Goal: Task Accomplishment & Management: Manage account settings

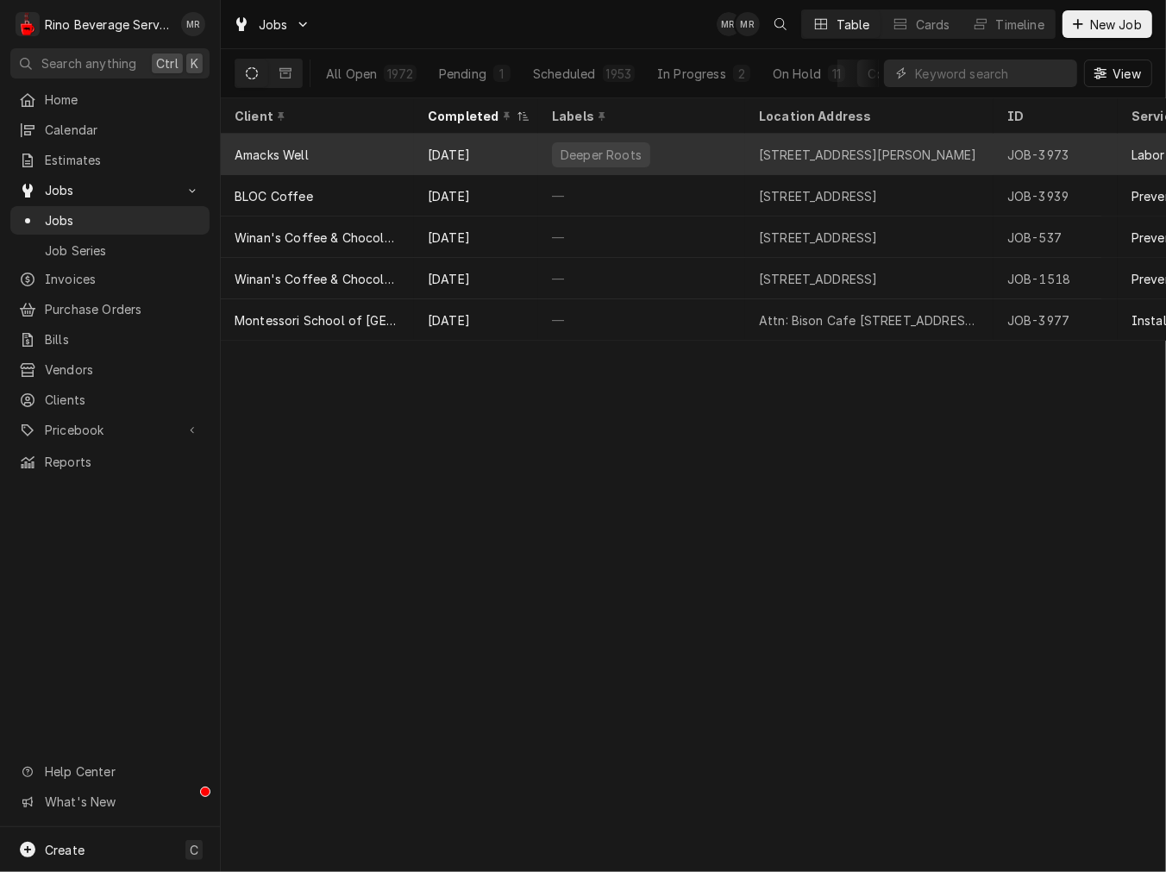
click at [310, 164] on div "Amacks Well" at bounding box center [317, 154] width 193 height 41
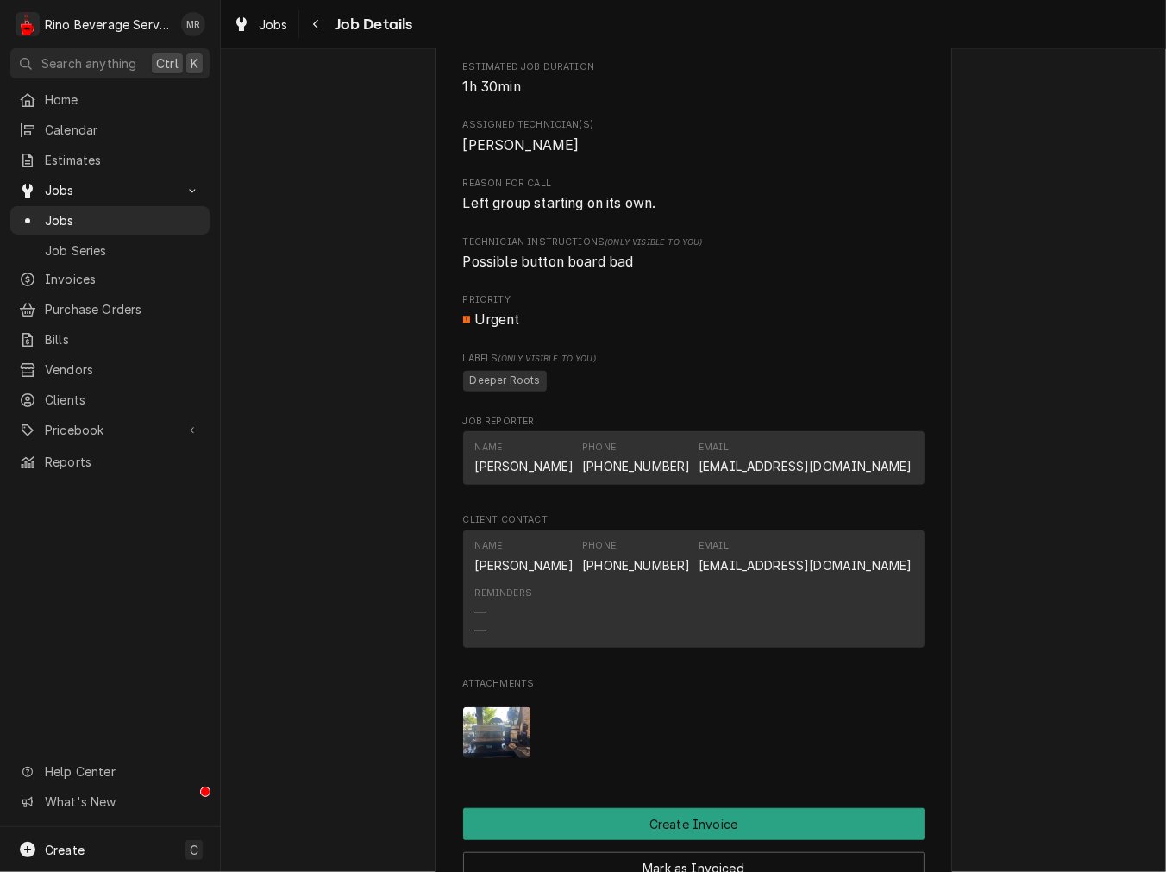
scroll to position [798, 0]
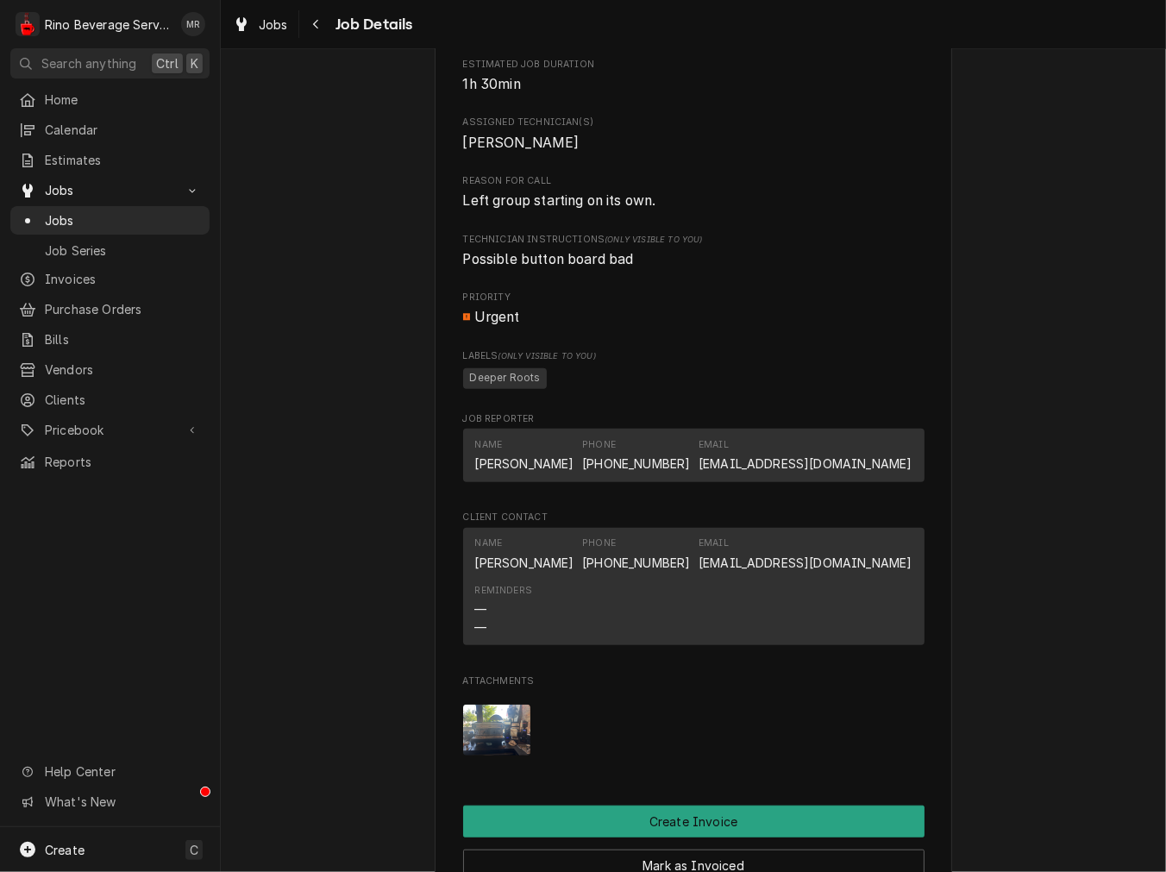
click at [687, 210] on span "Left group starting on its own." at bounding box center [693, 201] width 461 height 21
drag, startPoint x: 661, startPoint y: 235, endPoint x: 444, endPoint y: 235, distance: 216.5
click at [444, 235] on div "Amacks Well 103 E George Street, Batesville, IN 47006 Open in Maps Roopairs Job…" at bounding box center [693, 240] width 517 height 1854
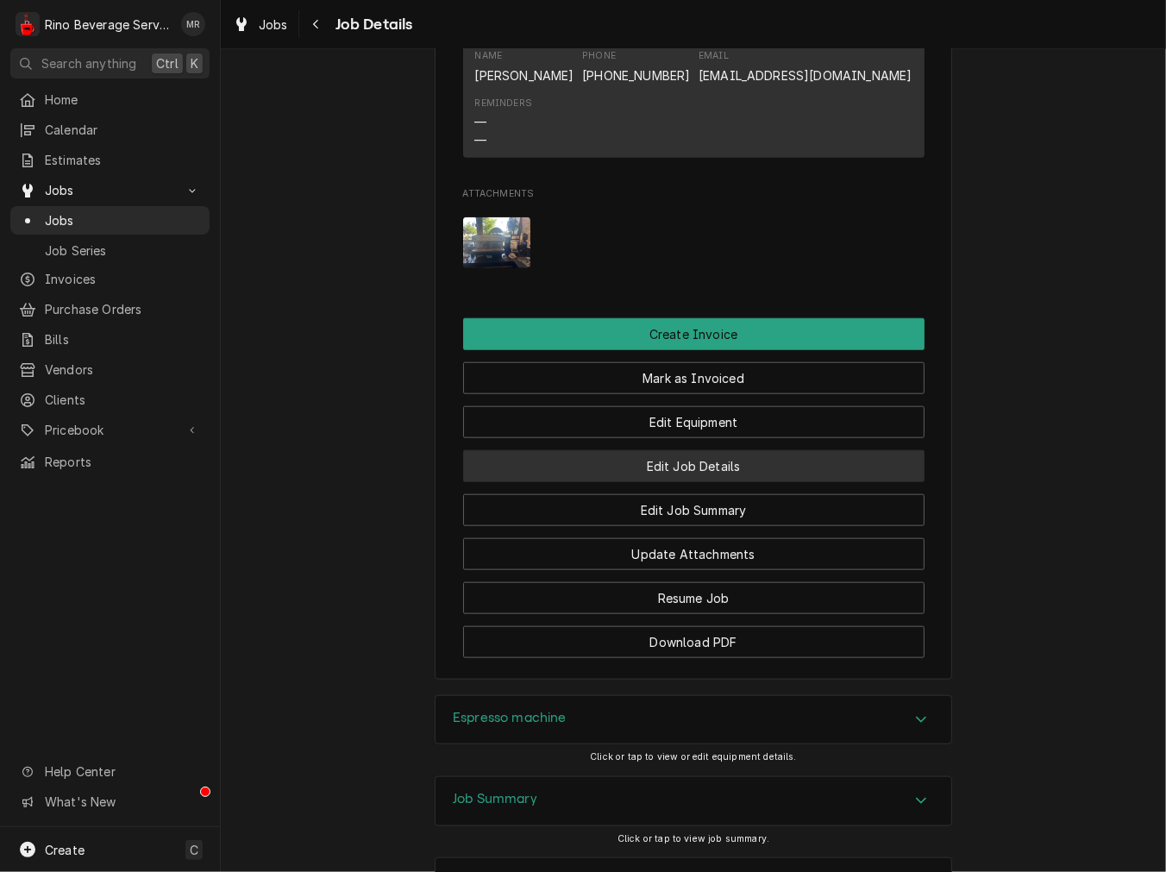
scroll to position [1455, 0]
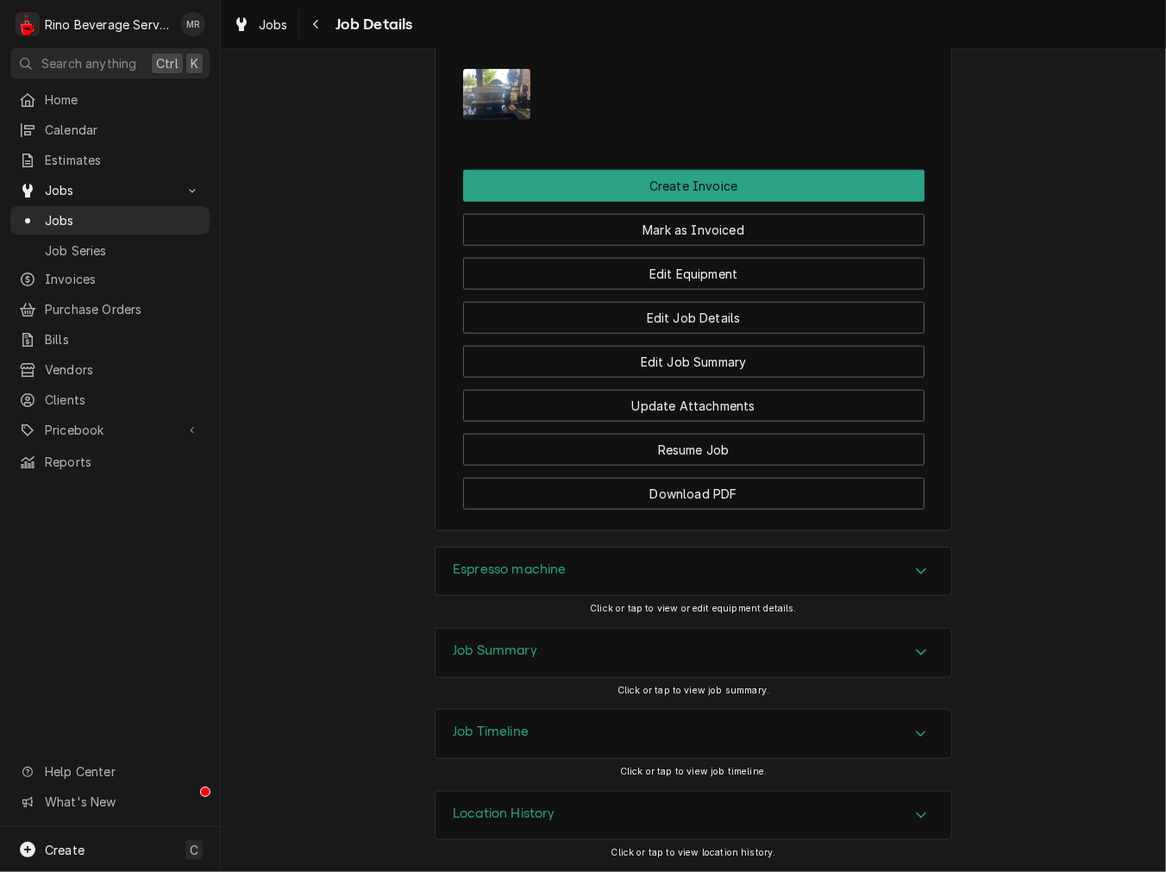
click at [574, 581] on div "Espresso machine" at bounding box center [694, 572] width 516 height 48
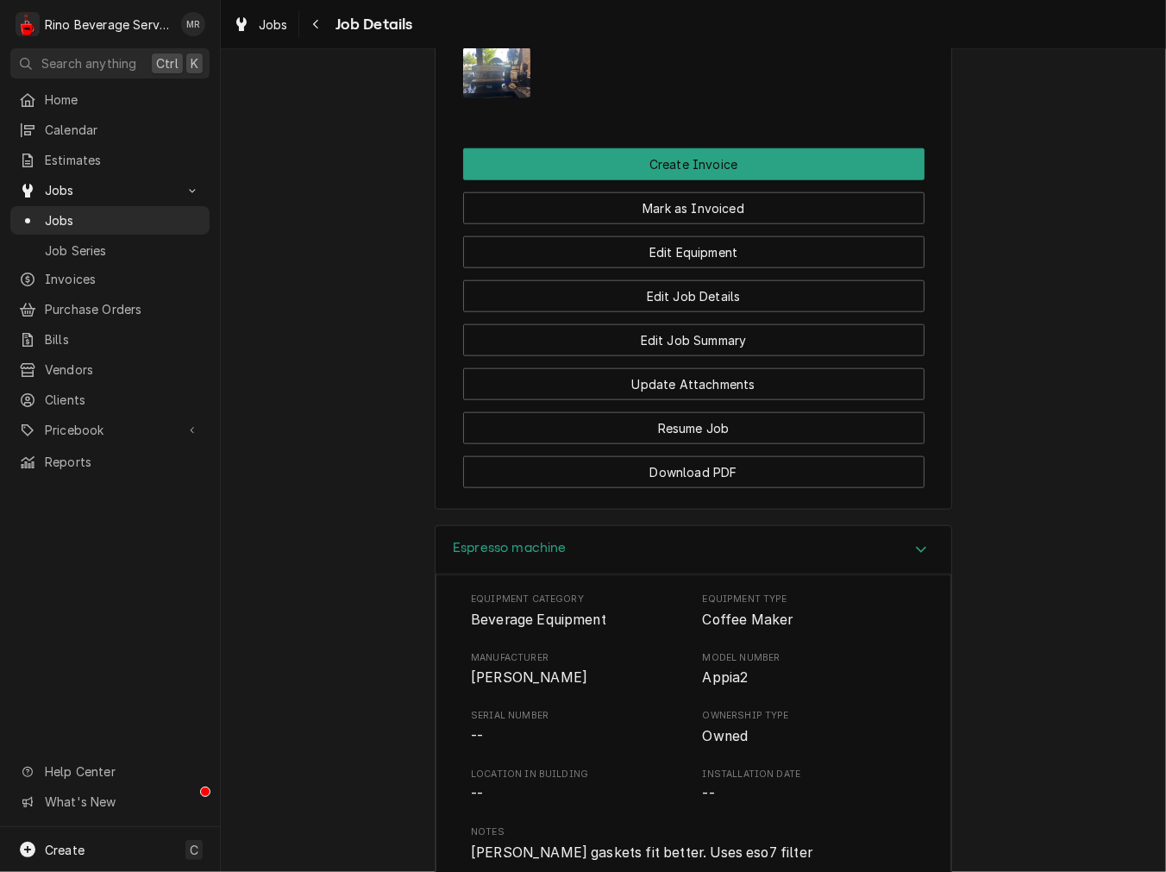
click at [505, 686] on span "Nouva simonelli" at bounding box center [529, 677] width 116 height 16
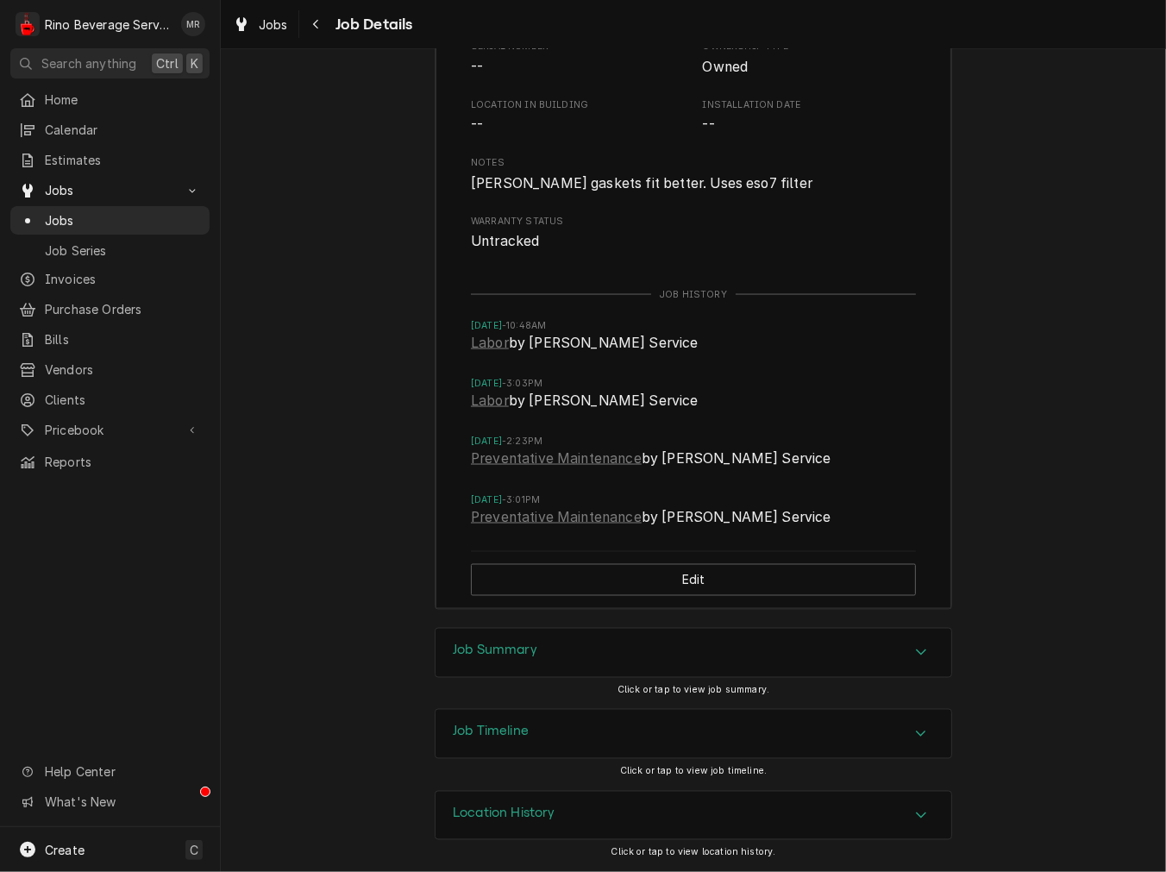
scroll to position [2146, 0]
click at [535, 609] on div "Espresso machine Equipment Category Beverage Equipment Equipment Type Coffee Ma…" at bounding box center [693, 242] width 517 height 772
click at [529, 622] on div "Espresso machine Equipment Category Beverage Equipment Equipment Type Coffee Ma…" at bounding box center [693, 242] width 517 height 772
click at [521, 647] on h3 "Job Summary" at bounding box center [495, 651] width 85 height 16
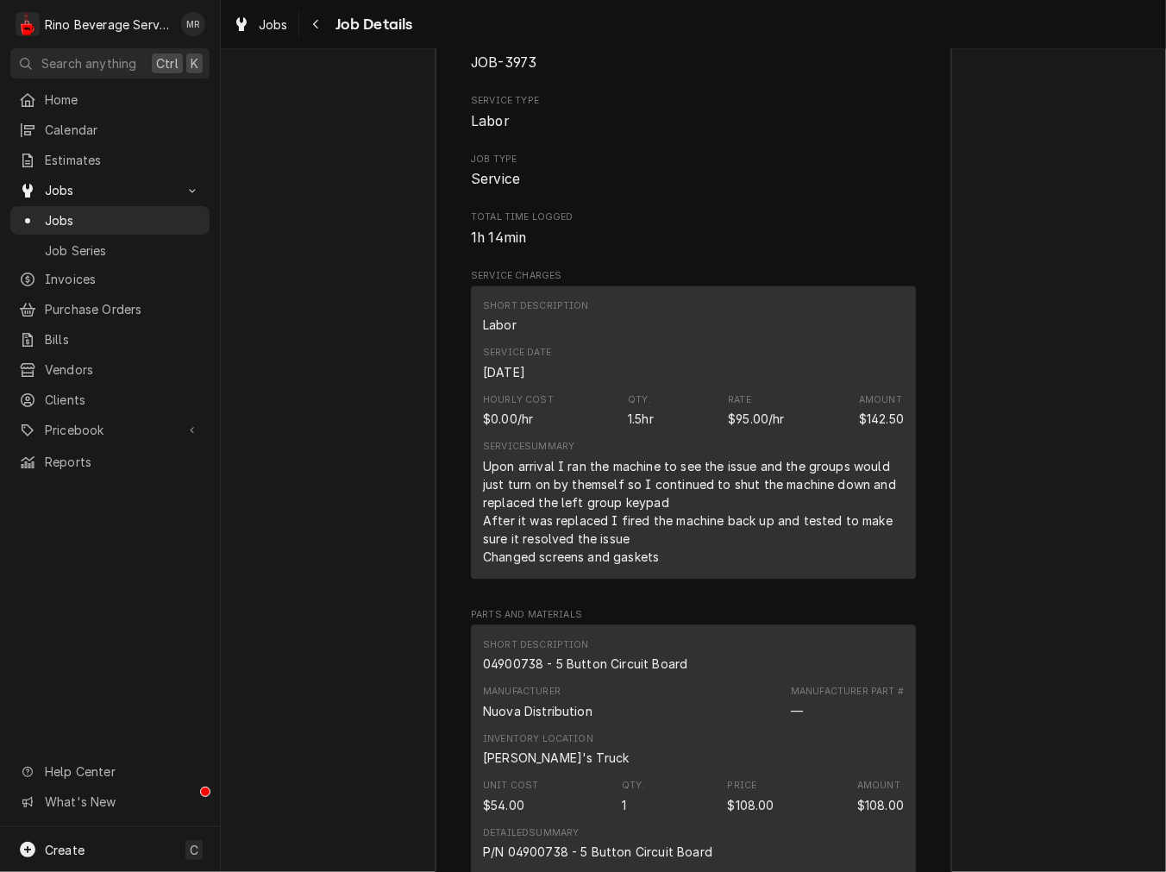
scroll to position [2786, 0]
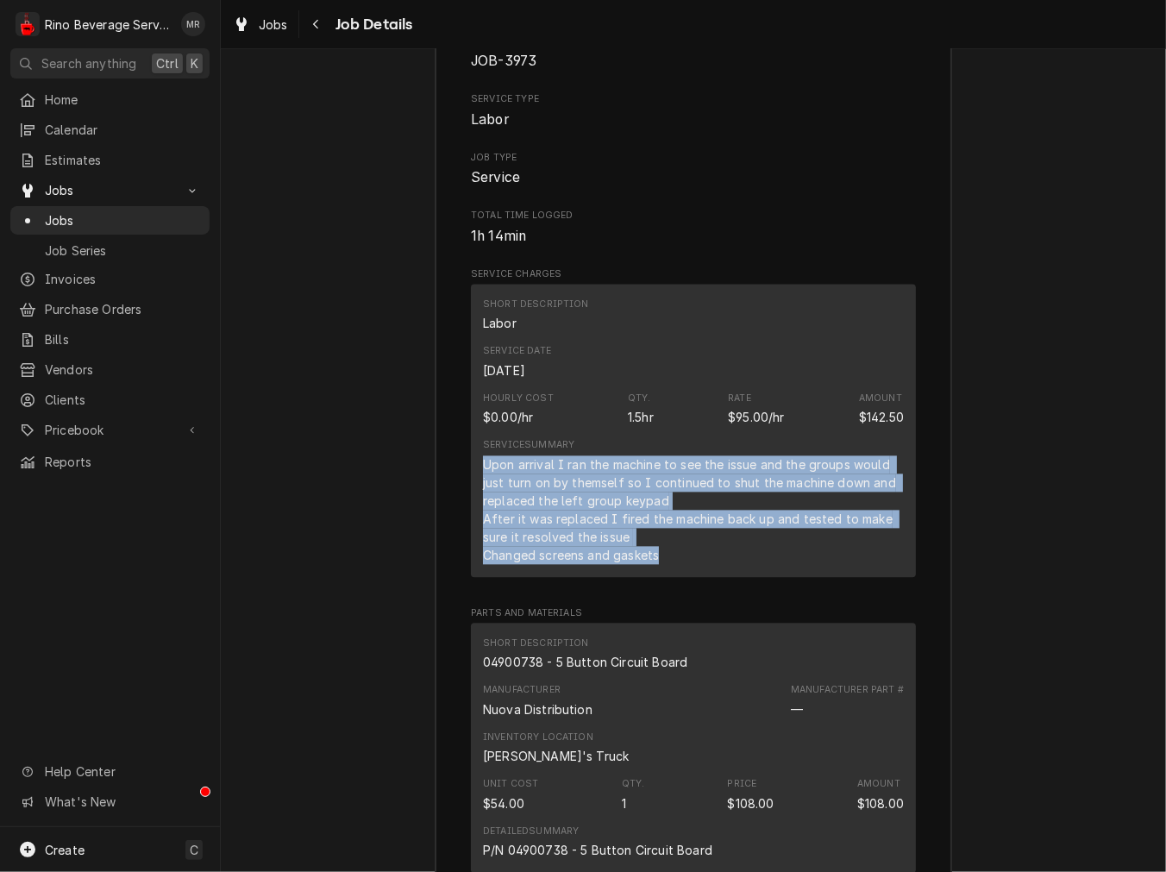
drag, startPoint x: 691, startPoint y: 571, endPoint x: 464, endPoint y: 492, distance: 240.3
click at [471, 492] on div "Short Description Labor Service Date Aug 11, 2025 Hourly Cost $0.00/hr Qty. 1.5…" at bounding box center [693, 430] width 445 height 293
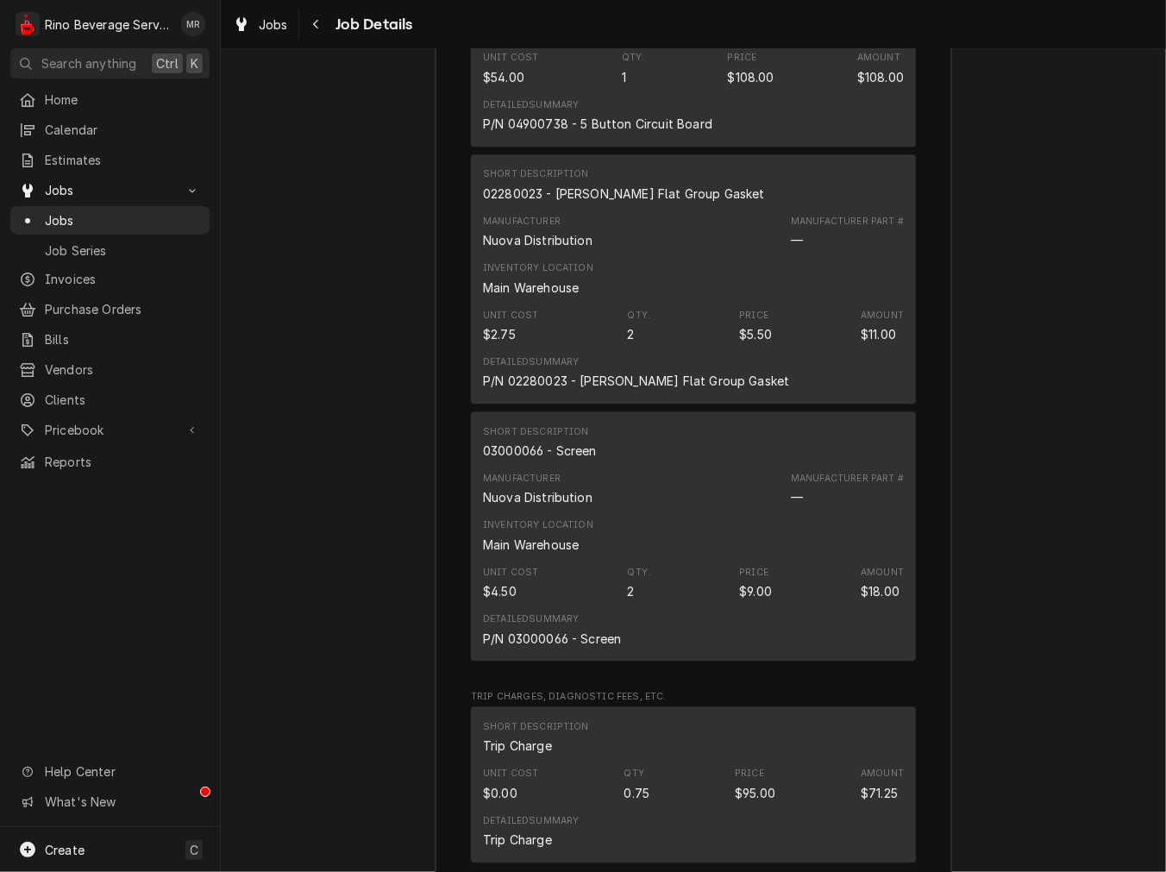
scroll to position [3105, 0]
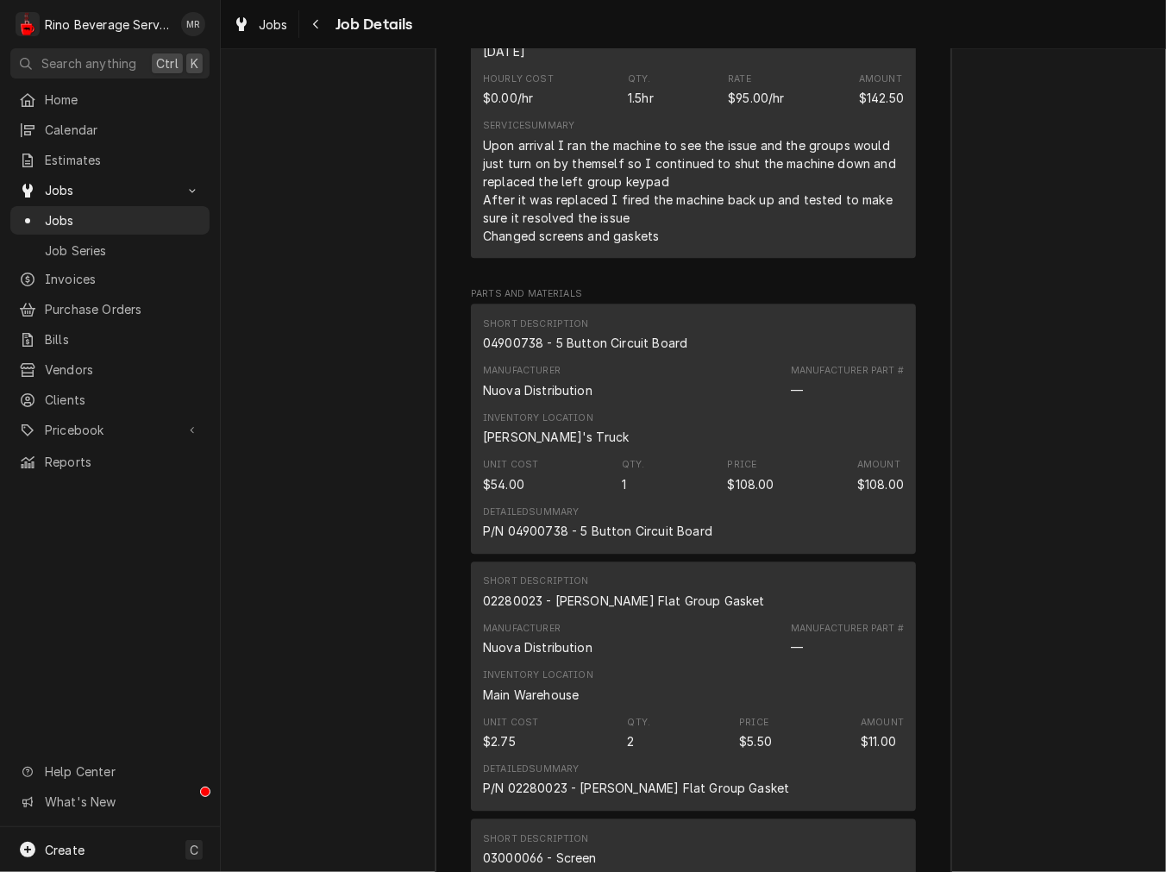
click at [605, 352] on div "04900738 - 5 Button Circuit Board" at bounding box center [585, 343] width 204 height 18
click at [648, 610] on div "02280023 - Aurelia Flat Group Gasket" at bounding box center [624, 601] width 282 height 18
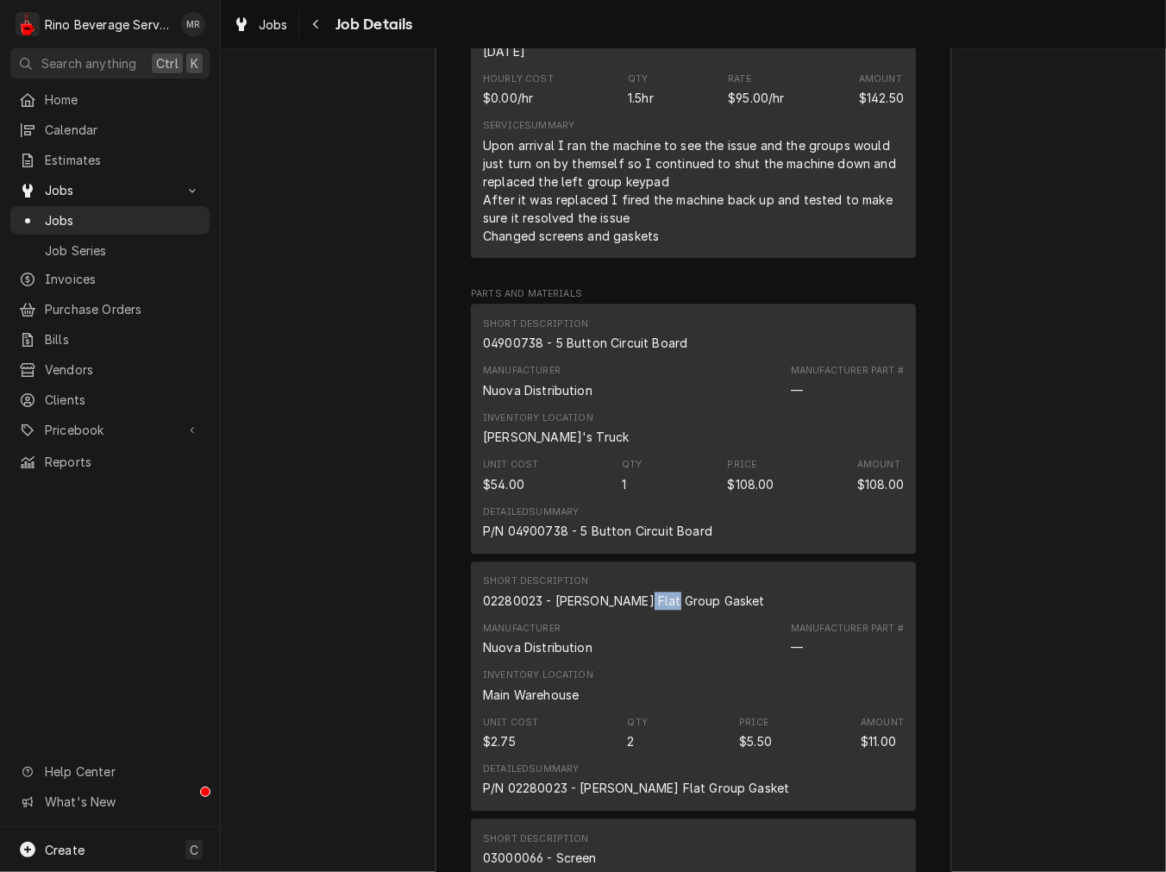
click at [648, 610] on div "02280023 - Aurelia Flat Group Gasket" at bounding box center [624, 601] width 282 height 18
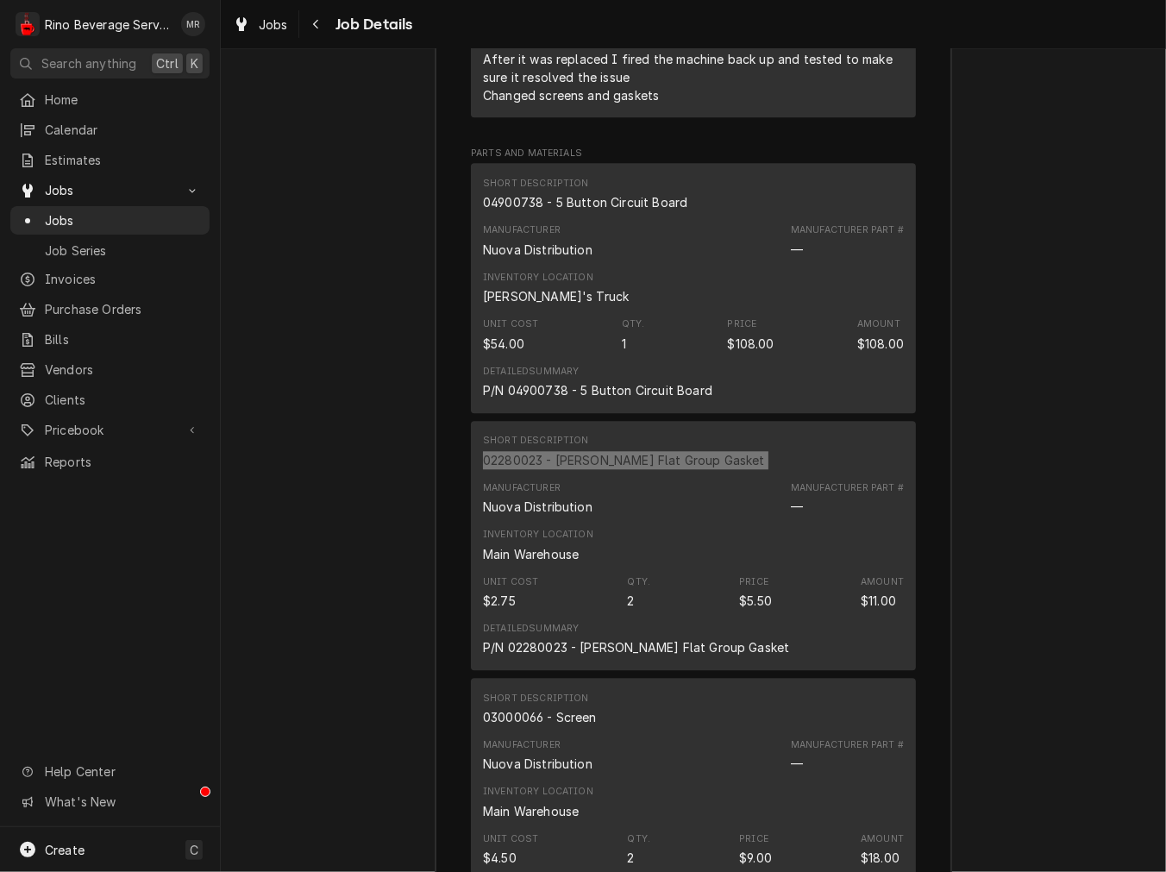
scroll to position [3424, 0]
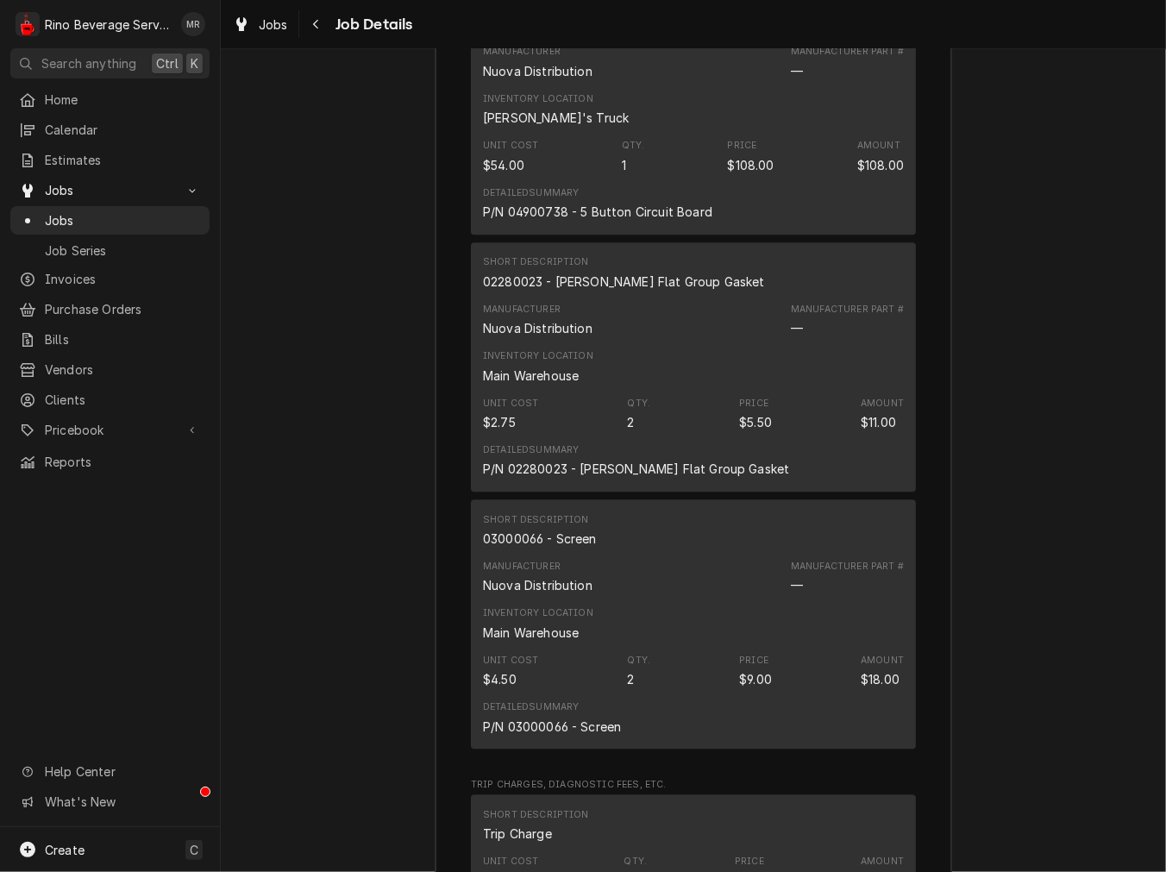
click at [567, 548] on div "03000066 - Screen" at bounding box center [540, 539] width 114 height 18
click at [566, 548] on div "03000066 - Screen" at bounding box center [540, 539] width 114 height 18
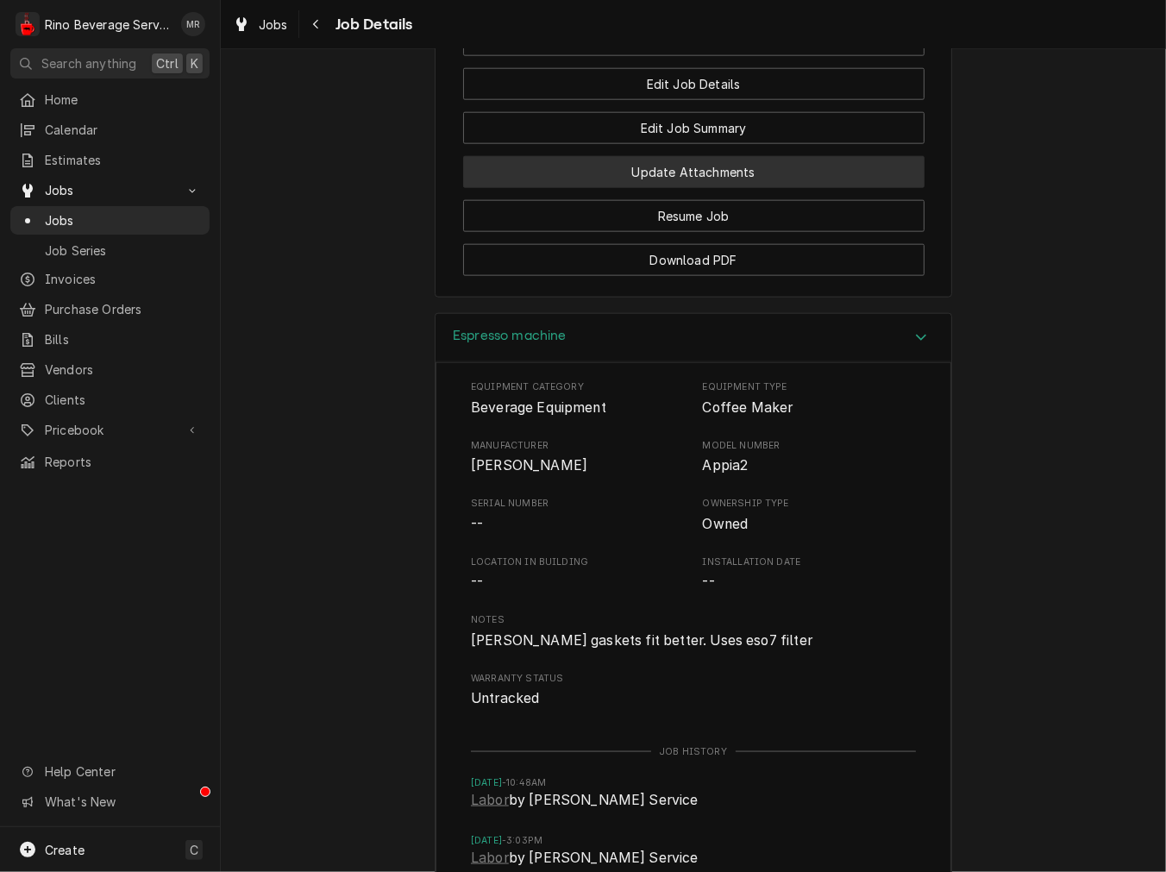
scroll to position [1348, 0]
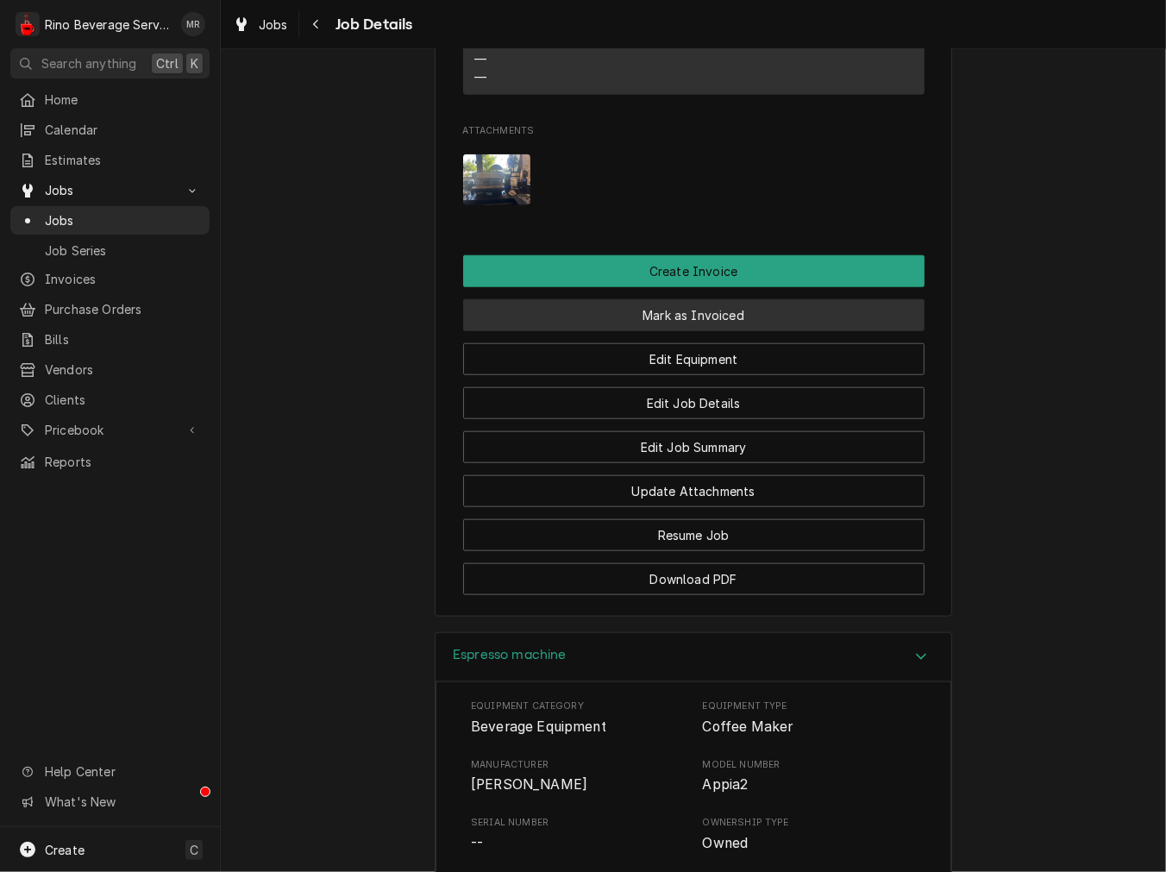
click at [717, 331] on button "Mark as Invoiced" at bounding box center [693, 315] width 461 height 32
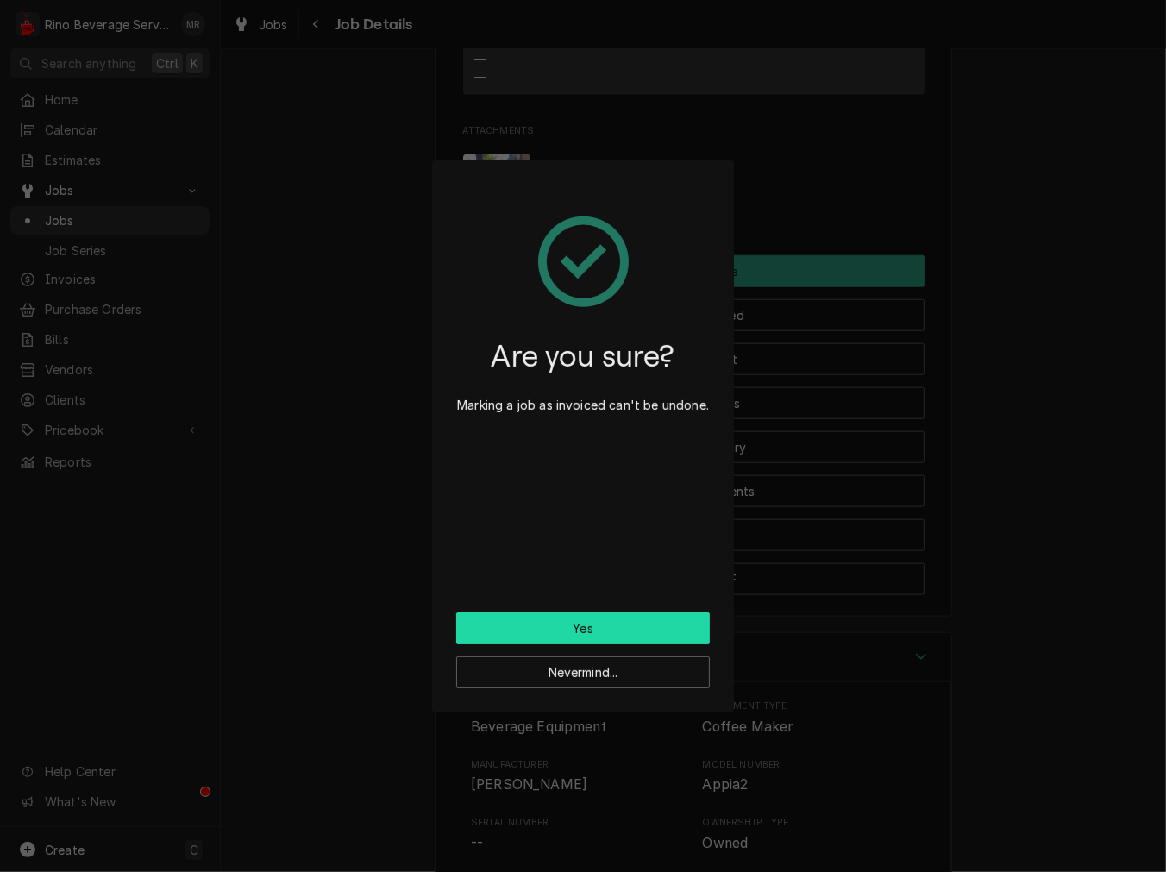
click at [657, 616] on button "Yes" at bounding box center [583, 628] width 254 height 32
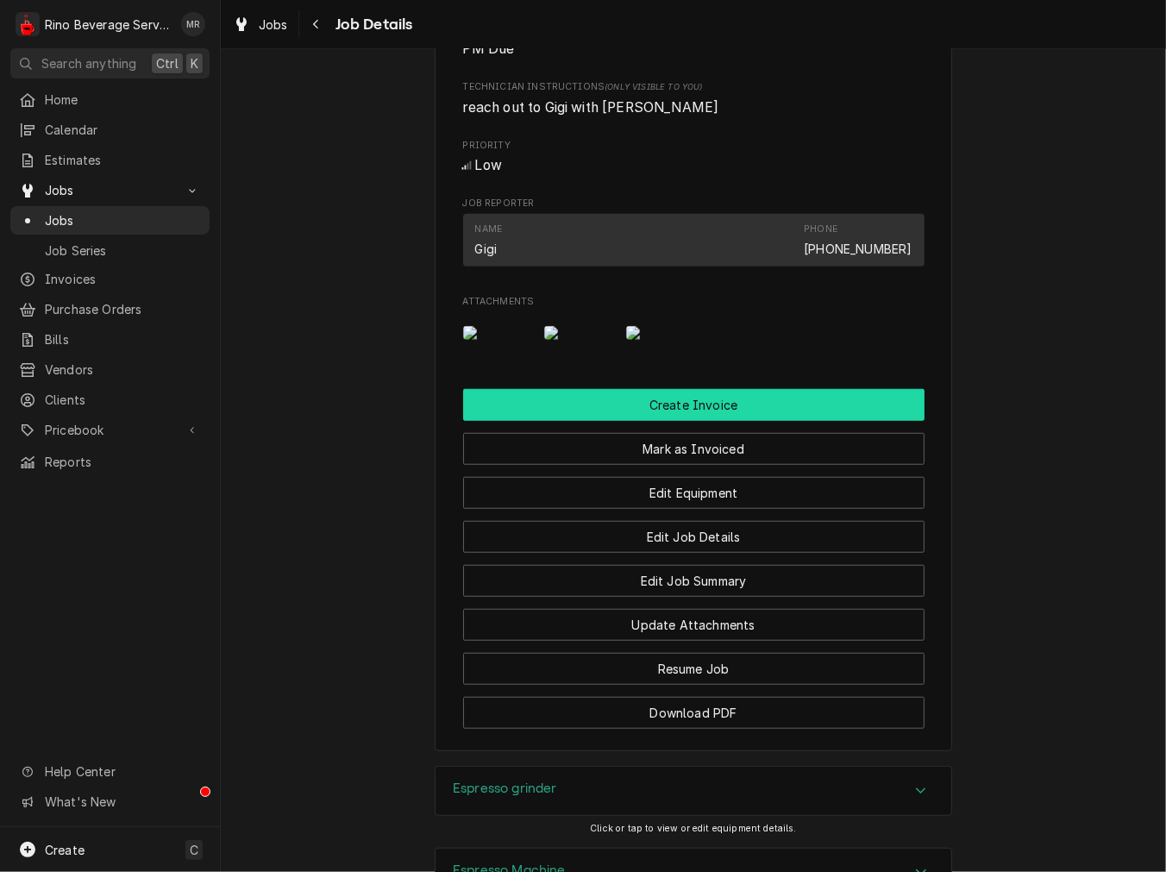
scroll to position [1277, 0]
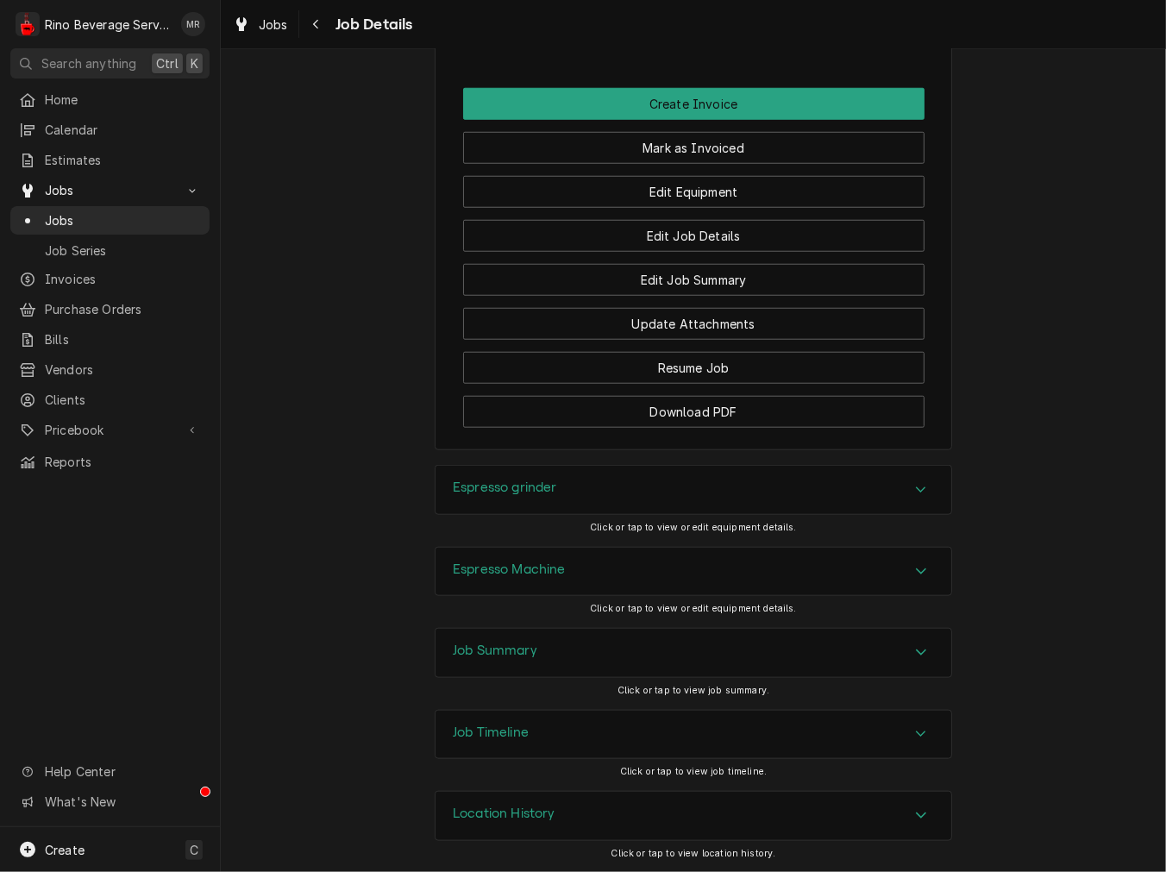
drag, startPoint x: 586, startPoint y: 515, endPoint x: 580, endPoint y: 530, distance: 16.2
click at [586, 514] on div "Espresso grinder" at bounding box center [694, 490] width 516 height 48
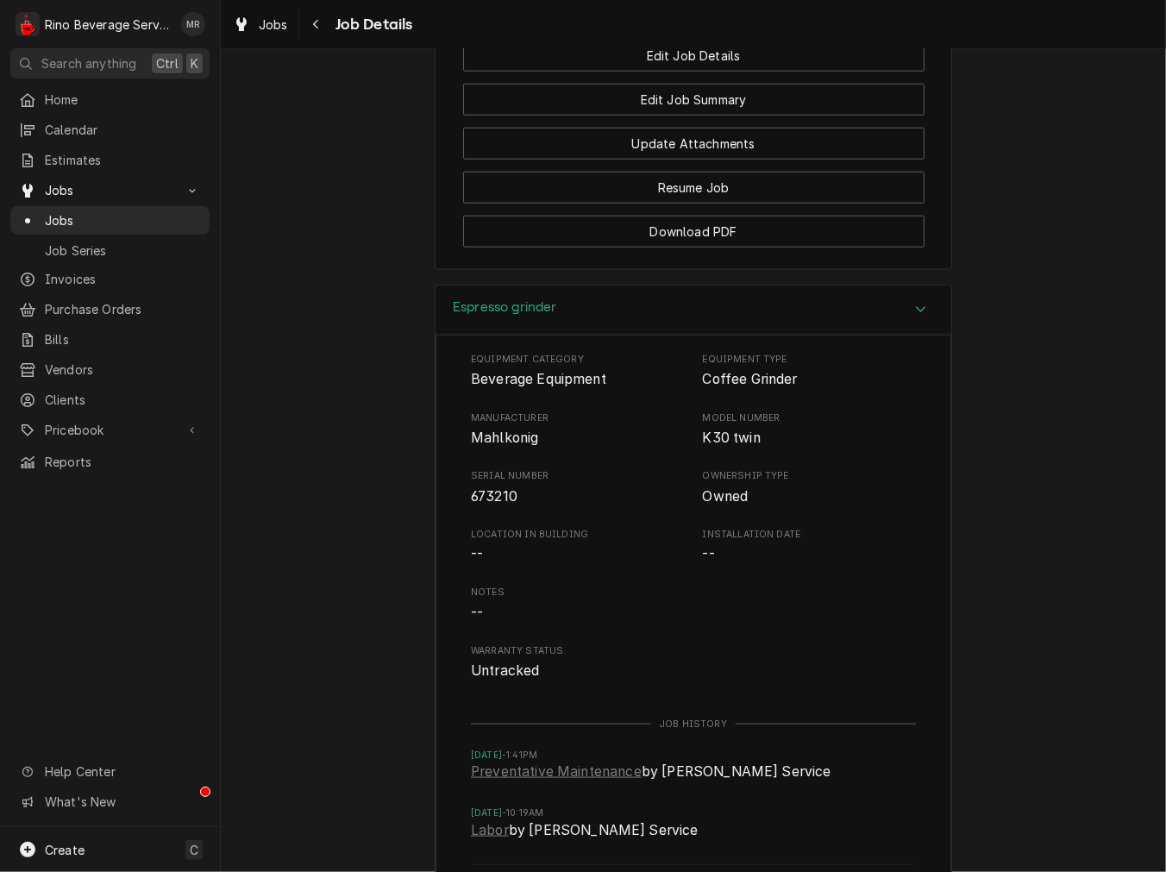
scroll to position [1437, 0]
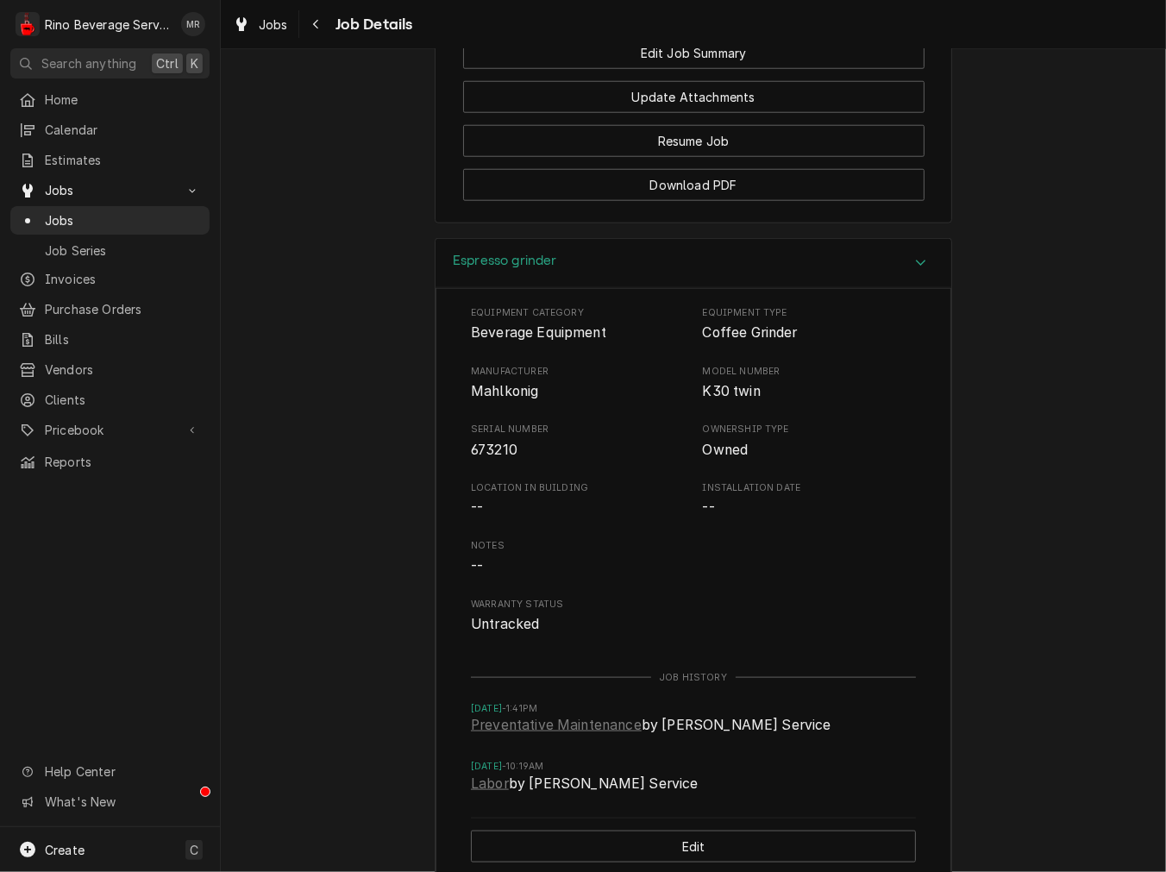
click at [483, 458] on span "673210" at bounding box center [494, 450] width 47 height 16
drag, startPoint x: 484, startPoint y: 547, endPoint x: 453, endPoint y: 539, distance: 32.0
click at [436, 545] on div "Equipment Category Beverage Equipment Equipment Type Coffee Grinder Manufacture…" at bounding box center [694, 581] width 516 height 587
click at [478, 458] on span "673210" at bounding box center [494, 450] width 47 height 16
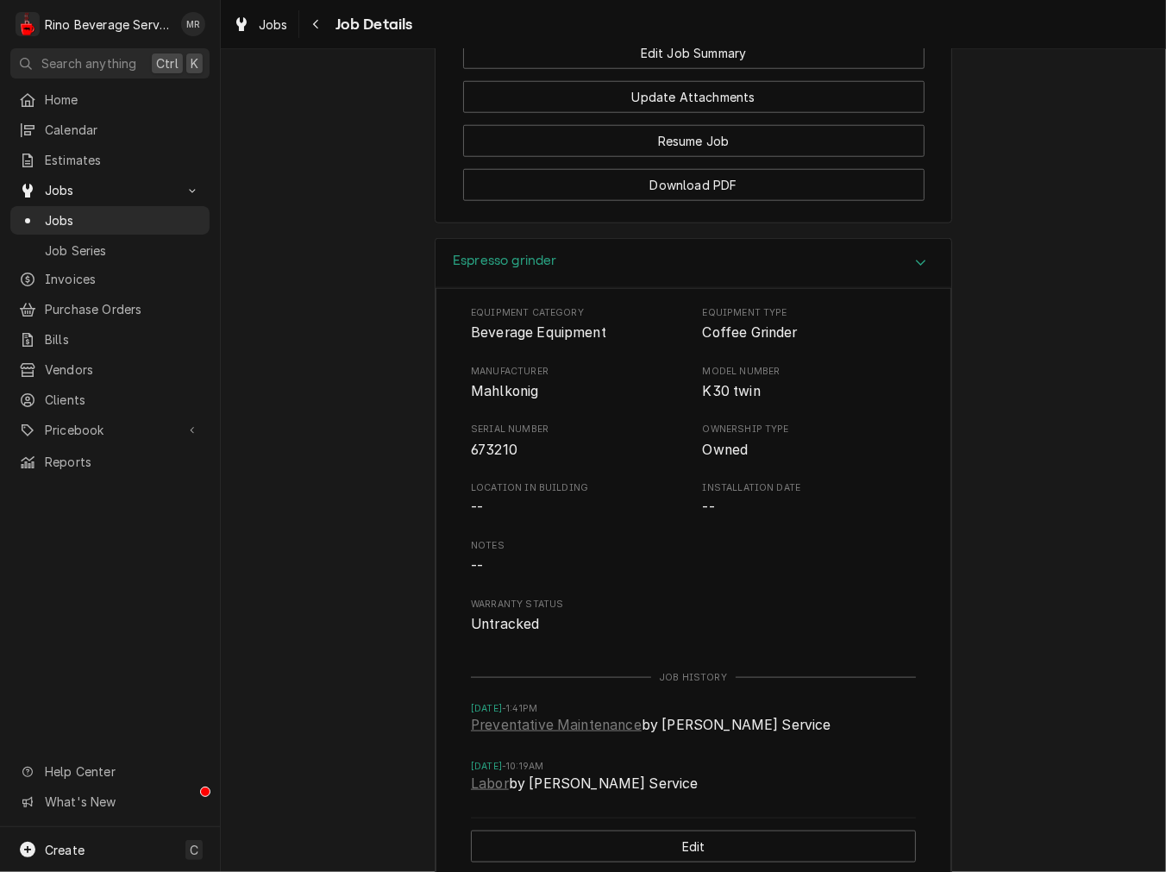
click at [480, 563] on div "Equipment Category Beverage Equipment Equipment Type Coffee Grinder Manufacture…" at bounding box center [693, 470] width 445 height 329
click at [480, 562] on div "Equipment Category Beverage Equipment Equipment Type Coffee Grinder Manufacture…" at bounding box center [693, 470] width 445 height 329
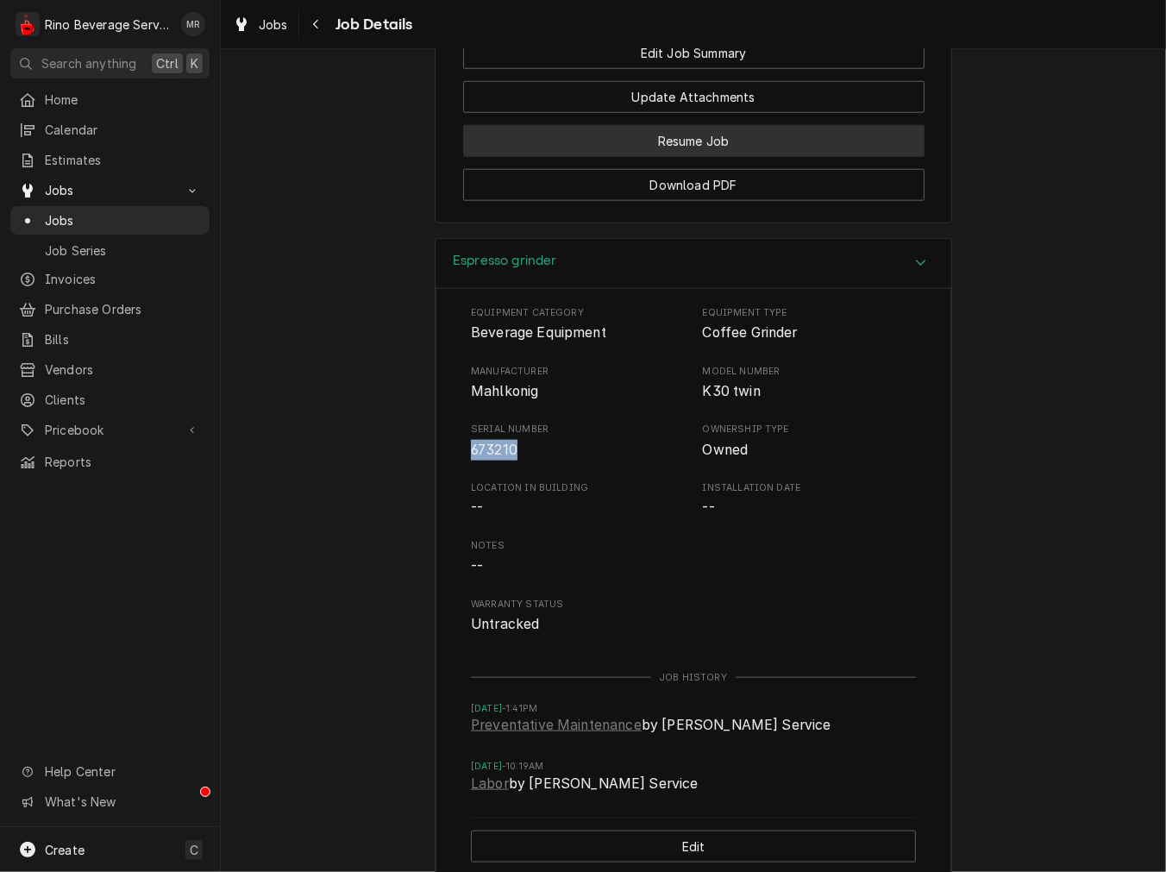
drag, startPoint x: 564, startPoint y: 354, endPoint x: 564, endPoint y: 369, distance: 14.7
click at [564, 288] on div "Espresso grinder" at bounding box center [694, 263] width 516 height 49
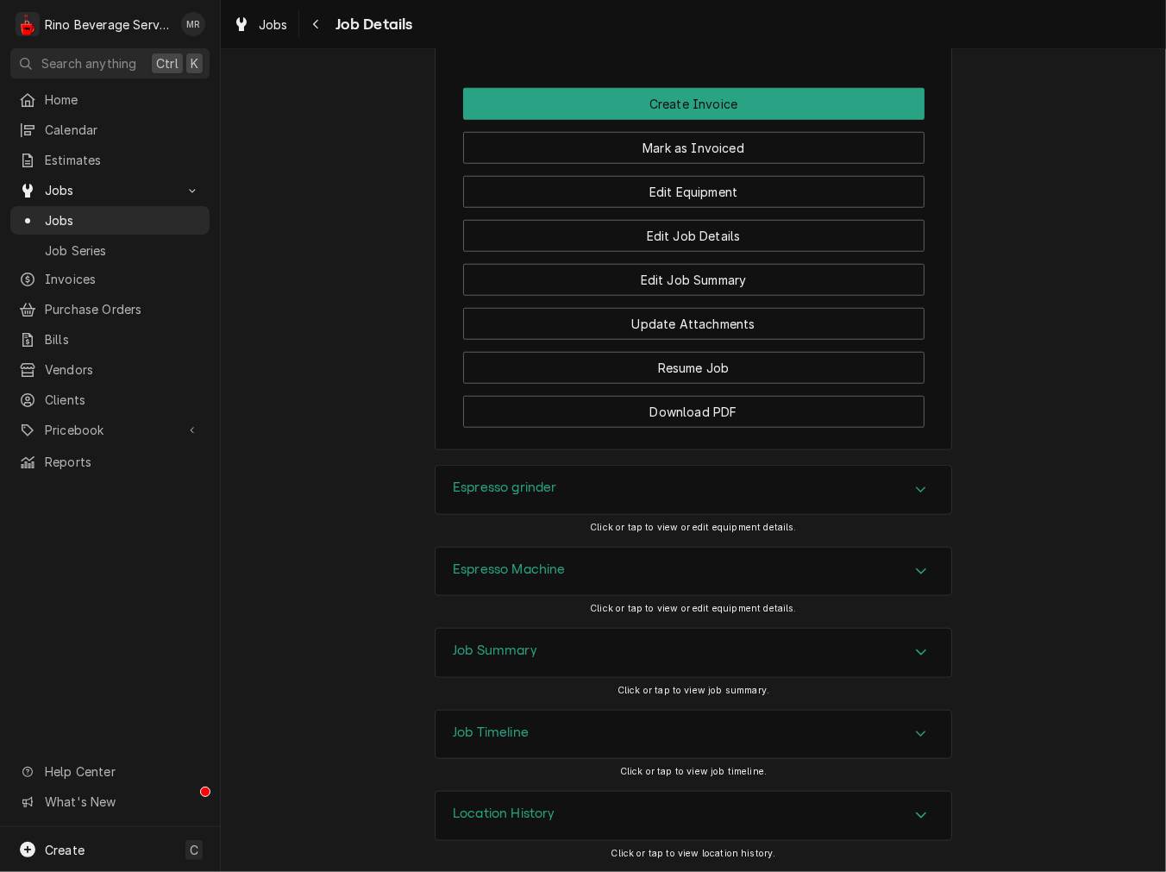
click at [564, 547] on div "Espresso Machine" at bounding box center [693, 572] width 517 height 50
click at [564, 570] on div "Espresso Machine" at bounding box center [694, 572] width 516 height 48
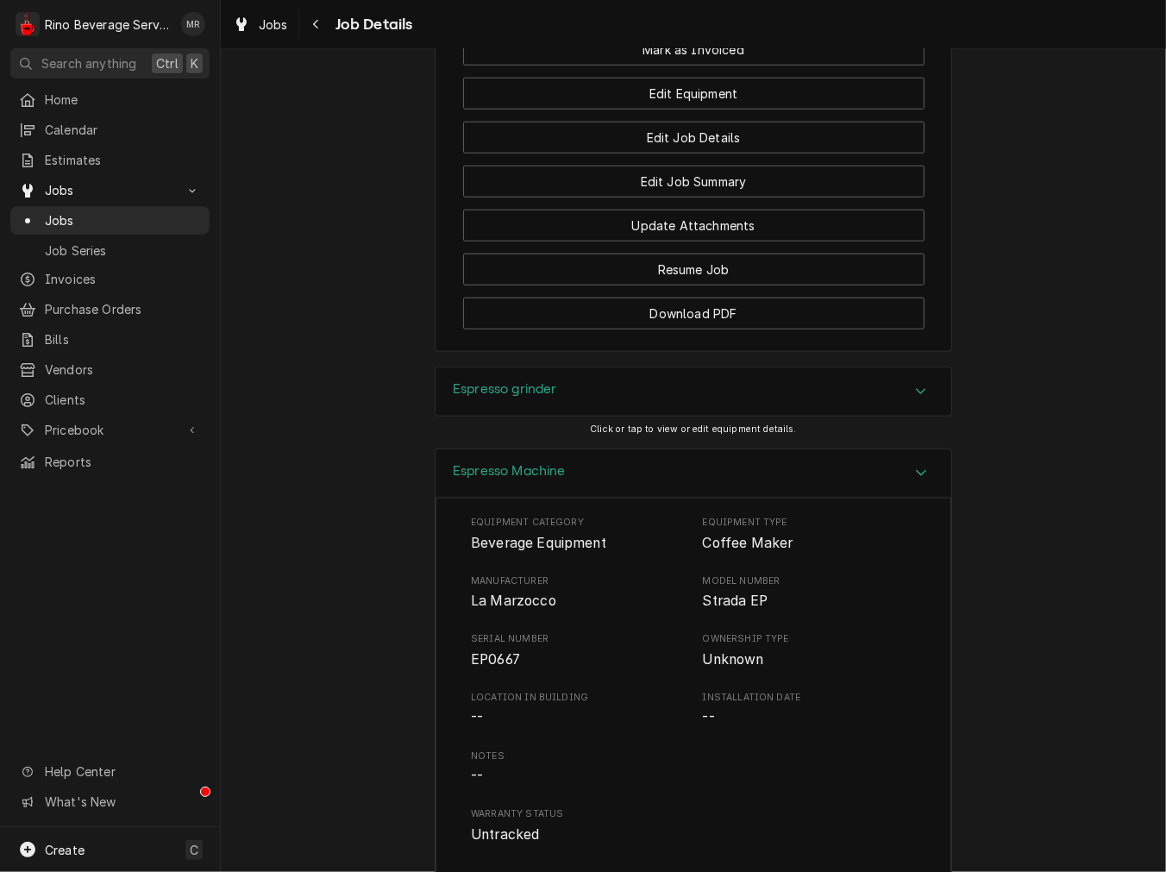
click at [690, 498] on div "Espresso Machine" at bounding box center [694, 473] width 516 height 49
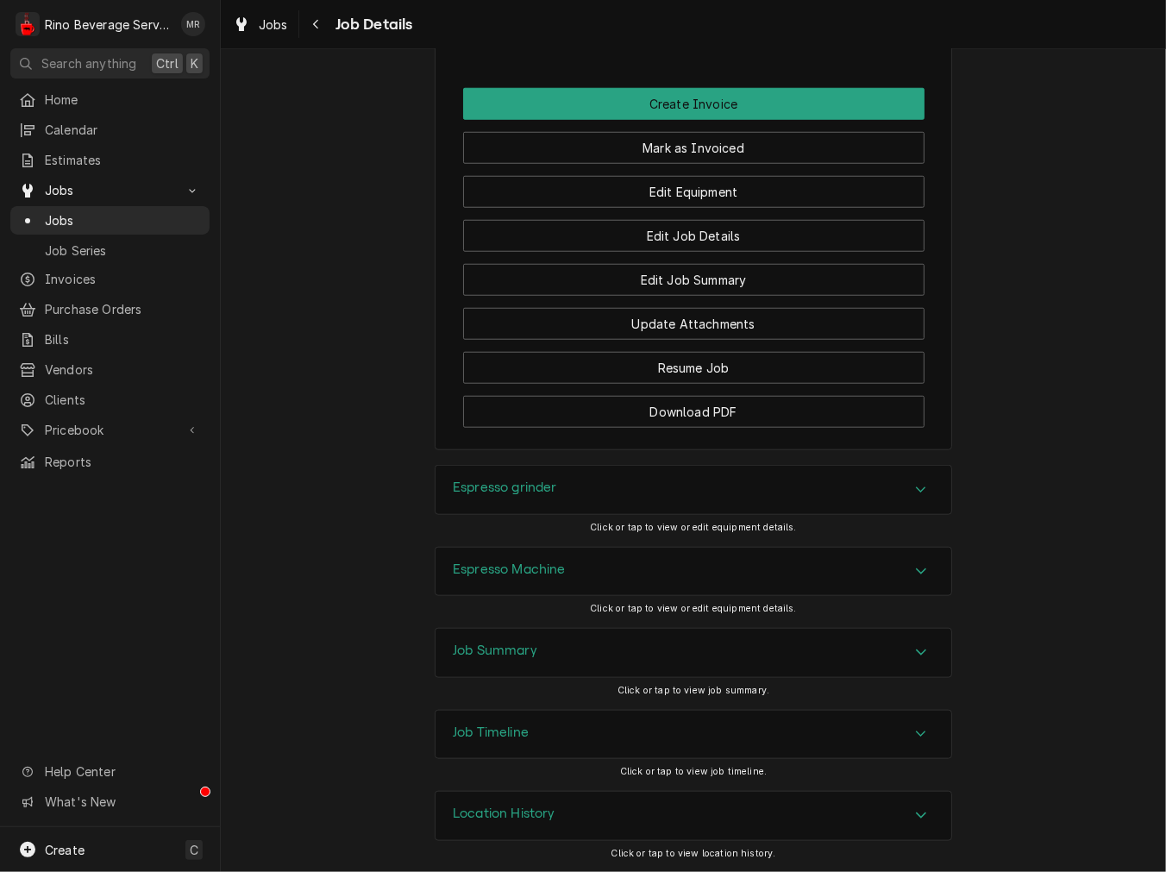
click at [604, 638] on div "Job Summary" at bounding box center [694, 653] width 516 height 48
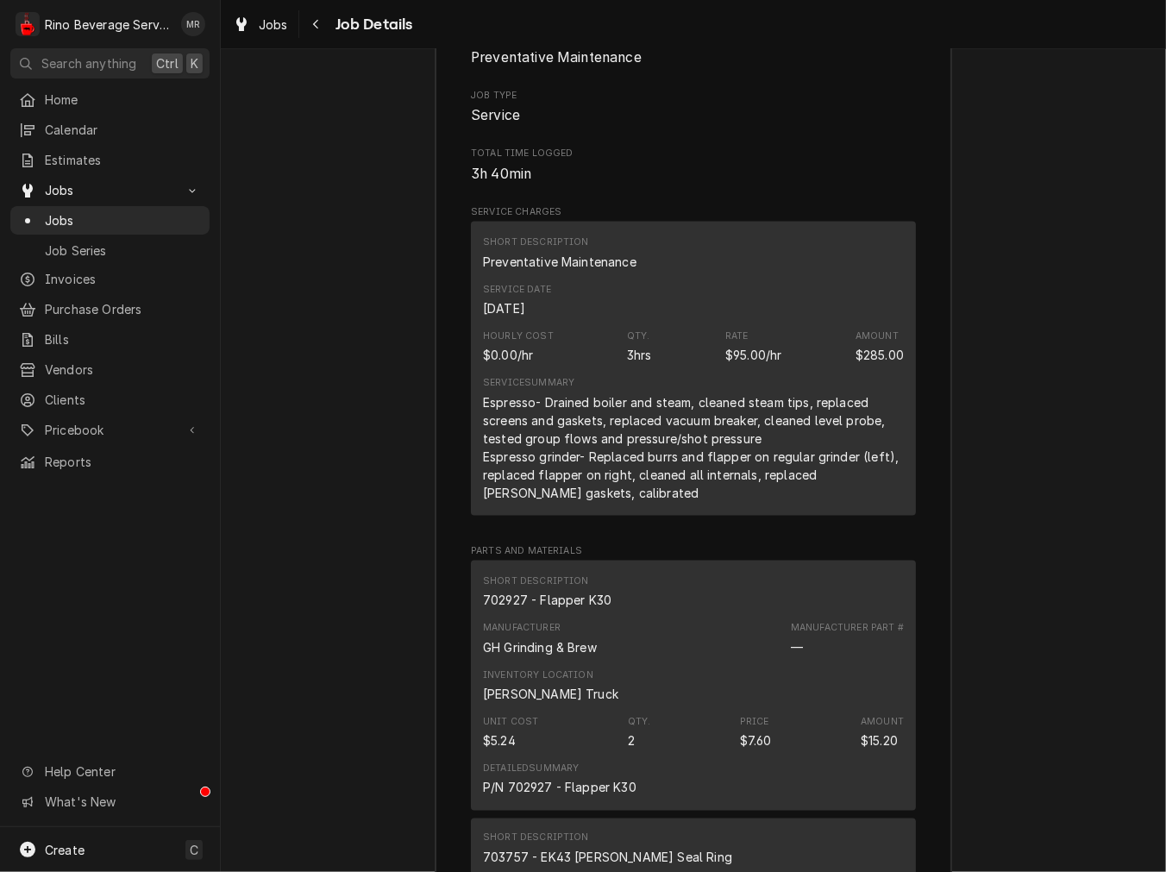
scroll to position [2107, 0]
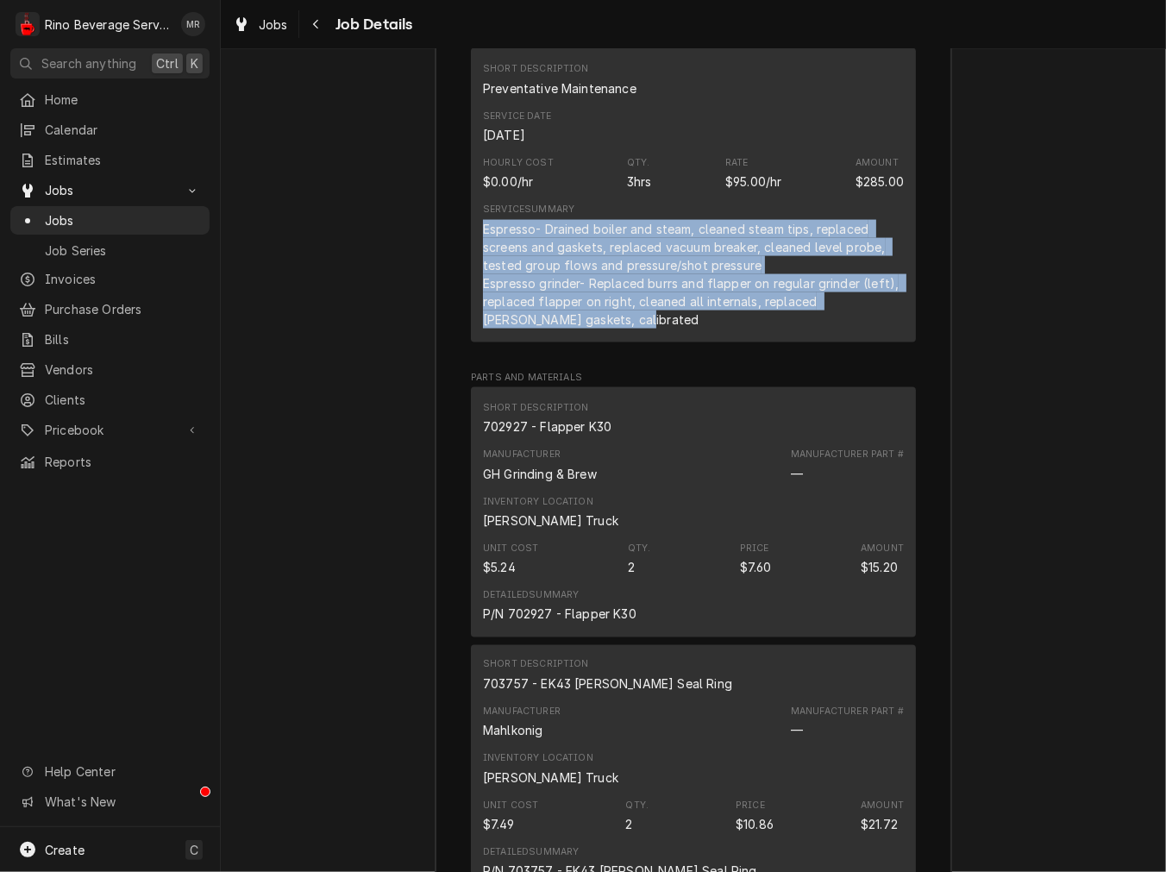
drag, startPoint x: 618, startPoint y: 427, endPoint x: 467, endPoint y: 326, distance: 180.8
click at [471, 326] on div "Short Description Preventative Maintenance Service Date Aug 11, 2025 Hourly Cos…" at bounding box center [693, 194] width 445 height 293
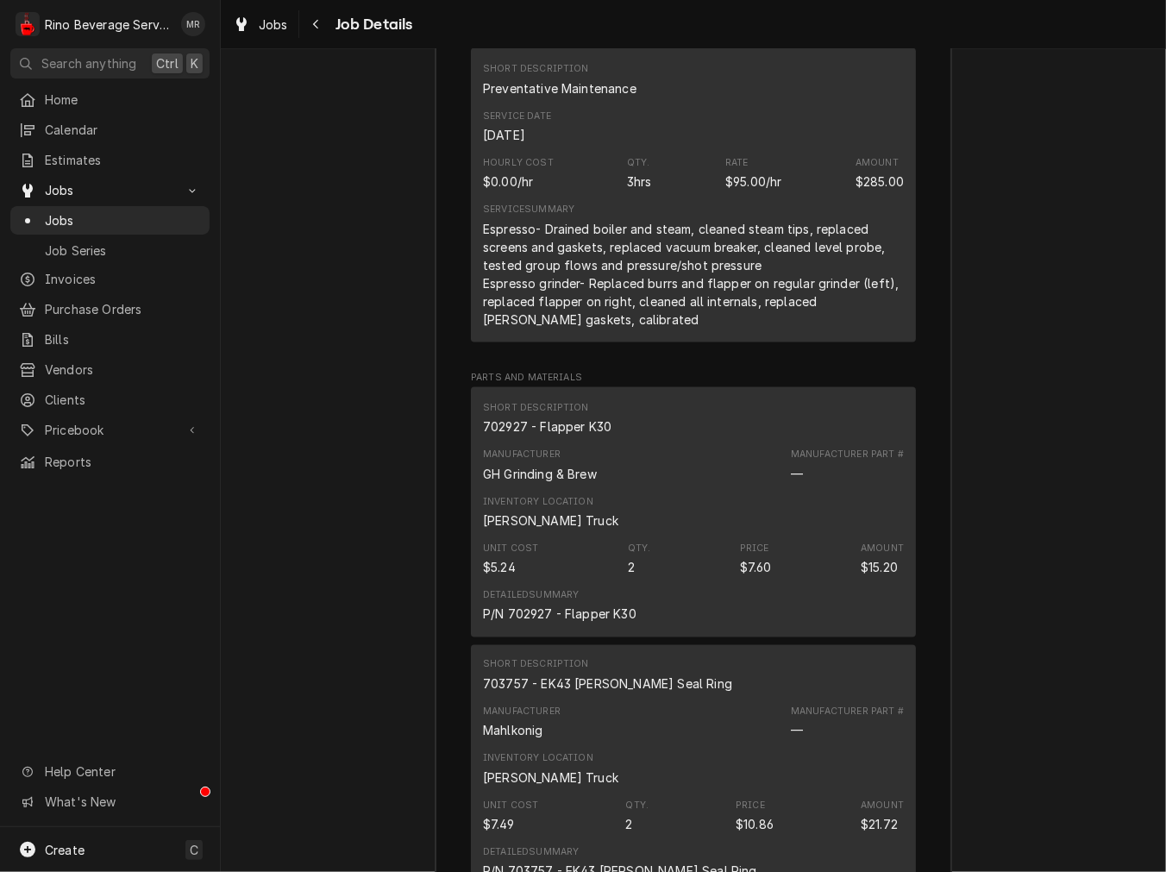
click at [567, 415] on div "Short Description" at bounding box center [536, 408] width 106 height 14
click at [565, 436] on div "702927 - Flapper K30" at bounding box center [547, 426] width 129 height 18
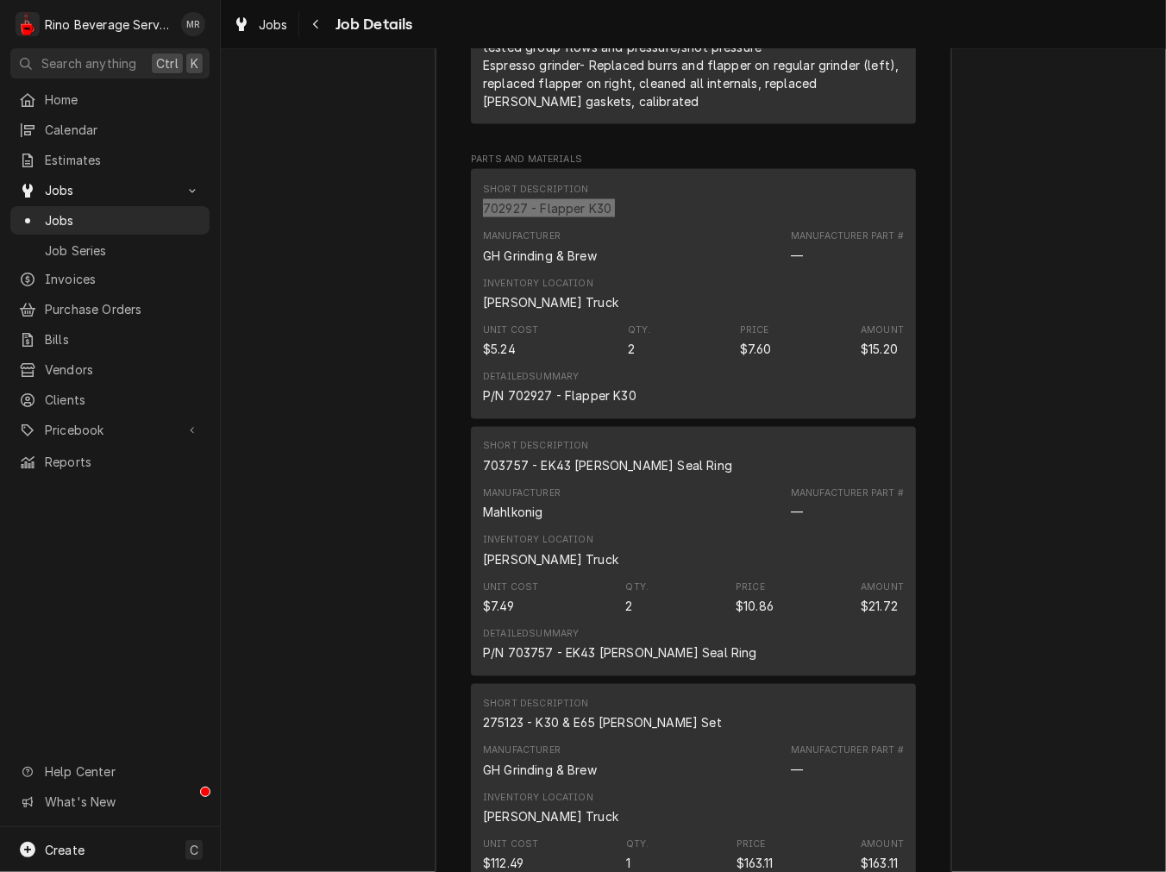
scroll to position [2427, 0]
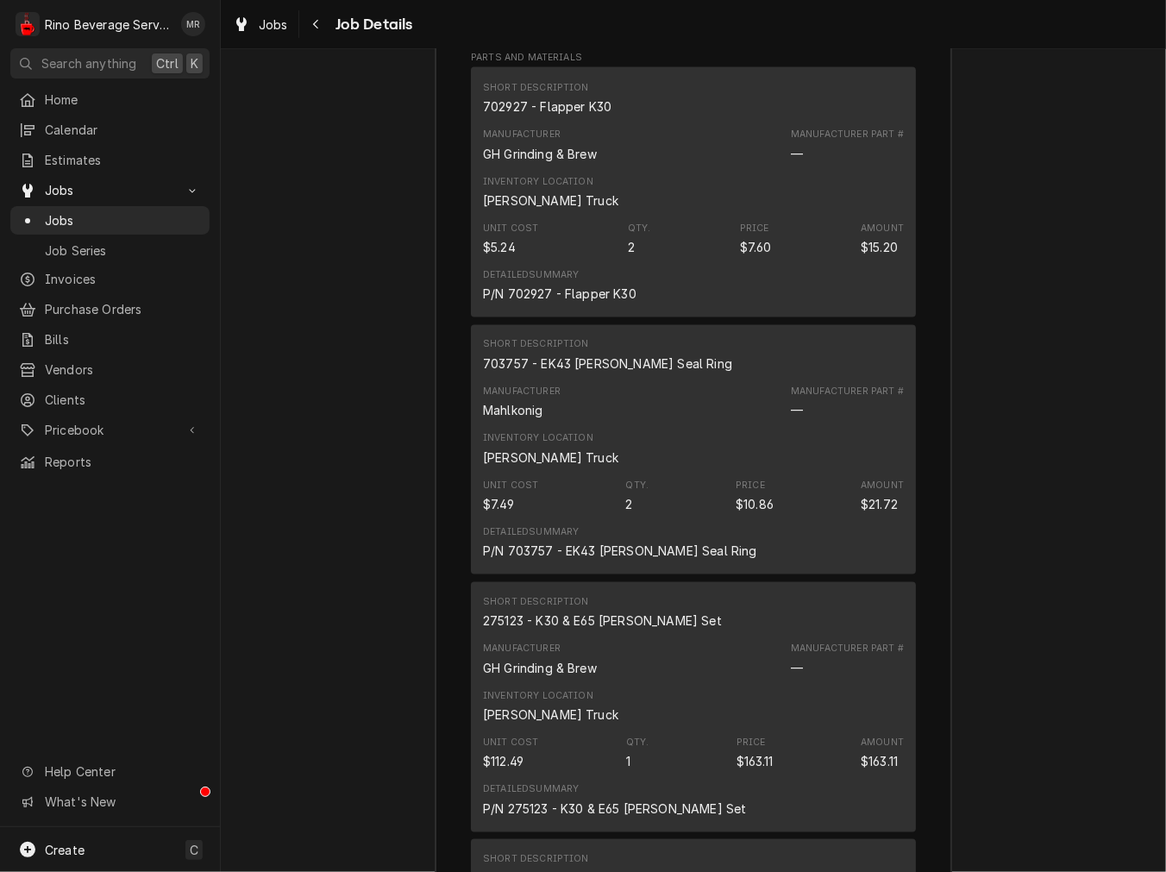
click at [543, 373] on div "703757 - EK43 Hopper Seal Ring" at bounding box center [607, 364] width 249 height 18
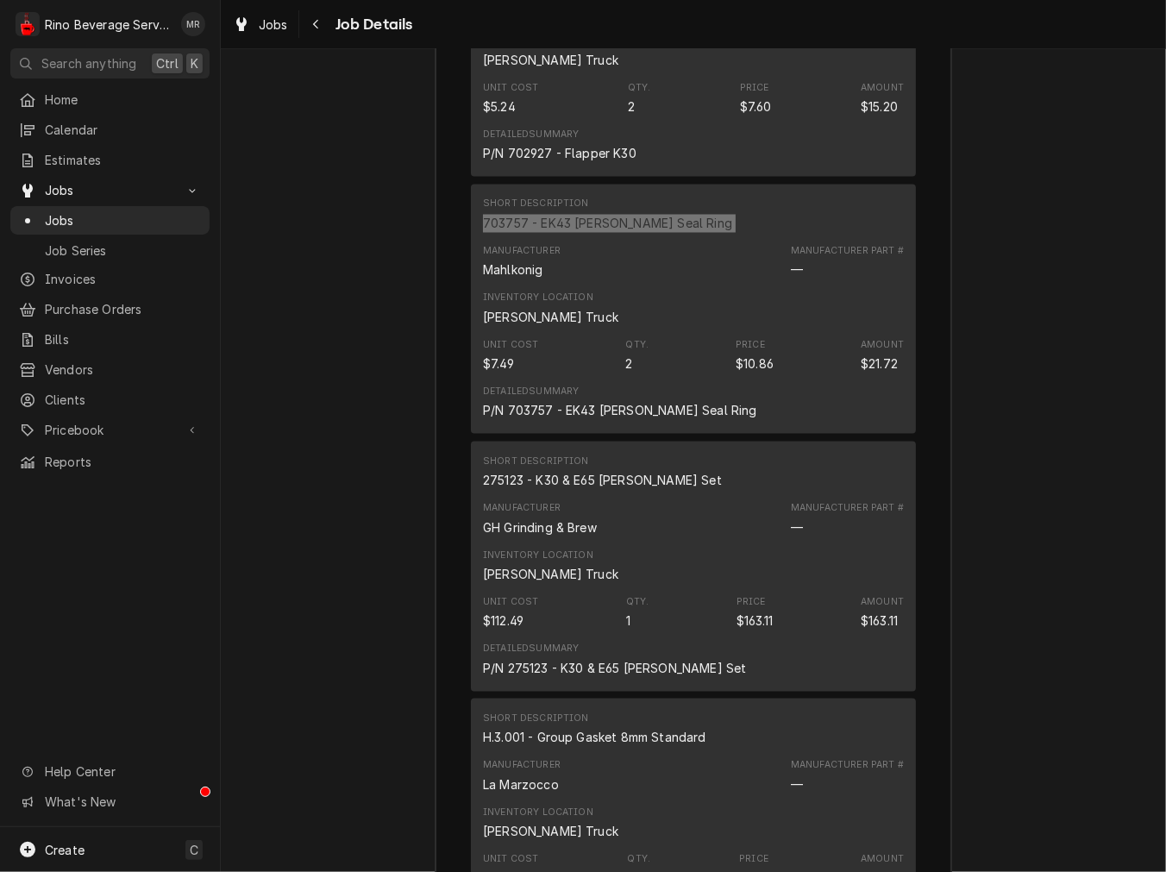
scroll to position [2746, 0]
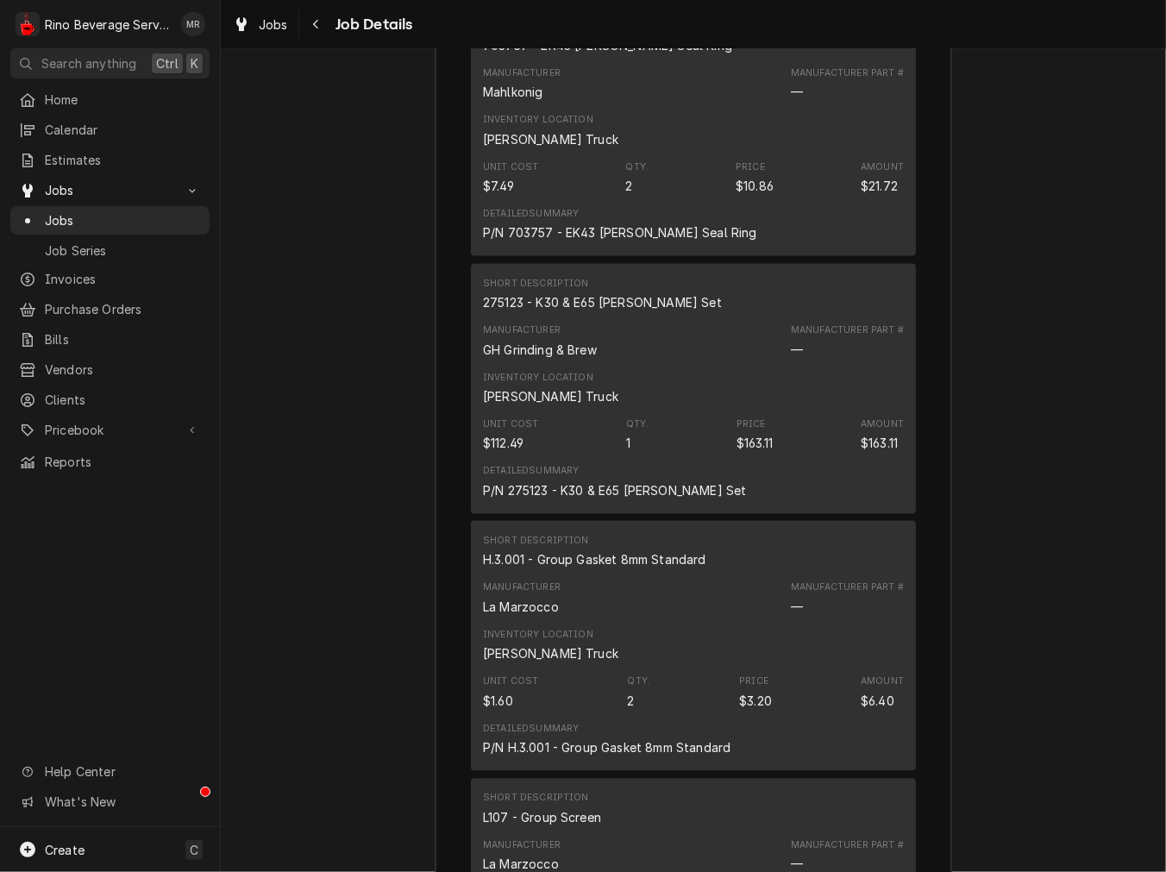
click at [543, 311] on div "275123 - K30 & E65 Burr Set" at bounding box center [602, 302] width 239 height 18
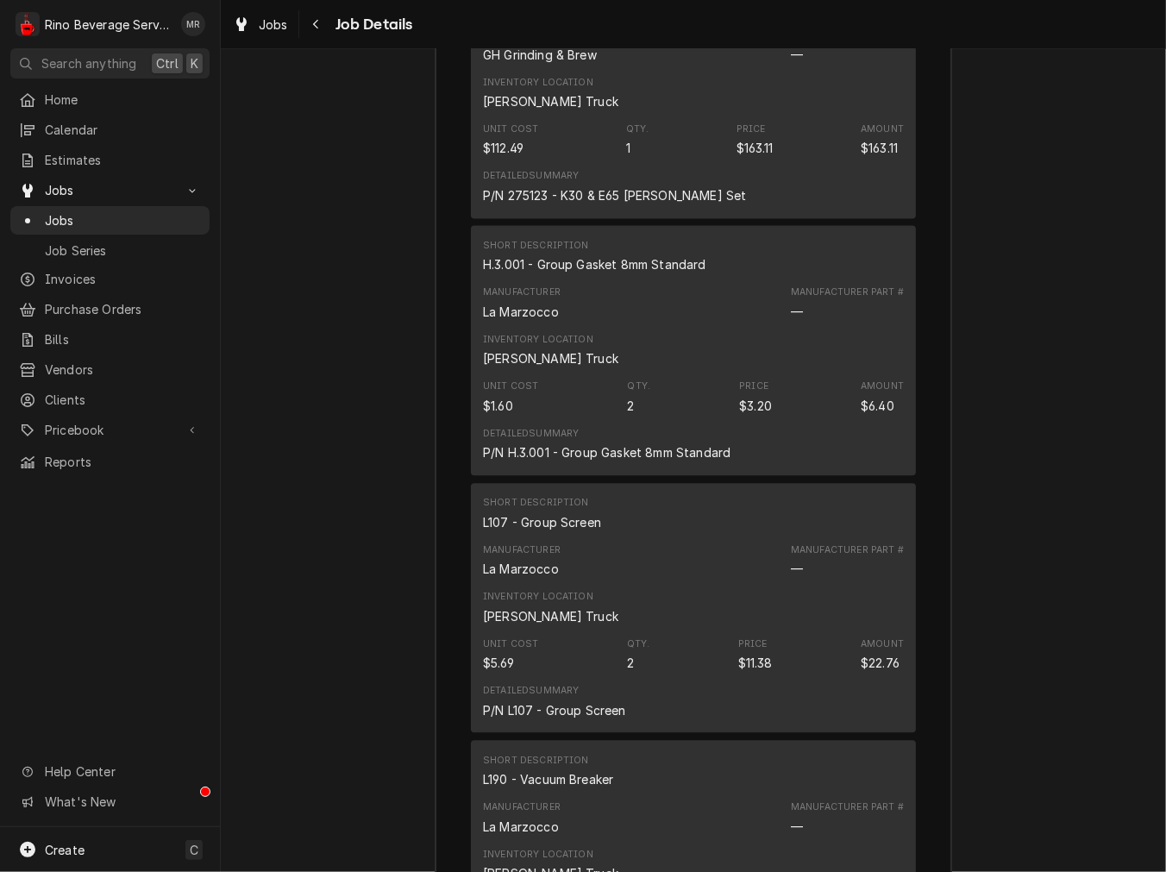
scroll to position [3065, 0]
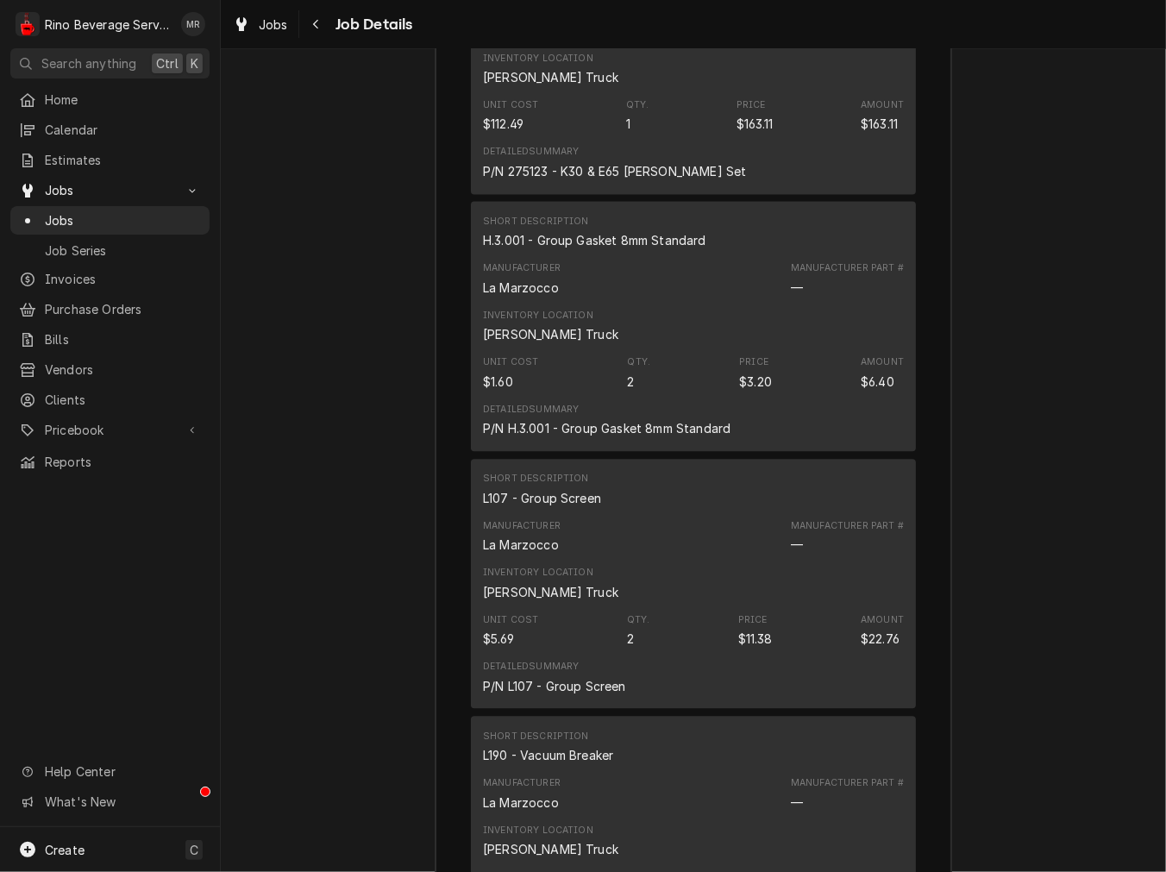
click at [600, 249] on div "H.3.001 - Group Gasket 8mm Standard" at bounding box center [594, 240] width 223 height 18
click at [599, 255] on div "Short Description H.3.001 - Group Gasket 8mm Standard" at bounding box center [693, 232] width 421 height 47
click at [616, 249] on div "H.3.001 - Group Gasket 8mm Standard" at bounding box center [594, 240] width 223 height 18
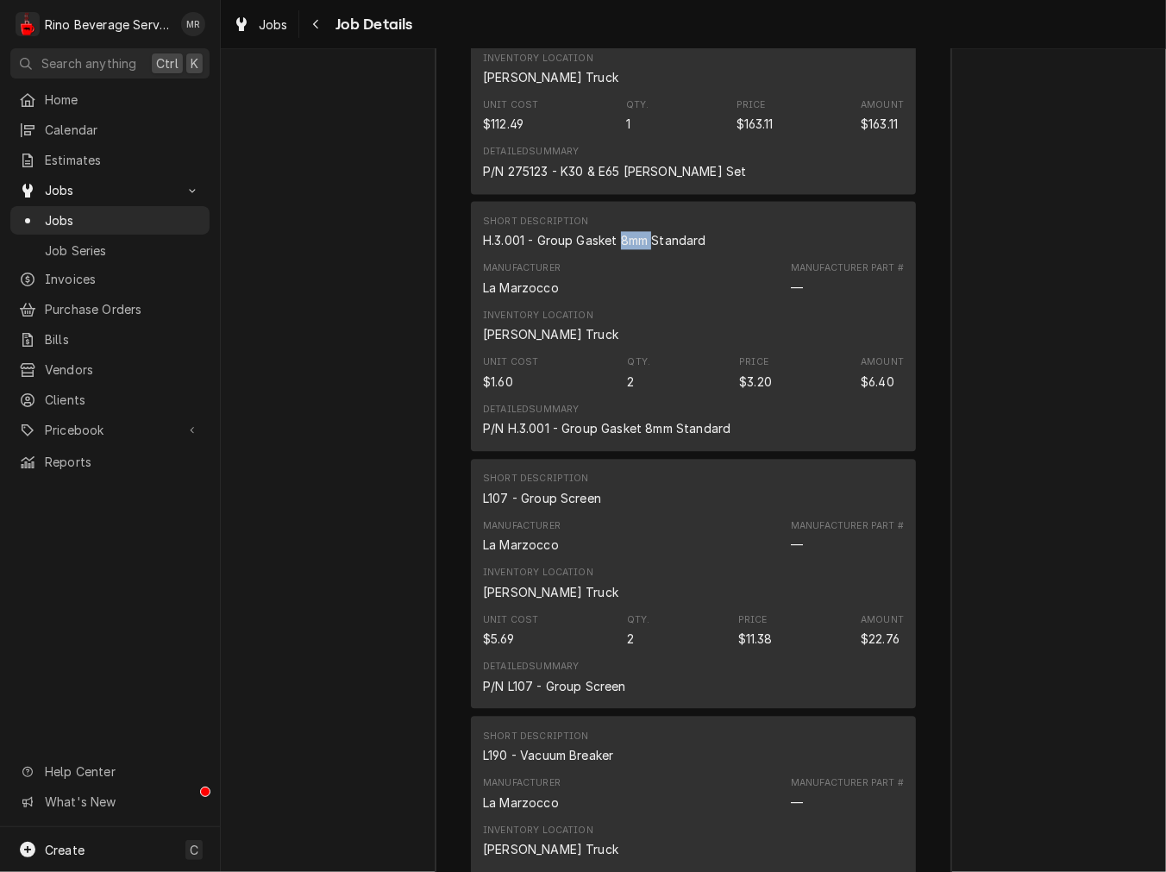
click at [616, 249] on div "H.3.001 - Group Gasket 8mm Standard" at bounding box center [594, 240] width 223 height 18
click at [617, 249] on div "H.3.001 - Group Gasket 8mm Standard" at bounding box center [594, 240] width 223 height 18
click at [347, 651] on div "Job Summary Roopairs Job ID JOB-3939 Service Type Preventative Maintenance Job …" at bounding box center [693, 279] width 945 height 3013
click at [509, 507] on div "L107 - Group Screen" at bounding box center [542, 498] width 118 height 18
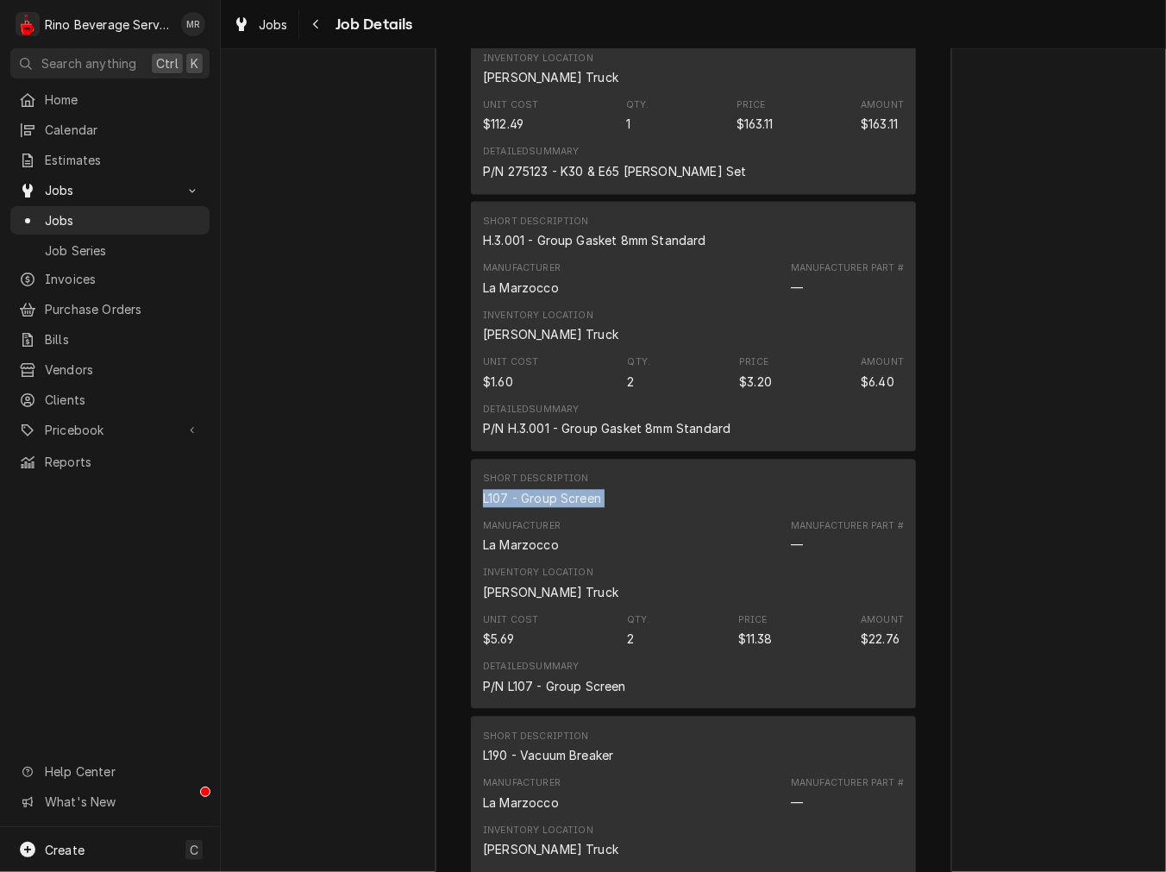
click at [509, 507] on div "L107 - Group Screen" at bounding box center [542, 498] width 118 height 18
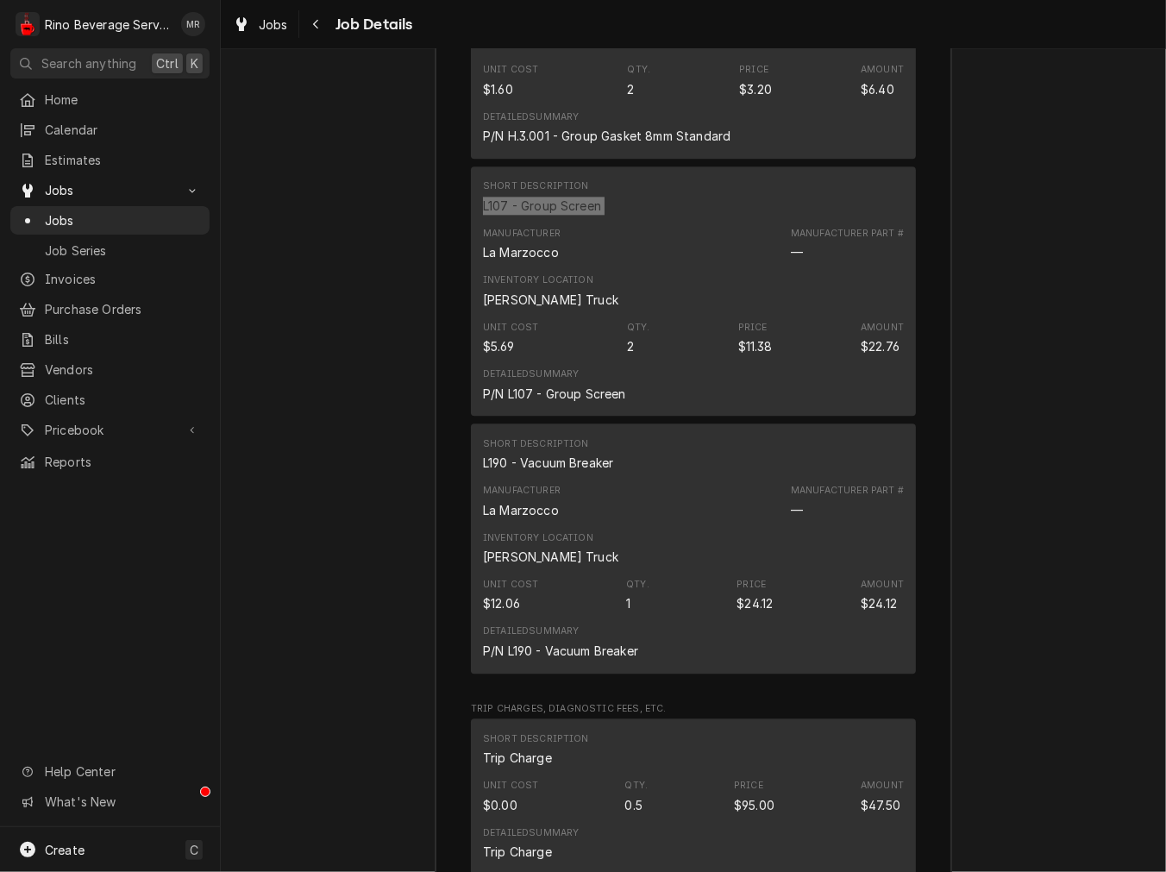
scroll to position [3385, 0]
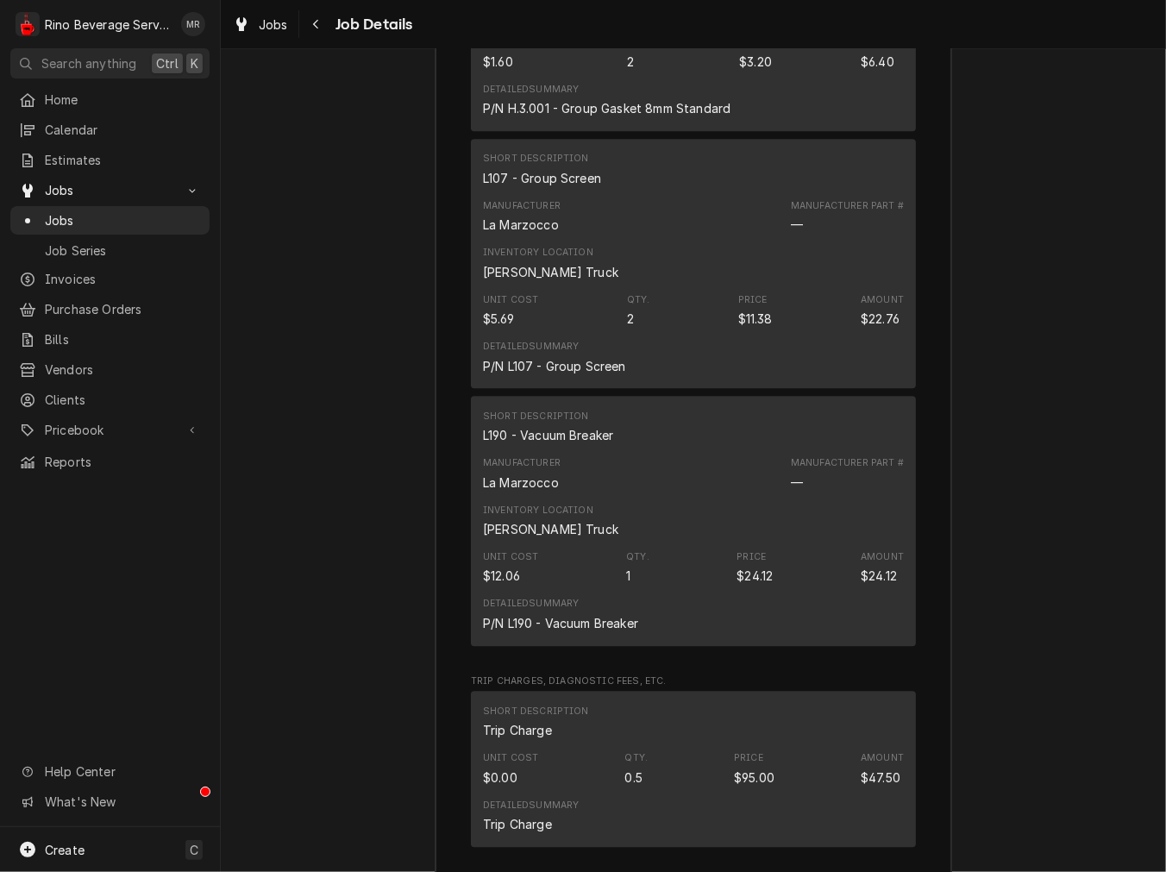
click at [526, 444] on div "L190 - Vacuum Breaker" at bounding box center [548, 435] width 130 height 18
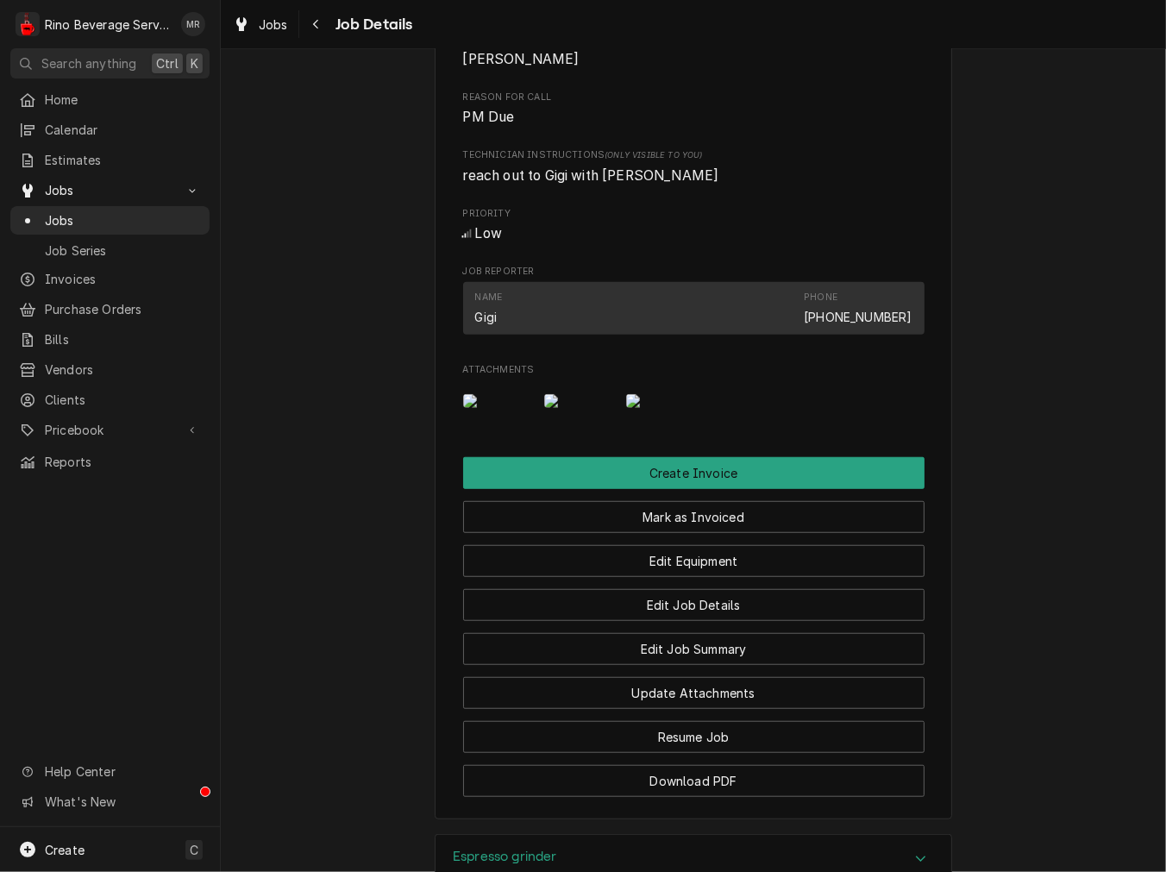
scroll to position [830, 0]
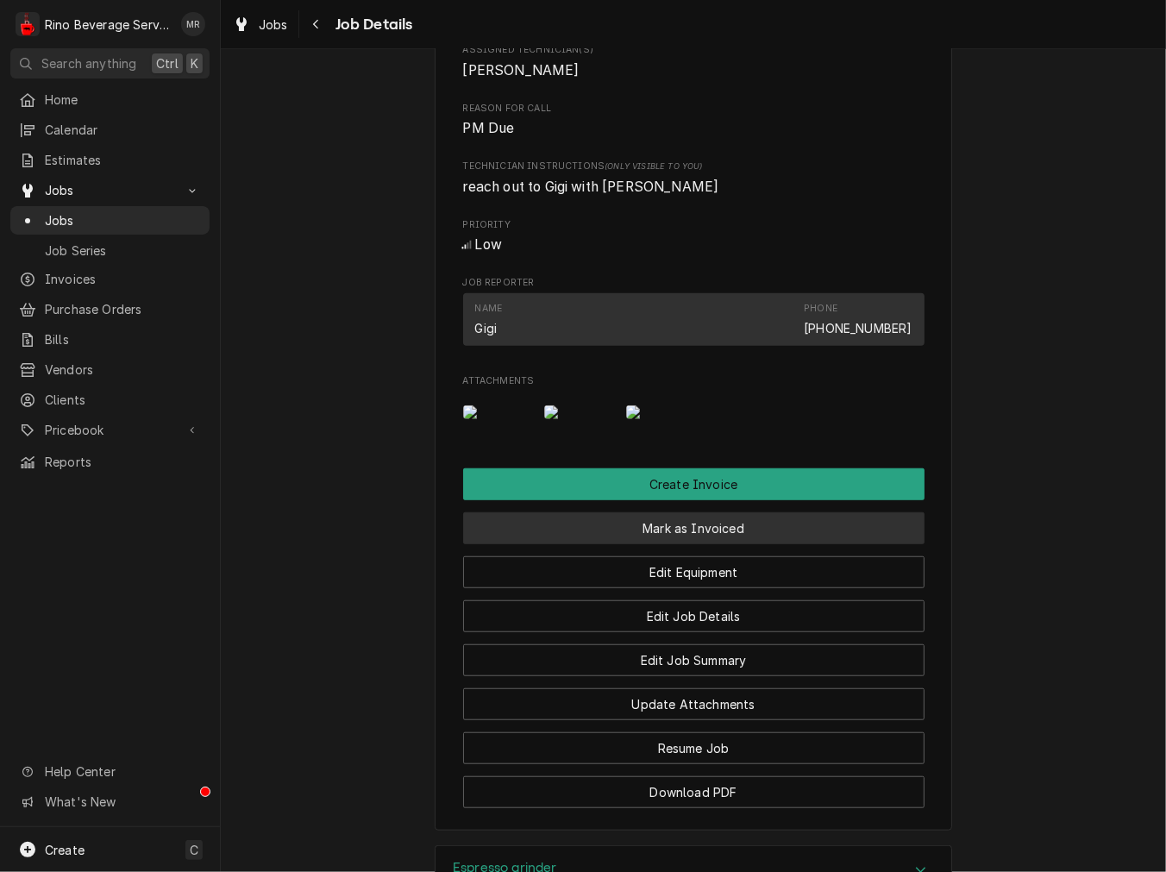
drag, startPoint x: 658, startPoint y: 638, endPoint x: 653, endPoint y: 630, distance: 10.1
click at [658, 544] on button "Mark as Invoiced" at bounding box center [693, 528] width 461 height 32
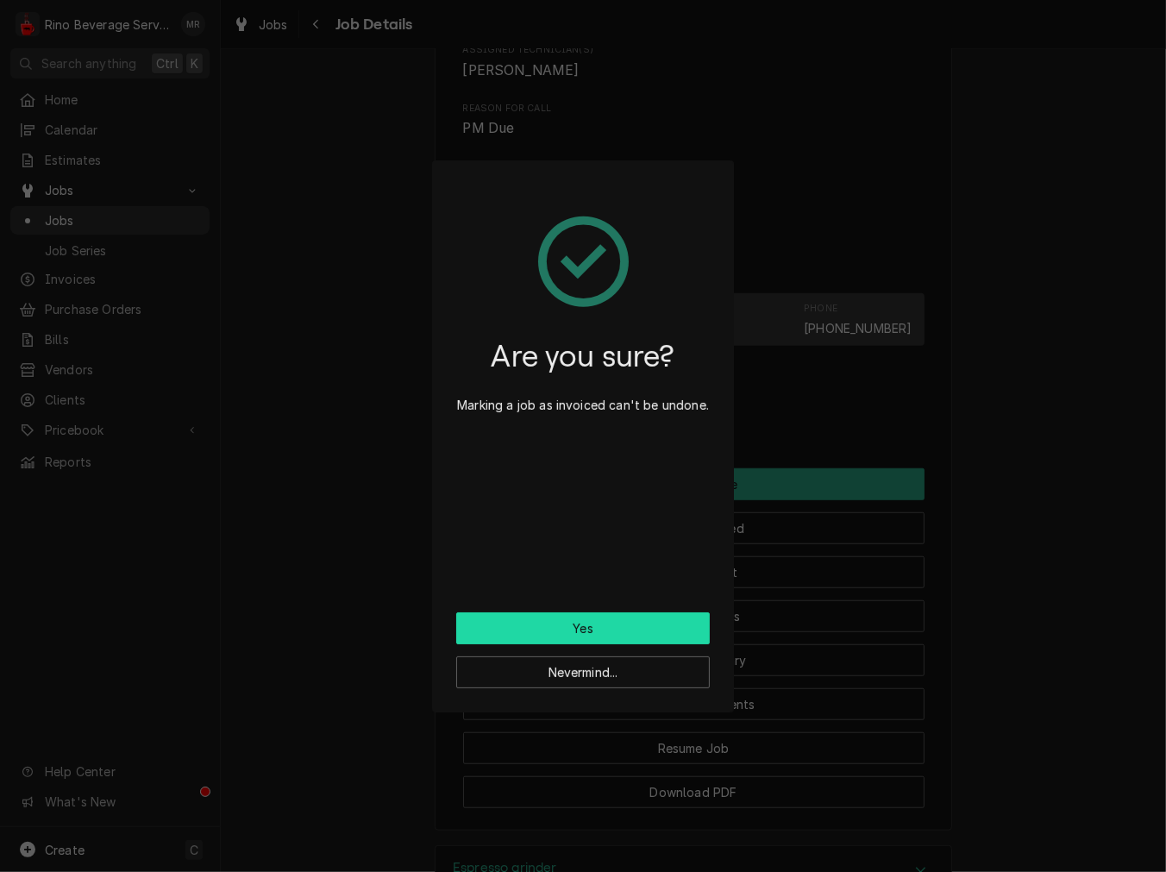
click at [591, 622] on button "Yes" at bounding box center [583, 628] width 254 height 32
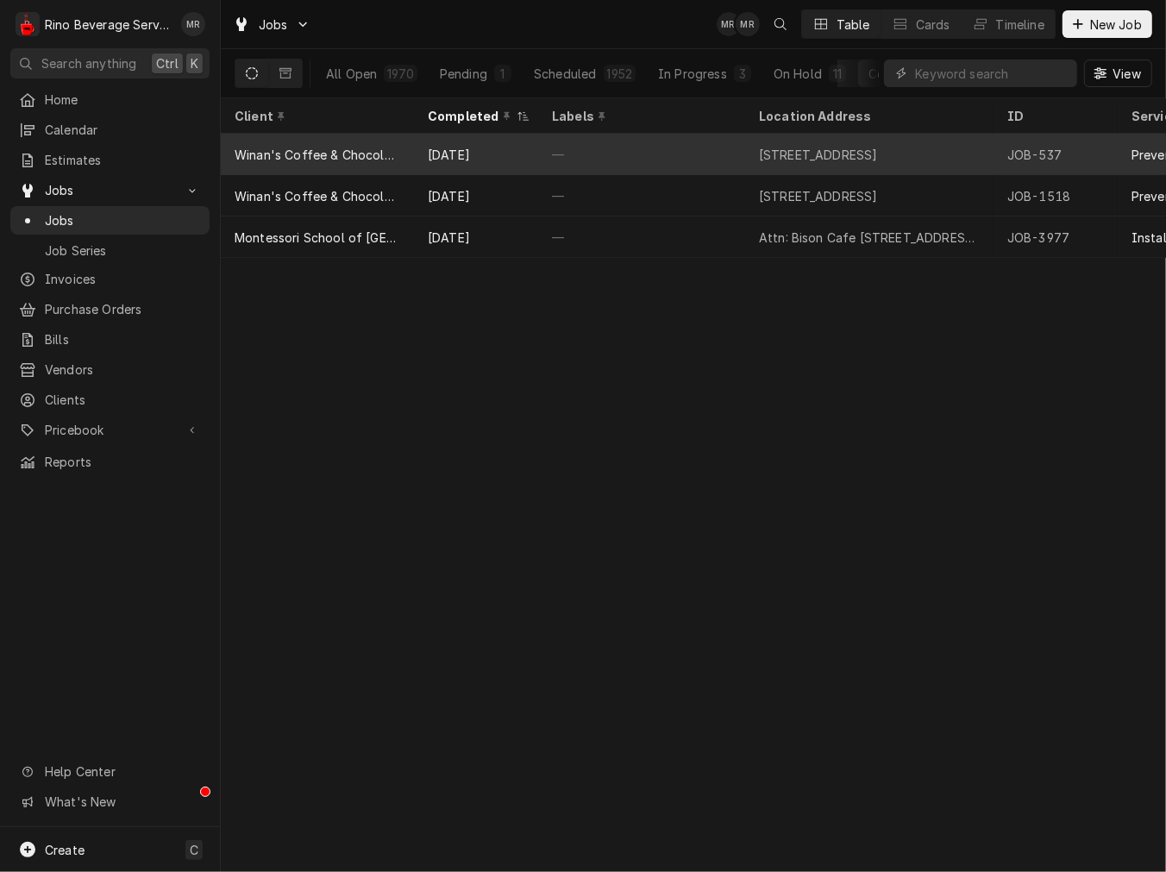
click at [552, 134] on div "—" at bounding box center [641, 154] width 207 height 41
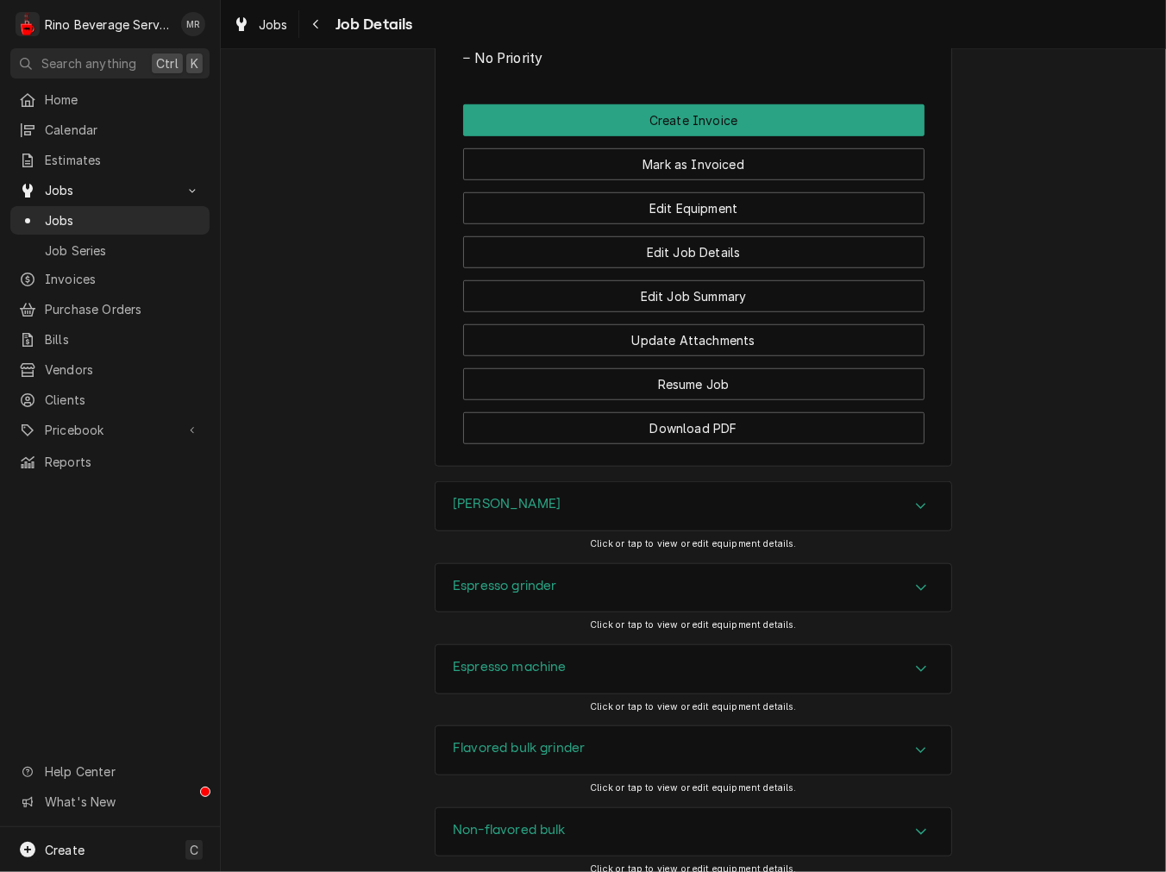
scroll to position [1118, 0]
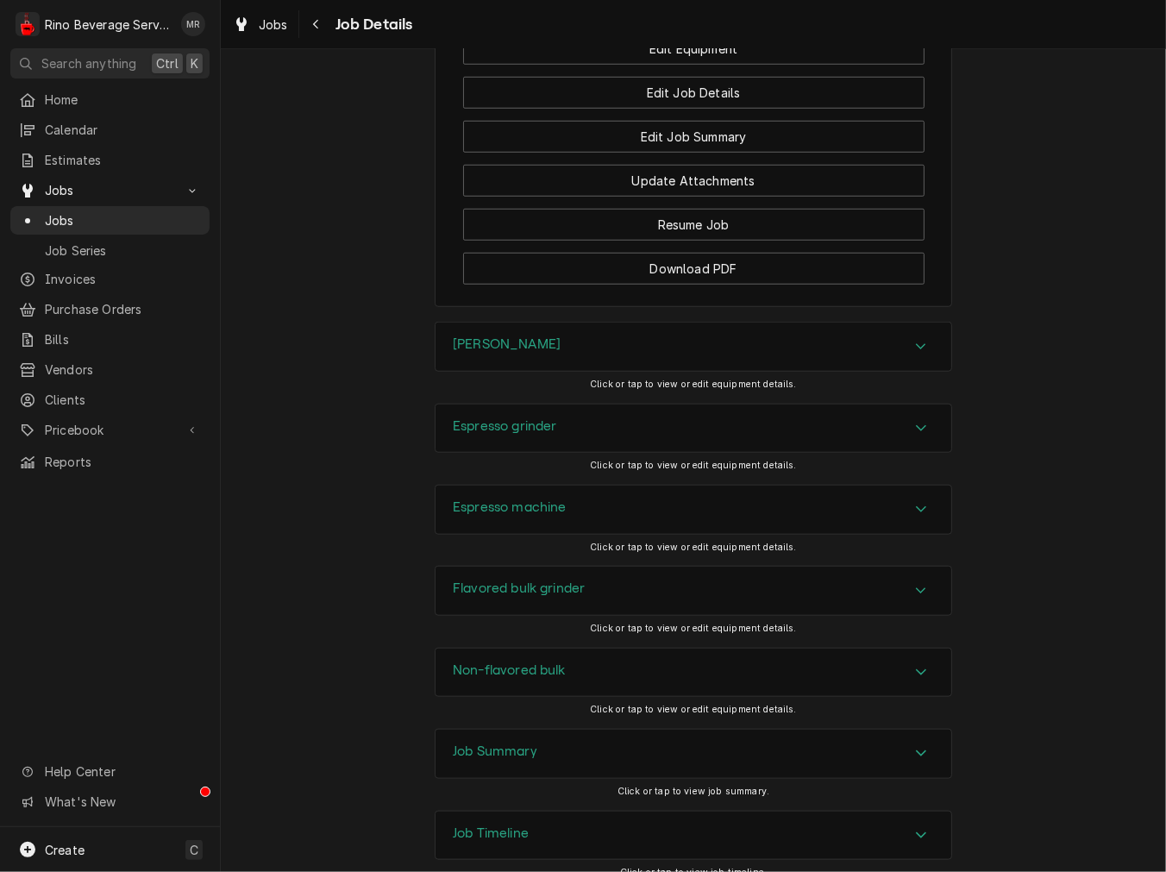
drag, startPoint x: 464, startPoint y: 371, endPoint x: 467, endPoint y: 379, distance: 9.3
click at [464, 353] on h3 "[PERSON_NAME]" at bounding box center [507, 344] width 108 height 16
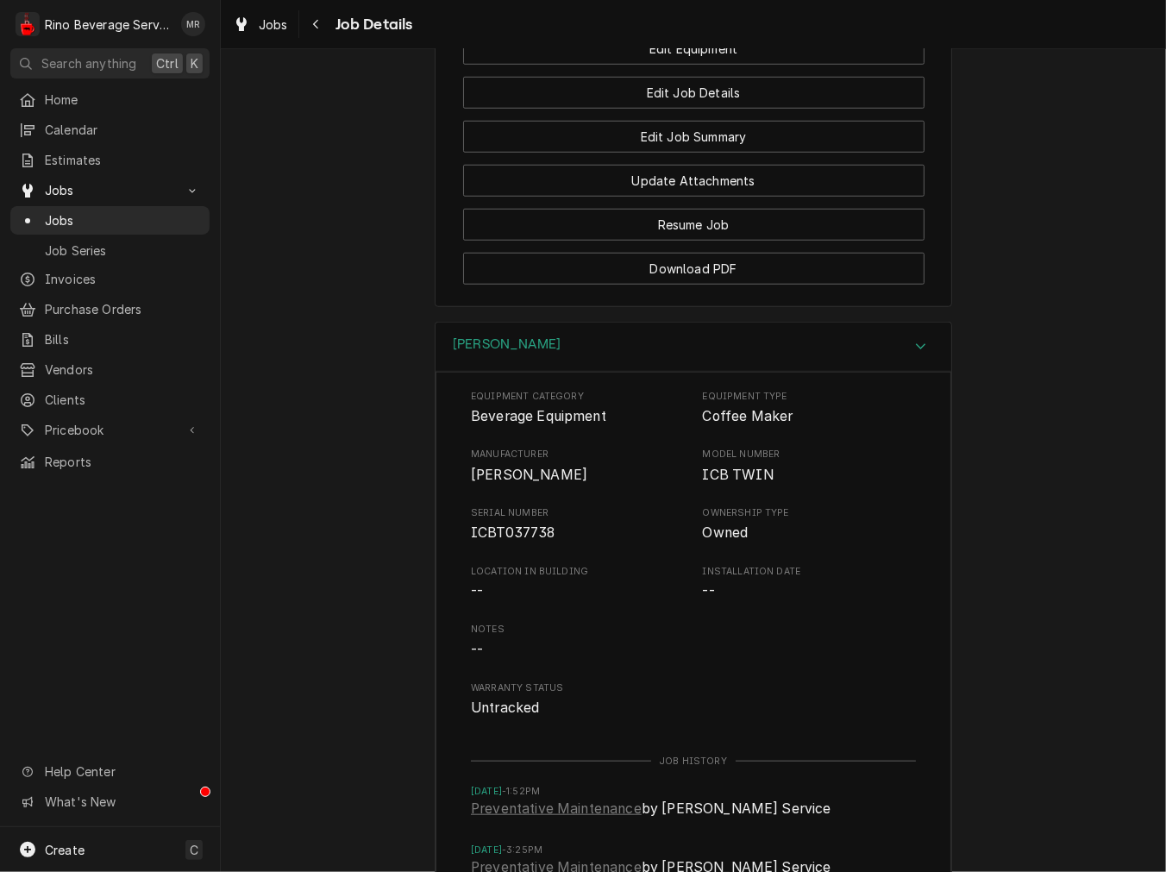
click at [498, 541] on span "ICBT037738" at bounding box center [513, 532] width 85 height 16
click at [505, 357] on div "Brewer" at bounding box center [694, 347] width 516 height 49
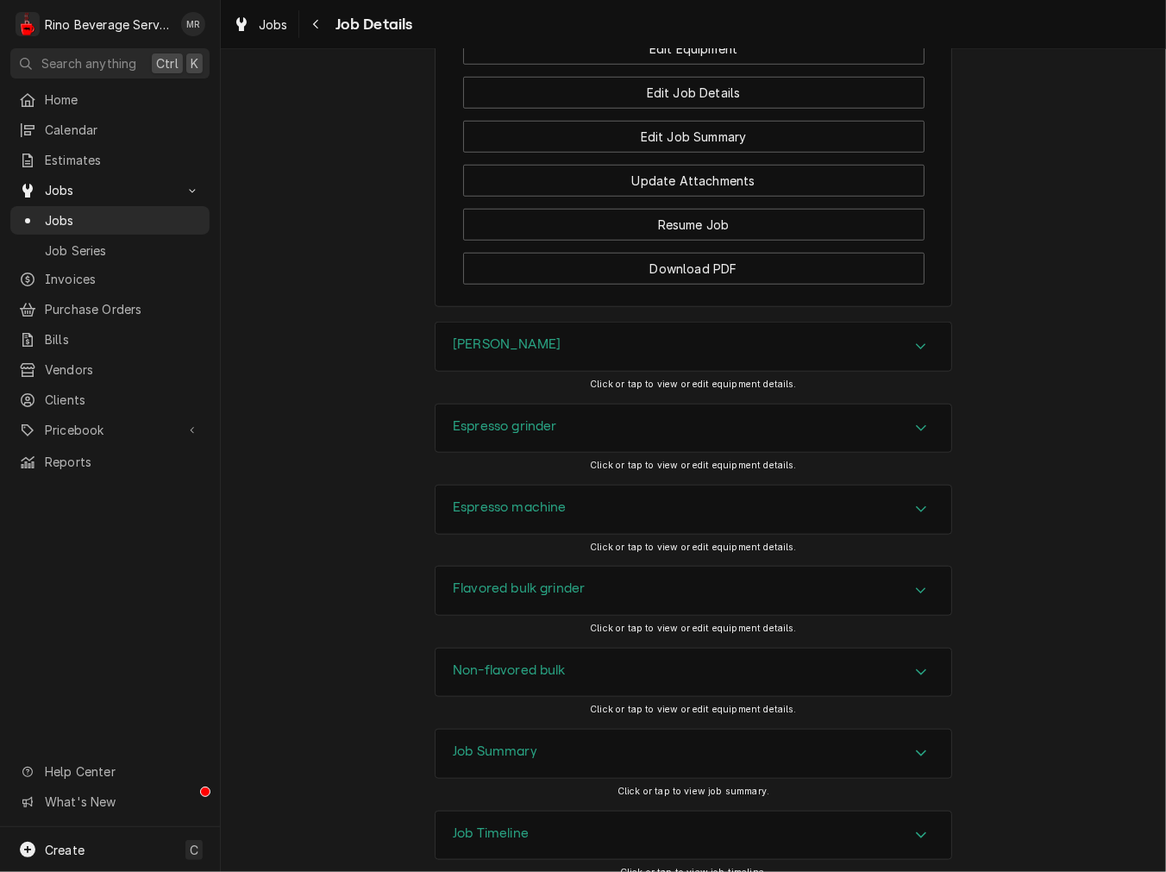
click at [546, 430] on div "Espresso grinder" at bounding box center [694, 428] width 516 height 48
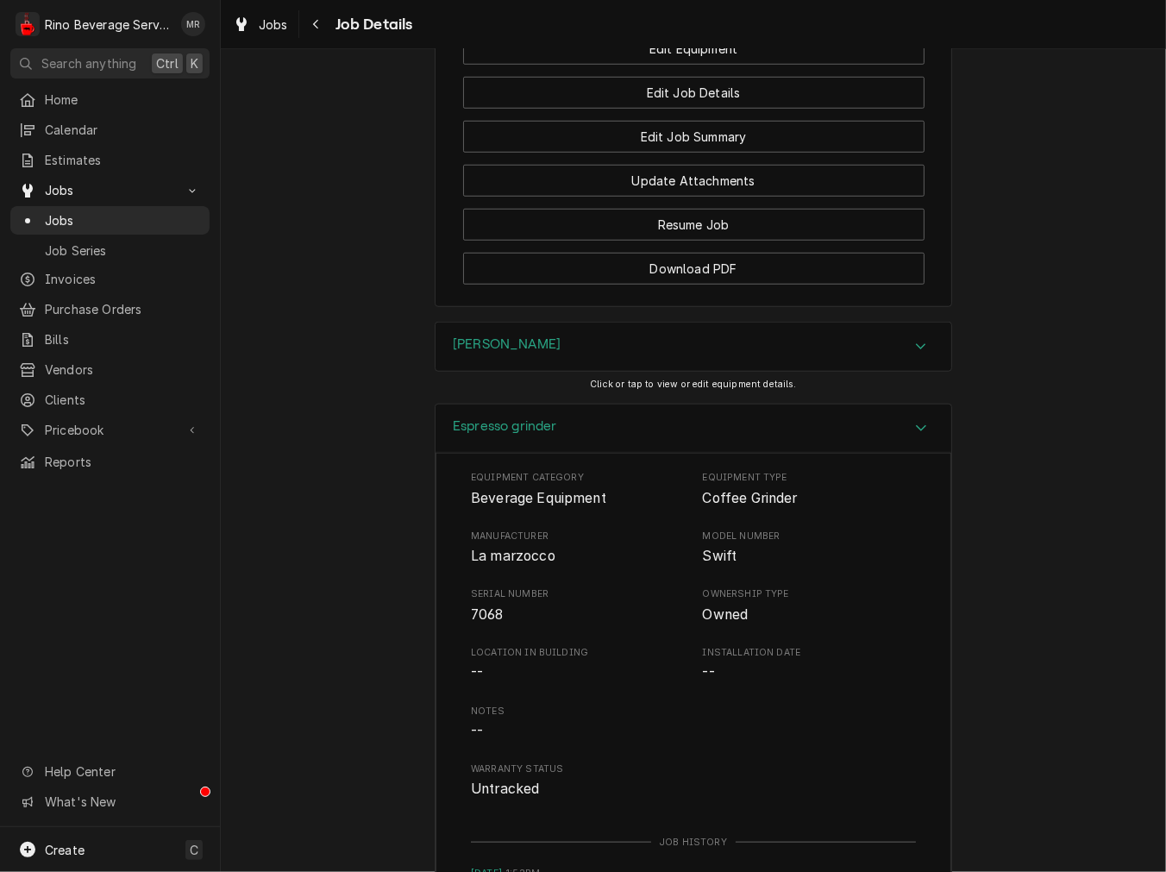
click at [505, 564] on span "La marzocco" at bounding box center [513, 556] width 85 height 16
click at [481, 439] on div "Espresso grinder" at bounding box center [505, 428] width 104 height 21
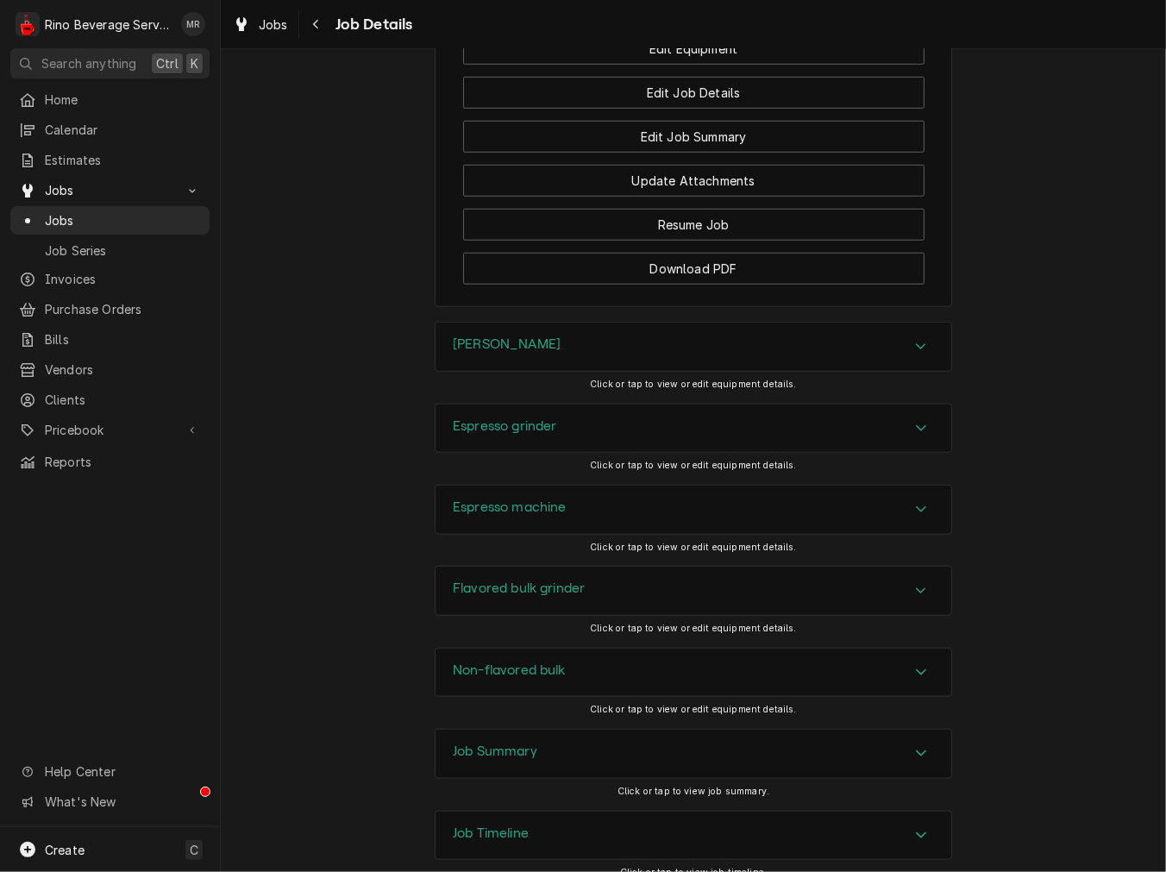
click at [505, 513] on div "Espresso machine" at bounding box center [694, 510] width 516 height 48
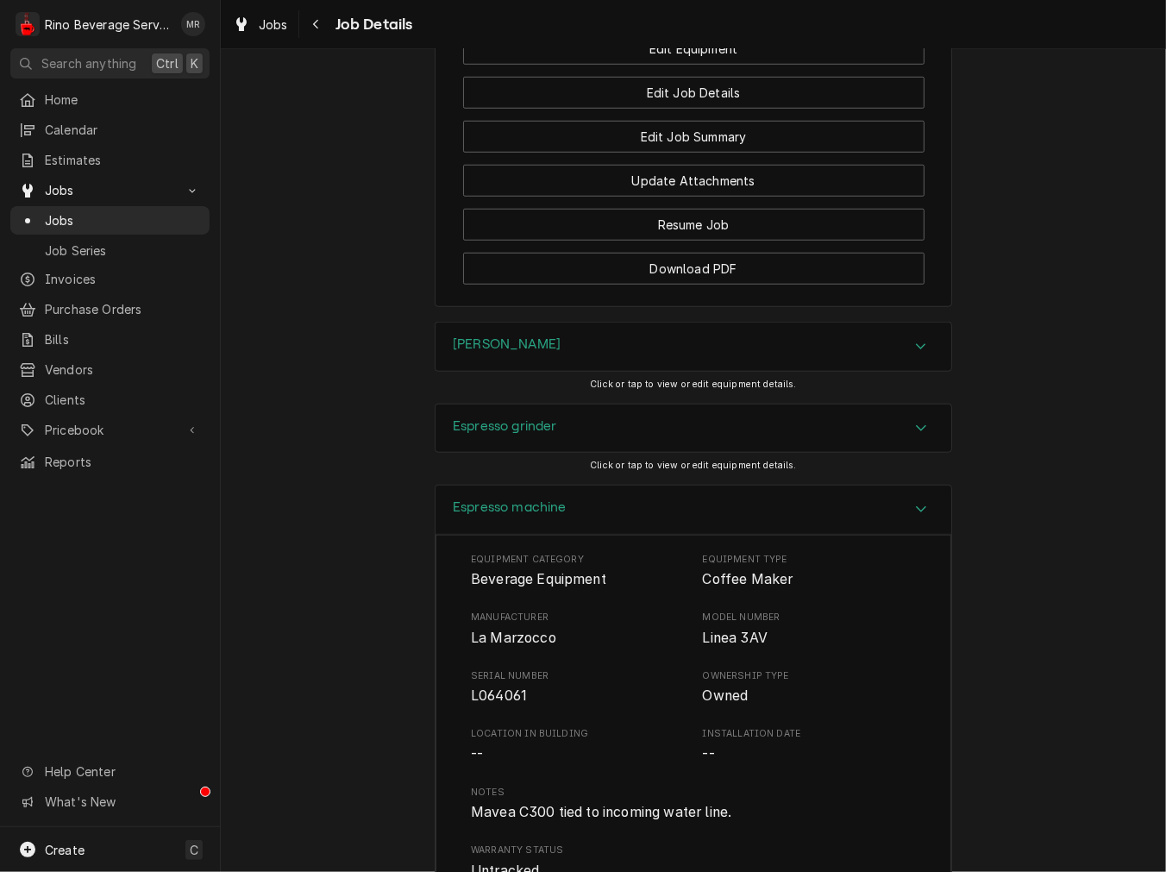
click at [500, 646] on span "La Marzocco" at bounding box center [513, 638] width 85 height 16
click at [602, 524] on div "Espresso machine" at bounding box center [694, 510] width 516 height 49
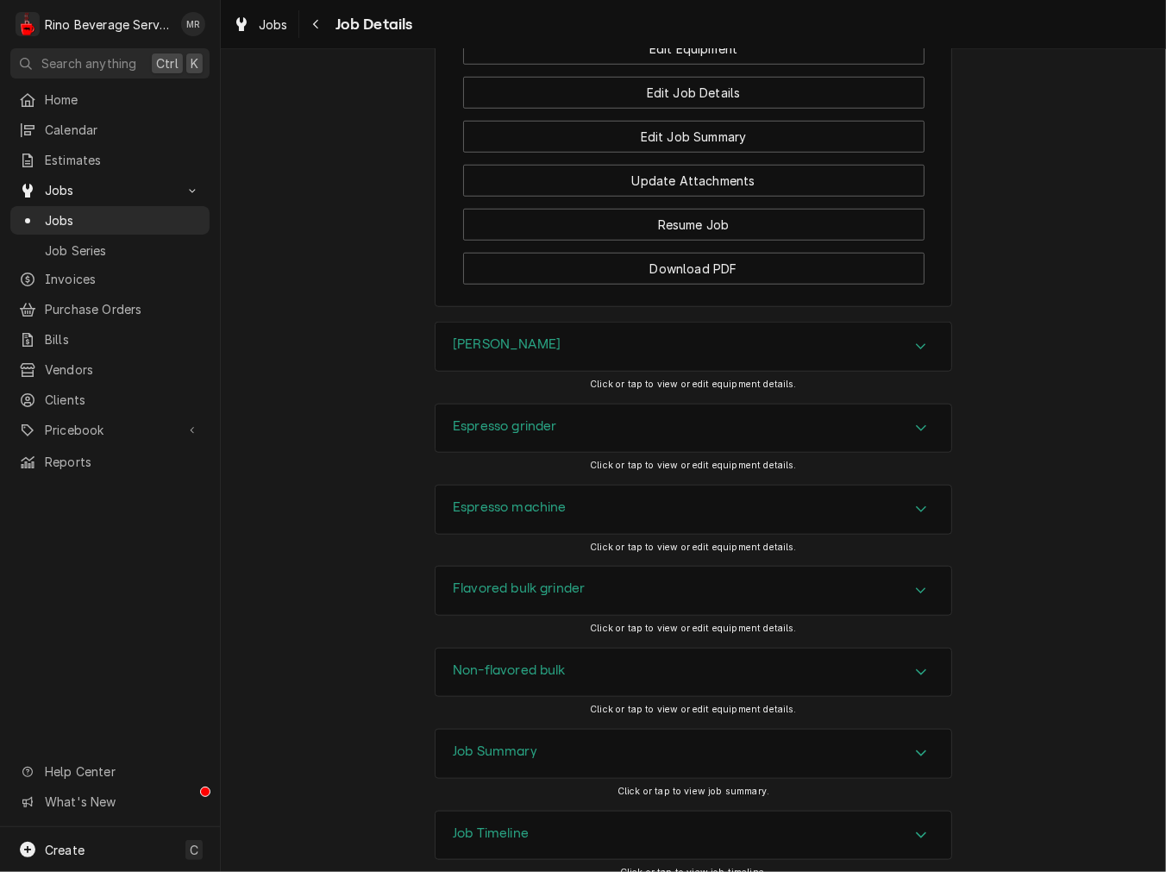
click at [567, 597] on h3 "Flavored bulk grinder" at bounding box center [519, 588] width 132 height 16
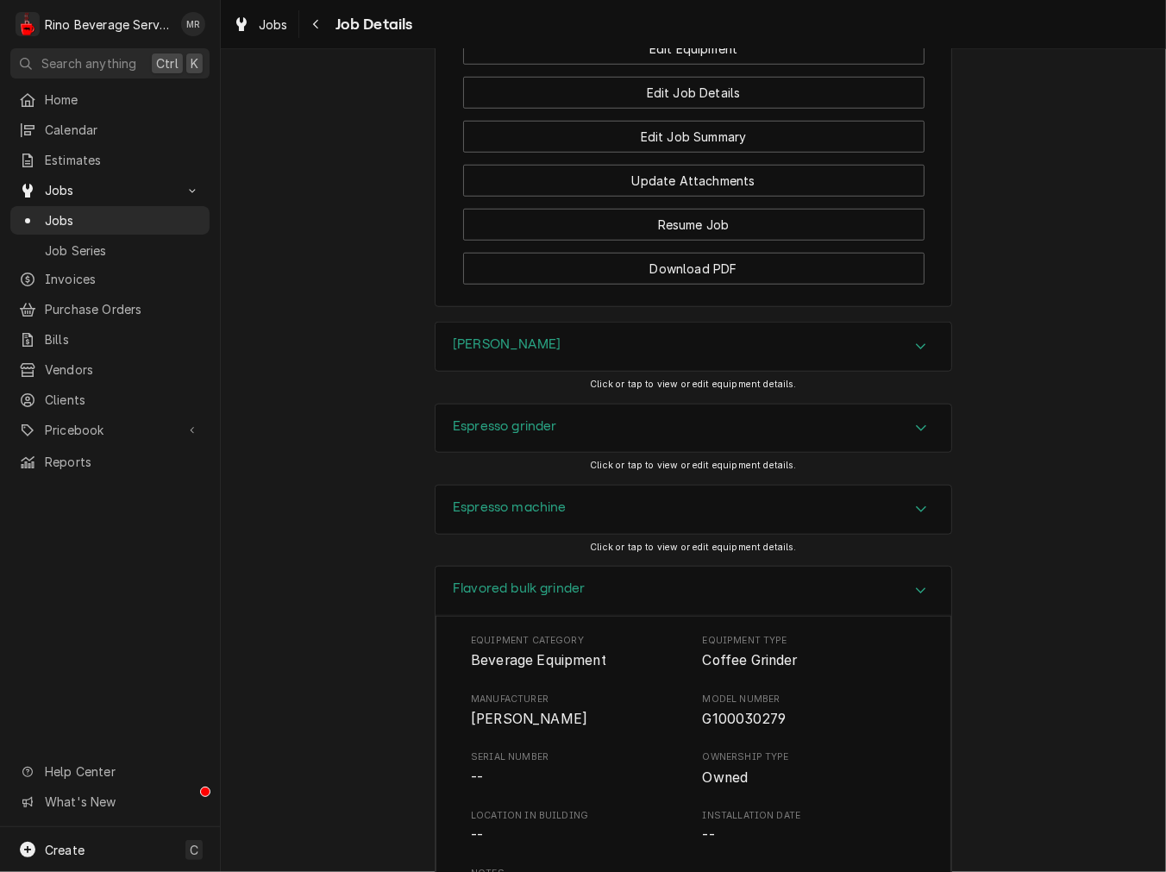
click at [617, 616] on div "Flavored bulk grinder" at bounding box center [694, 591] width 516 height 49
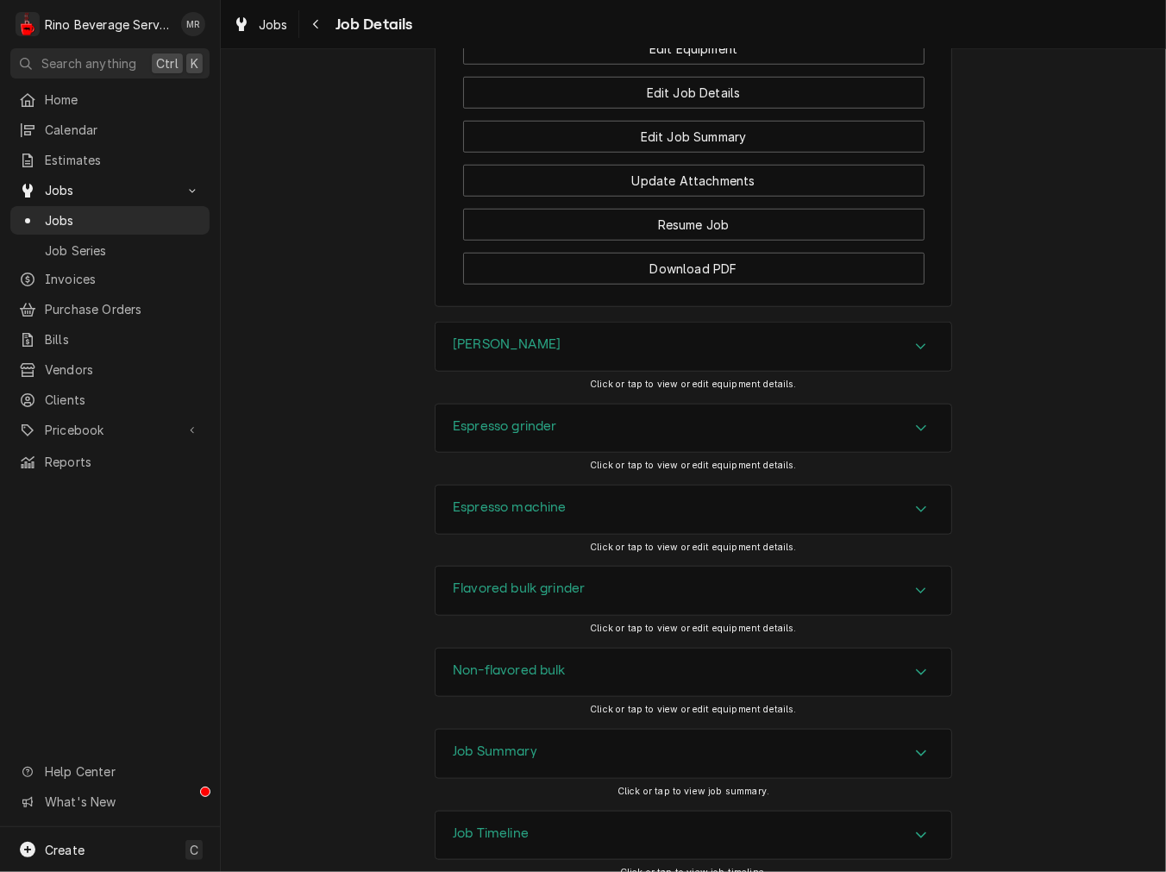
click at [536, 679] on h3 "Non-flavored bulk" at bounding box center [509, 670] width 113 height 16
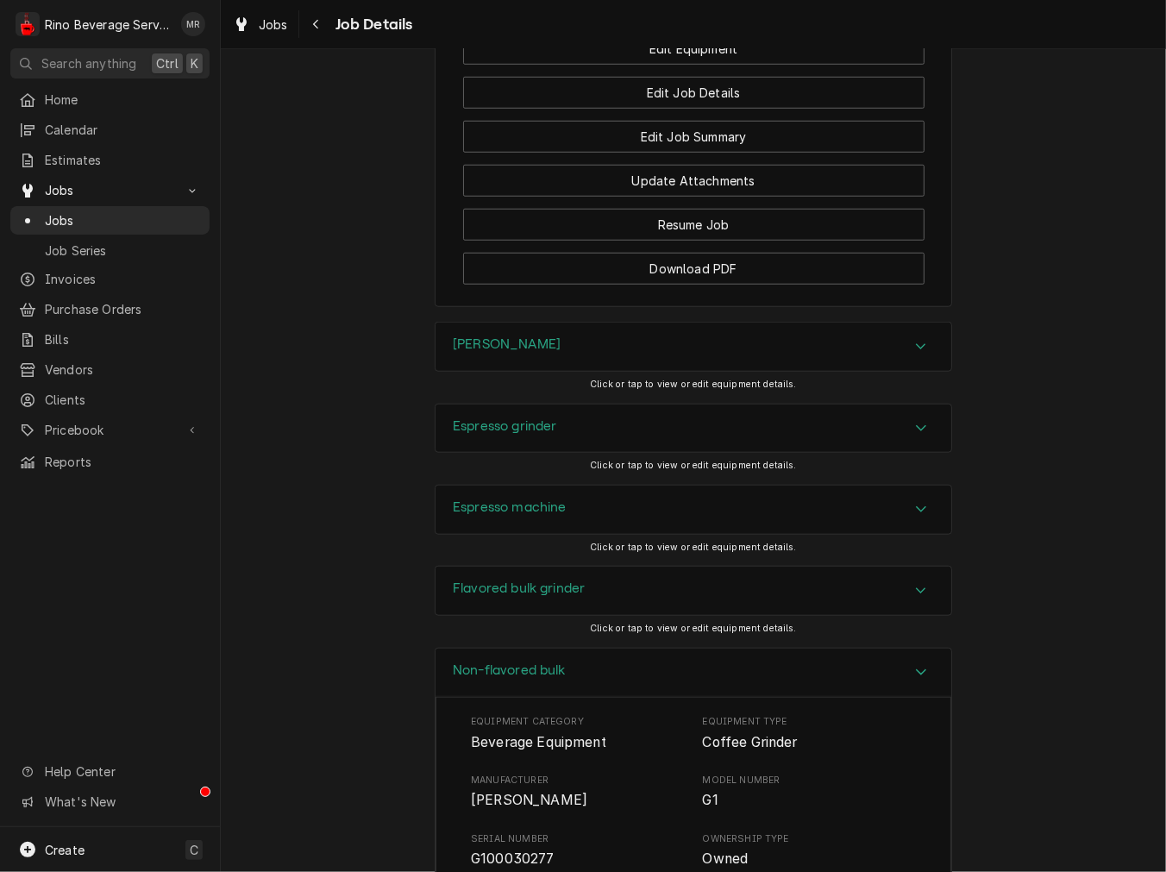
scroll to position [1437, 0]
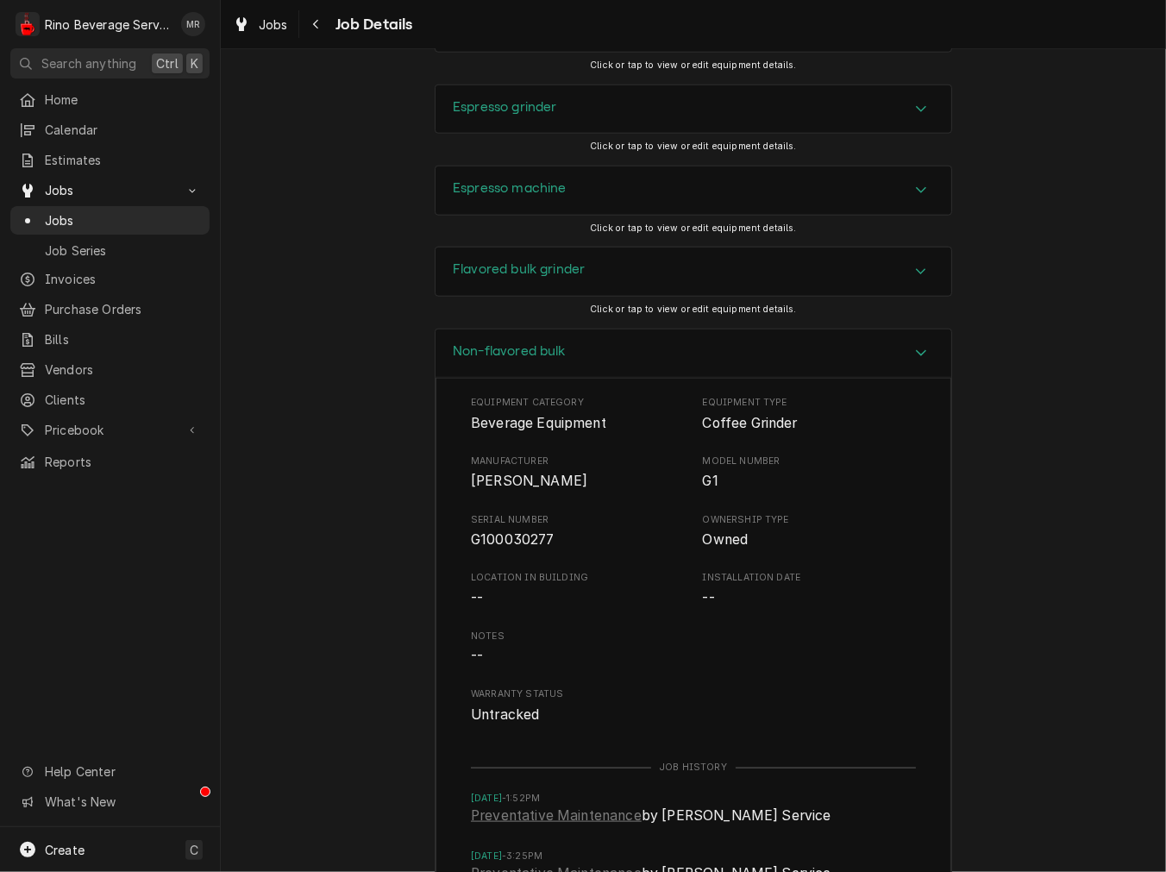
click at [519, 548] on span "G100030277" at bounding box center [513, 539] width 84 height 16
click at [643, 362] on div "Non-flavored bulk" at bounding box center [694, 353] width 516 height 49
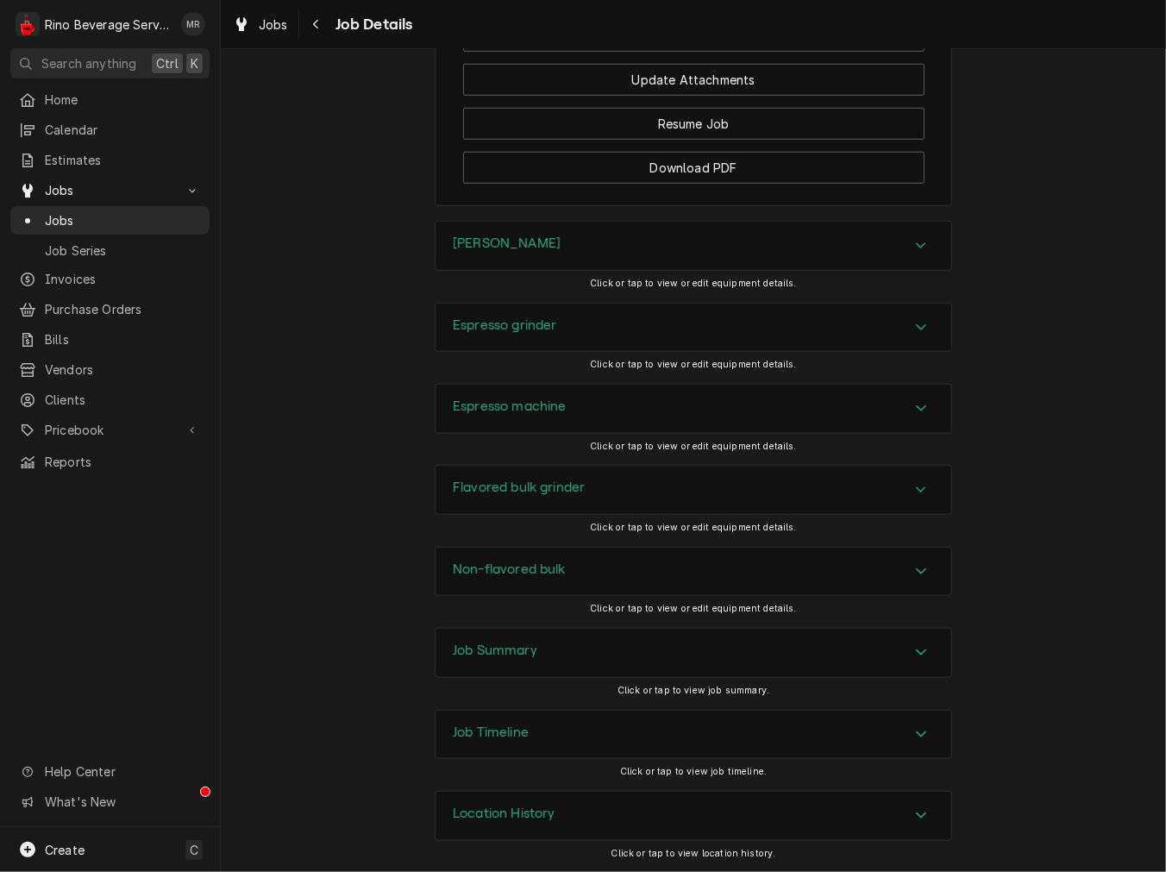
click at [552, 650] on div "Job Summary" at bounding box center [694, 653] width 516 height 48
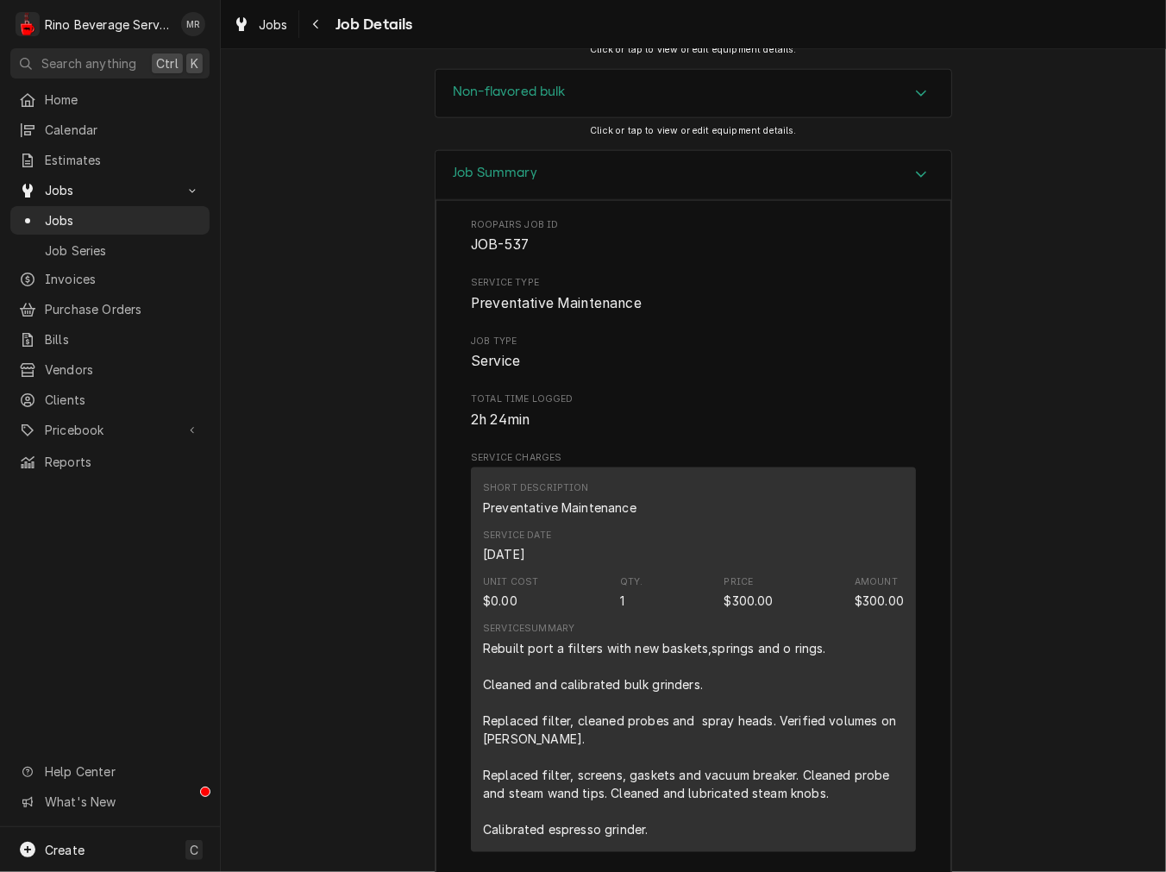
scroll to position [1721, 0]
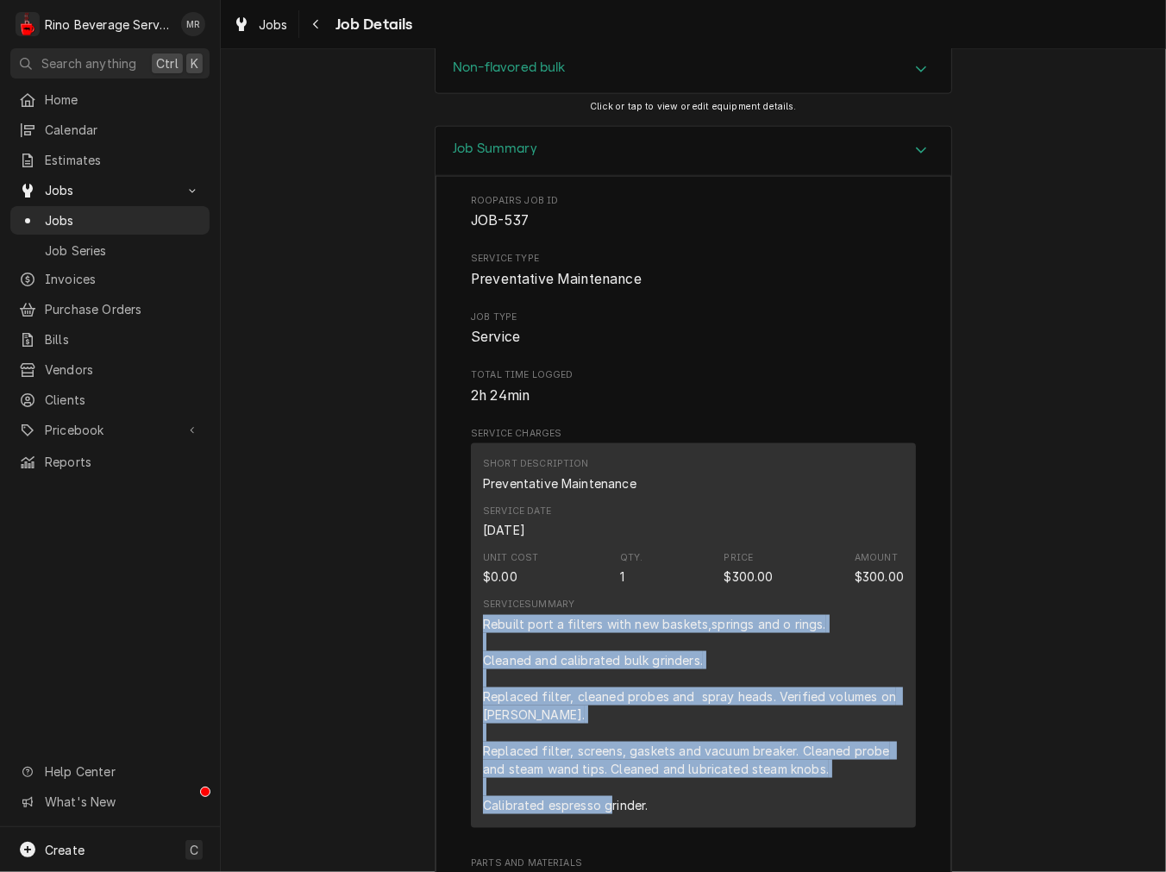
drag, startPoint x: 655, startPoint y: 829, endPoint x: 454, endPoint y: 647, distance: 271.7
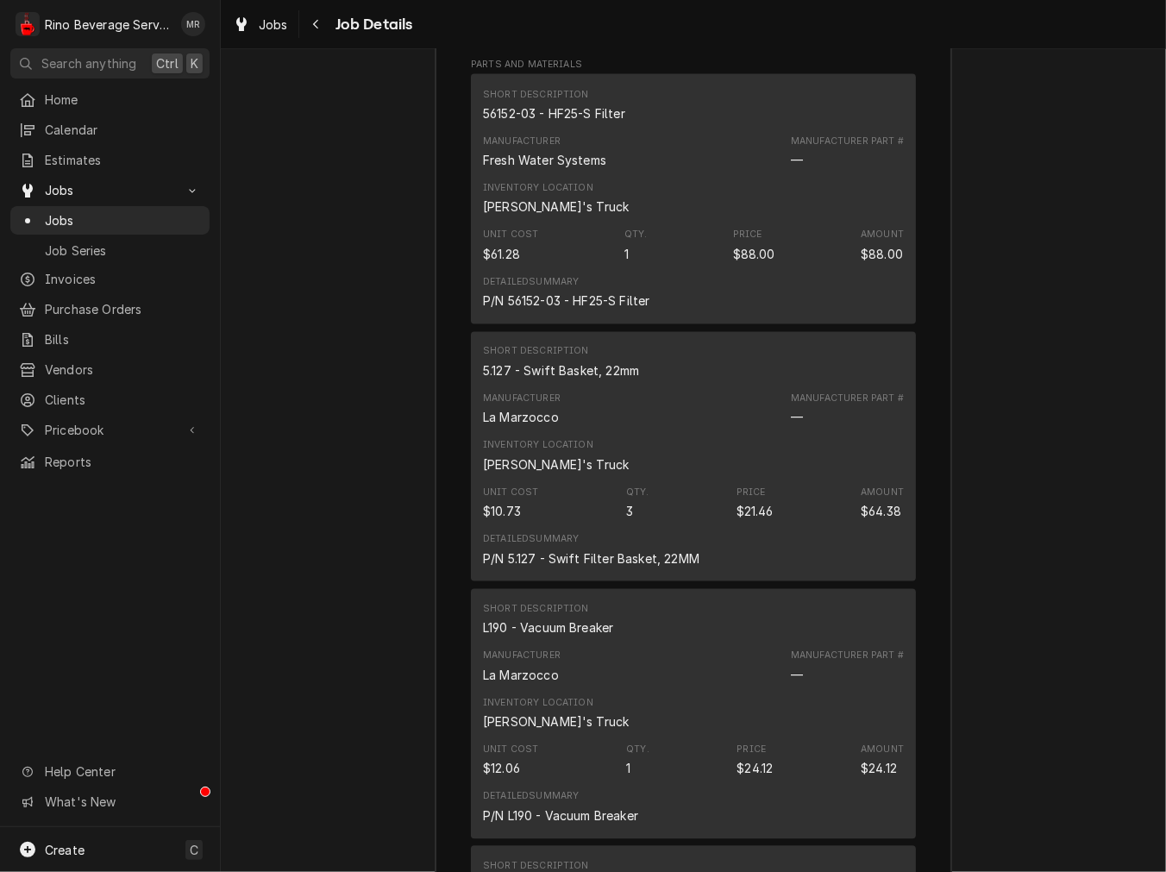
scroll to position [2360, 0]
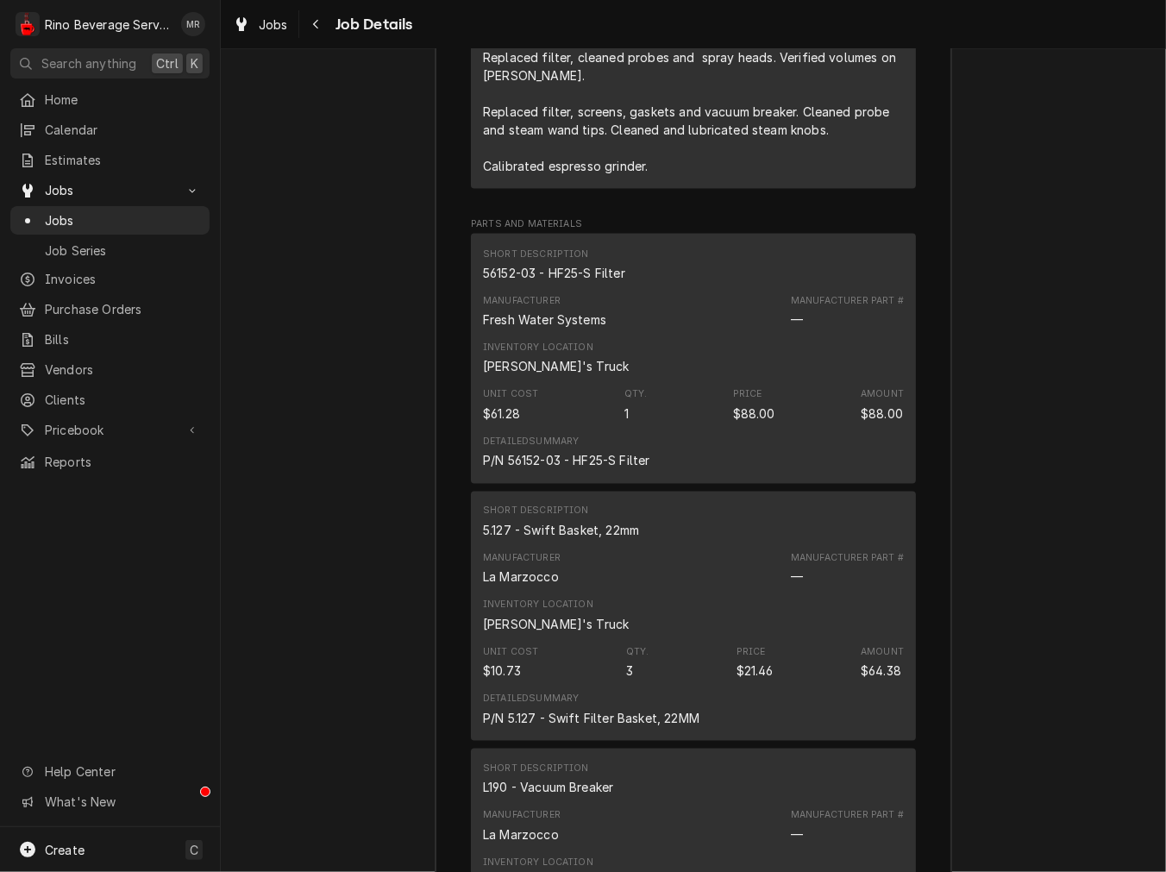
click at [561, 282] on div "56152-03 - HF25-S Filter" at bounding box center [554, 273] width 142 height 18
click at [596, 282] on div "56152-03 - HF25-S Filter" at bounding box center [554, 273] width 142 height 18
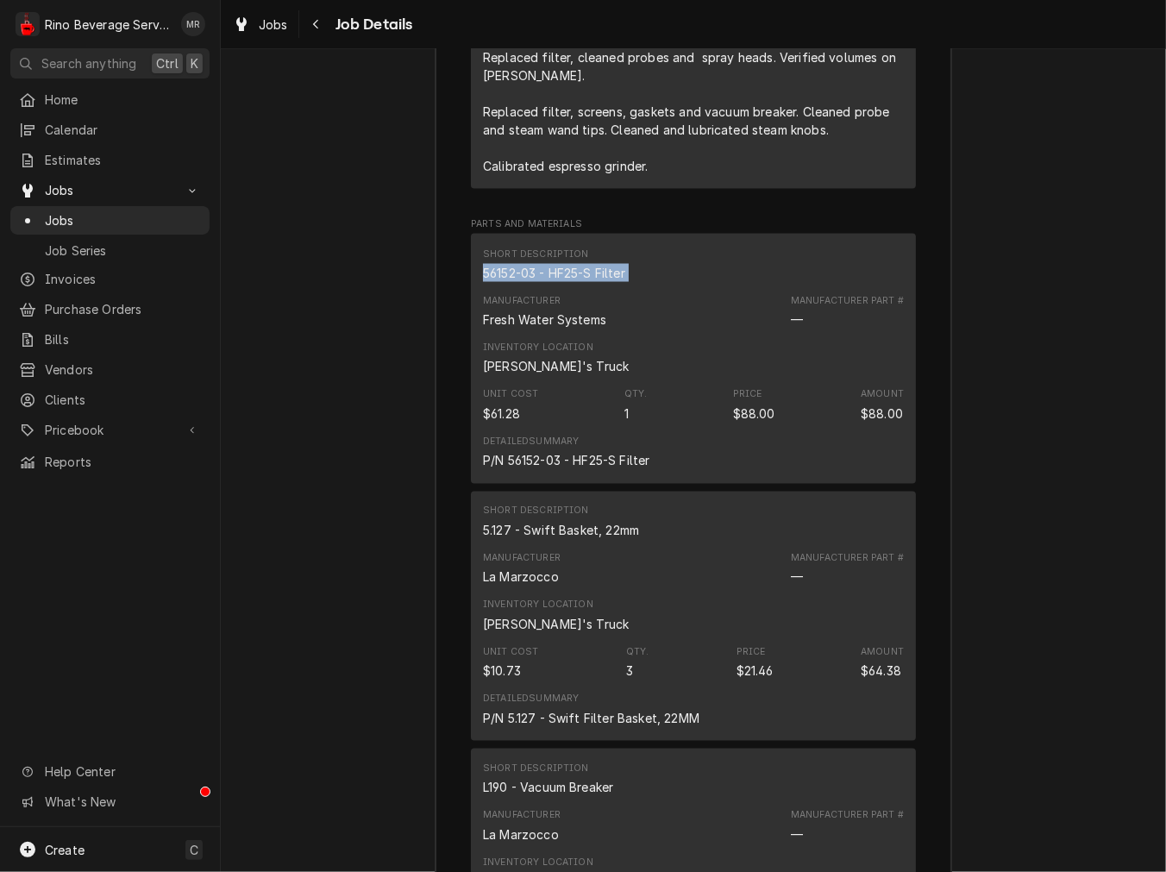
drag, startPoint x: 596, startPoint y: 295, endPoint x: 548, endPoint y: 295, distance: 48.3
click at [592, 282] on div "56152-03 - HF25-S Filter" at bounding box center [554, 273] width 142 height 18
click at [558, 540] on div "5.127 - Swift Basket, 22mm" at bounding box center [561, 531] width 156 height 18
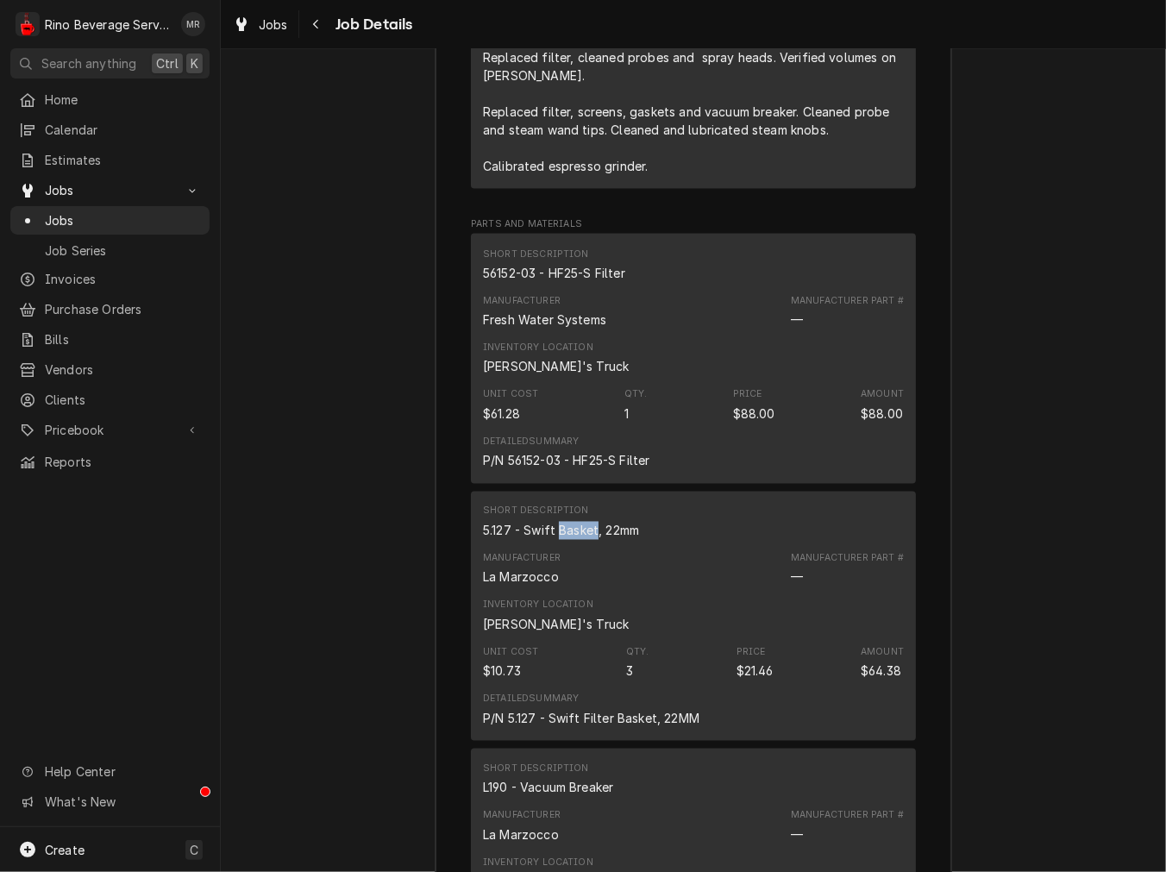
click at [558, 540] on div "5.127 - Swift Basket, 22mm" at bounding box center [561, 531] width 156 height 18
click at [561, 540] on div "5.127 - Swift Basket, 22mm" at bounding box center [561, 531] width 156 height 18
click at [576, 540] on div "5.127 - Swift Basket, 22mm" at bounding box center [561, 531] width 156 height 18
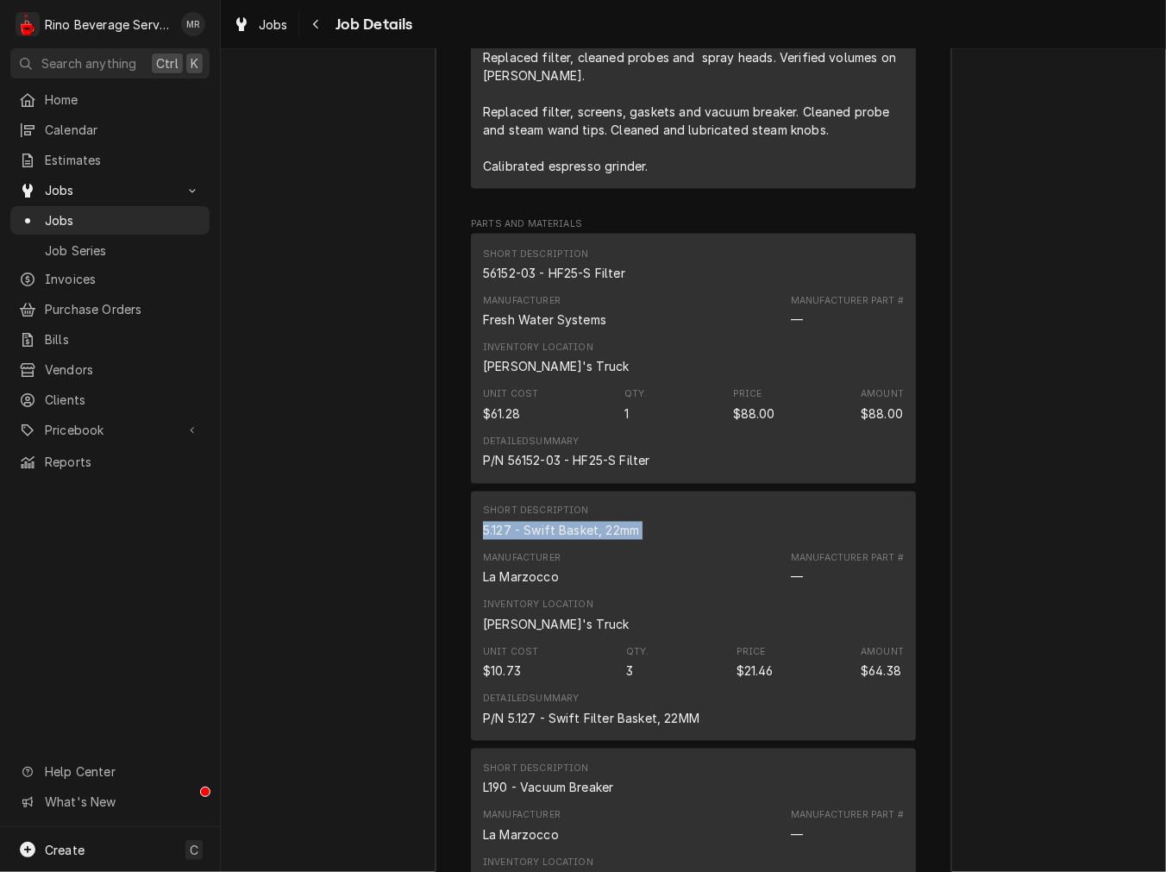
click at [576, 540] on div "5.127 - Swift Basket, 22mm" at bounding box center [561, 531] width 156 height 18
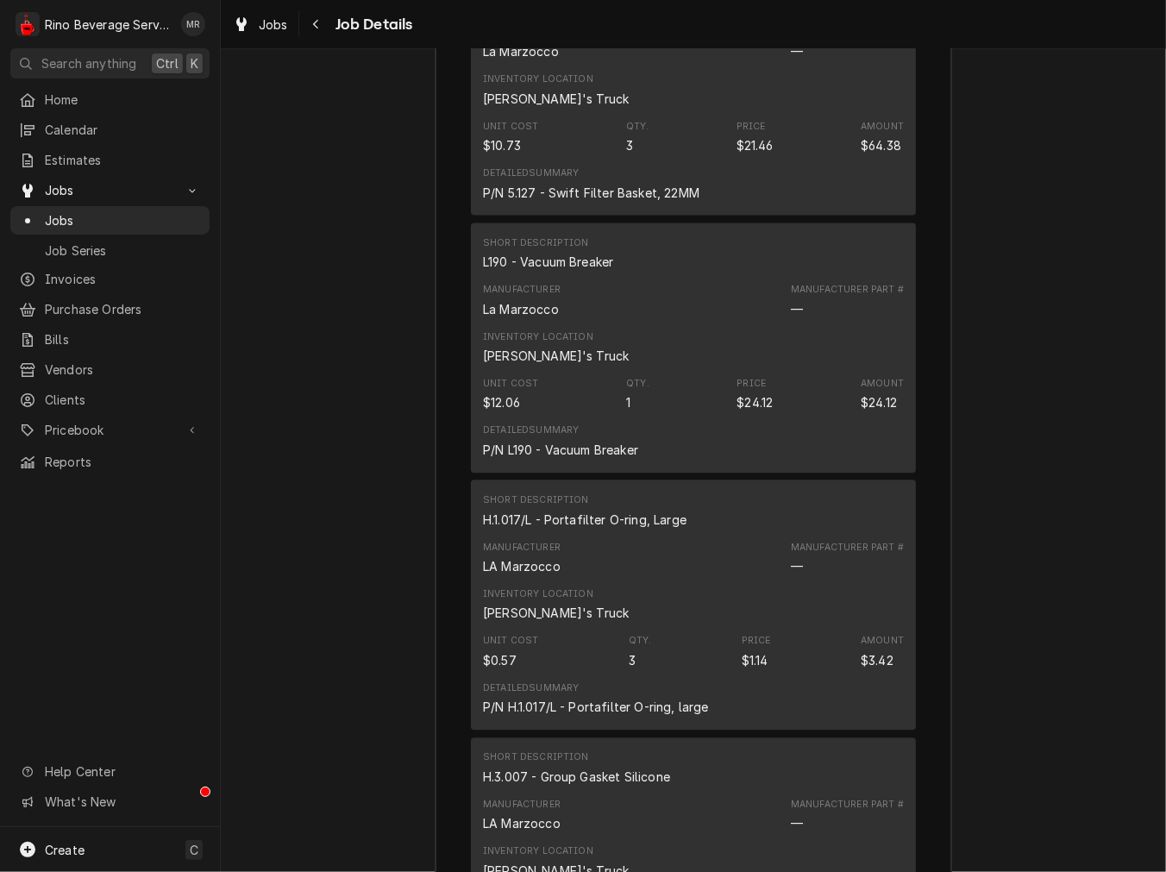
scroll to position [2839, 0]
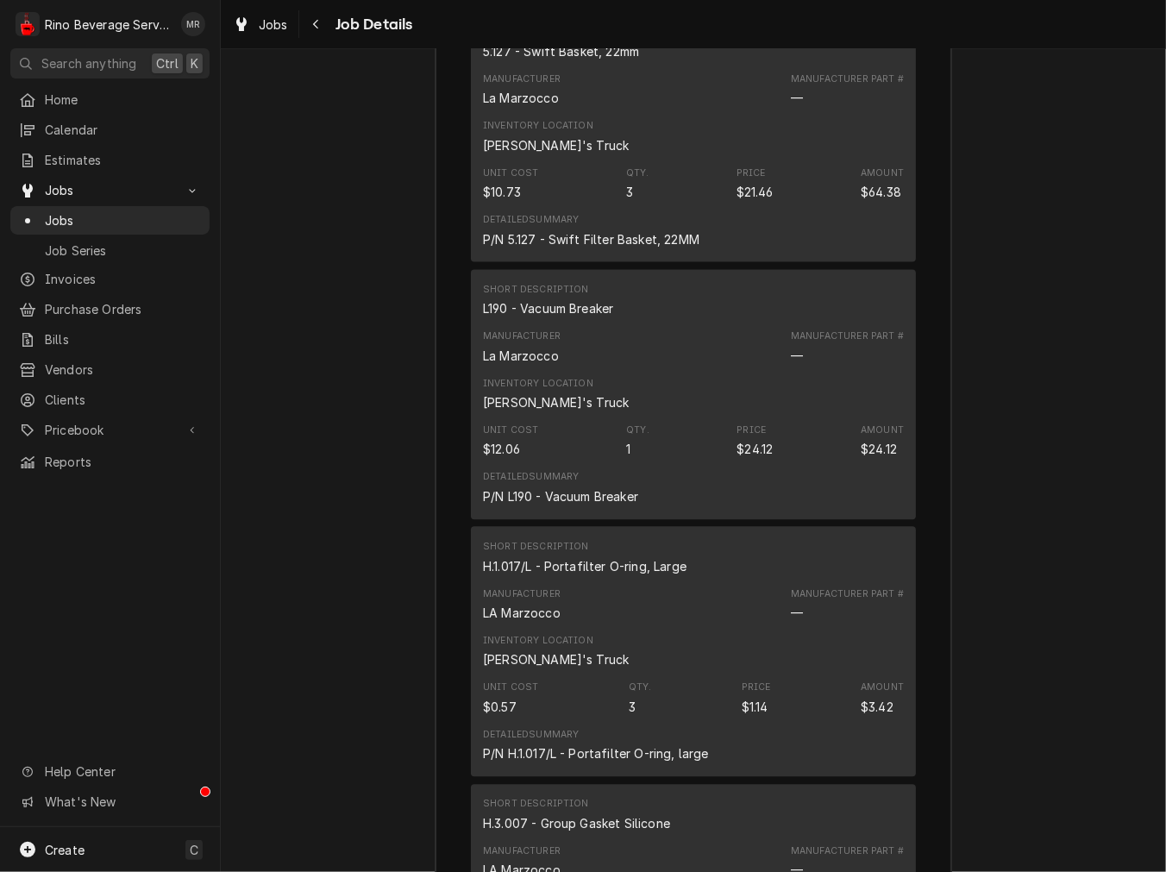
click at [540, 323] on div "Short Description L190 - Vacuum Breaker" at bounding box center [693, 300] width 421 height 47
click at [539, 323] on div "Short Description L190 - Vacuum Breaker" at bounding box center [693, 300] width 421 height 47
click at [574, 575] on div "H.1.017/L - Portafilter O-ring, Large" at bounding box center [585, 566] width 204 height 18
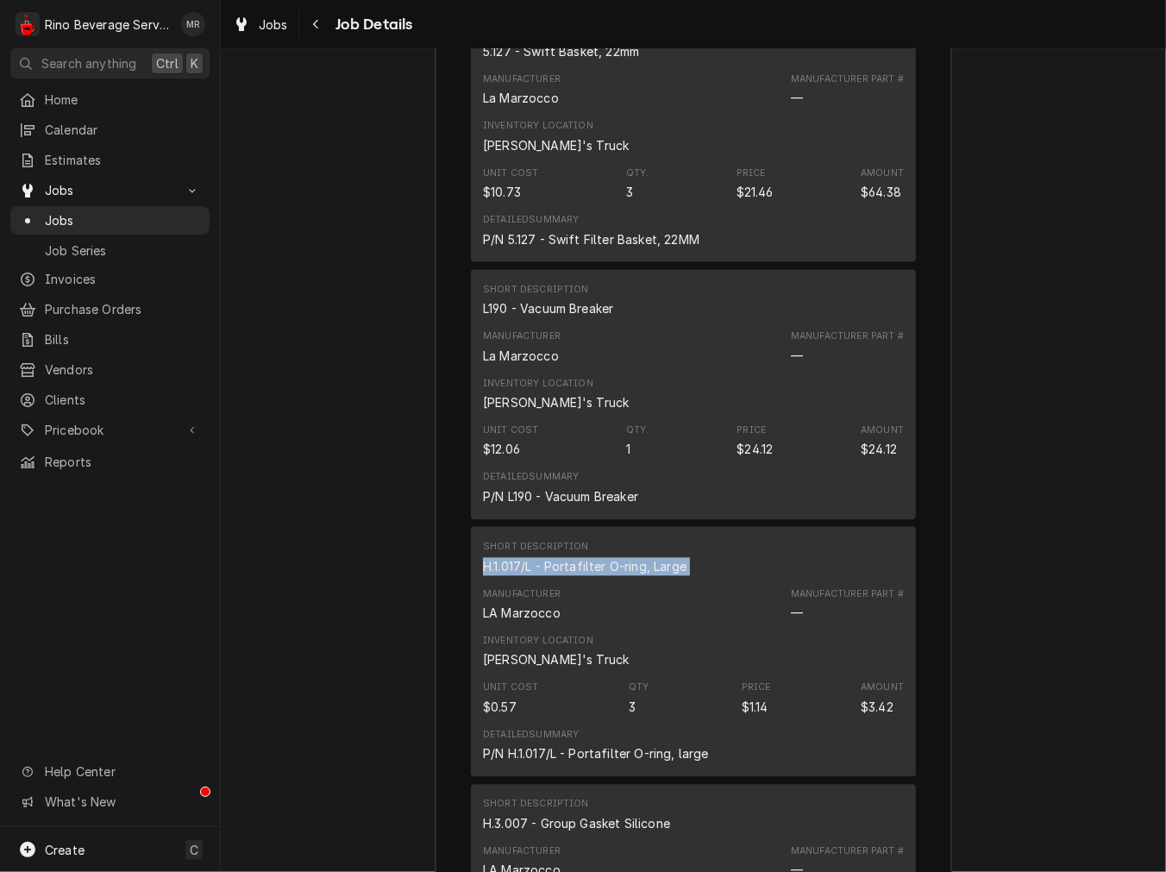
click at [574, 575] on div "H.1.017/L - Portafilter O-ring, Large" at bounding box center [585, 566] width 204 height 18
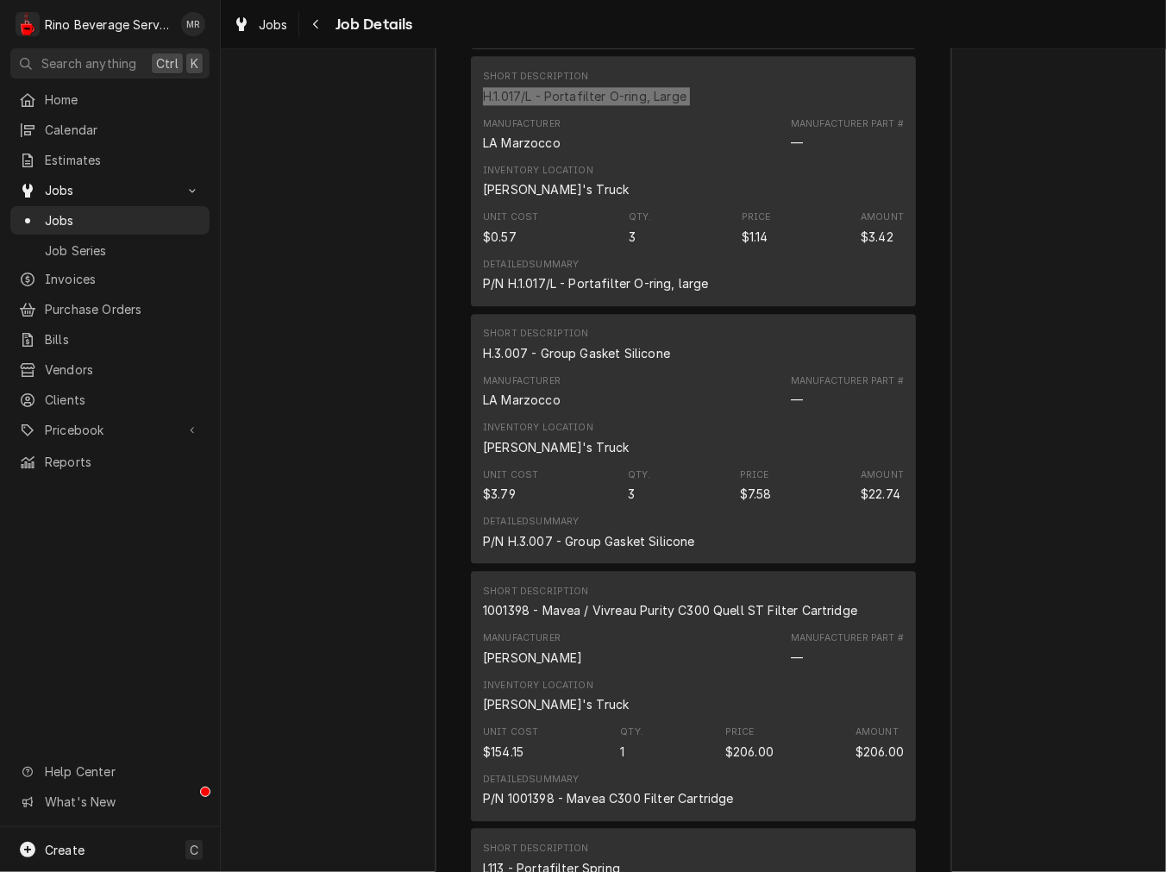
scroll to position [3318, 0]
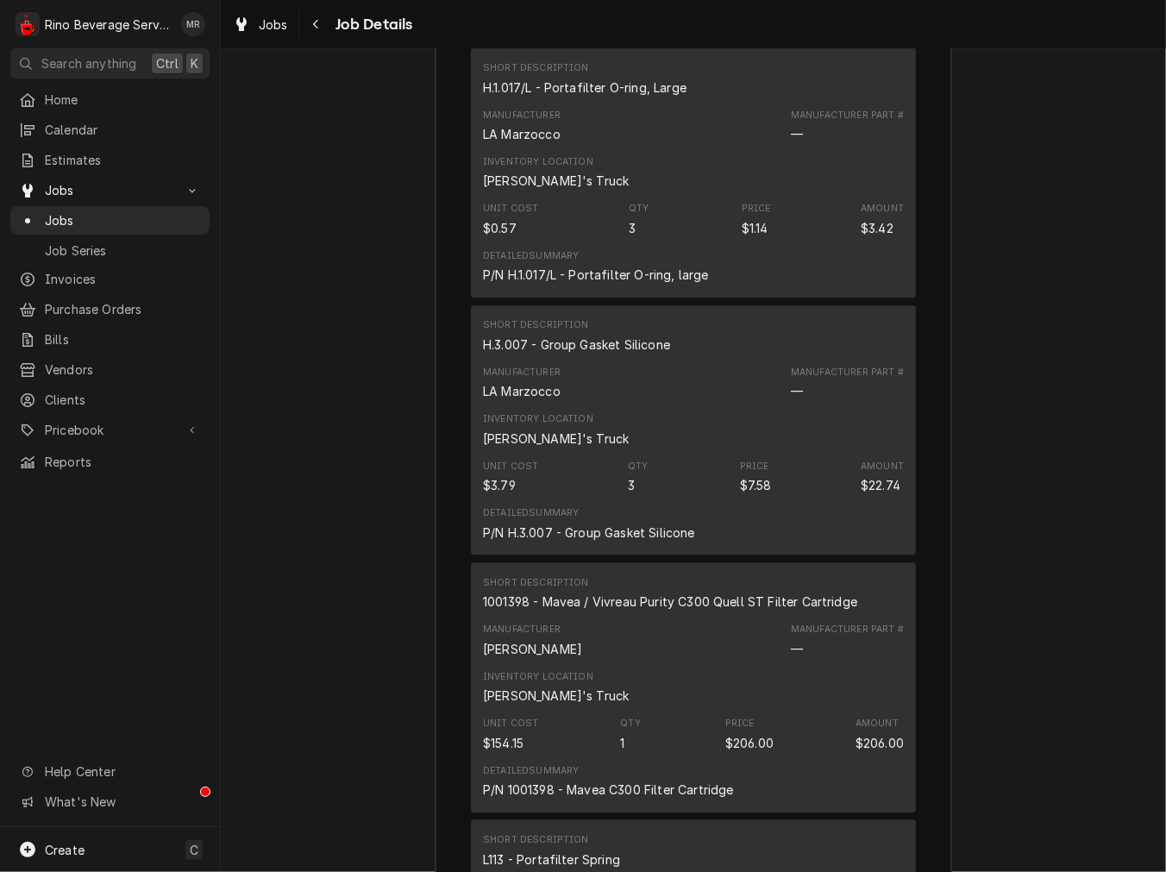
click at [591, 354] on div "H.3.007 - Group Gasket Silicone" at bounding box center [576, 344] width 187 height 18
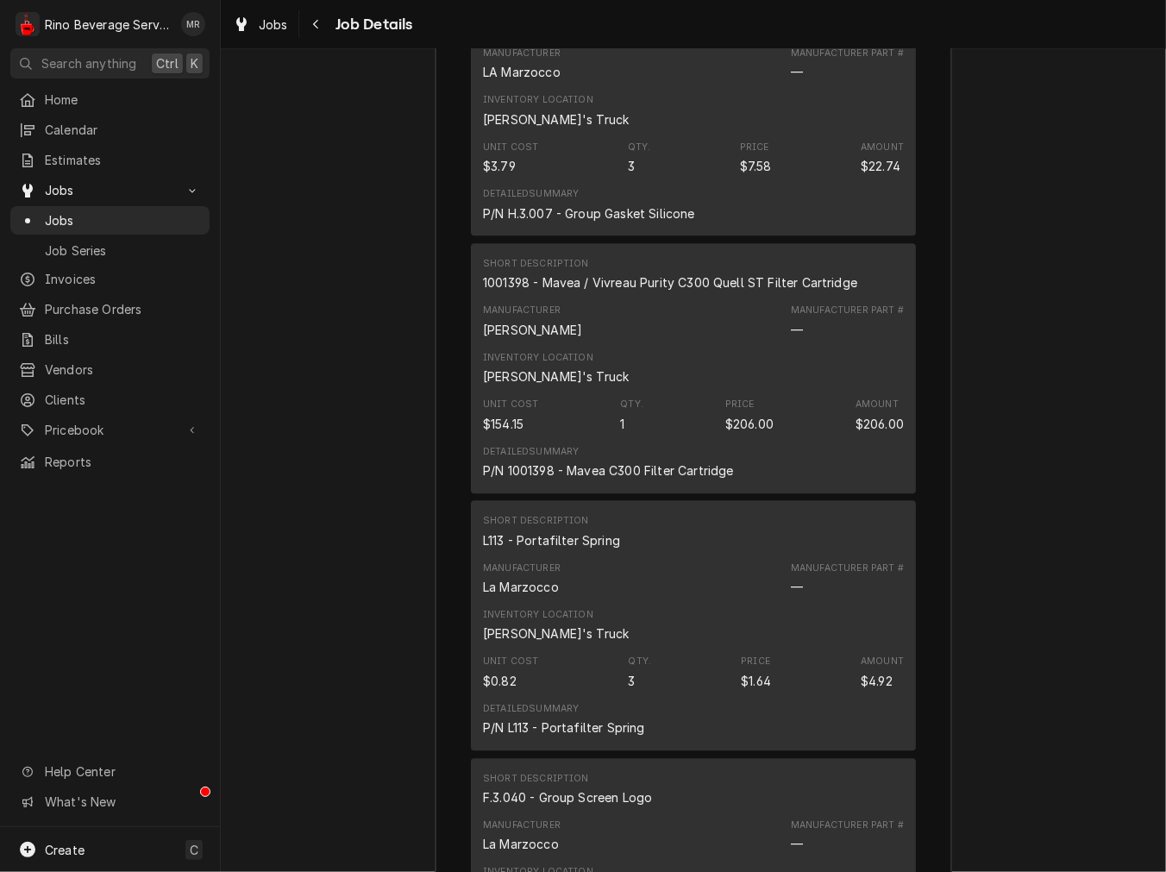
click at [645, 292] on div "1001398 - Mavea / Vivreau Purity C300 Quell ST Filter Cartridge" at bounding box center [670, 282] width 374 height 18
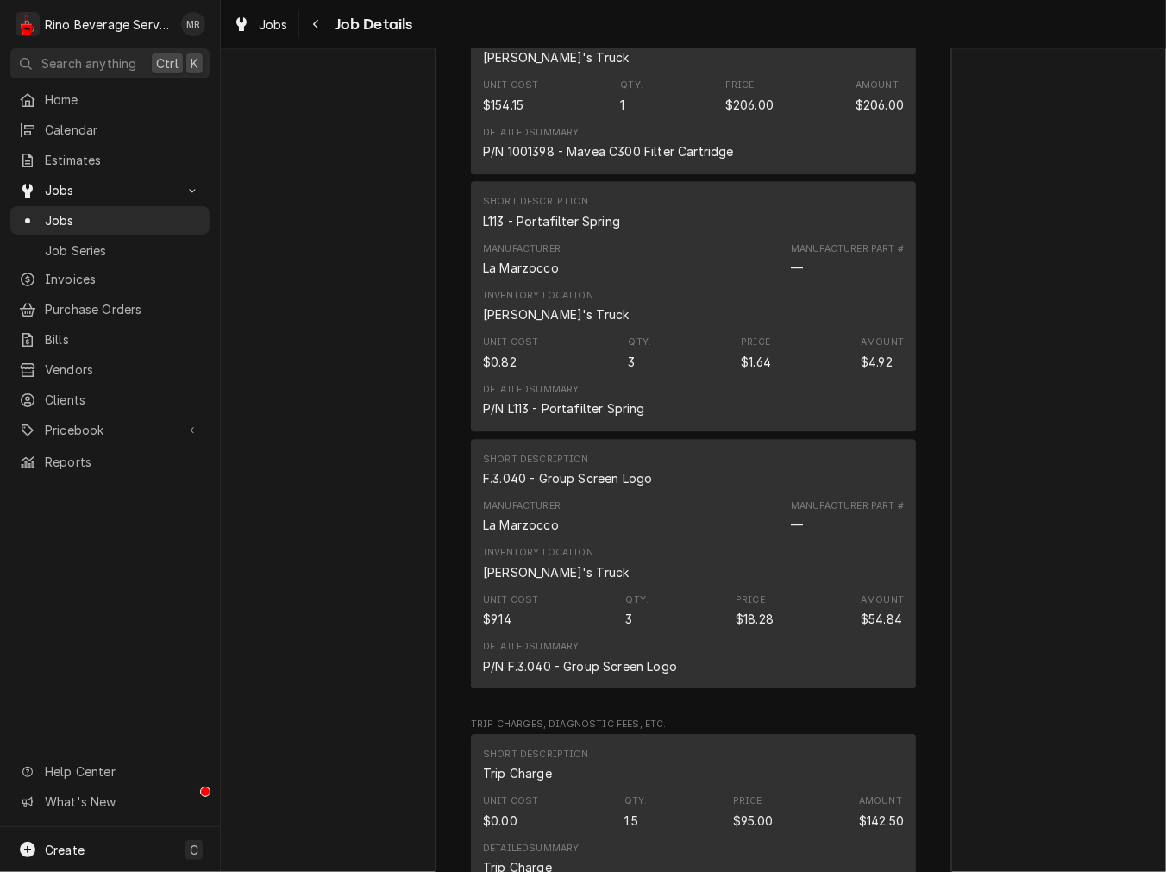
click at [562, 230] on div "L113 - Portafilter Spring" at bounding box center [551, 221] width 137 height 18
click at [627, 487] on div "F.3.040 - Group Screen Logo" at bounding box center [567, 478] width 169 height 18
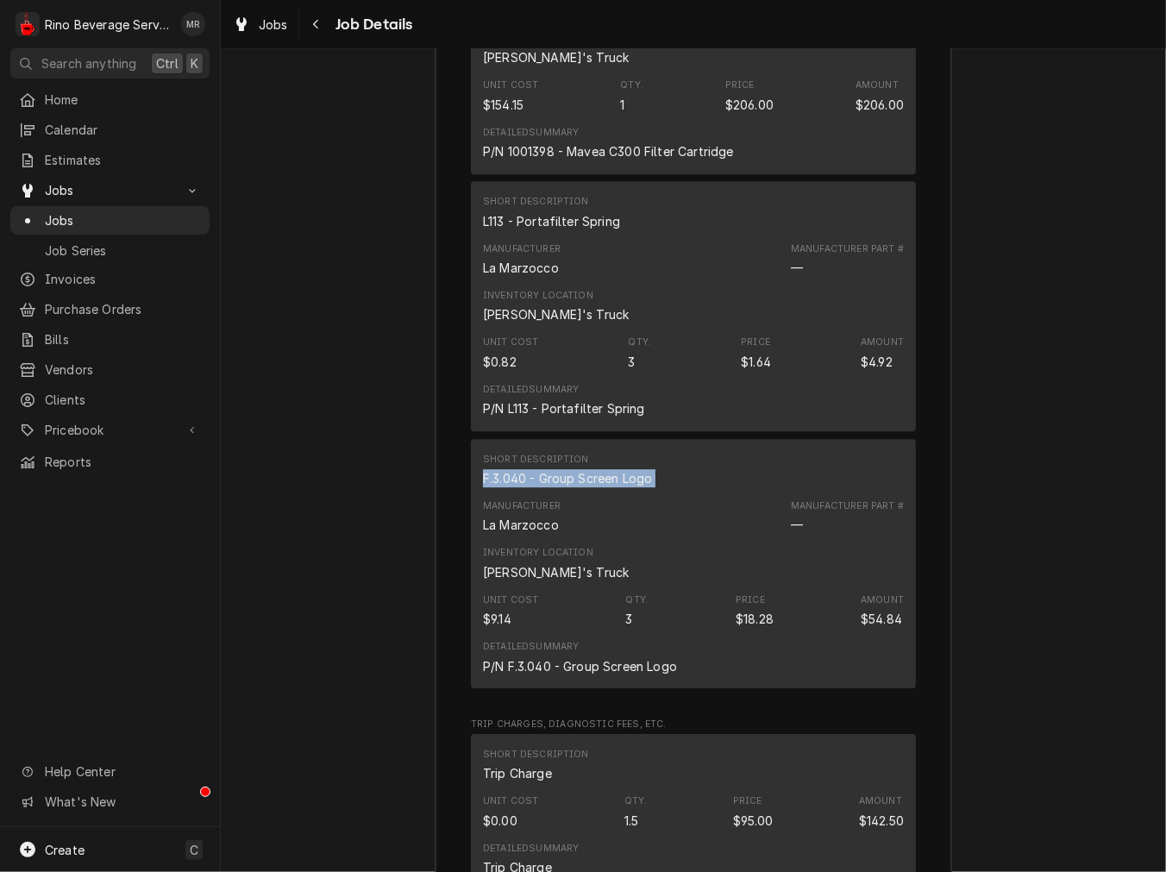
drag, startPoint x: 627, startPoint y: 505, endPoint x: 612, endPoint y: 501, distance: 15.1
click at [624, 487] on div "F.3.040 - Group Screen Logo" at bounding box center [567, 478] width 169 height 18
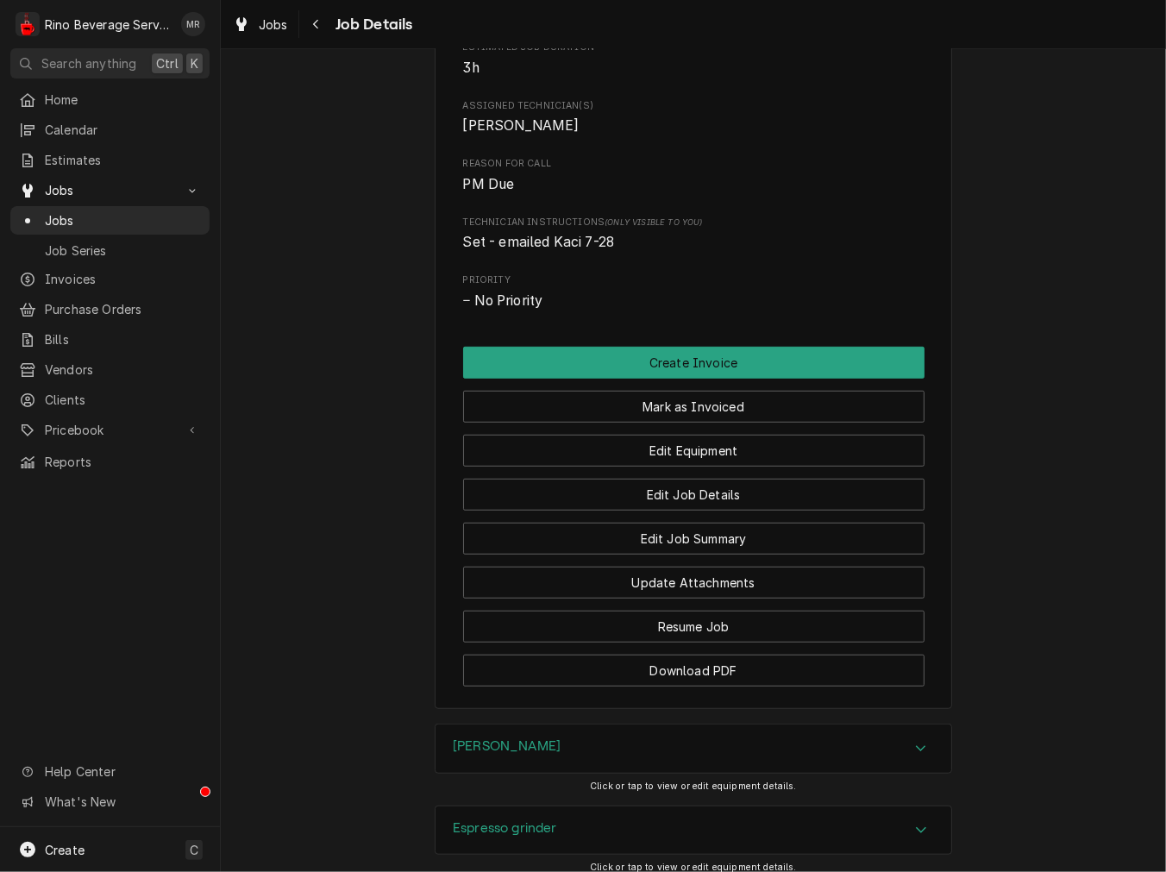
scroll to position [668, 0]
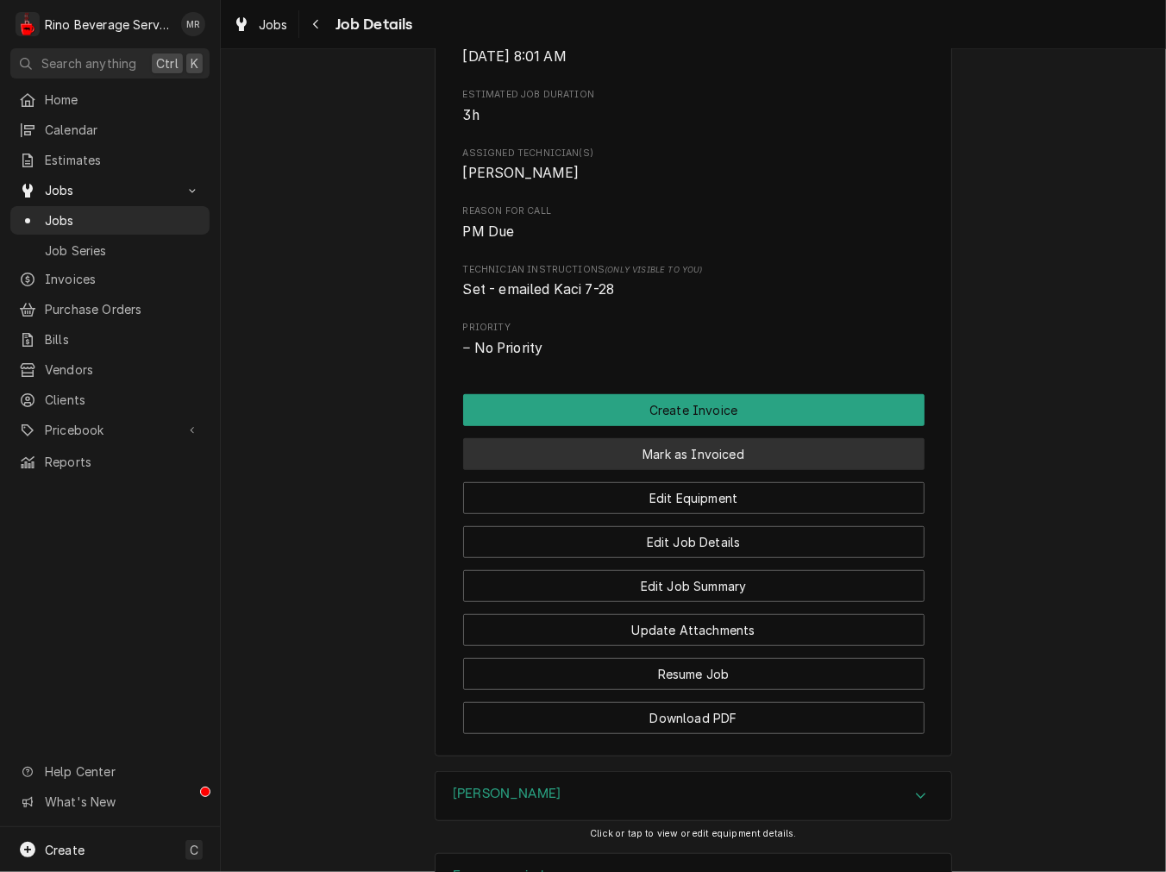
drag, startPoint x: 549, startPoint y: 466, endPoint x: 543, endPoint y: 480, distance: 14.7
click at [549, 466] on button "Mark as Invoiced" at bounding box center [693, 454] width 461 height 32
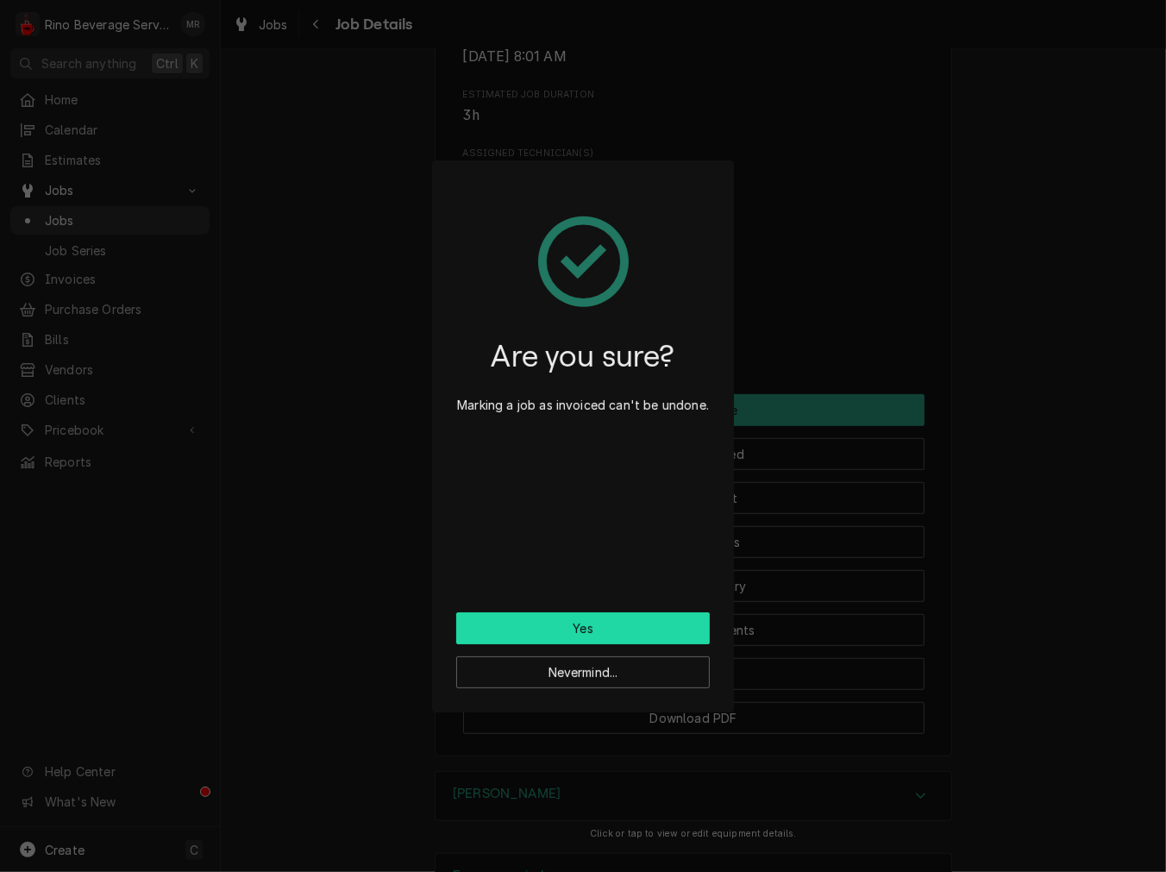
drag, startPoint x: 519, startPoint y: 615, endPoint x: 100, endPoint y: 605, distance: 419.3
click at [518, 616] on button "Yes" at bounding box center [583, 628] width 254 height 32
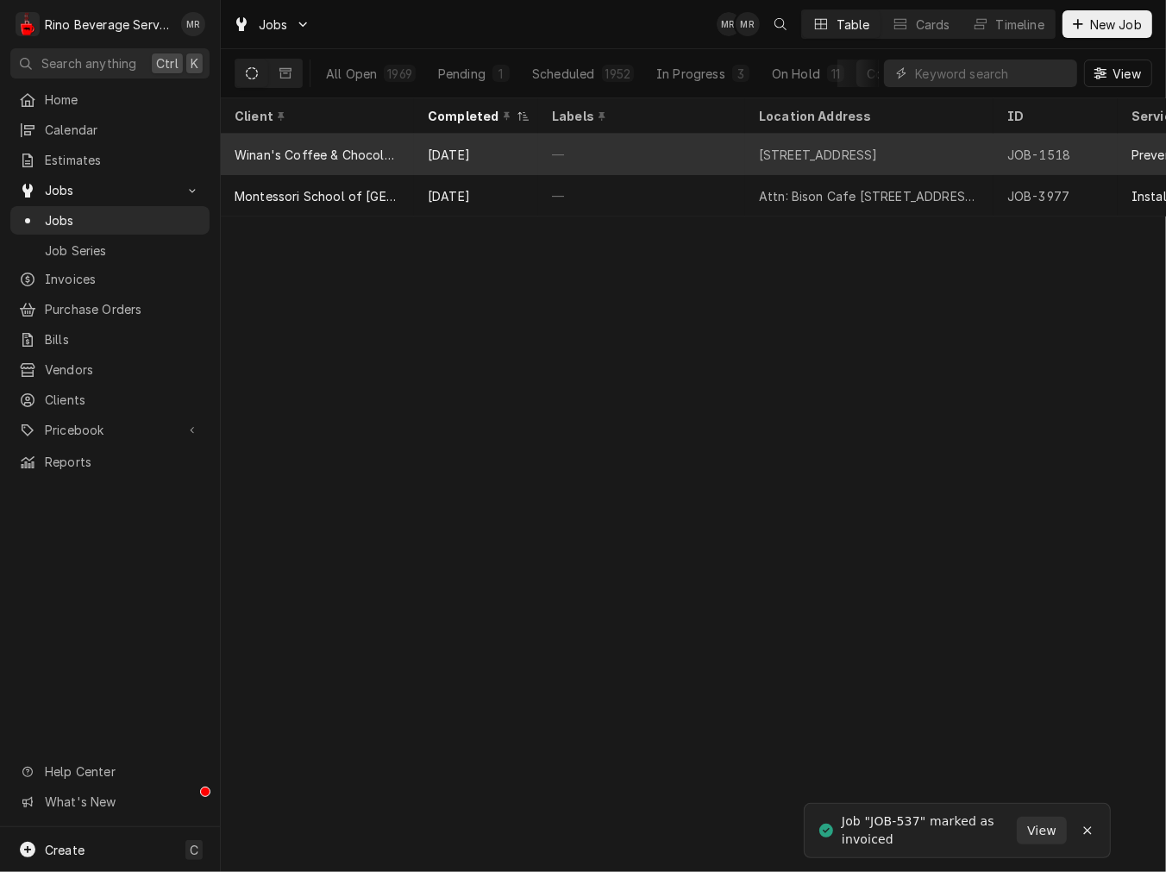
click at [304, 135] on div "Winan's Coffee & Chocolate (Roastery and Office)" at bounding box center [317, 154] width 193 height 41
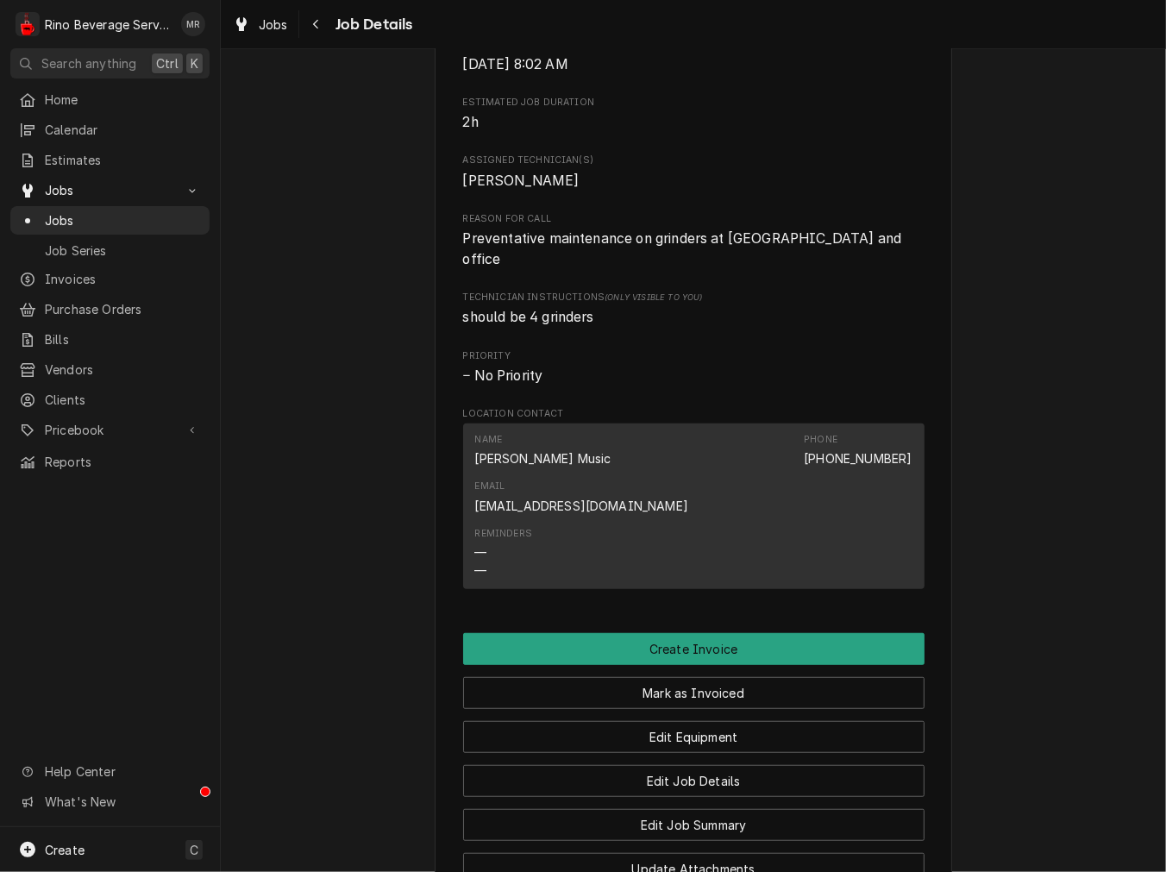
scroll to position [639, 0]
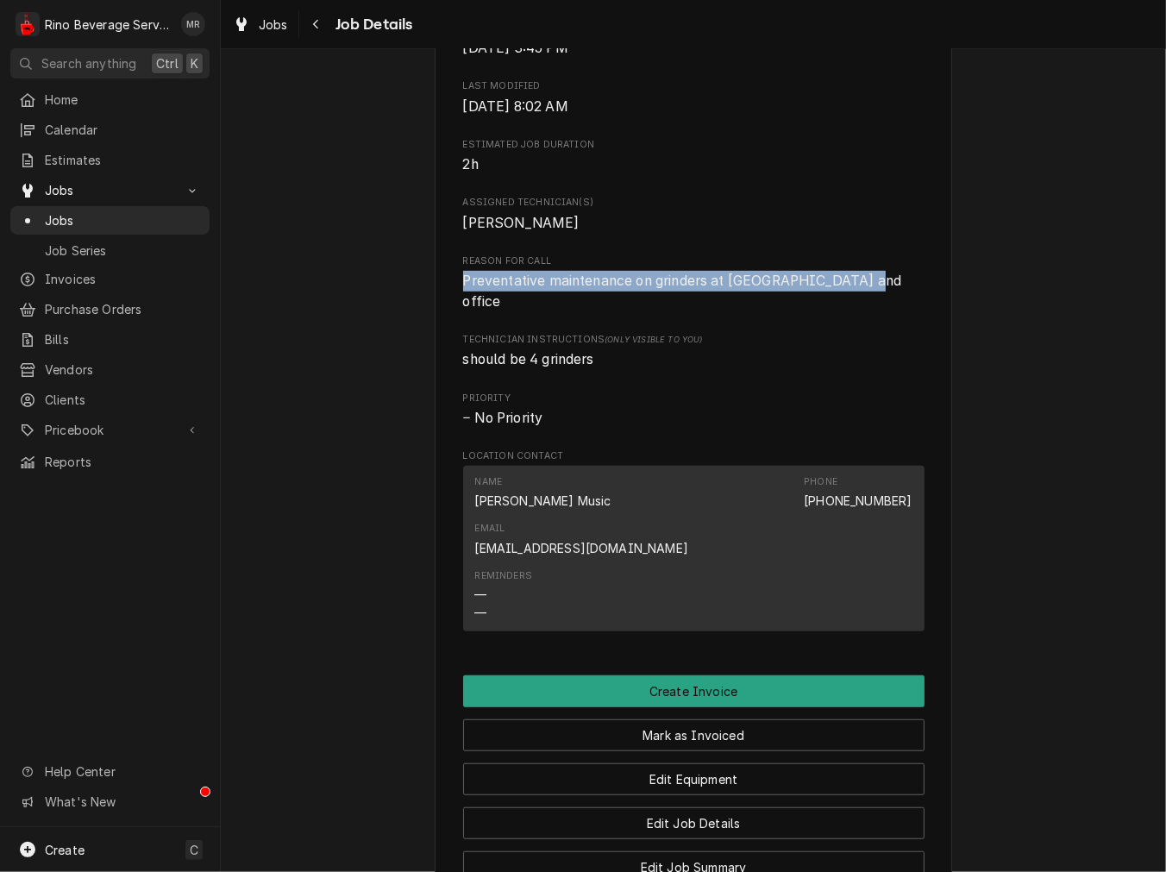
drag, startPoint x: 854, startPoint y: 300, endPoint x: 302, endPoint y: 296, distance: 552.0
click at [302, 296] on div "Completed and Uninvoiced Winan's Coffee & Chocolate (Roastery and Office) Winan…" at bounding box center [693, 240] width 945 height 1624
copy span "Preventative maintenance on grinders at [GEOGRAPHIC_DATA] and office"
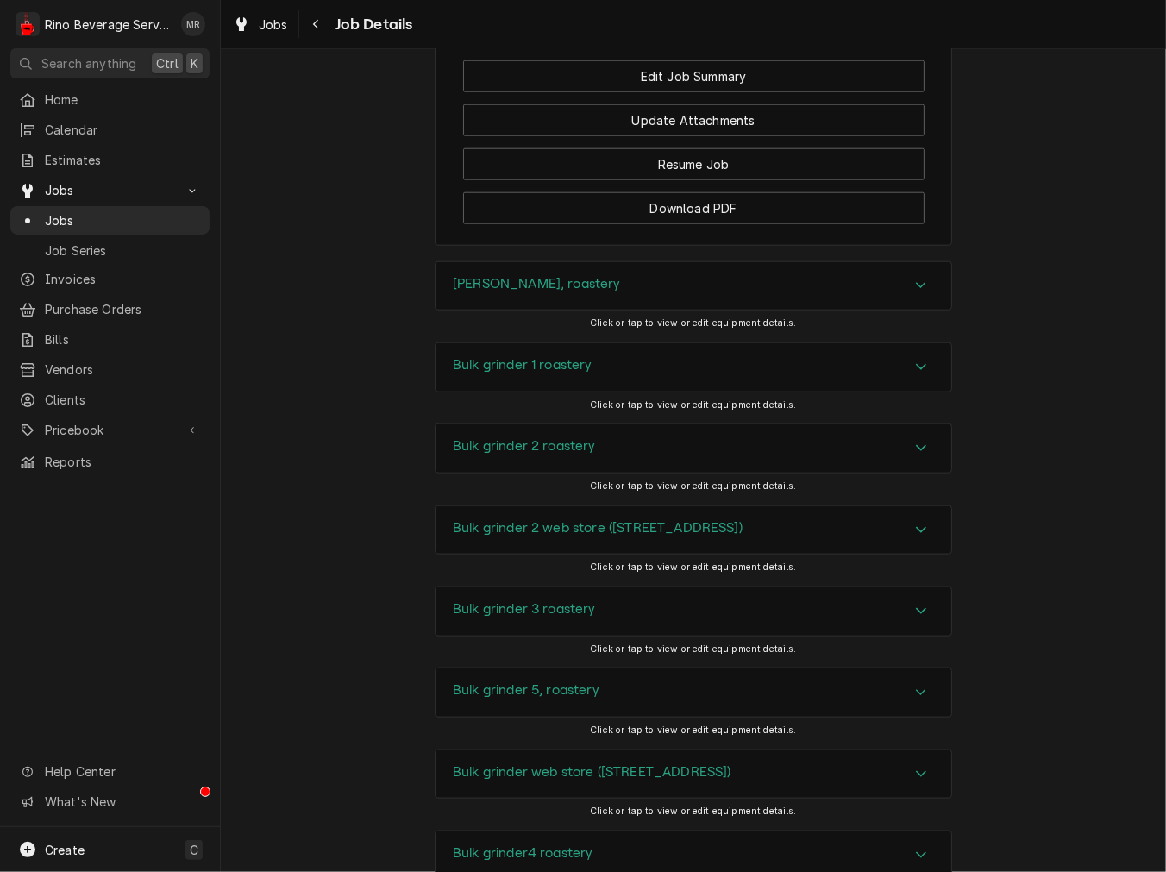
scroll to position [1351, 0]
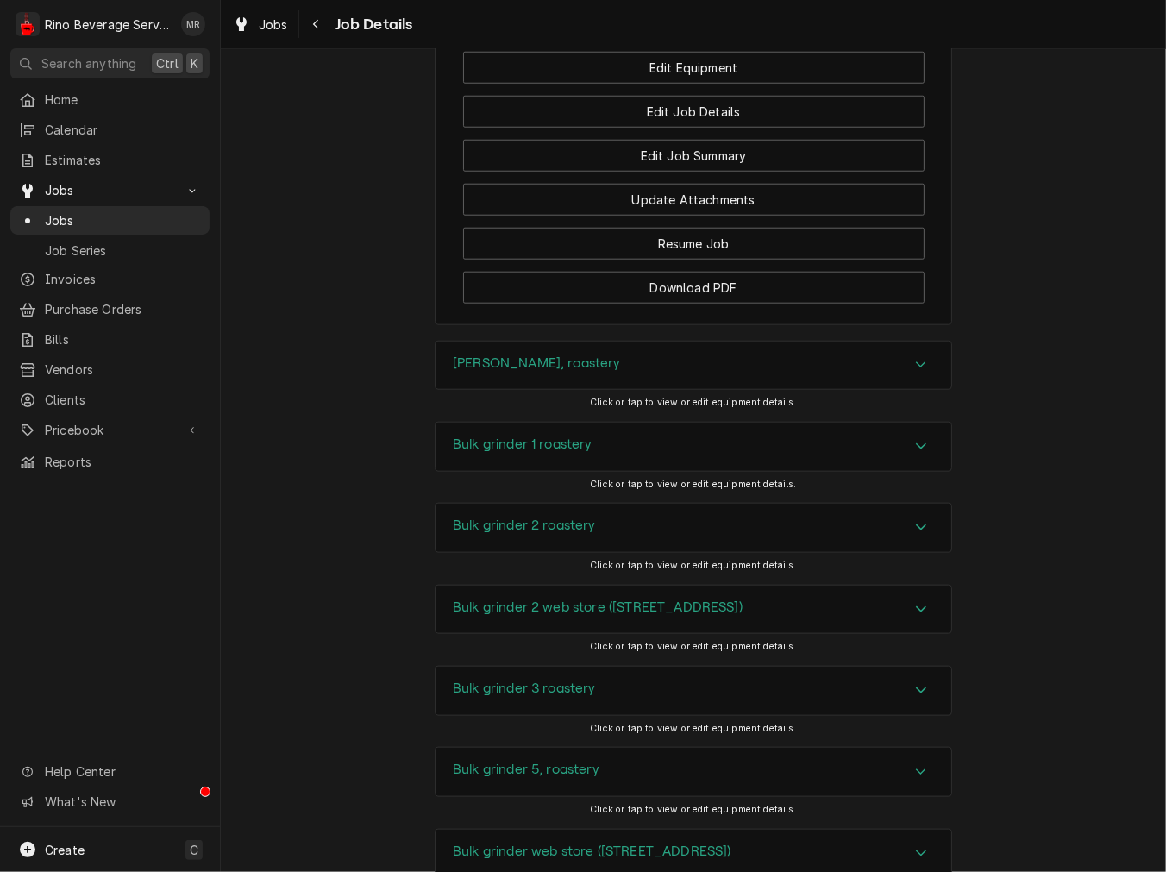
drag, startPoint x: 544, startPoint y: 319, endPoint x: 544, endPoint y: 333, distance: 13.8
click at [544, 355] on h3 "[PERSON_NAME], roastery" at bounding box center [537, 363] width 168 height 16
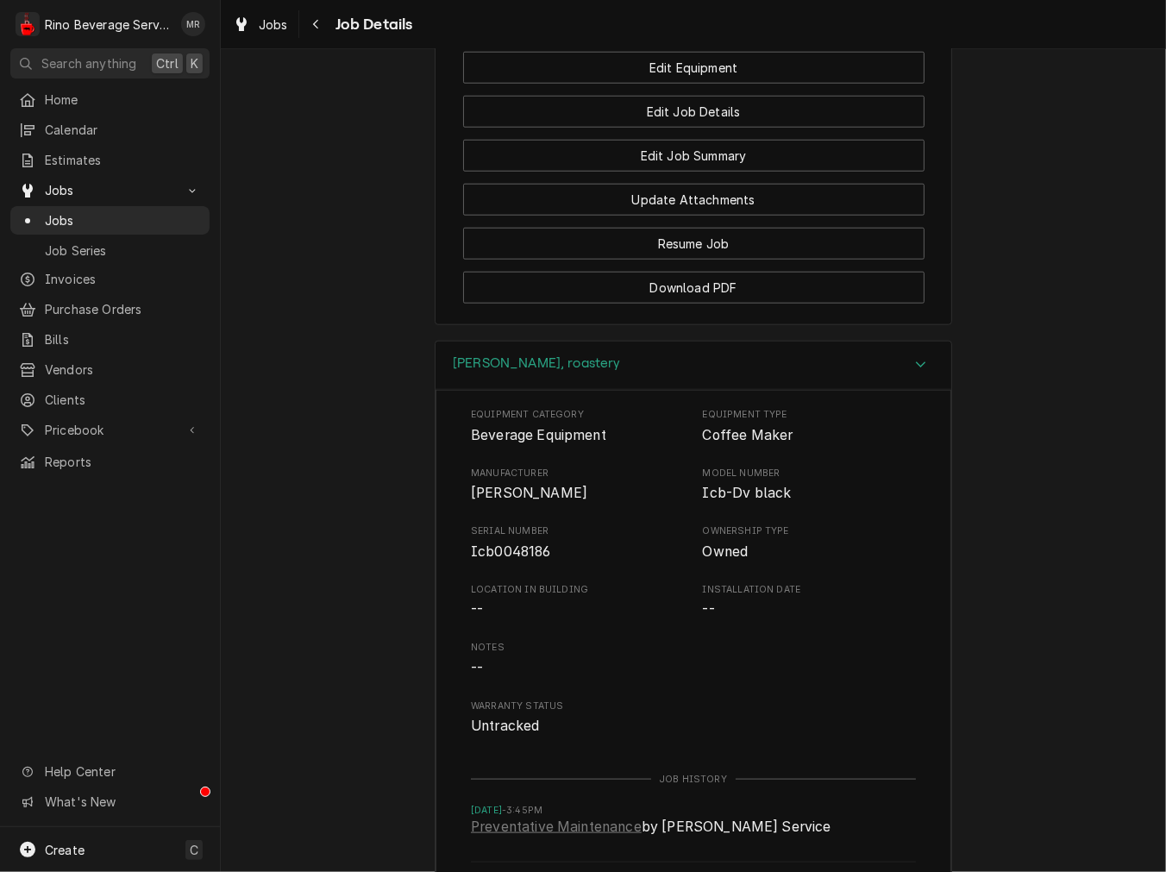
click at [501, 516] on div "Equipment Category Beverage Equipment Equipment Type Coffee Maker Manufacturer …" at bounding box center [693, 572] width 445 height 329
click at [501, 542] on span "Icb0048186" at bounding box center [578, 552] width 214 height 21
click at [519, 543] on span "Icb0048186" at bounding box center [511, 551] width 80 height 16
click at [529, 355] on div "[PERSON_NAME], roastery" at bounding box center [537, 365] width 168 height 21
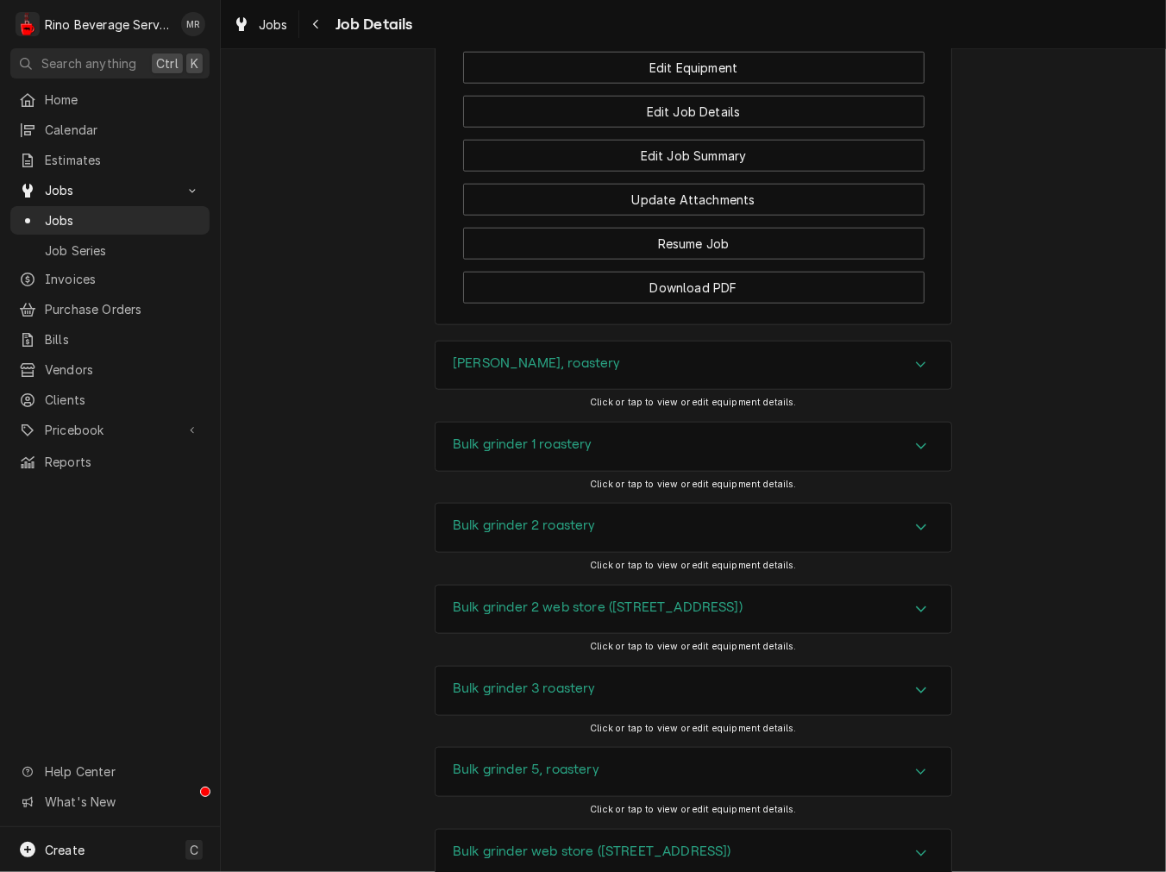
click at [524, 436] on h3 "Bulk grinder 1 roastery" at bounding box center [523, 444] width 140 height 16
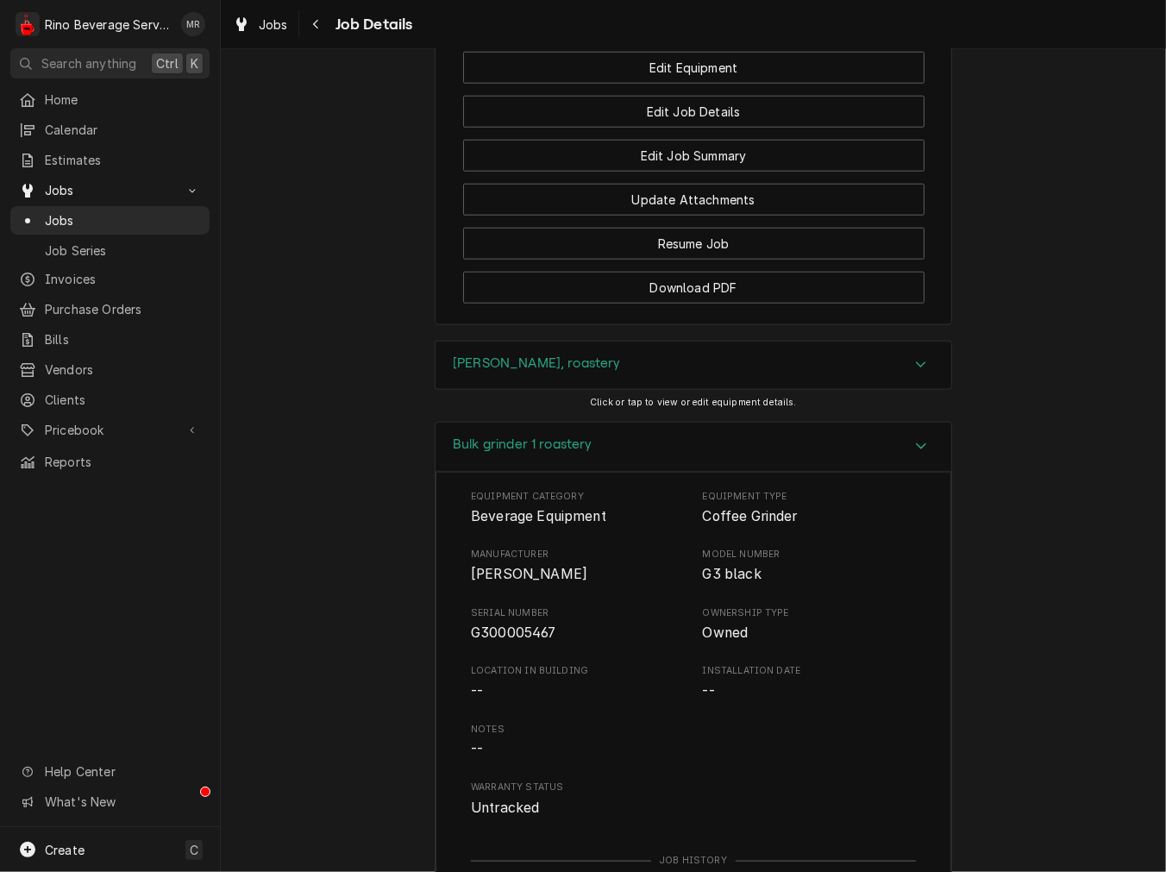
click at [488, 624] on span "G300005467" at bounding box center [513, 632] width 85 height 16
click at [586, 423] on div "Bulk grinder 1 roastery" at bounding box center [694, 447] width 516 height 49
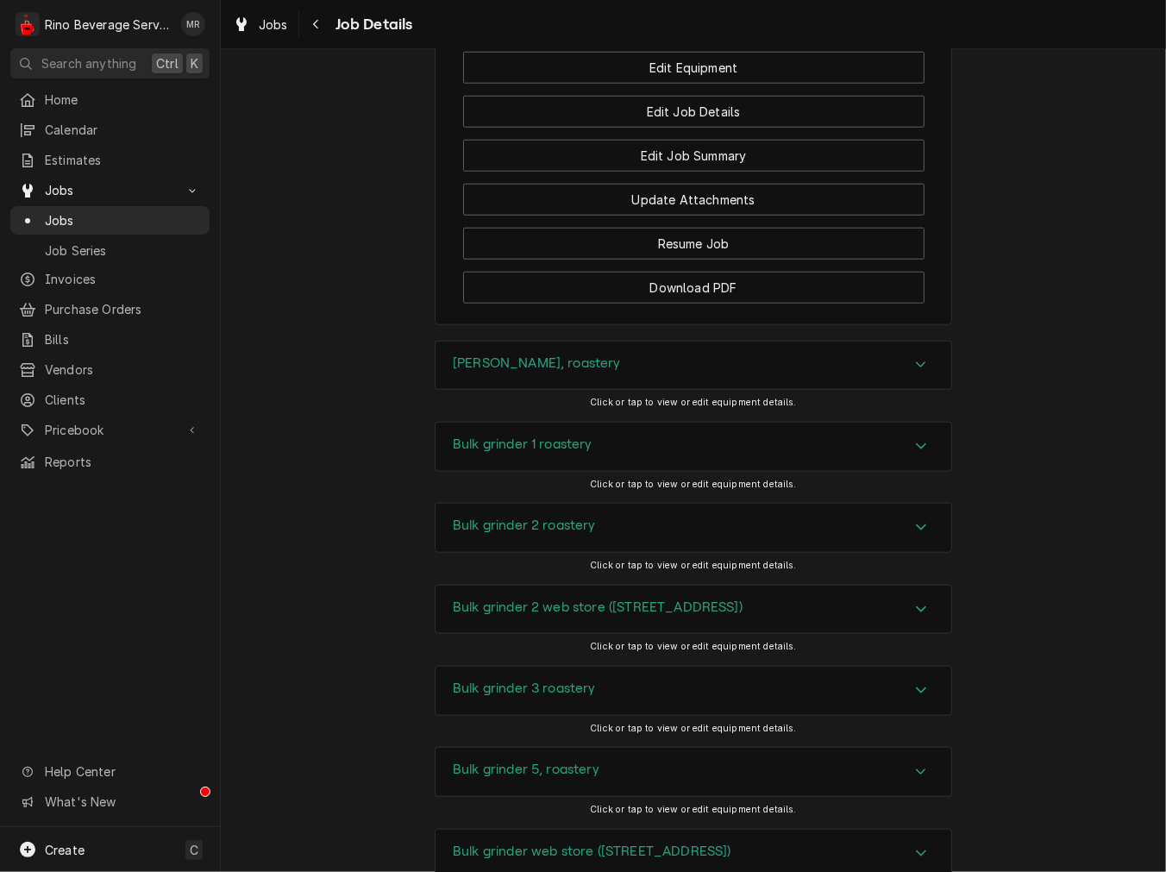
click at [565, 517] on h3 "Bulk grinder 2 roastery" at bounding box center [524, 525] width 143 height 16
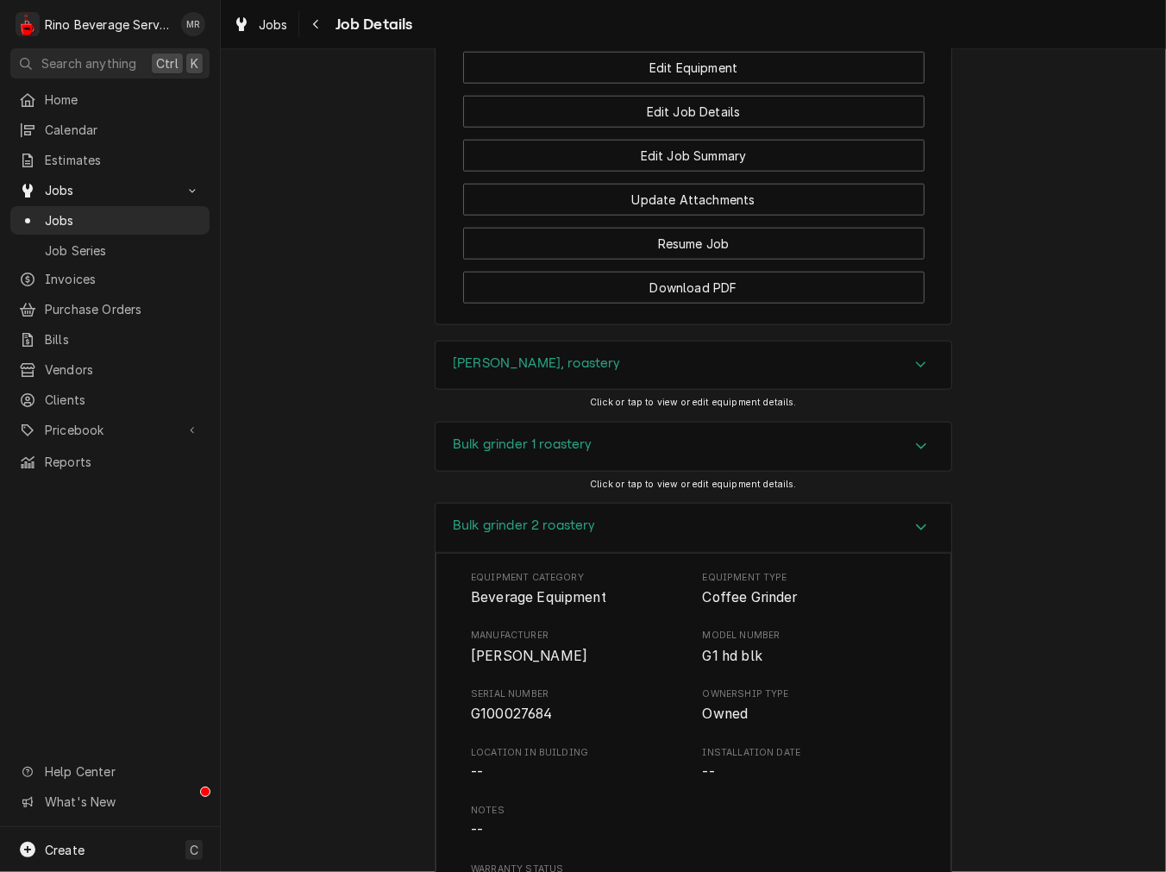
click at [506, 705] on span "G100027684" at bounding box center [512, 713] width 82 height 16
click at [545, 517] on h3 "Bulk grinder 2 roastery" at bounding box center [524, 525] width 143 height 16
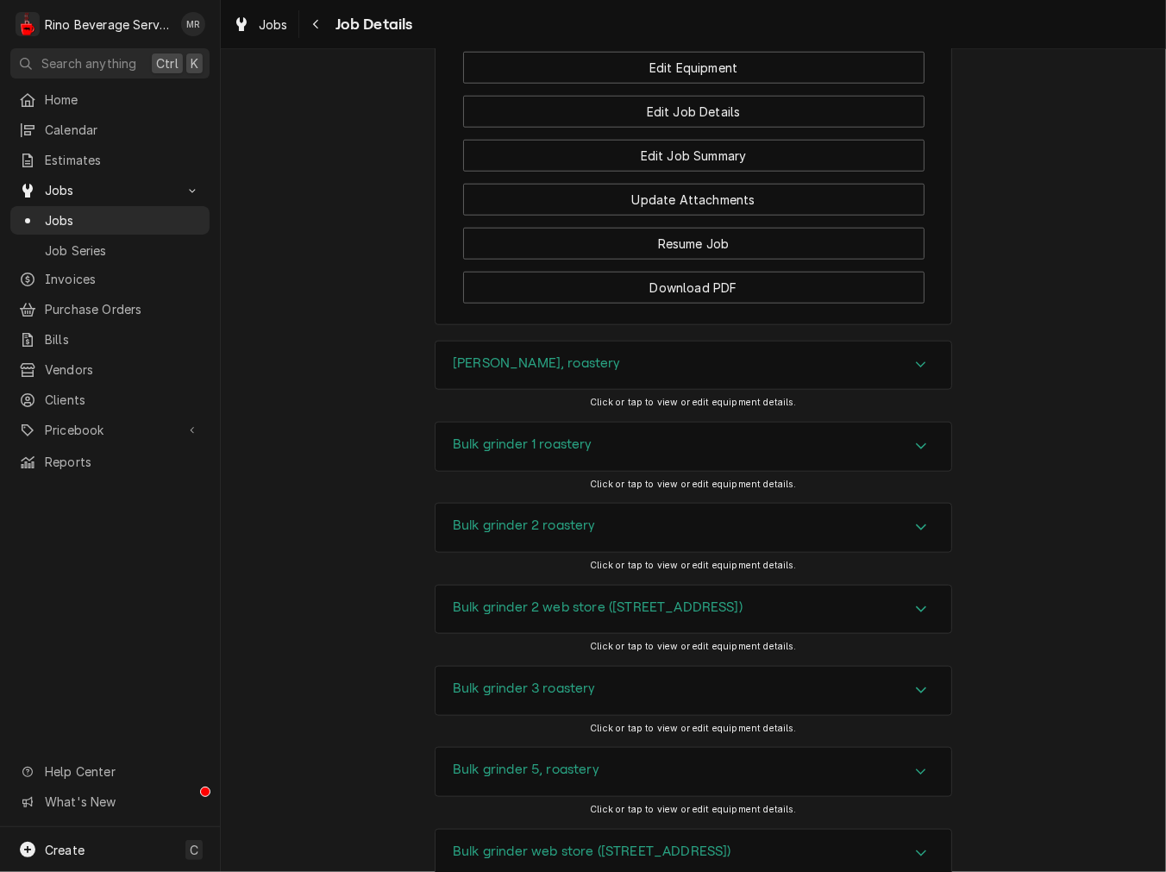
drag, startPoint x: 527, startPoint y: 564, endPoint x: 523, endPoint y: 584, distance: 20.3
click at [527, 599] on h3 "Bulk grinder 2 web store (310 spring st.warehouse)" at bounding box center [598, 607] width 290 height 16
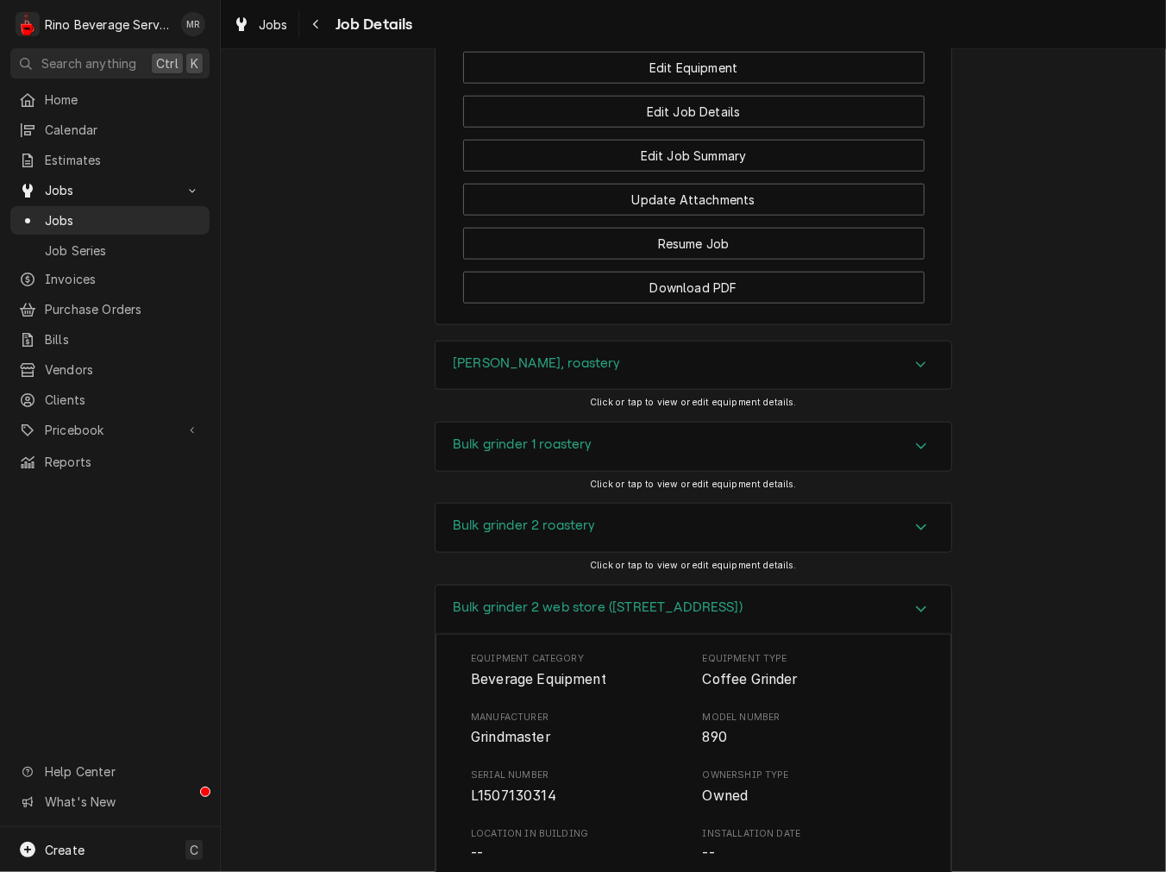
click at [498, 787] on span "L1507130314" at bounding box center [513, 795] width 85 height 16
click at [626, 599] on h3 "Bulk grinder 2 web store (310 spring st.warehouse)" at bounding box center [598, 607] width 290 height 16
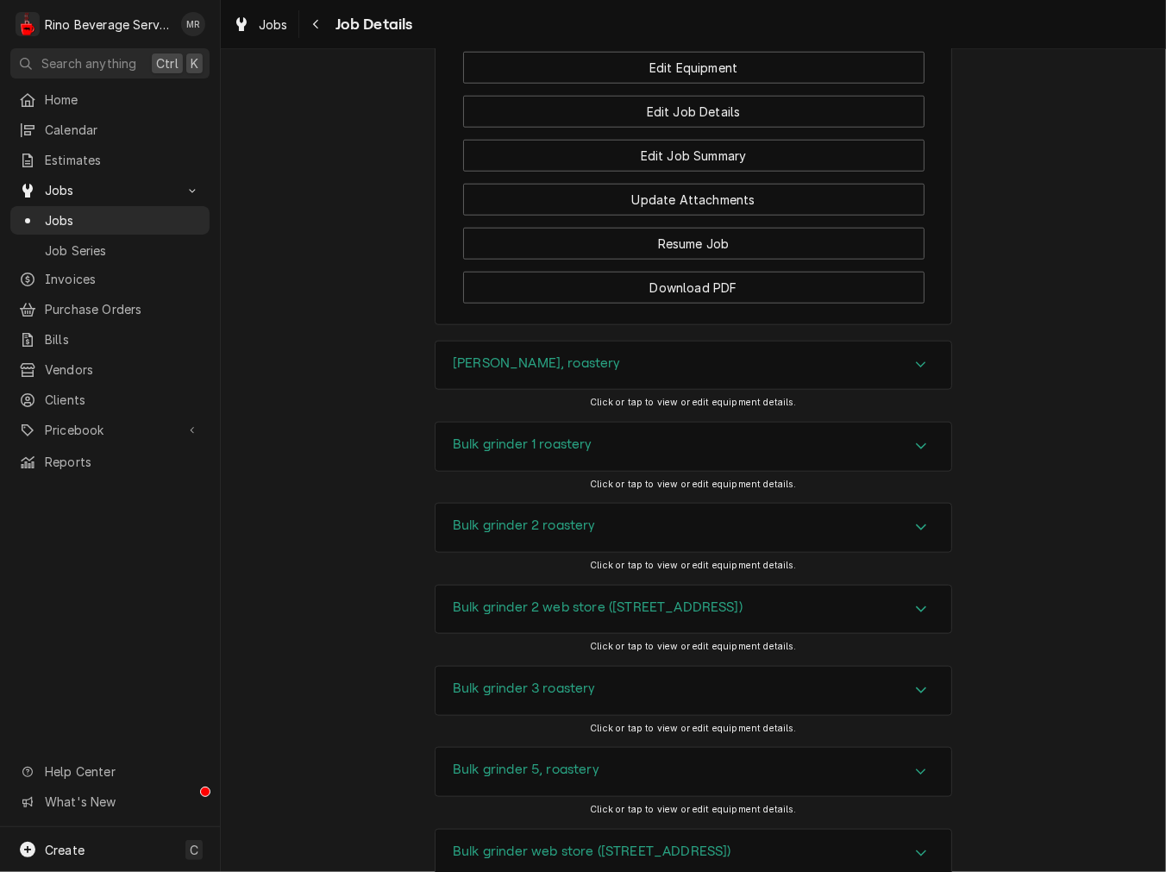
click at [543, 680] on h3 "Bulk grinder 3 roastery" at bounding box center [524, 688] width 143 height 16
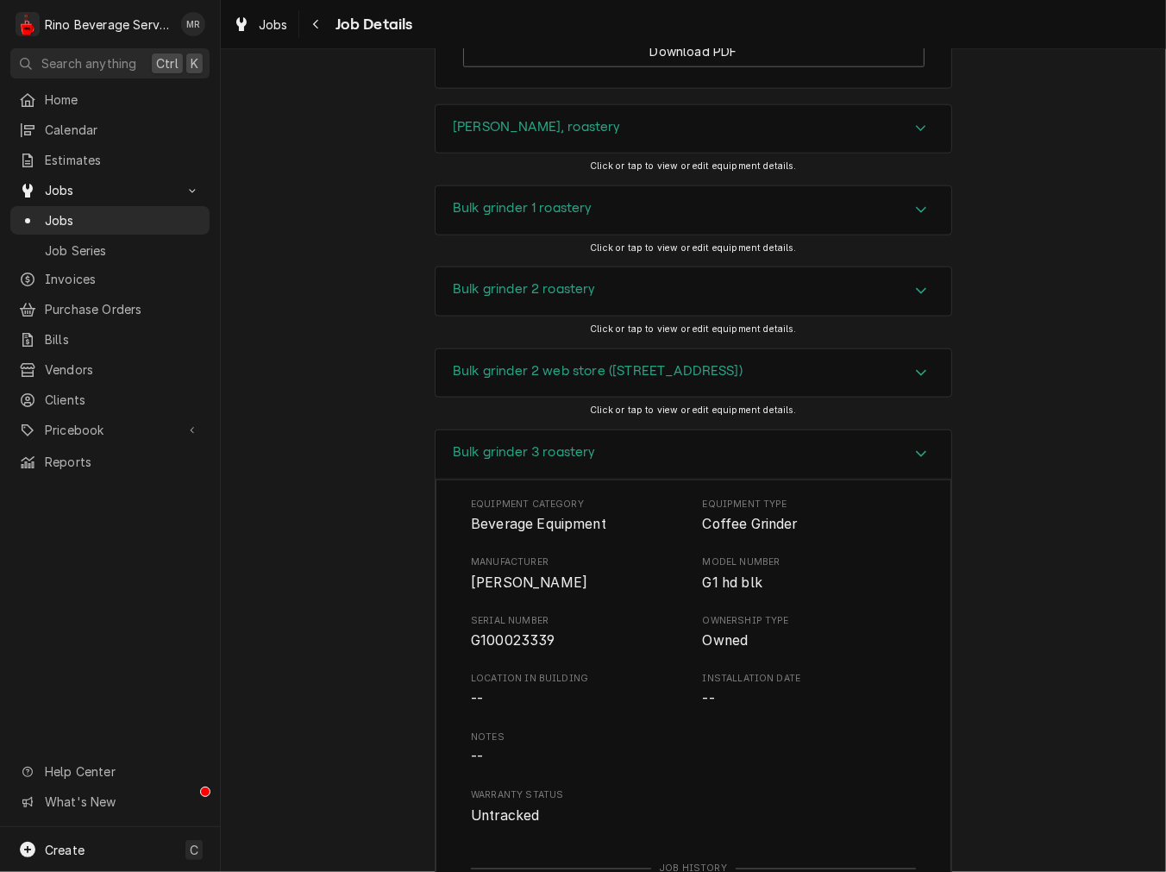
scroll to position [1670, 0]
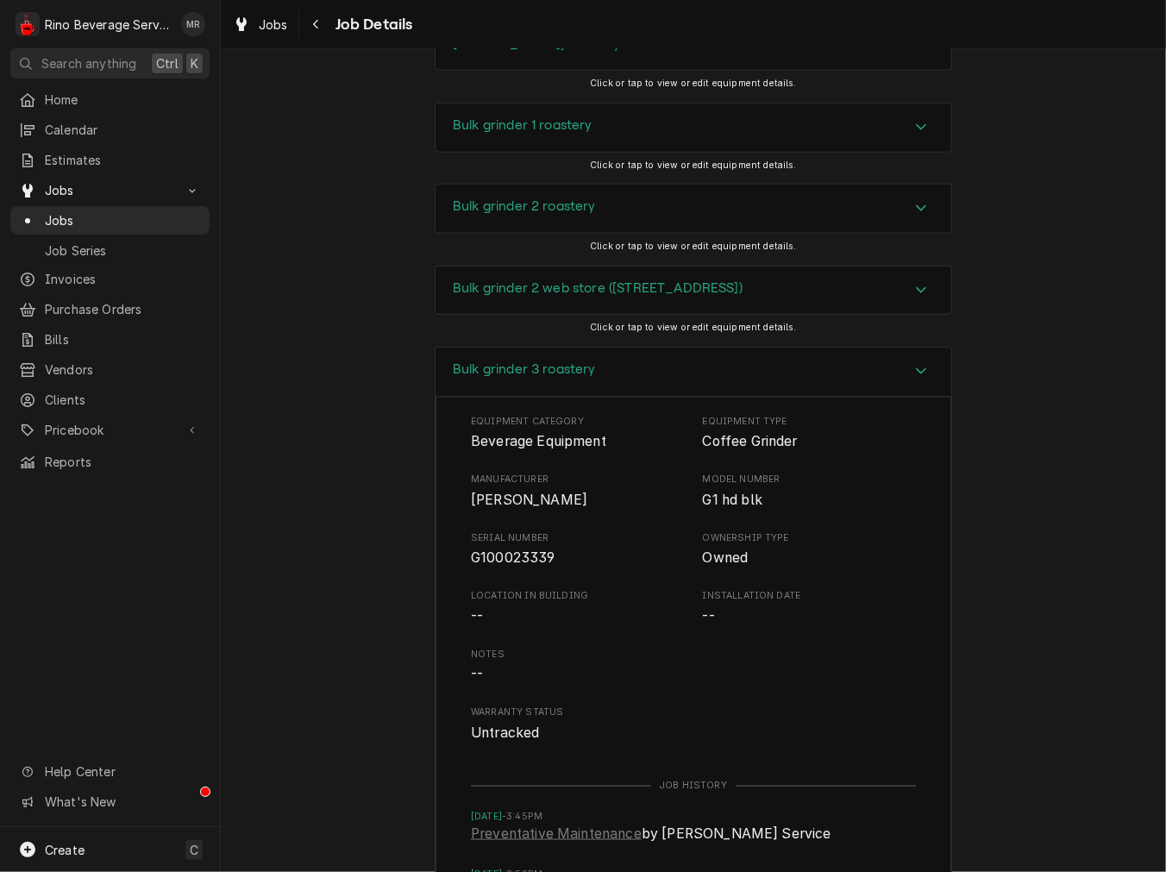
click at [514, 549] on span "G100023339" at bounding box center [513, 557] width 85 height 16
click at [473, 361] on h3 "Bulk grinder 3 roastery" at bounding box center [524, 369] width 143 height 16
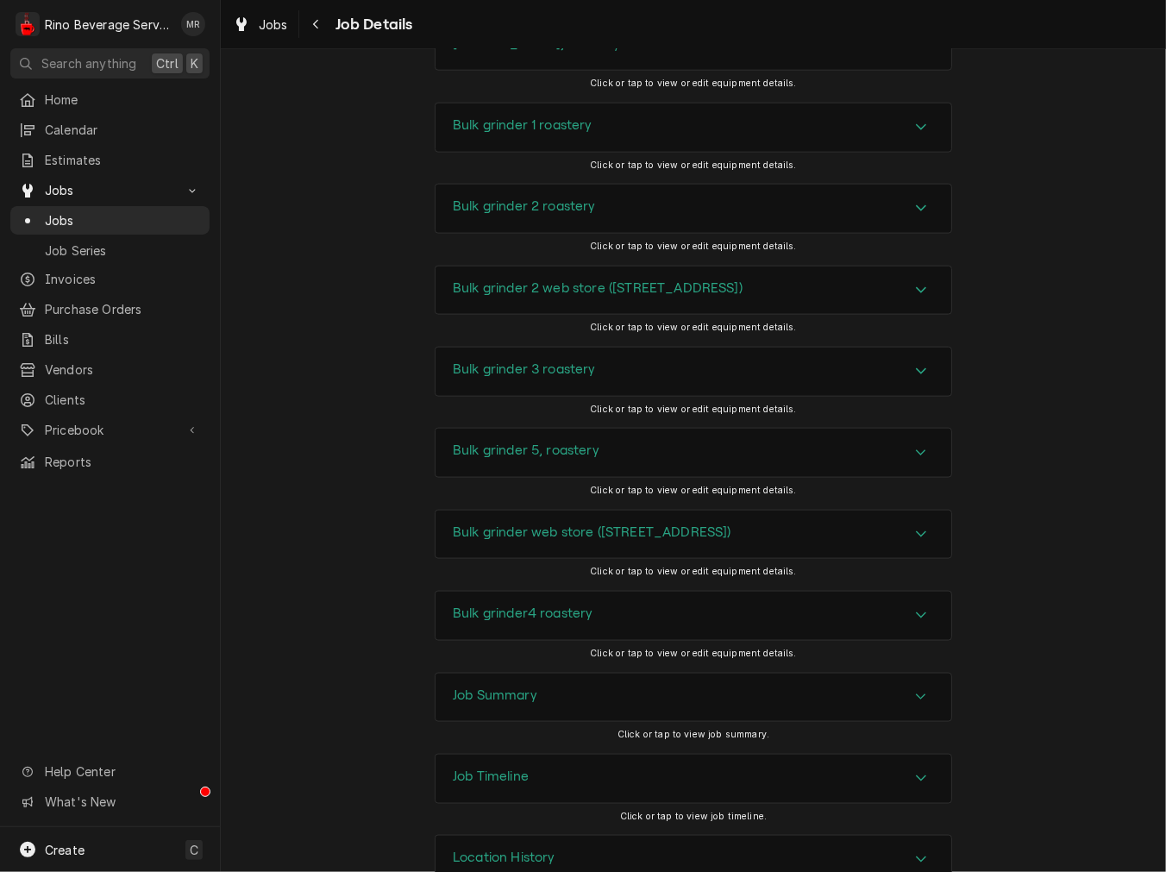
scroll to position [1669, 0]
click at [460, 430] on div "Bulk grinder 5, roastery" at bounding box center [694, 454] width 516 height 48
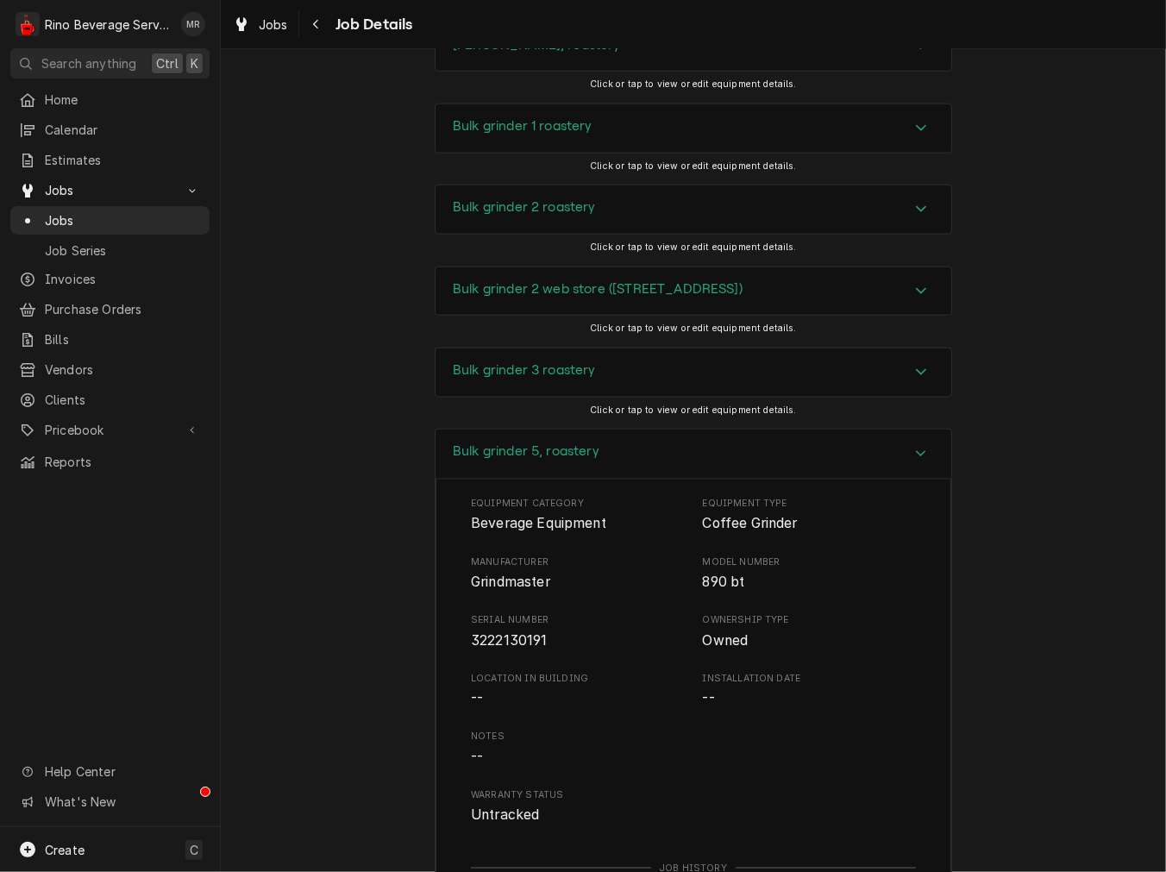
click at [493, 632] on span "3222130191" at bounding box center [509, 640] width 77 height 16
click at [685, 430] on div "Bulk grinder 5, roastery" at bounding box center [694, 454] width 516 height 49
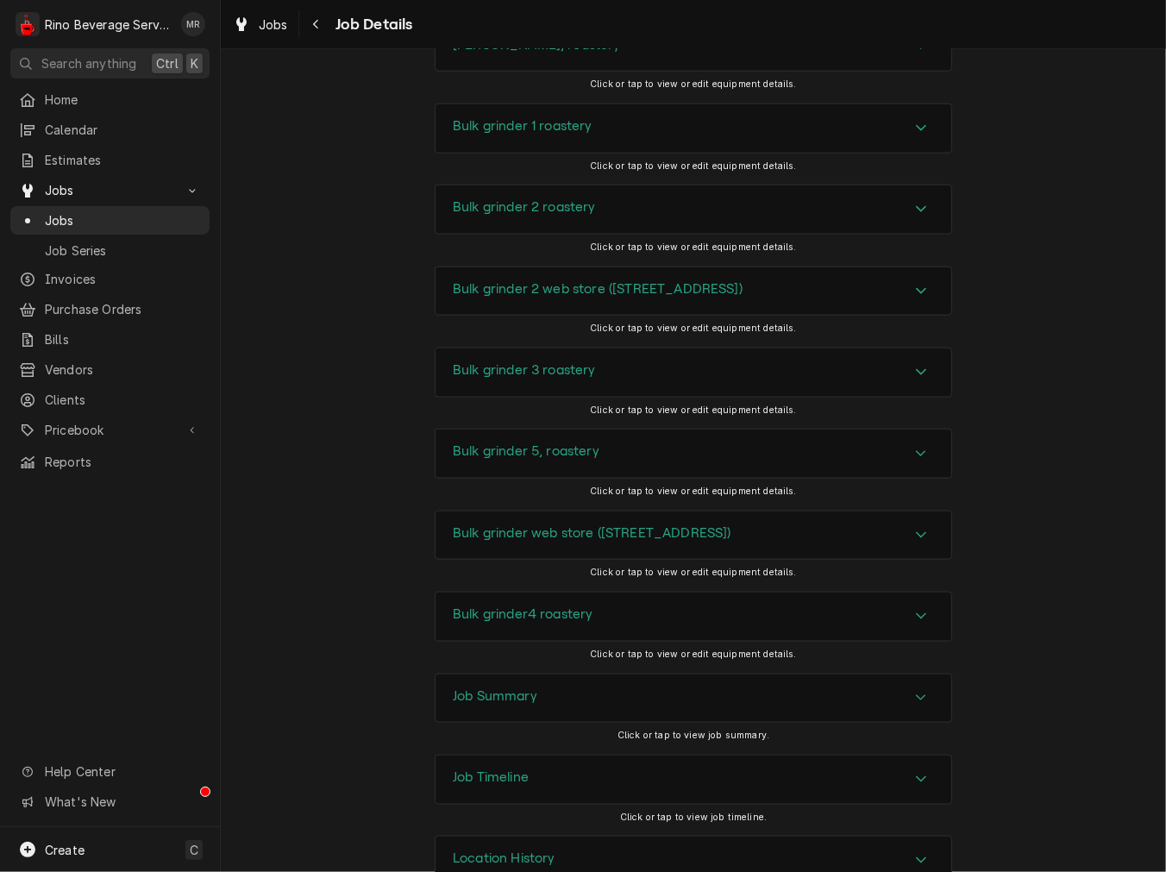
click at [519, 525] on h3 "Bulk grinder web store (310 spring st.warehouse)" at bounding box center [592, 533] width 279 height 16
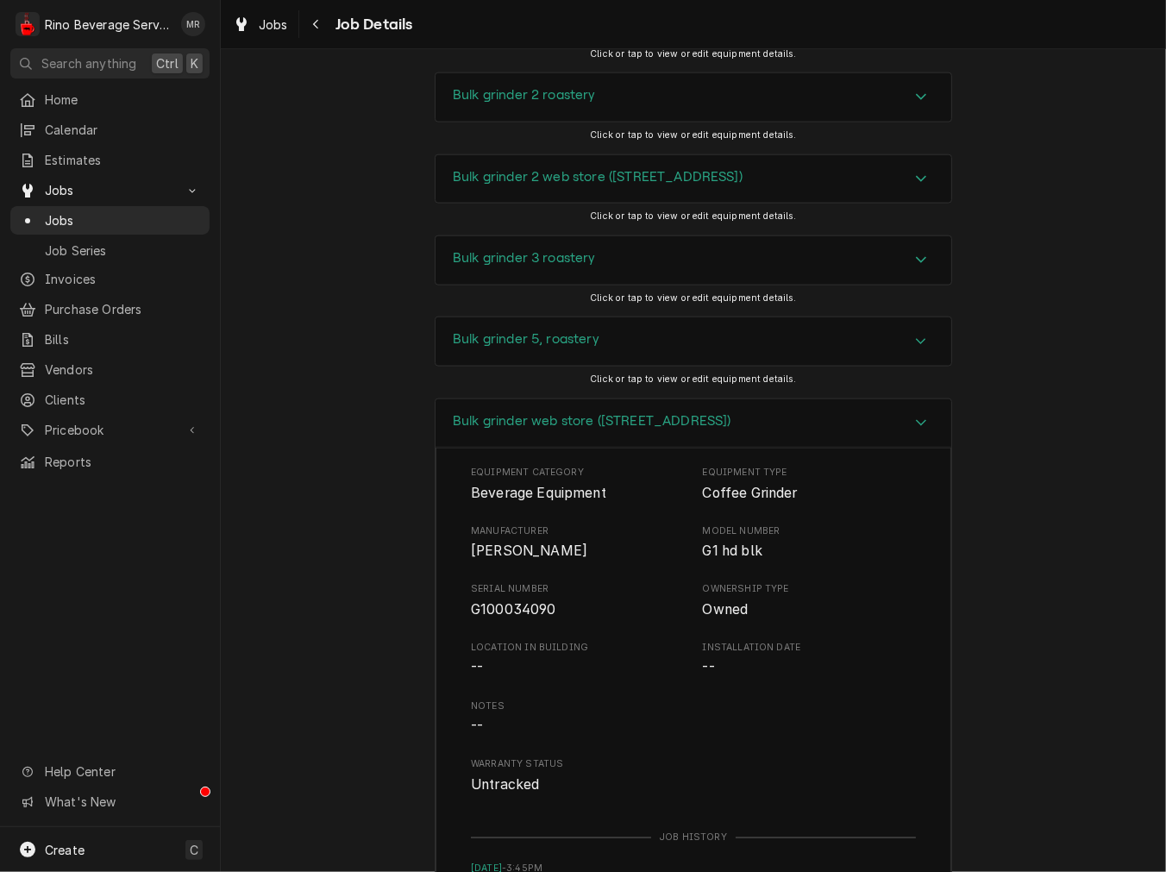
scroll to position [1829, 0]
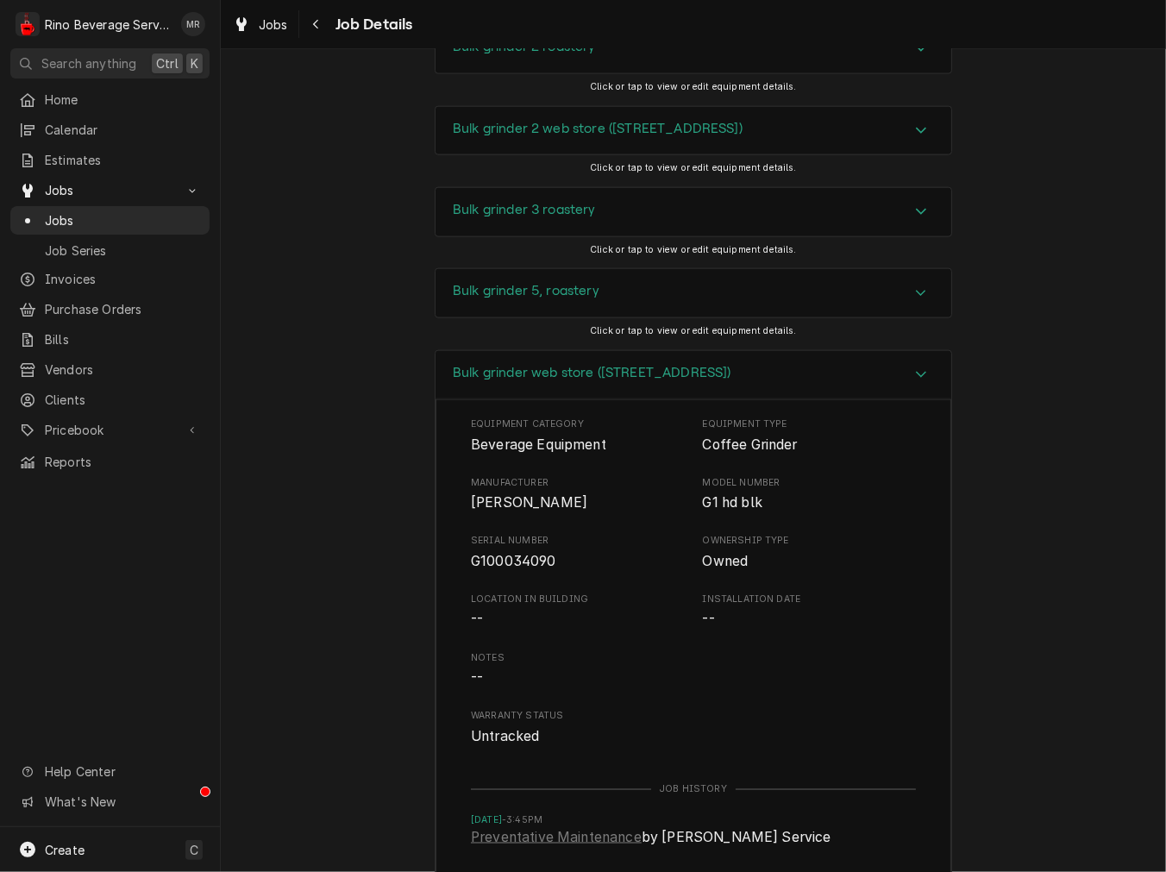
click at [501, 553] on span "G100034090" at bounding box center [513, 561] width 85 height 16
click at [533, 365] on h3 "Bulk grinder web store (310 spring st.warehouse)" at bounding box center [592, 373] width 279 height 16
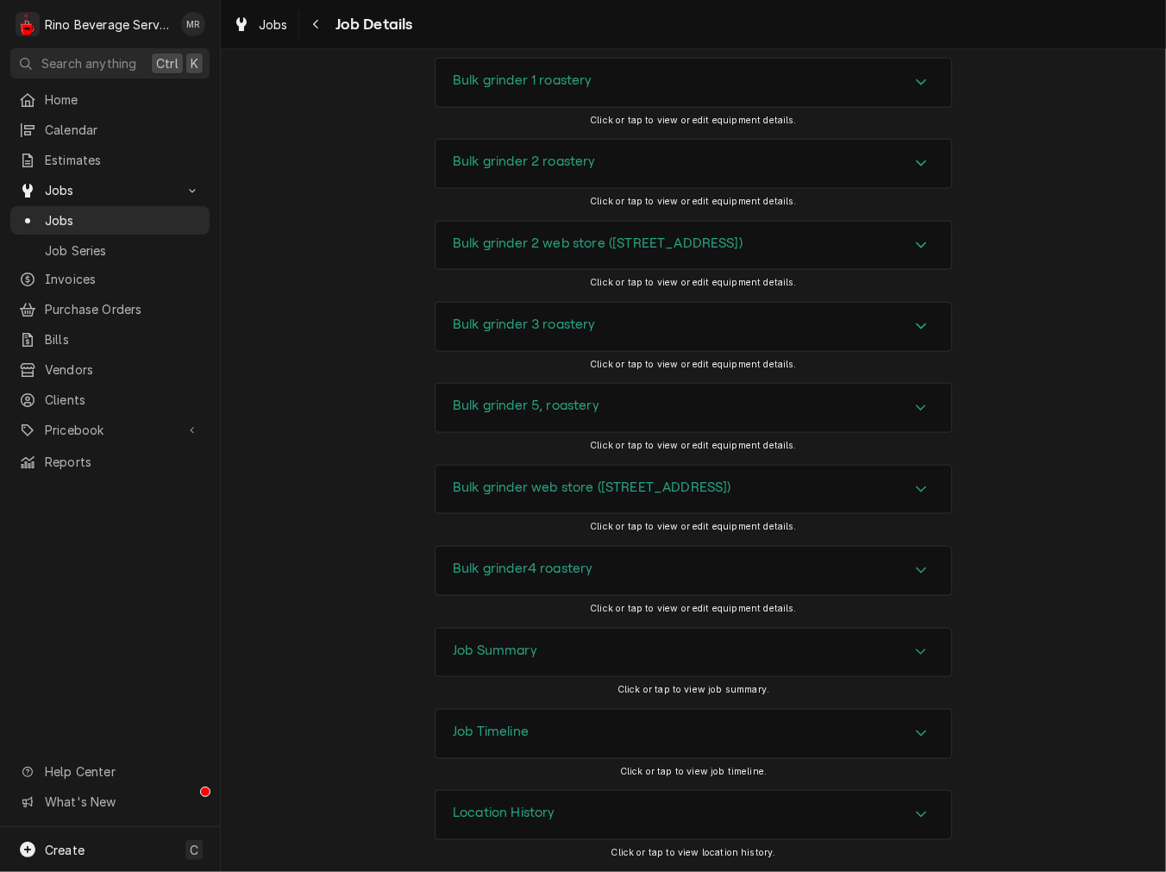
scroll to position [1669, 0]
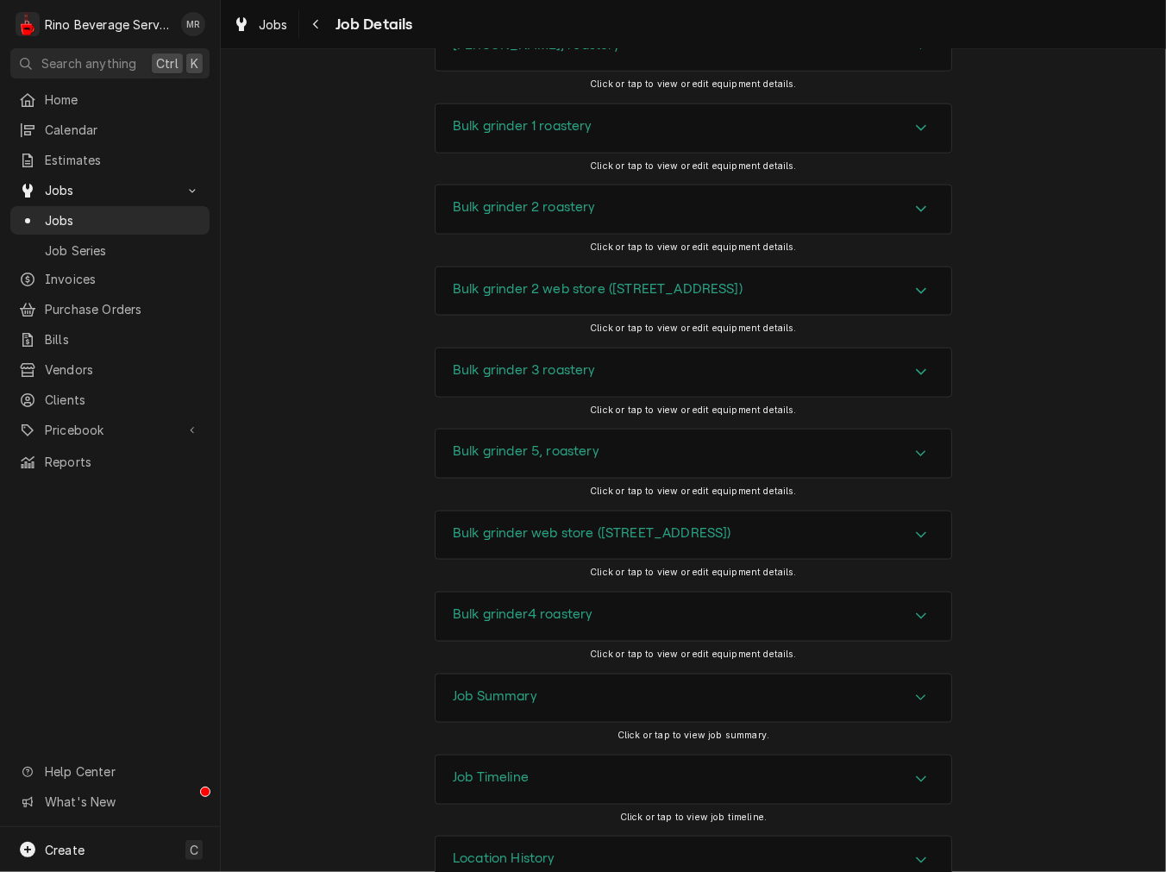
click at [533, 443] on h3 "Bulk grinder 5, roastery" at bounding box center [526, 451] width 147 height 16
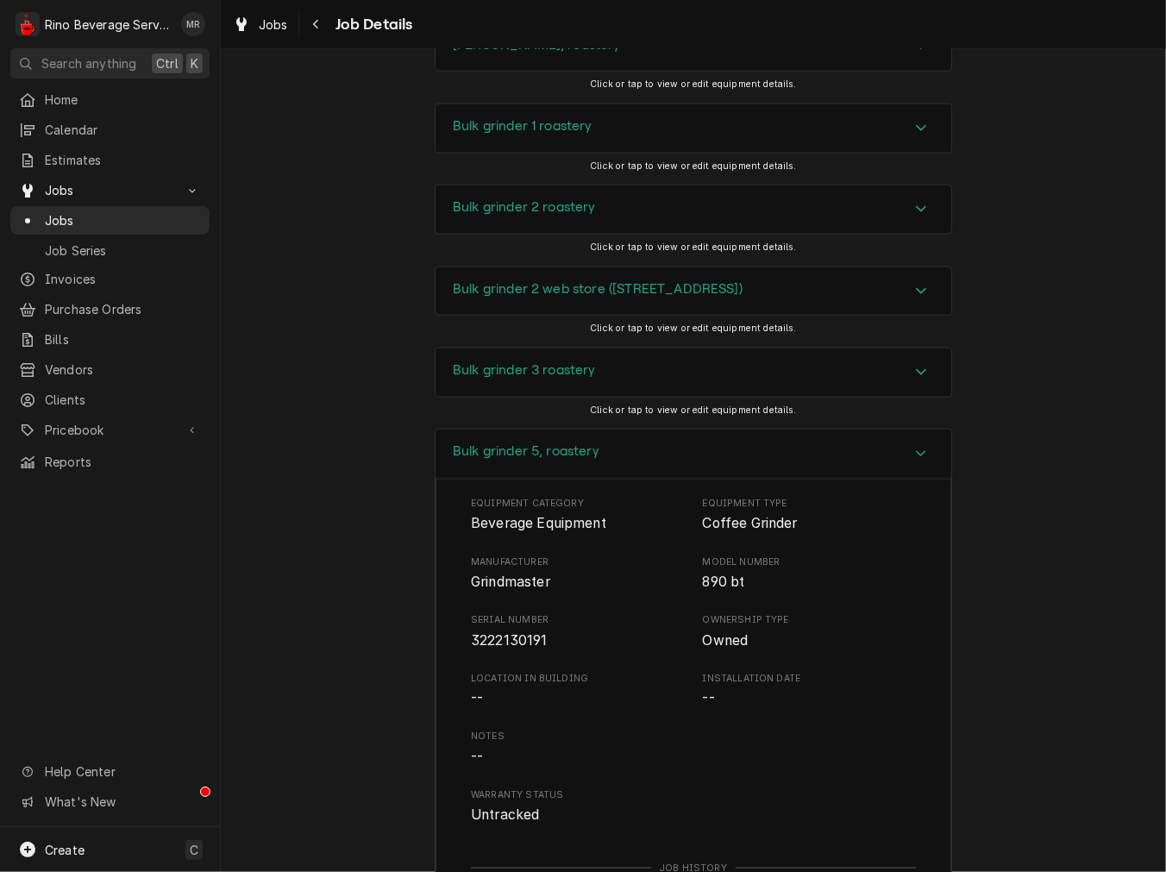
click at [533, 443] on h3 "Bulk grinder 5, roastery" at bounding box center [526, 451] width 147 height 16
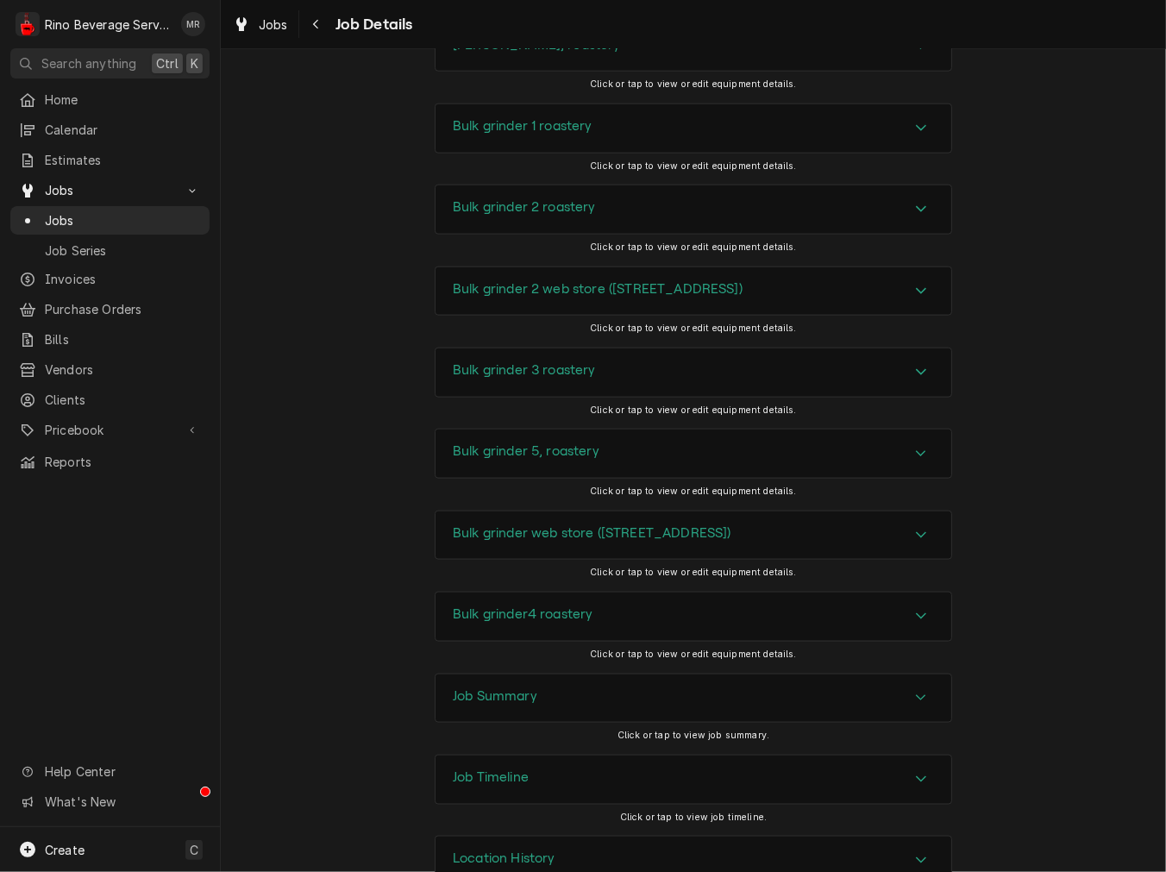
click at [512, 606] on div "Bulk grinder4 roastery" at bounding box center [523, 616] width 141 height 21
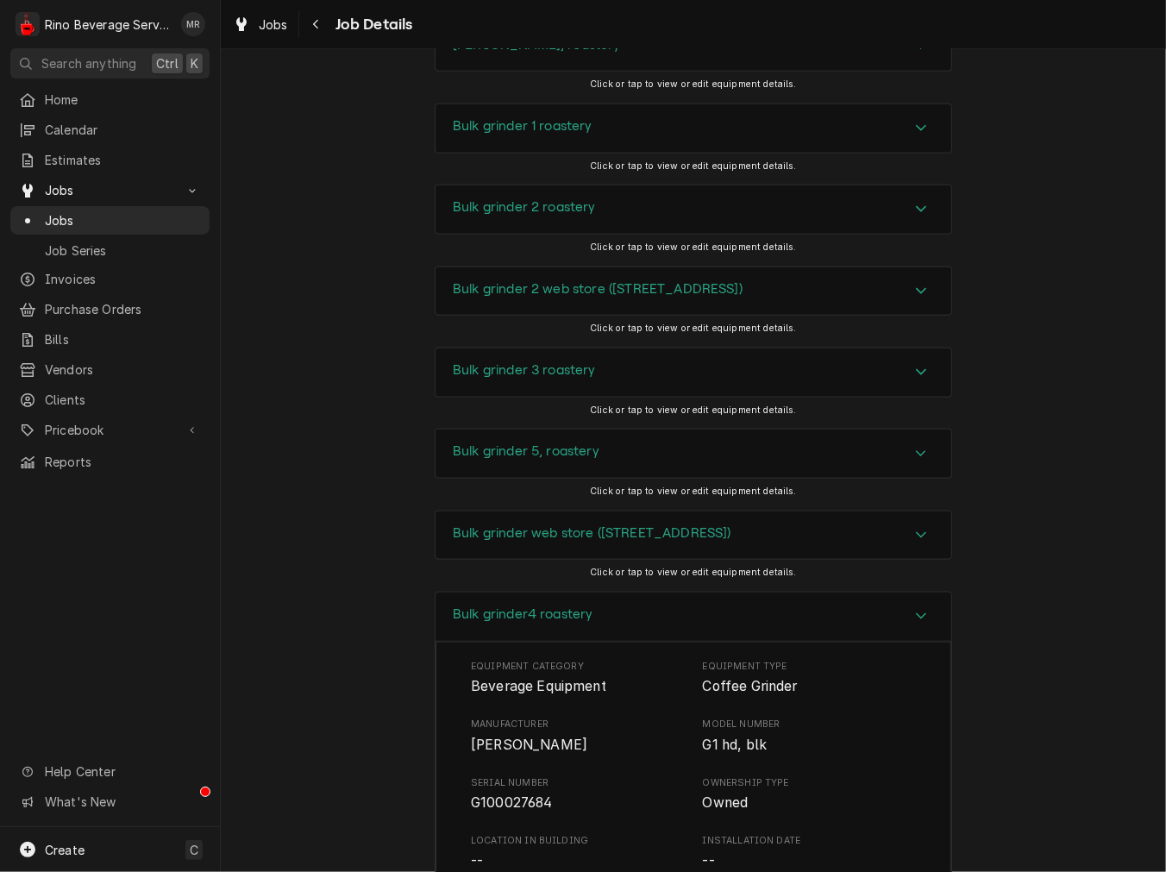
click at [519, 794] on span "G100027684" at bounding box center [512, 802] width 82 height 16
click at [557, 593] on div "Bulk grinder4 roastery" at bounding box center [694, 617] width 516 height 49
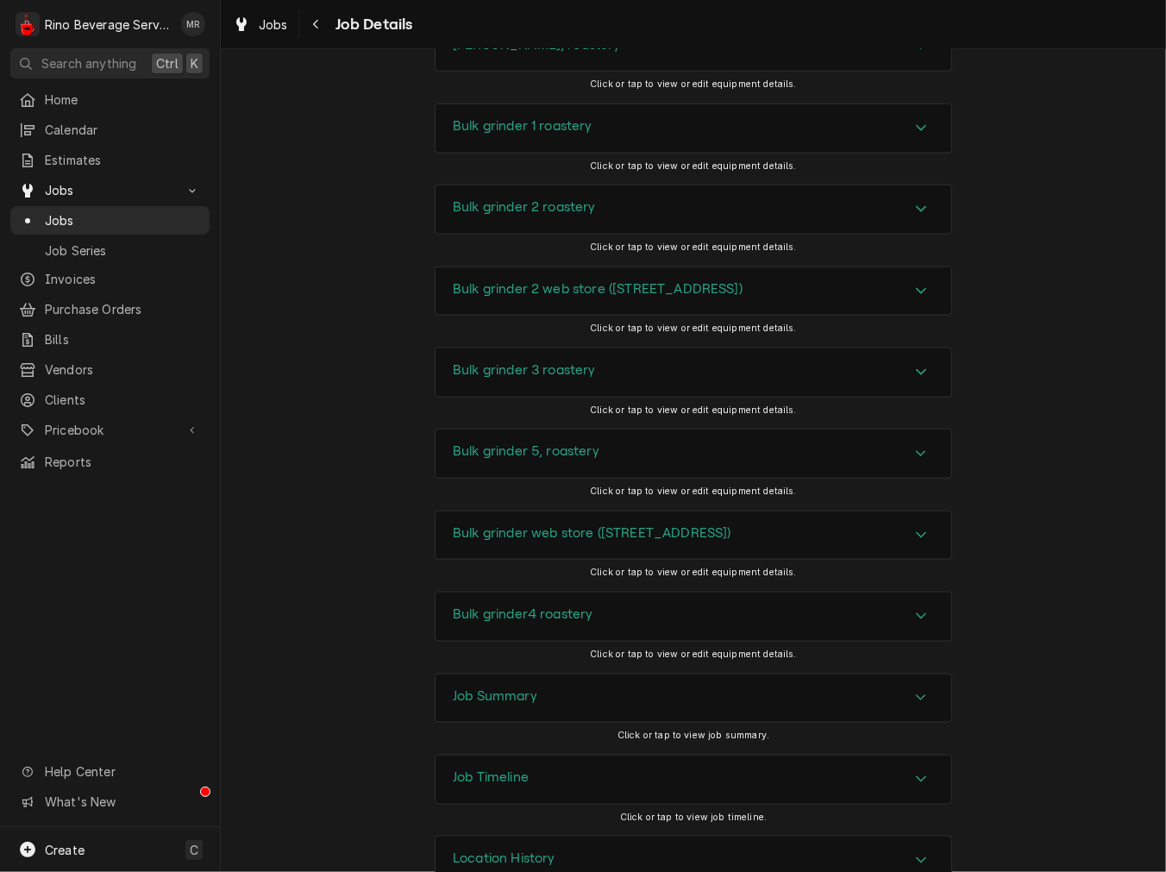
click at [520, 674] on div "Job Summary" at bounding box center [694, 698] width 516 height 48
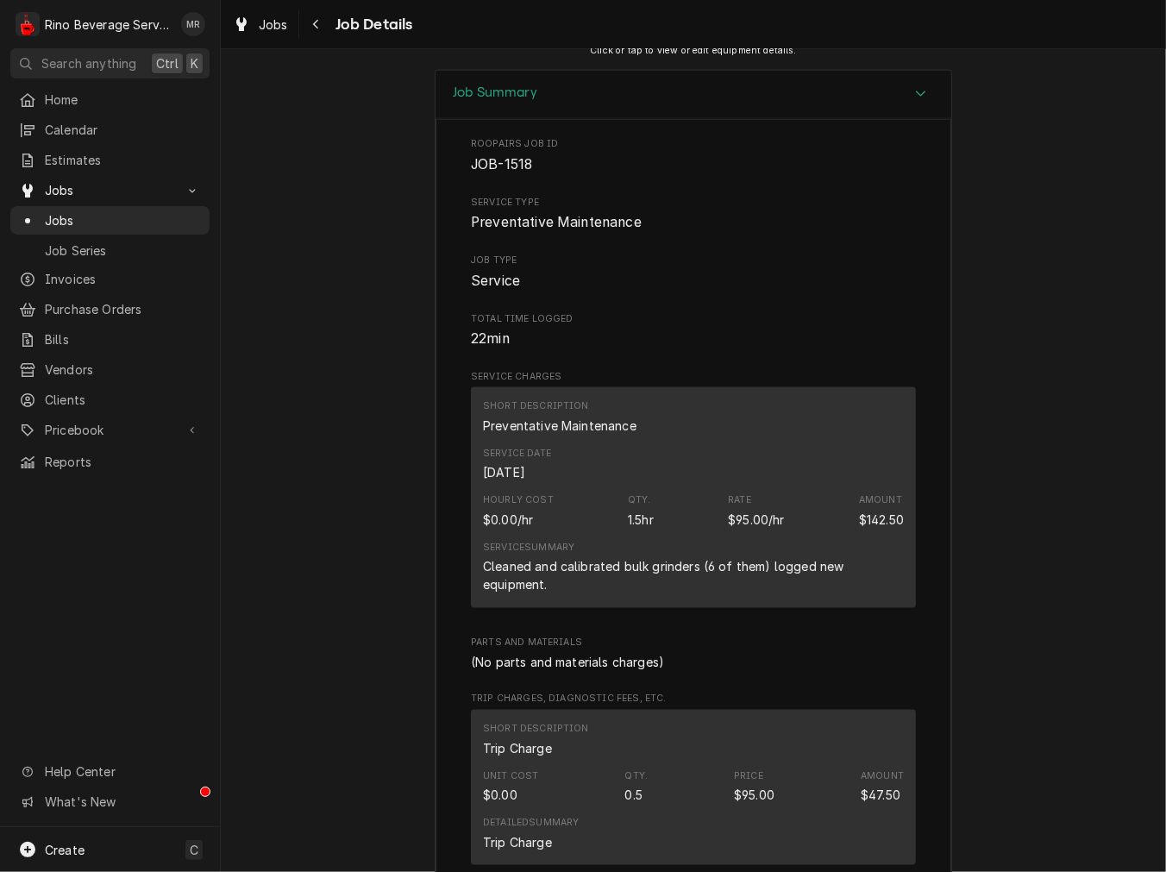
scroll to position [2467, 0]
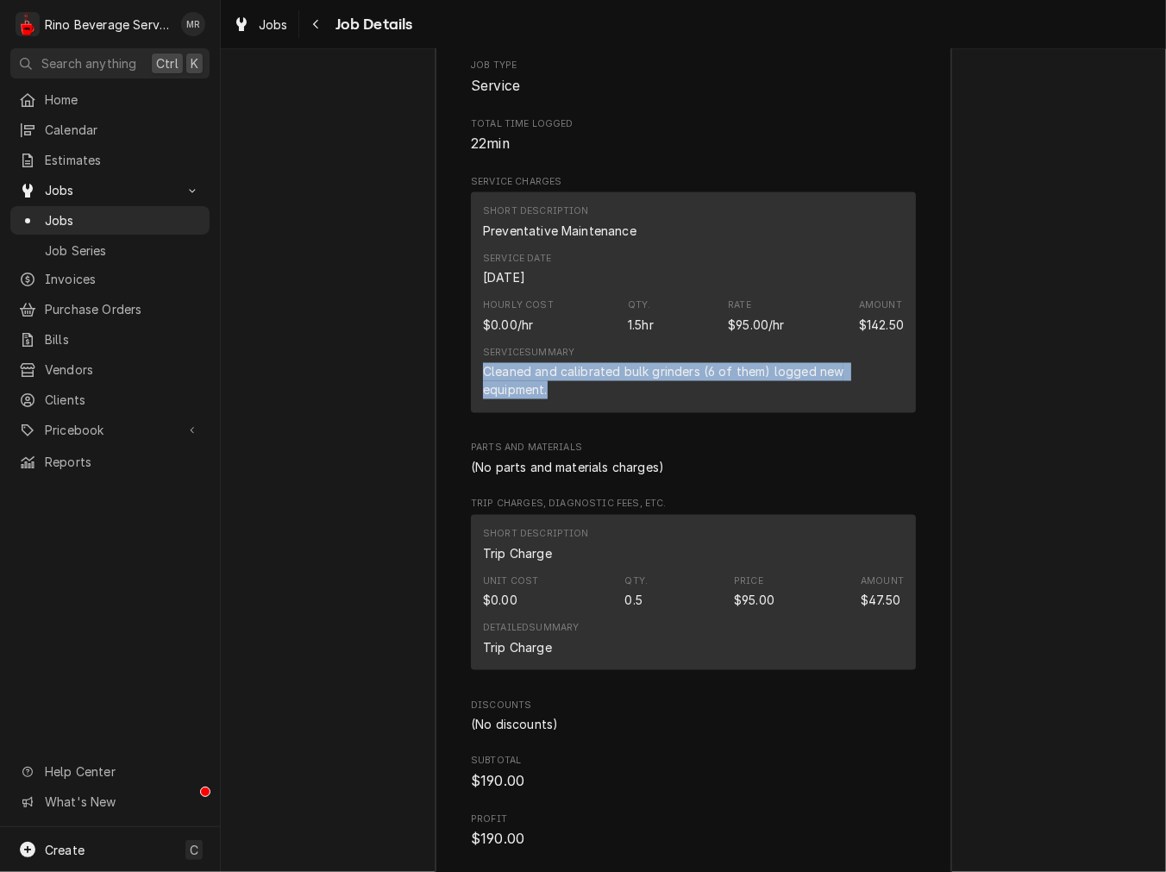
drag, startPoint x: 561, startPoint y: 348, endPoint x: 447, endPoint y: 321, distance: 118.0
click at [447, 321] on div "Roopairs Job ID JOB-1518 Service Type Preventative Maintenance Job Type Service…" at bounding box center [694, 646] width 516 height 1445
copy div "Cleaned and calibrated bulk grinders (6 of them) logged new equipment."
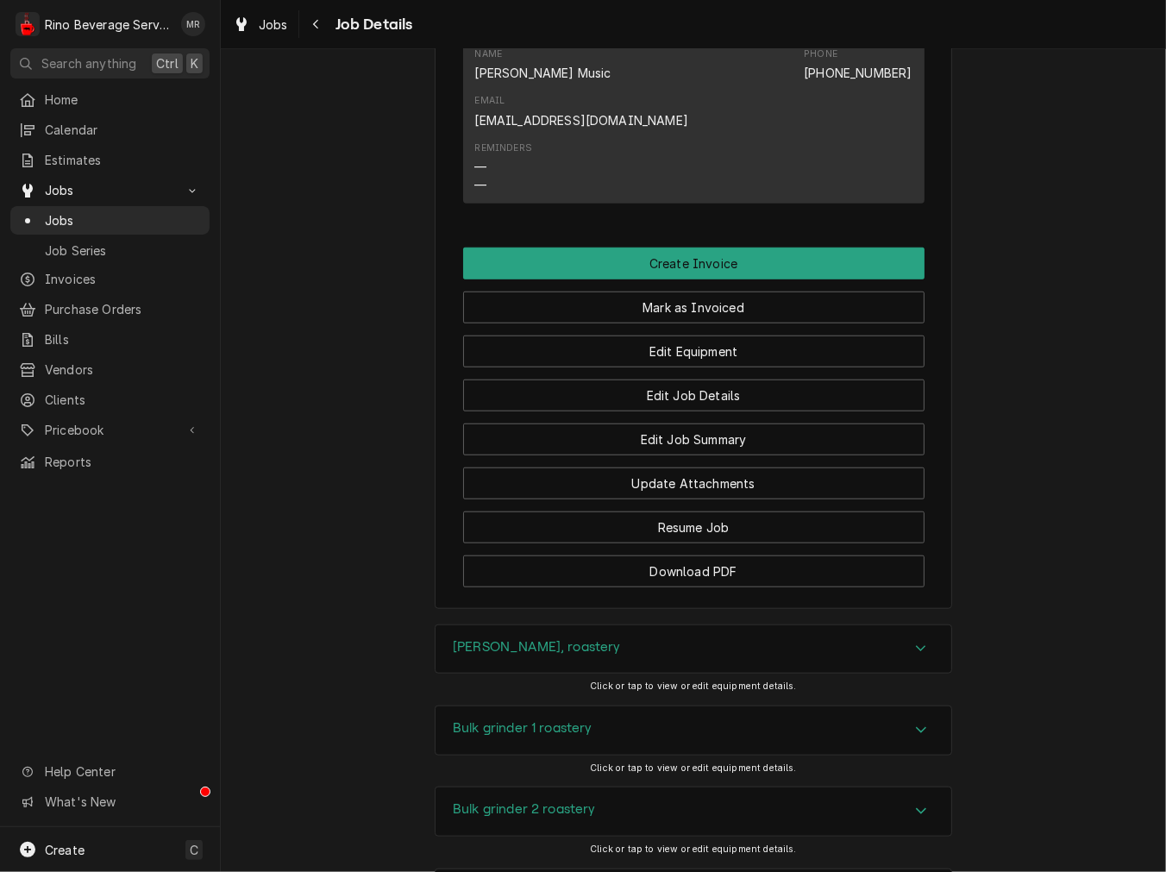
scroll to position [869, 0]
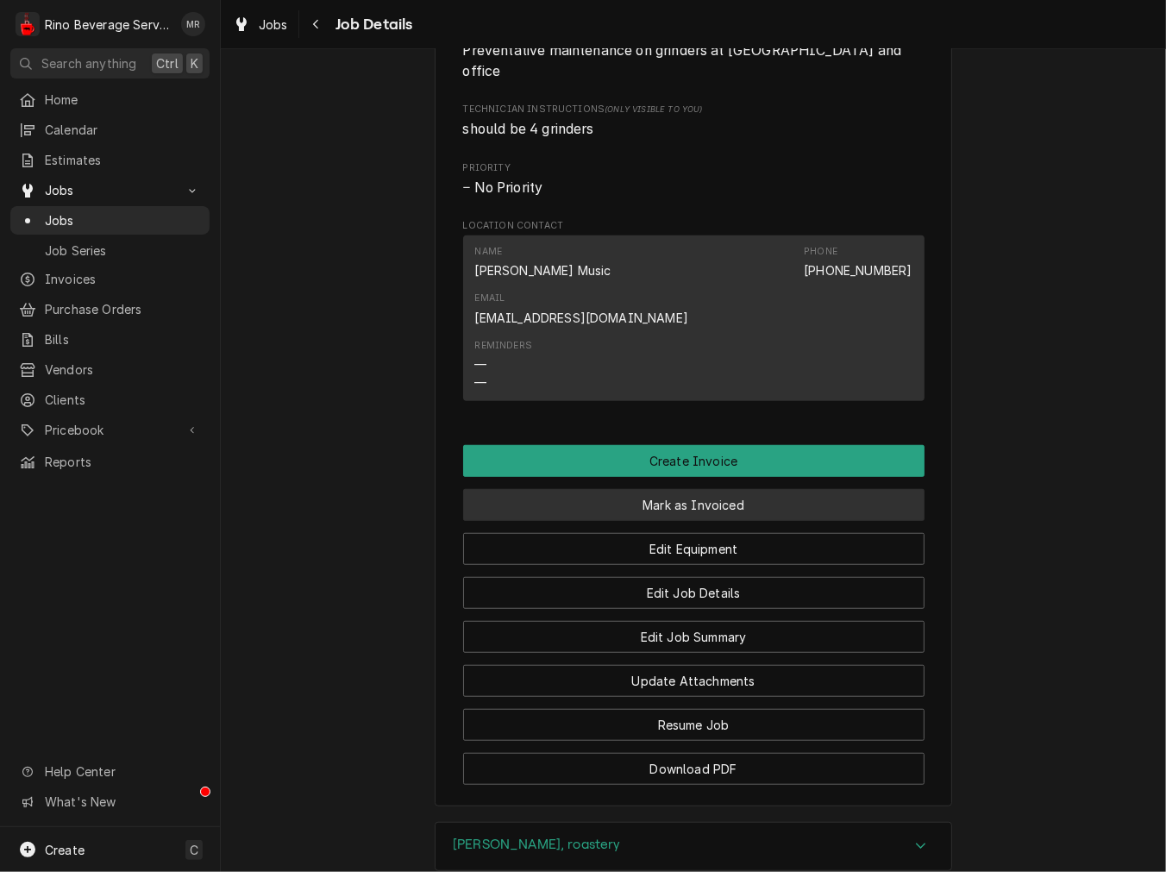
click at [627, 489] on button "Mark as Invoiced" at bounding box center [693, 505] width 461 height 32
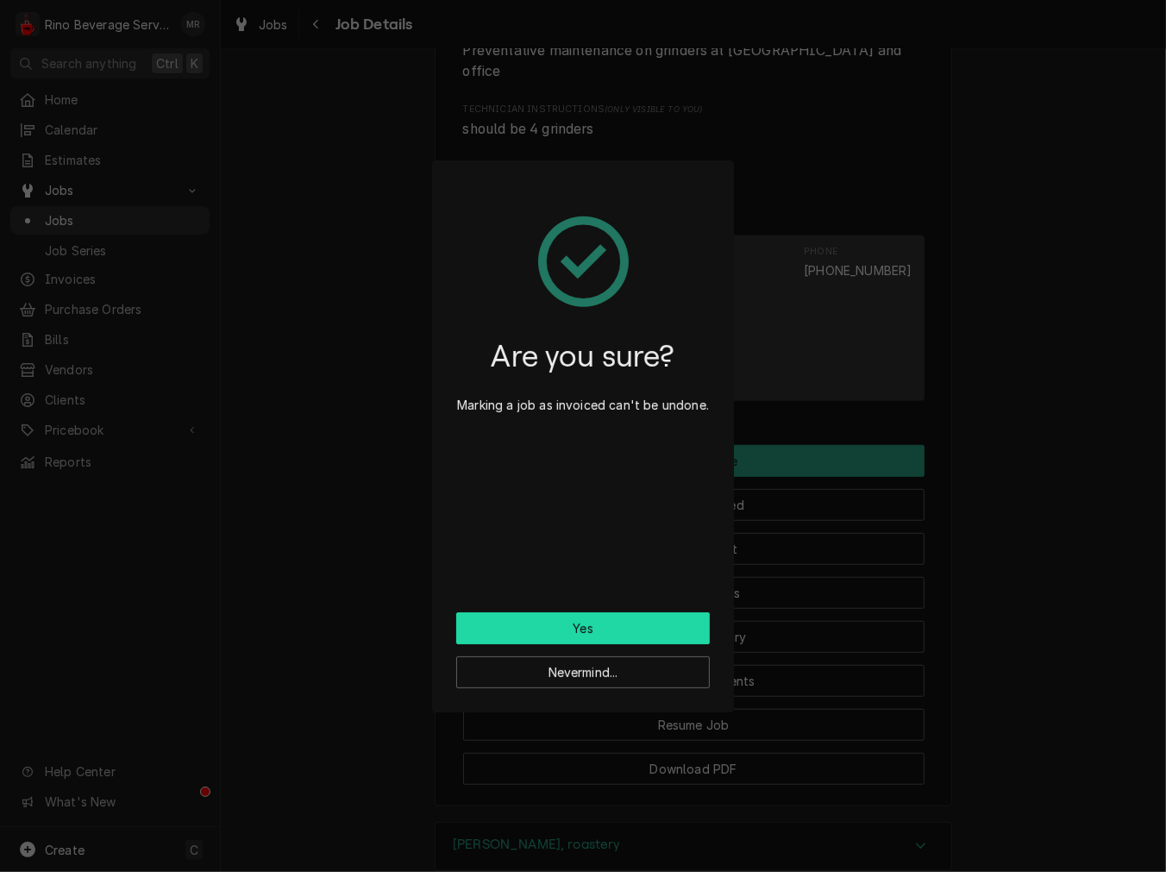
click at [607, 618] on button "Yes" at bounding box center [583, 628] width 254 height 32
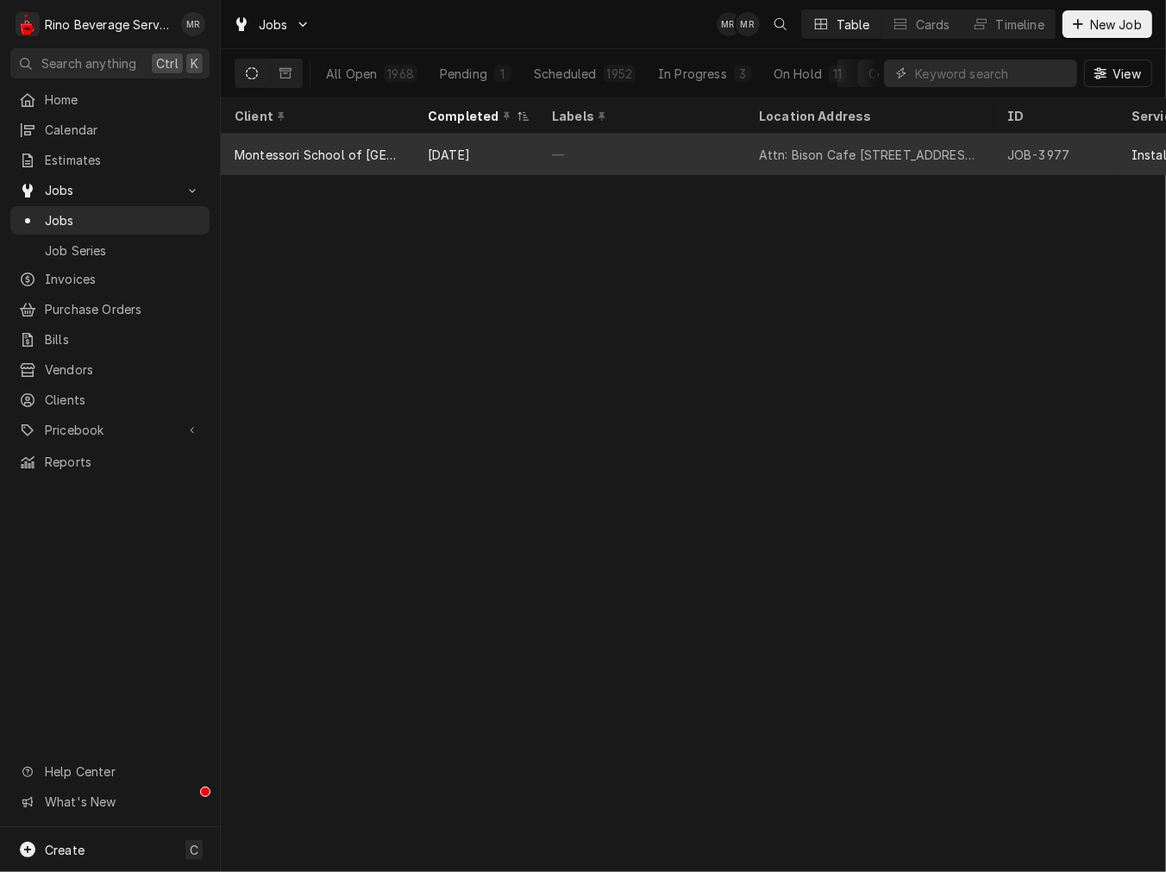
click at [524, 135] on div "[DATE]" at bounding box center [476, 154] width 124 height 41
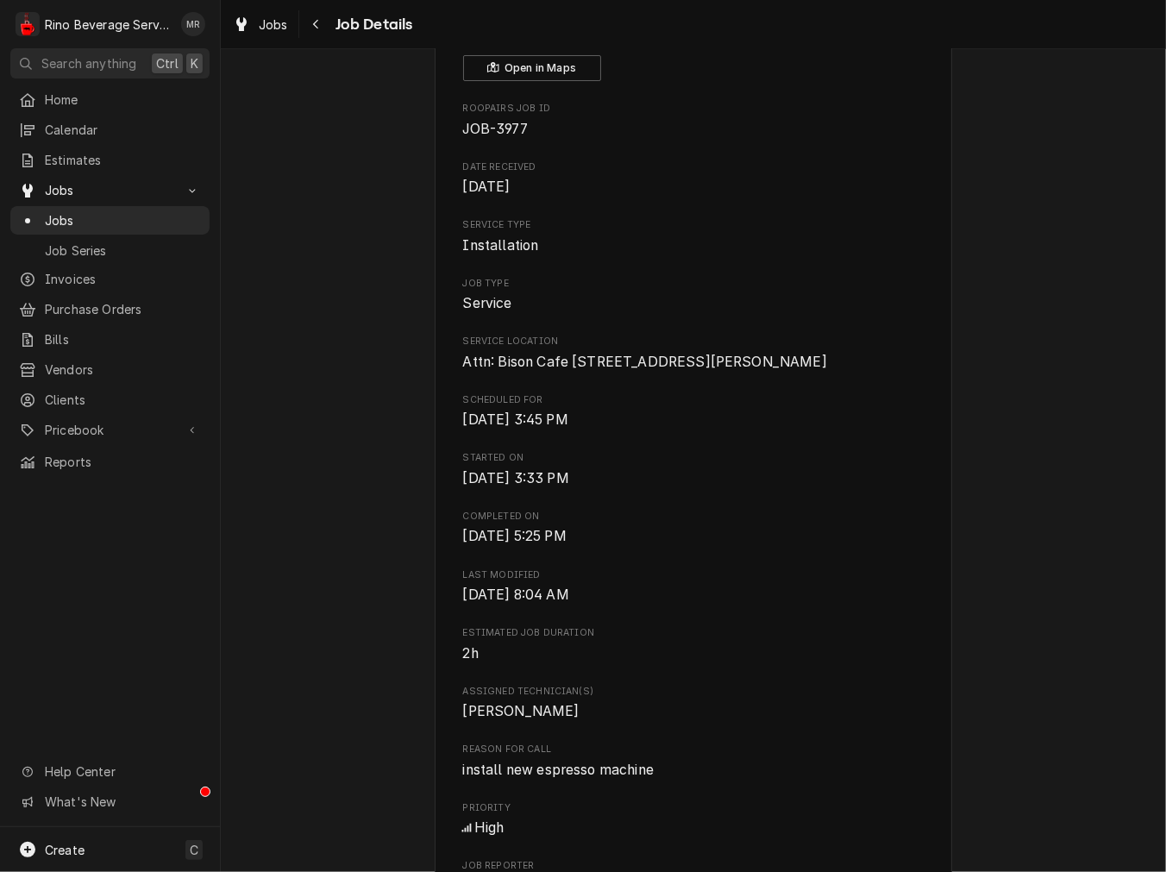
scroll to position [319, 0]
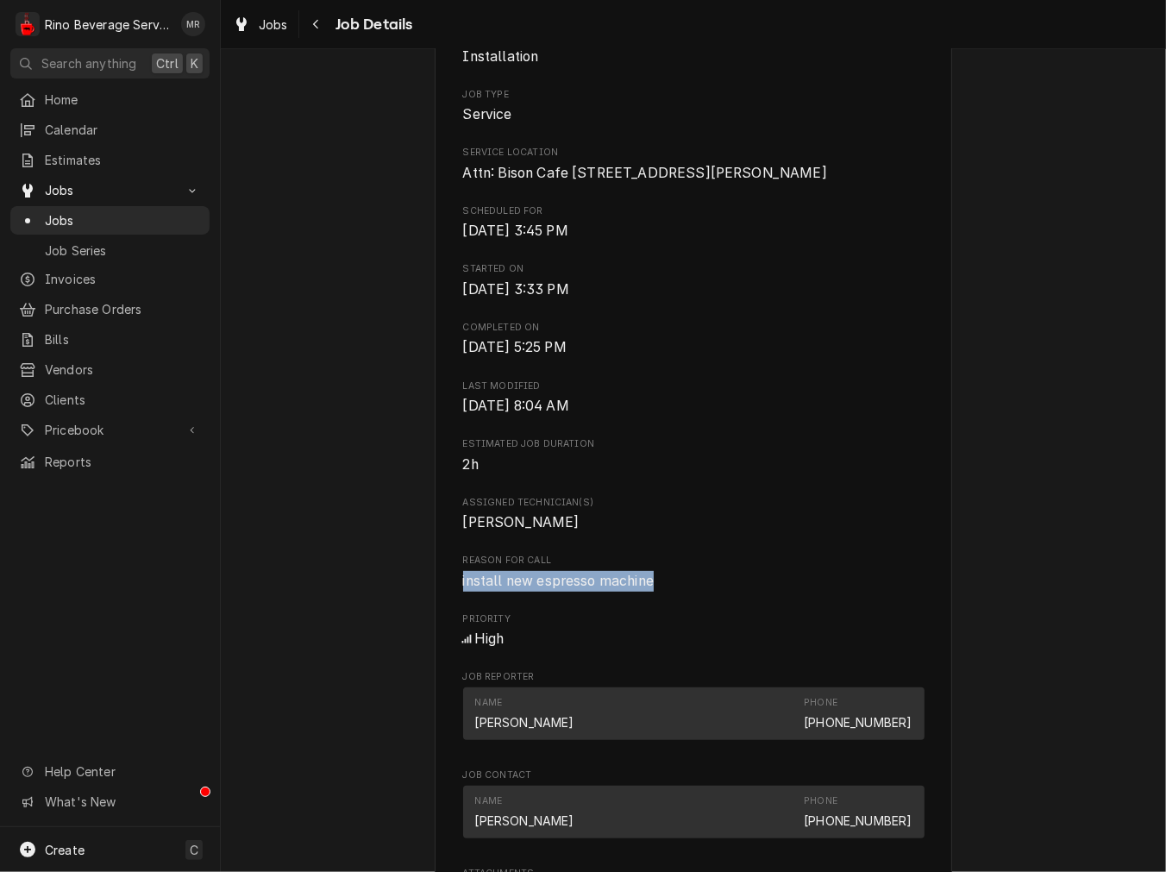
drag, startPoint x: 671, startPoint y: 595, endPoint x: 455, endPoint y: 600, distance: 216.5
click at [463, 592] on span "install new espresso machine" at bounding box center [693, 581] width 461 height 21
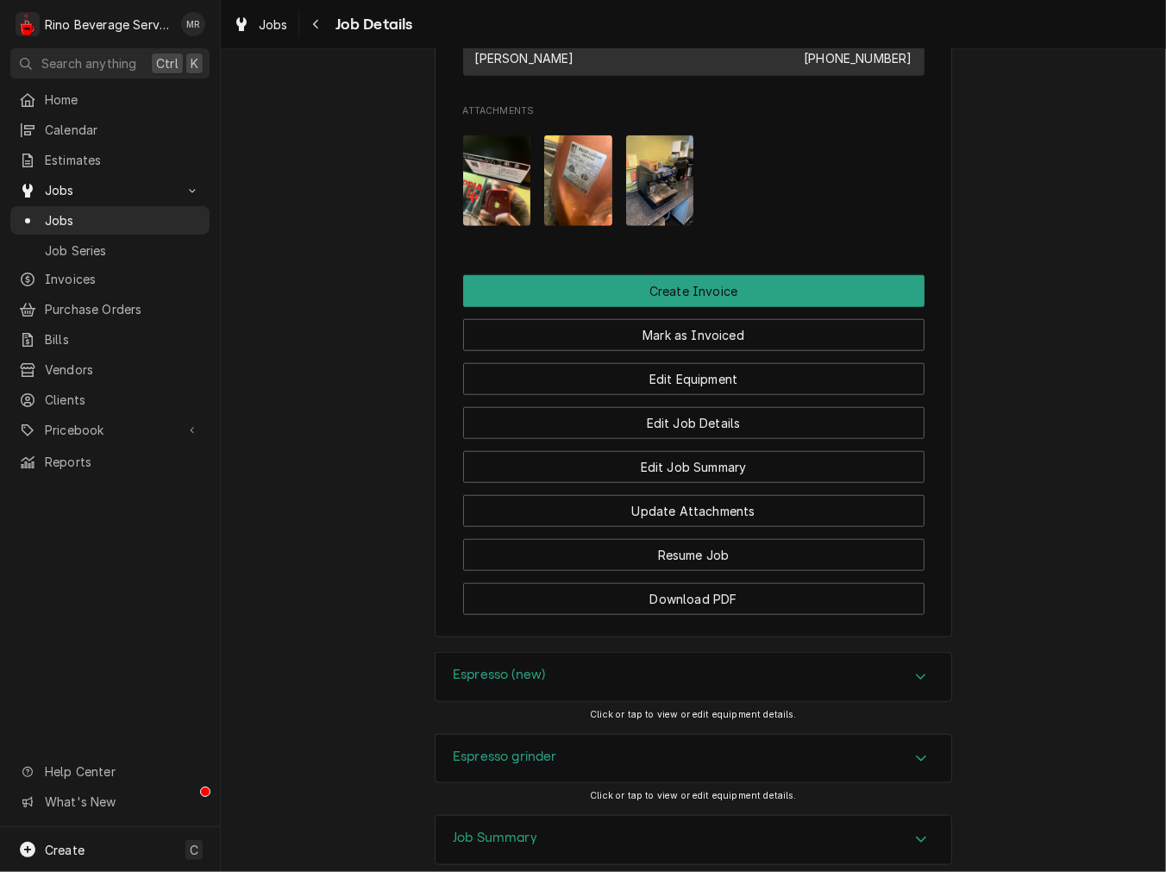
scroll to position [1277, 0]
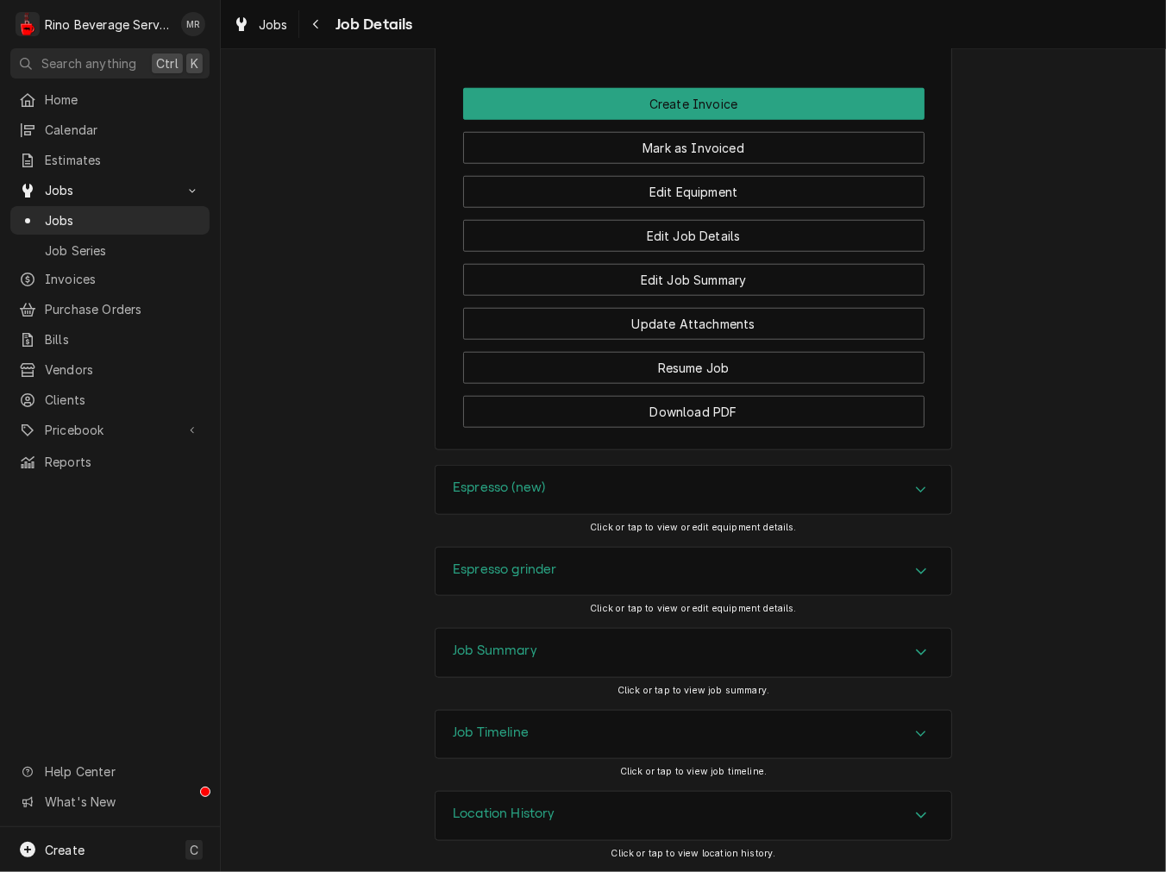
drag, startPoint x: 529, startPoint y: 498, endPoint x: 529, endPoint y: 509, distance: 10.3
click at [529, 496] on h3 "Espresso (new)" at bounding box center [499, 488] width 92 height 16
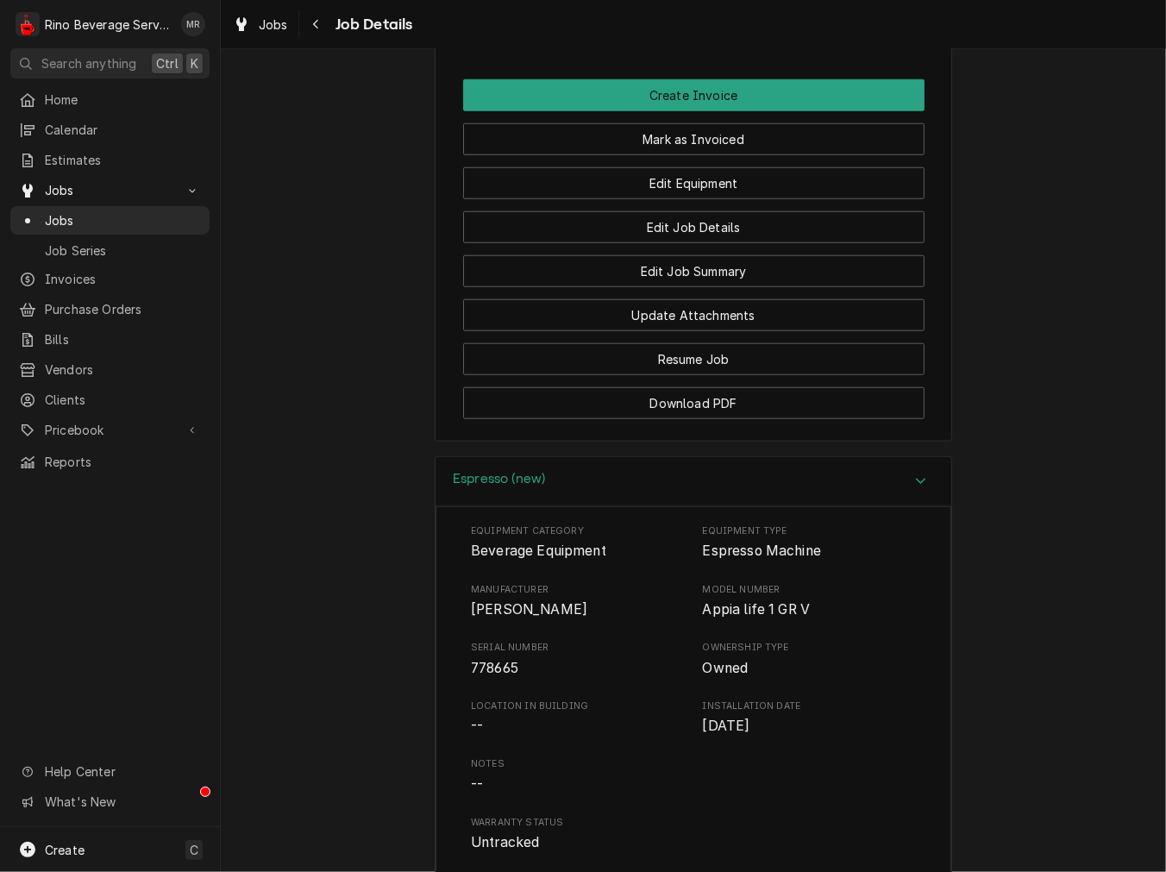
click at [507, 618] on span "Simonelli" at bounding box center [529, 609] width 116 height 16
click at [492, 487] on h3 "Espresso (new)" at bounding box center [499, 479] width 92 height 16
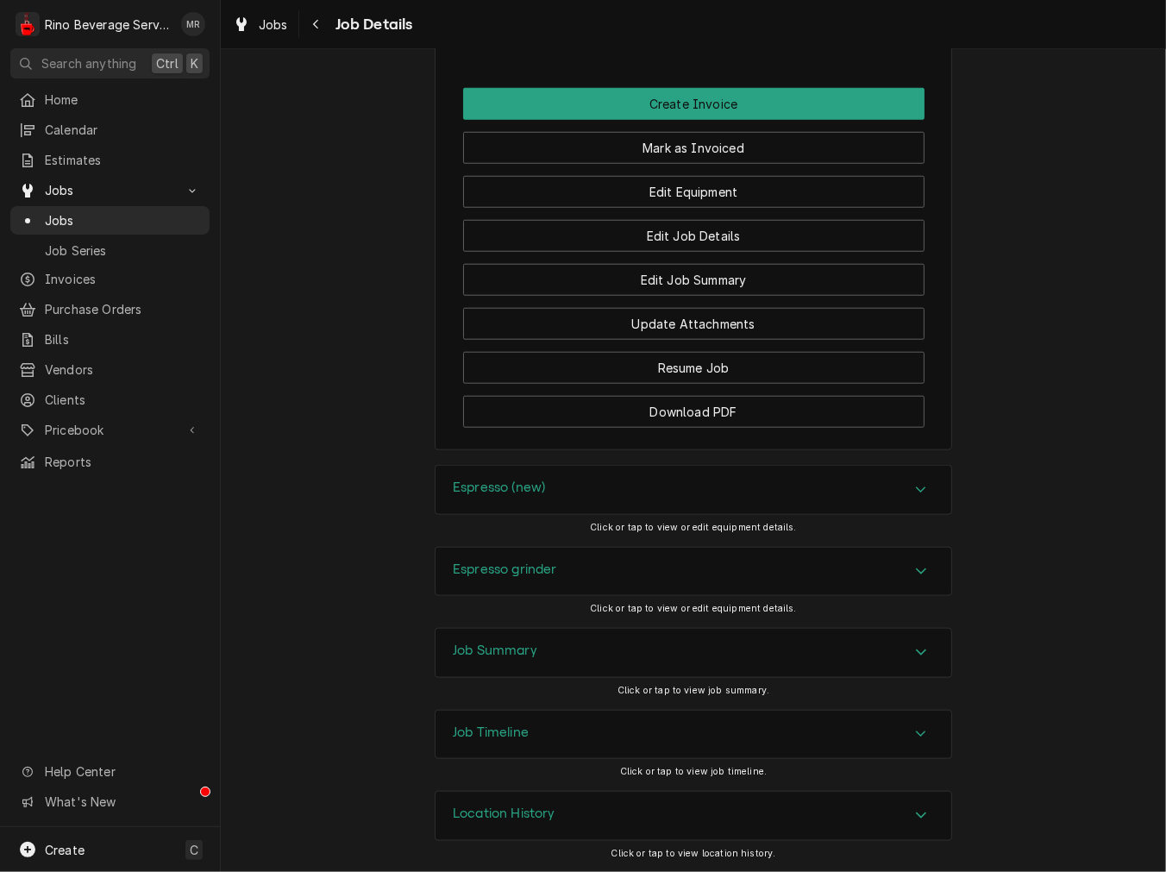
click at [505, 571] on div "Espresso grinder" at bounding box center [694, 572] width 516 height 48
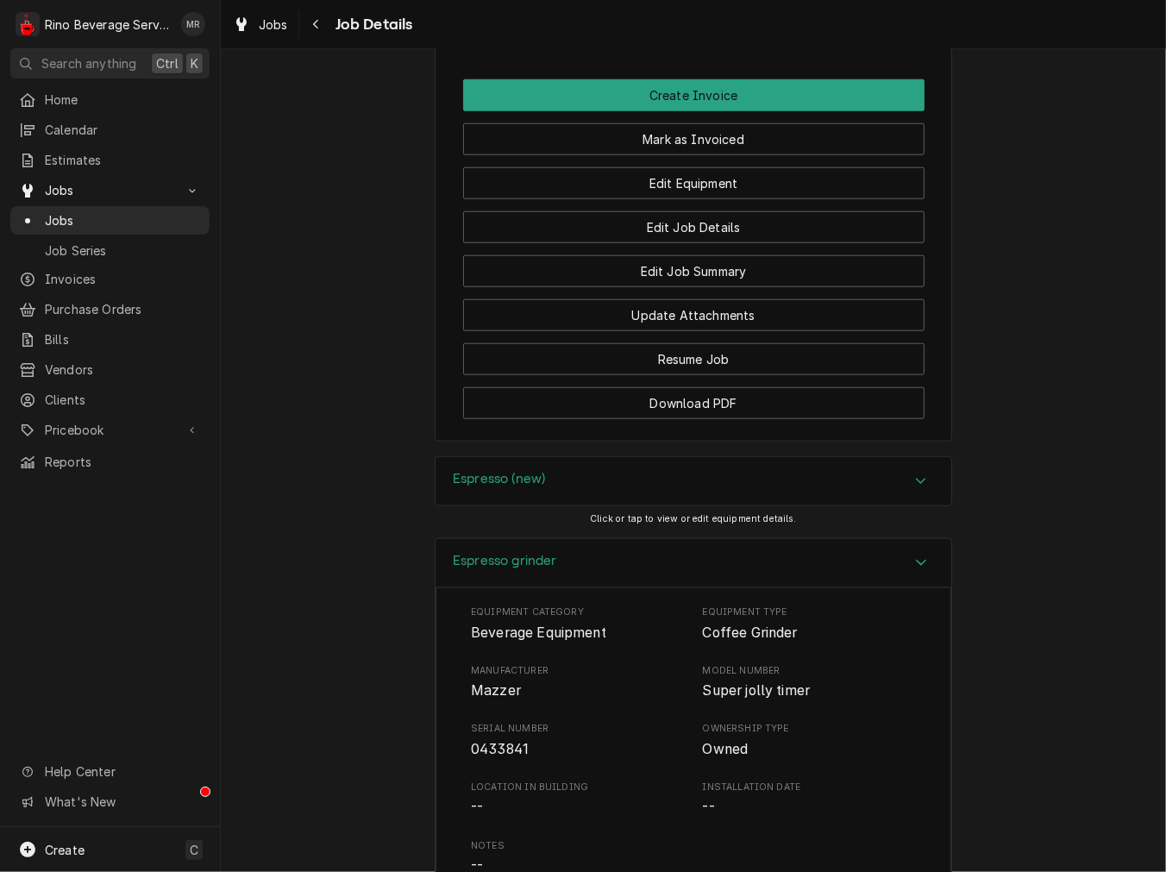
click at [484, 699] on span "Mazzer" at bounding box center [496, 690] width 50 height 16
click at [463, 574] on div "Espresso grinder" at bounding box center [505, 563] width 104 height 21
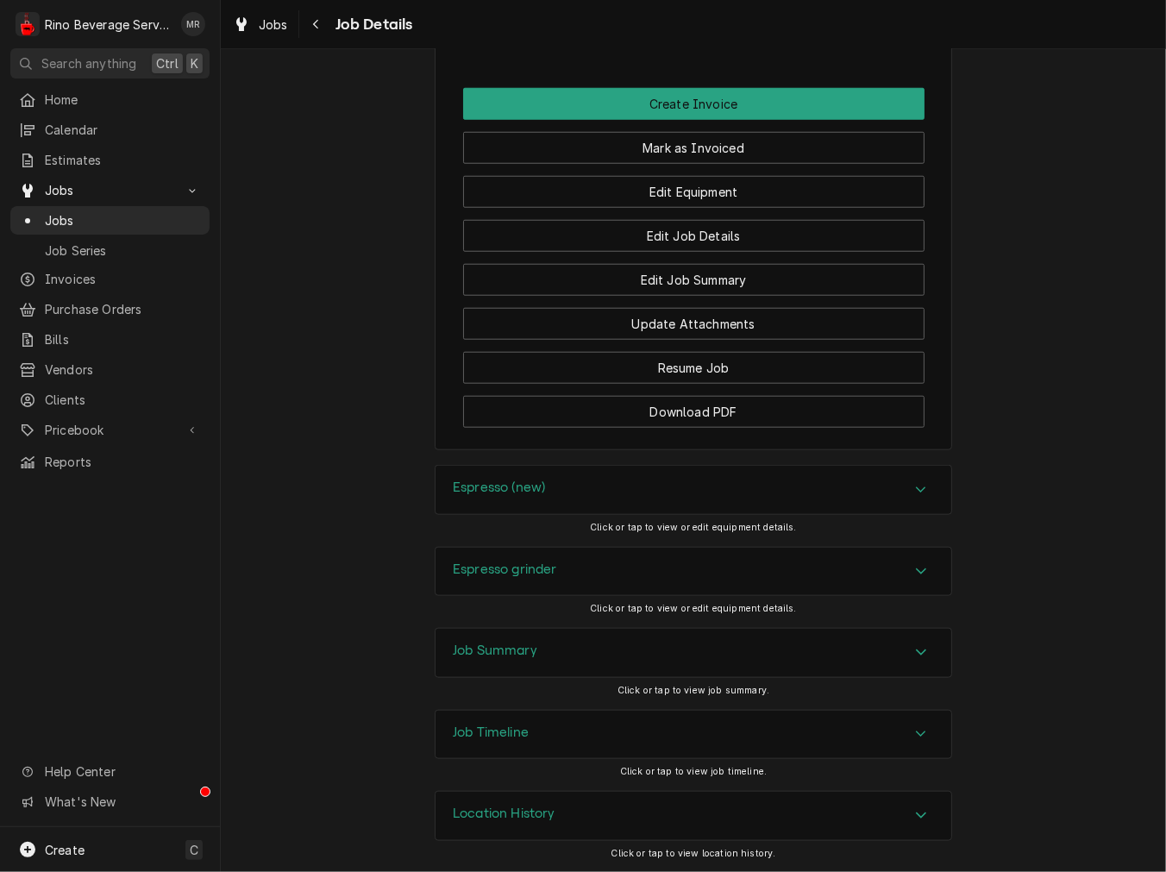
click at [486, 677] on div "Job Summary" at bounding box center [694, 653] width 516 height 48
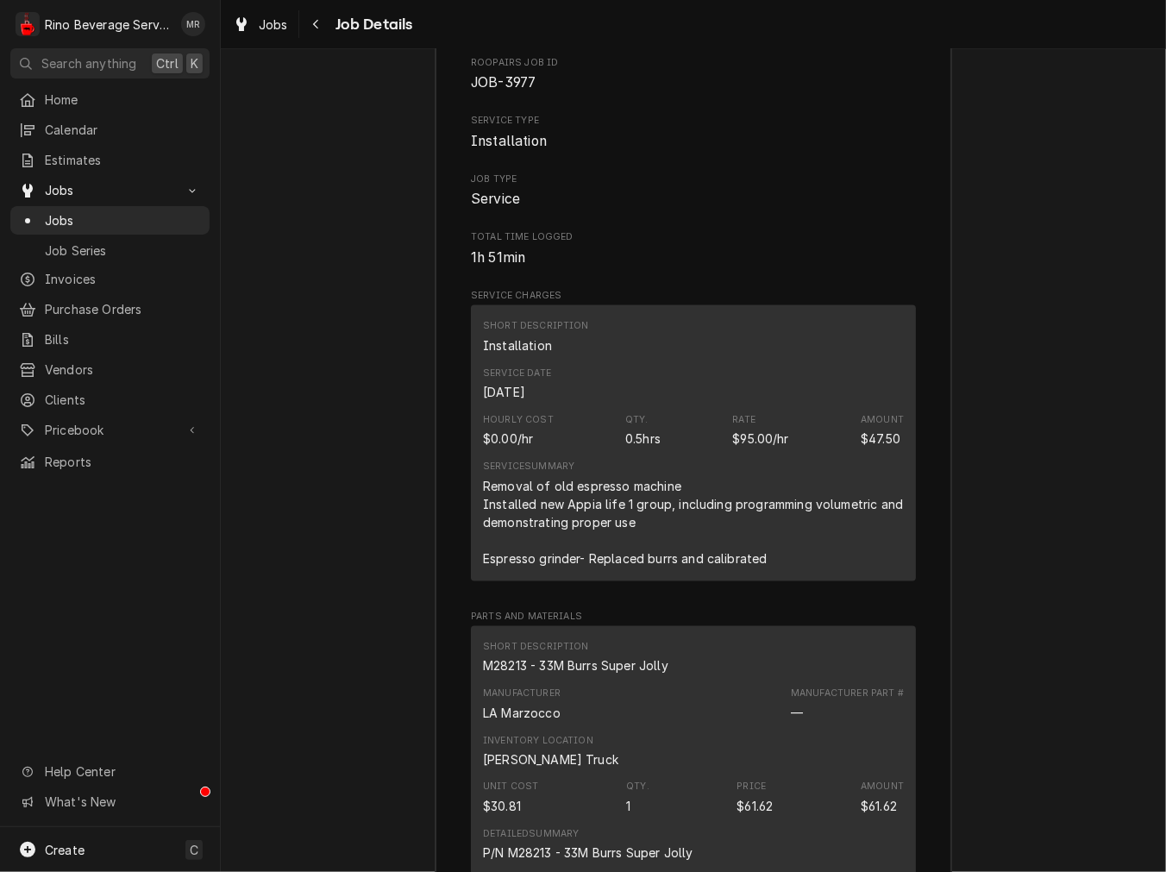
scroll to position [2076, 0]
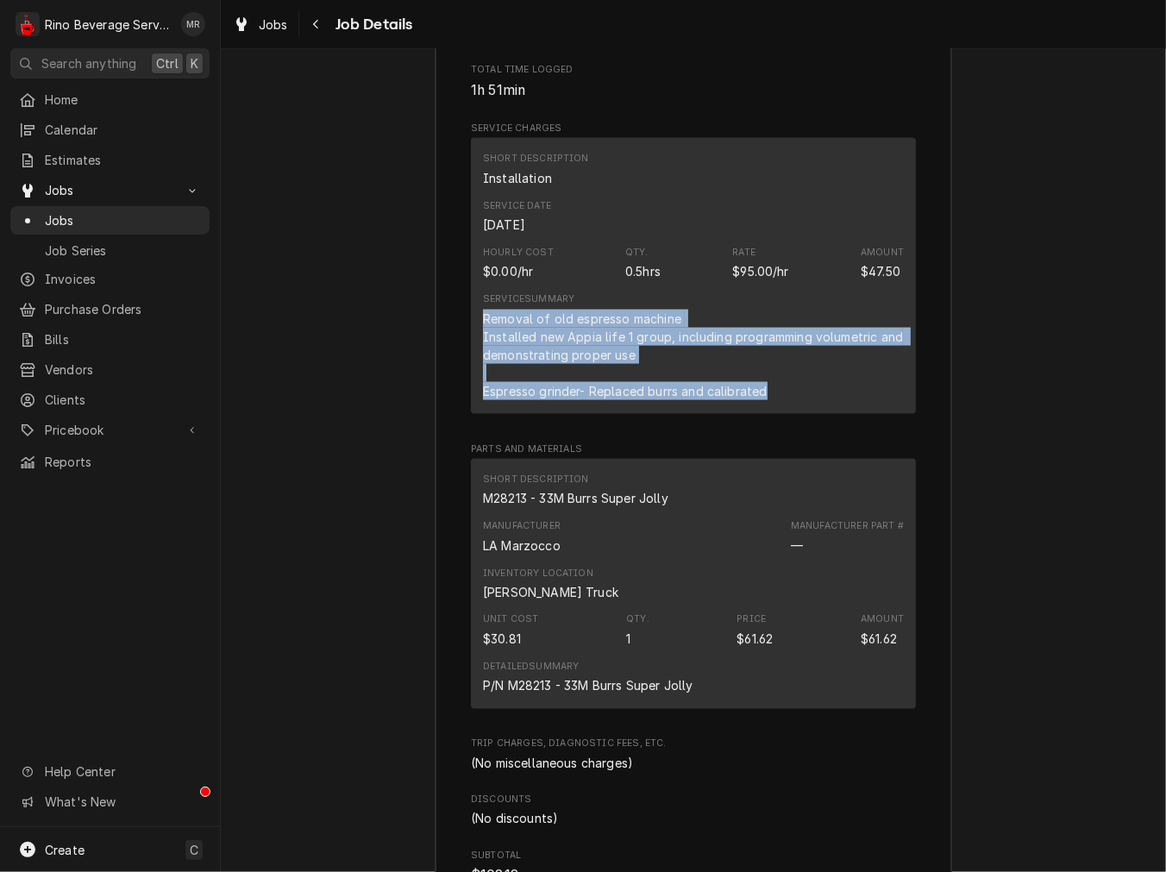
drag, startPoint x: 770, startPoint y: 419, endPoint x: 472, endPoint y: 343, distance: 307.9
click at [472, 343] on div "Short Description Installation Service Date Aug 11, 2025 Hourly Cost $0.00/hr Q…" at bounding box center [693, 275] width 445 height 275
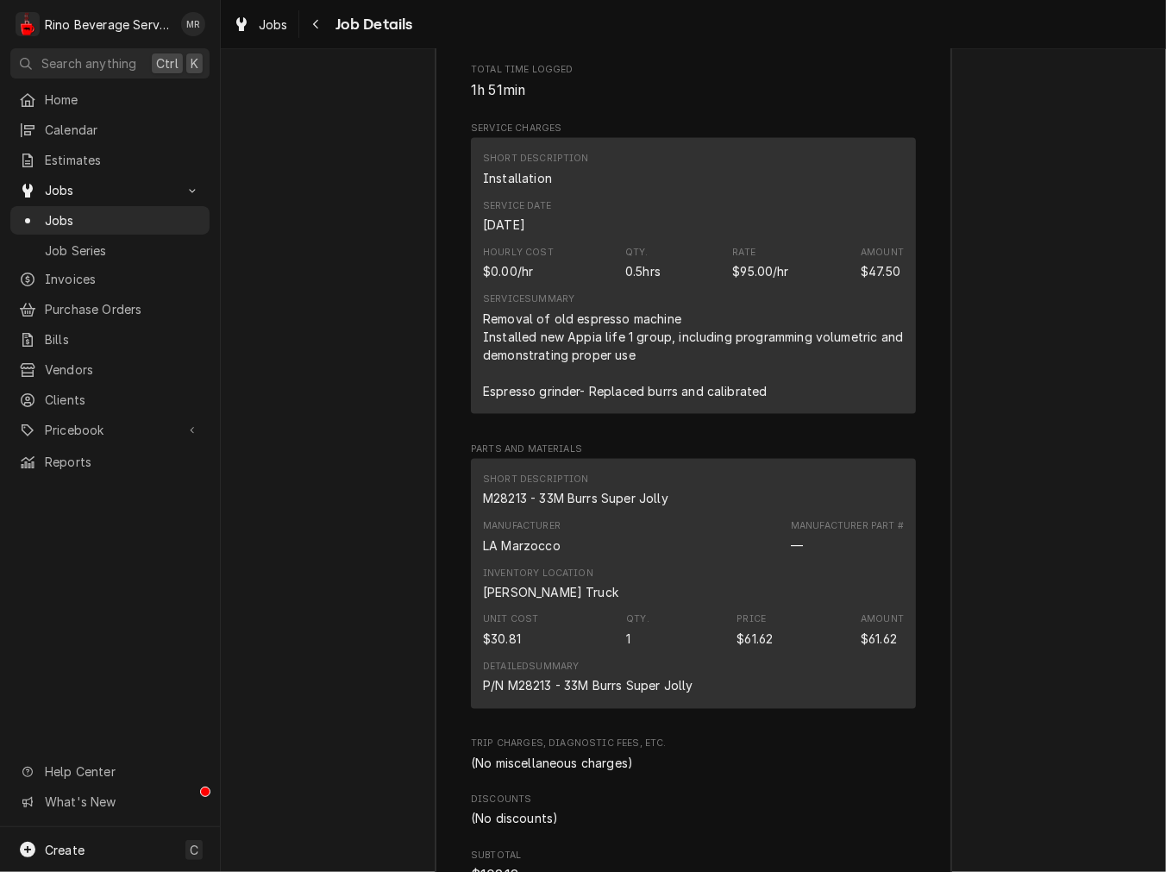
click at [591, 507] on div "M28213 - 33M Burrs Super Jolly" at bounding box center [575, 498] width 185 height 18
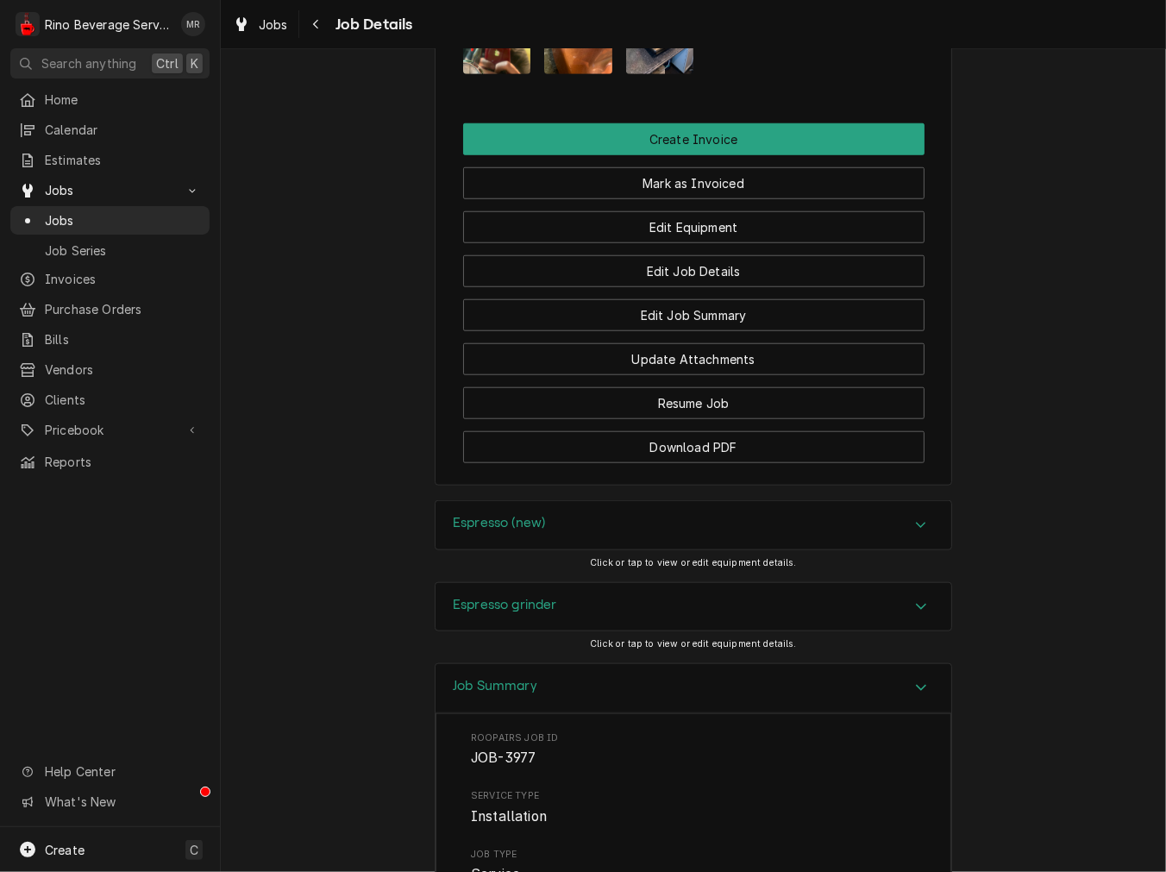
scroll to position [958, 0]
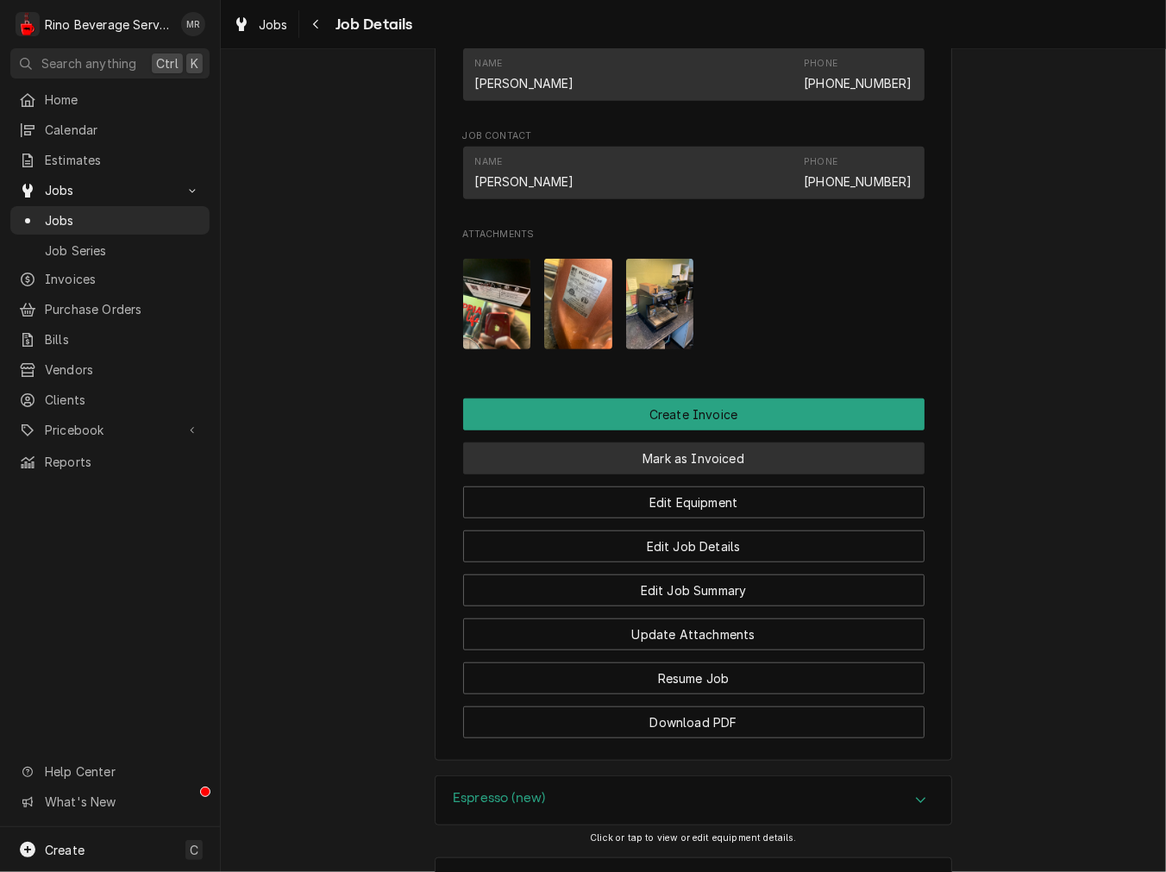
drag, startPoint x: 644, startPoint y: 478, endPoint x: 635, endPoint y: 507, distance: 30.8
click at [644, 474] on button "Mark as Invoiced" at bounding box center [693, 458] width 461 height 32
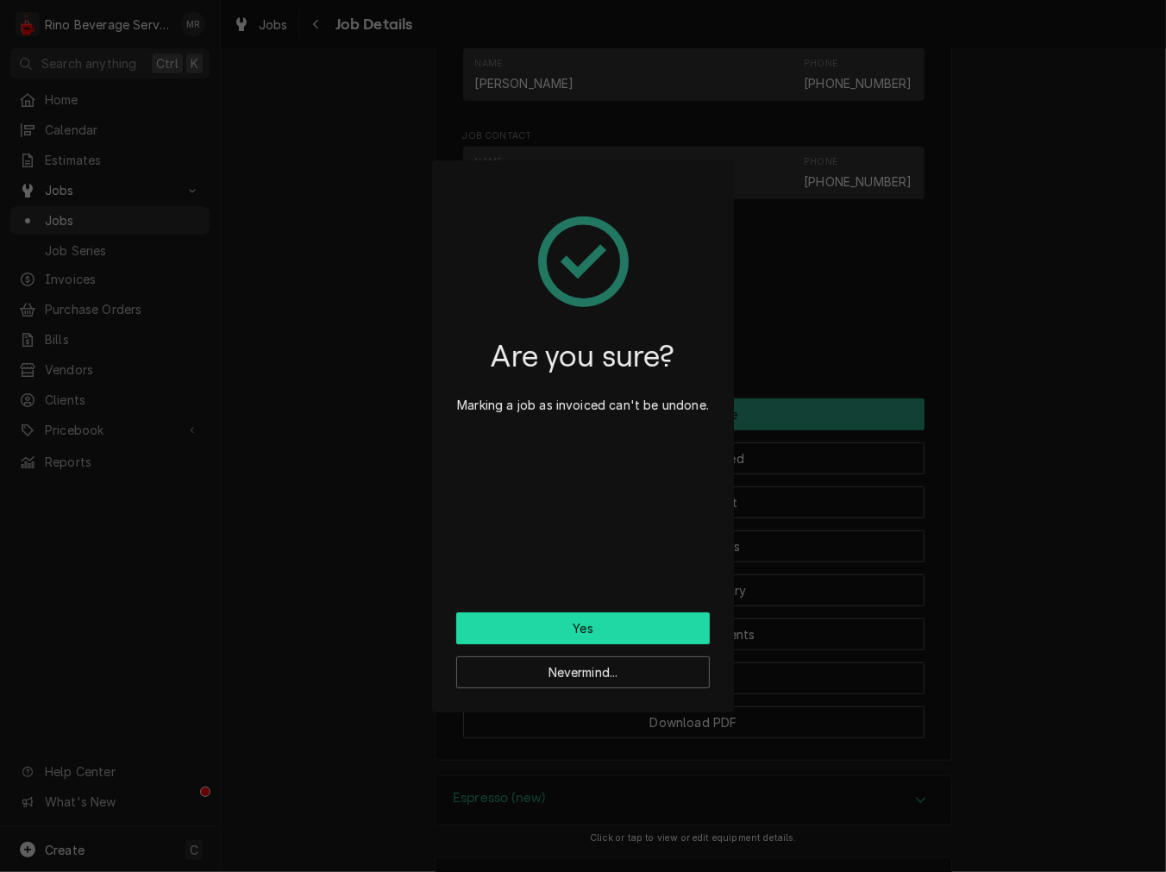
click at [627, 618] on button "Yes" at bounding box center [583, 628] width 254 height 32
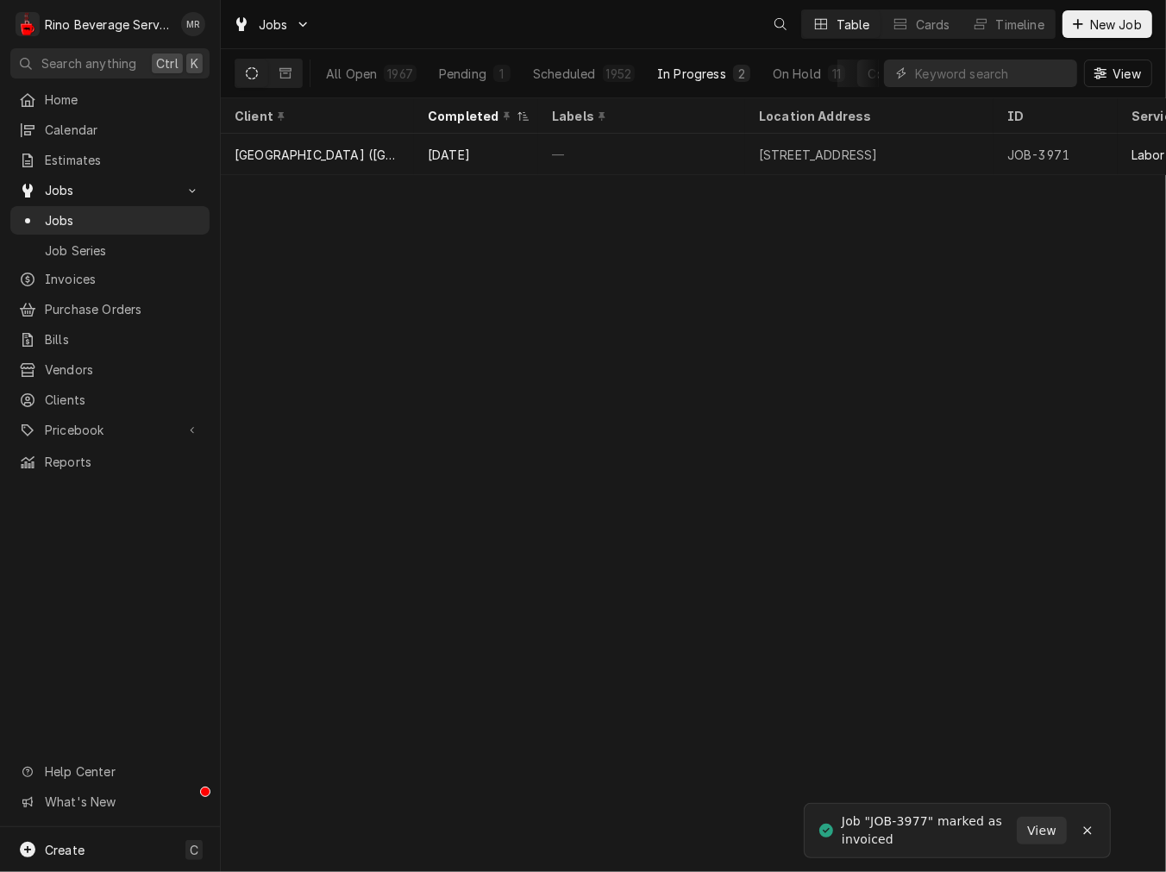
drag, startPoint x: 690, startPoint y: 85, endPoint x: 724, endPoint y: 91, distance: 35.2
click at [688, 86] on button "In Progress 2" at bounding box center [704, 74] width 114 height 28
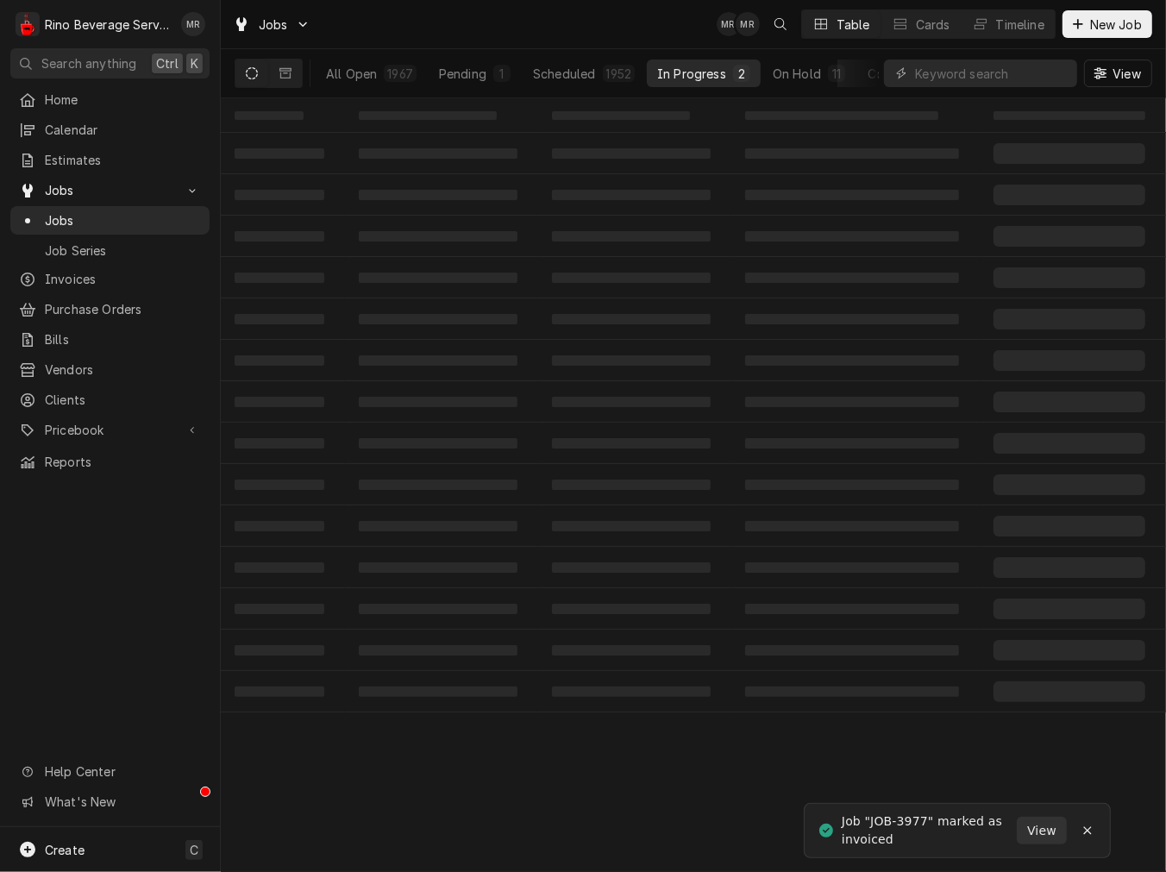
click at [868, 72] on div "Completed" at bounding box center [900, 74] width 65 height 18
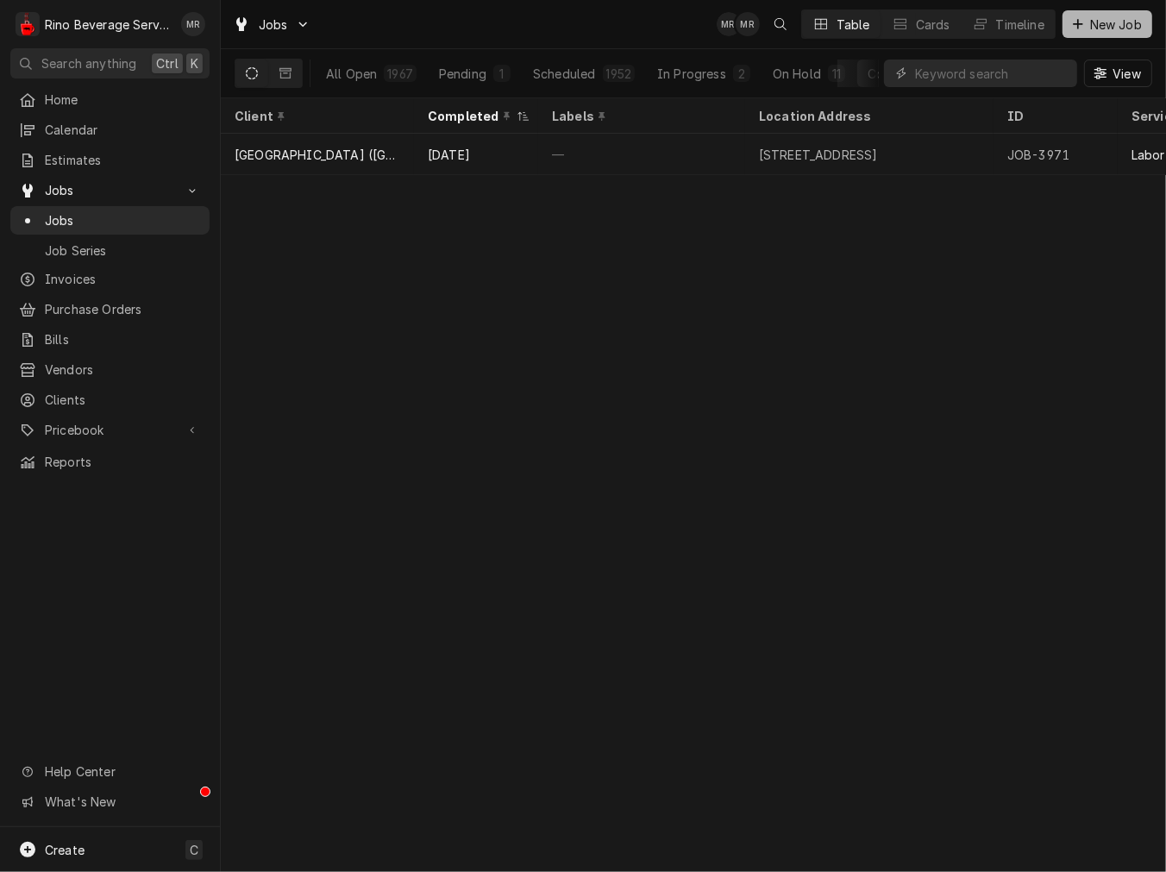
click at [1127, 23] on span "New Job" at bounding box center [1116, 25] width 59 height 18
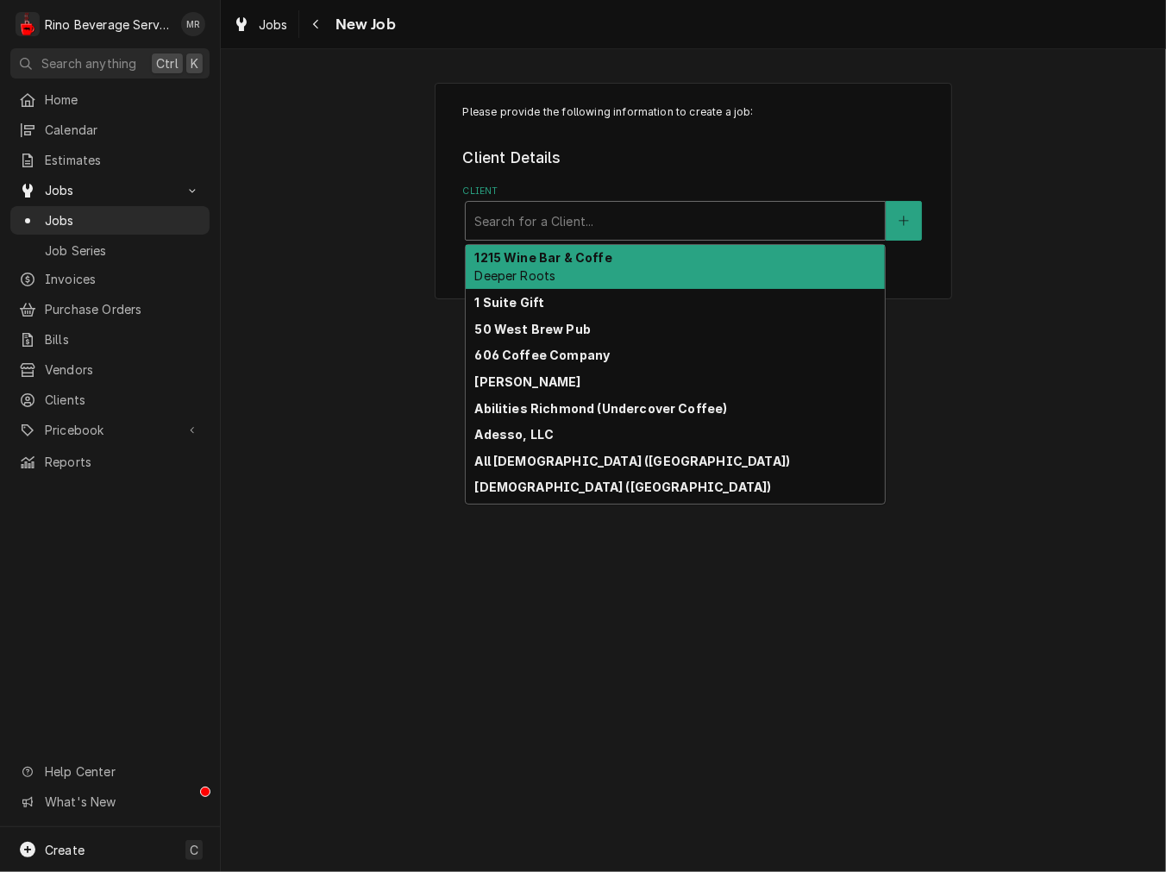
click at [555, 233] on div "Client" at bounding box center [675, 220] width 402 height 31
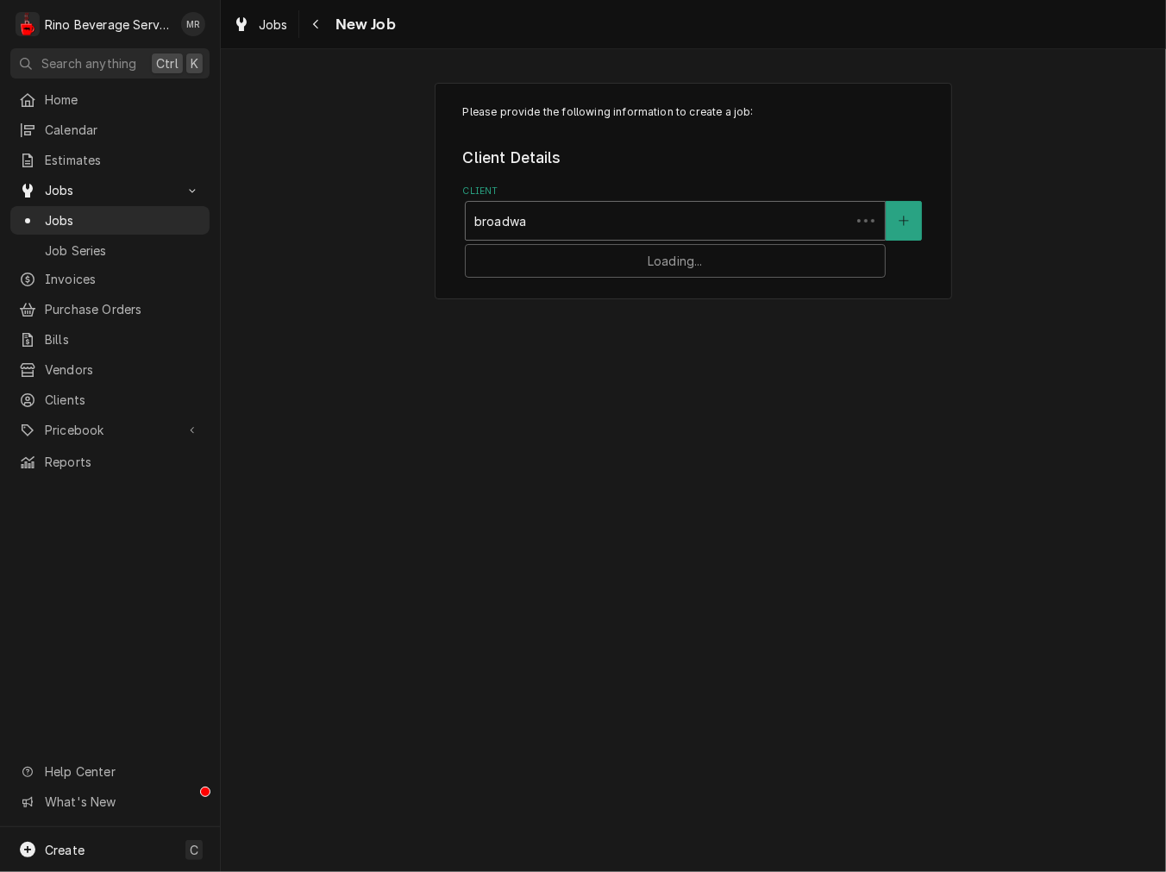
type input "broadway"
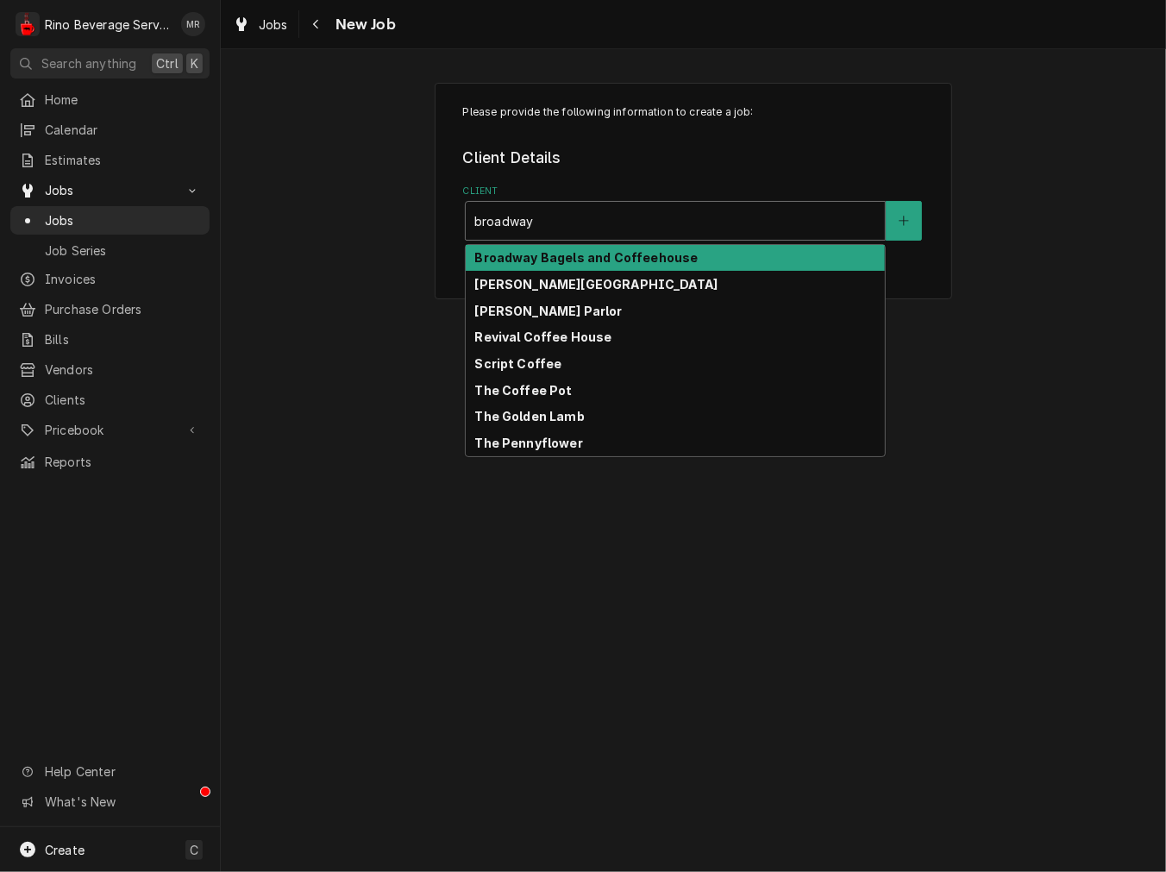
click at [555, 257] on strong "Broadway Bagels and Coffeehouse" at bounding box center [585, 257] width 223 height 15
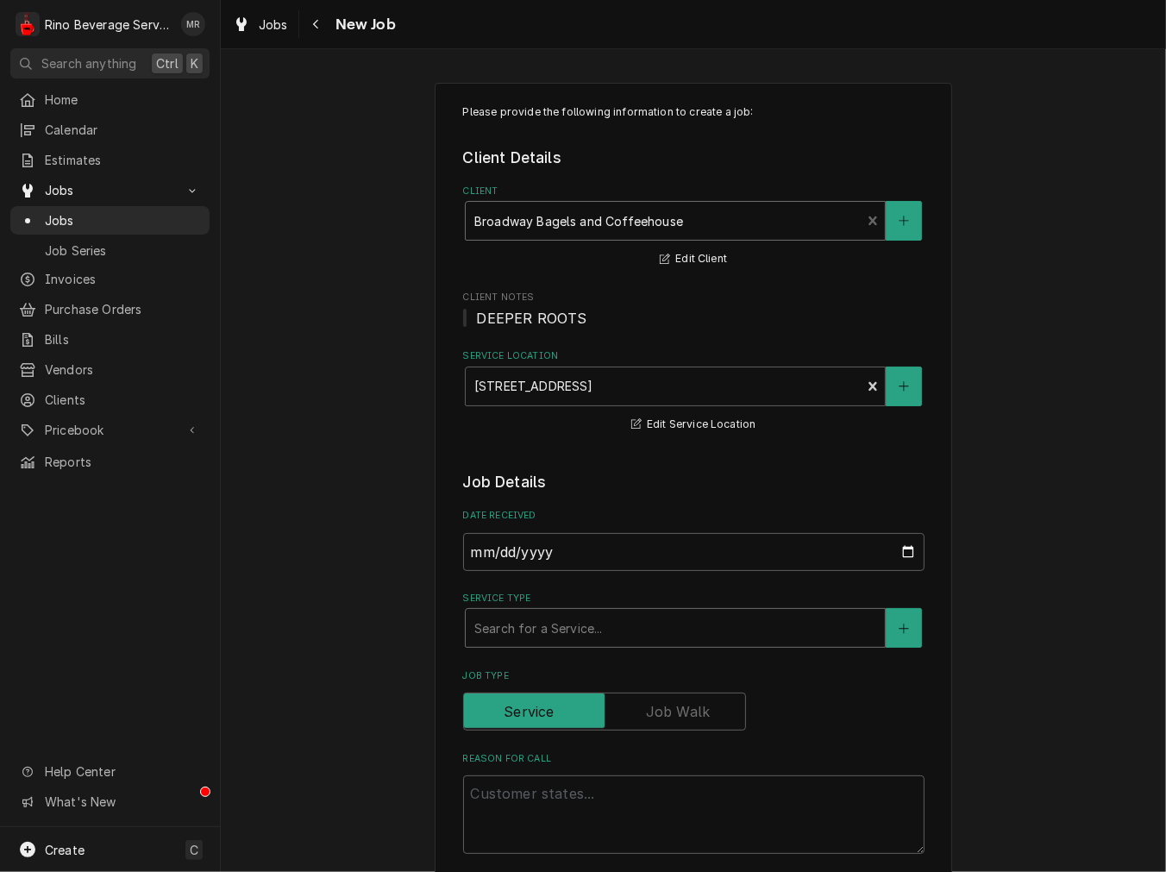
click at [536, 631] on div "Service Type" at bounding box center [675, 627] width 402 height 31
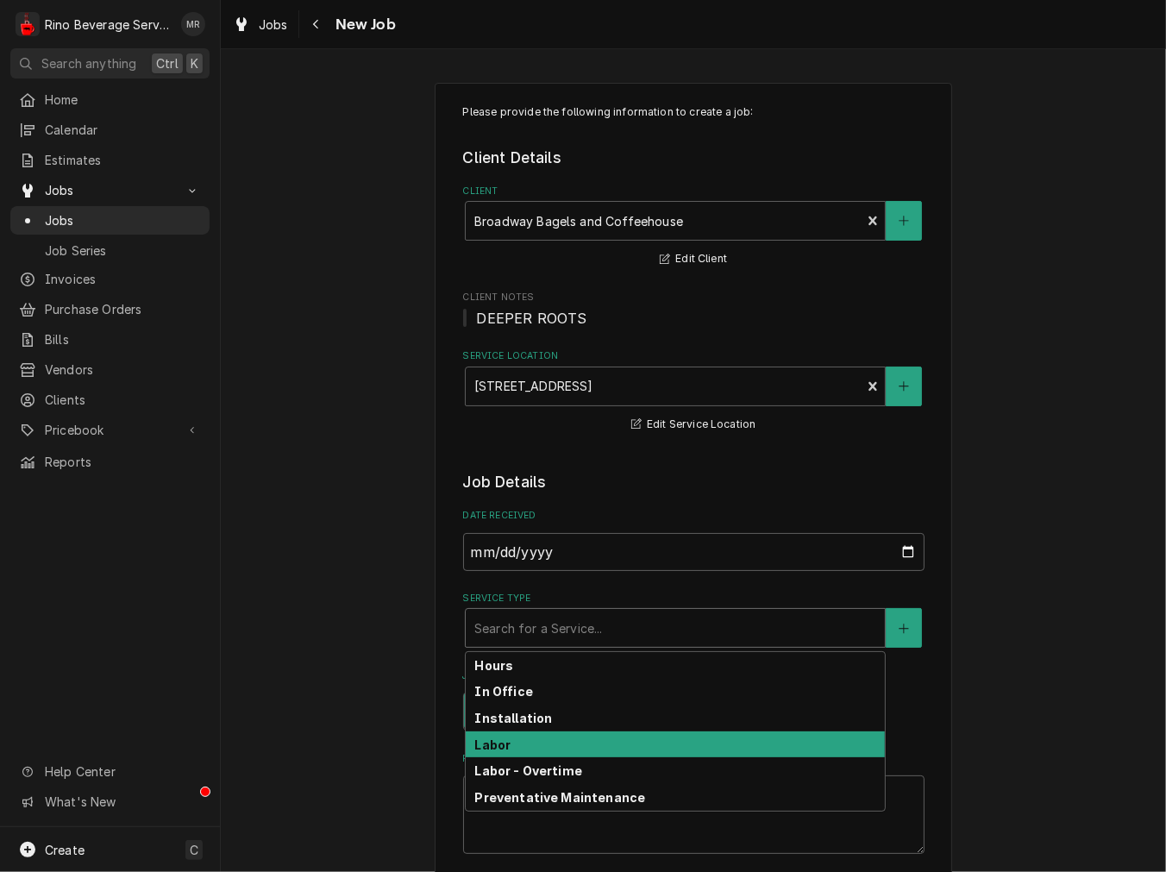
click at [523, 749] on div "Labor" at bounding box center [675, 744] width 419 height 27
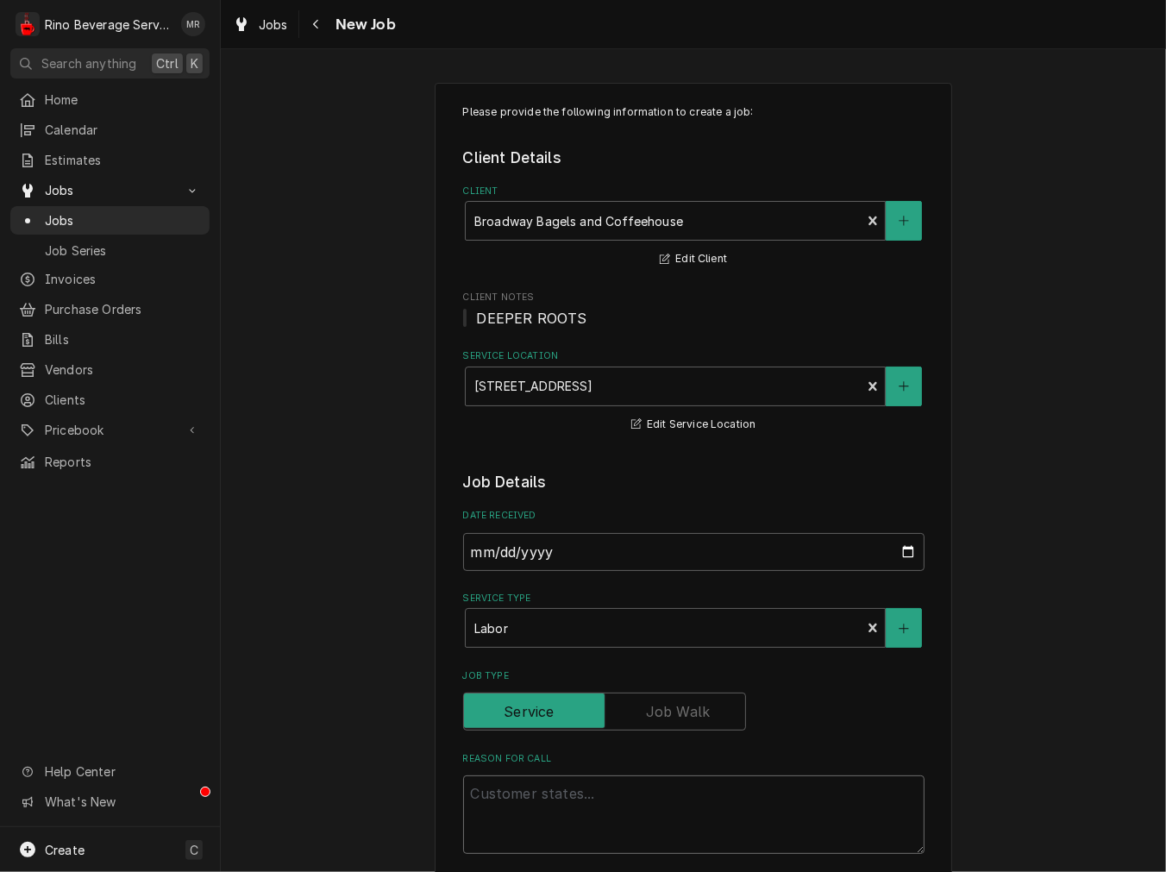
click at [528, 813] on textarea "Reason For Call" at bounding box center [693, 814] width 461 height 78
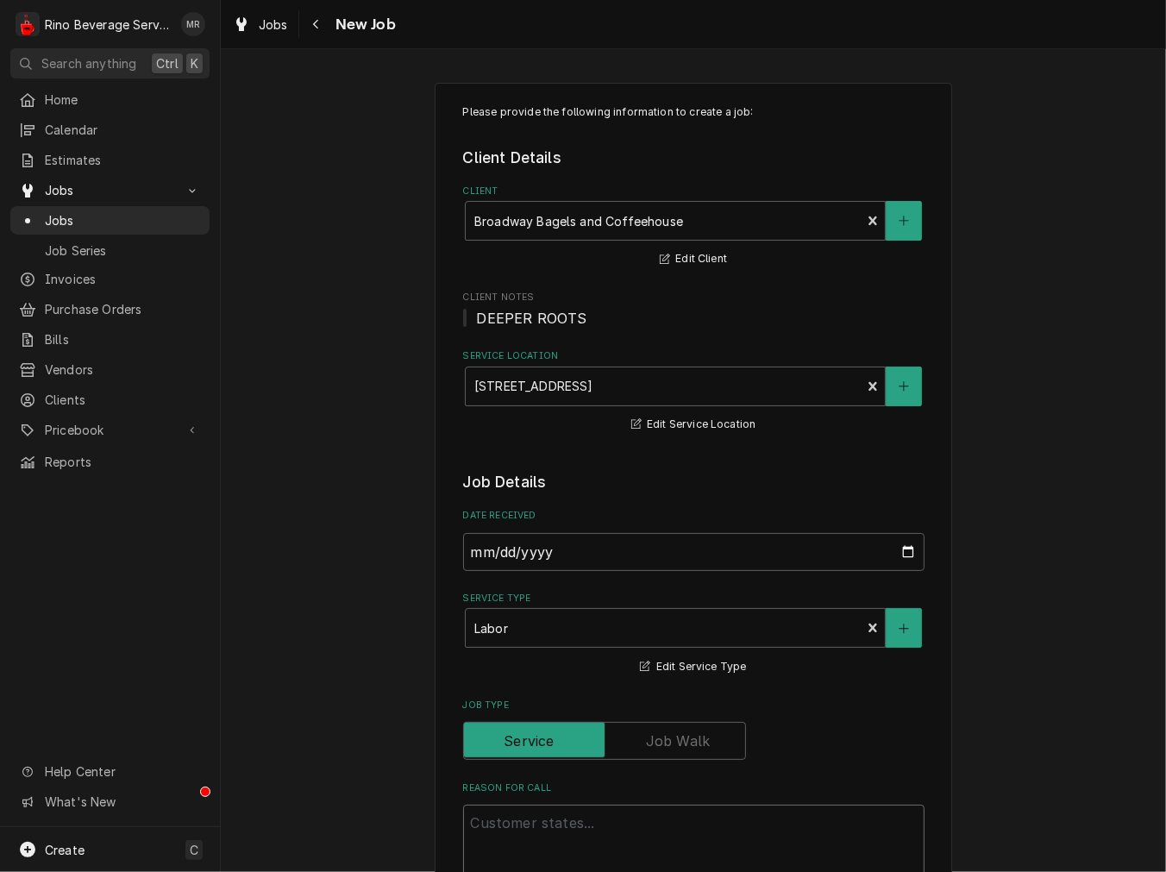
type textarea "x"
type textarea "l"
type textarea "x"
type textarea "le"
type textarea "x"
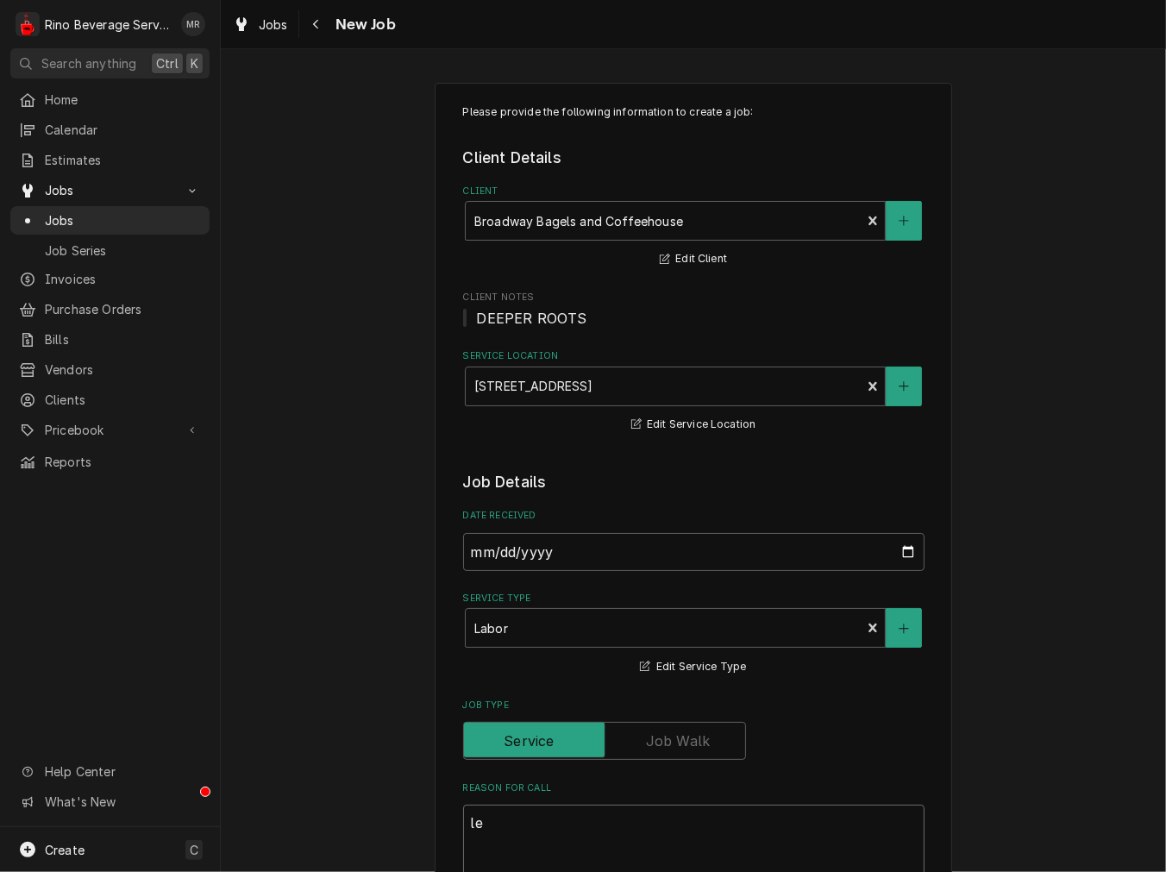
type textarea "lea"
type textarea "x"
type textarea "leak"
type textarea "x"
type textarea "leaki"
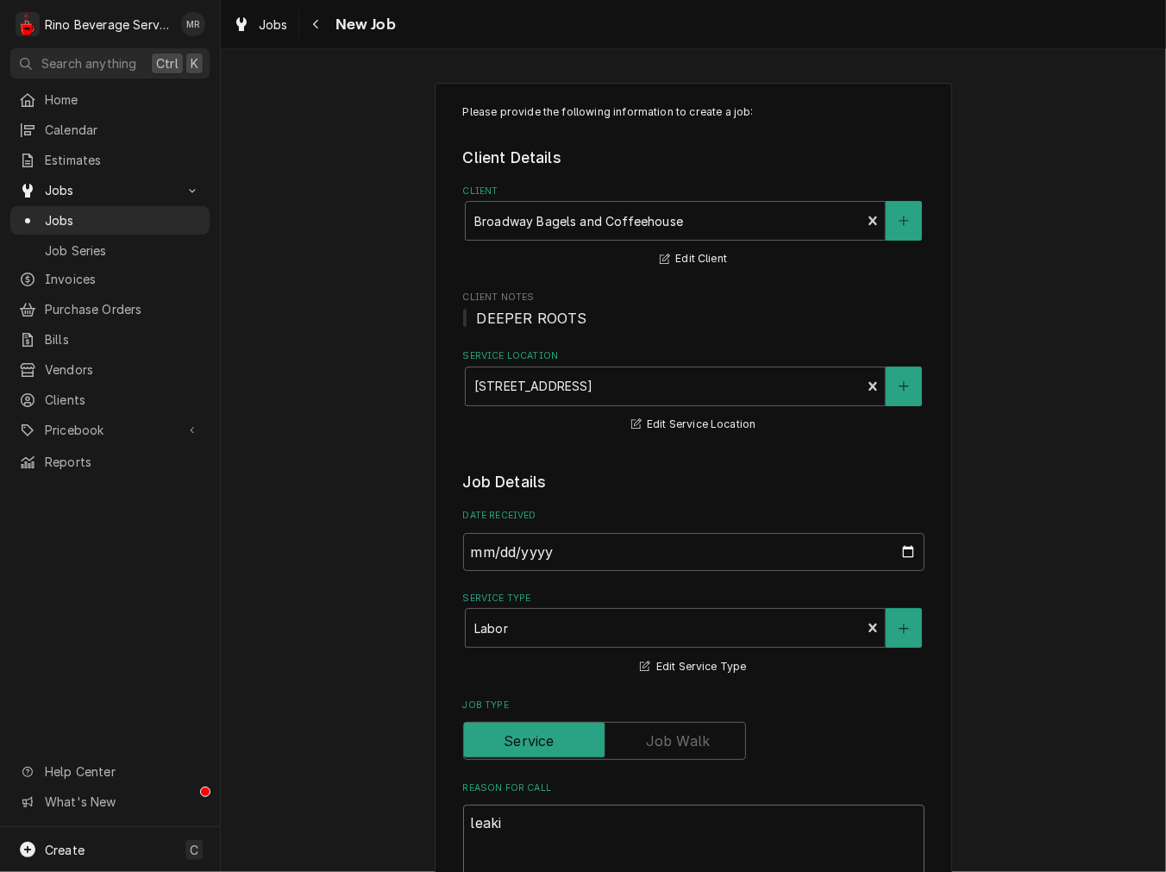
type textarea "x"
type textarea "leakin"
type textarea "x"
type textarea "leaking"
type textarea "x"
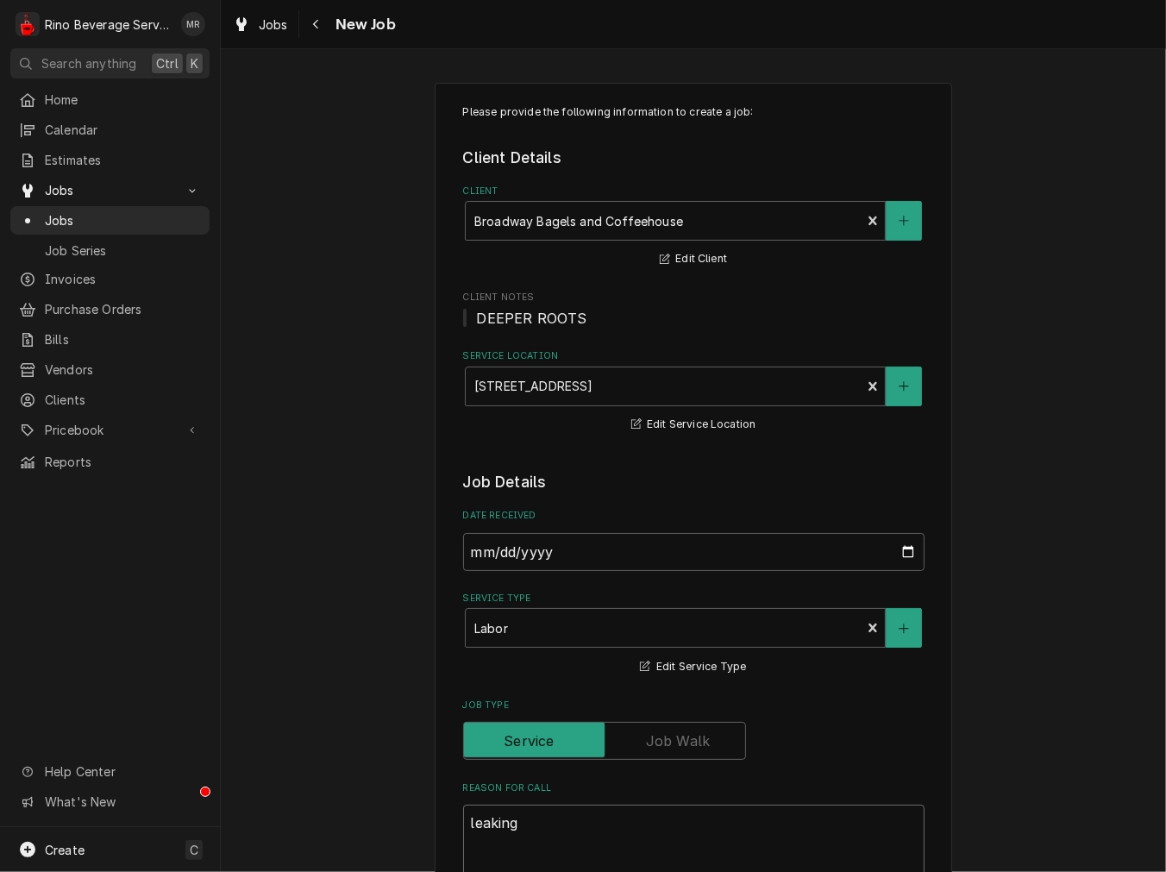
type textarea "leaking"
type textarea "x"
type textarea "leaking f"
type textarea "x"
type textarea "leaking fr"
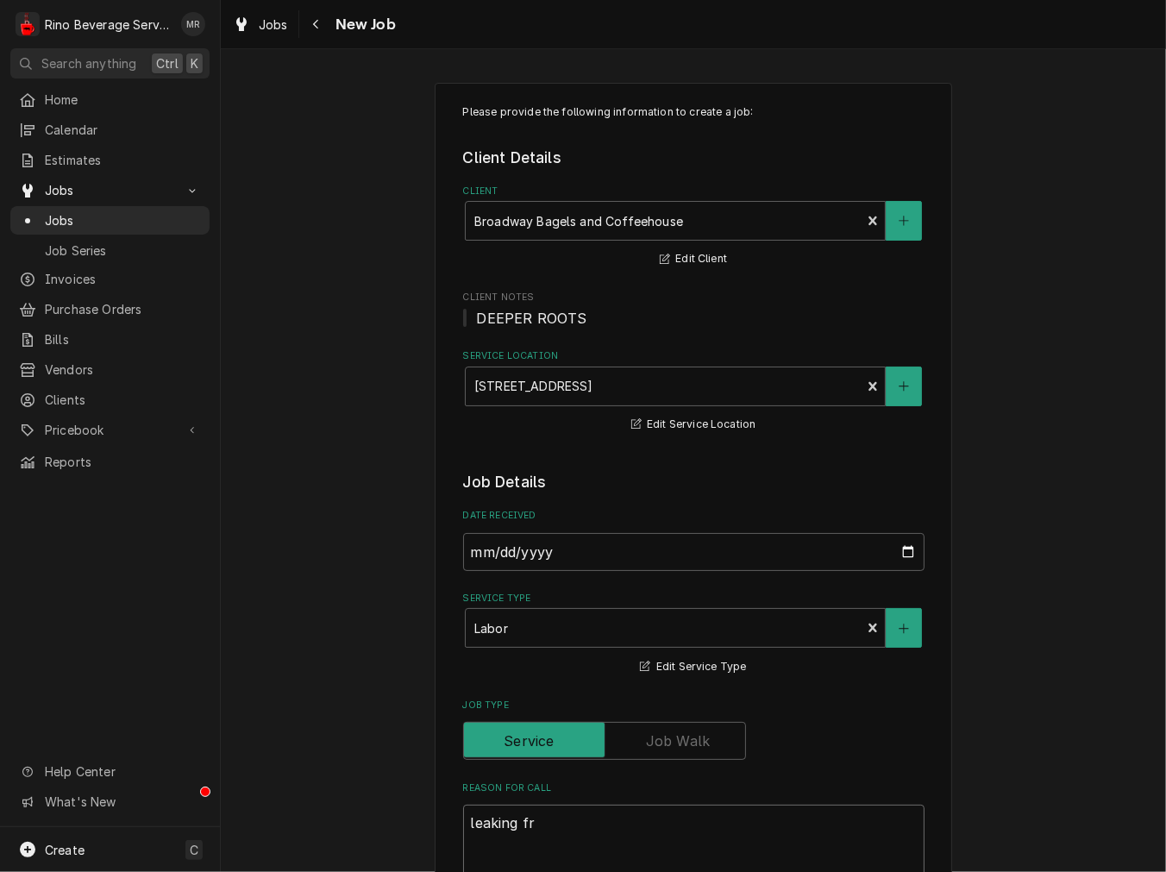
type textarea "x"
type textarea "leaking fro"
type textarea "x"
type textarea "leaking from"
type textarea "x"
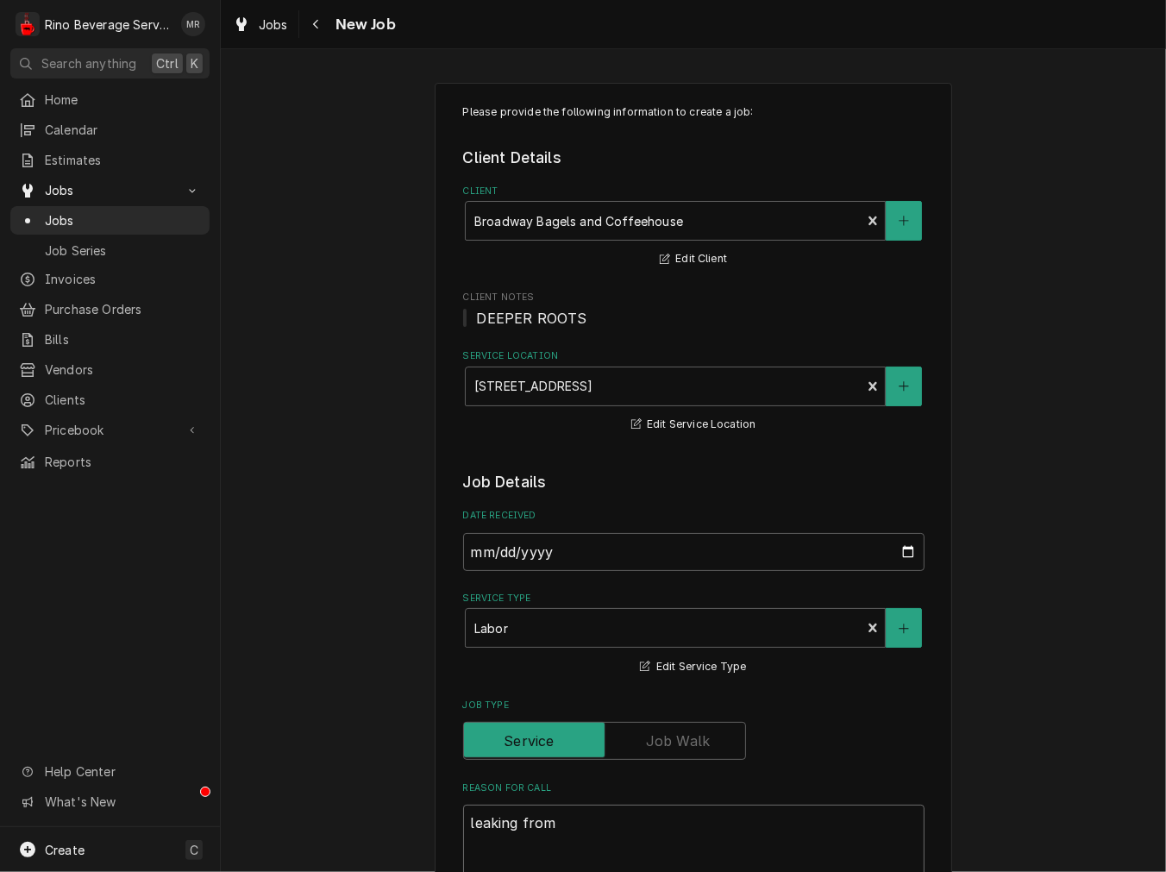
type textarea "leaking from"
type textarea "x"
type textarea "leaking from u"
type textarea "x"
type textarea "leaking from un"
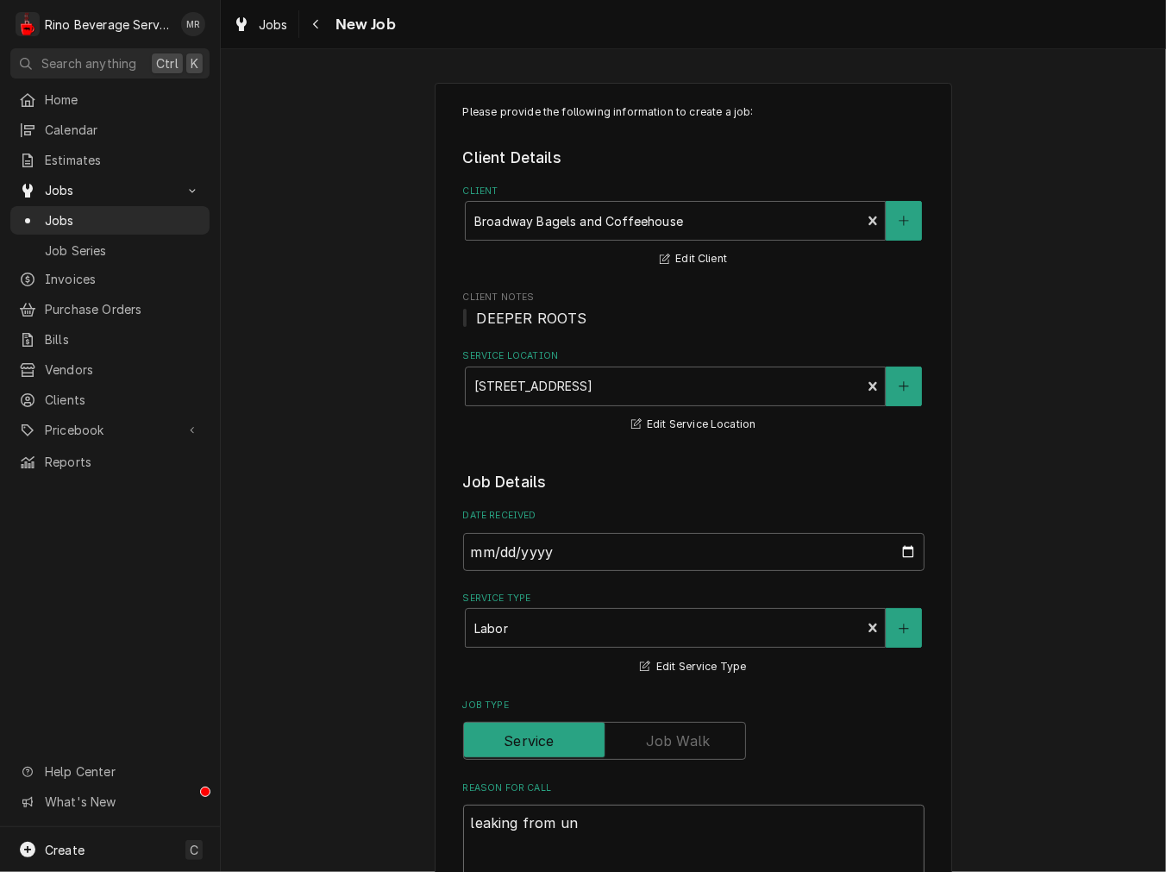
type textarea "x"
type textarea "leaking from und"
type textarea "x"
type textarea "leaking from unde"
type textarea "x"
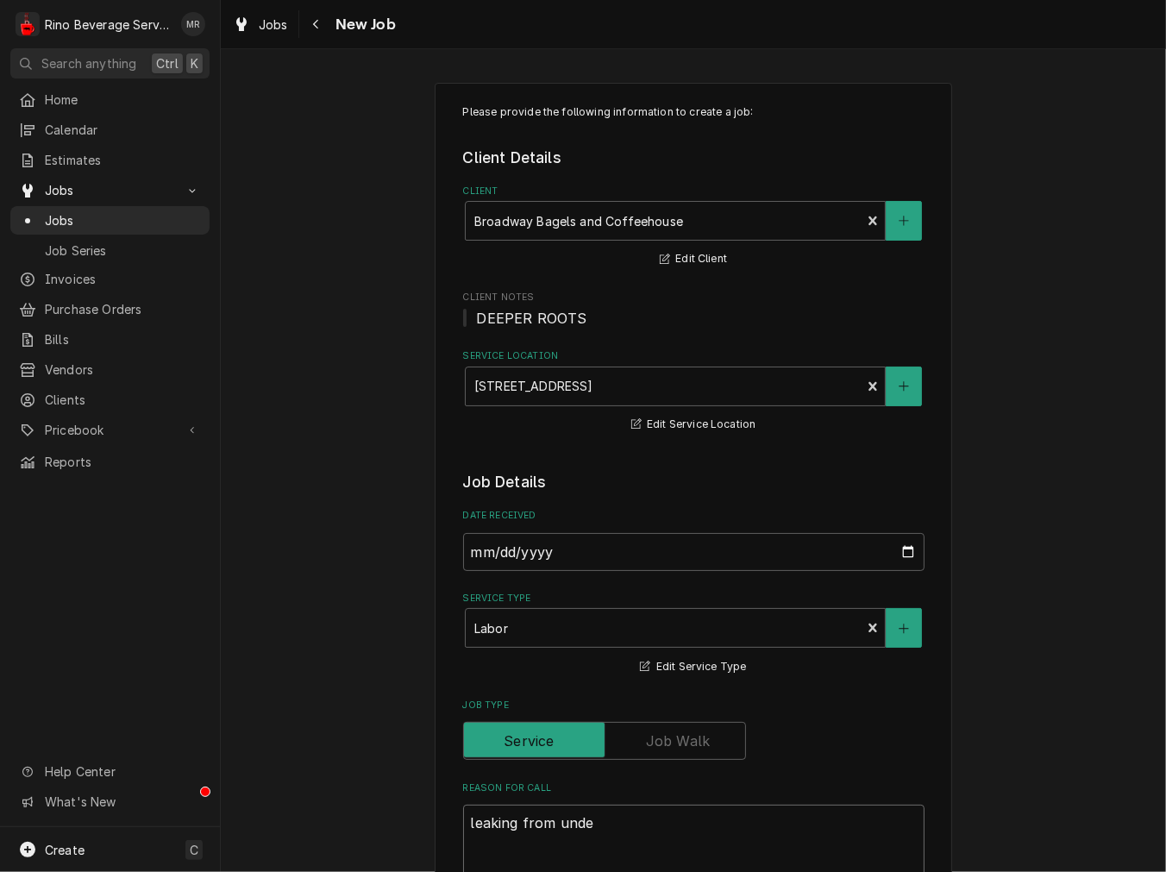
type textarea "leaking from under"
type textarea "x"
type textarea "leaking from undern"
type textarea "x"
type textarea "leaking from underne"
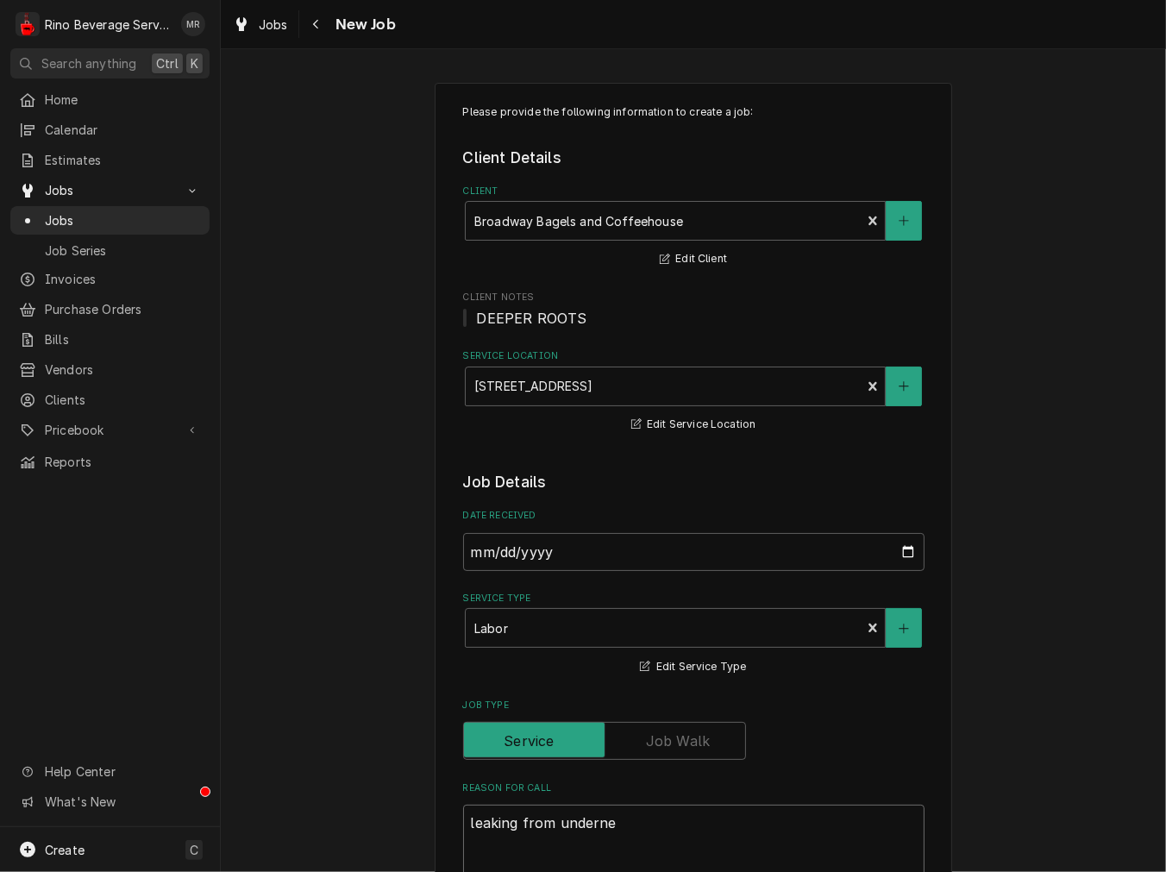
type textarea "x"
type textarea "leaking from undernea"
type textarea "x"
type textarea "leaking from underneat"
type textarea "x"
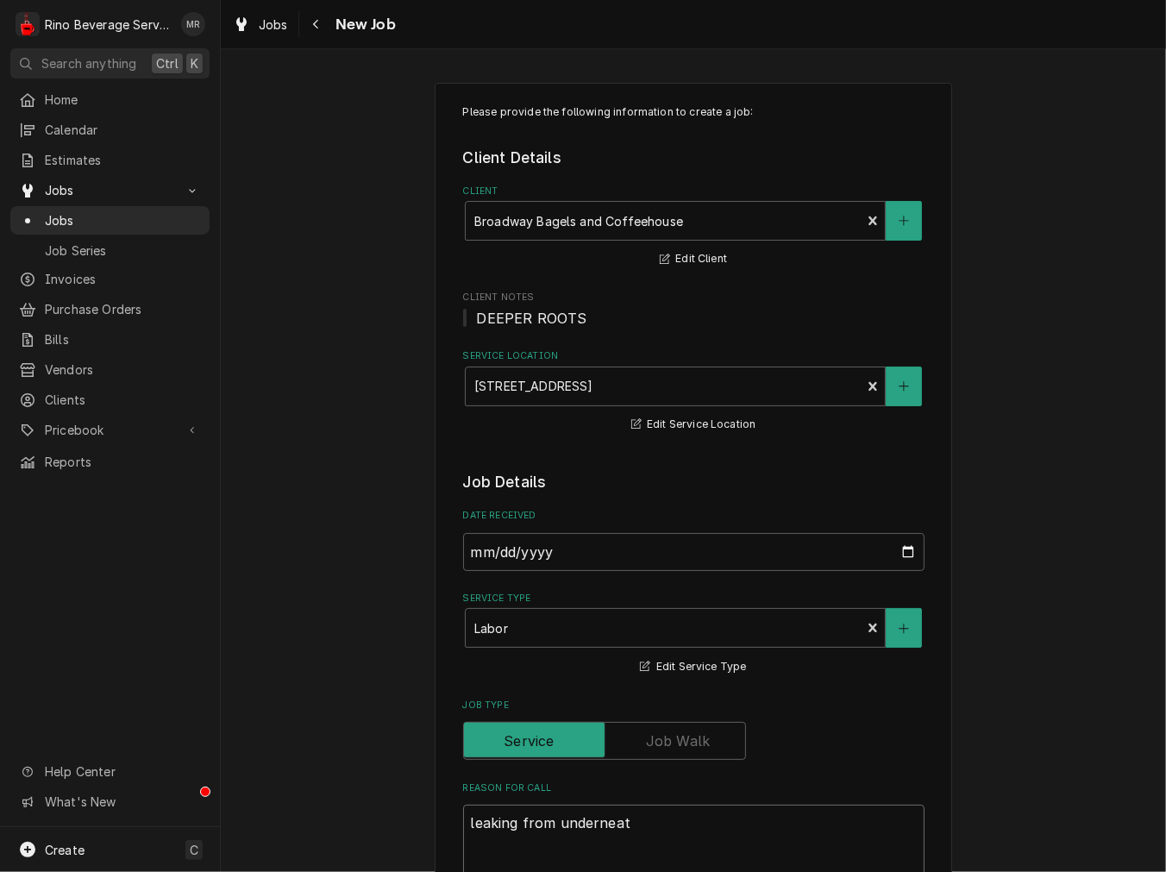
type textarea "leaking from underneath"
type textarea "x"
type textarea "leaking from underneath"
type textarea "x"
type textarea "leaking from underneath e"
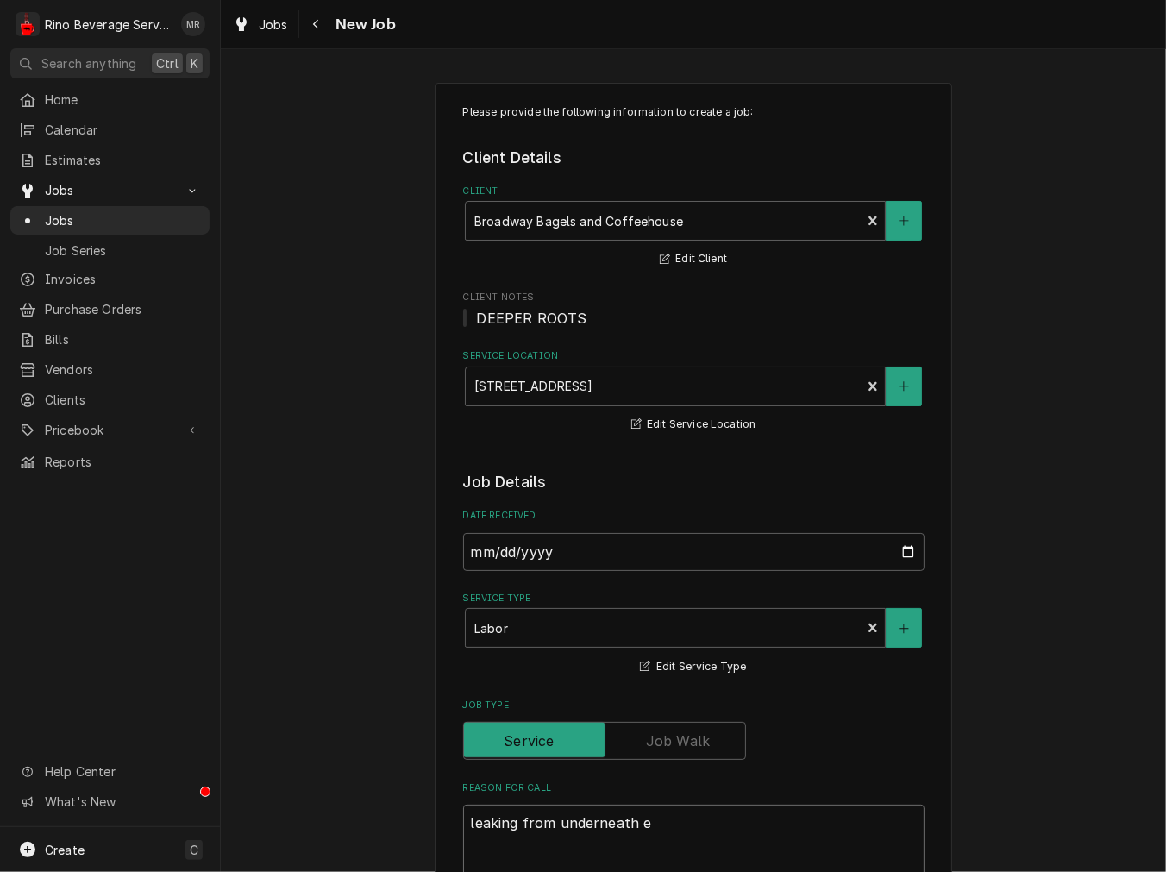
type textarea "x"
type textarea "leaking from underneath es"
type textarea "x"
type textarea "leaking from underneath espr"
type textarea "x"
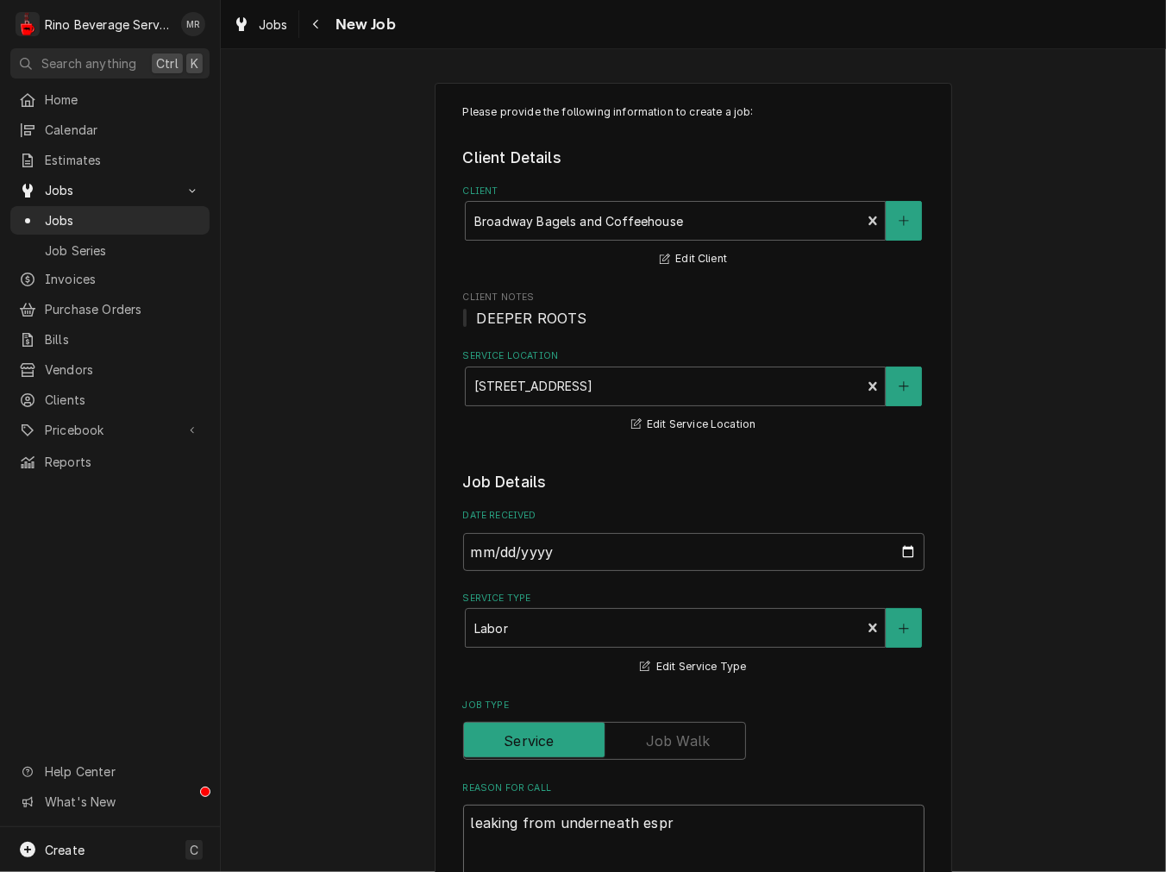
type textarea "leaking from underneath espre"
type textarea "x"
type textarea "leaking from underneath espres"
type textarea "x"
type textarea "leaking from underneath espress"
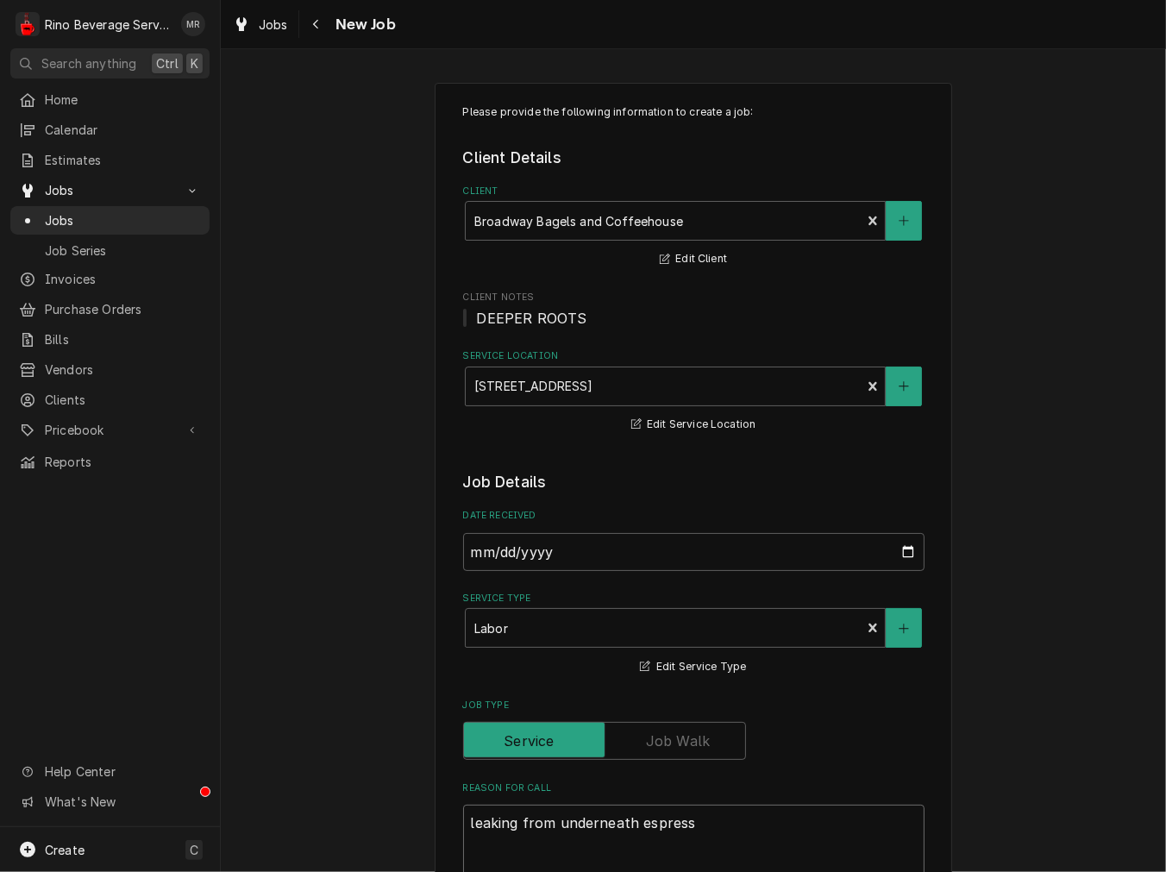
type textarea "x"
type textarea "leaking from underneath espresso"
type textarea "x"
type textarea "leaking from underneath espresso"
type textarea "x"
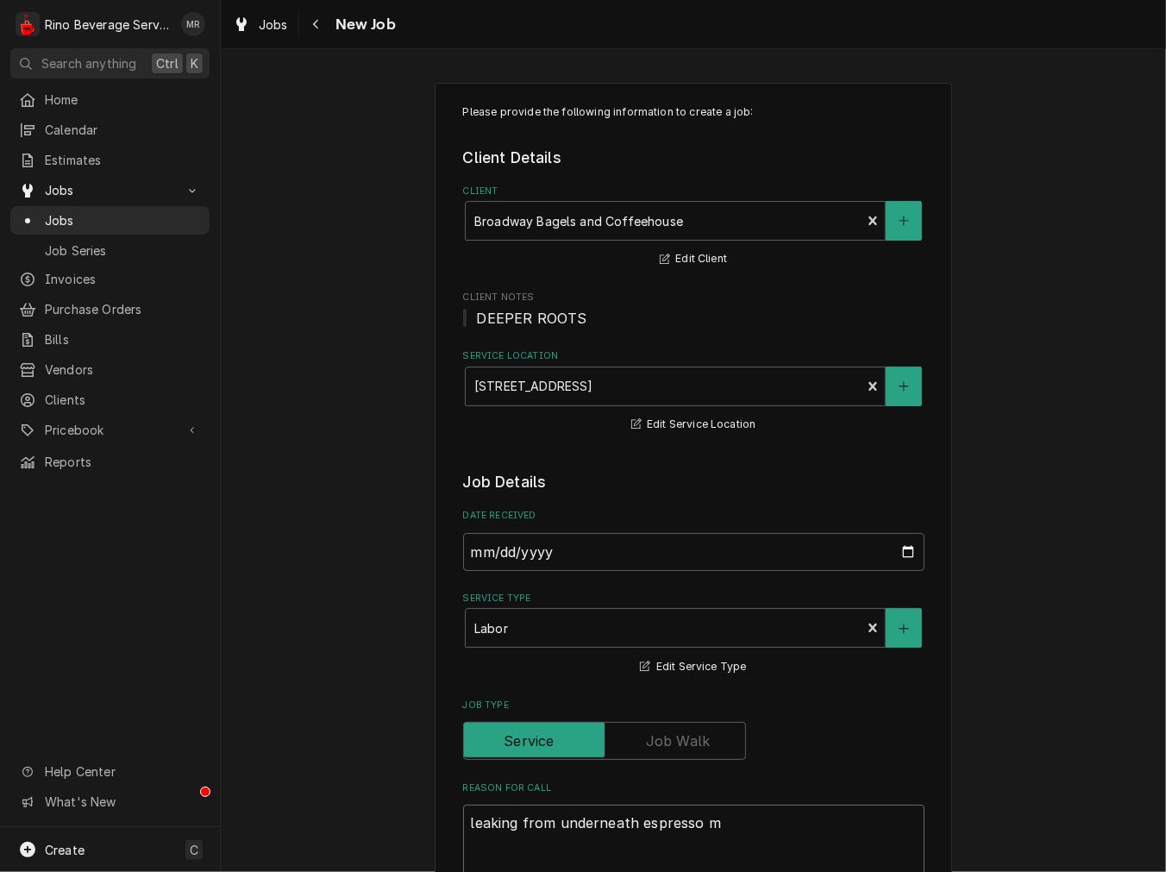
type textarea "leaking from underneath espresso ma"
type textarea "x"
type textarea "leaking from underneath espresso mac"
type textarea "x"
type textarea "leaking from underneath espresso mach"
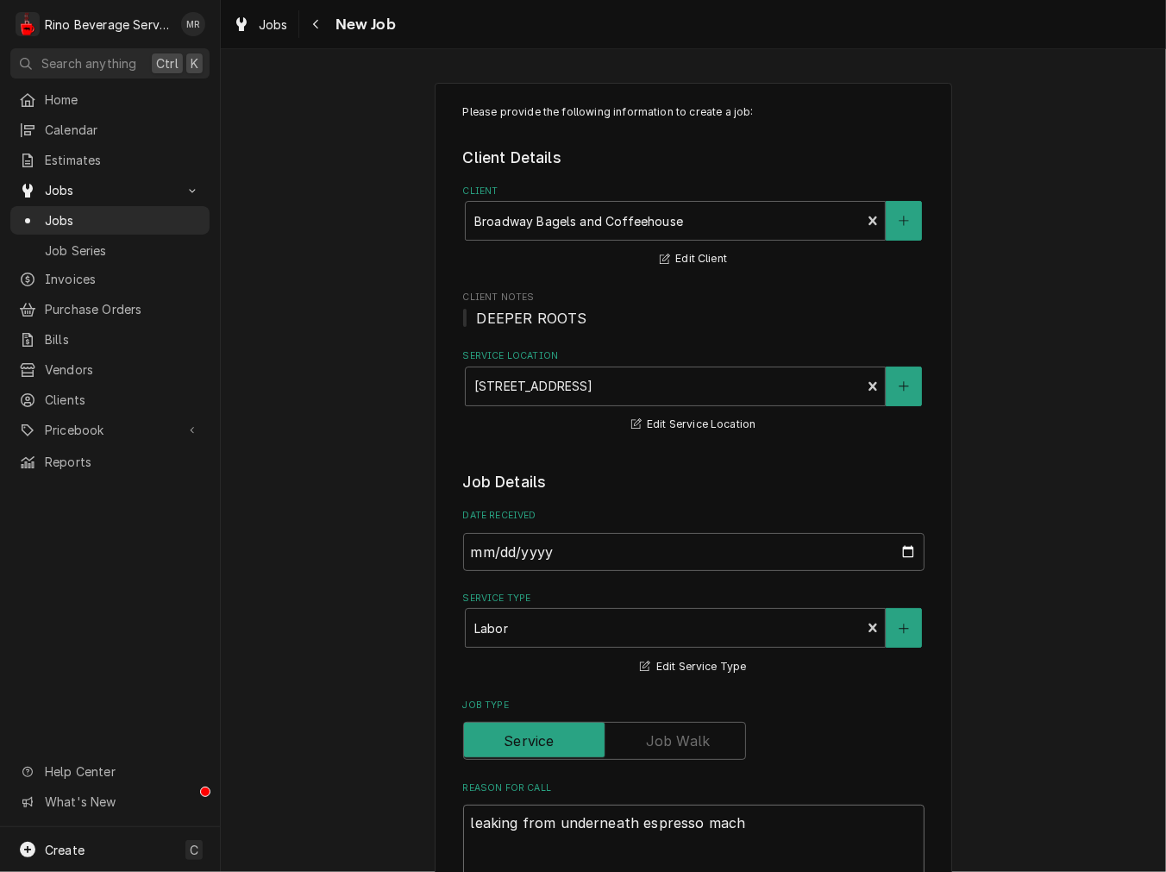
type textarea "x"
type textarea "leaking from underneath espresso machi"
type textarea "x"
type textarea "leaking from underneath espresso machin"
type textarea "x"
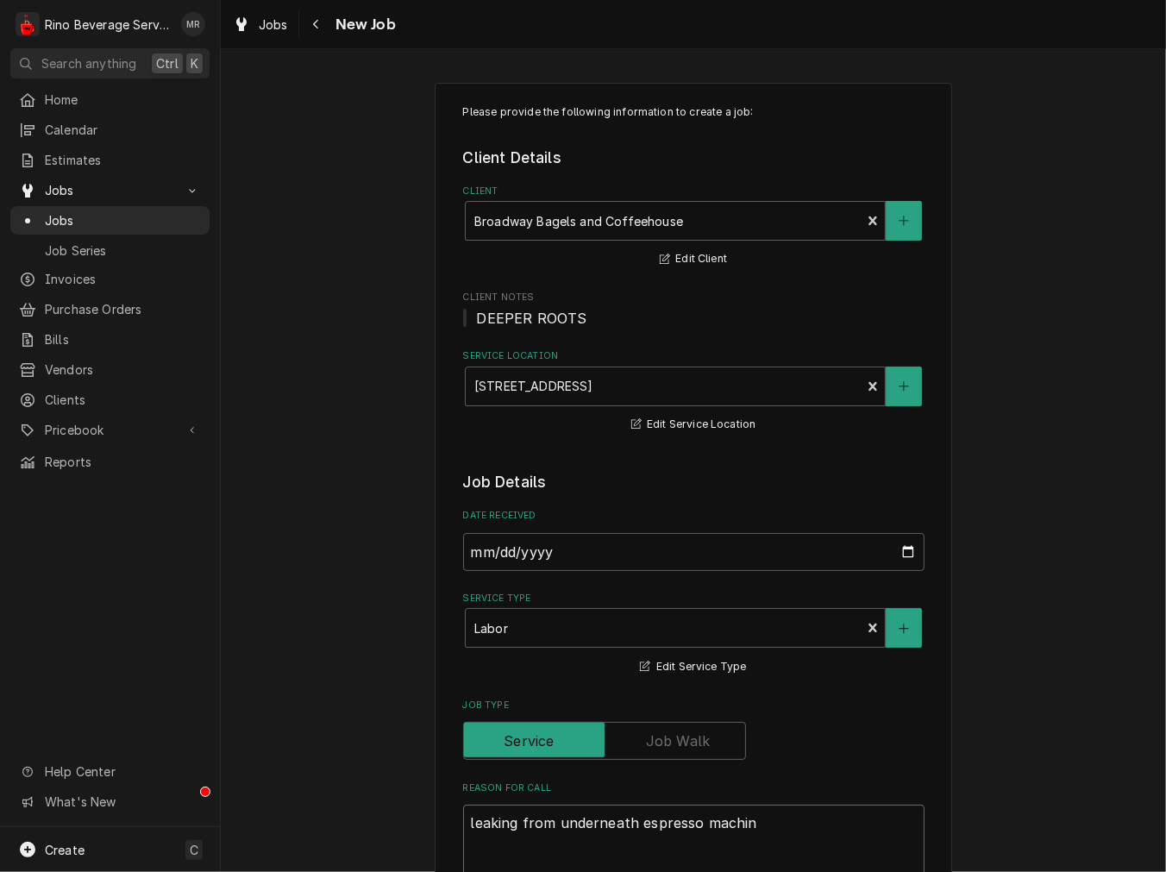
type textarea "leaking from underneath espresso machine"
type textarea "x"
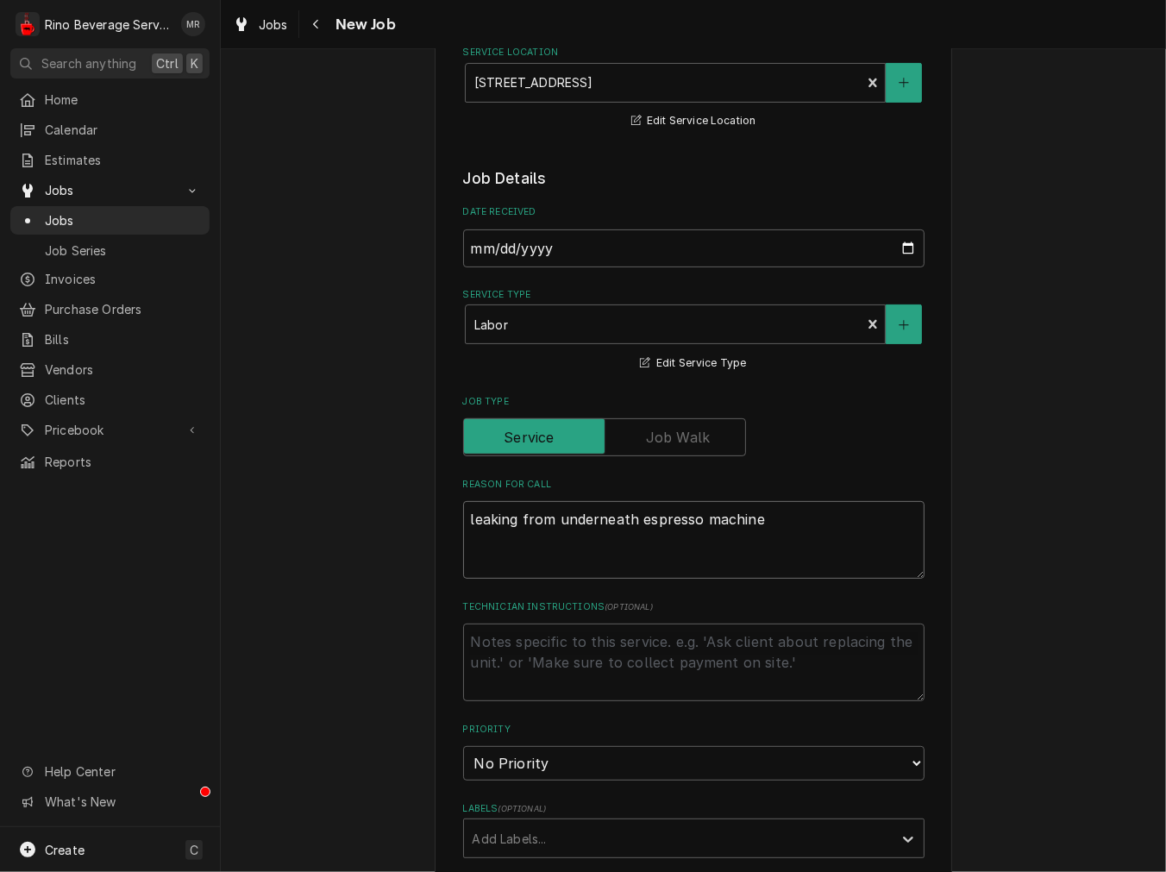
scroll to position [479, 0]
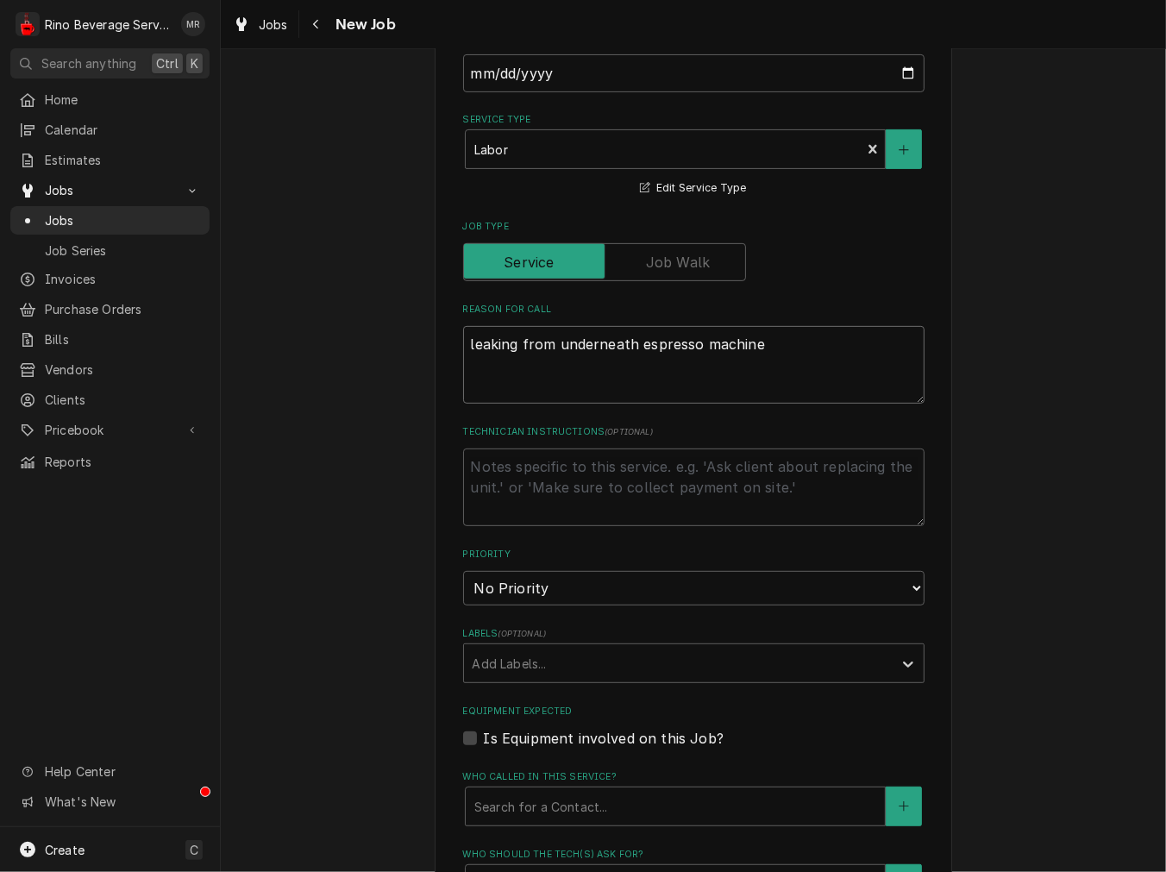
type textarea "leaking from underneath espresso machine"
click at [593, 586] on select "No Priority Urgent High Medium Low" at bounding box center [693, 588] width 461 height 34
select select "2"
click at [463, 571] on select "No Priority Urgent High Medium Low" at bounding box center [693, 588] width 461 height 34
type textarea "x"
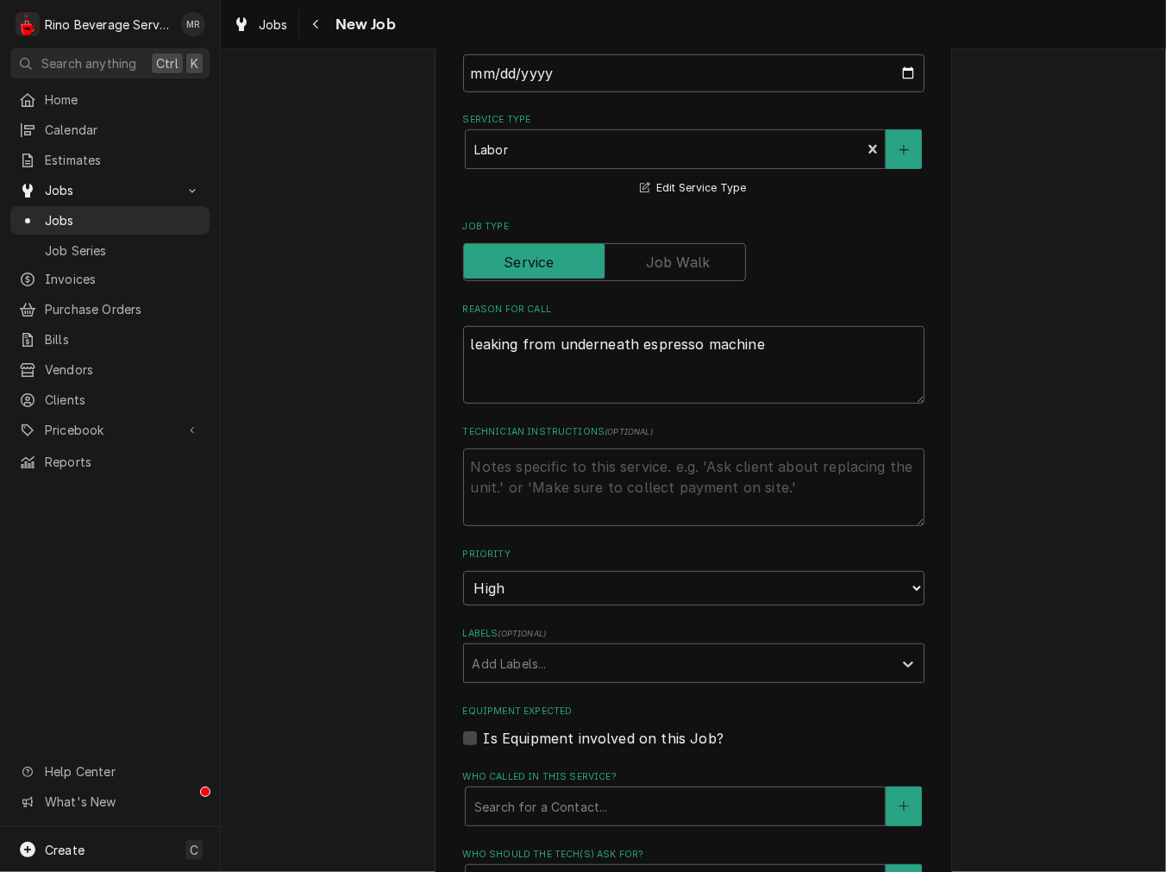
click at [530, 737] on label "Is Equipment involved on this Job?" at bounding box center [604, 738] width 240 height 21
click at [530, 737] on input "Equipment Expected" at bounding box center [714, 747] width 461 height 38
checkbox input "true"
click at [517, 791] on div "Equipment" at bounding box center [675, 806] width 402 height 31
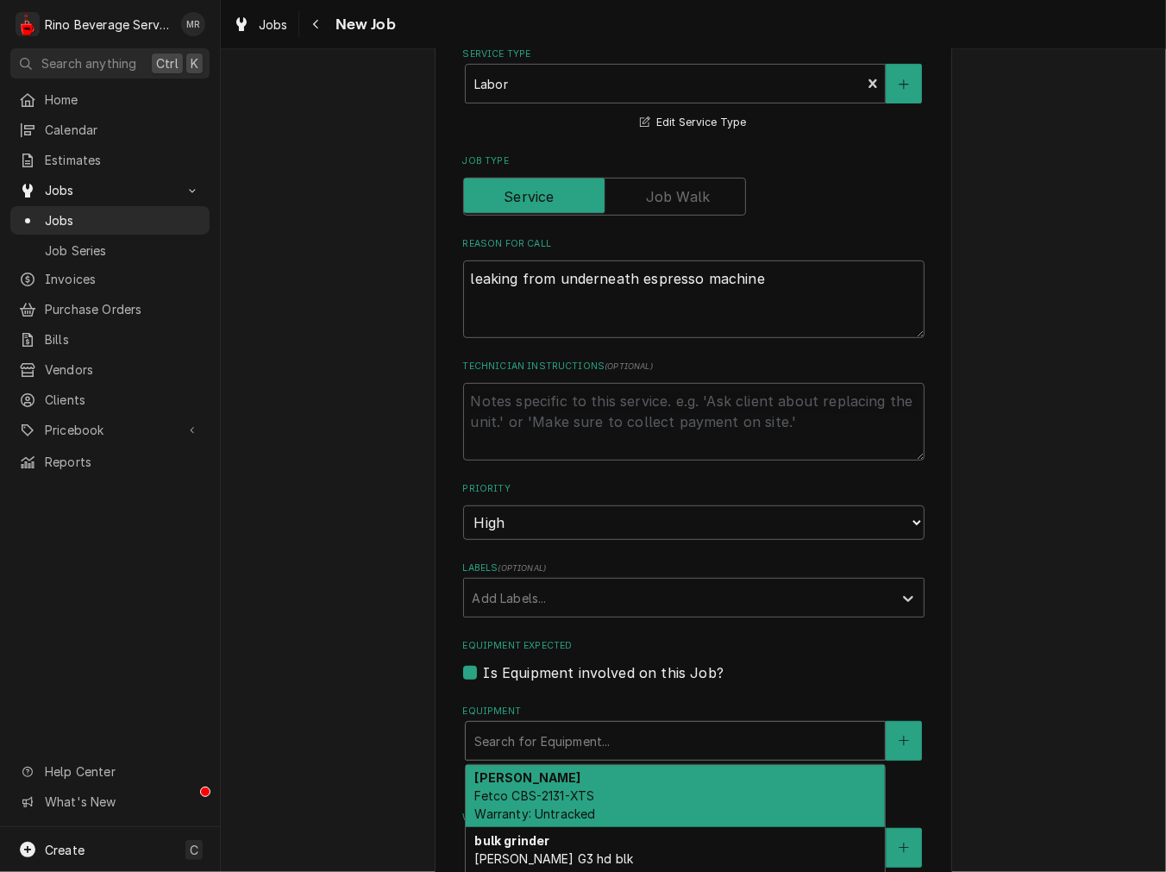
scroll to position [639, 0]
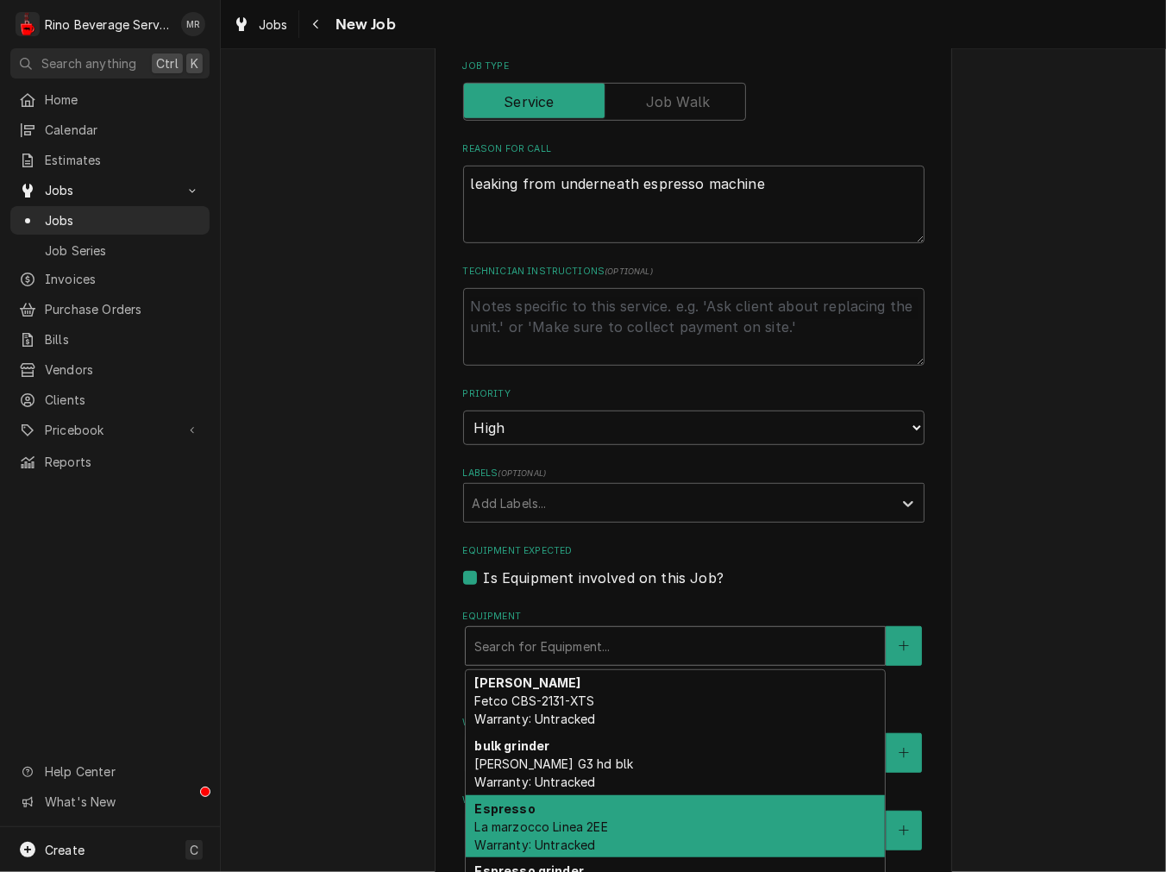
click at [518, 821] on span "La marzocco Linea 2EE Warranty: Untracked" at bounding box center [540, 835] width 133 height 33
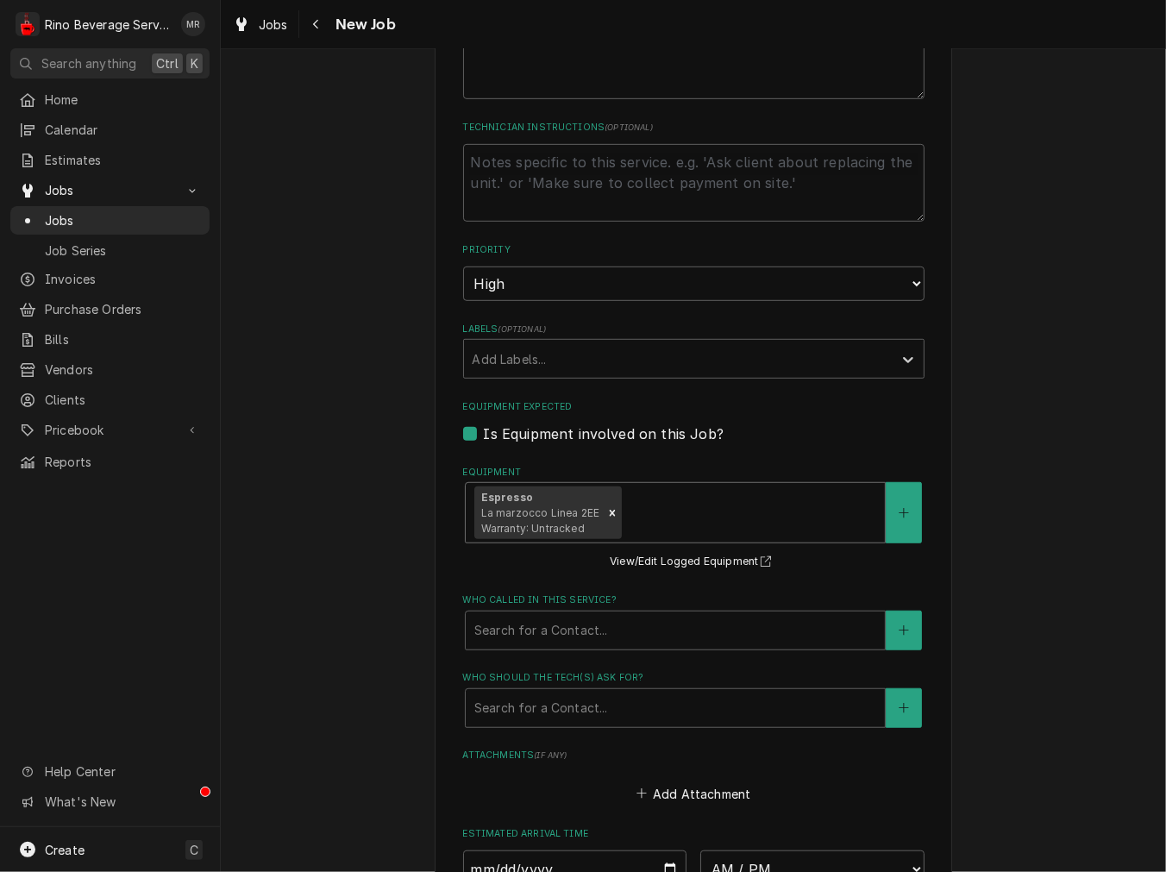
scroll to position [958, 0]
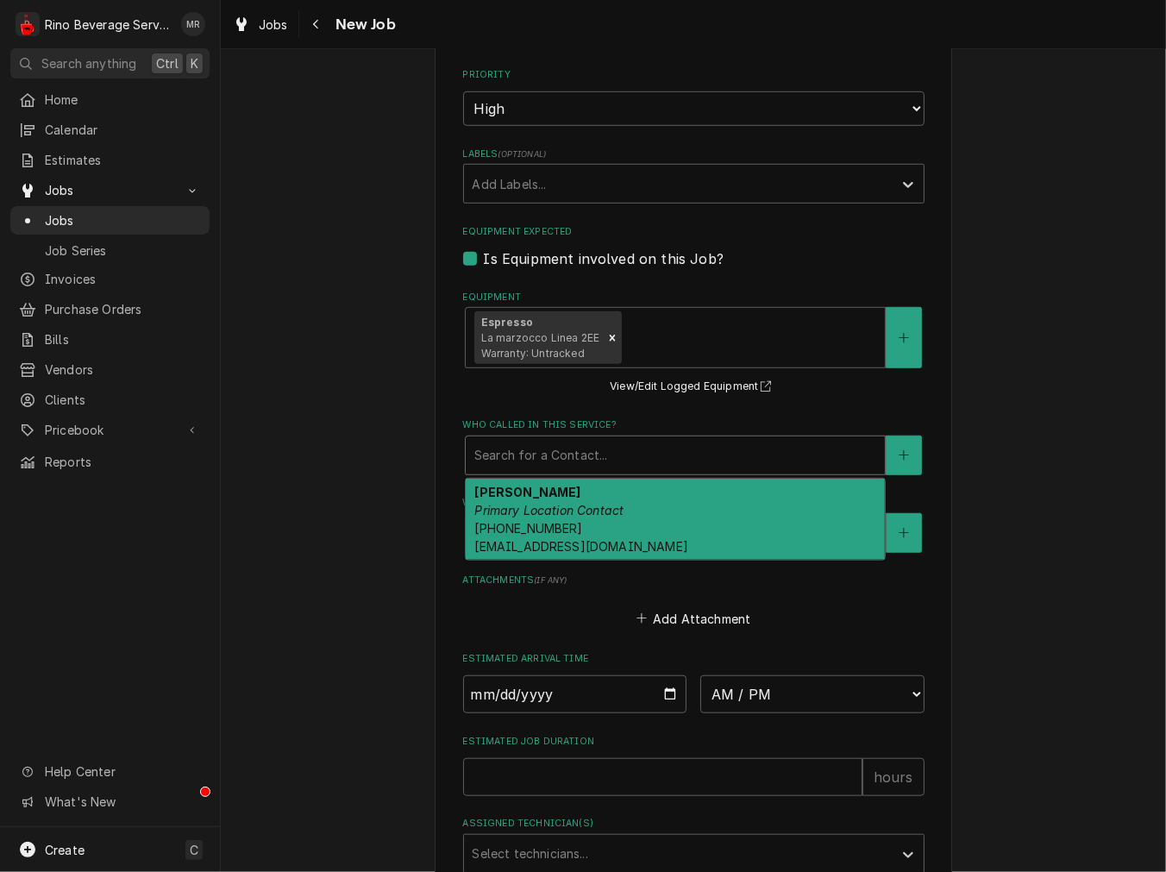
click at [527, 459] on div "Who called in this service?" at bounding box center [675, 455] width 402 height 31
click at [526, 510] on em "Primary Location Contact" at bounding box center [548, 510] width 149 height 15
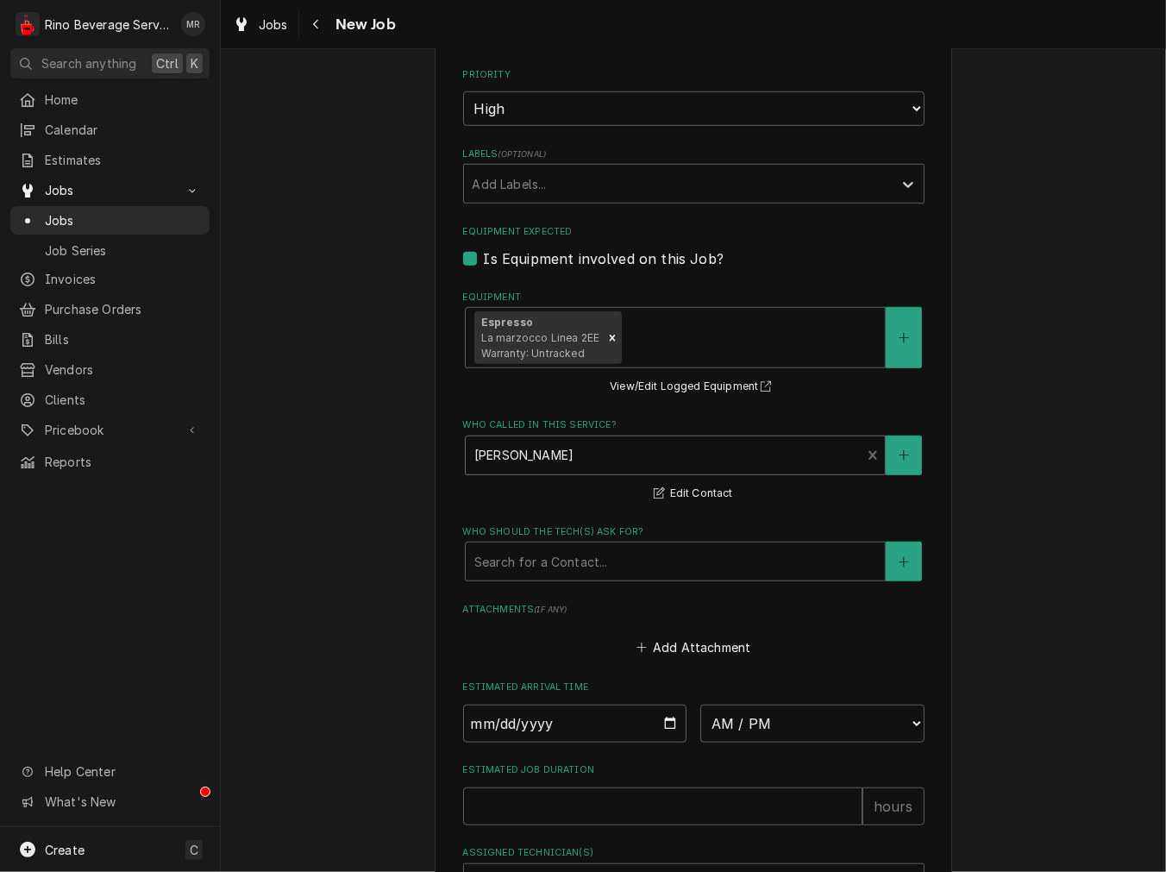
drag, startPoint x: 524, startPoint y: 526, endPoint x: 524, endPoint y: 537, distance: 11.2
click at [524, 533] on label "Who should the tech(s) ask for?" at bounding box center [693, 532] width 461 height 14
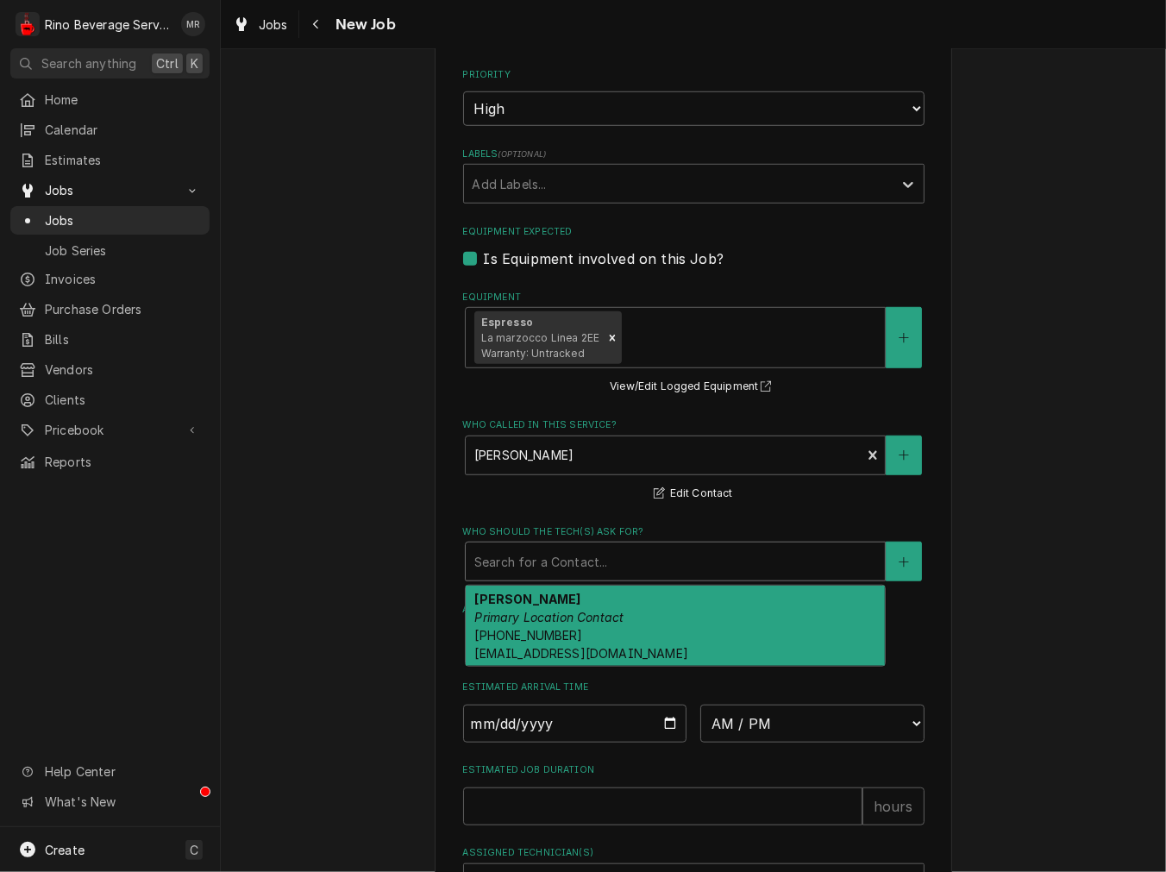
click at [524, 552] on div "Who should the tech(s) ask for?" at bounding box center [675, 561] width 402 height 31
drag, startPoint x: 532, startPoint y: 640, endPoint x: 575, endPoint y: 662, distance: 48.6
click at [533, 641] on div "Jennie Bowers Primary Location Contact (513) 315-2672 snoopy04@earthlink.net" at bounding box center [675, 626] width 419 height 81
type textarea "x"
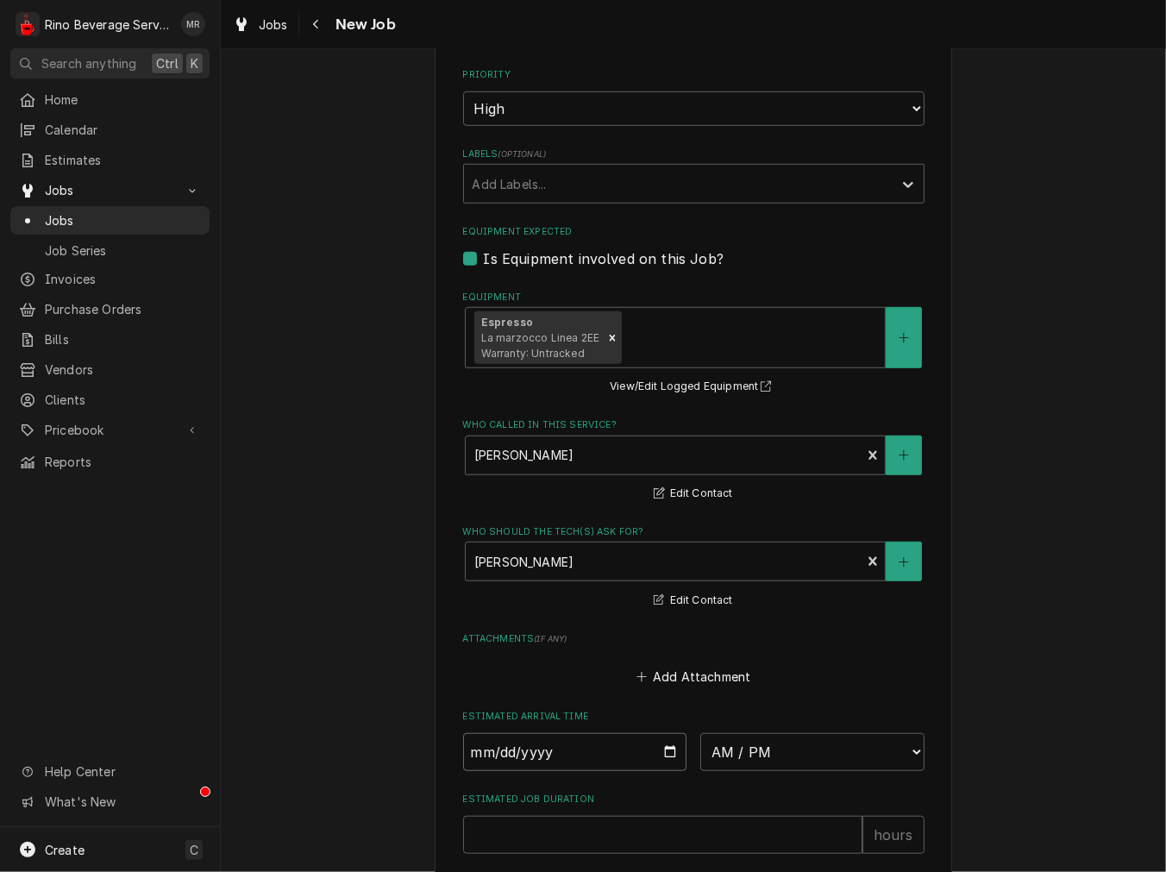
click at [664, 746] on input "Date" at bounding box center [575, 752] width 224 height 38
type input "2025-08-13"
click at [799, 762] on select "AM / PM 6:00 AM 6:15 AM 6:30 AM 6:45 AM 7:00 AM 7:15 AM 7:30 AM 7:45 AM 8:00 AM…" at bounding box center [812, 752] width 224 height 38
type textarea "x"
select select "10:00:00"
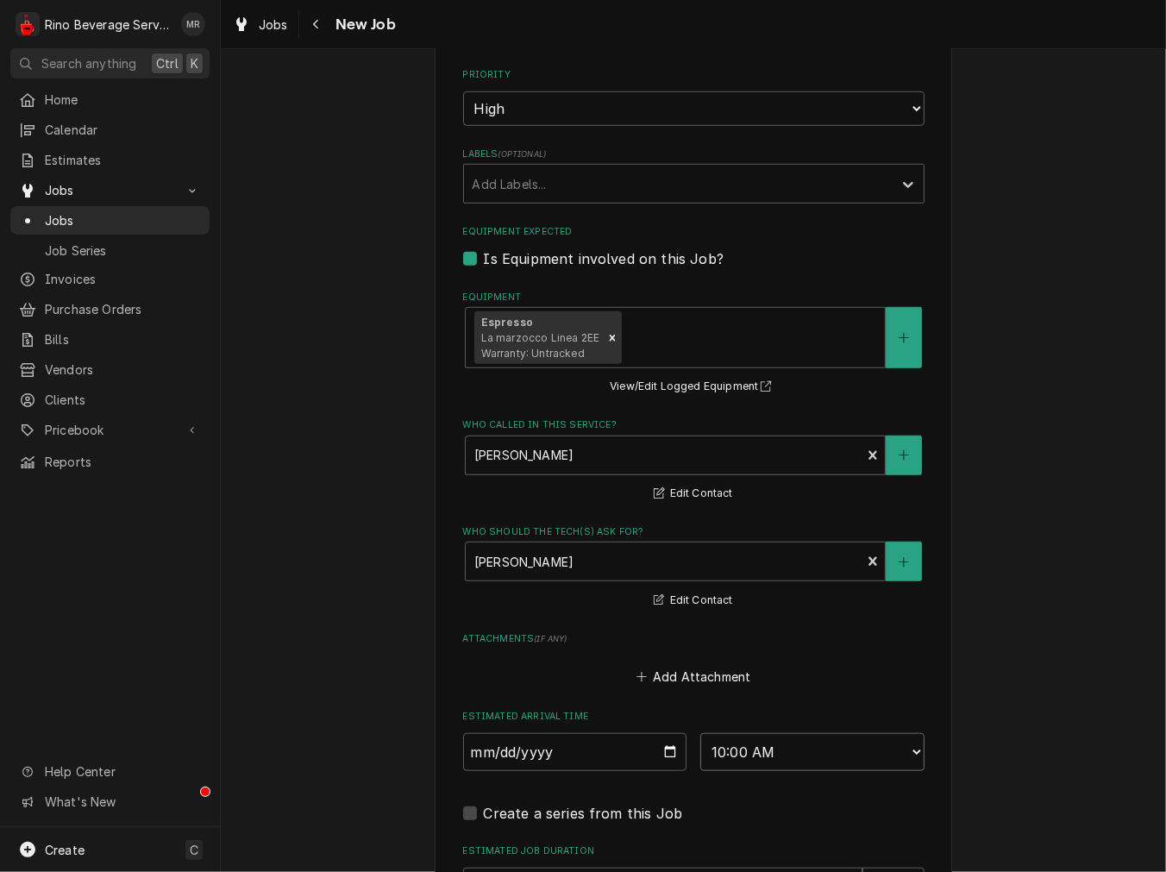
scroll to position [1118, 0]
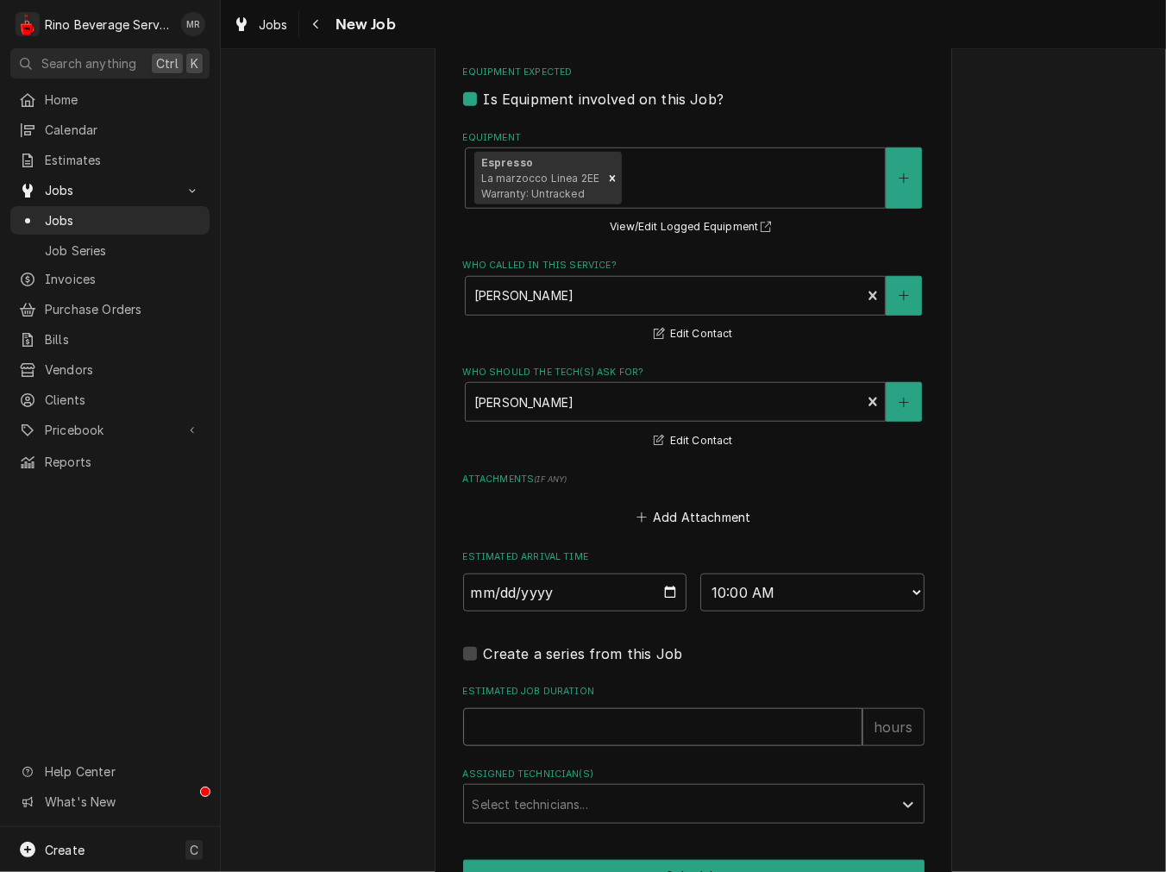
click at [492, 719] on input "Estimated Job Duration" at bounding box center [662, 727] width 399 height 38
type textarea "x"
type input "1"
type textarea "x"
type input "1"
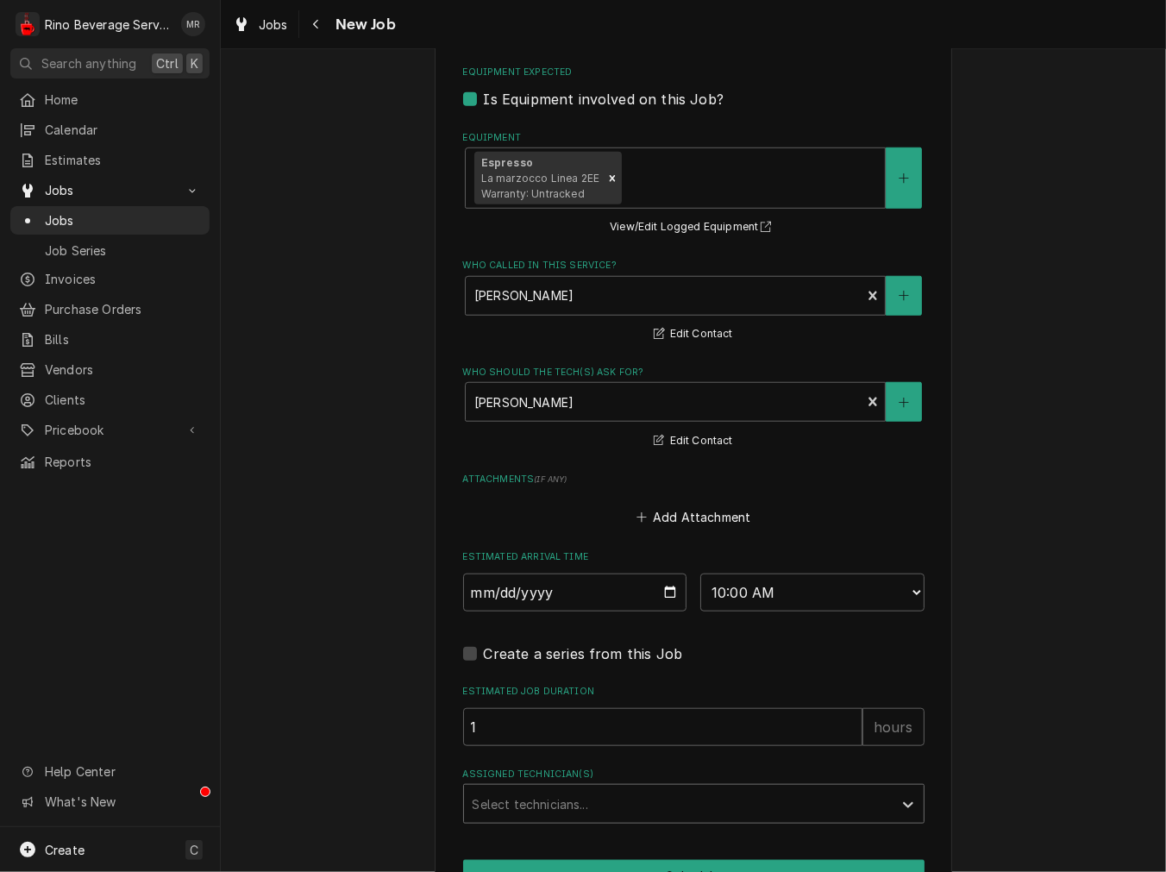
click at [533, 819] on div "Select technicians..." at bounding box center [678, 804] width 429 height 38
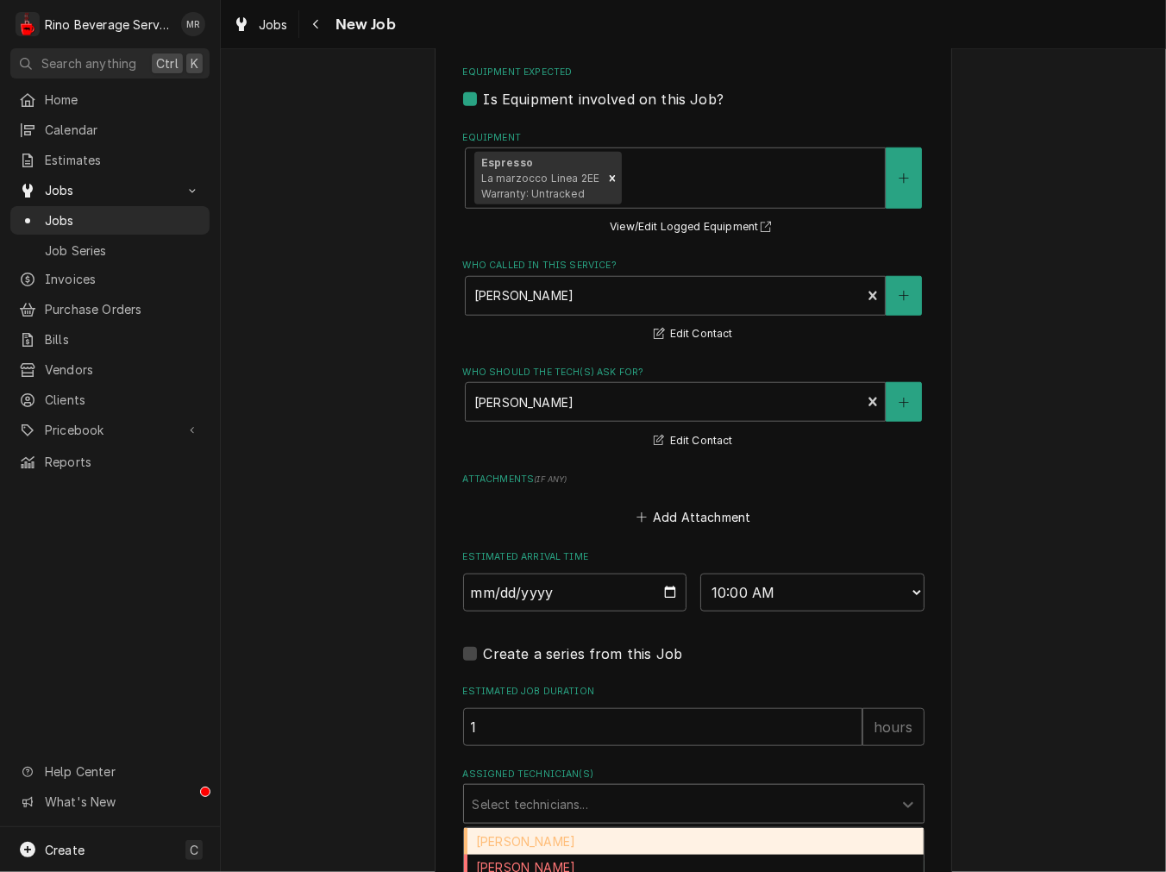
click at [535, 840] on div "Damon Rinehart" at bounding box center [694, 841] width 460 height 27
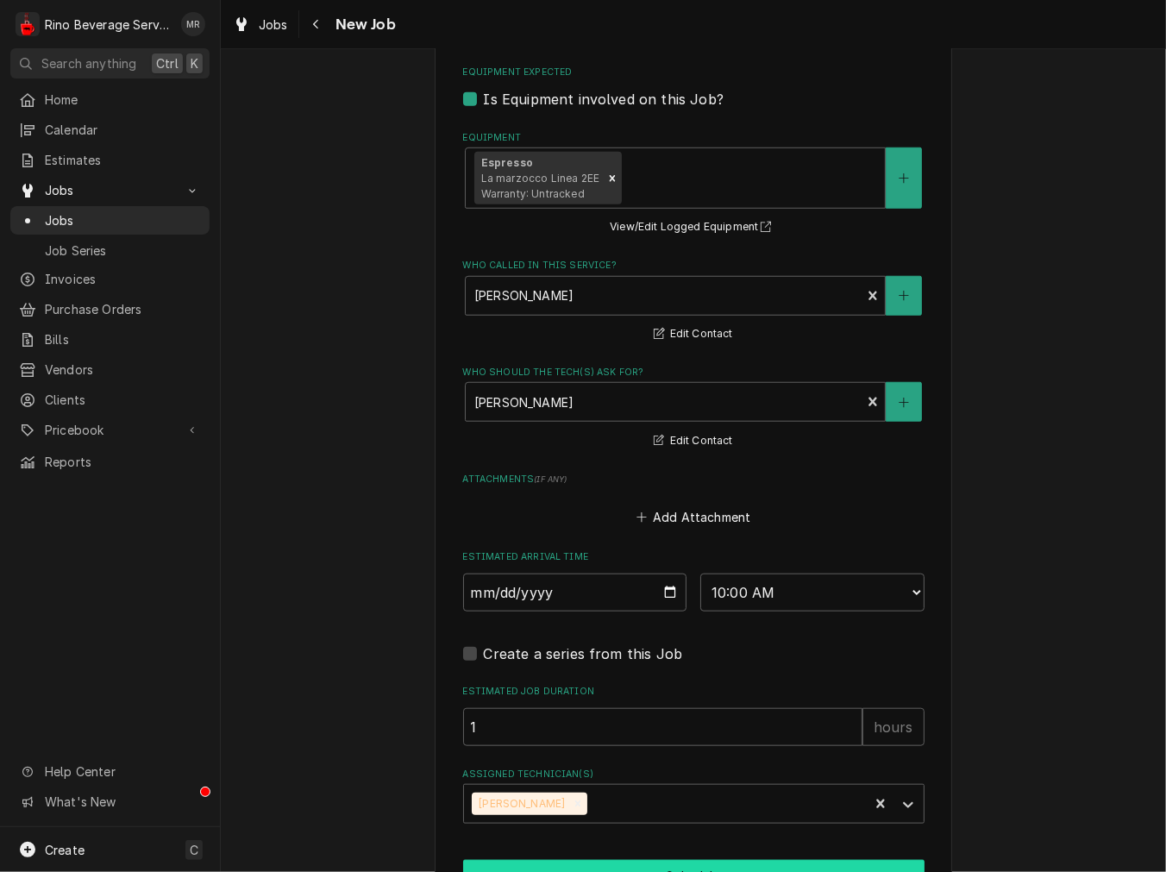
click at [651, 860] on button "Schedule" at bounding box center [693, 876] width 461 height 32
type textarea "x"
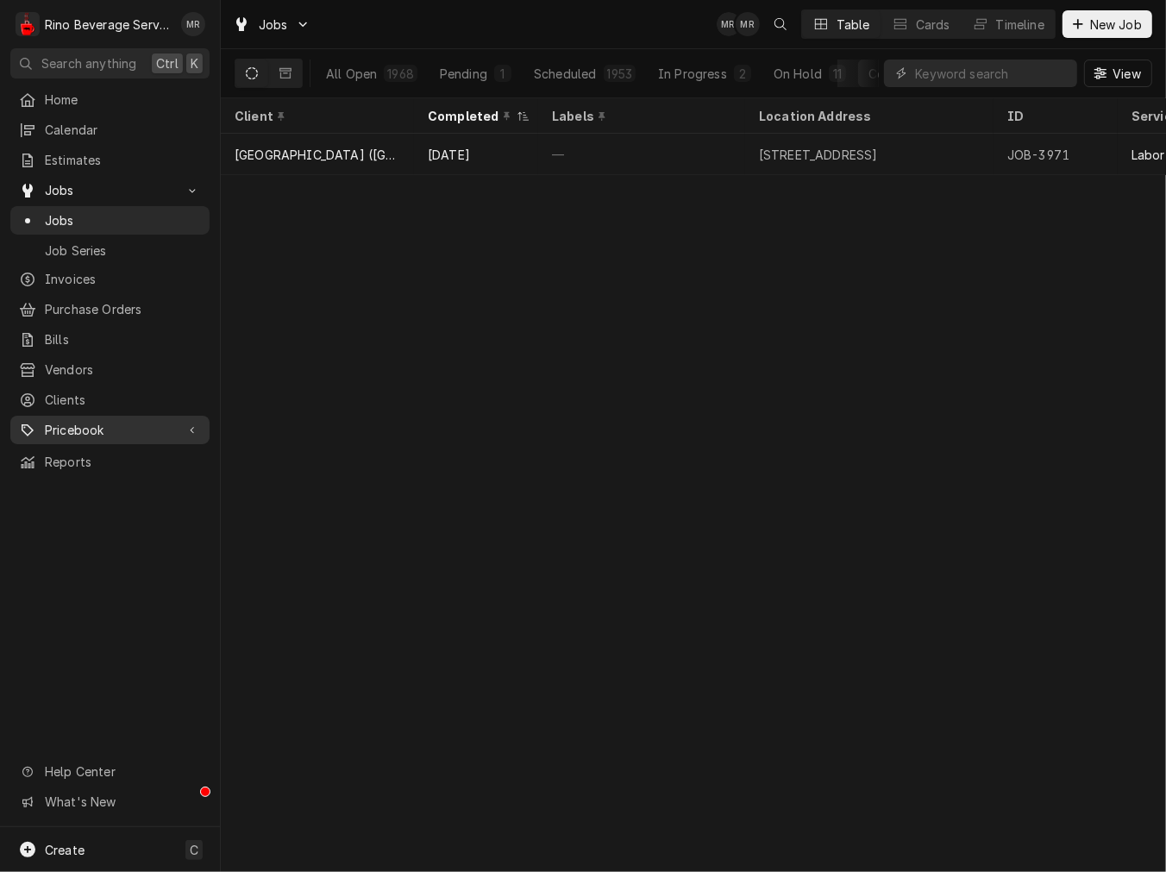
click at [98, 421] on span "Pricebook" at bounding box center [110, 430] width 130 height 18
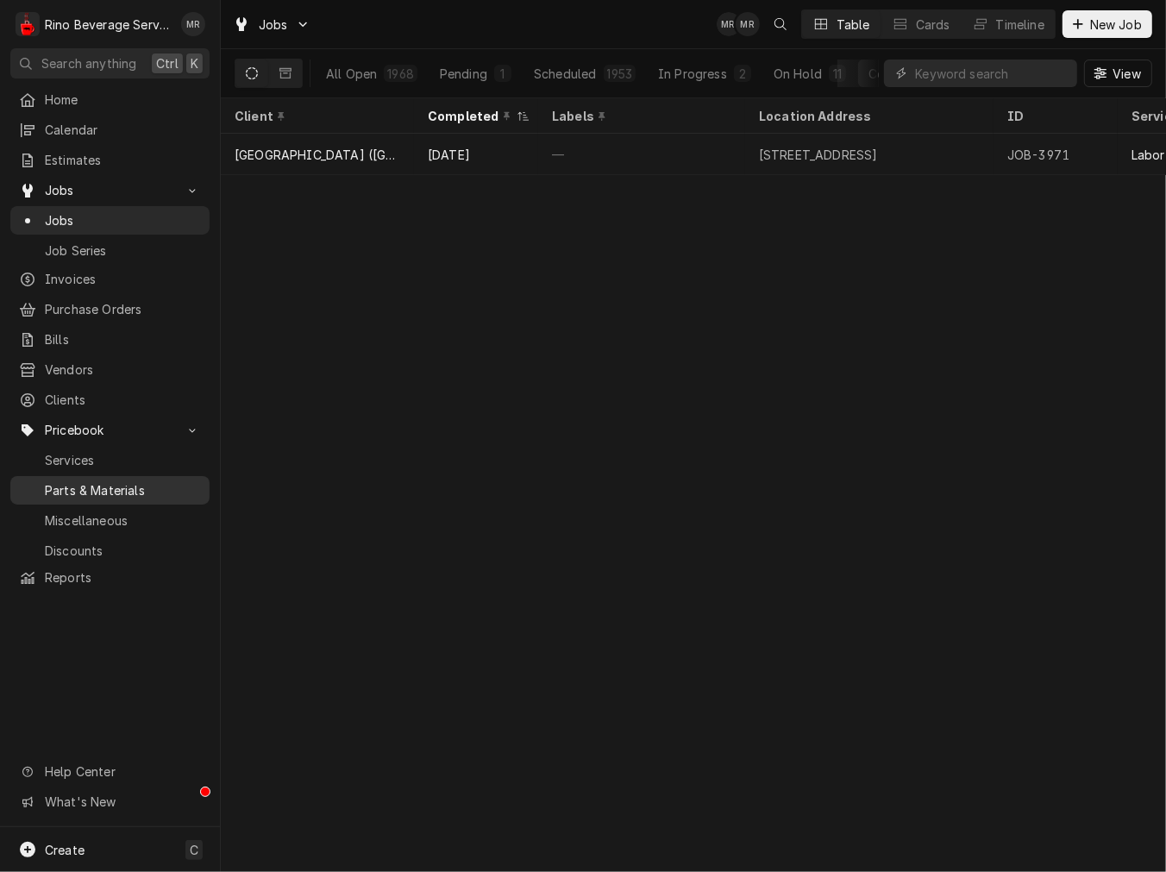
click at [87, 481] on span "Parts & Materials" at bounding box center [123, 490] width 156 height 18
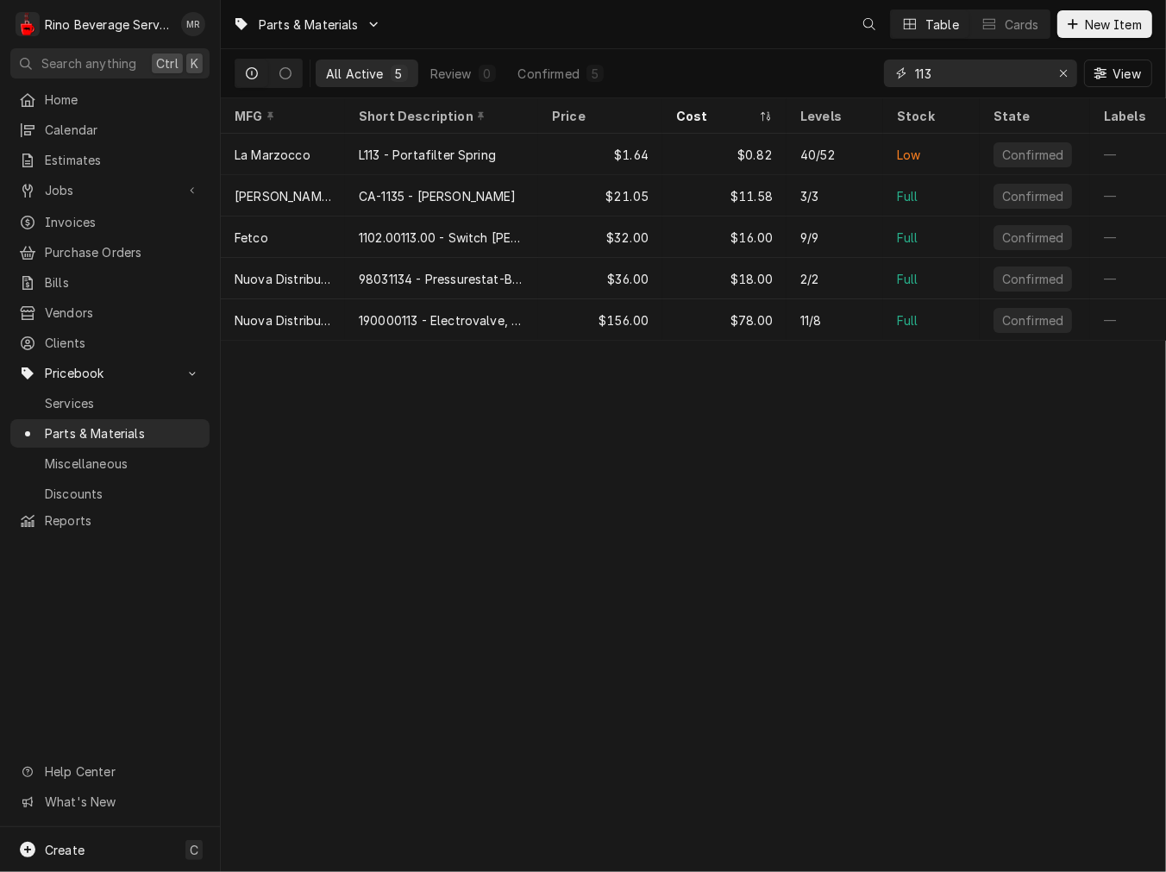
drag, startPoint x: 1013, startPoint y: 75, endPoint x: 849, endPoint y: 81, distance: 164.0
click at [854, 78] on div "All Active 5 Review 0 Confirmed 5 113 View" at bounding box center [694, 73] width 918 height 48
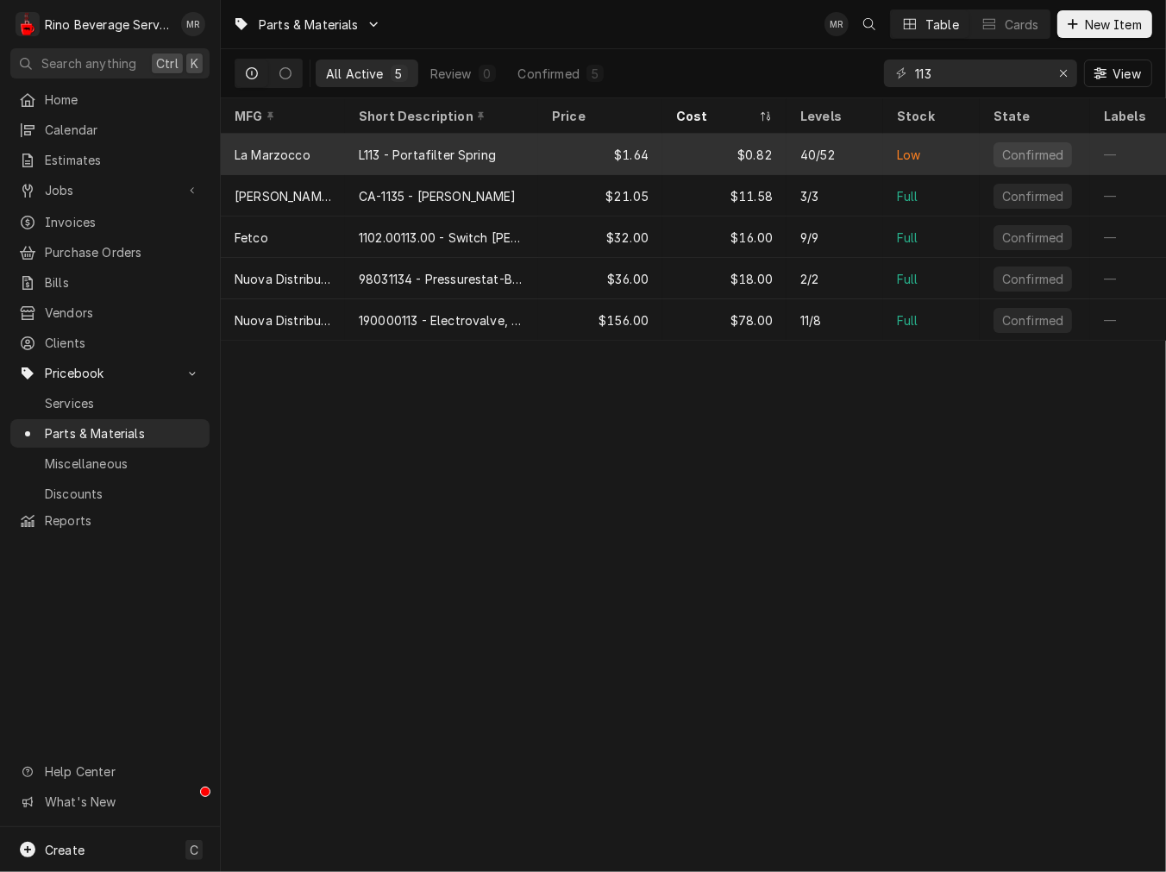
click at [472, 154] on div "L113 - Portafilter Spring" at bounding box center [427, 155] width 137 height 18
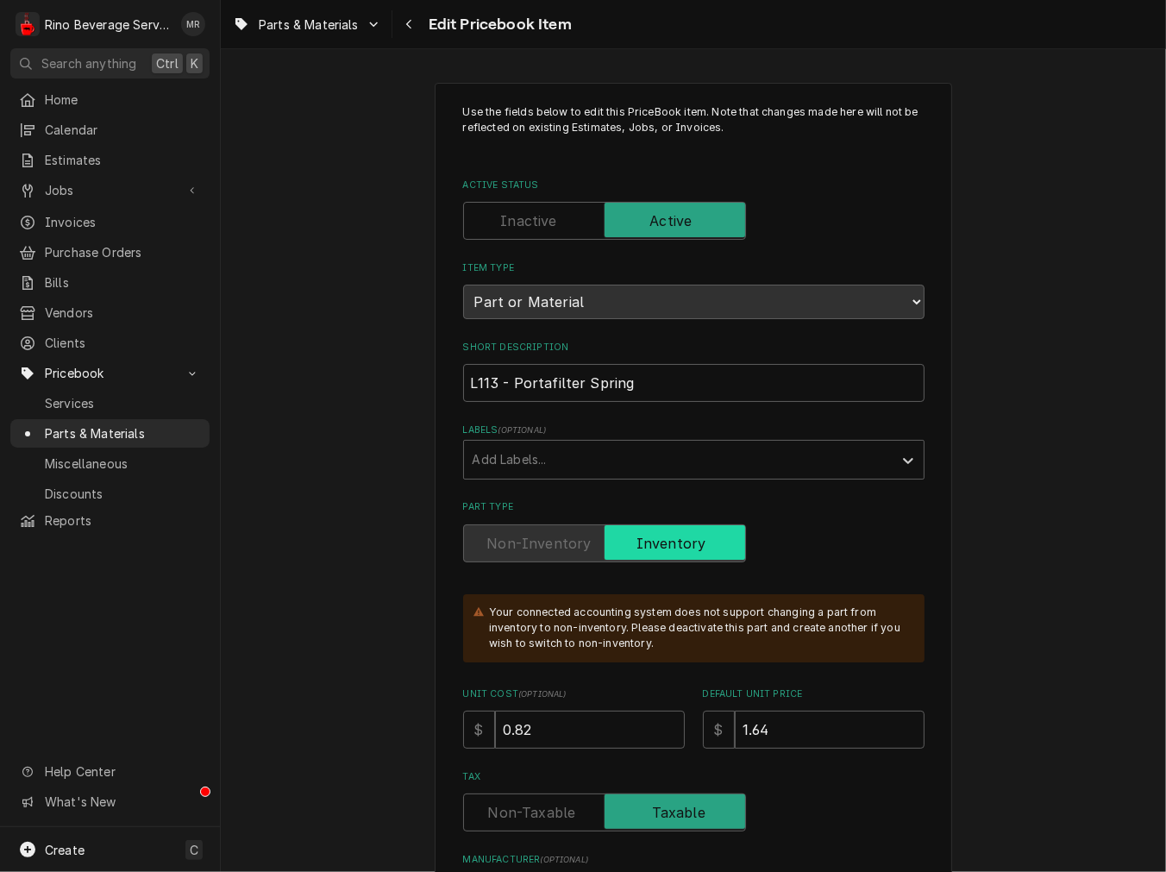
type textarea "x"
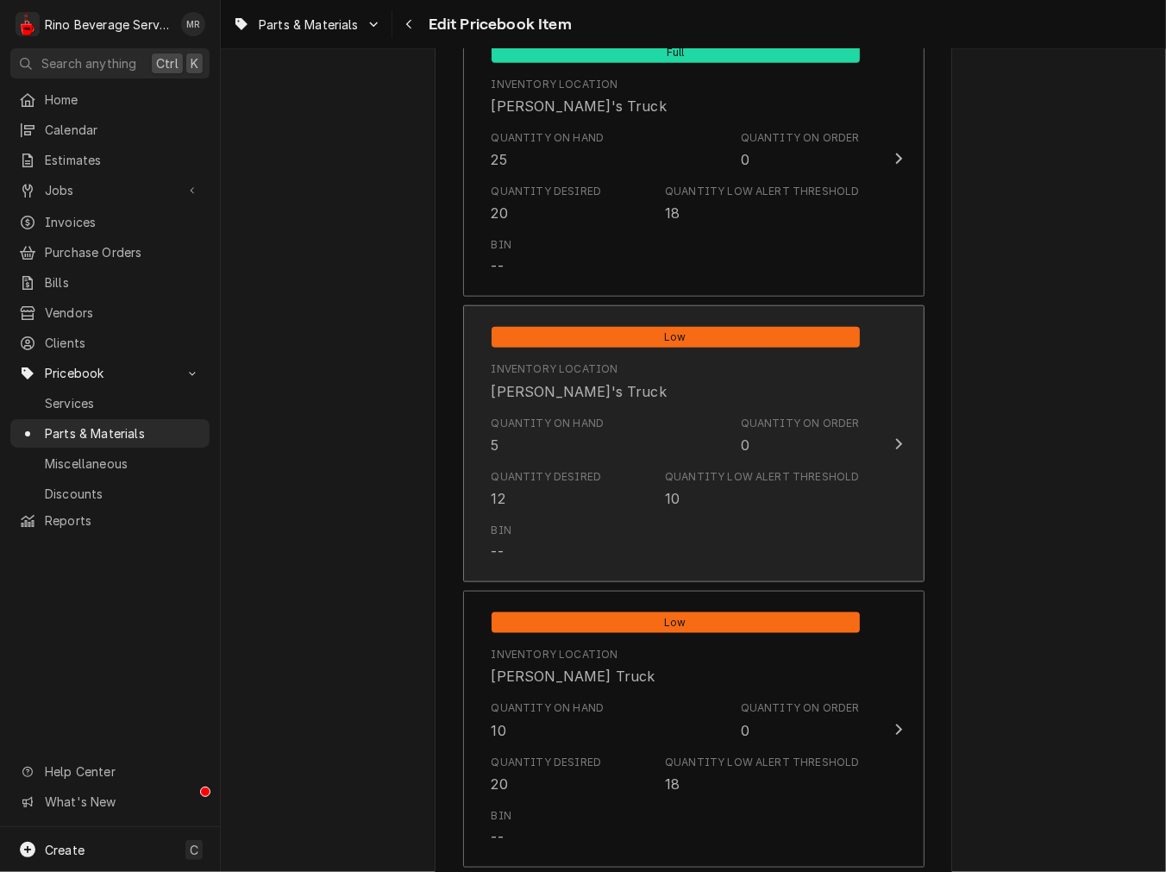
scroll to position [1597, 0]
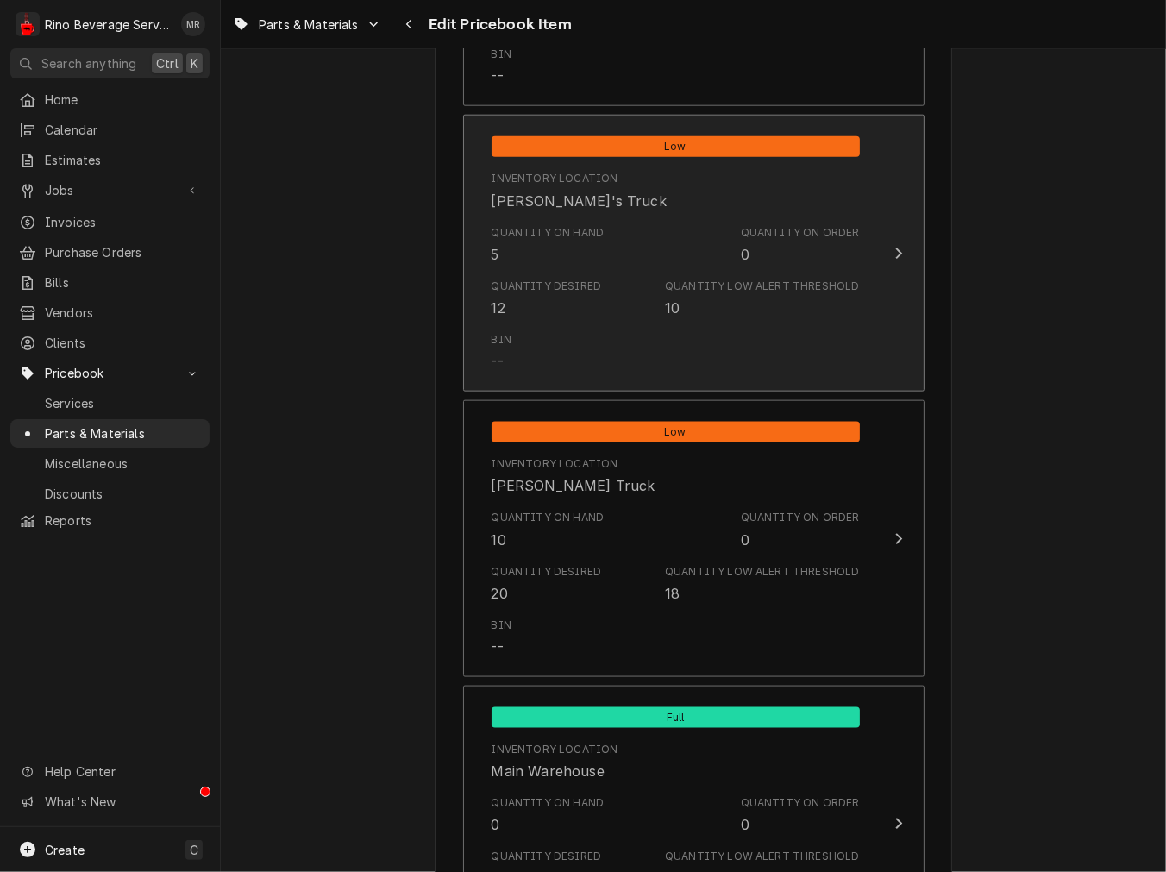
click at [613, 329] on div "Bin --" at bounding box center [676, 351] width 368 height 53
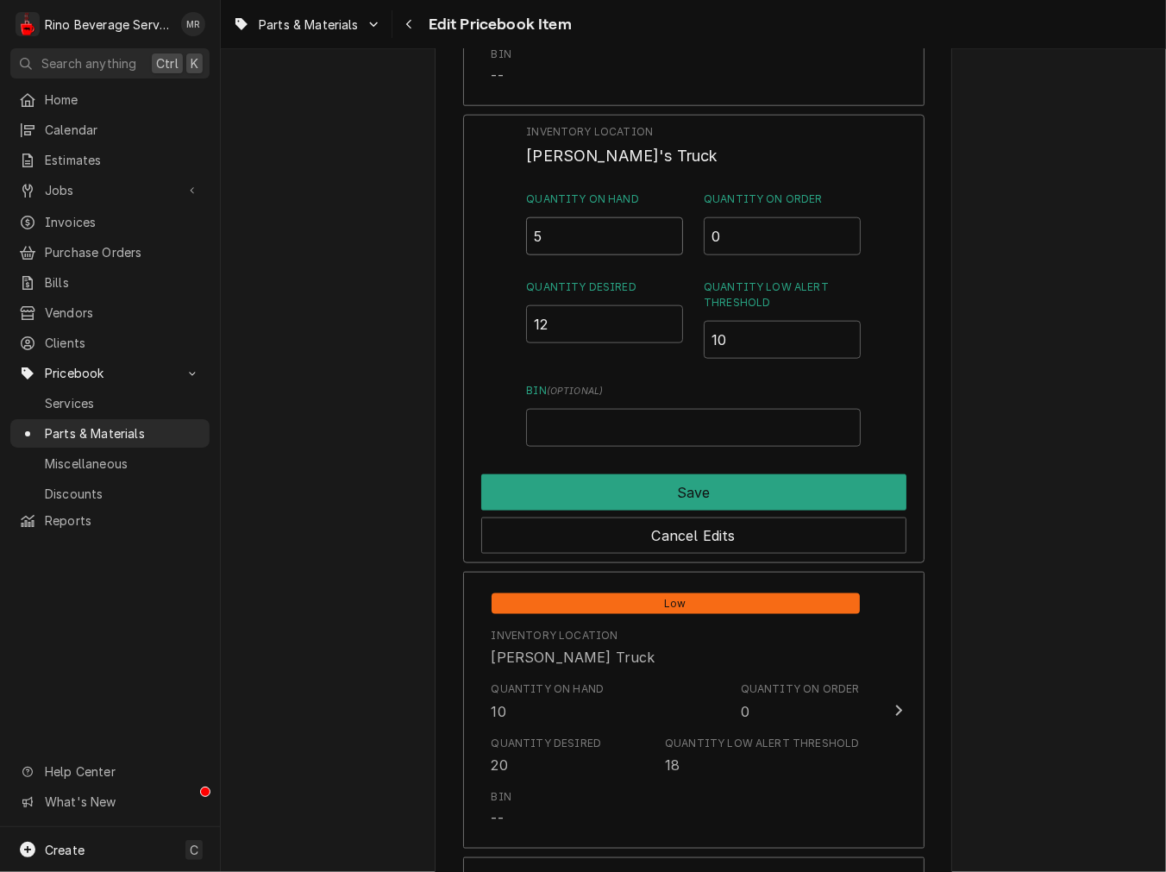
drag, startPoint x: 576, startPoint y: 229, endPoint x: 250, endPoint y: 233, distance: 326.0
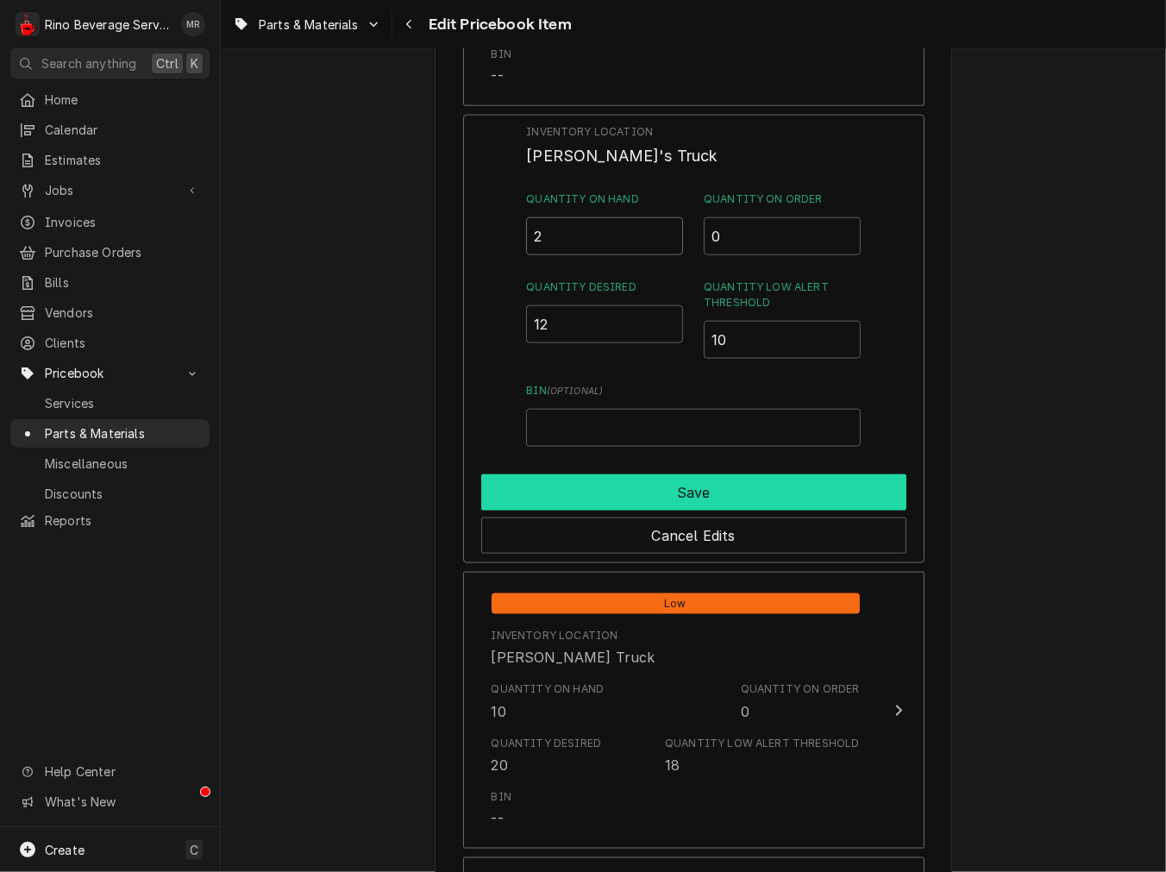
type input "2"
click at [697, 494] on button "Save" at bounding box center [693, 492] width 425 height 36
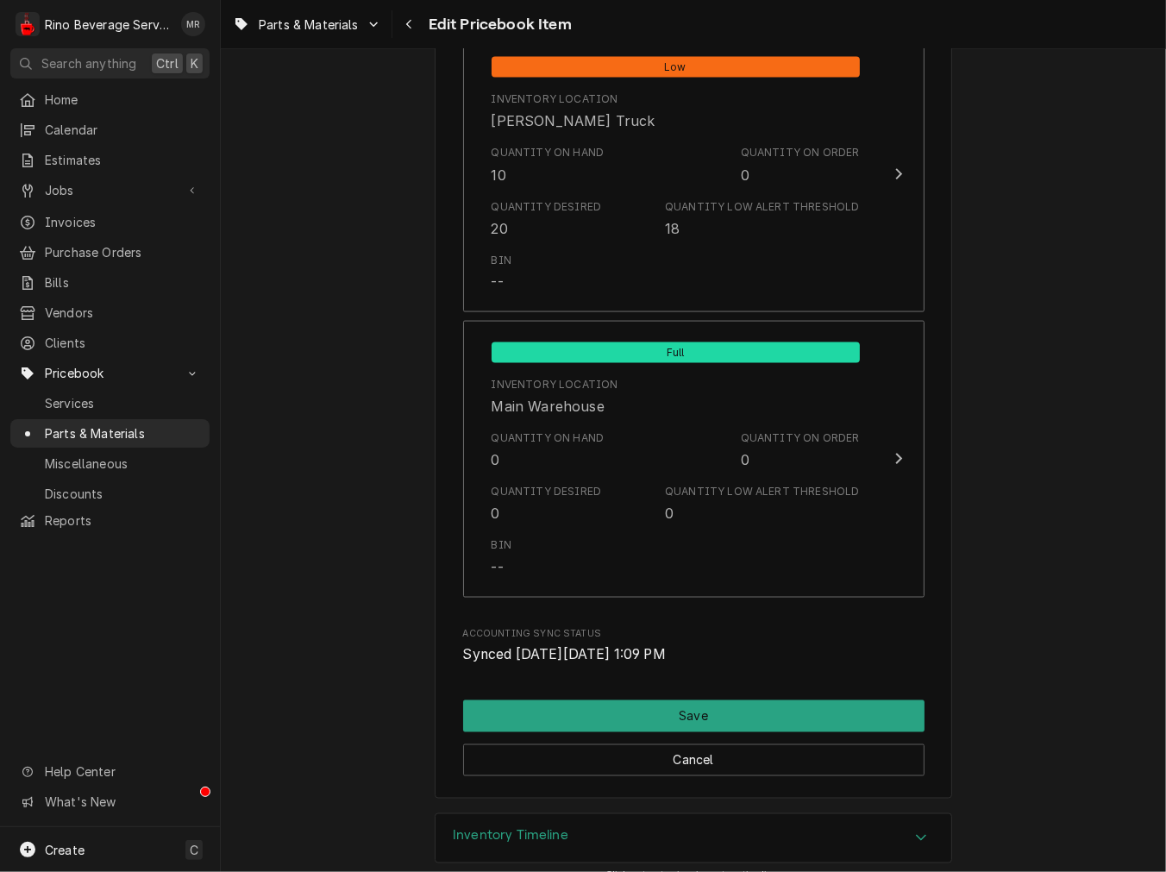
scroll to position [2066, 0]
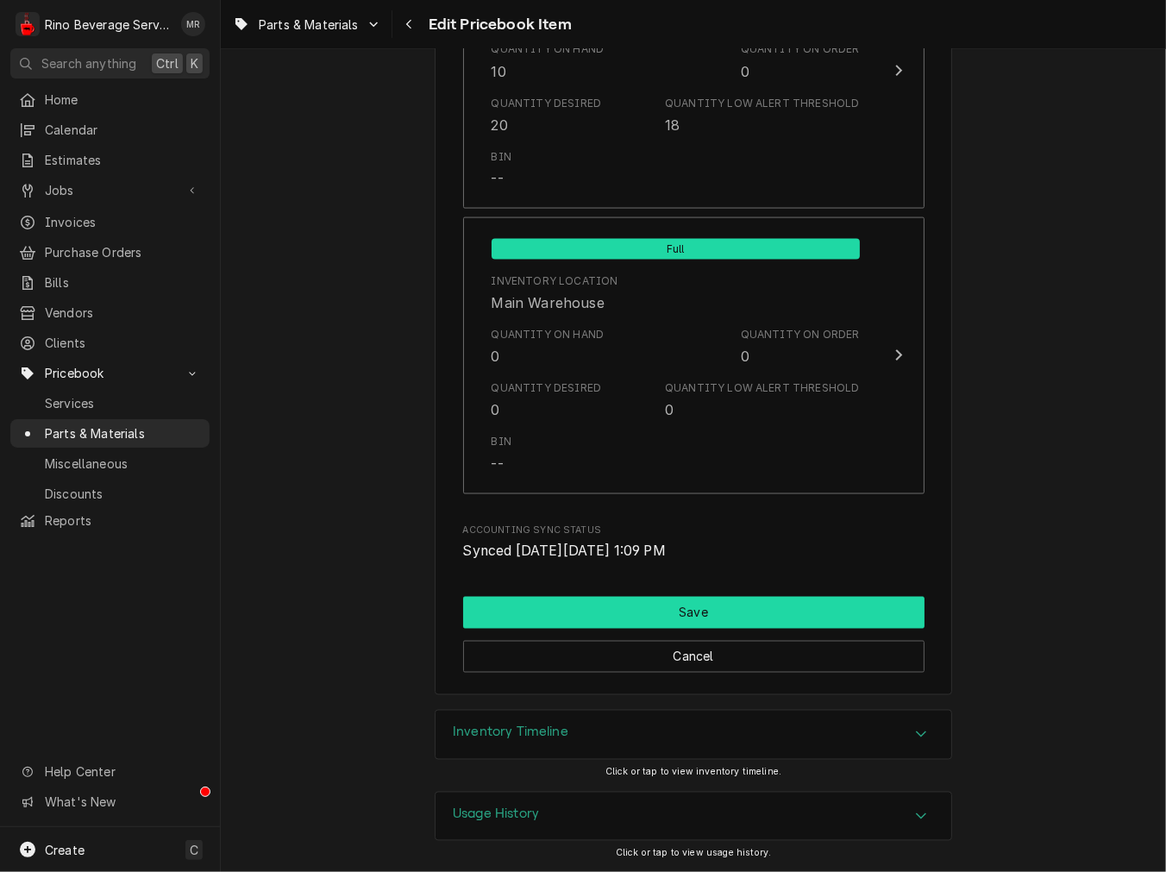
click at [647, 625] on button "Save" at bounding box center [693, 613] width 461 height 32
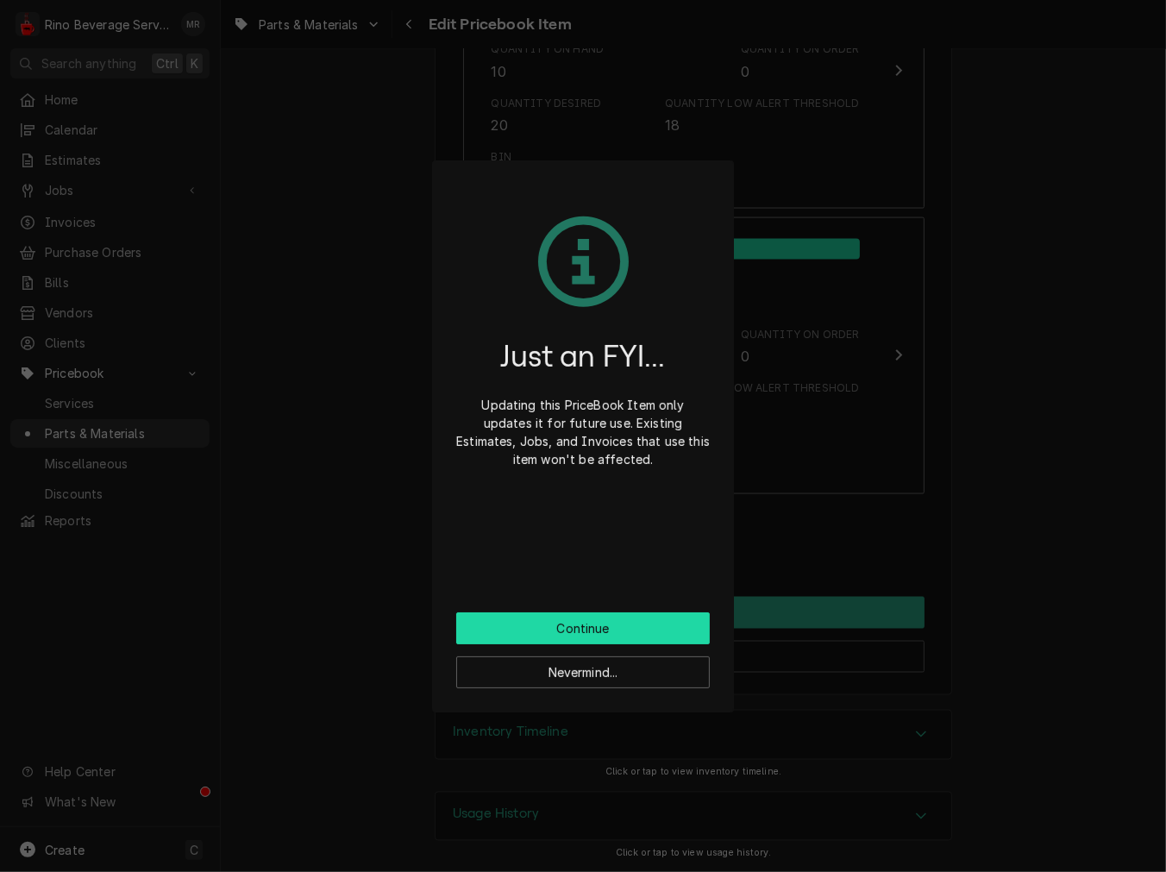
click at [627, 639] on button "Continue" at bounding box center [583, 628] width 254 height 32
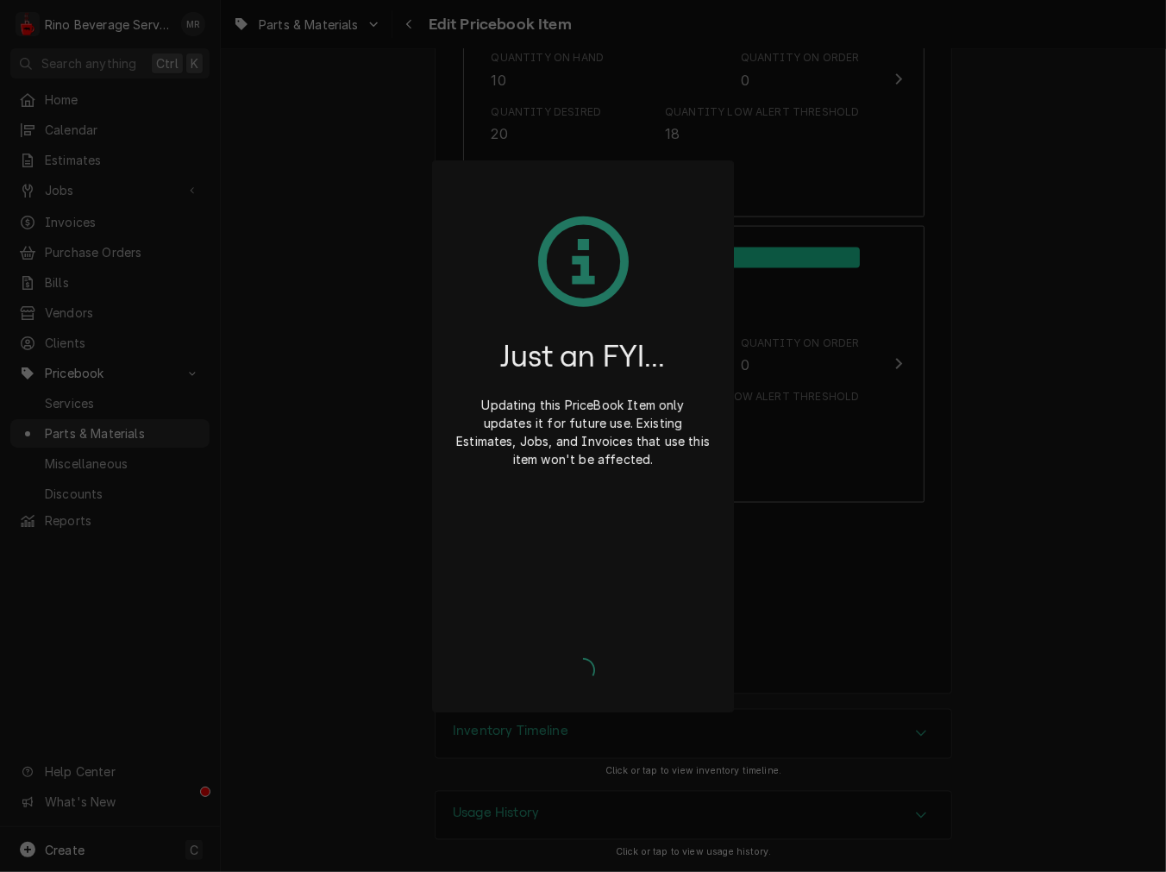
scroll to position [2056, 0]
type textarea "x"
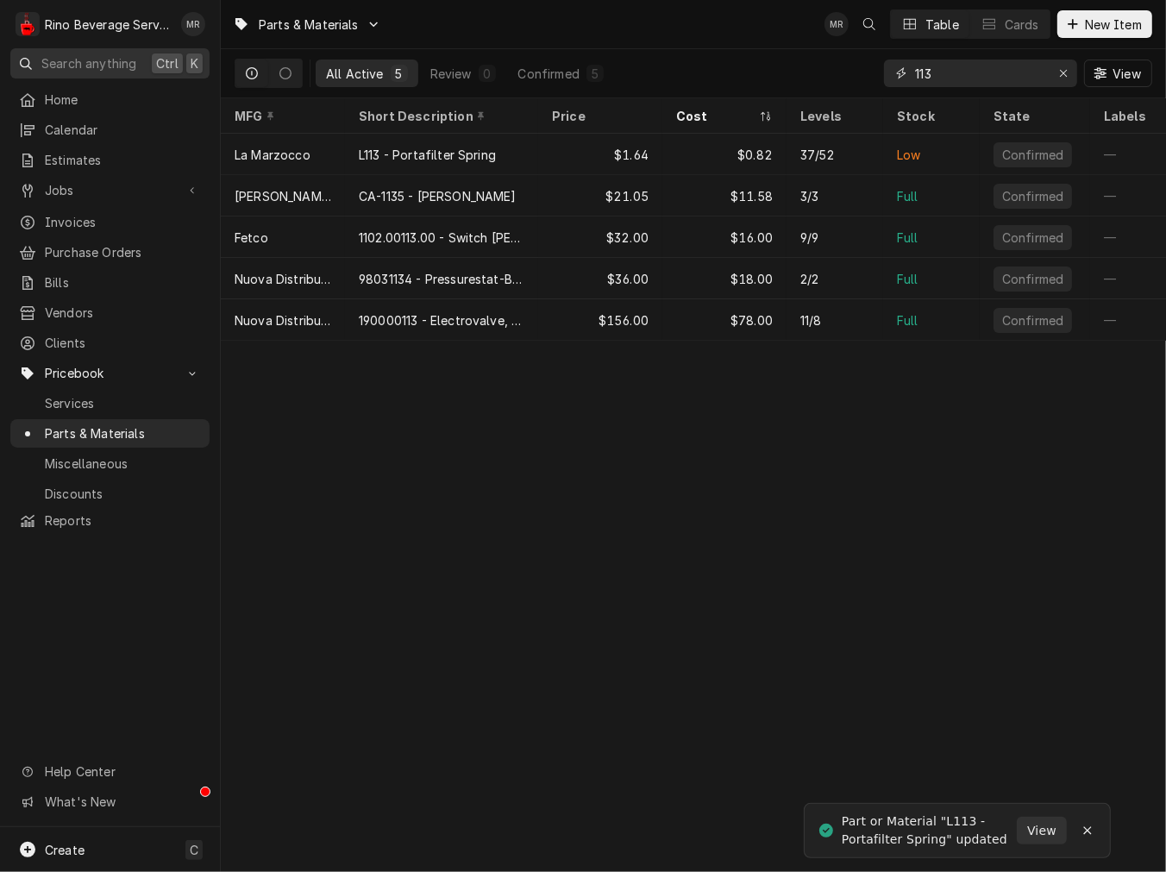
drag, startPoint x: 954, startPoint y: 75, endPoint x: 17, endPoint y: 74, distance: 936.6
click at [43, 74] on div "R Rino Beverage Service MR Search anything Ctrl K Home Calendar Estimates Jobs …" at bounding box center [583, 436] width 1166 height 872
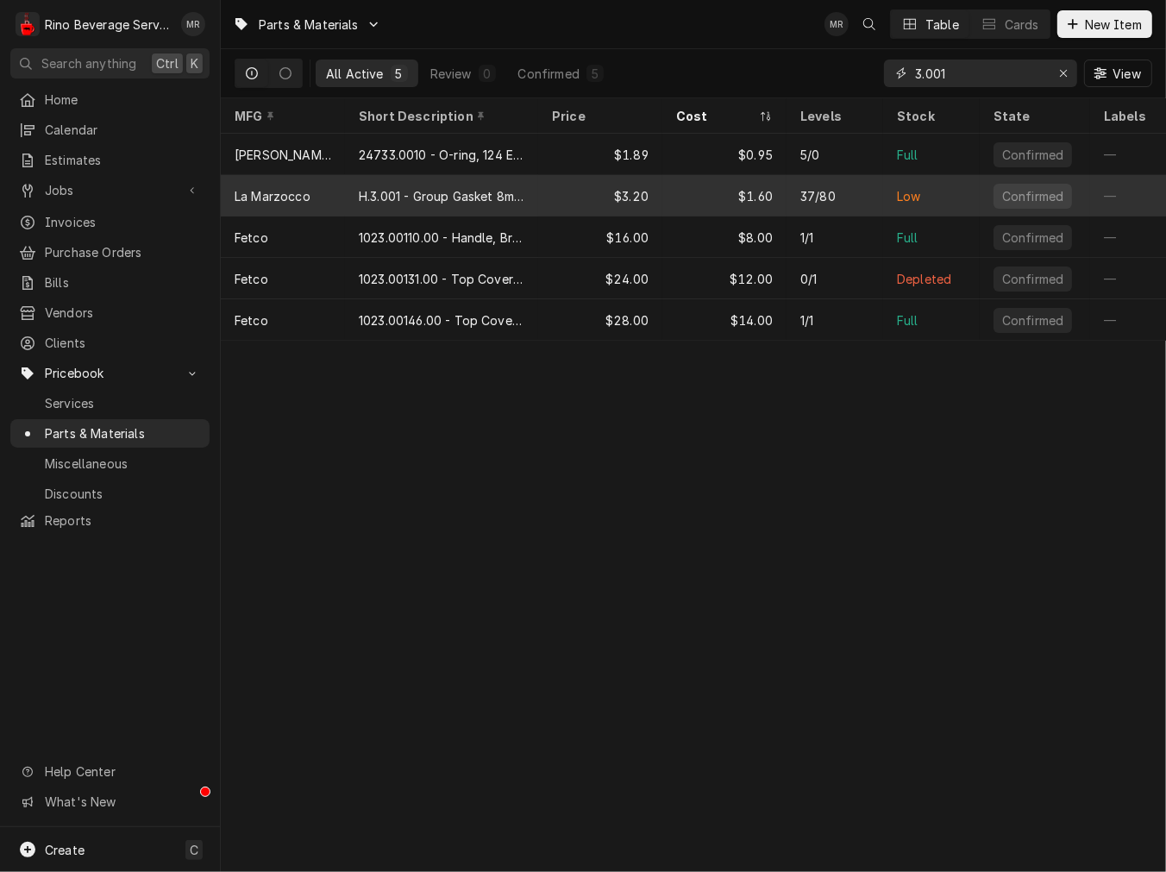
type input "3.001"
click at [382, 178] on div "H.3.001 - Group Gasket 8mm Standard" at bounding box center [441, 195] width 193 height 41
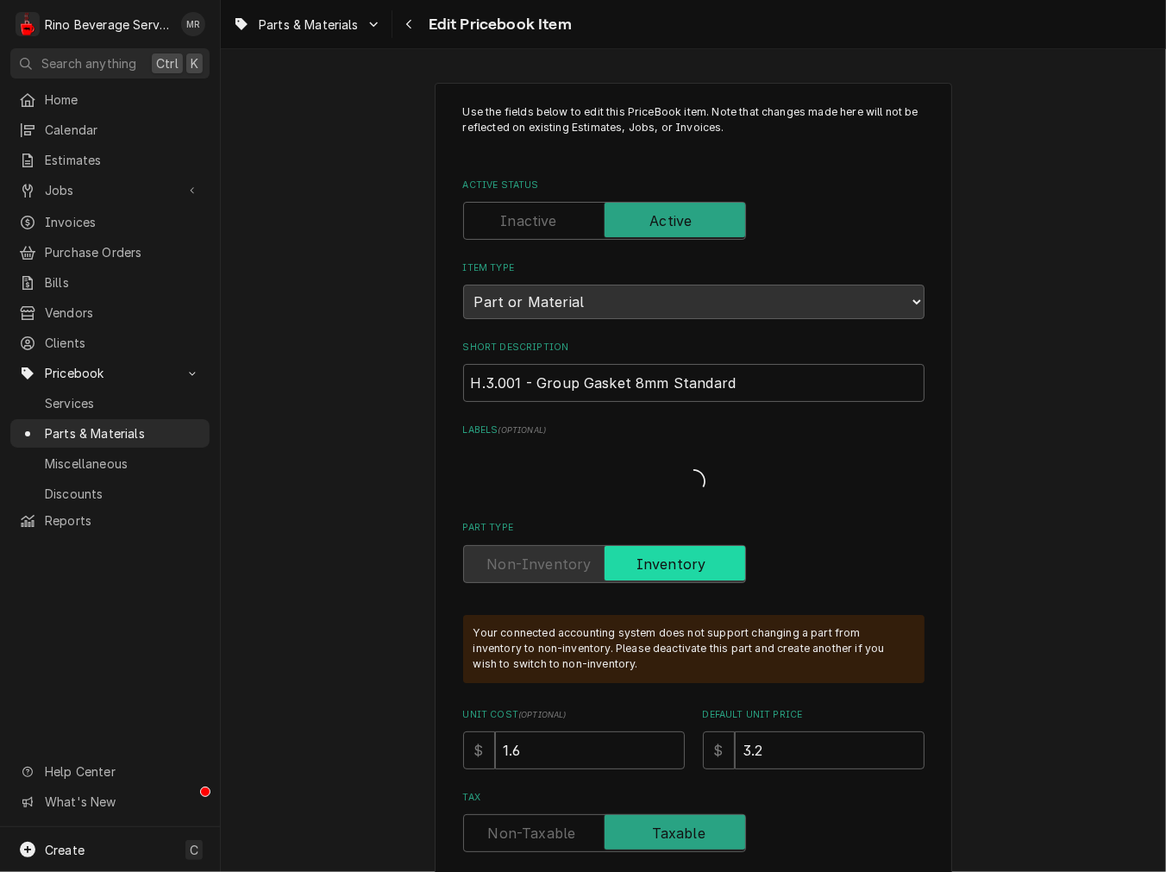
type textarea "x"
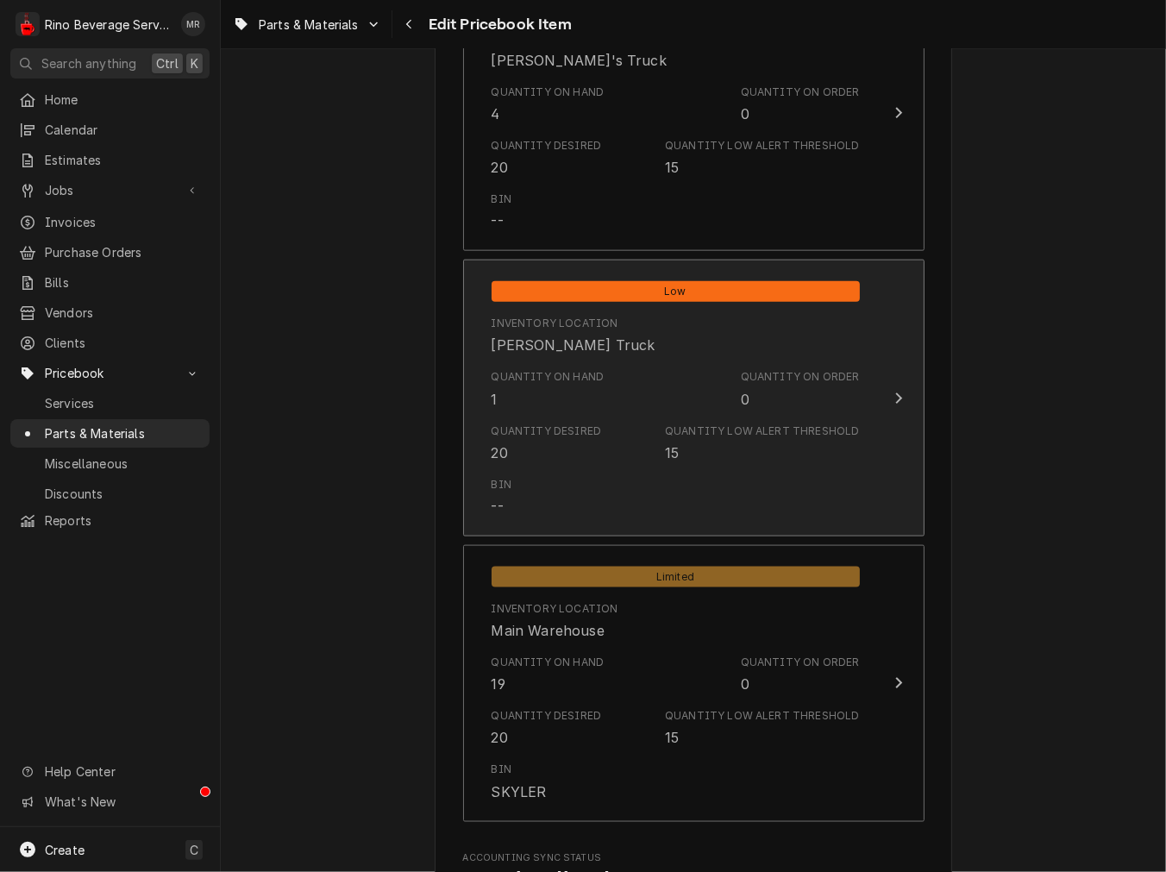
scroll to position [1916, 0]
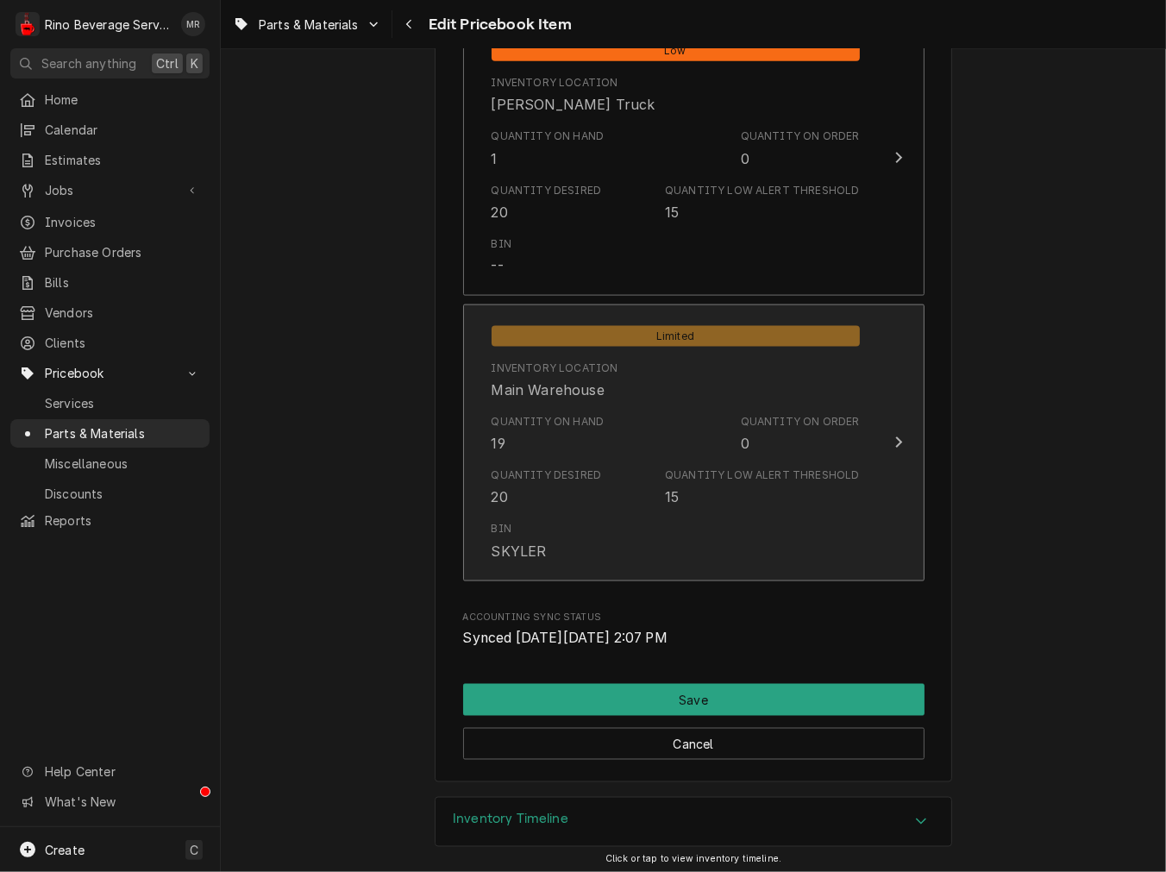
click at [605, 468] on div "Quantity Desired 20 Quantity Low Alert Threshold 15" at bounding box center [676, 487] width 368 height 53
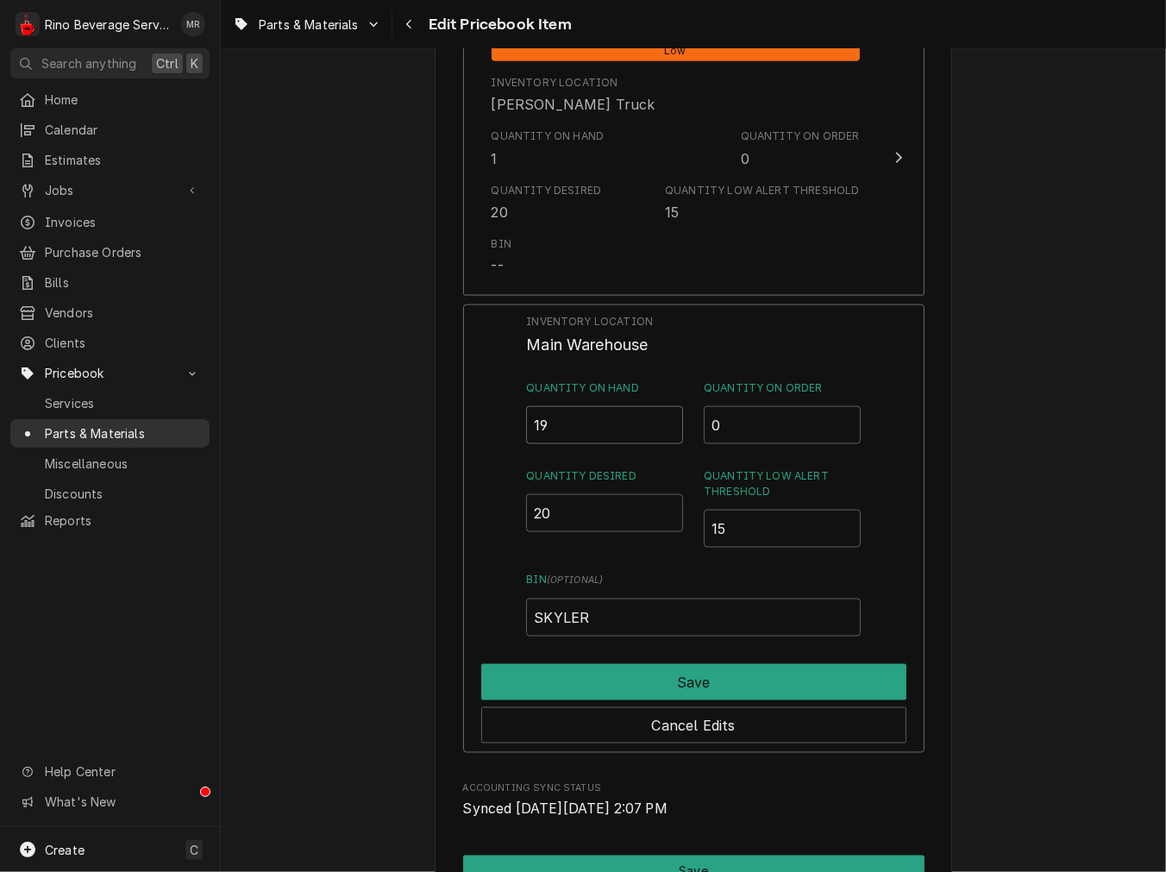
drag, startPoint x: 552, startPoint y: 412, endPoint x: 181, endPoint y: 421, distance: 371.0
click at [181, 421] on div "R Rino Beverage Service MR Search anything Ctrl K Home Calendar Estimates Jobs …" at bounding box center [583, 436] width 1166 height 872
type input "11"
click at [652, 702] on div "Cancel Edits" at bounding box center [693, 721] width 425 height 43
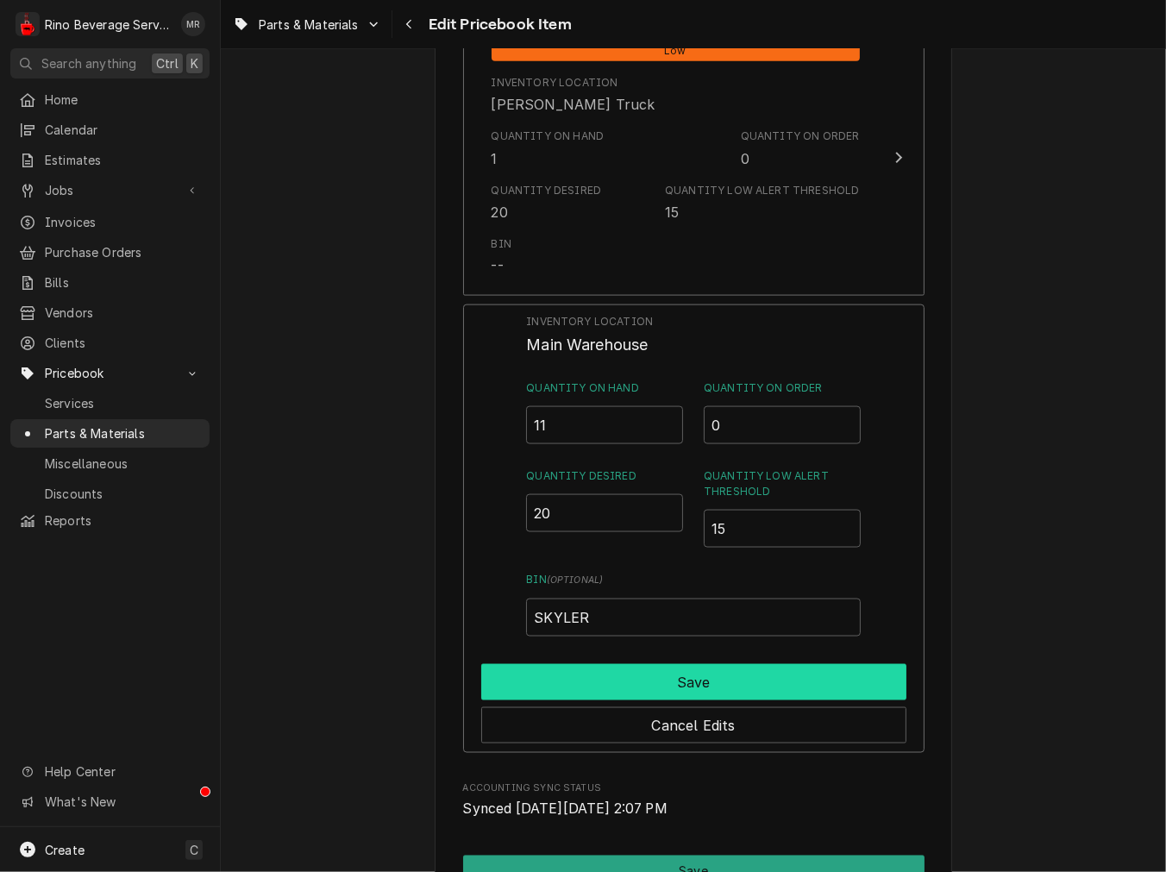
click at [652, 681] on button "Save" at bounding box center [693, 682] width 425 height 36
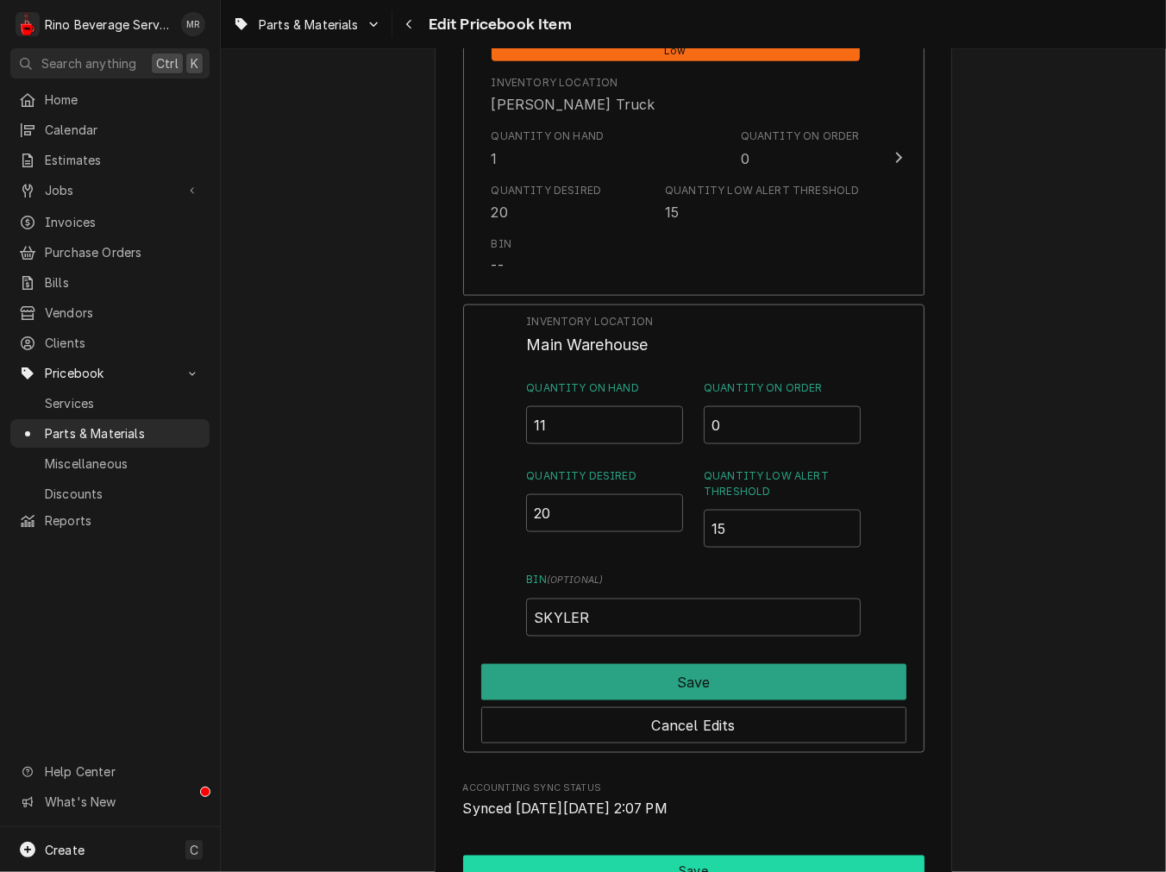
type textarea "x"
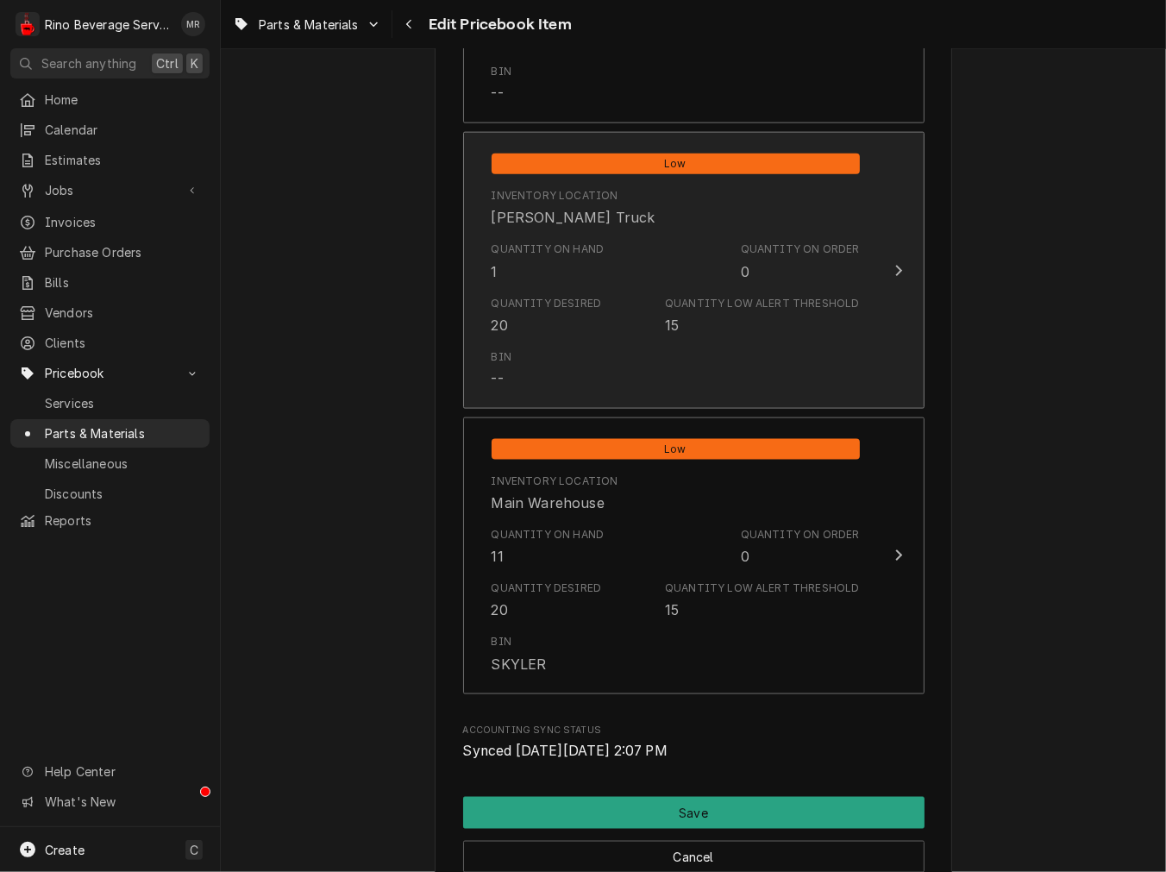
scroll to position [1756, 0]
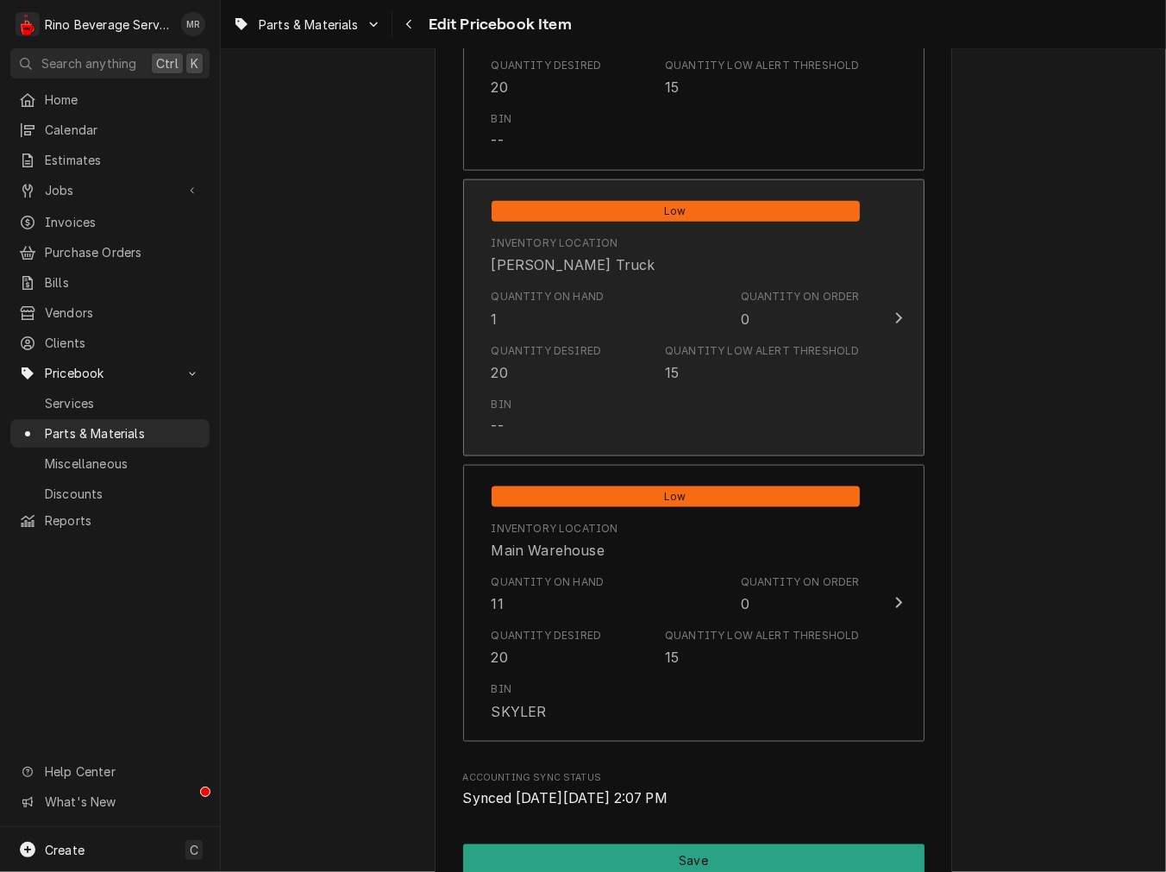
click at [599, 414] on div "Bin --" at bounding box center [676, 416] width 368 height 53
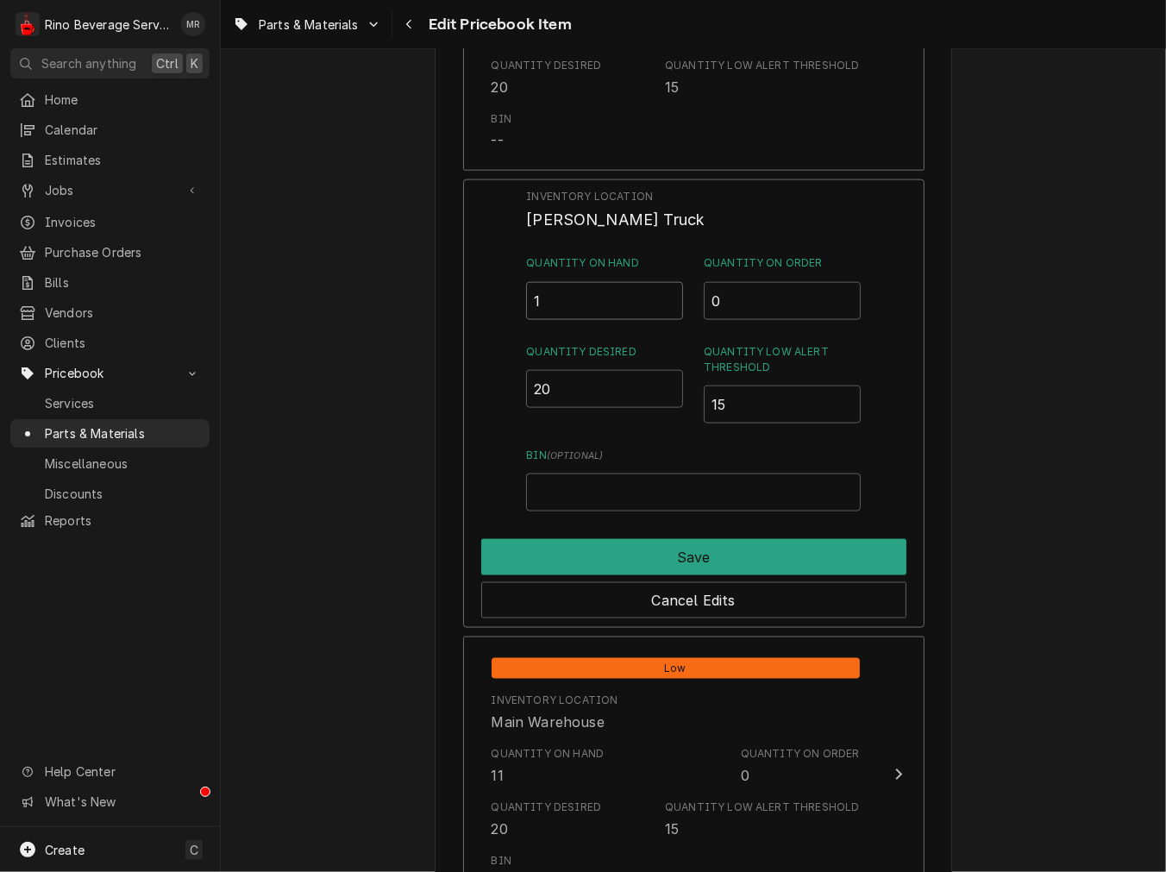
drag, startPoint x: 580, startPoint y: 291, endPoint x: 0, endPoint y: 343, distance: 581.9
click at [118, 296] on div "R Rino Beverage Service MR Search anything Ctrl K Home Calendar Estimates Jobs …" at bounding box center [583, 436] width 1166 height 872
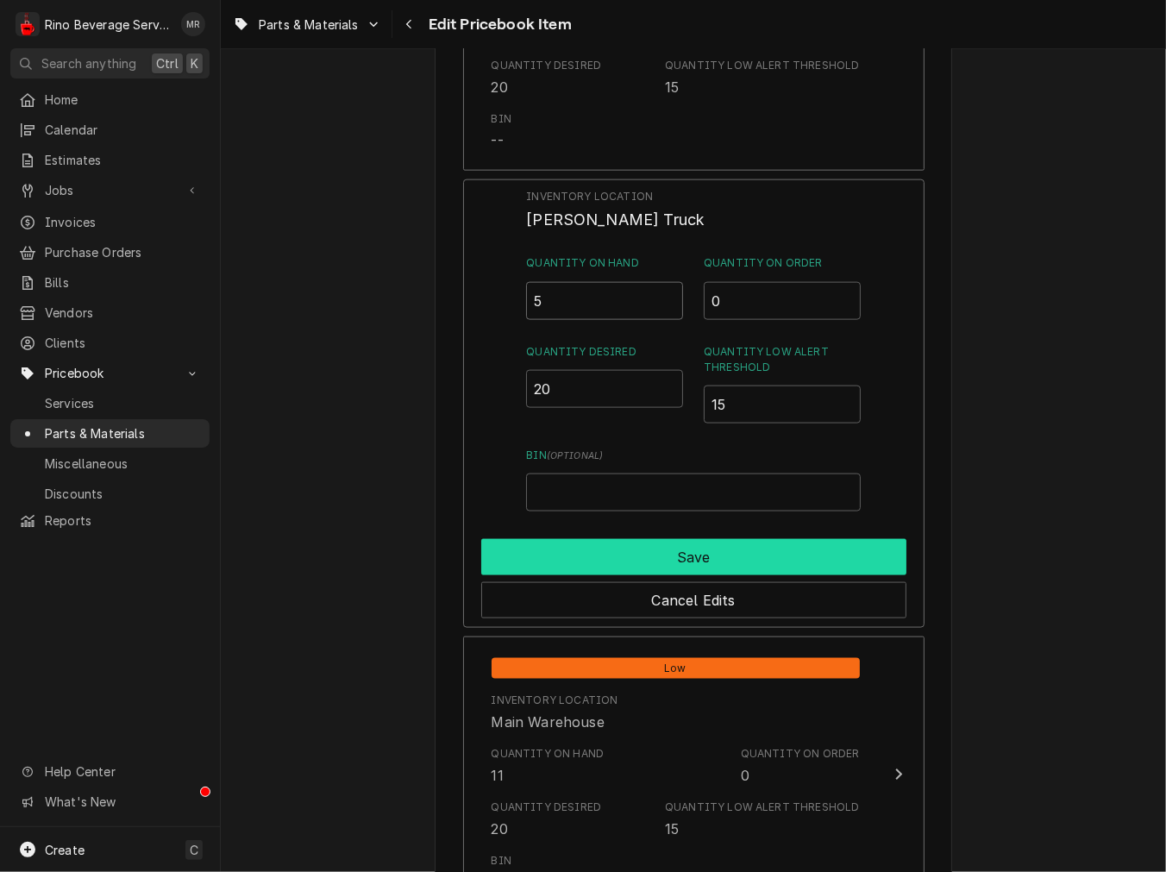
type input "5"
click at [812, 561] on button "Save" at bounding box center [693, 557] width 425 height 36
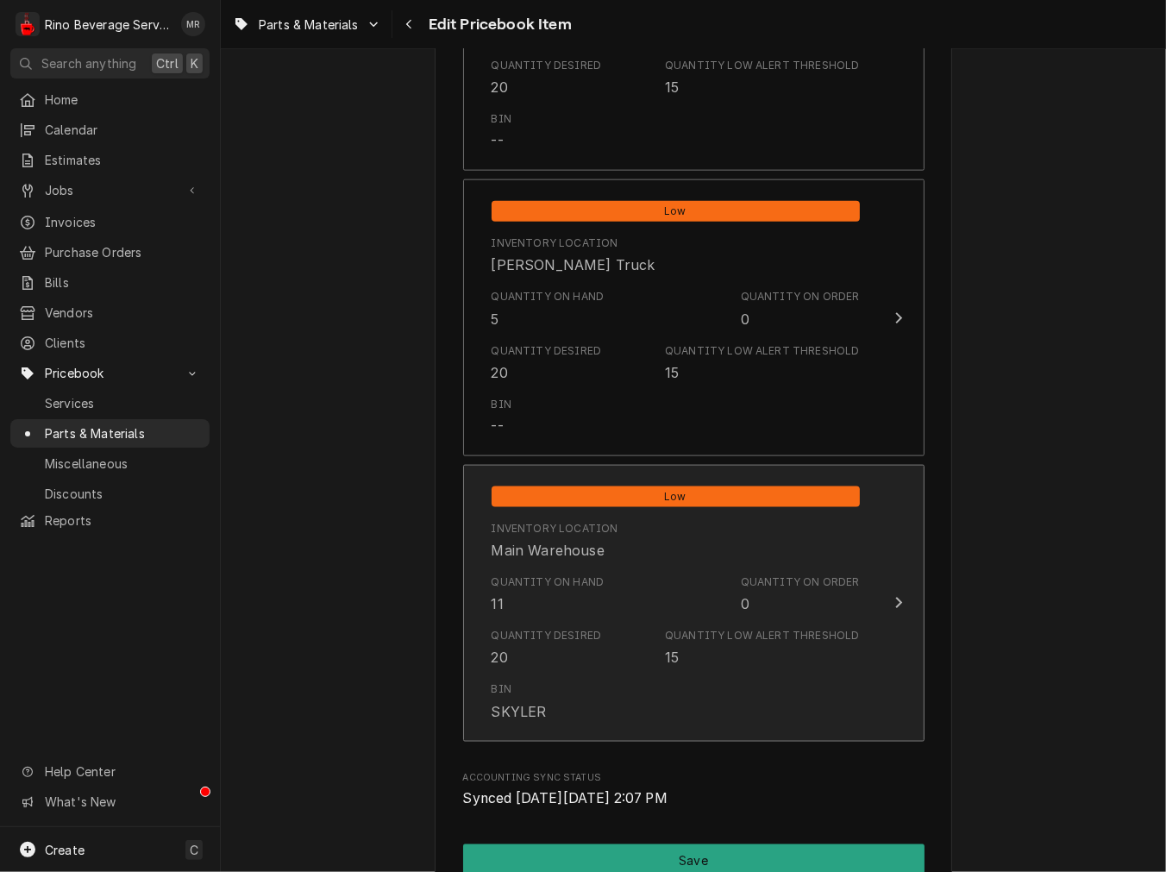
type textarea "x"
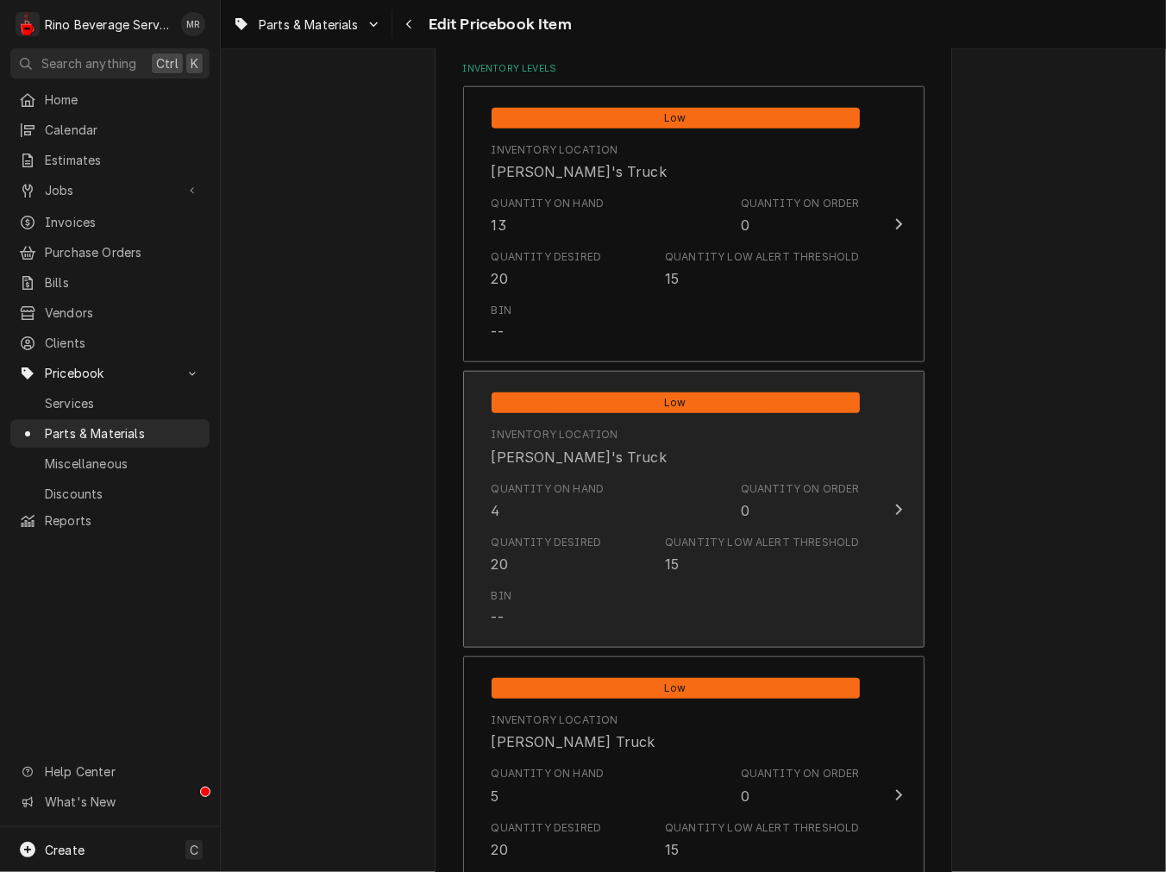
scroll to position [1277, 0]
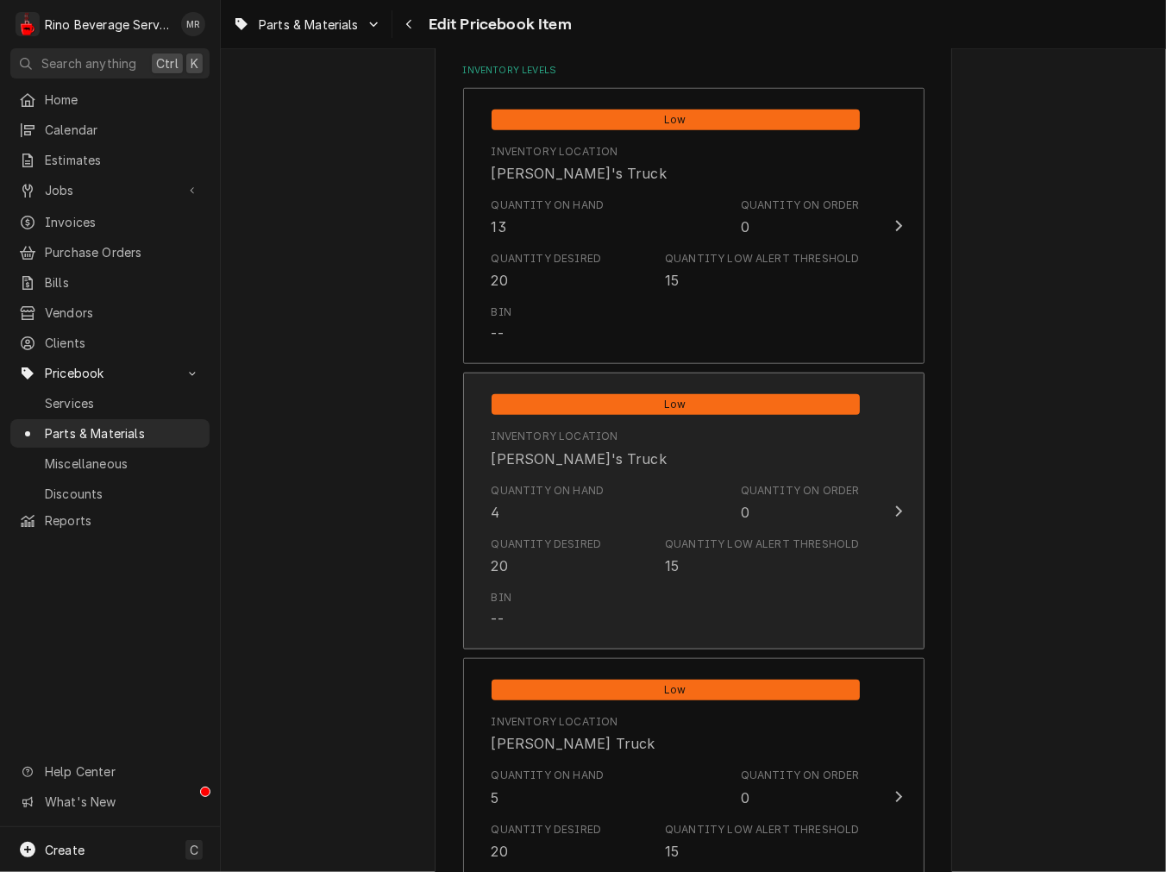
drag, startPoint x: 634, startPoint y: 467, endPoint x: 626, endPoint y: 472, distance: 9.3
click at [626, 472] on div "Inventory Location Dane's Truck" at bounding box center [676, 448] width 368 height 53
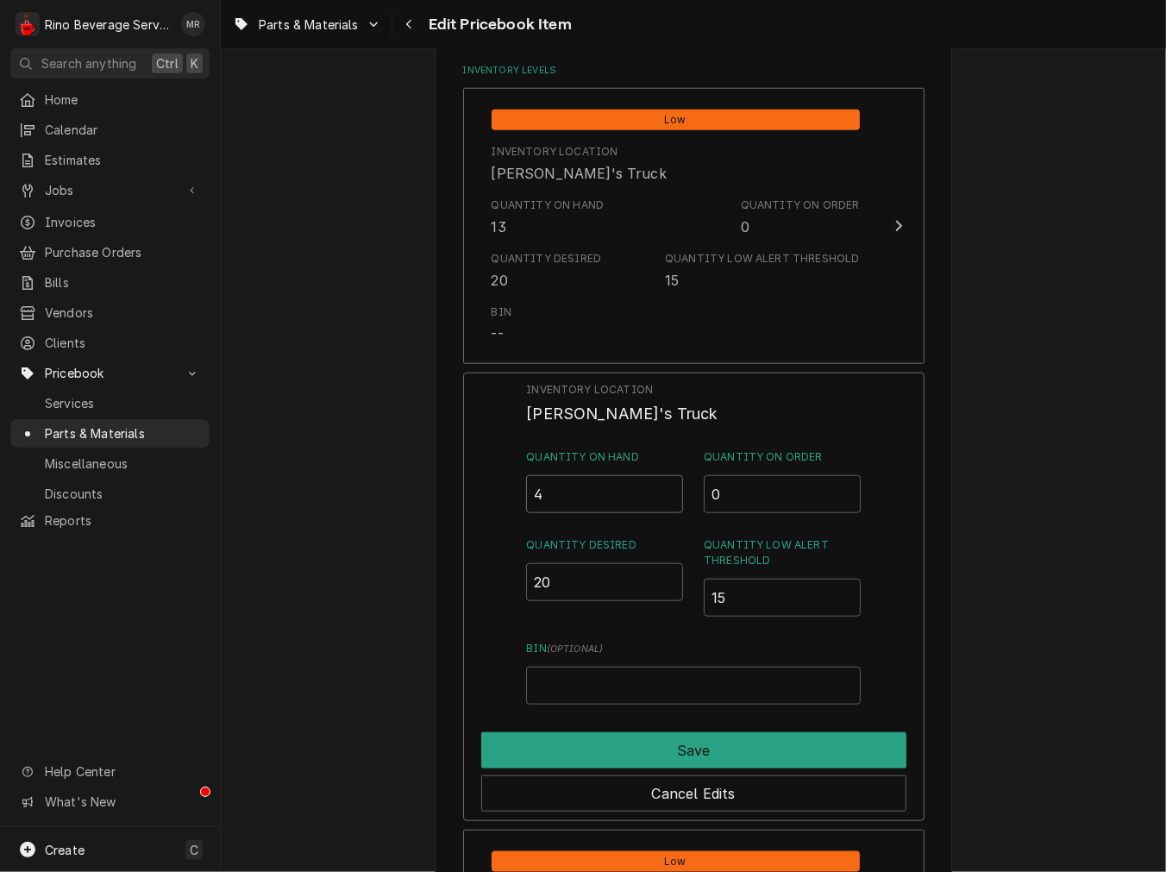
drag, startPoint x: 593, startPoint y: 485, endPoint x: 17, endPoint y: 545, distance: 578.4
click at [78, 530] on div "R Rino Beverage Service MR Search anything Ctrl K Home Calendar Estimates Jobs …" at bounding box center [583, 436] width 1166 height 872
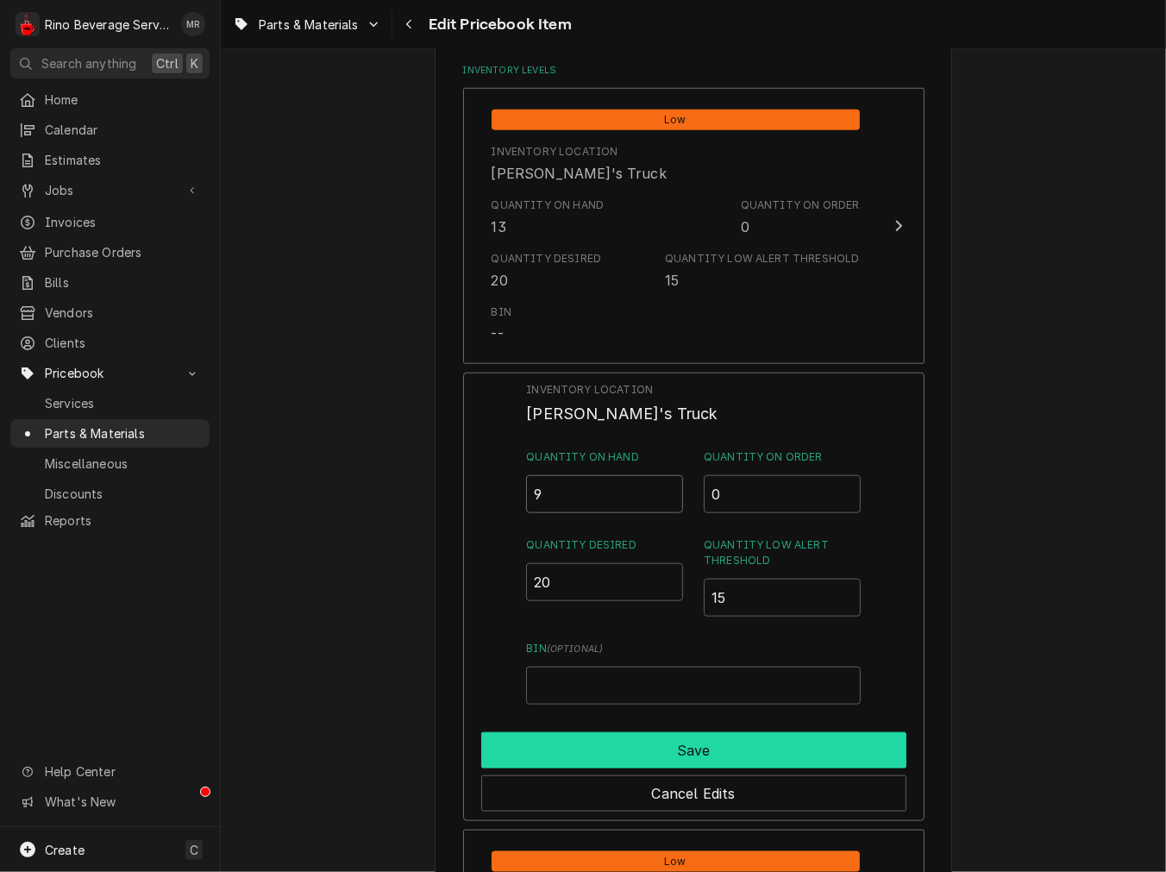
type input "9"
click at [779, 751] on button "Save" at bounding box center [693, 750] width 425 height 36
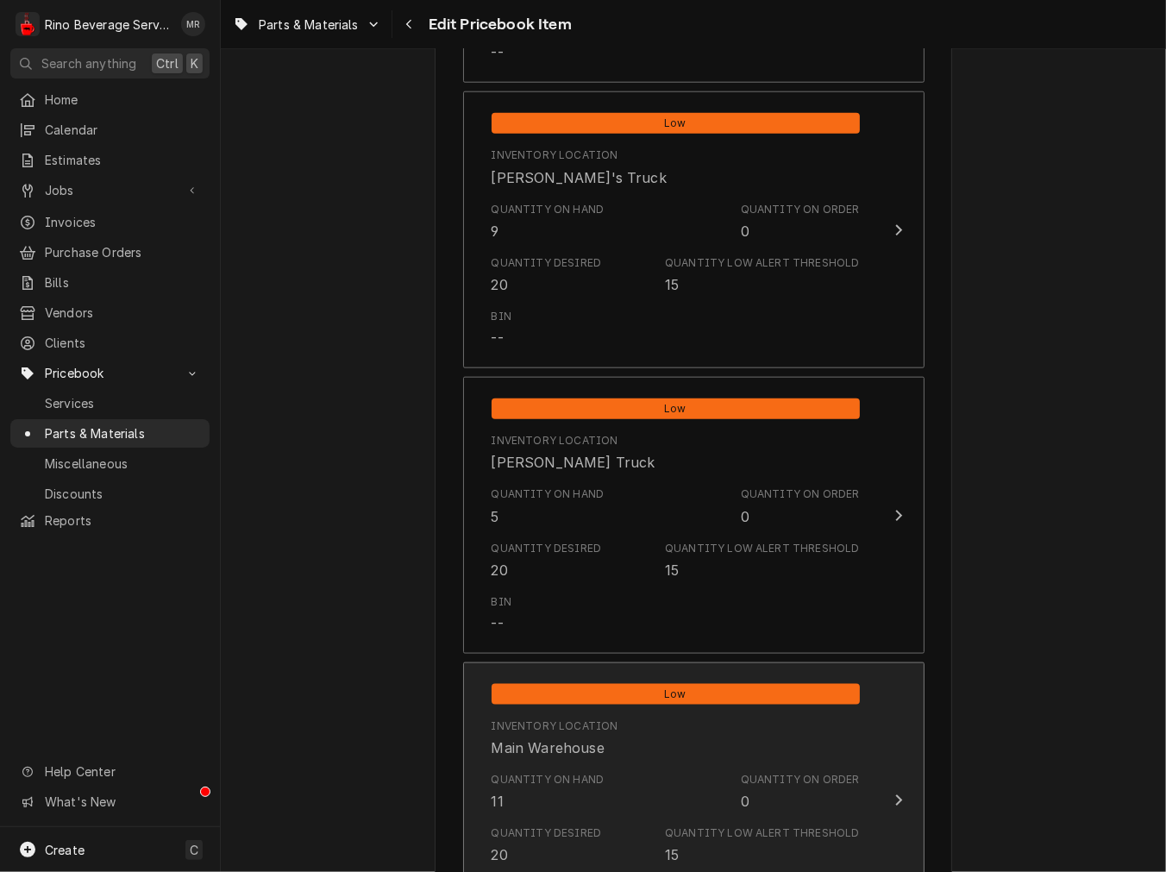
scroll to position [1756, 0]
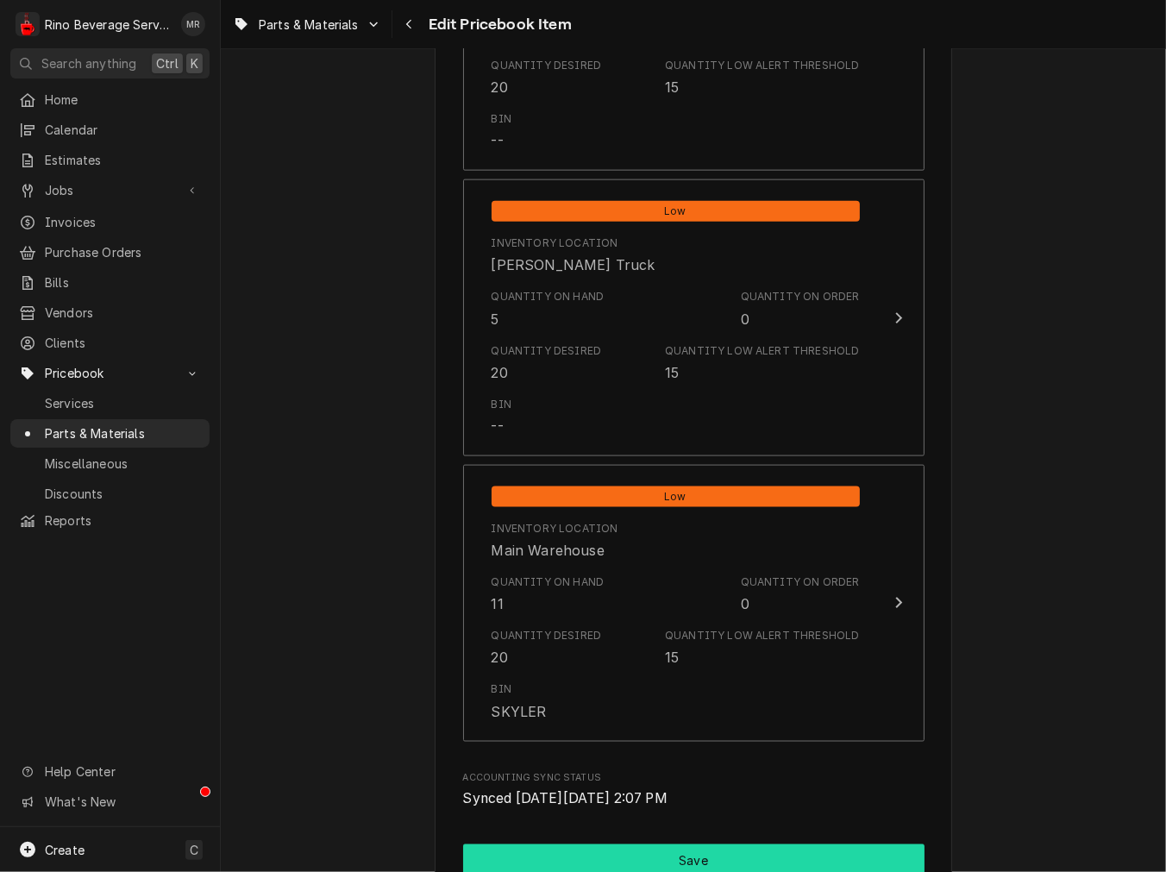
click at [580, 850] on button "Save" at bounding box center [693, 860] width 461 height 32
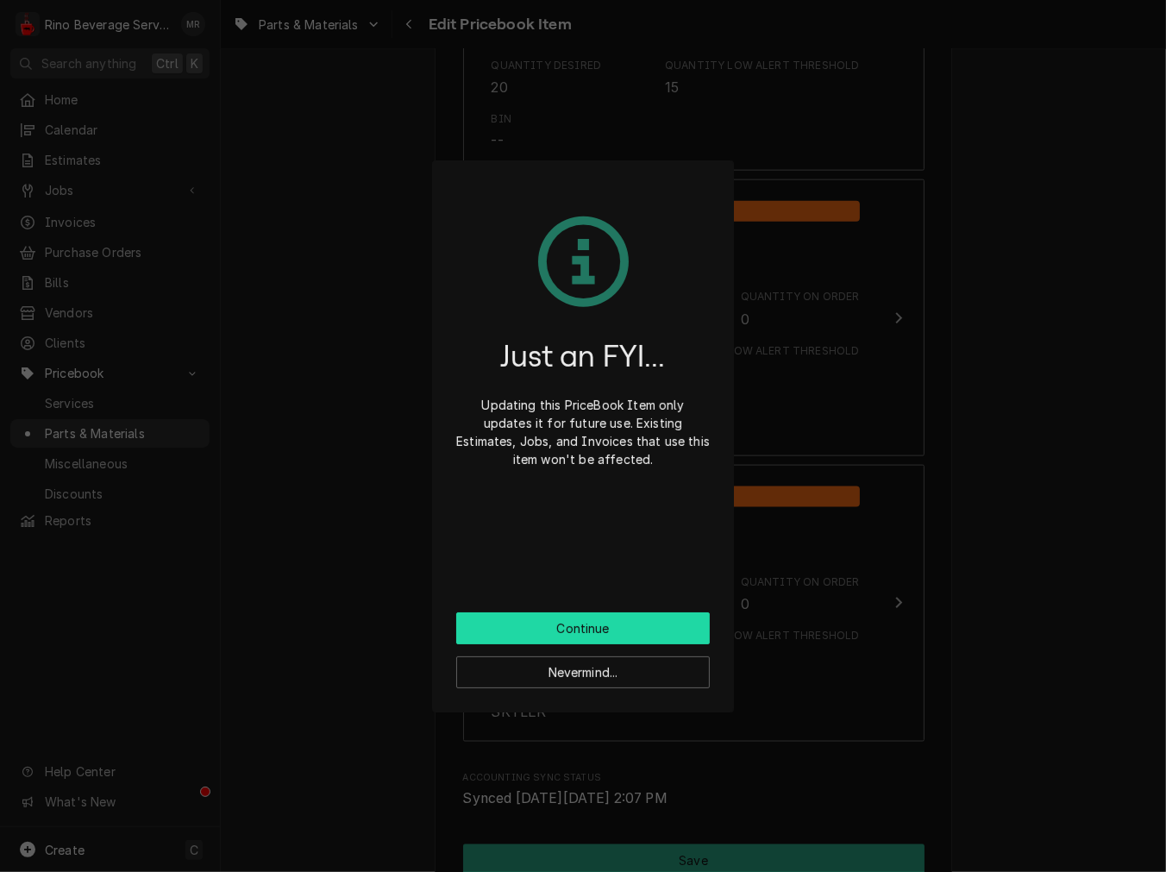
click at [599, 630] on button "Continue" at bounding box center [583, 628] width 254 height 32
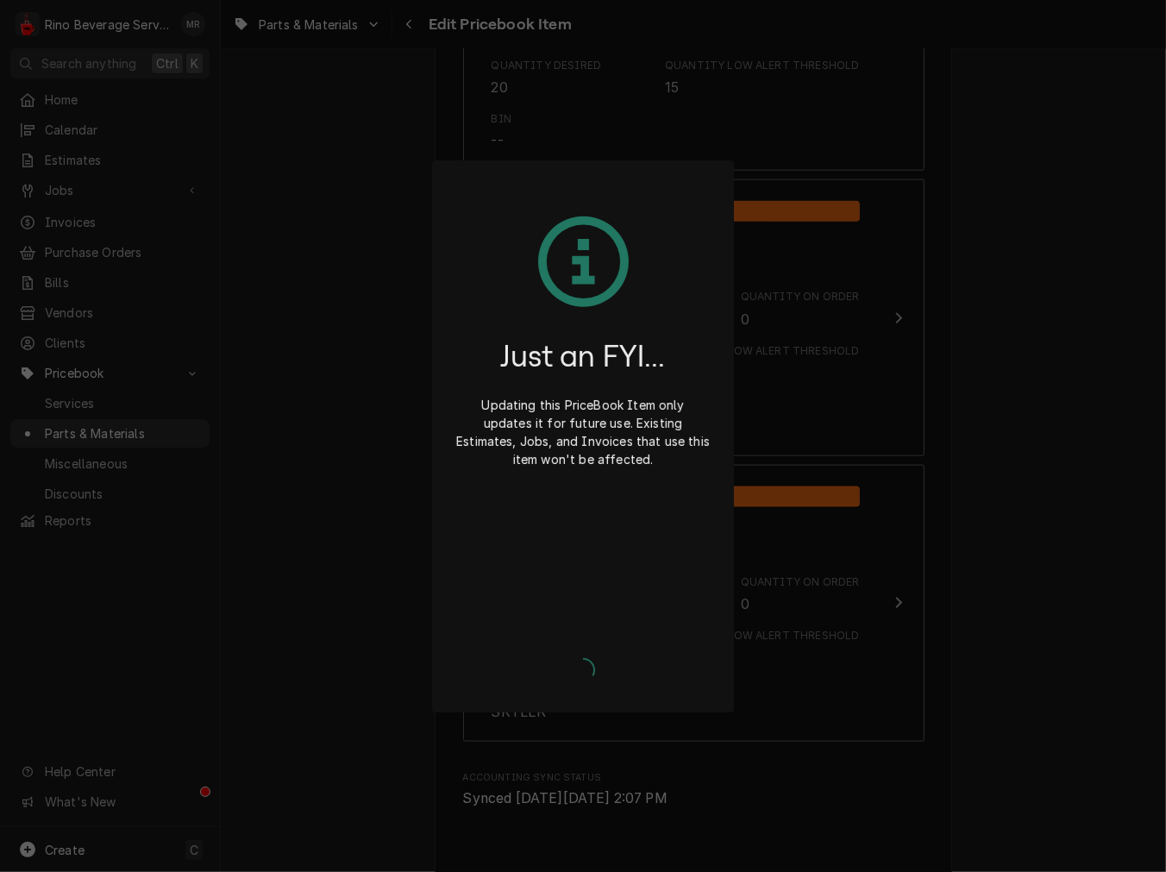
type textarea "x"
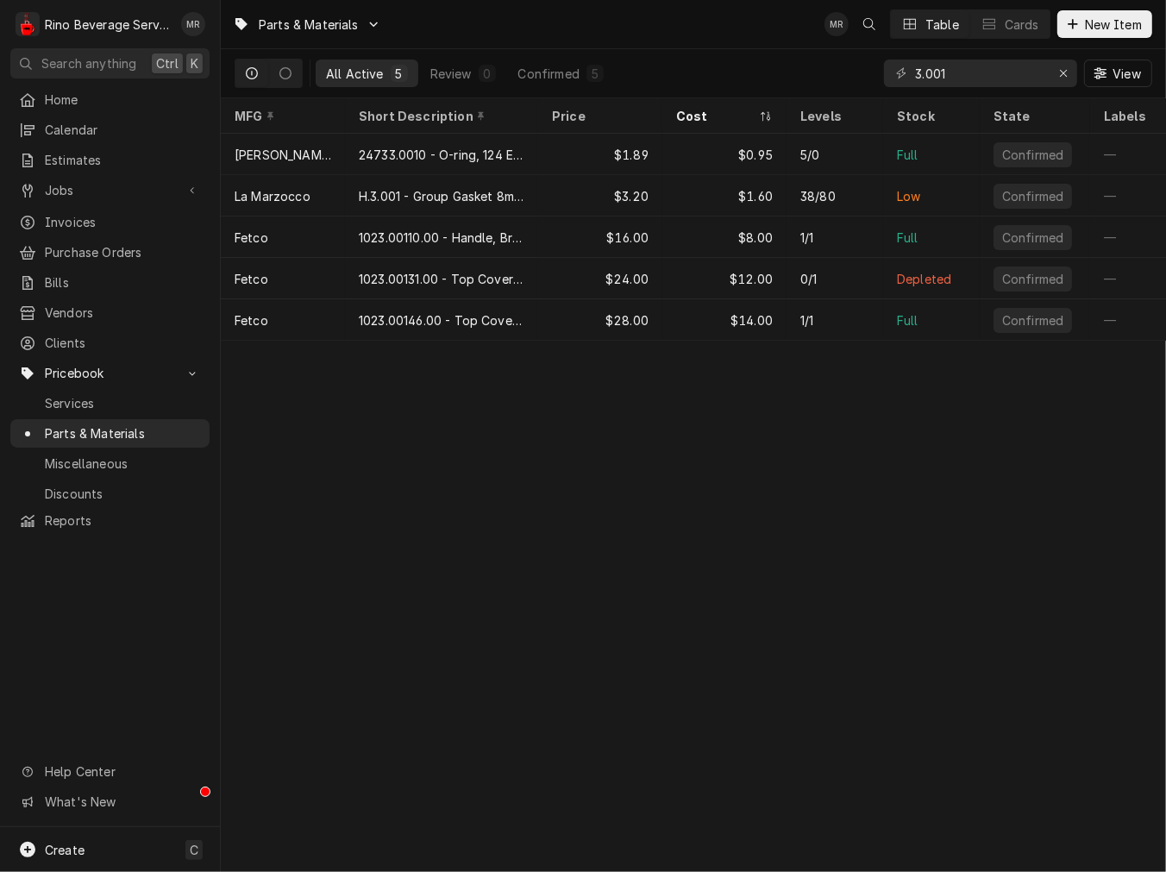
click at [420, 841] on div "Parts & Materials MR Table Cards New Item All Active 5 Review 0 Confirmed 5 3.0…" at bounding box center [693, 436] width 945 height 872
click at [76, 190] on span "Jobs" at bounding box center [110, 190] width 130 height 18
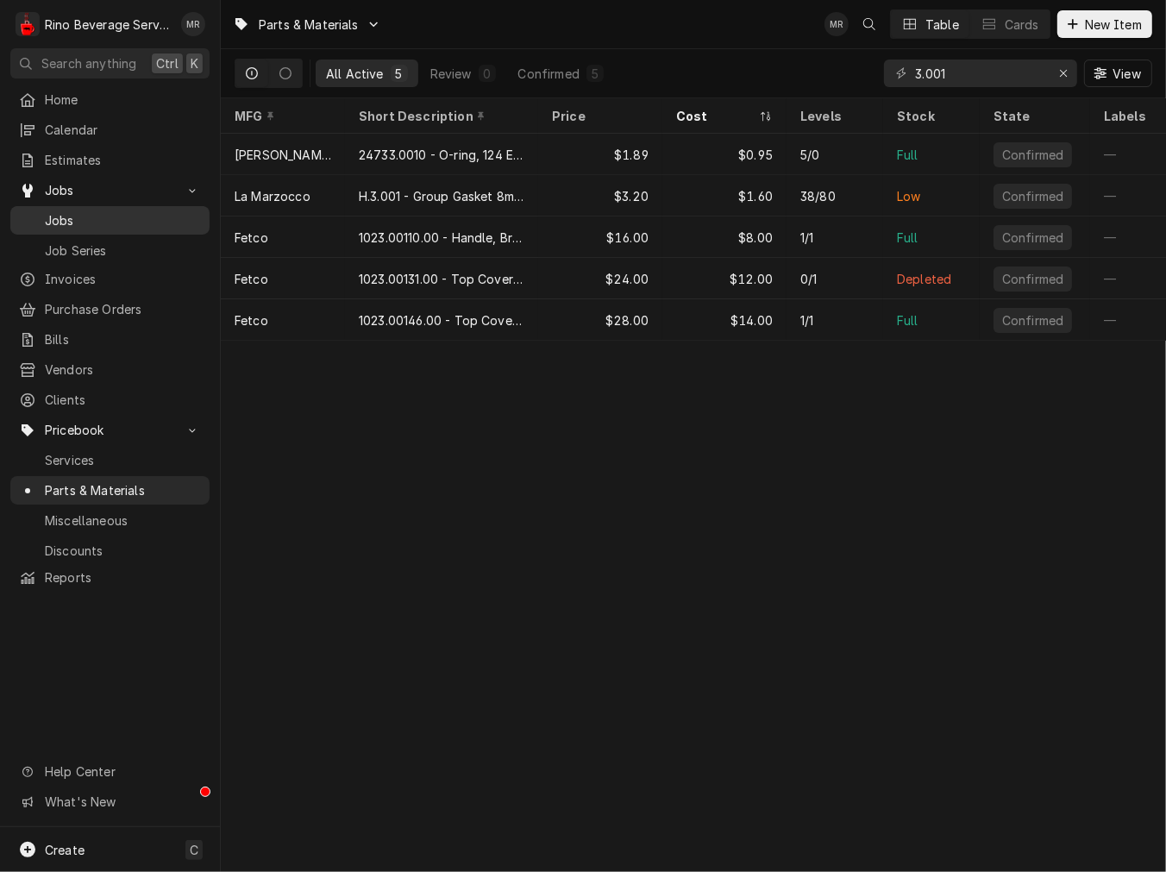
click at [109, 211] on span "Jobs" at bounding box center [123, 220] width 156 height 18
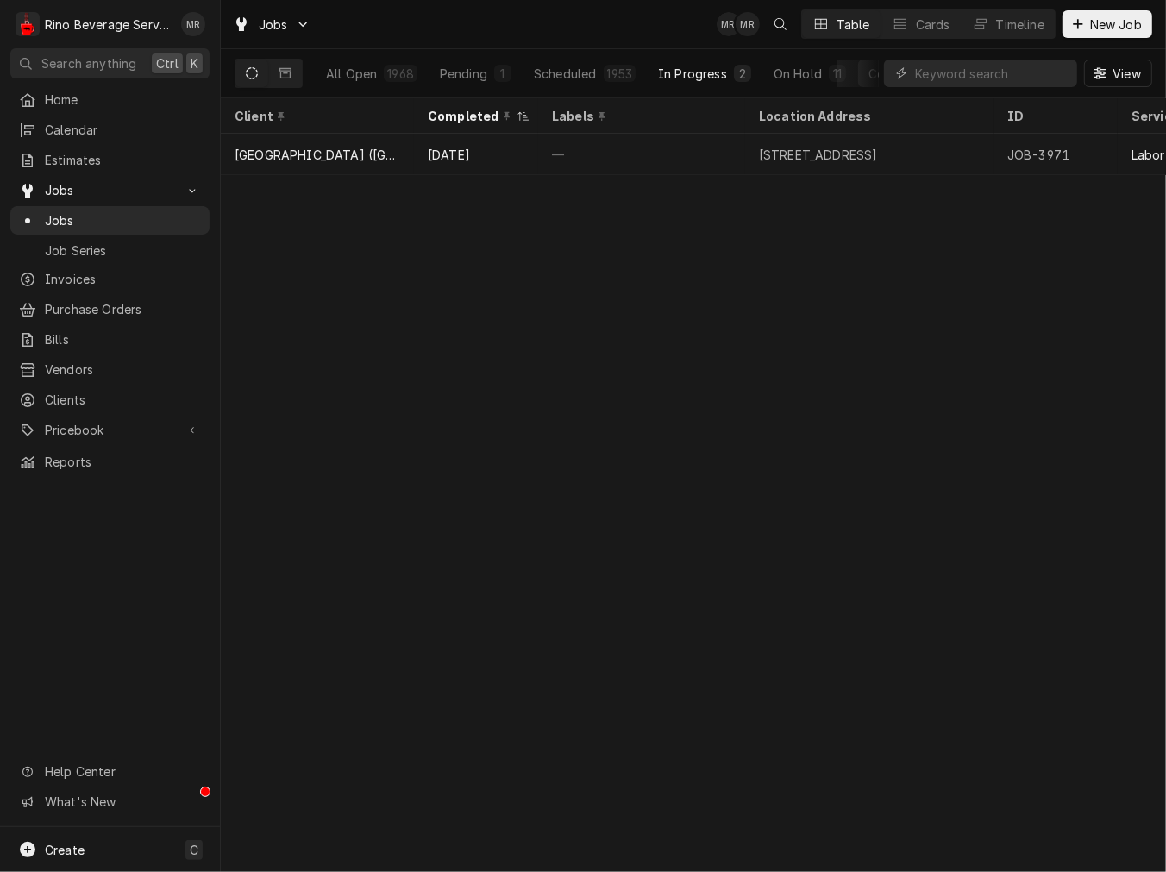
click at [724, 76] on button "In Progress 2" at bounding box center [705, 74] width 114 height 28
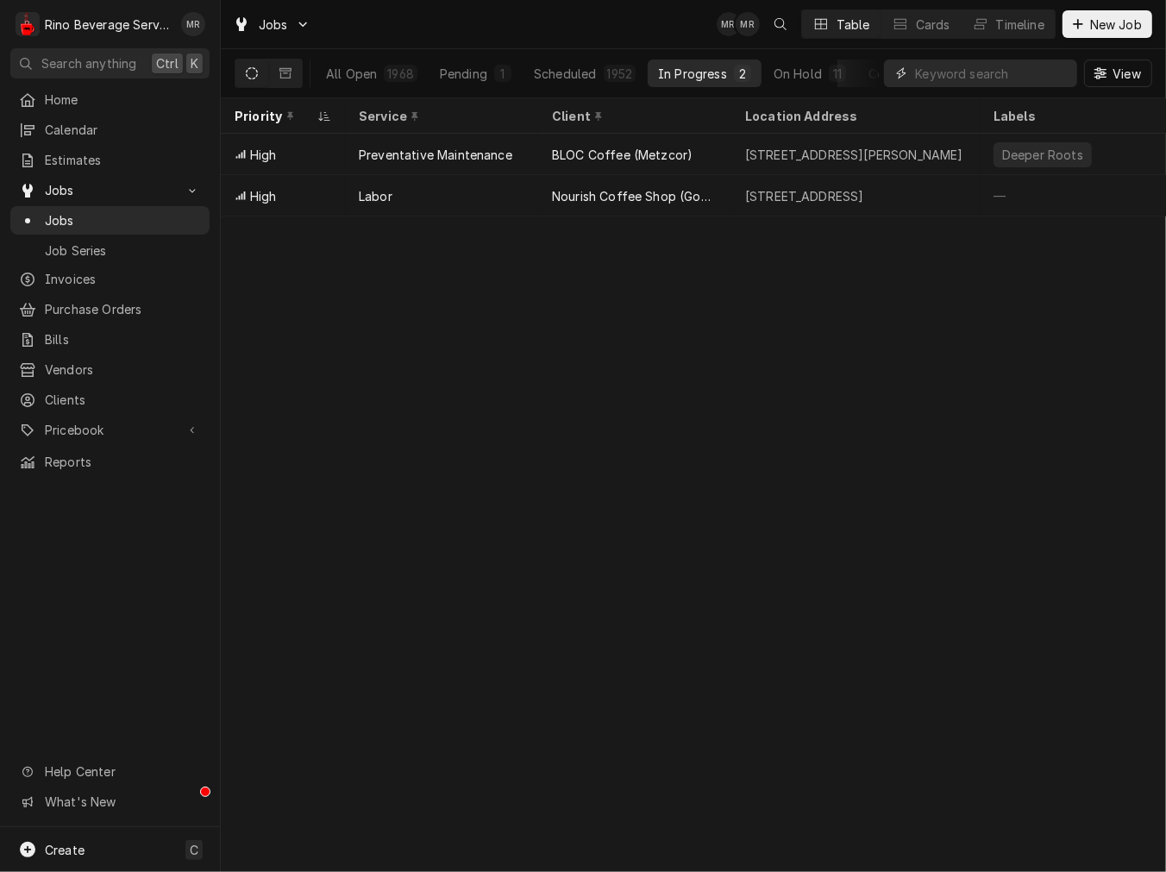
click at [996, 80] on input "Dynamic Content Wrapper" at bounding box center [992, 74] width 154 height 28
click at [72, 228] on div "Jobs Job Series" at bounding box center [109, 234] width 199 height 57
click at [403, 72] on div "1968" at bounding box center [400, 74] width 27 height 18
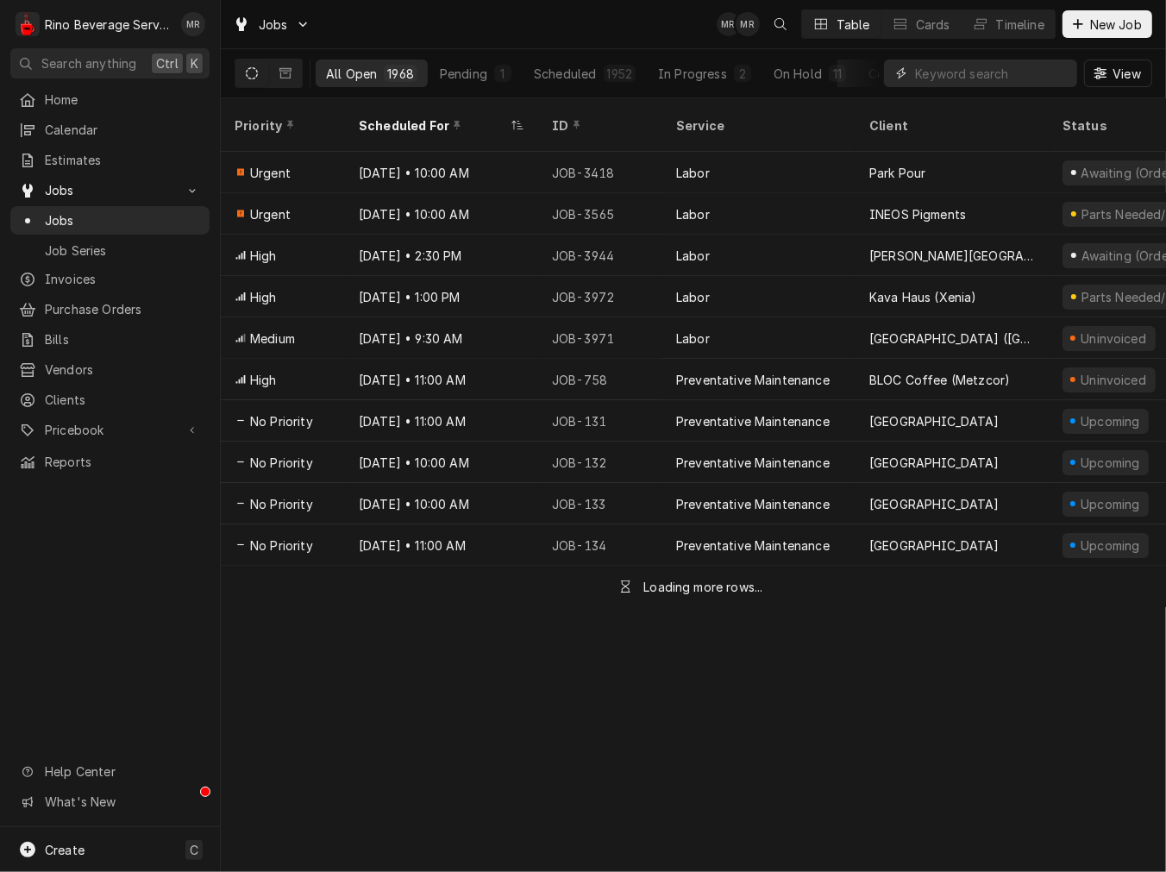
click at [960, 78] on input "Dynamic Content Wrapper" at bounding box center [992, 74] width 154 height 28
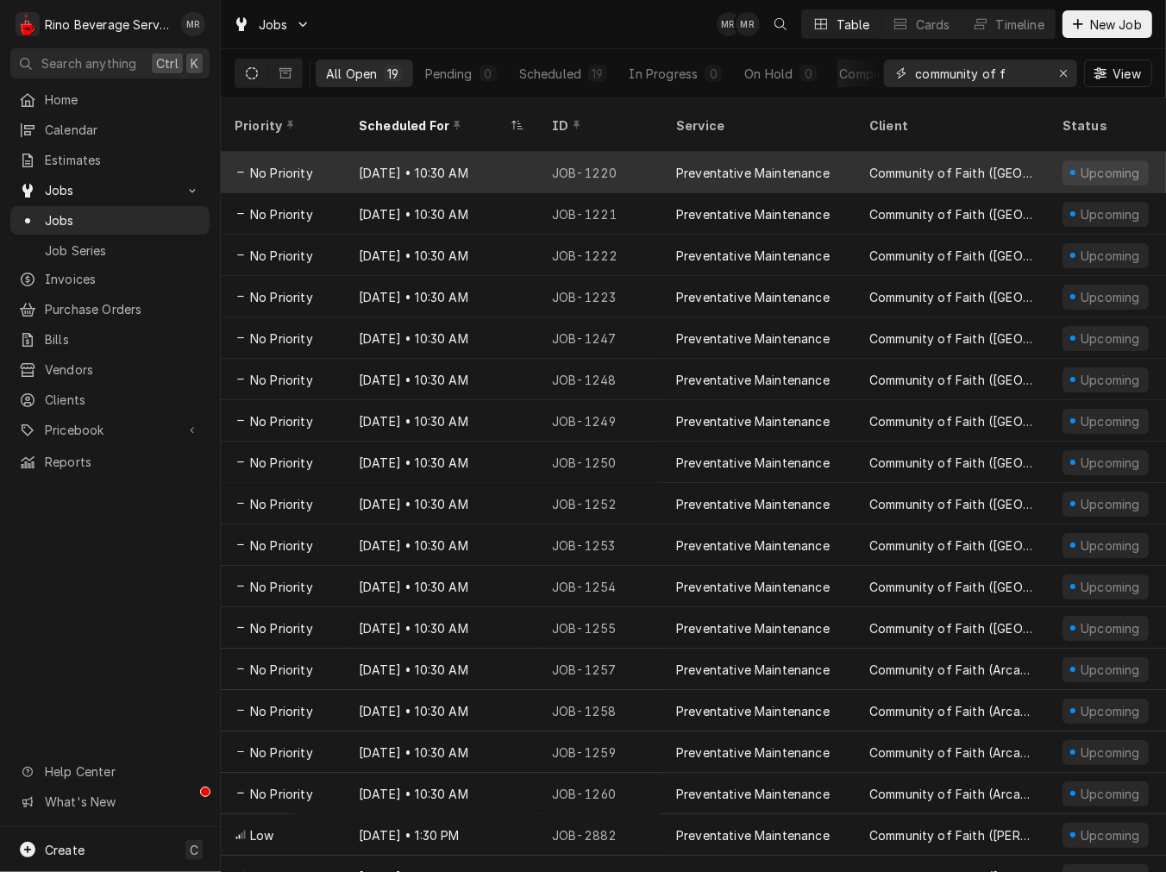
type input "community of f"
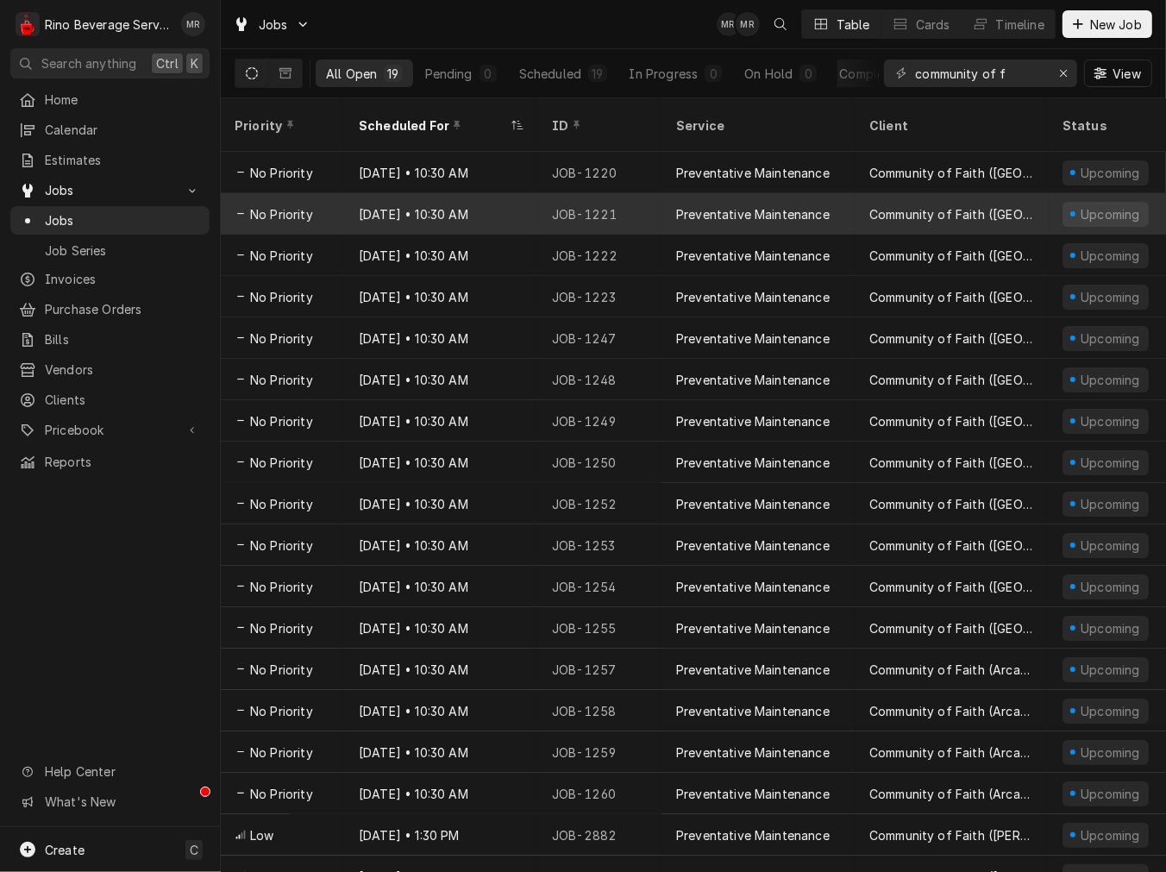
drag, startPoint x: 392, startPoint y: 170, endPoint x: 397, endPoint y: 190, distance: 20.3
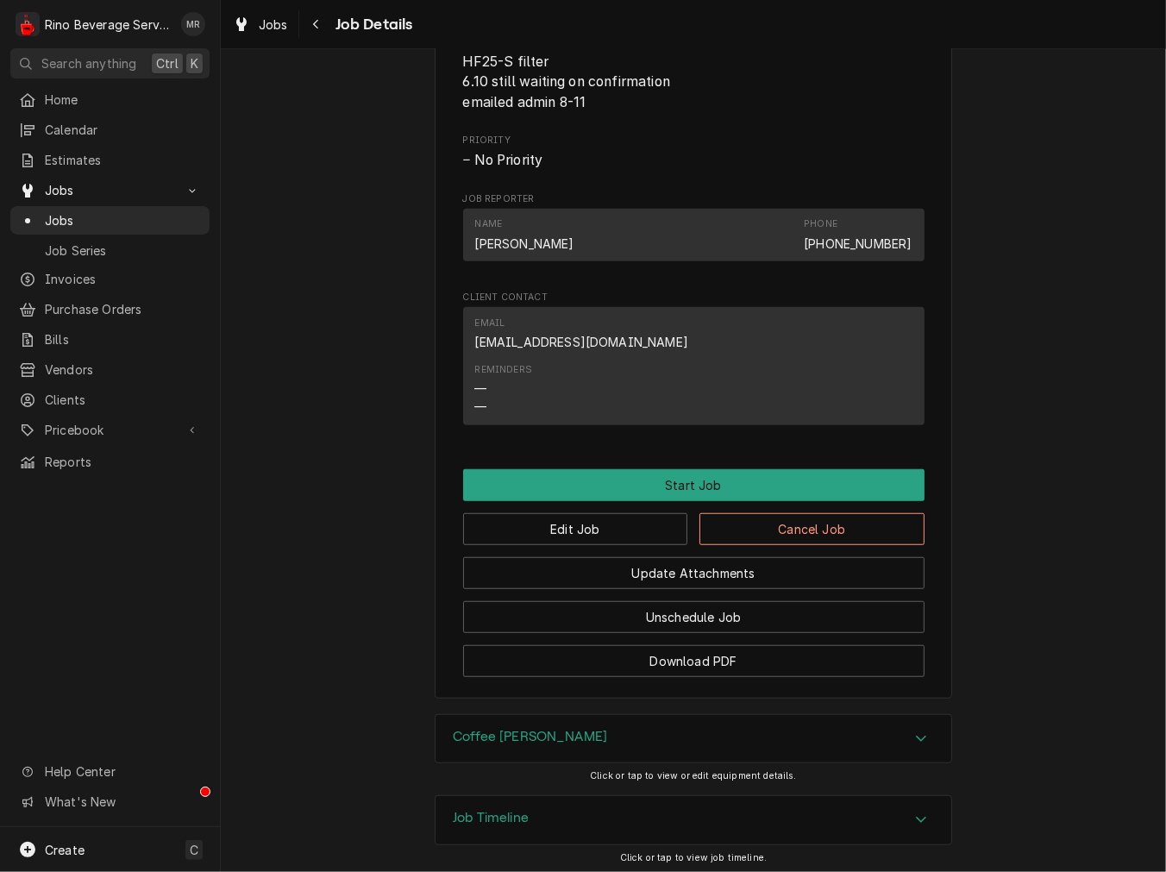
scroll to position [945, 0]
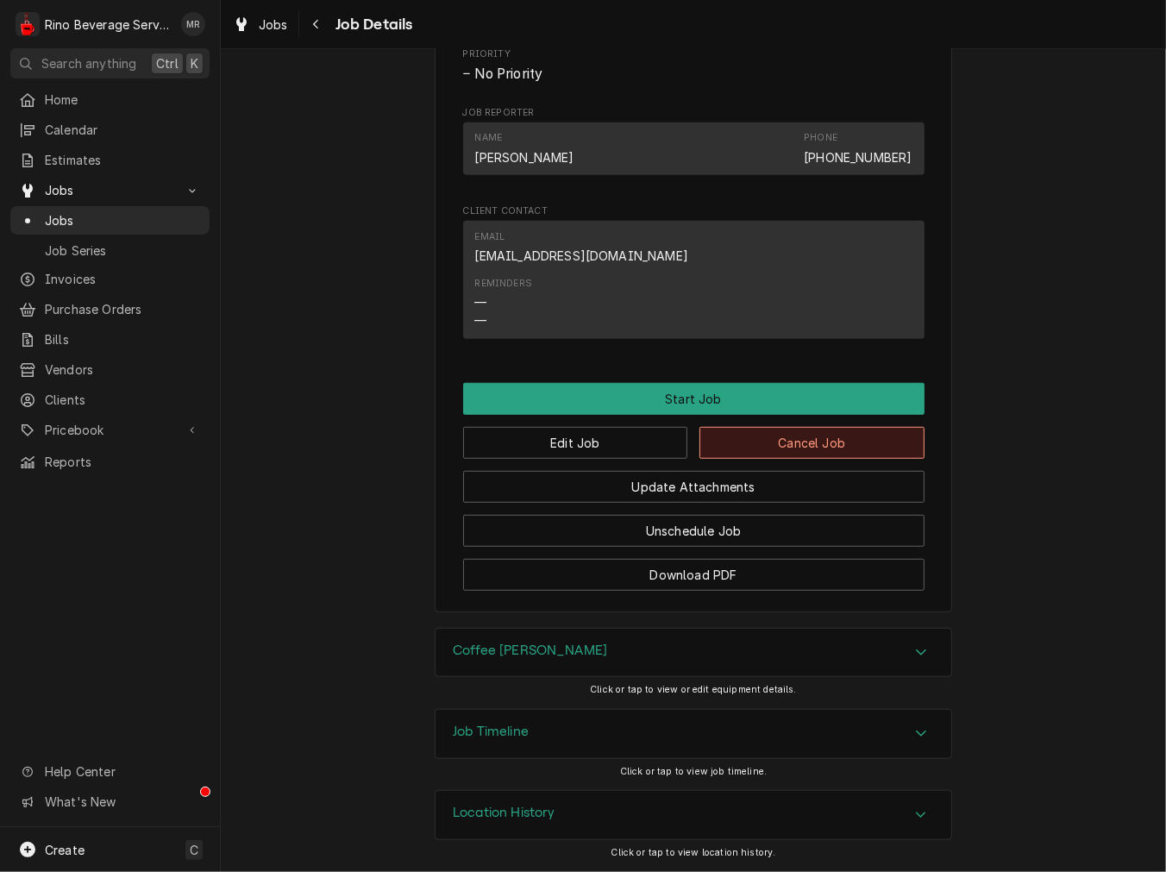
click at [858, 436] on button "Cancel Job" at bounding box center [811, 443] width 225 height 32
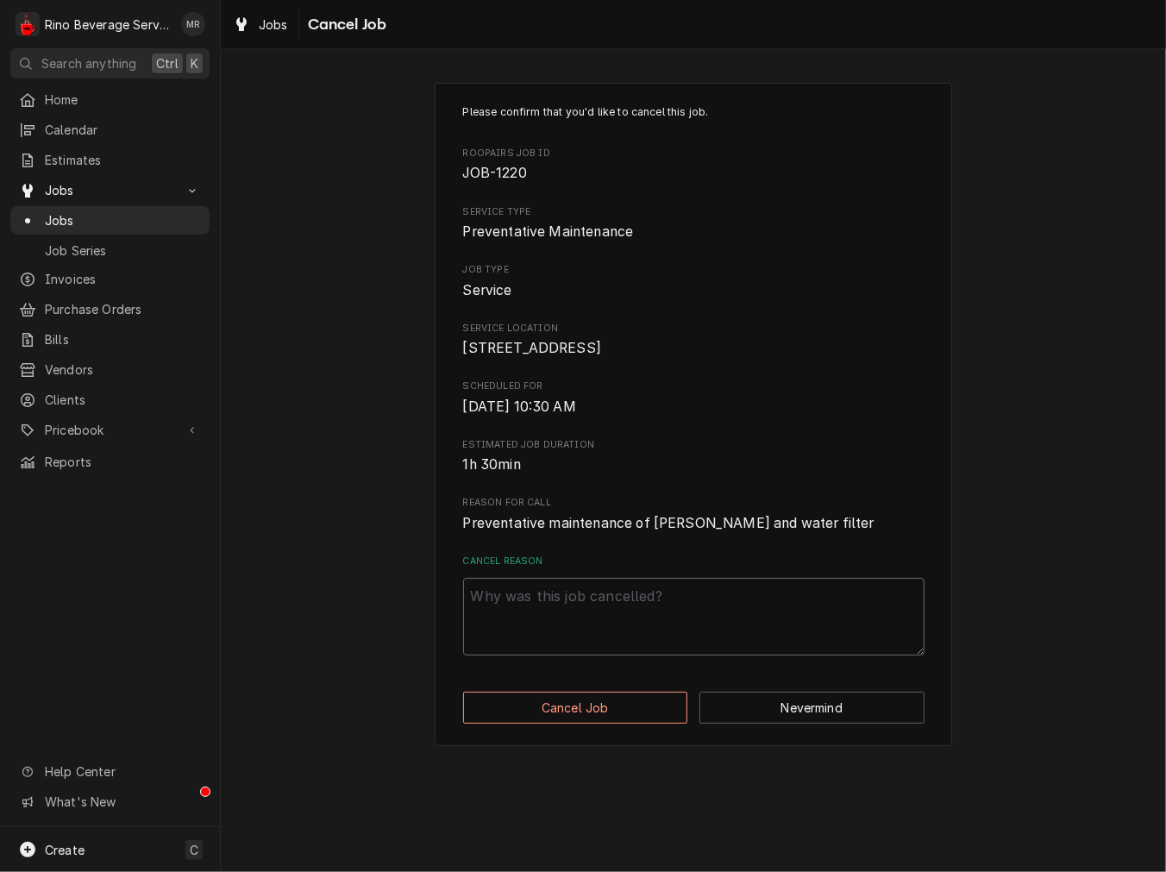
click at [522, 627] on textarea "Cancel Reason" at bounding box center [693, 617] width 461 height 78
type textarea "x"
type textarea "c"
type textarea "x"
type textarea "ca"
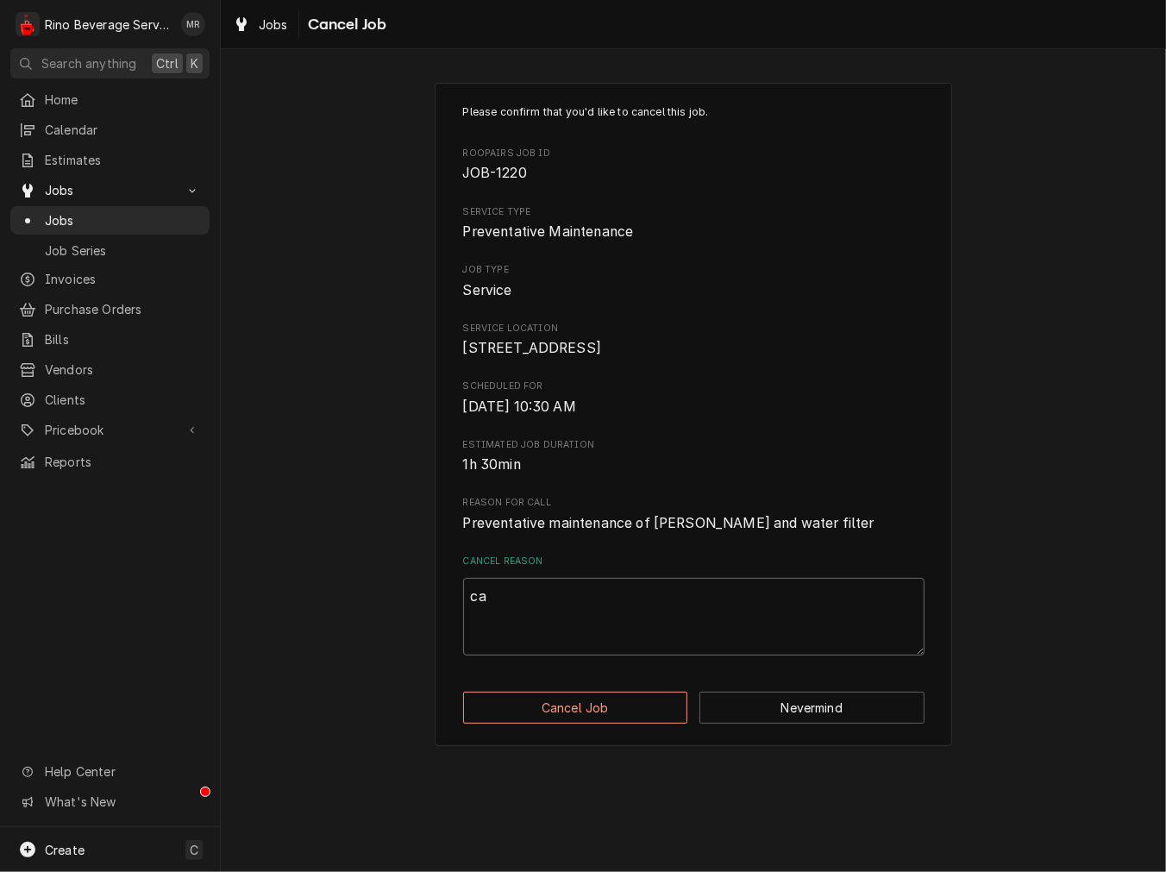
type textarea "x"
type textarea "can"
type textarea "x"
type textarea "canc"
type textarea "x"
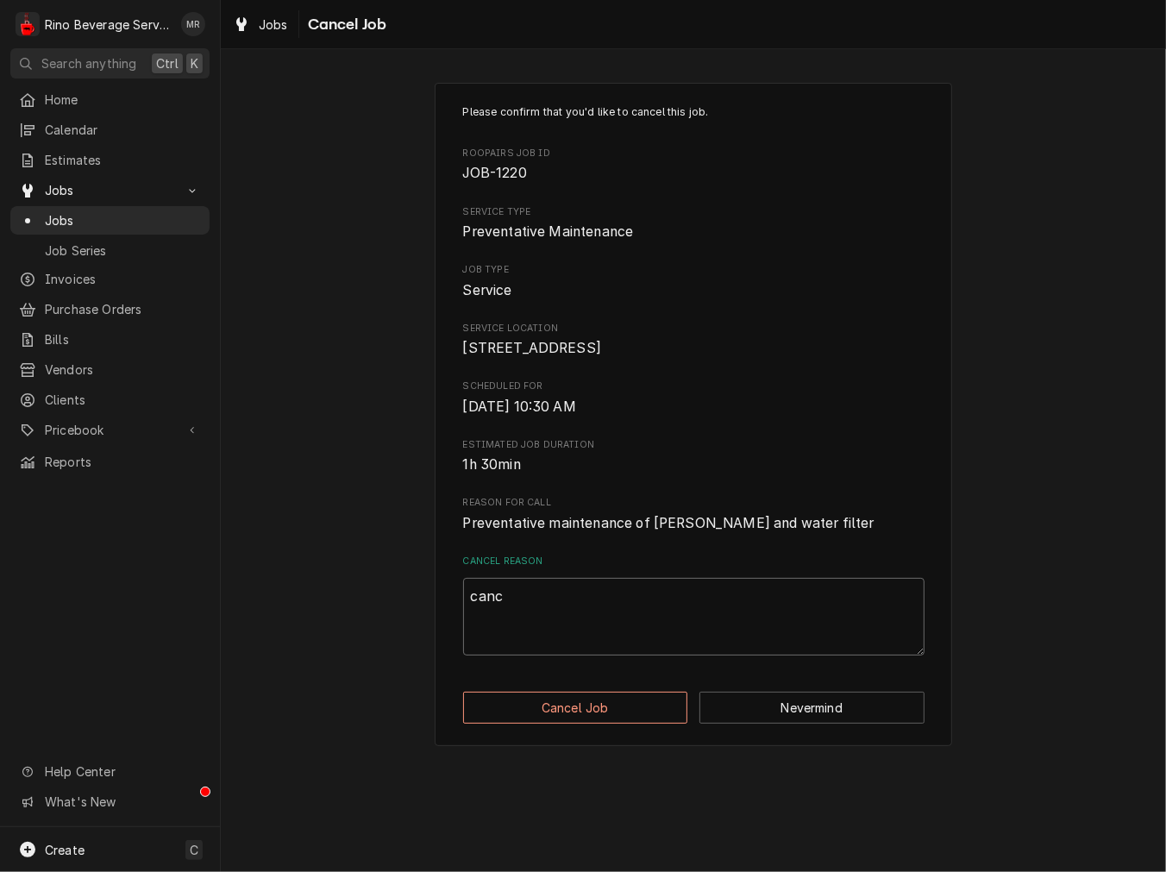
type textarea "cance"
type textarea "x"
type textarea "cancel"
click at [624, 746] on div "Please confirm that you'd like to cancel this job. Roopairs Job ID JOB-1220 Ser…" at bounding box center [693, 414] width 517 height 663
click at [624, 724] on button "Cancel Job" at bounding box center [575, 708] width 225 height 32
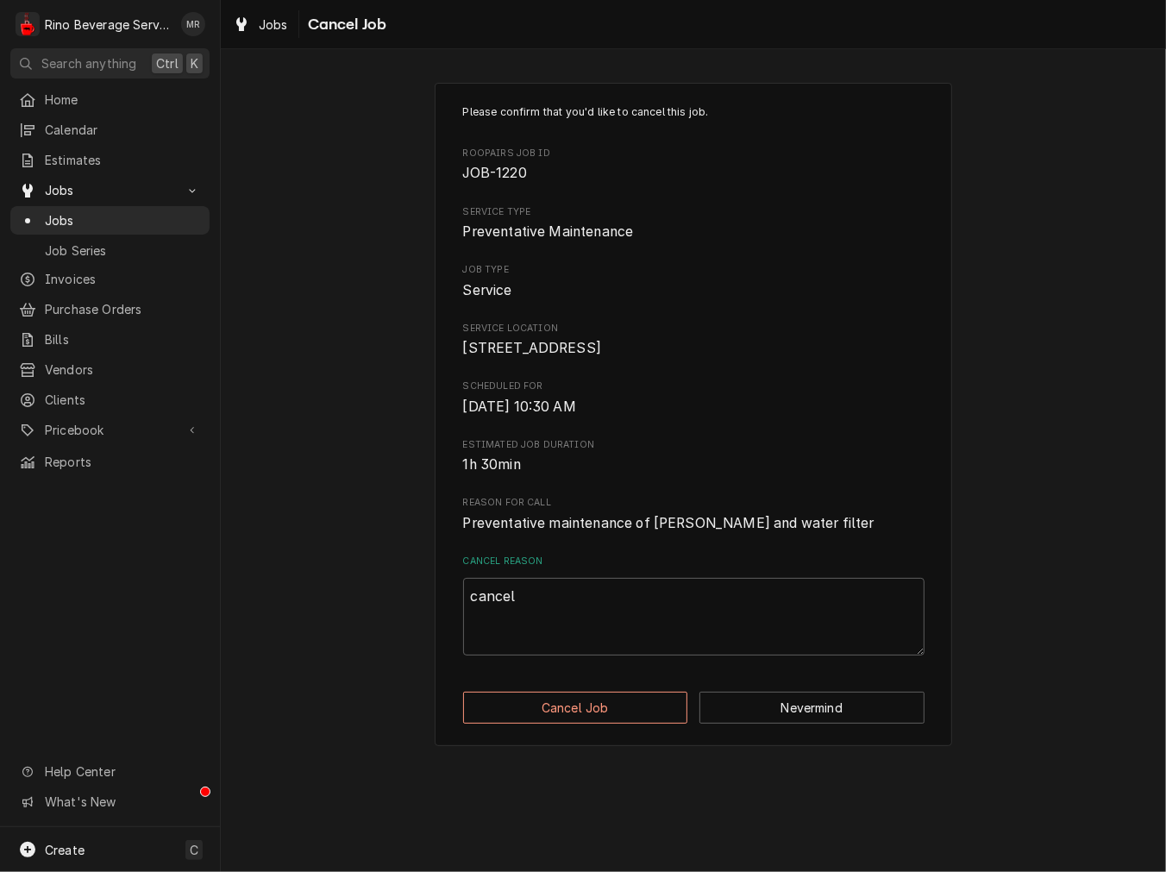
type textarea "x"
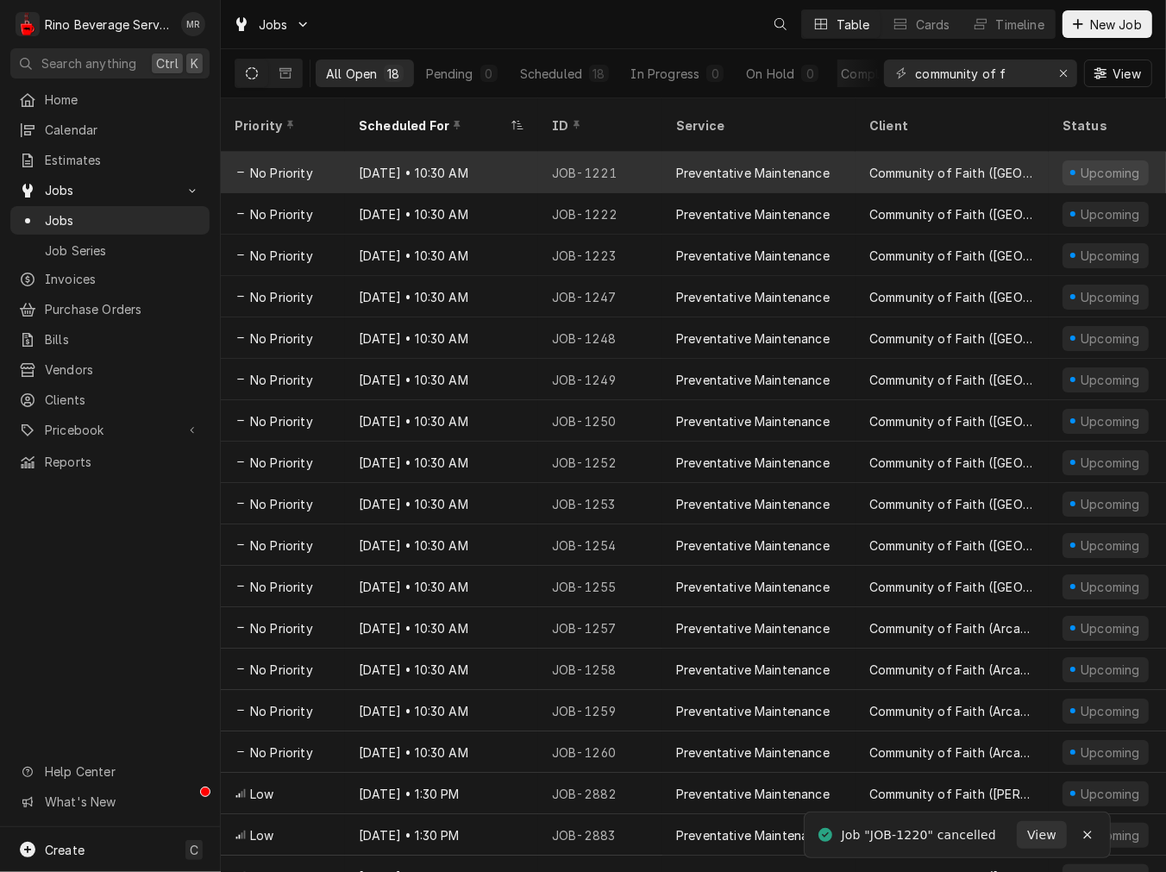
click at [502, 152] on div "[DATE] • 10:30 AM" at bounding box center [441, 172] width 193 height 41
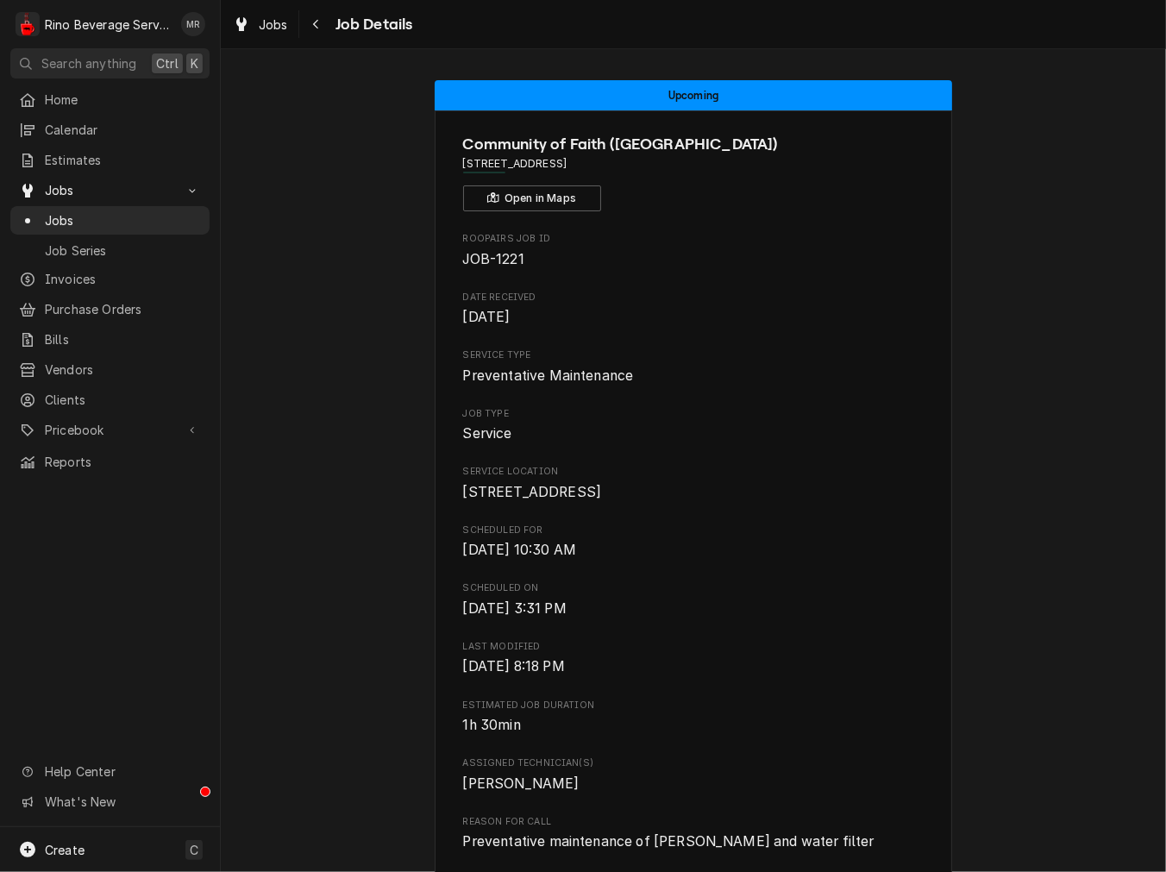
scroll to position [904, 0]
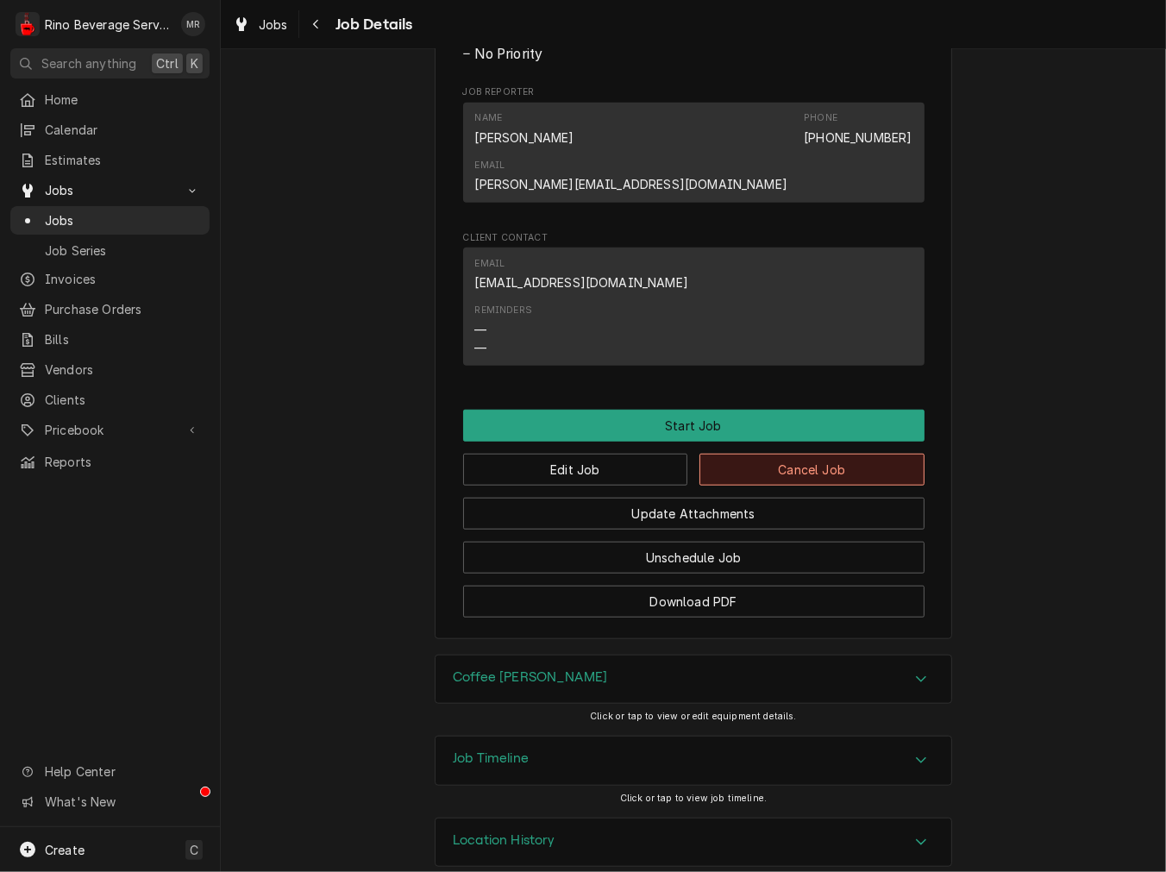
click at [823, 454] on button "Cancel Job" at bounding box center [811, 470] width 225 height 32
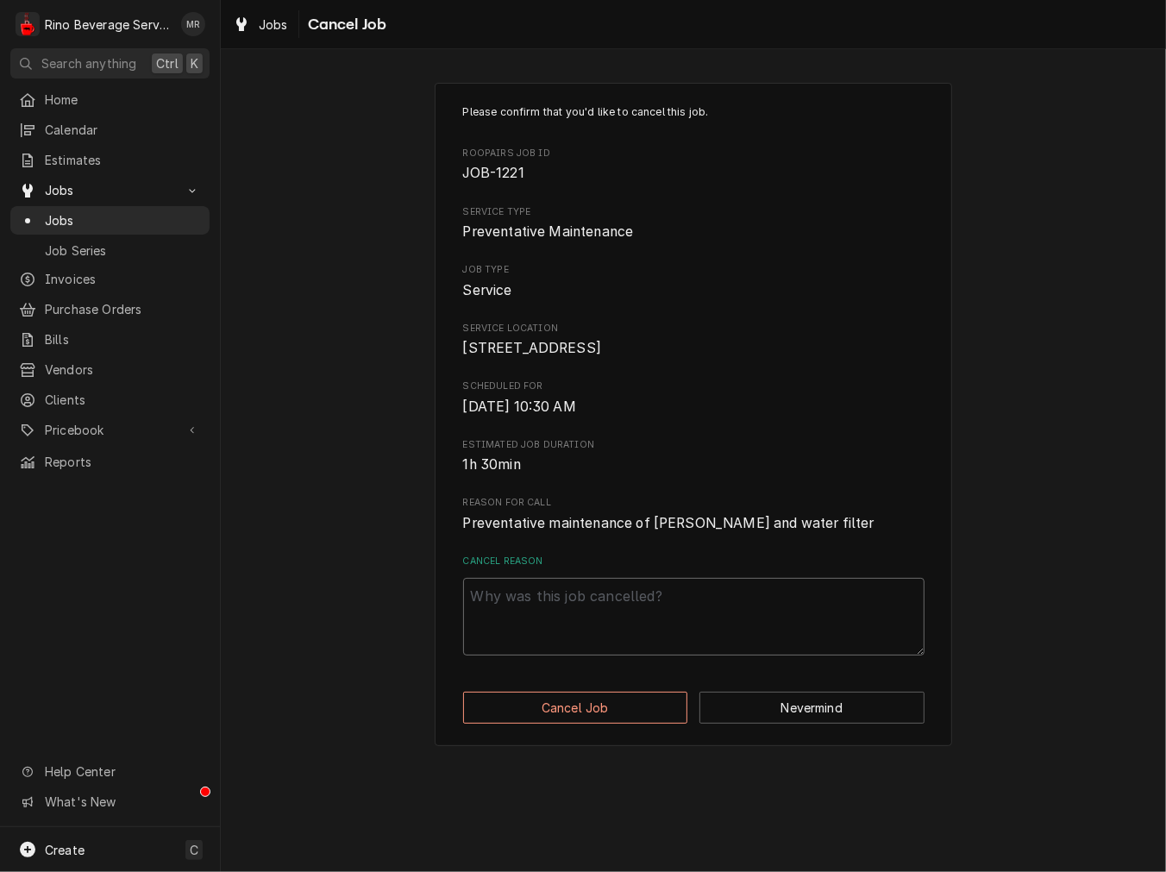
click at [579, 630] on textarea "Cancel Reason" at bounding box center [693, 617] width 461 height 78
paste textarea "cancel"
type textarea "x"
type textarea "cancel"
click at [579, 724] on button "Cancel Job" at bounding box center [575, 708] width 225 height 32
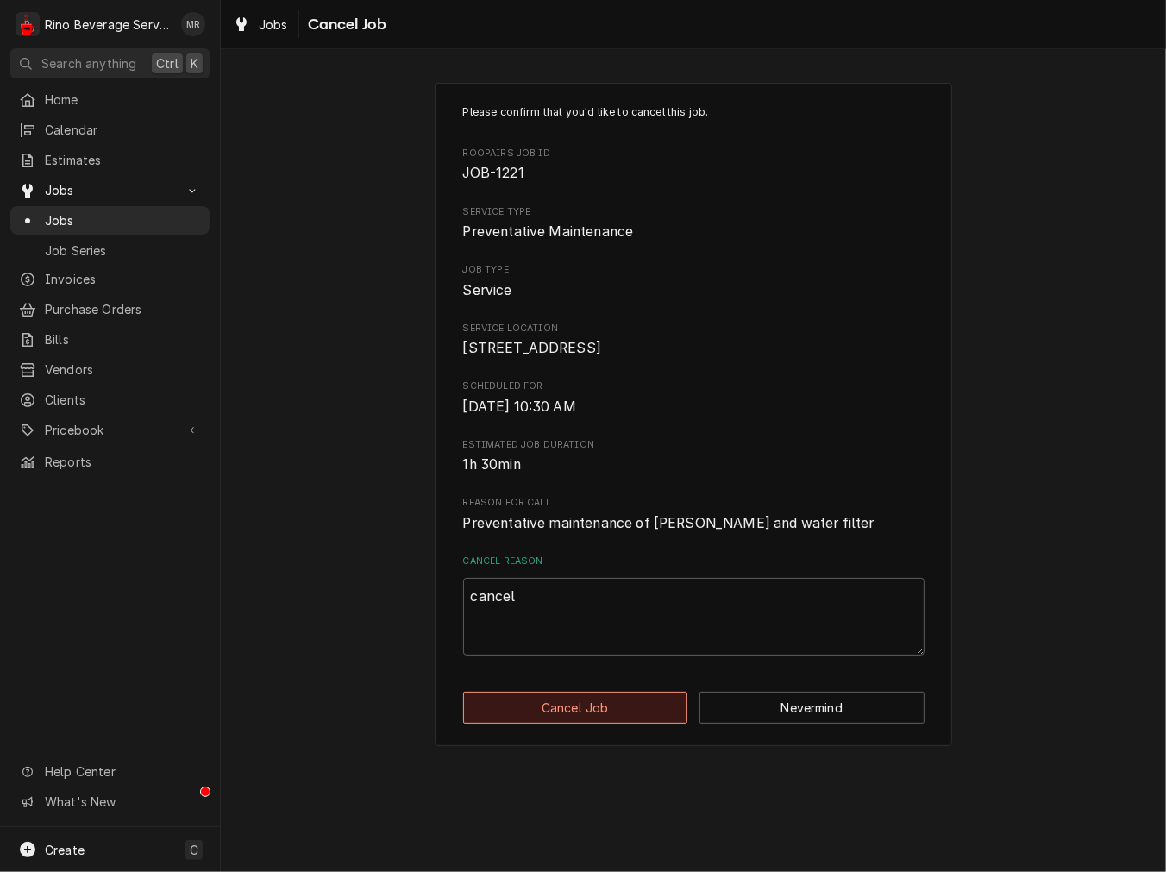
type textarea "x"
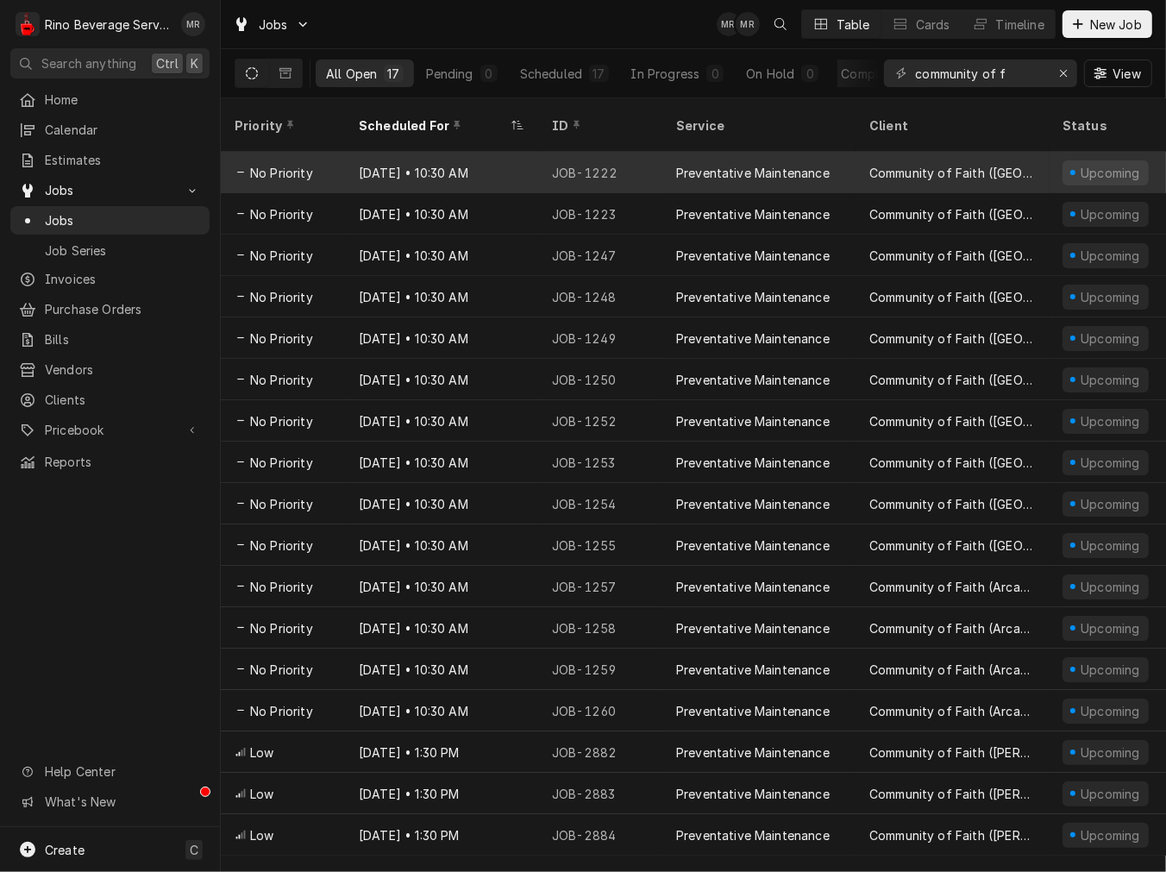
drag, startPoint x: 352, startPoint y: 164, endPoint x: 478, endPoint y: 306, distance: 190.0
click at [352, 164] on div "May 29, 2027 • 10:30 AM" at bounding box center [441, 172] width 193 height 41
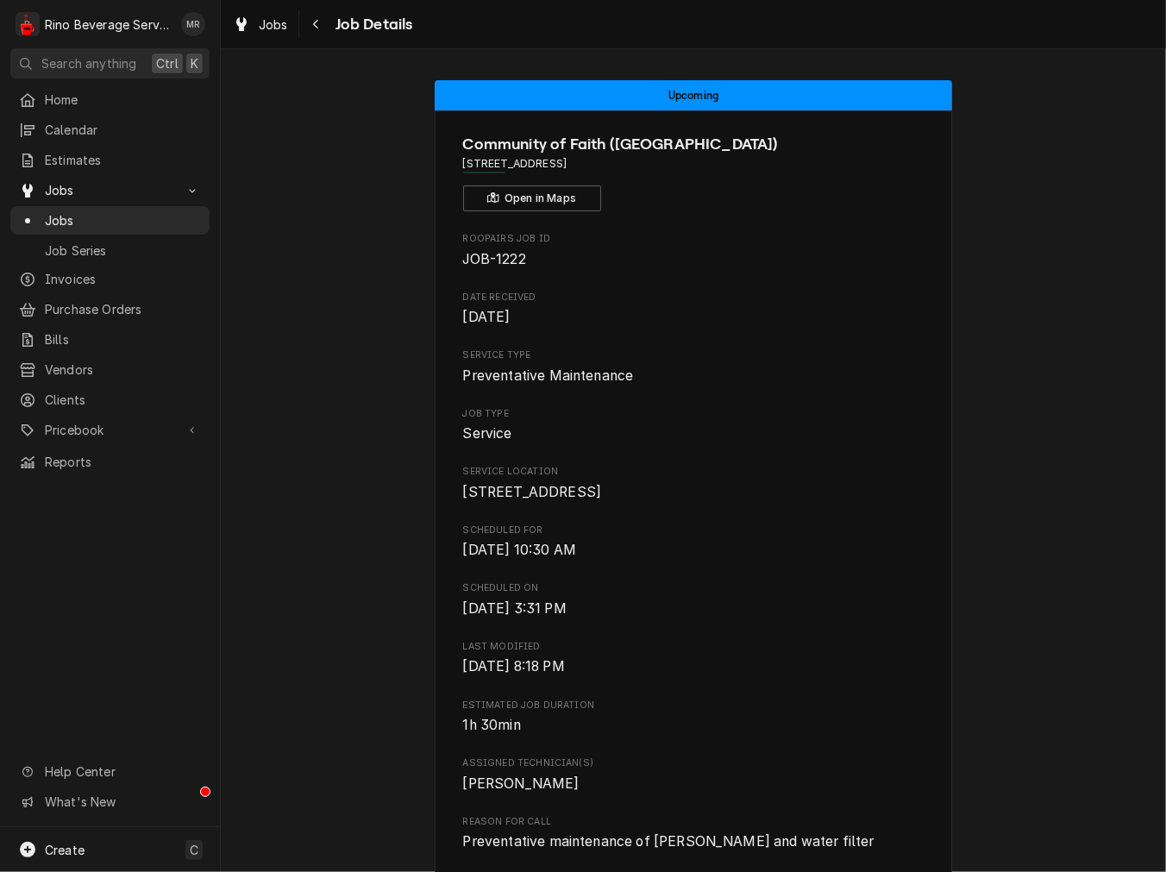
scroll to position [639, 0]
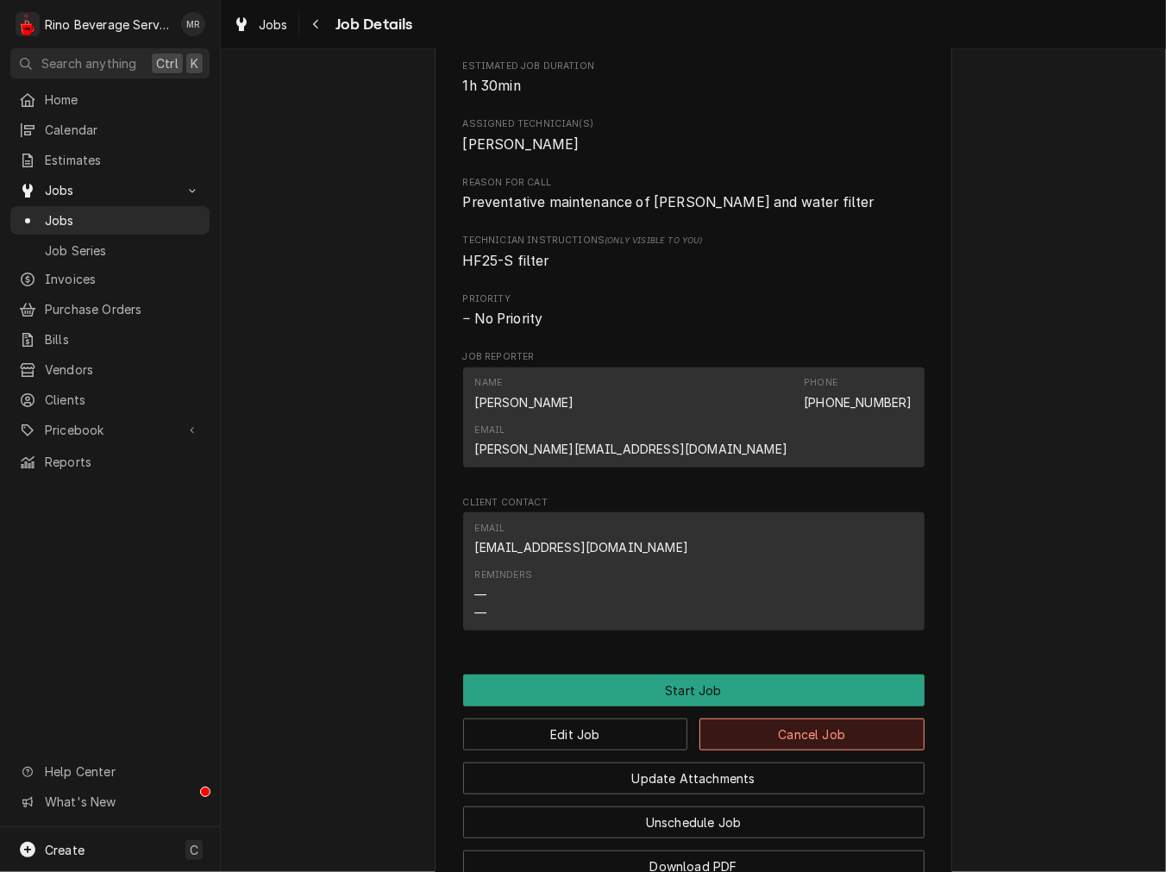
click at [708, 718] on button "Cancel Job" at bounding box center [811, 734] width 225 height 32
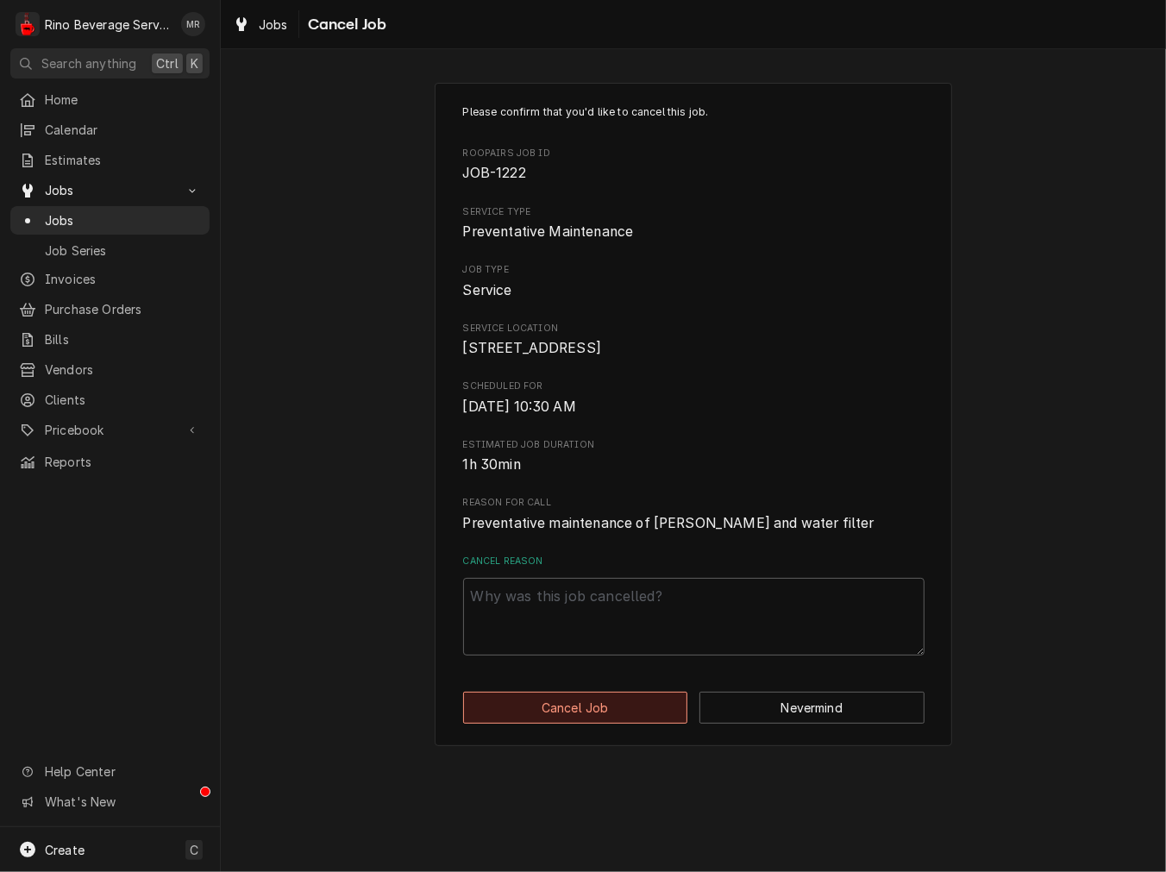
drag, startPoint x: 595, startPoint y: 716, endPoint x: 595, endPoint y: 649, distance: 66.4
click at [595, 712] on button "Cancel Job" at bounding box center [575, 708] width 225 height 32
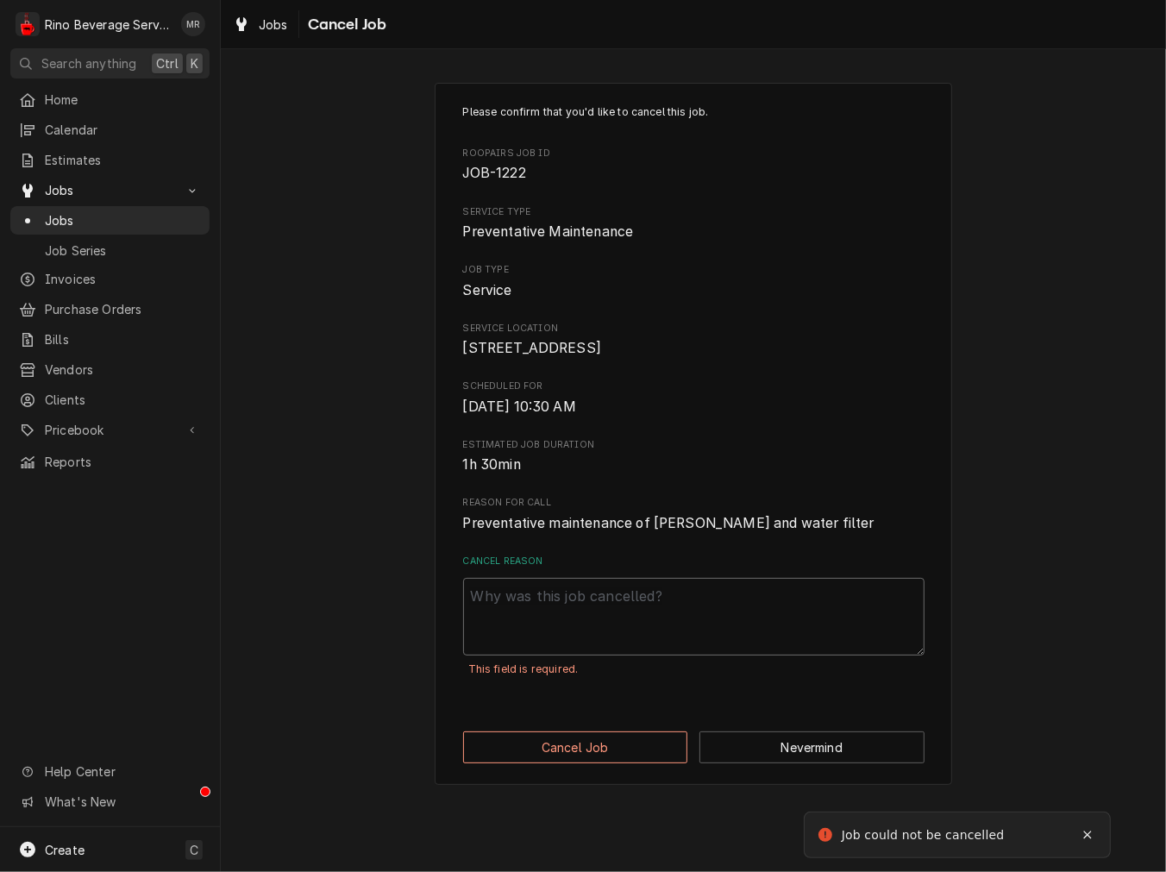
click at [592, 627] on textarea "Cancel Reason" at bounding box center [693, 617] width 461 height 78
paste textarea "cancel"
type textarea "x"
type textarea "cancel"
click at [546, 763] on button "Cancel Job" at bounding box center [575, 747] width 225 height 32
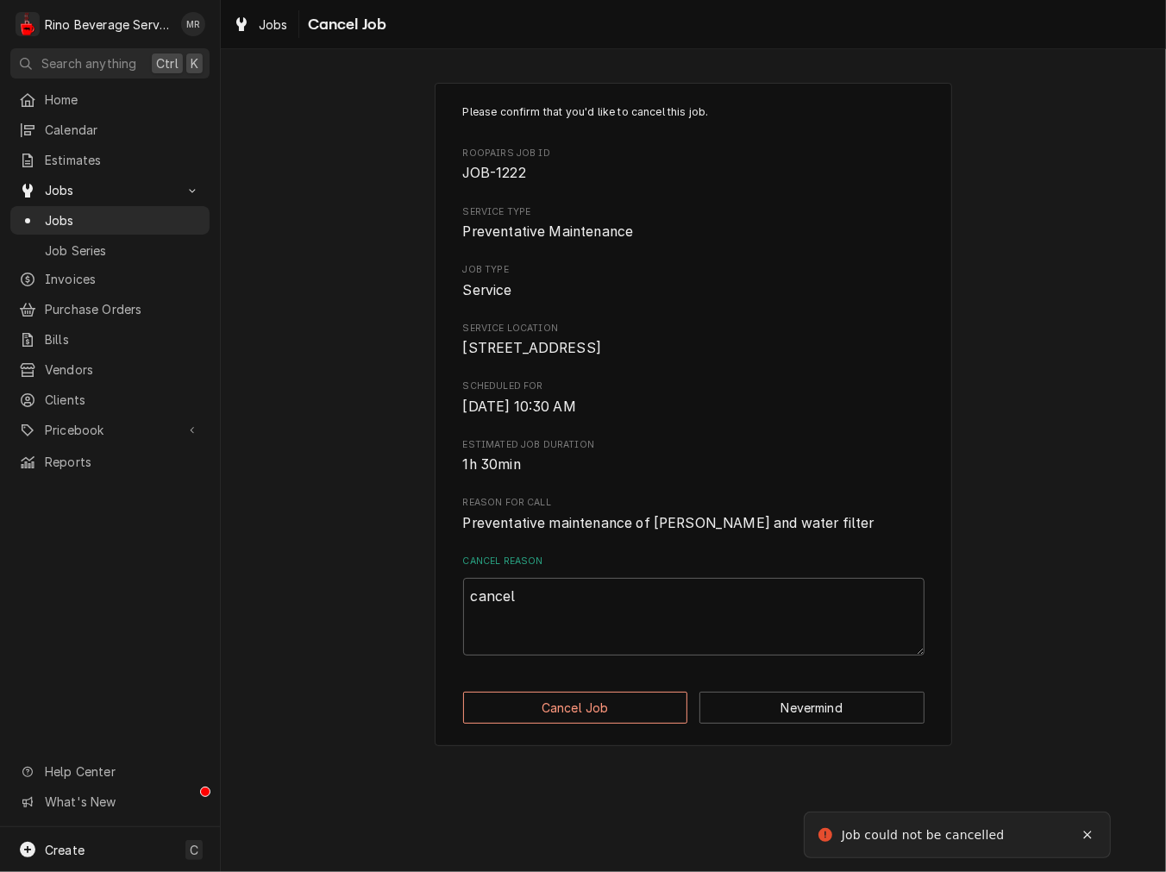
type textarea "x"
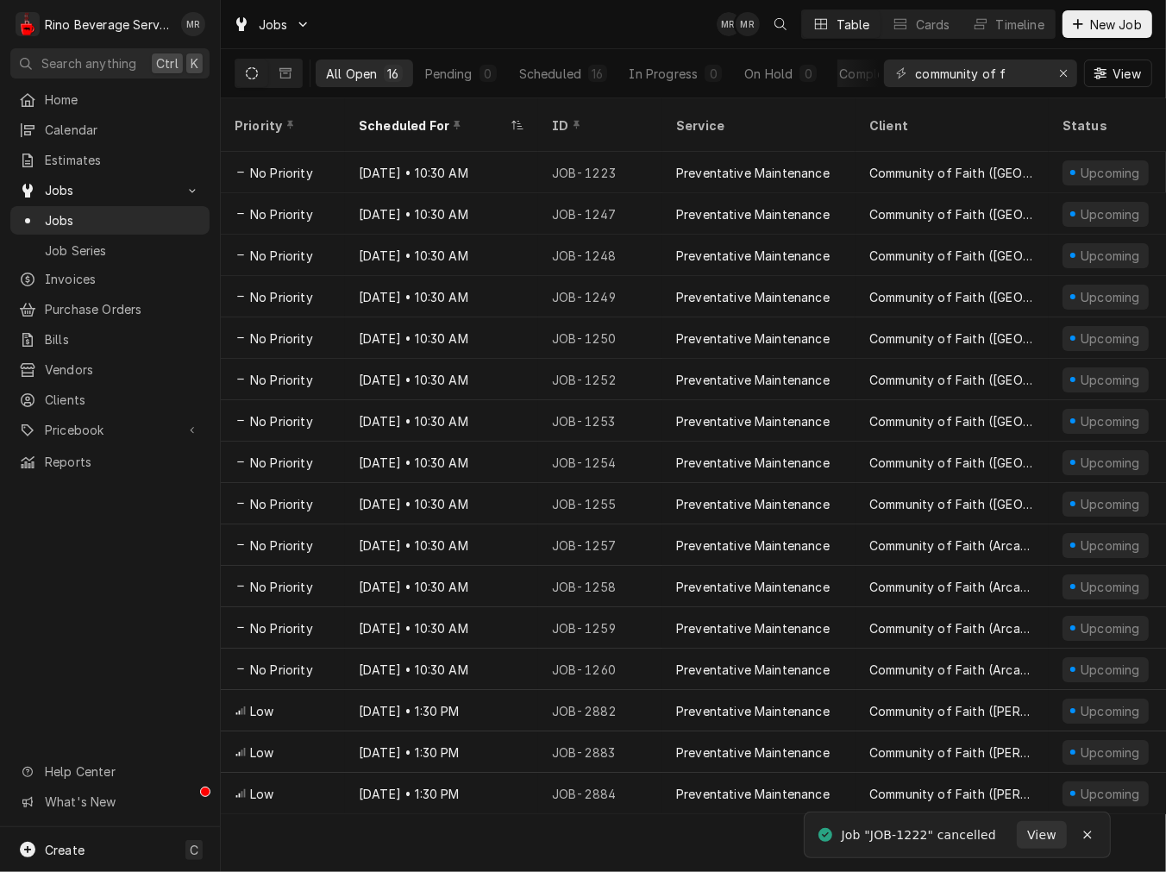
click at [532, 166] on div "[DATE] • 10:30 AM" at bounding box center [441, 172] width 193 height 41
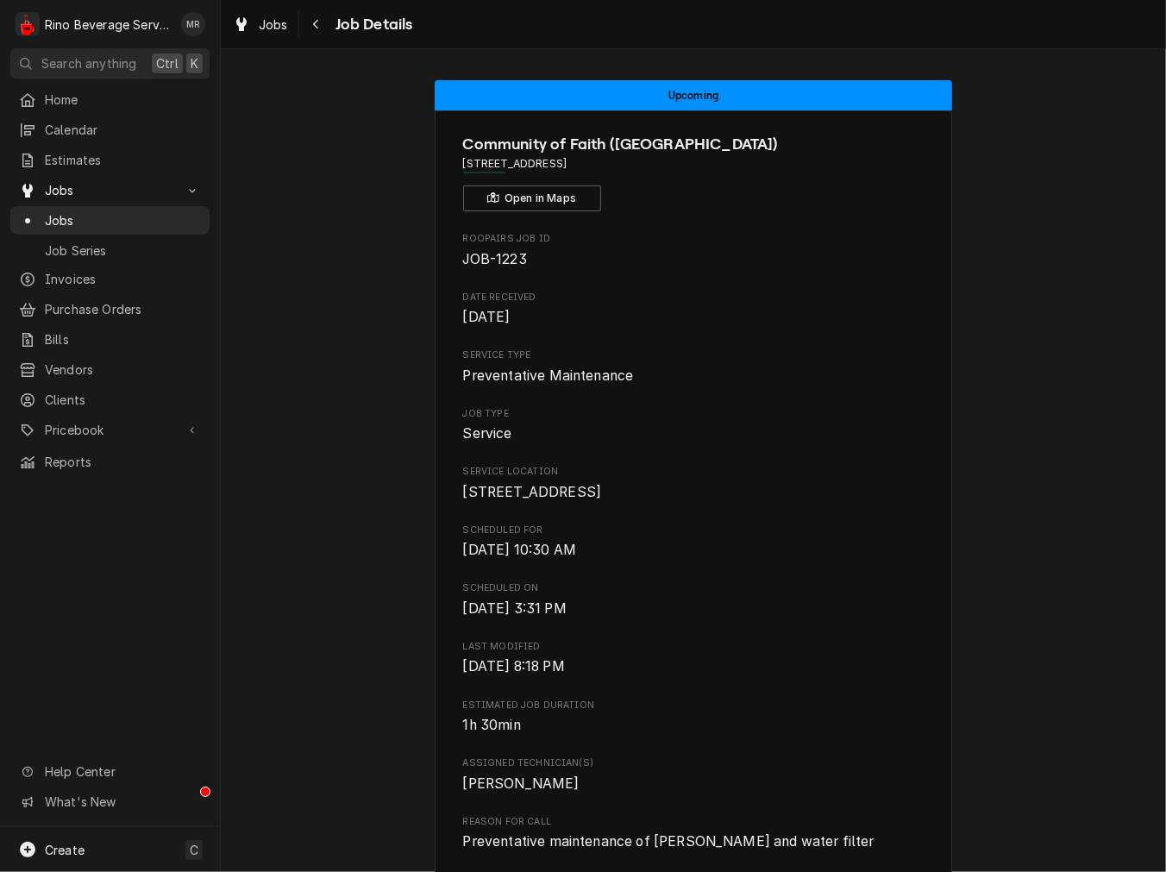
scroll to position [904, 0]
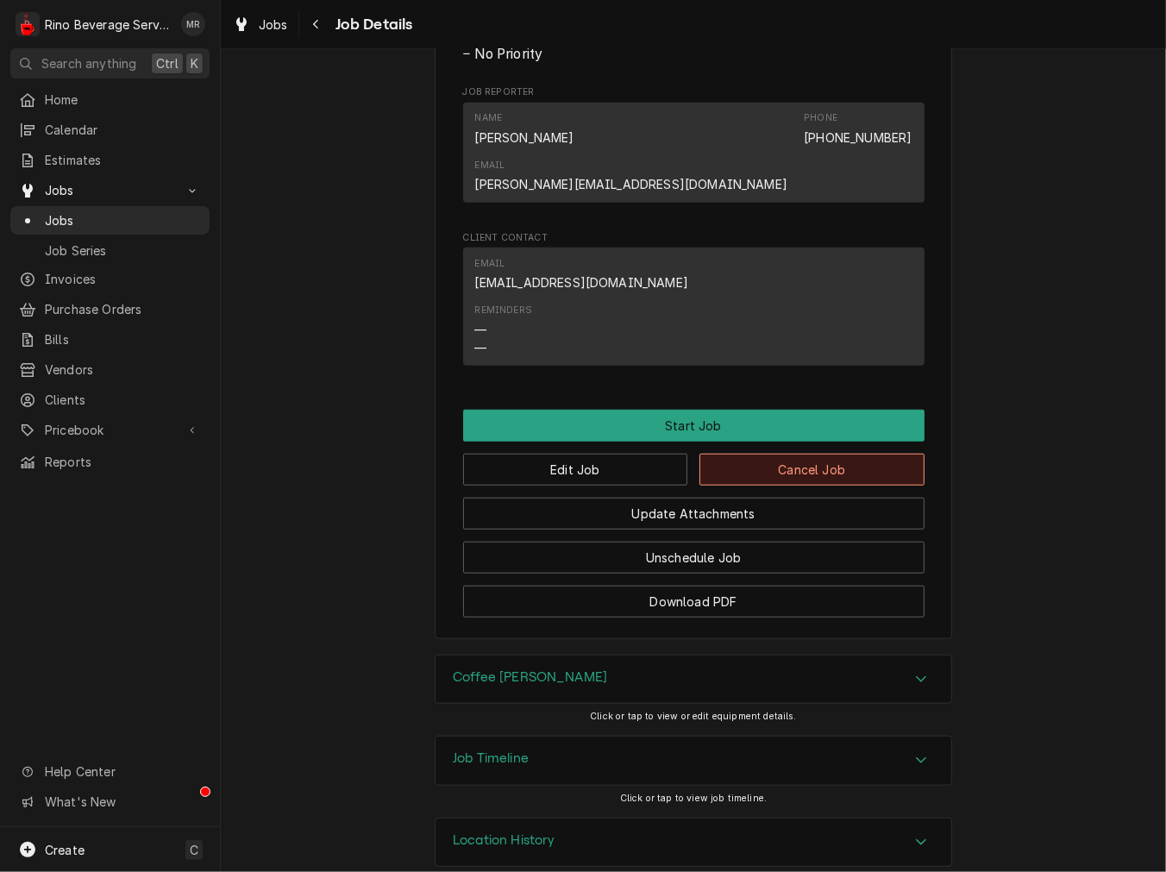
click at [769, 454] on button "Cancel Job" at bounding box center [811, 470] width 225 height 32
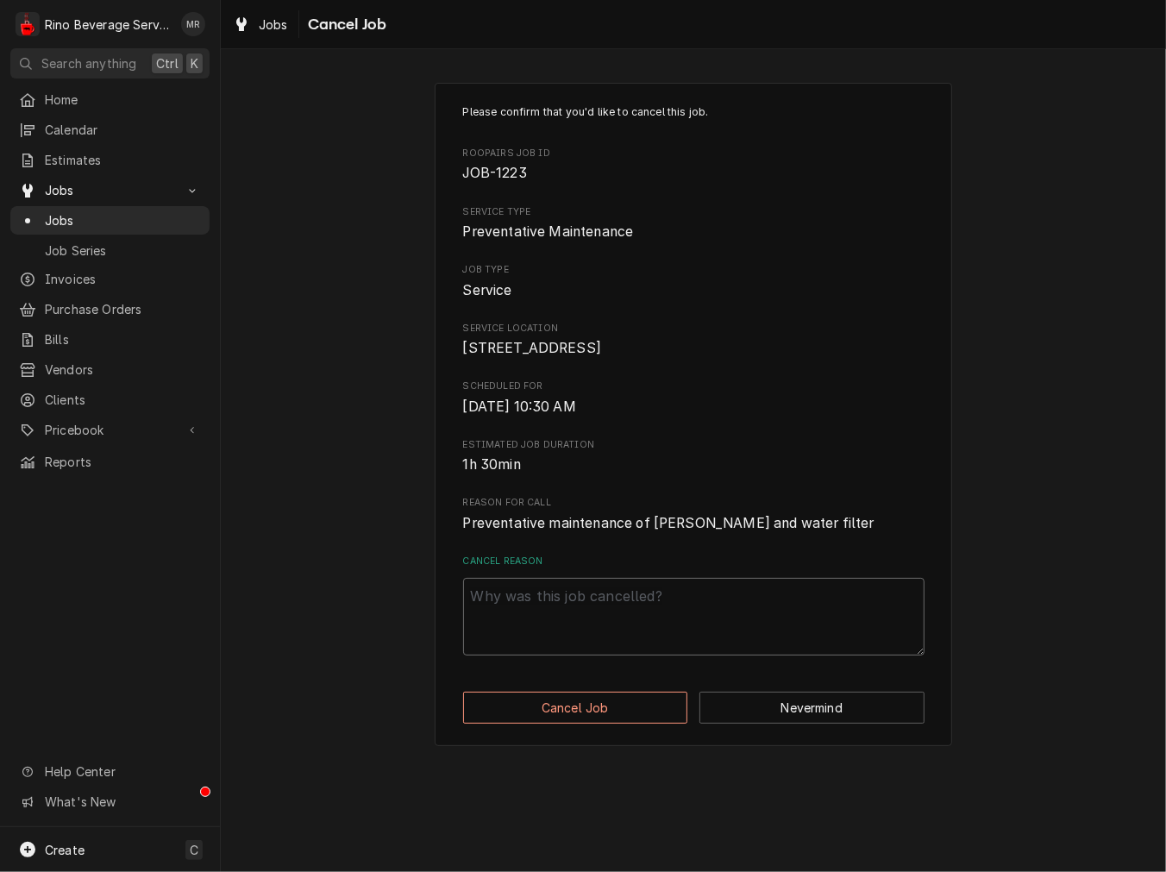
click at [643, 653] on textarea "Cancel Reason" at bounding box center [693, 617] width 461 height 78
paste textarea "cancel"
type textarea "x"
type textarea "cancel"
click at [547, 724] on button "Cancel Job" at bounding box center [575, 708] width 225 height 32
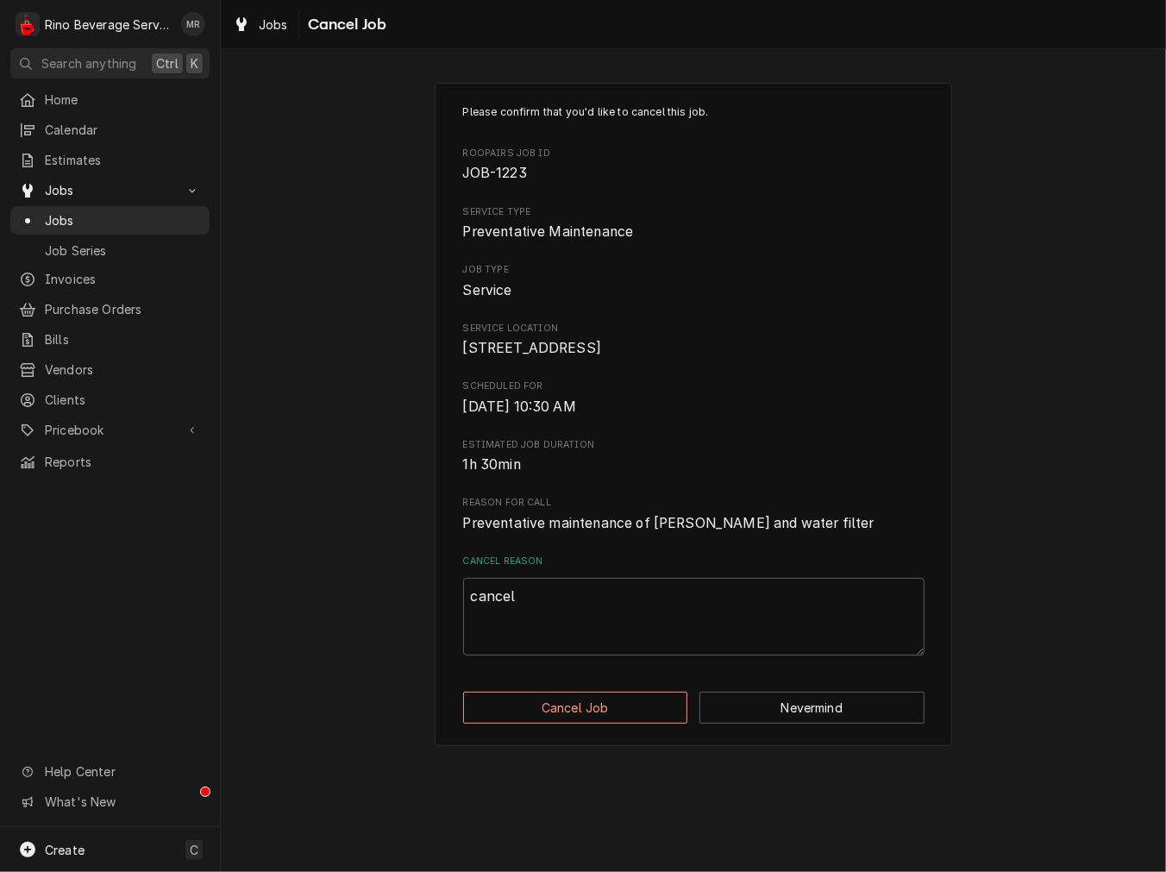
type textarea "x"
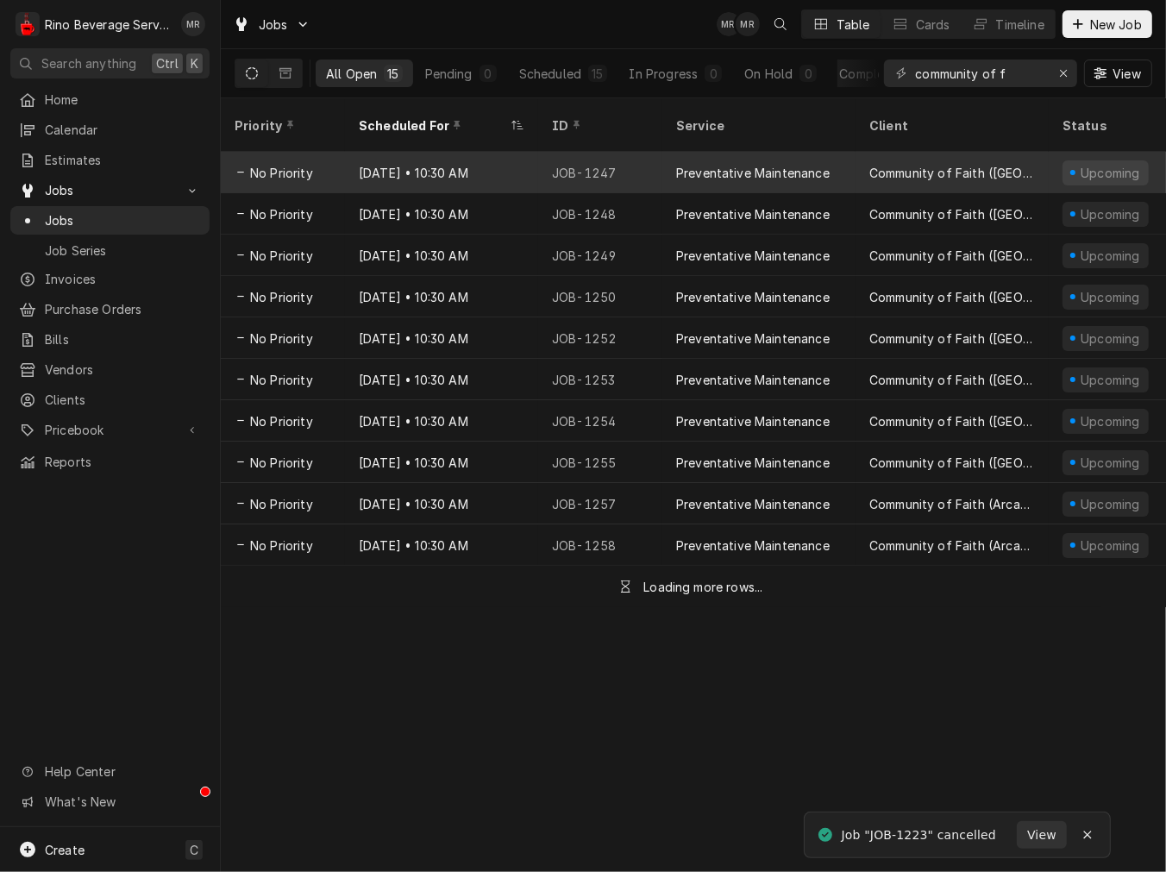
click at [599, 159] on div "JOB-1247" at bounding box center [600, 172] width 124 height 41
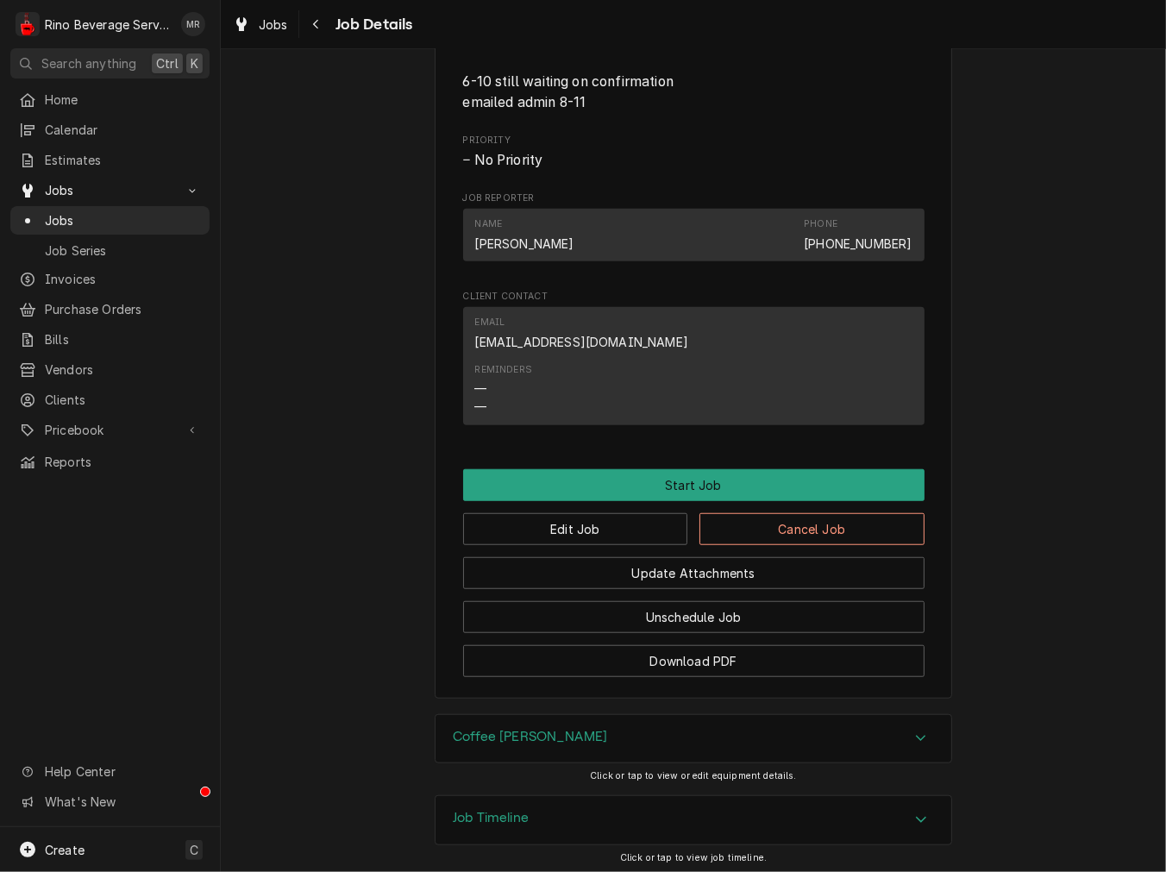
scroll to position [986, 0]
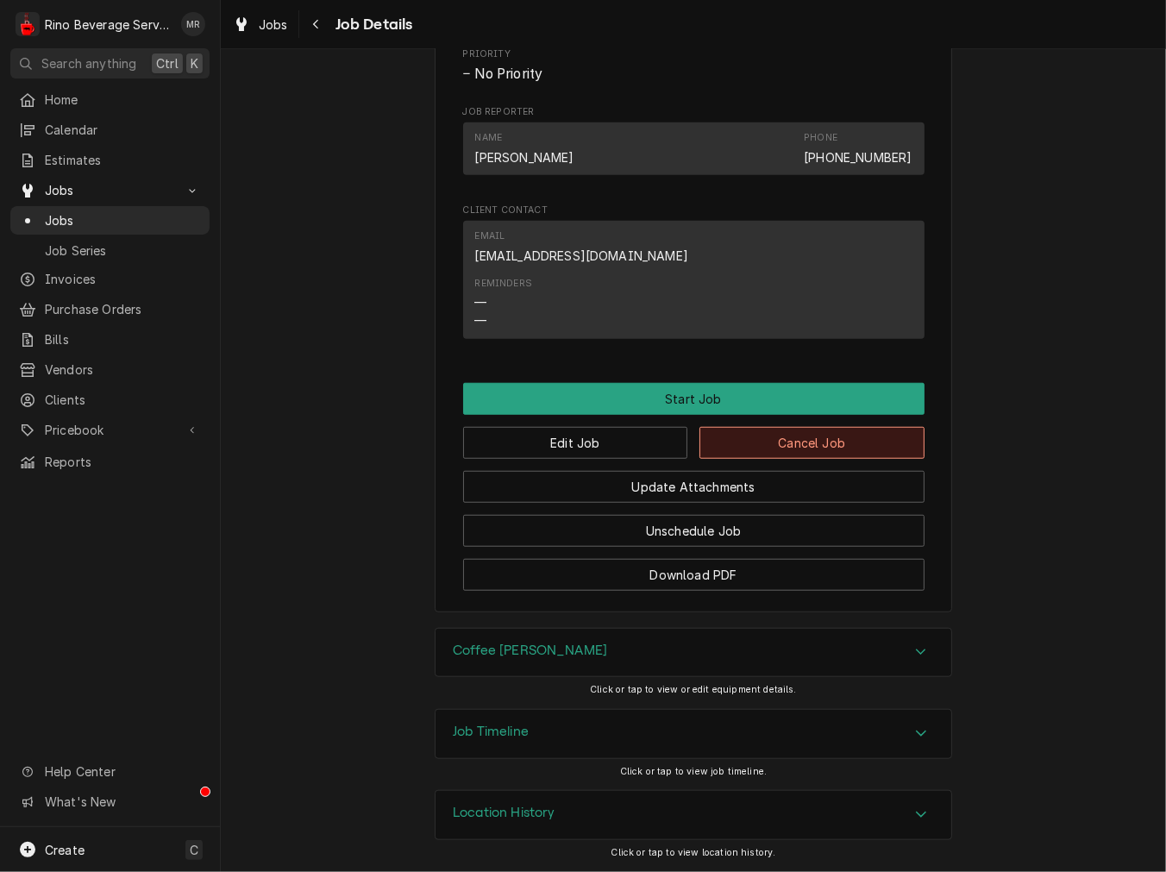
click at [717, 446] on button "Cancel Job" at bounding box center [811, 443] width 225 height 32
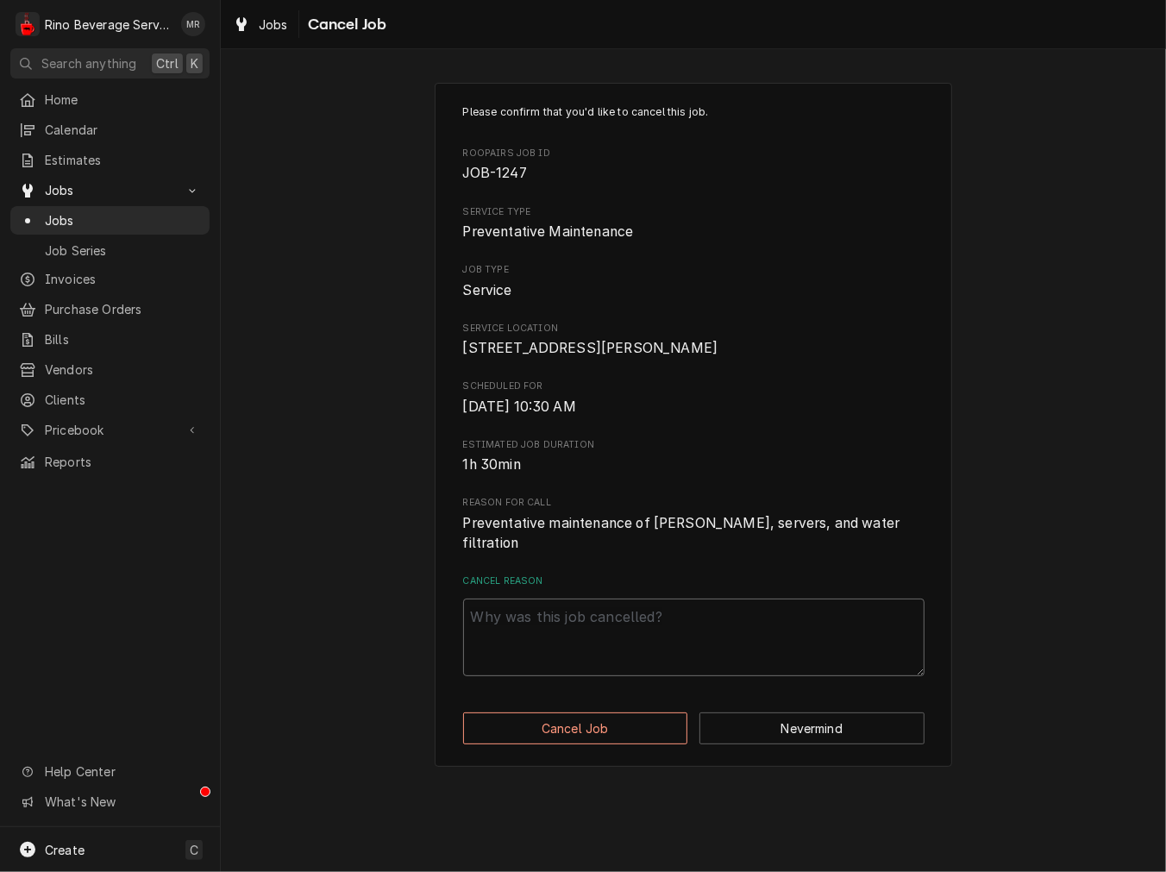
click at [504, 602] on textarea "Cancel Reason" at bounding box center [693, 638] width 461 height 78
click at [614, 606] on textarea "Cancel Reason" at bounding box center [693, 638] width 461 height 78
paste textarea "cancel"
type textarea "x"
type textarea "cancel"
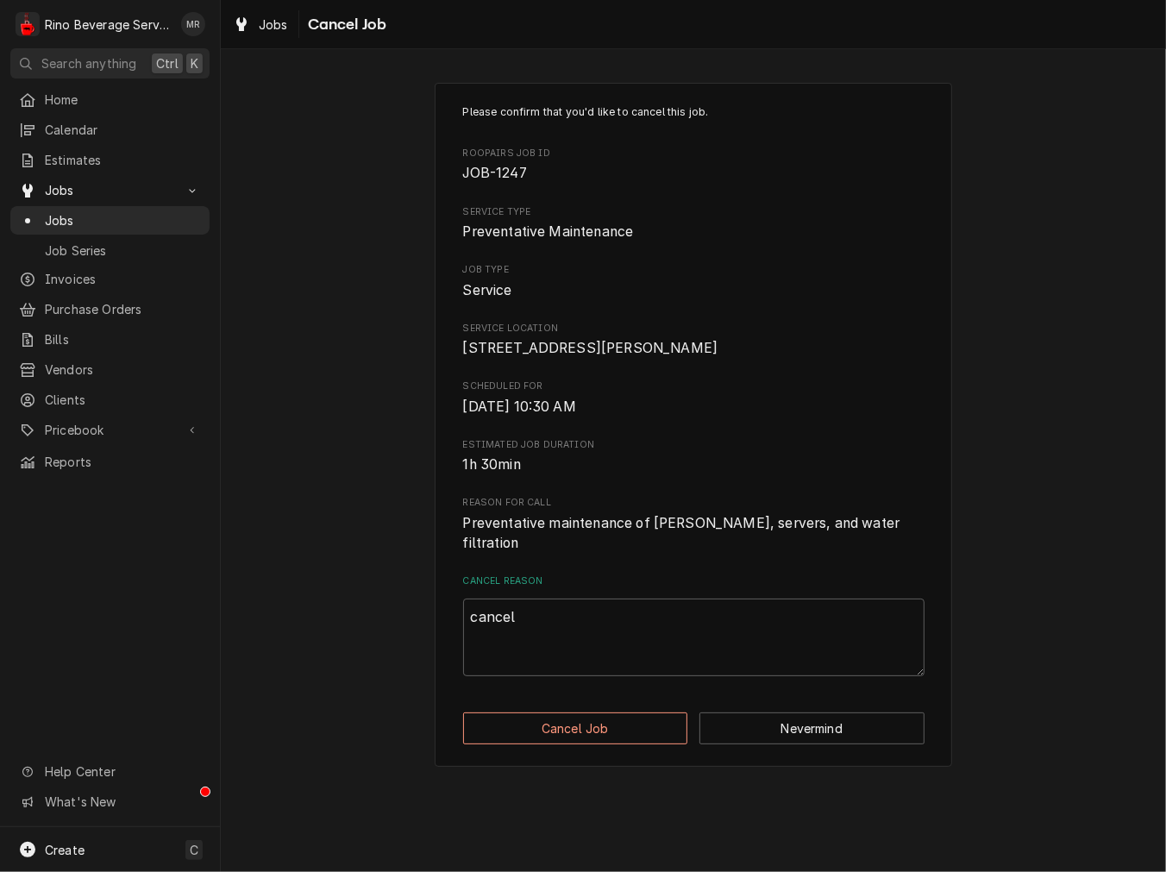
click at [574, 704] on div "Please confirm that you'd like to cancel this job. Roopairs Job ID JOB-1247 Ser…" at bounding box center [693, 425] width 517 height 684
click at [575, 730] on button "Cancel Job" at bounding box center [575, 728] width 225 height 32
type textarea "x"
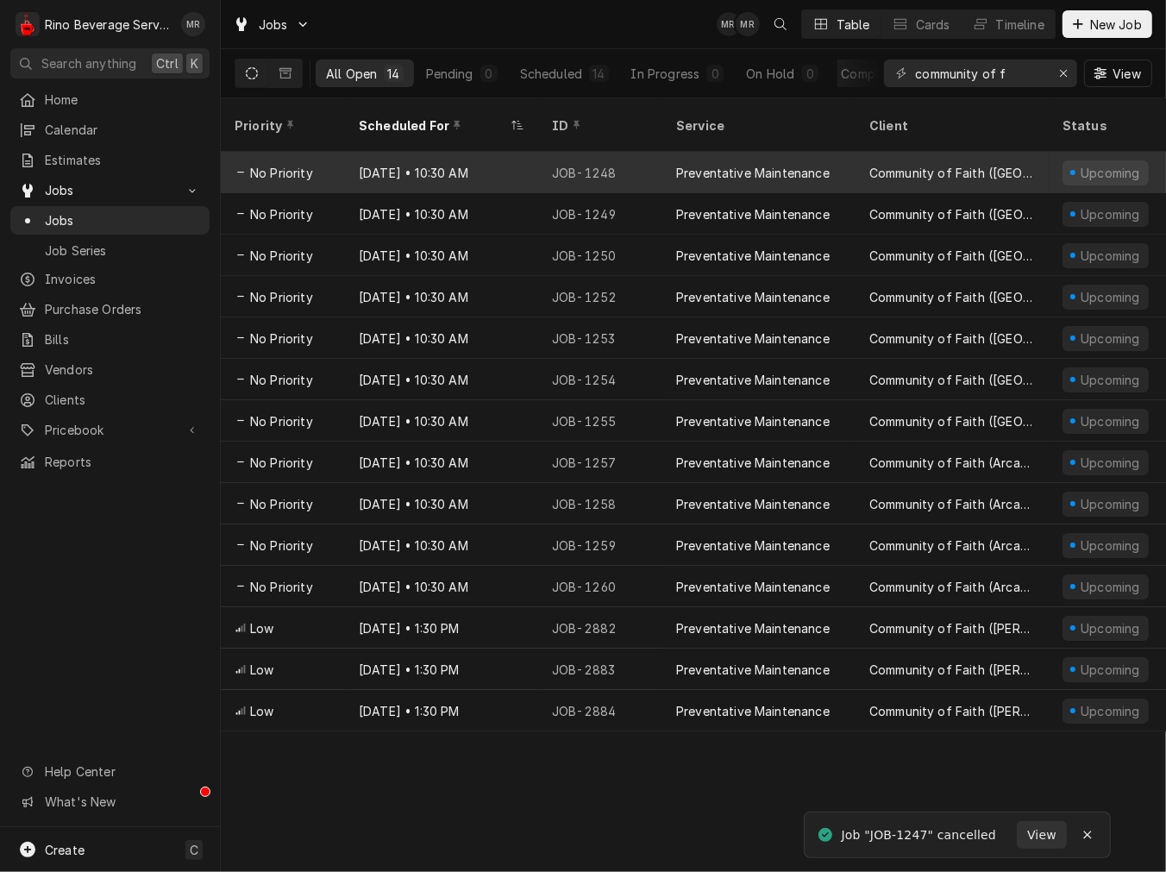
click at [556, 166] on div "JOB-1248" at bounding box center [600, 172] width 124 height 41
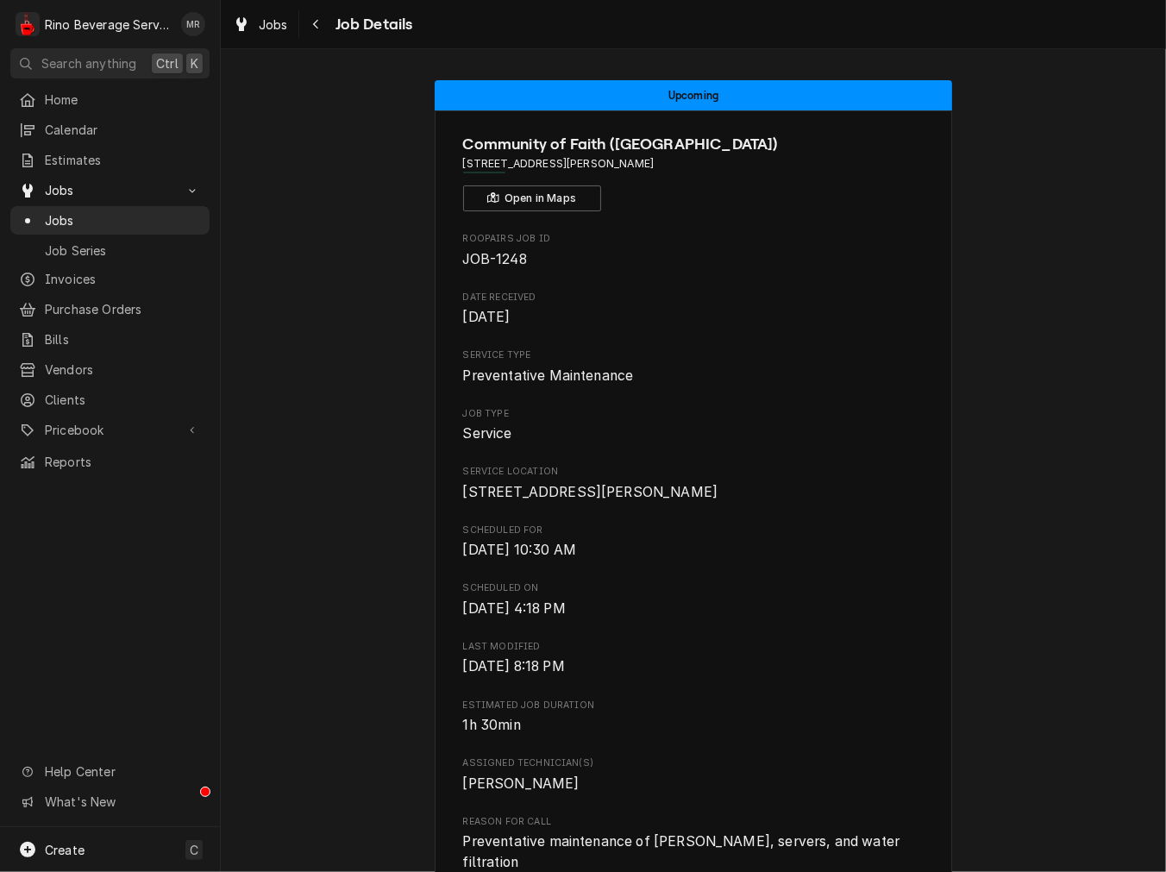
scroll to position [639, 0]
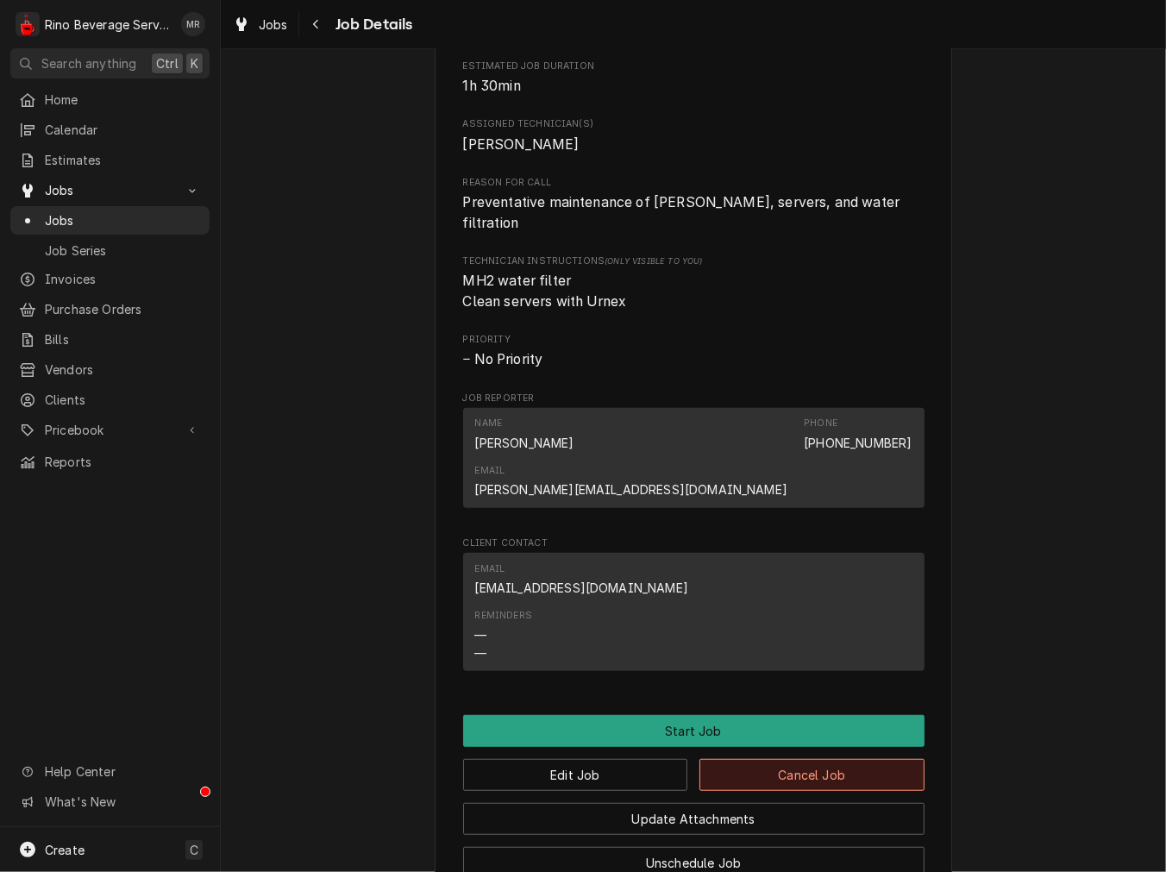
click at [804, 759] on button "Cancel Job" at bounding box center [811, 775] width 225 height 32
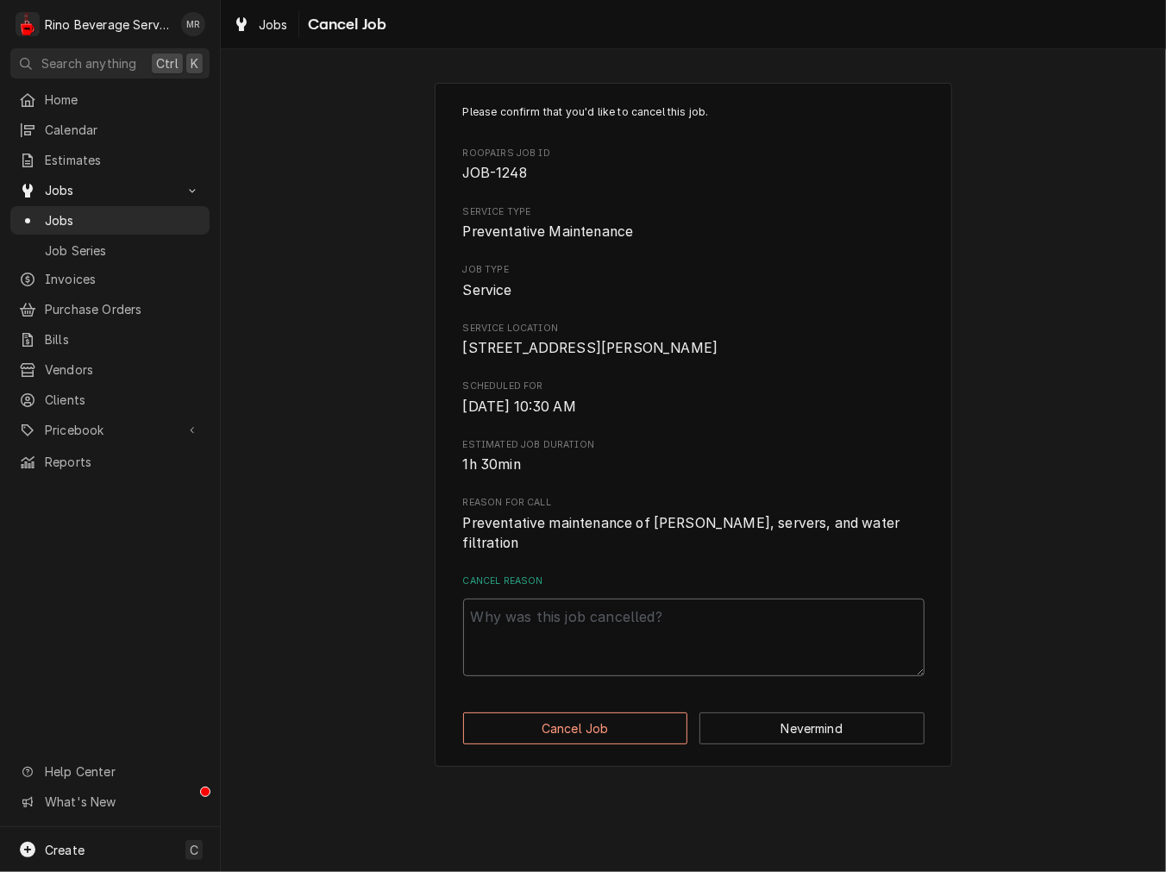
click at [604, 631] on textarea "Cancel Reason" at bounding box center [693, 638] width 461 height 78
paste textarea "cancel"
type textarea "x"
type textarea "cancel"
click at [556, 734] on button "Cancel Job" at bounding box center [575, 728] width 225 height 32
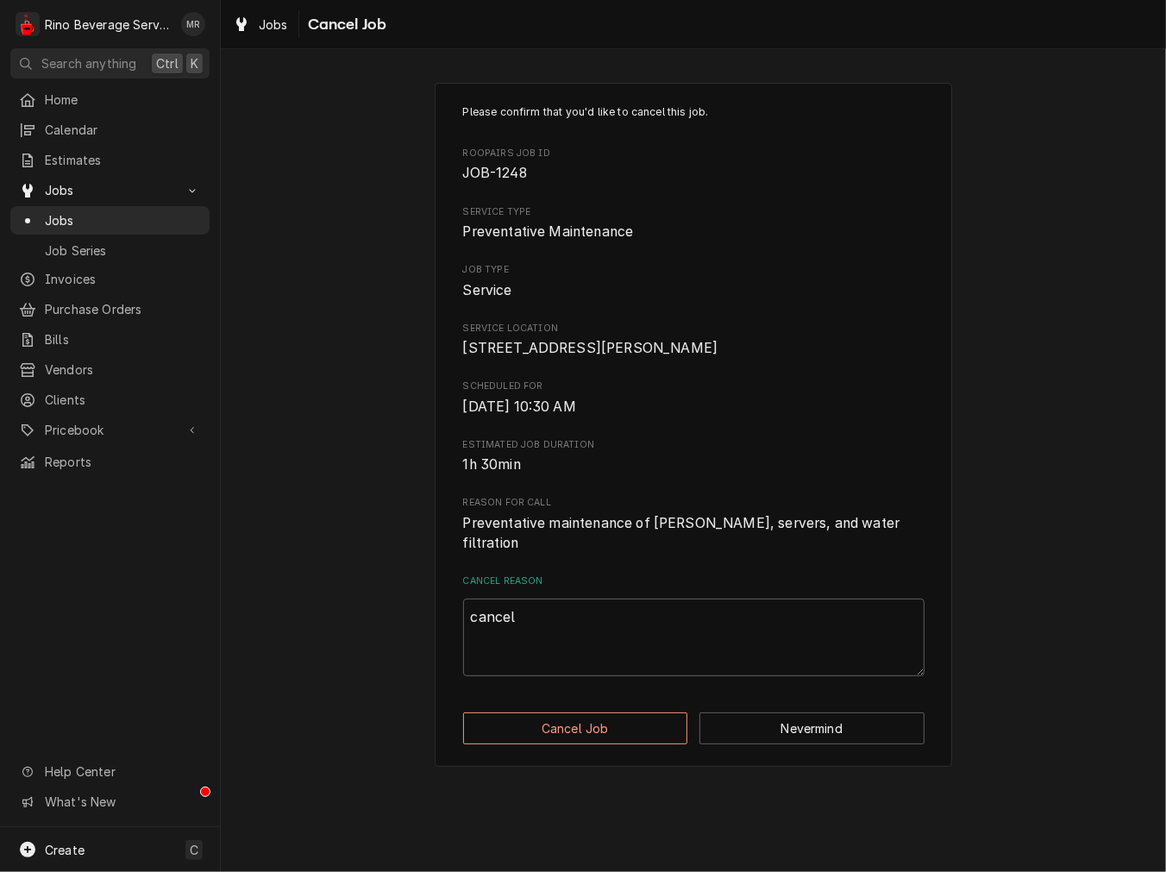
type textarea "x"
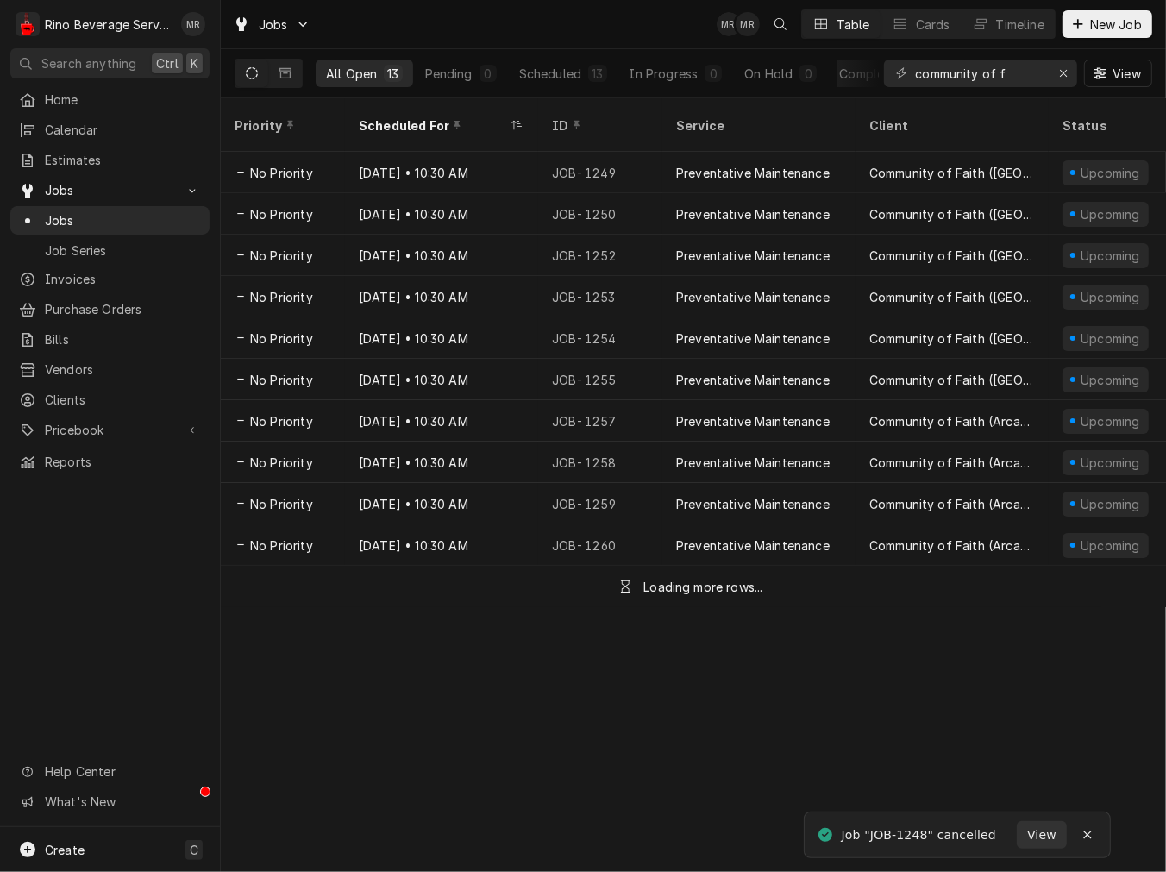
click at [623, 162] on div "JOB-1249" at bounding box center [600, 172] width 124 height 41
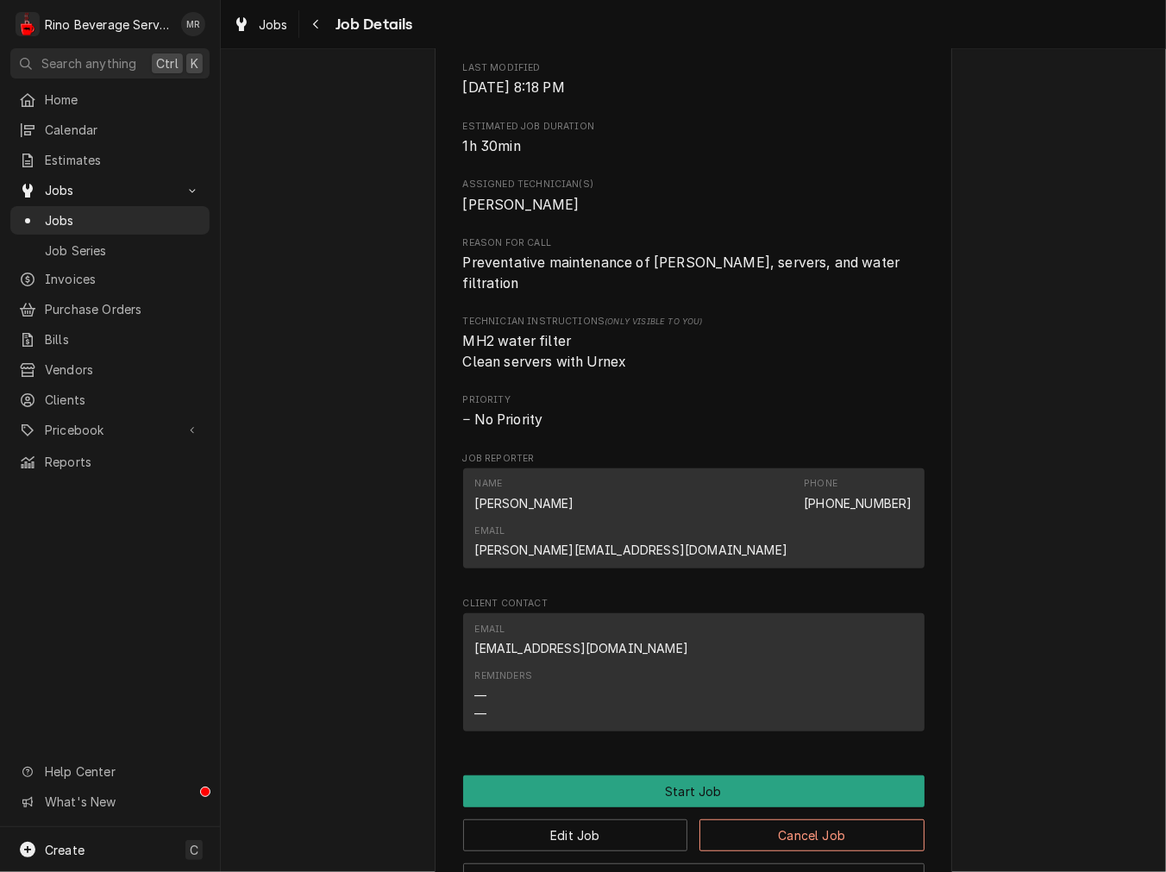
scroll to position [925, 0]
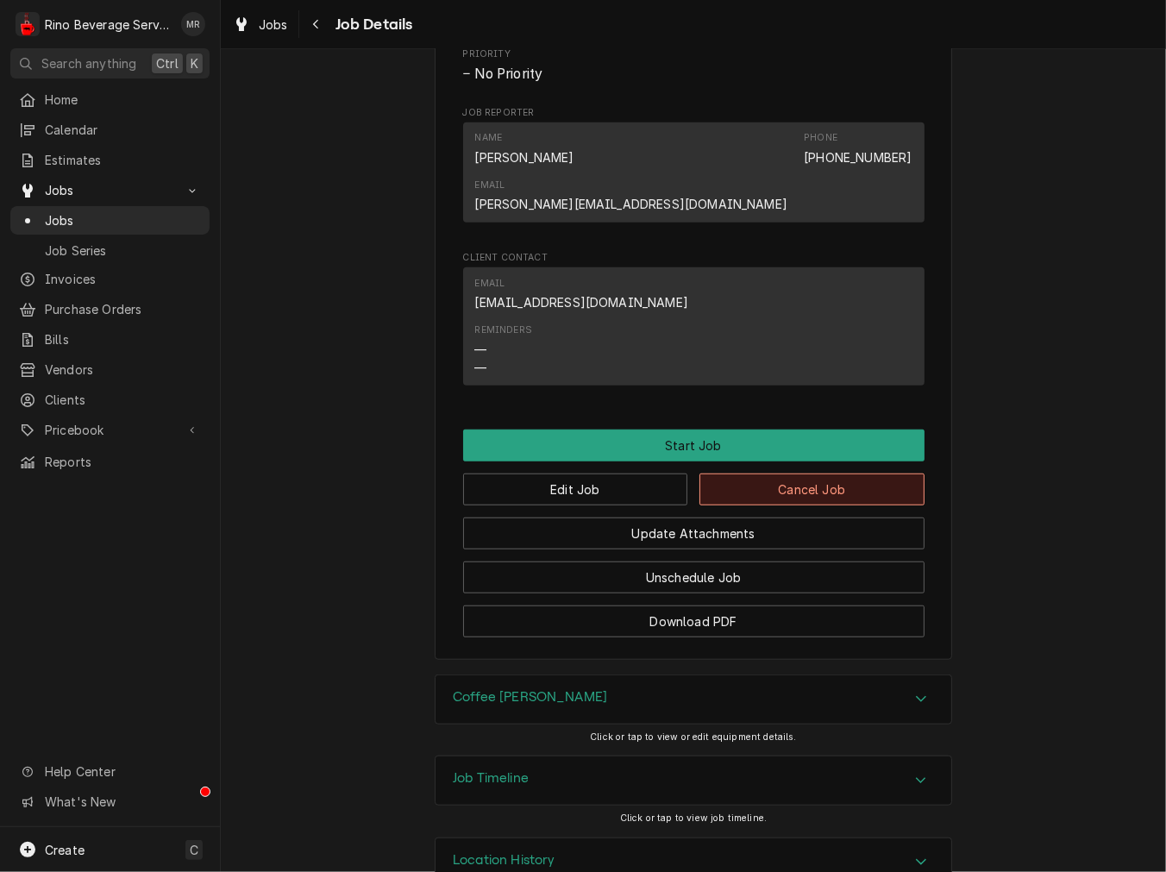
click at [749, 473] on button "Cancel Job" at bounding box center [811, 489] width 225 height 32
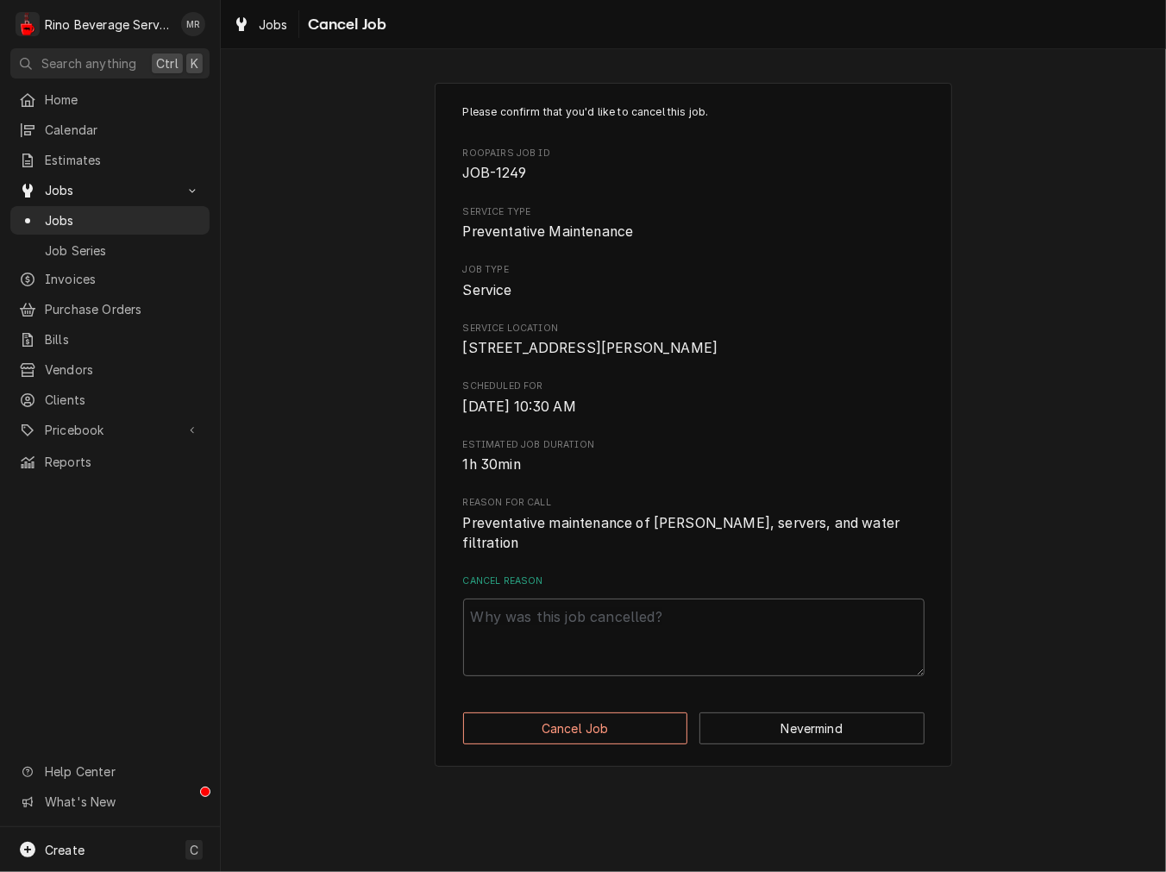
drag, startPoint x: 648, startPoint y: 588, endPoint x: 626, endPoint y: 635, distance: 51.3
click at [647, 589] on div "Cancel Reason" at bounding box center [693, 625] width 461 height 102
click at [621, 651] on textarea "Cancel Reason" at bounding box center [693, 638] width 461 height 78
paste textarea "cancel"
type textarea "x"
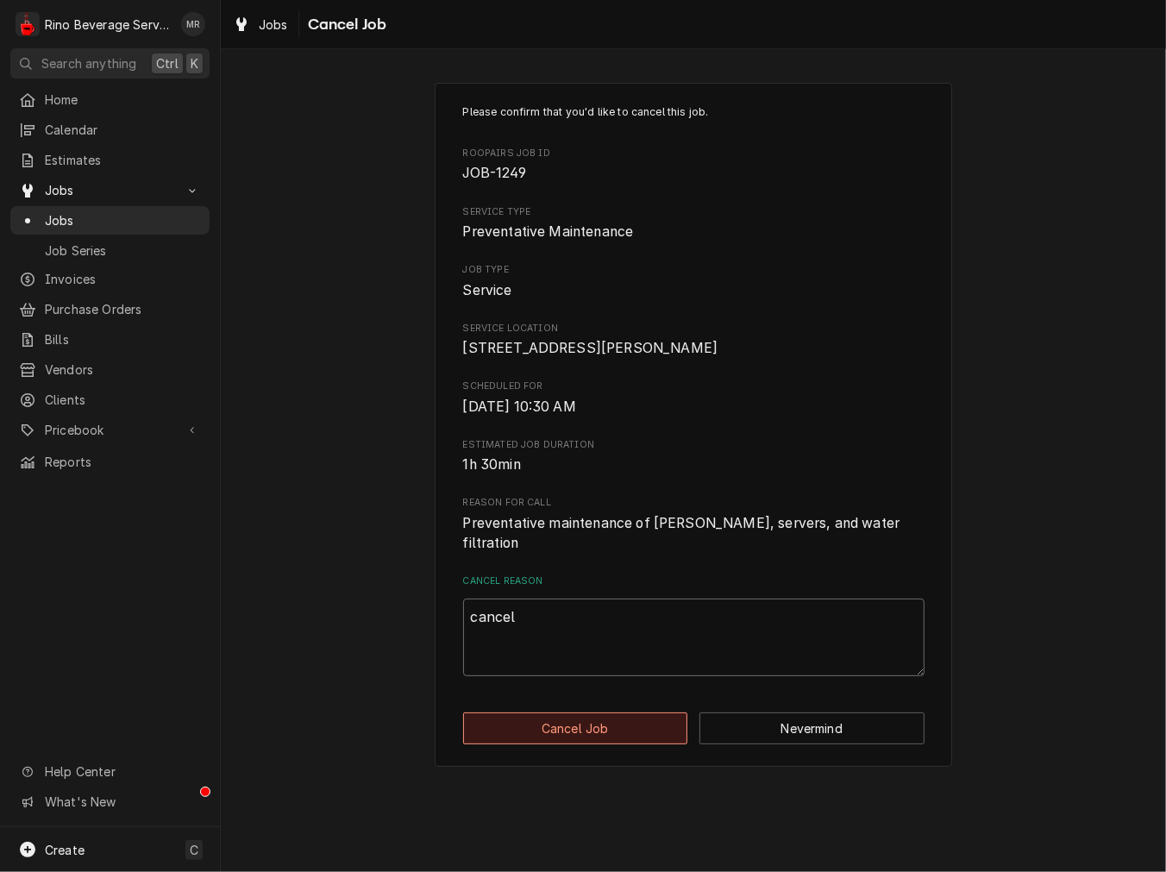
type textarea "cancel"
click at [555, 735] on button "Cancel Job" at bounding box center [575, 728] width 225 height 32
type textarea "x"
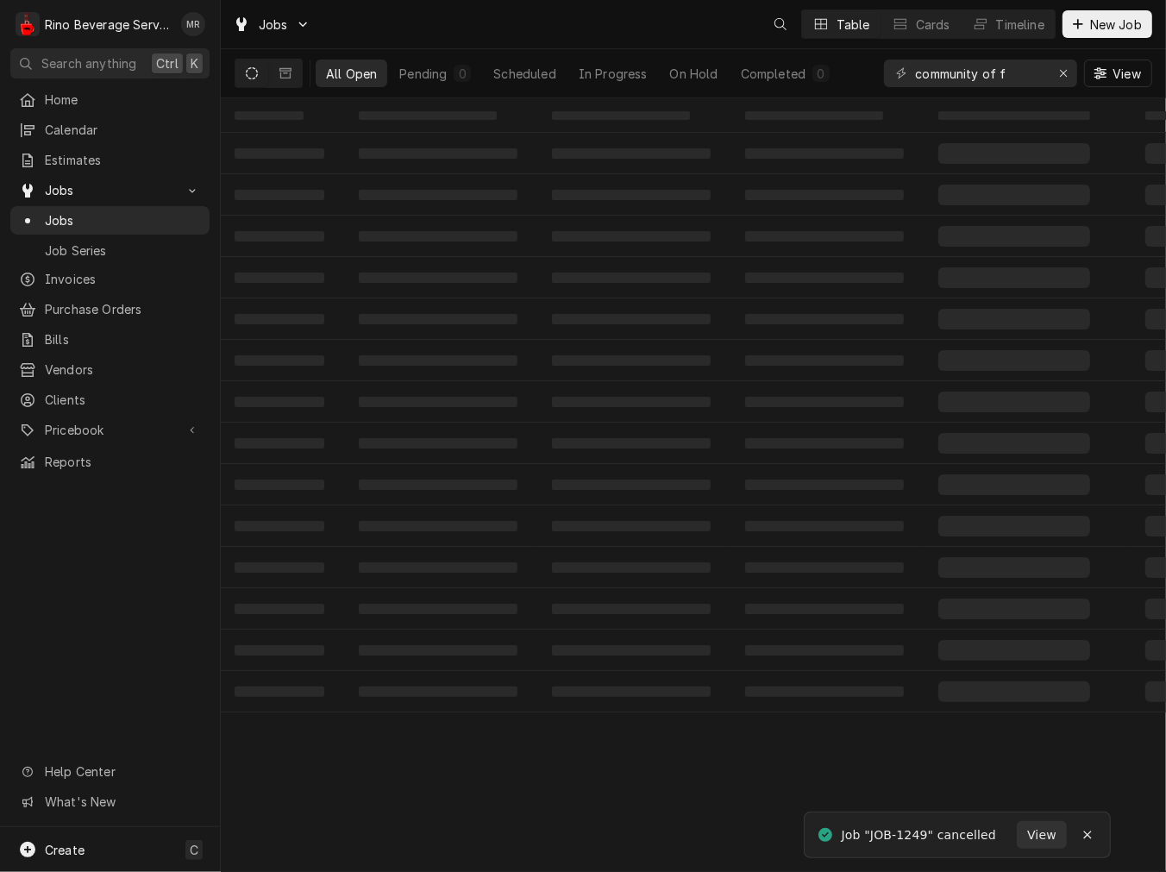
click at [536, 147] on td "‌" at bounding box center [441, 153] width 193 height 41
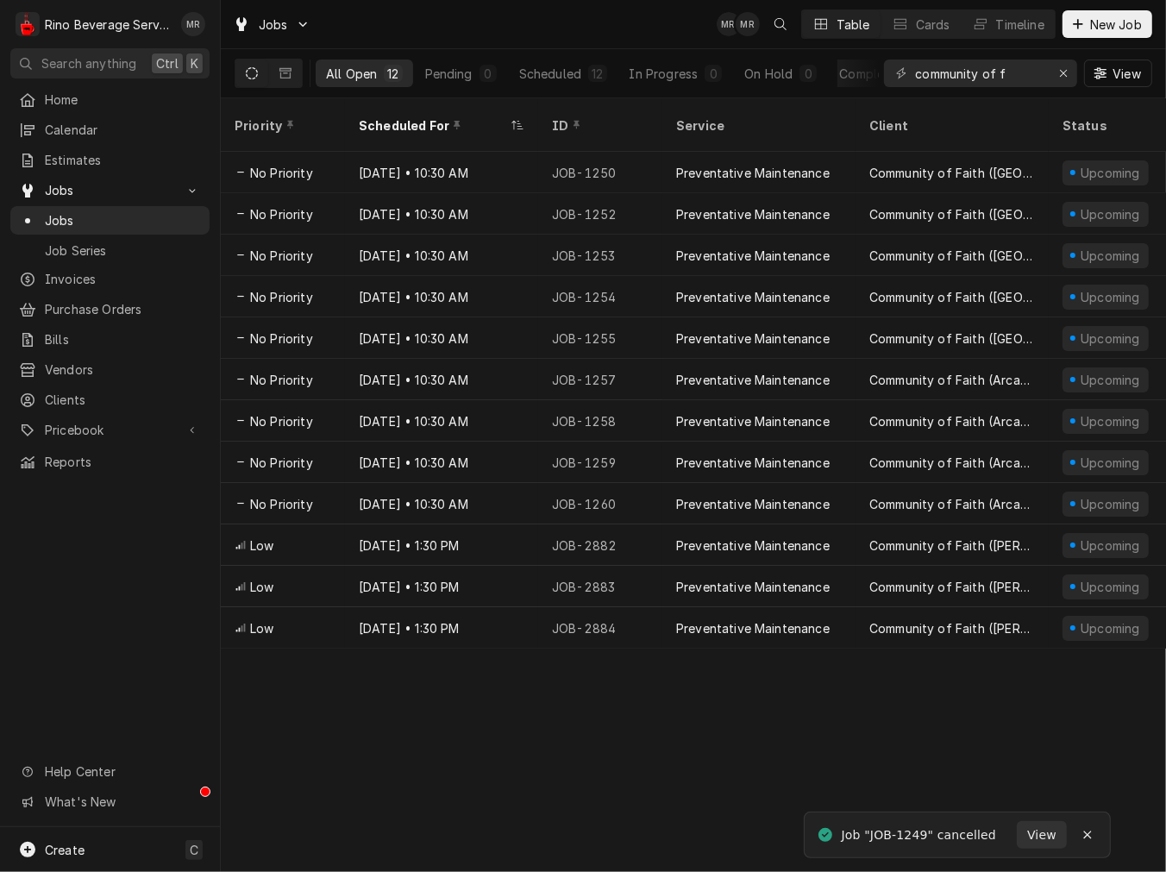
click at [536, 152] on div "[DATE] • 10:30 AM" at bounding box center [441, 172] width 193 height 41
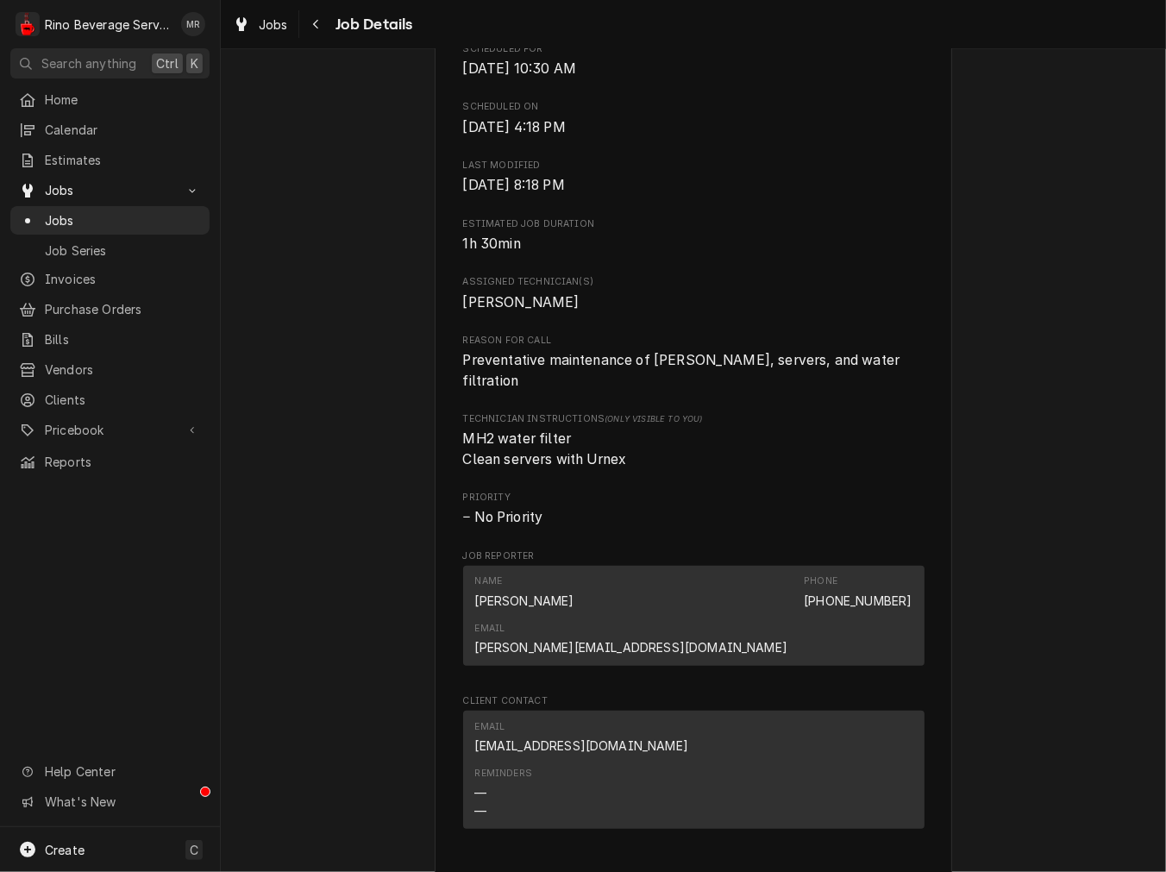
scroll to position [639, 0]
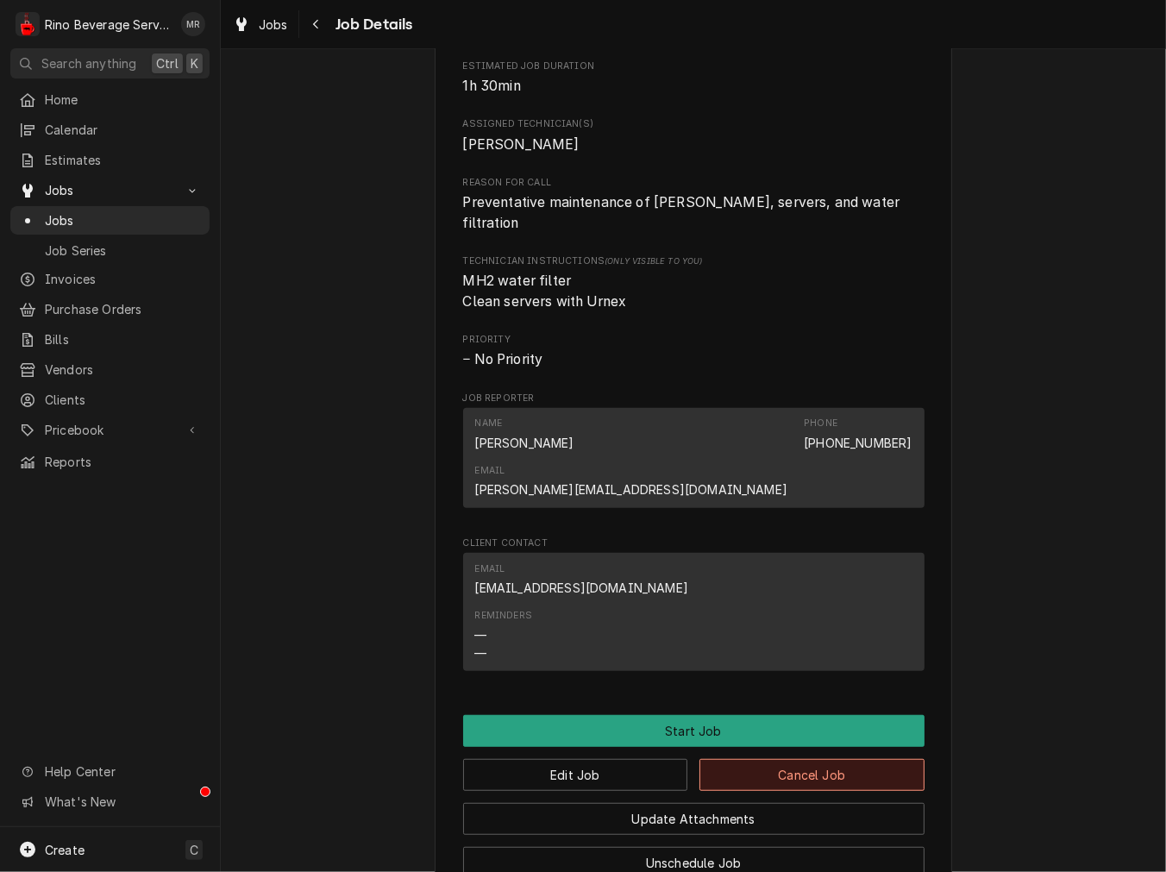
click at [738, 759] on button "Cancel Job" at bounding box center [811, 775] width 225 height 32
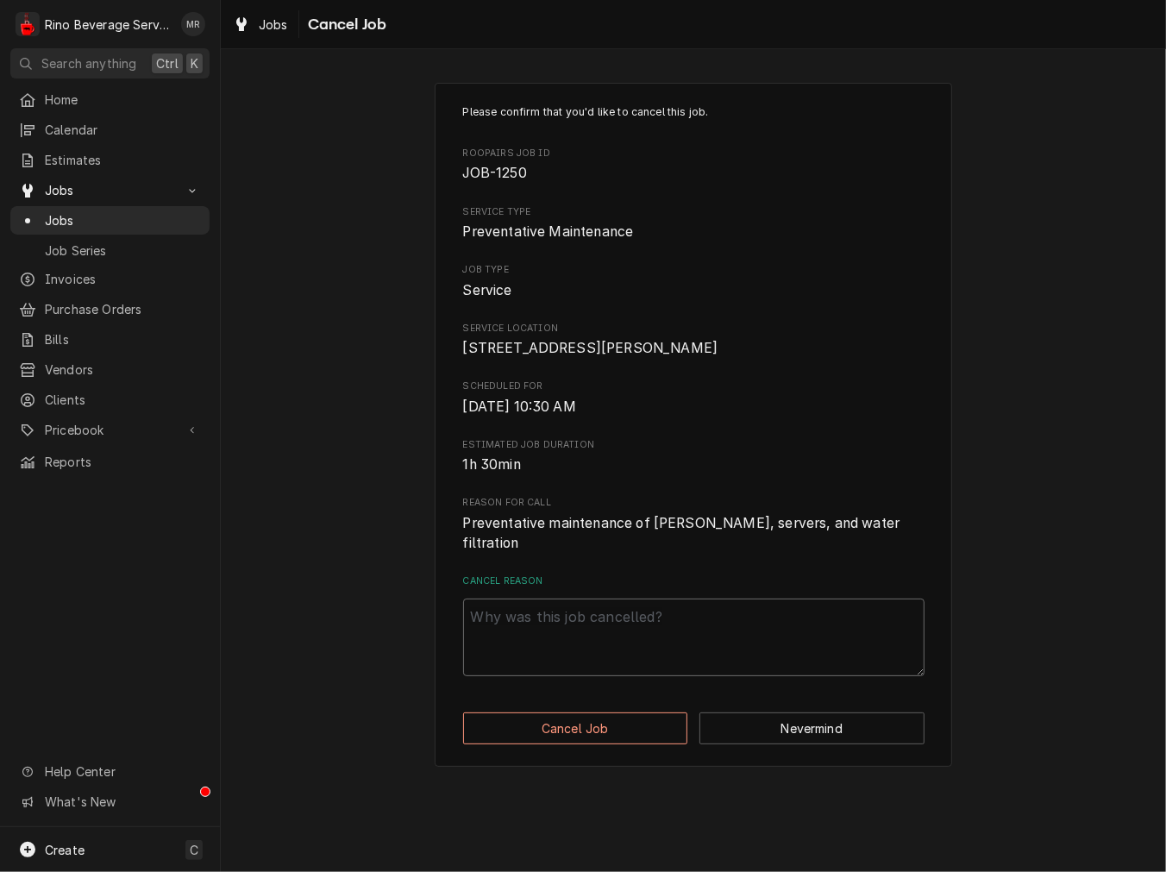
click at [586, 623] on textarea "Cancel Reason" at bounding box center [693, 638] width 461 height 78
paste textarea "cancel"
type textarea "x"
type textarea "cancel"
click at [533, 710] on div "Please confirm that you'd like to cancel this job. Roopairs Job ID JOB-1250 Ser…" at bounding box center [693, 425] width 517 height 684
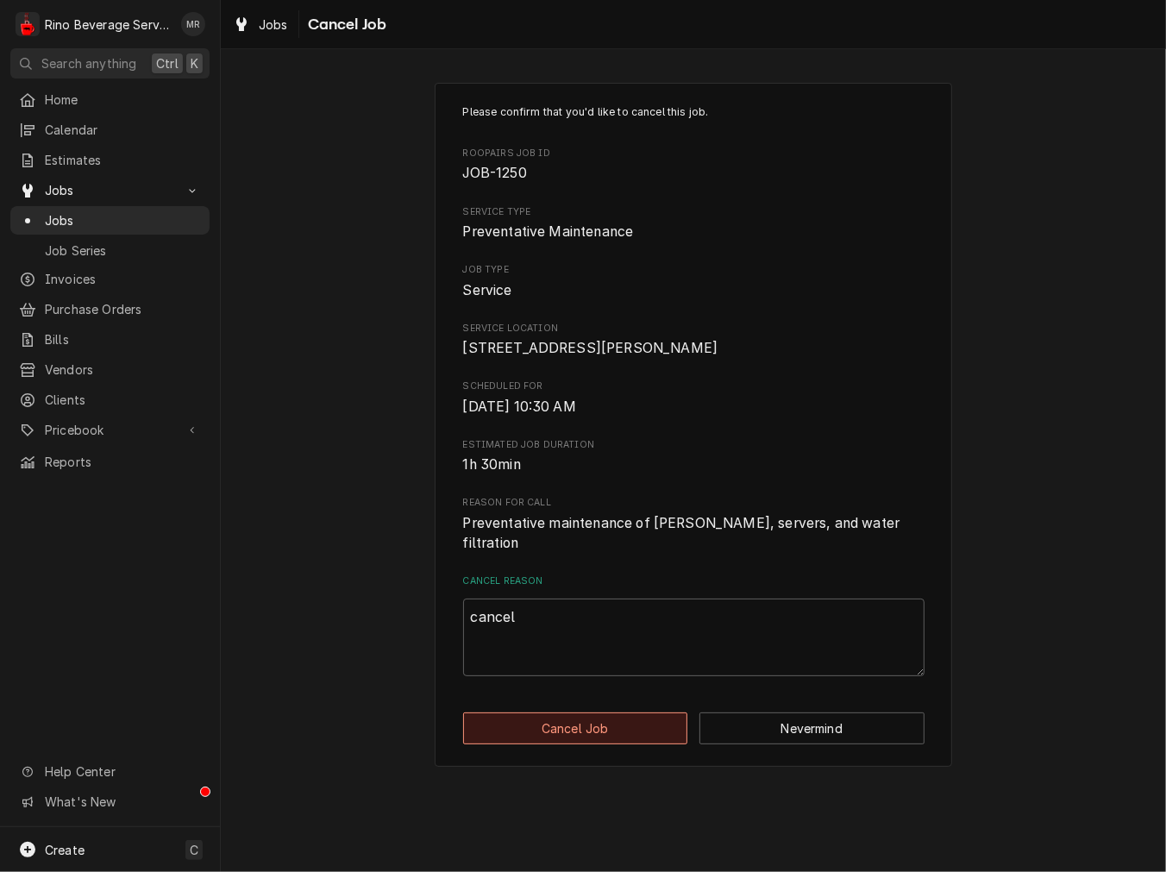
click at [533, 719] on button "Cancel Job" at bounding box center [575, 728] width 225 height 32
type textarea "x"
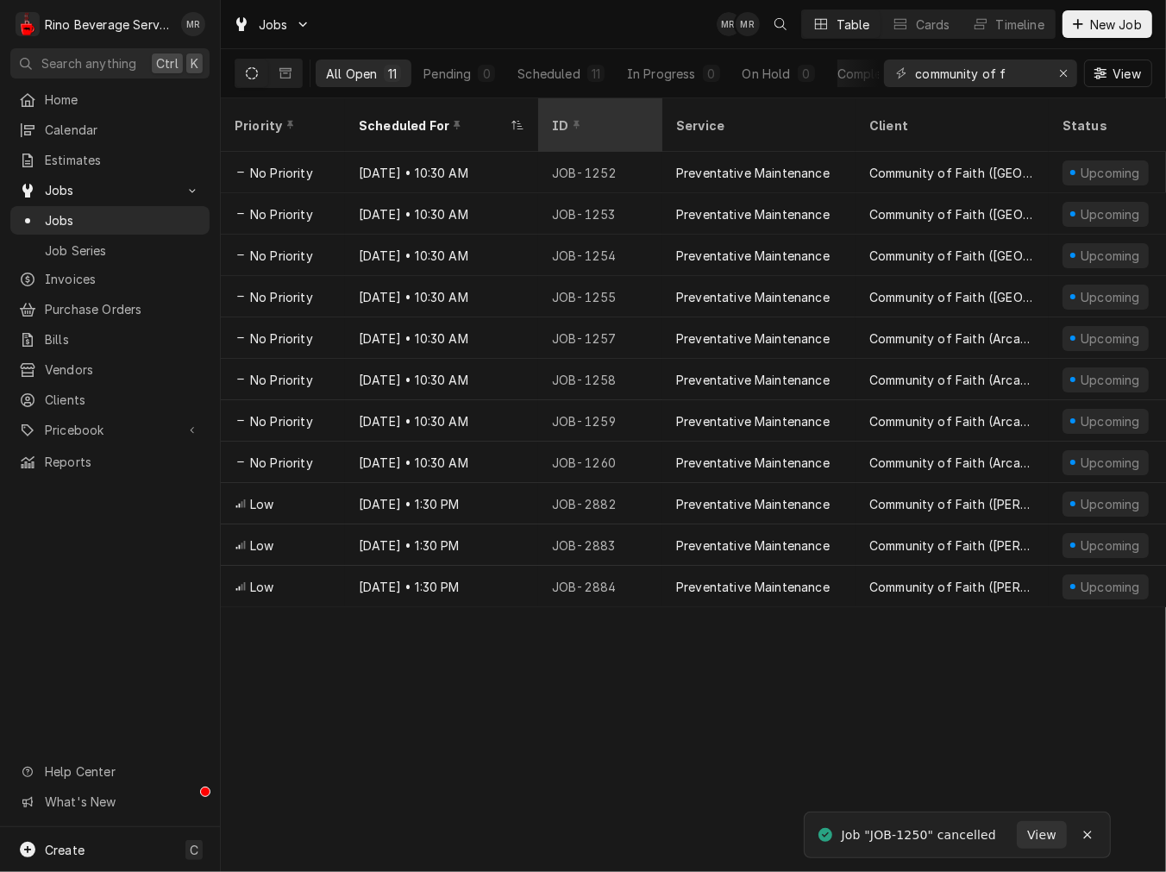
click at [555, 128] on th "ID" at bounding box center [600, 124] width 124 height 53
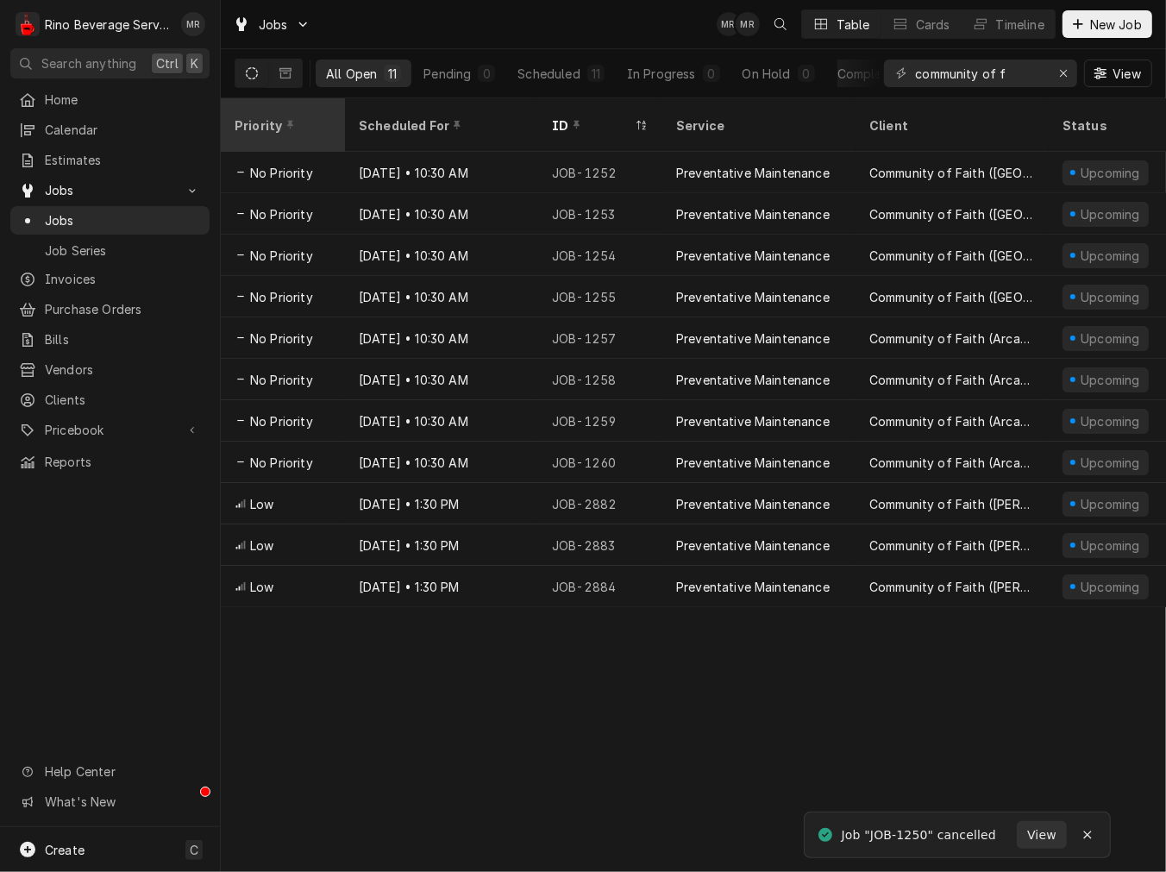
click at [290, 123] on div "Priority" at bounding box center [282, 125] width 117 height 47
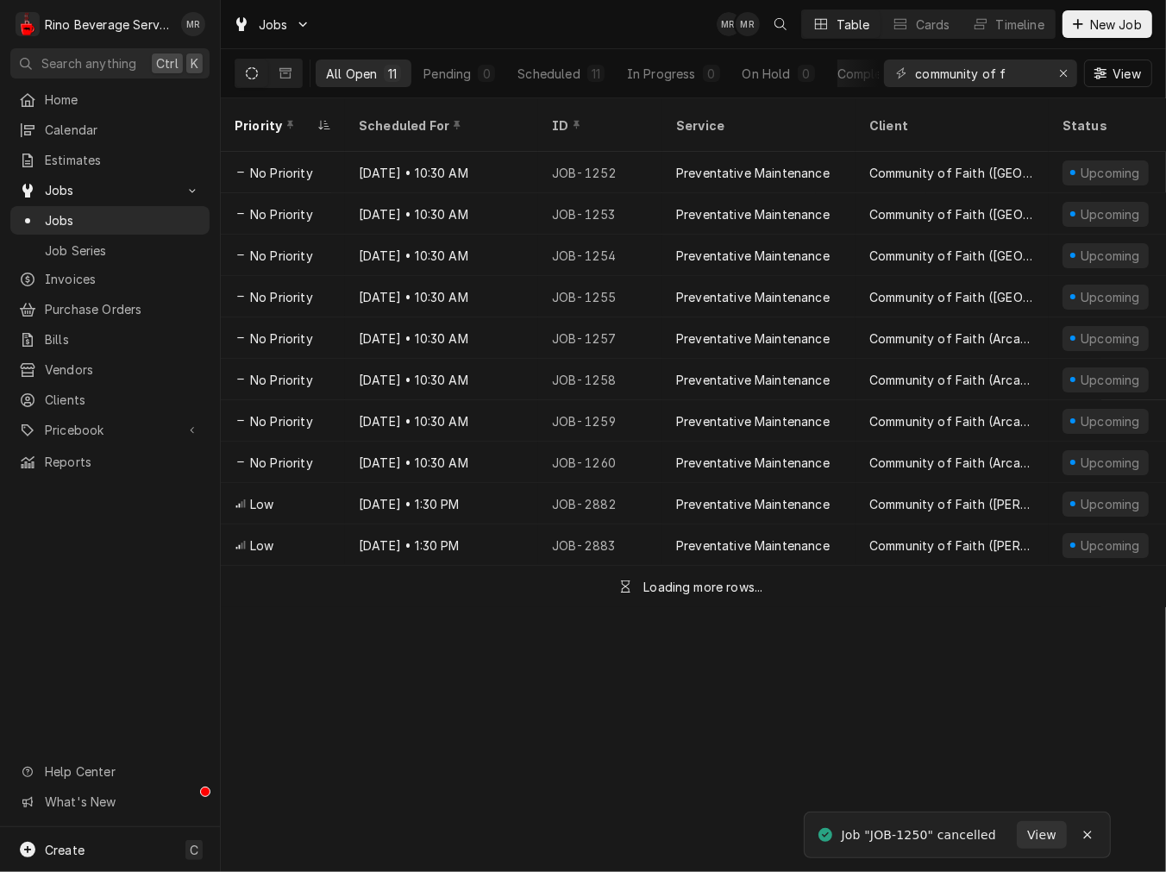
click at [431, 152] on div "[DATE] • 10:30 AM" at bounding box center [441, 172] width 193 height 41
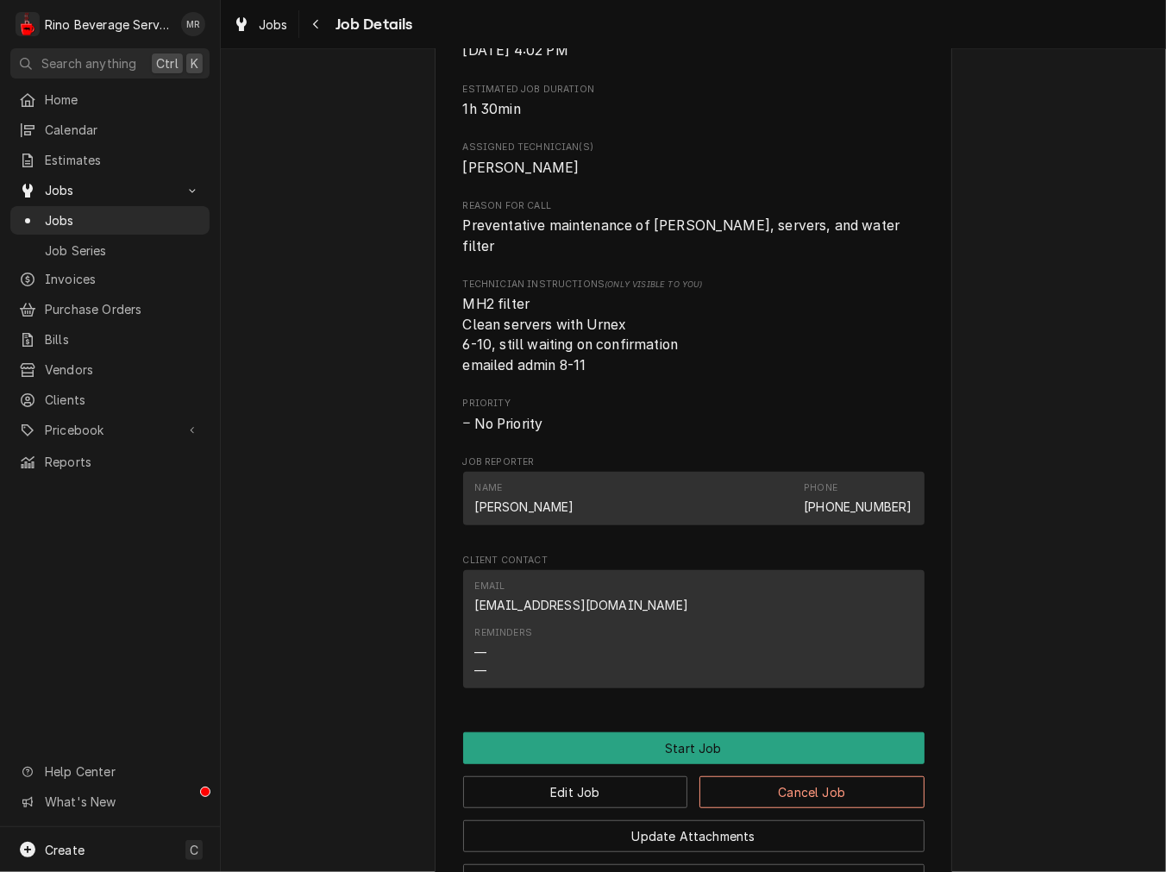
scroll to position [966, 0]
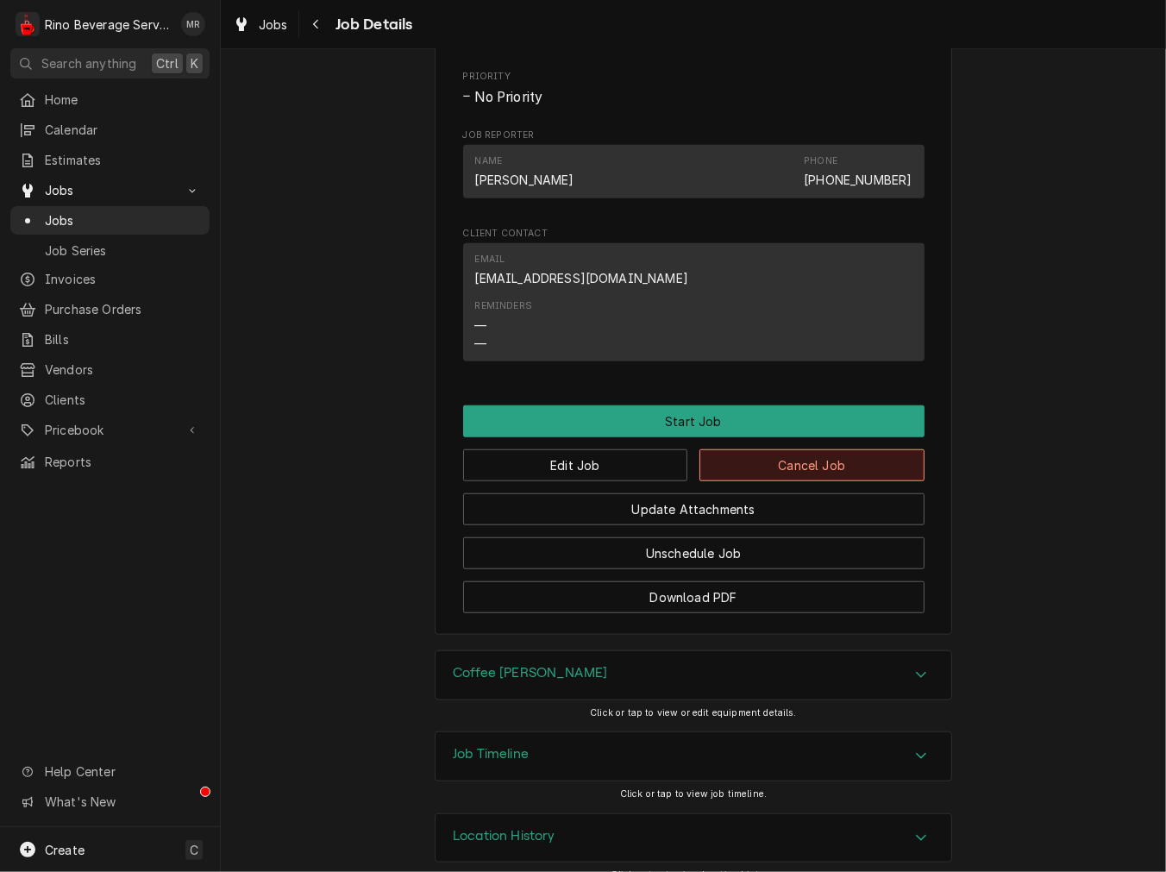
click at [737, 449] on button "Cancel Job" at bounding box center [811, 465] width 225 height 32
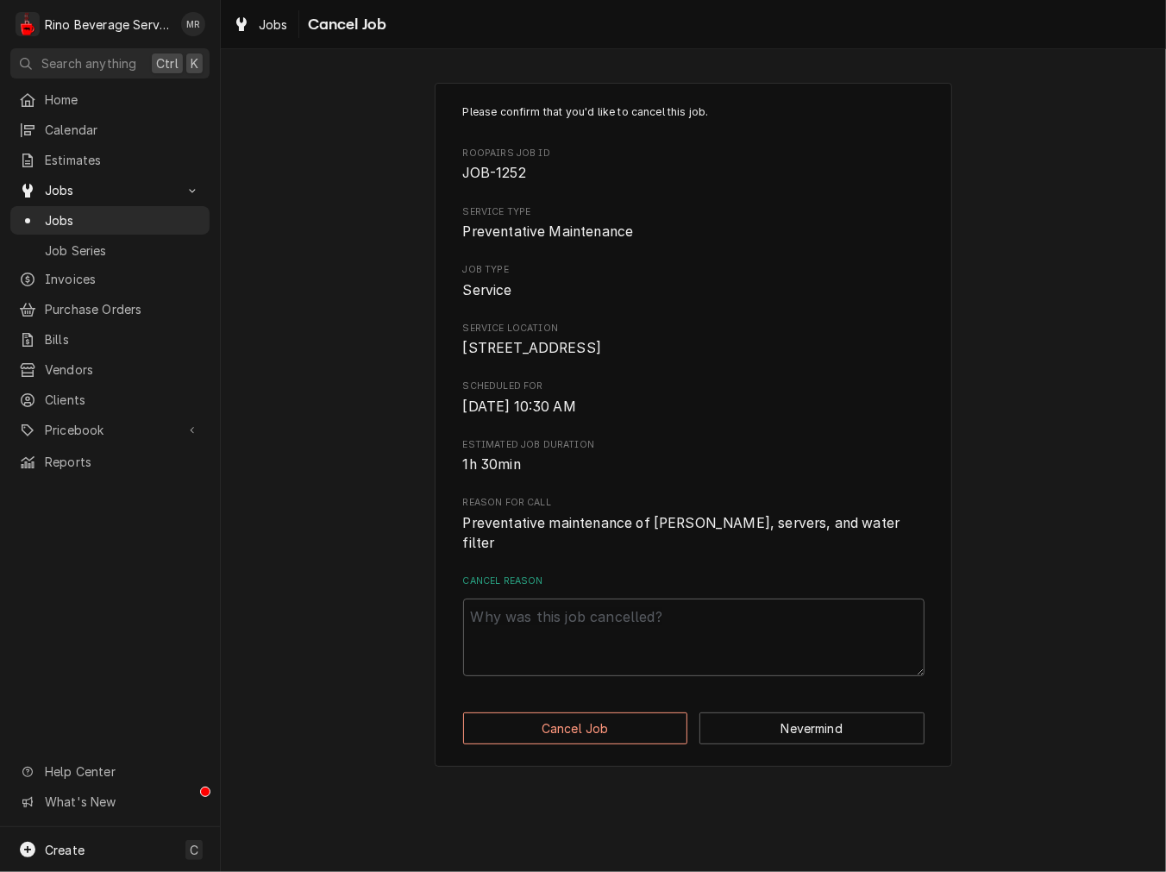
click at [616, 582] on label "Cancel Reason" at bounding box center [693, 581] width 461 height 14
click at [616, 599] on textarea "Cancel Reason" at bounding box center [693, 638] width 461 height 78
click at [589, 627] on textarea "Cancel Reason" at bounding box center [693, 638] width 461 height 78
paste textarea "cancel"
type textarea "x"
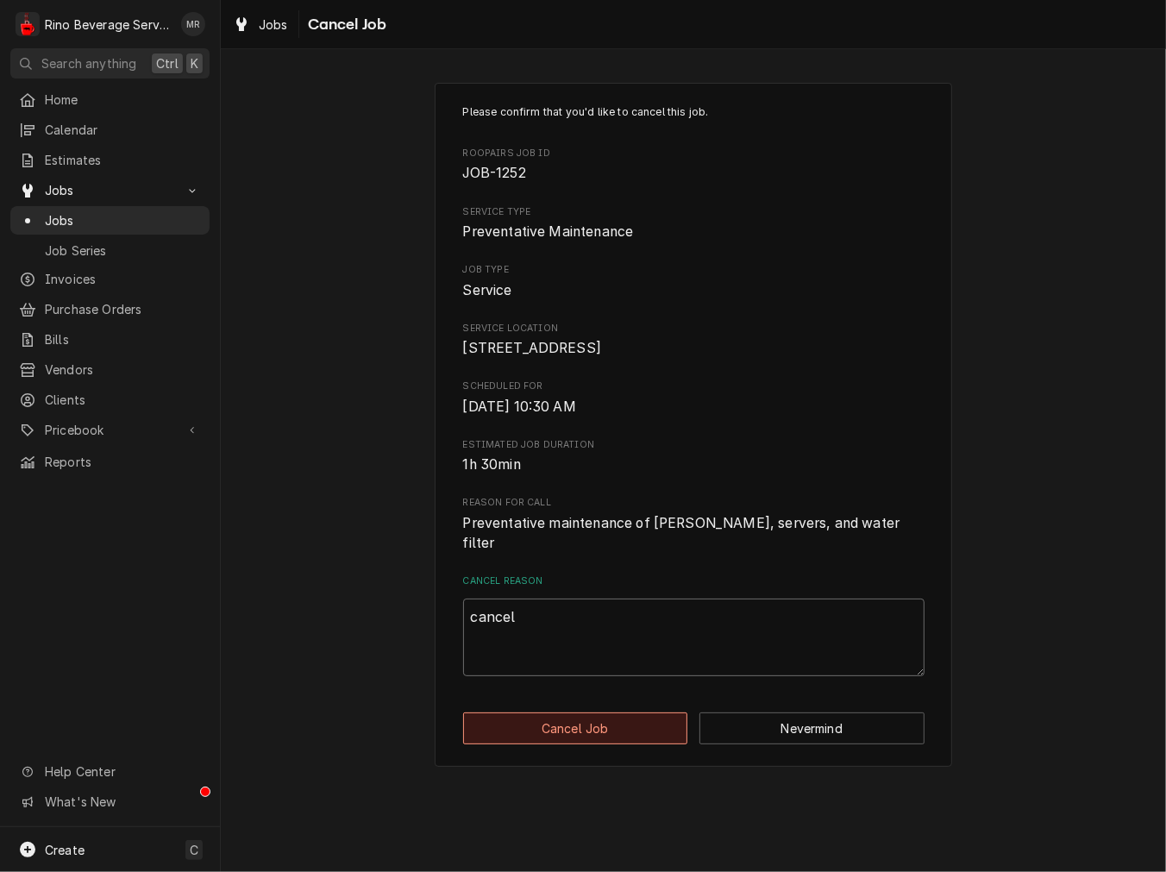
type textarea "cancel"
click at [596, 730] on button "Cancel Job" at bounding box center [575, 728] width 225 height 32
type textarea "x"
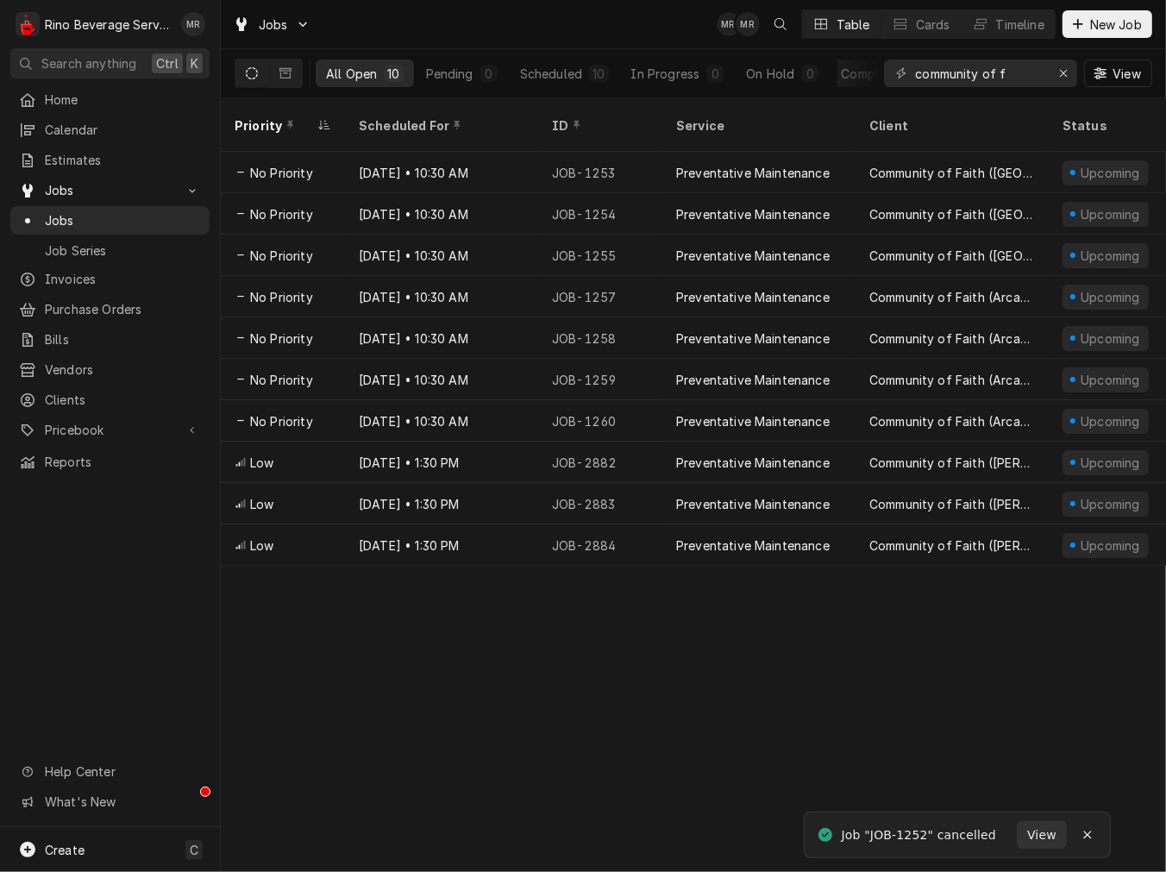
click at [588, 152] on div "JOB-1253" at bounding box center [600, 172] width 124 height 41
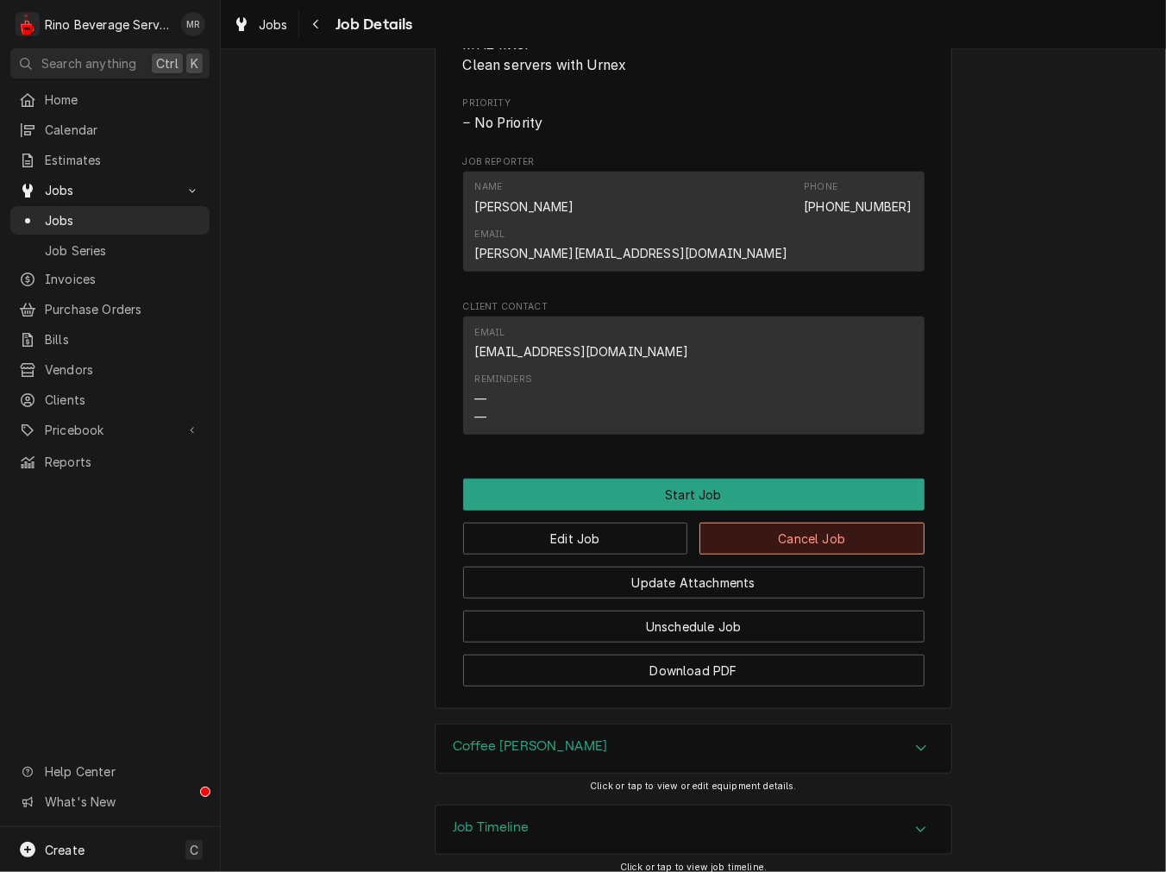
scroll to position [925, 0]
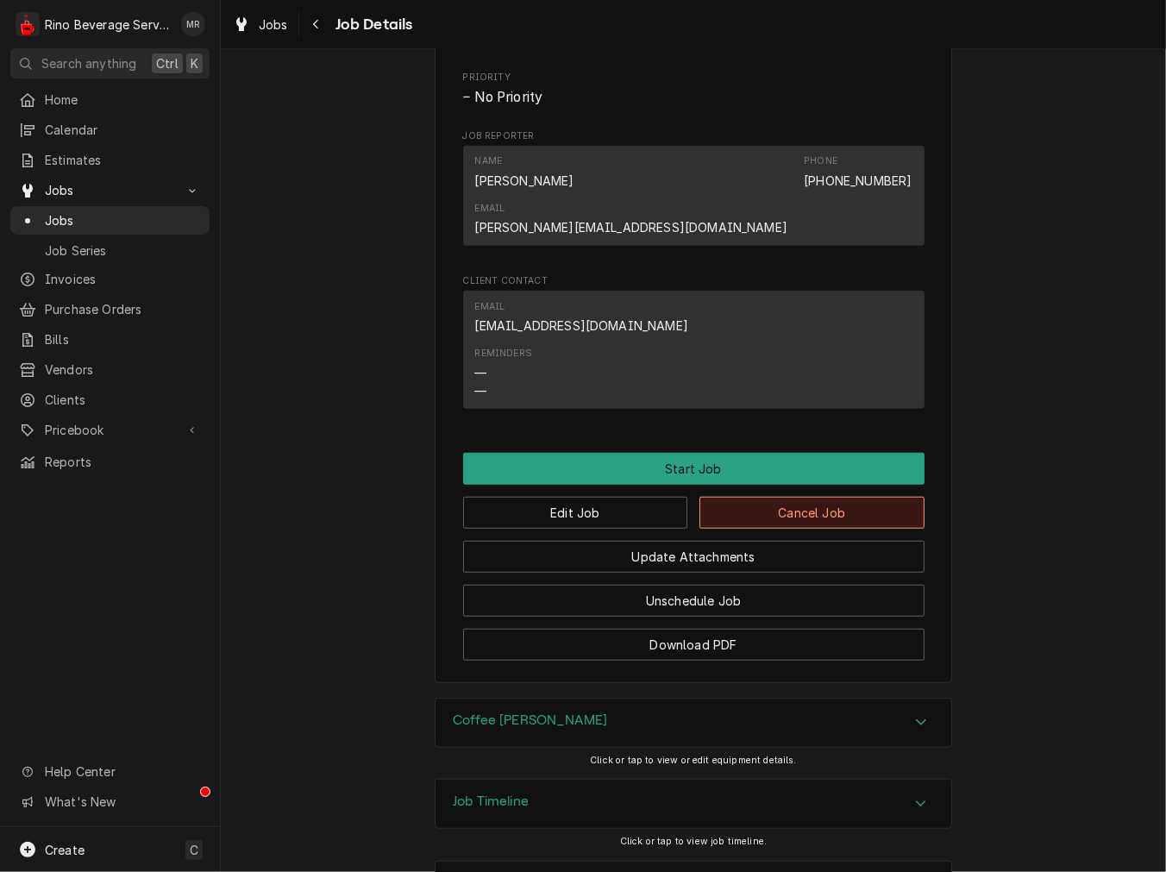
click at [808, 497] on button "Cancel Job" at bounding box center [811, 513] width 225 height 32
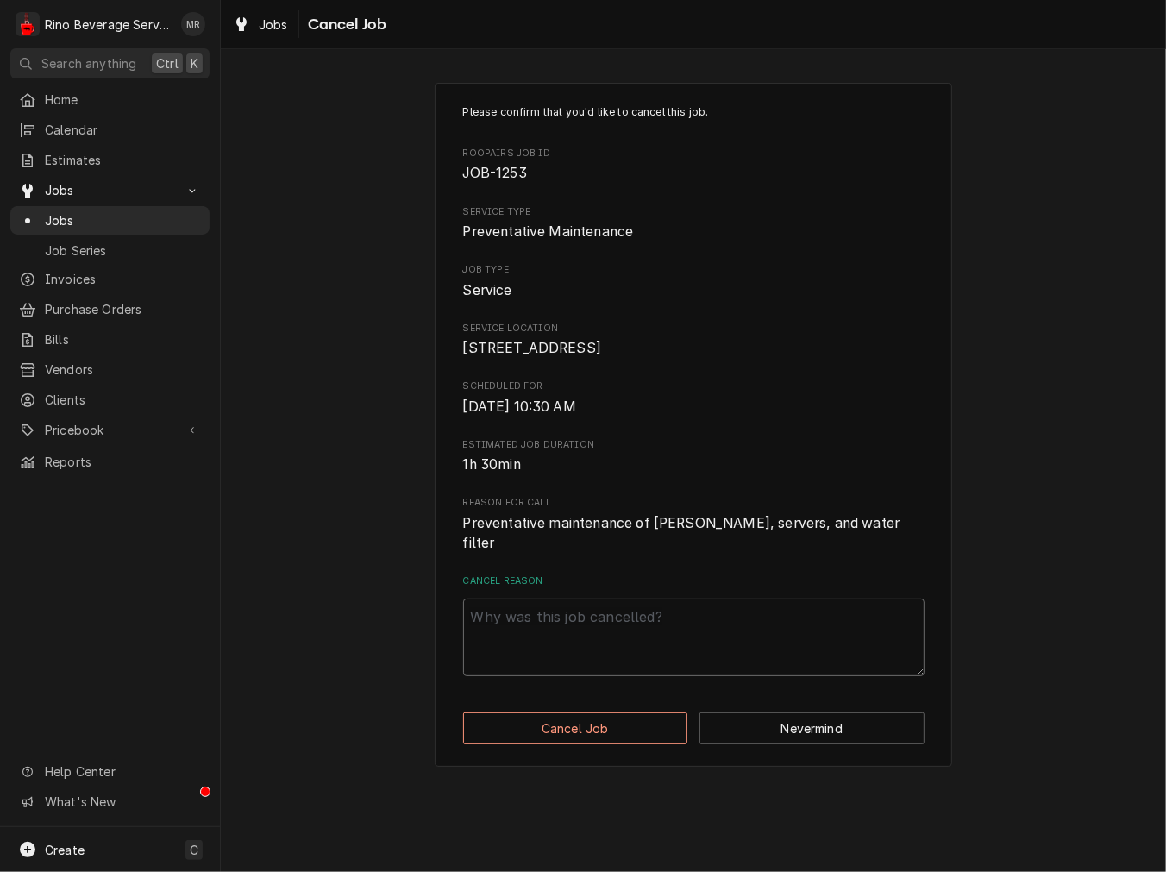
click at [676, 604] on textarea "Cancel Reason" at bounding box center [693, 638] width 461 height 78
paste textarea "cancel"
type textarea "x"
type textarea "cancel"
click at [615, 734] on button "Cancel Job" at bounding box center [575, 728] width 225 height 32
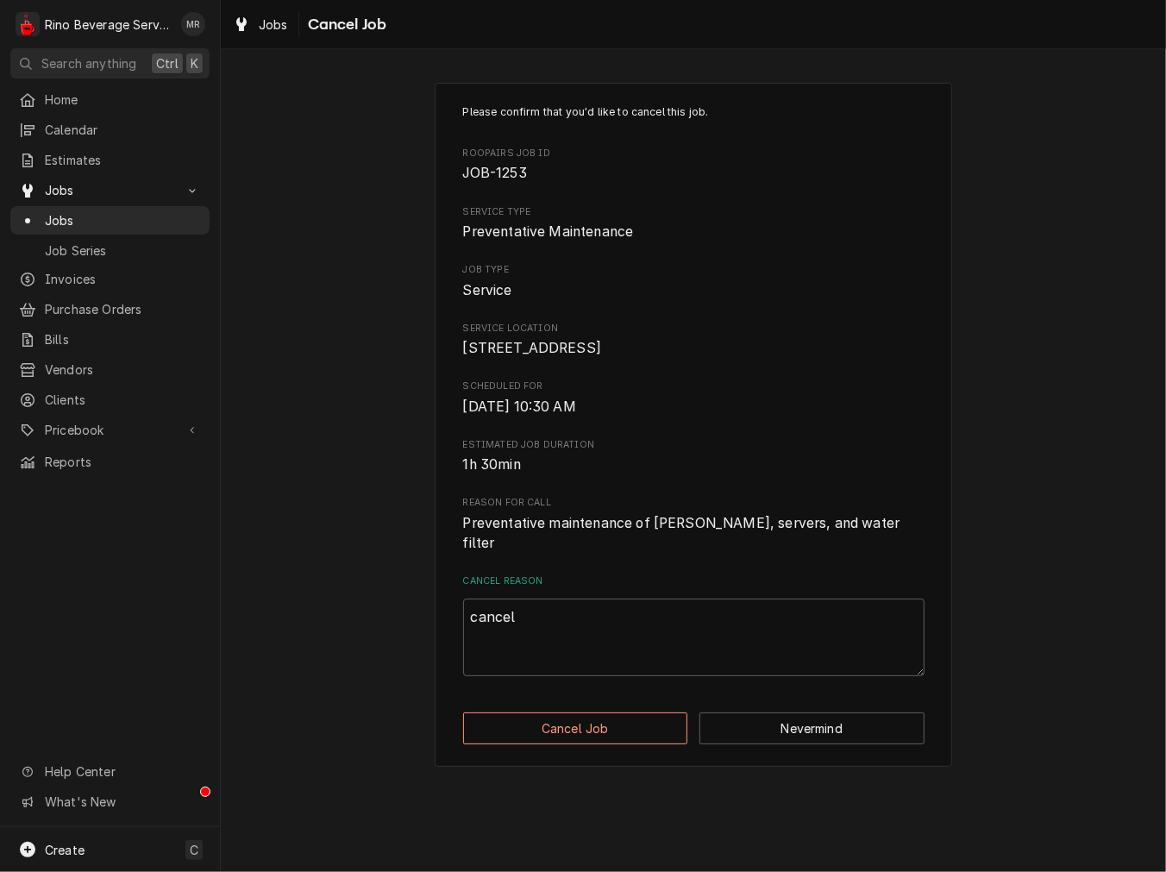
type textarea "x"
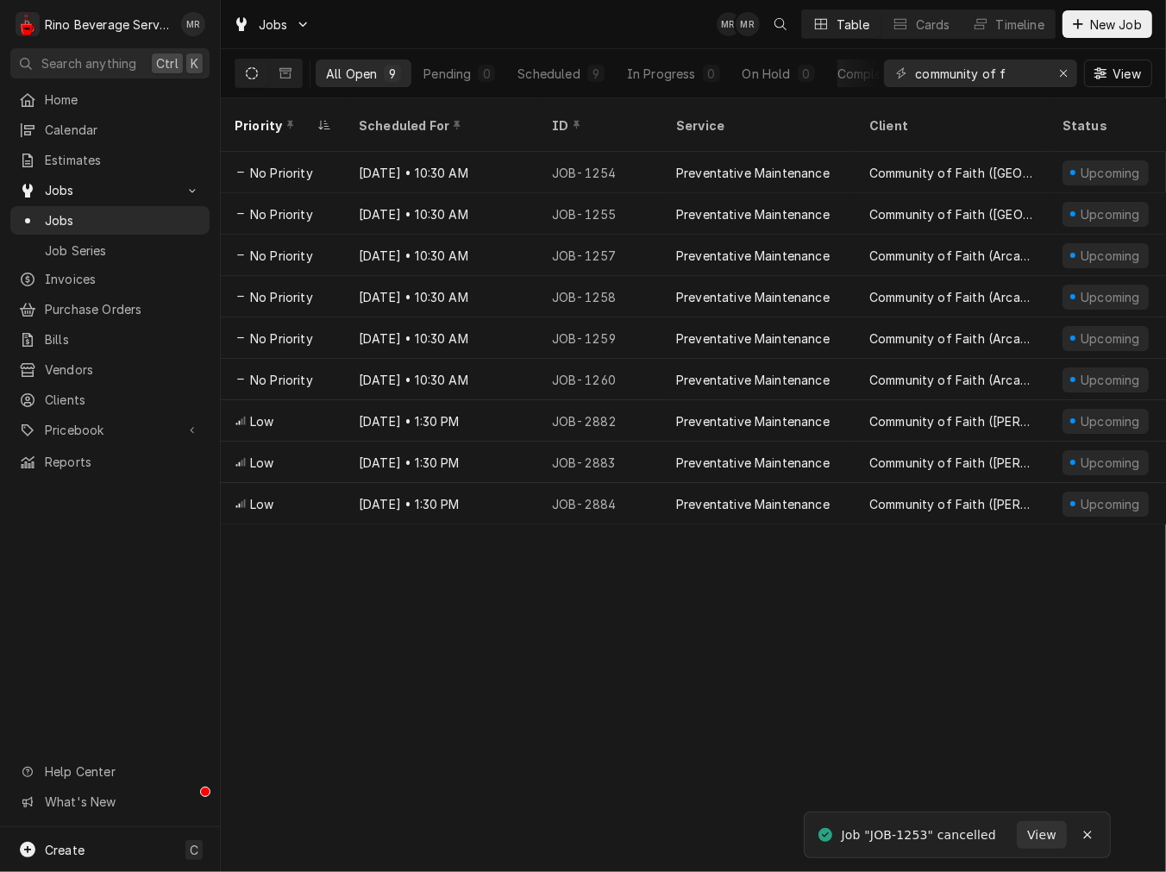
click at [619, 152] on div "JOB-1254" at bounding box center [600, 172] width 124 height 41
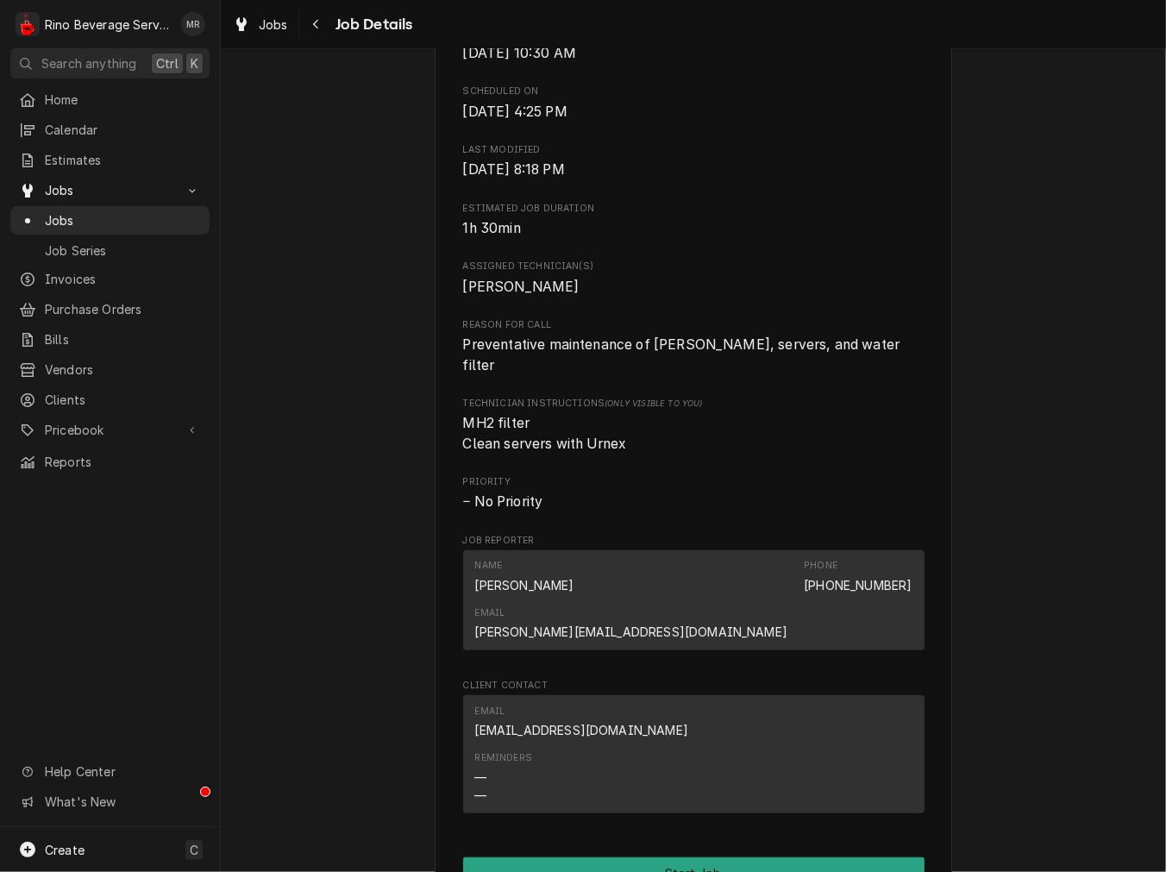
scroll to position [798, 0]
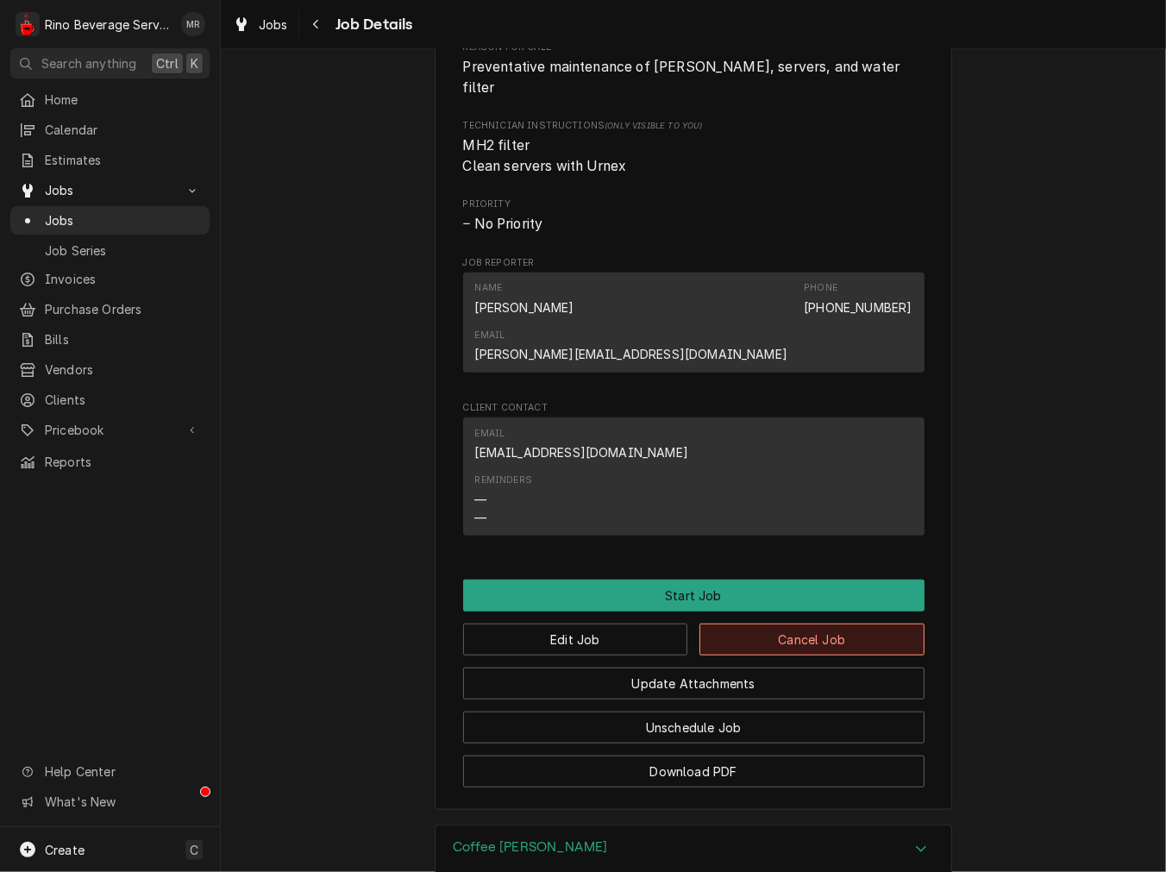
click at [798, 624] on button "Cancel Job" at bounding box center [811, 640] width 225 height 32
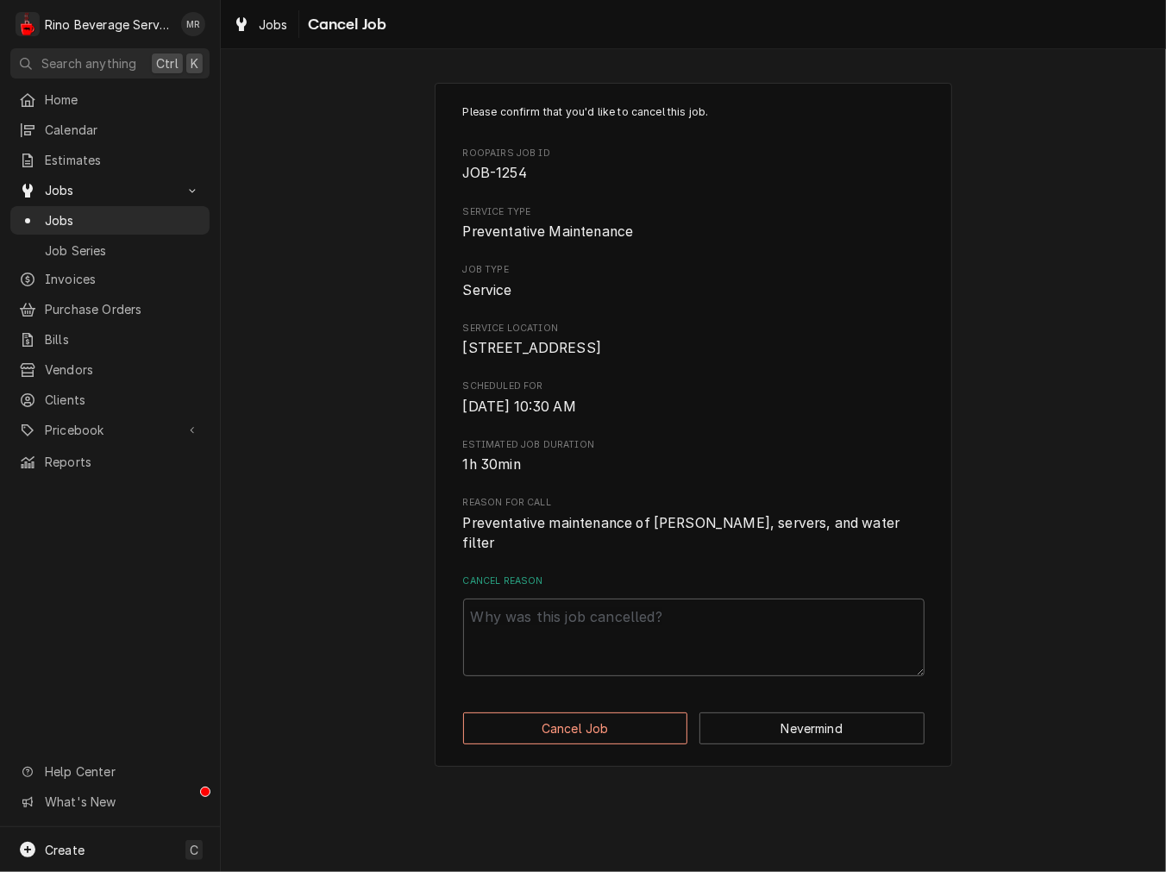
click at [729, 711] on div "Please confirm that you'd like to cancel this job. Roopairs Job ID JOB-1254 Ser…" at bounding box center [693, 425] width 517 height 684
click at [707, 657] on textarea "Cancel Reason" at bounding box center [693, 638] width 461 height 78
paste textarea "cancel"
type textarea "x"
type textarea "cancel"
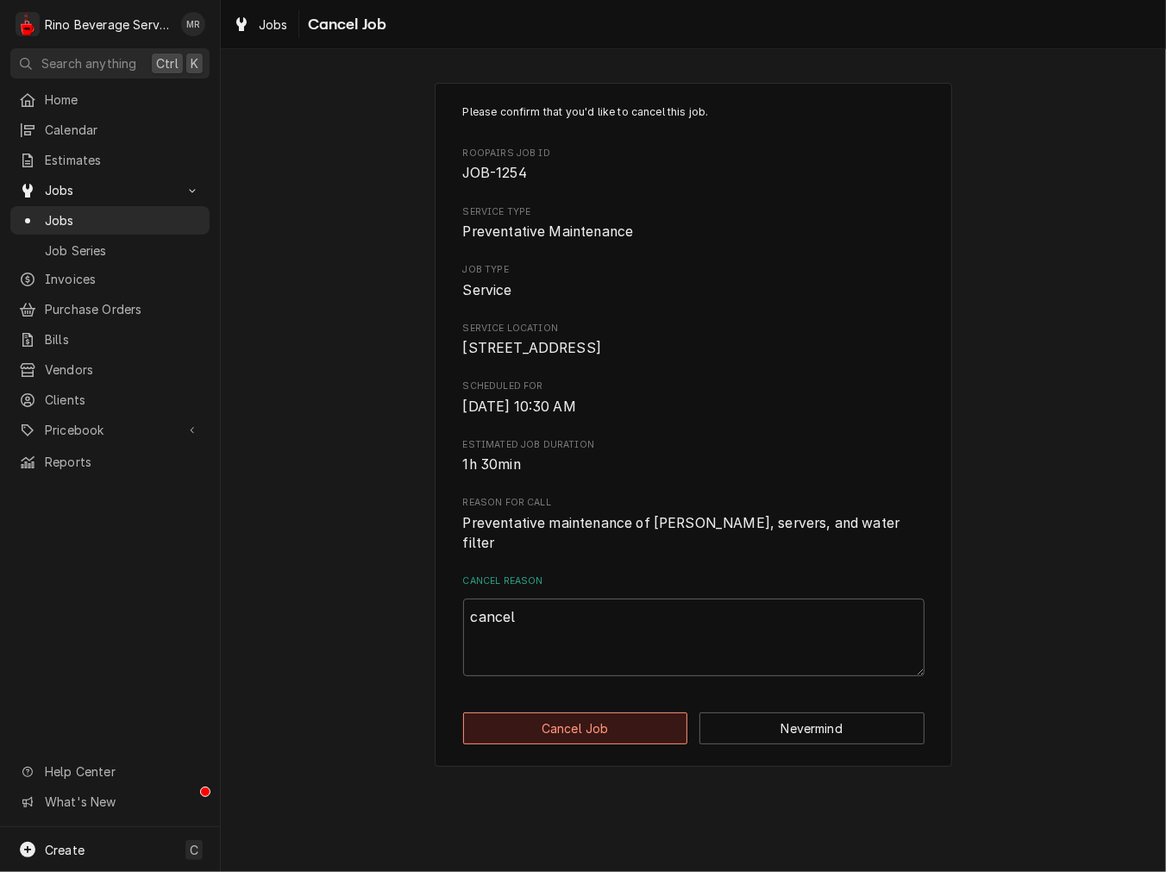
click at [595, 716] on button "Cancel Job" at bounding box center [575, 728] width 225 height 32
type textarea "x"
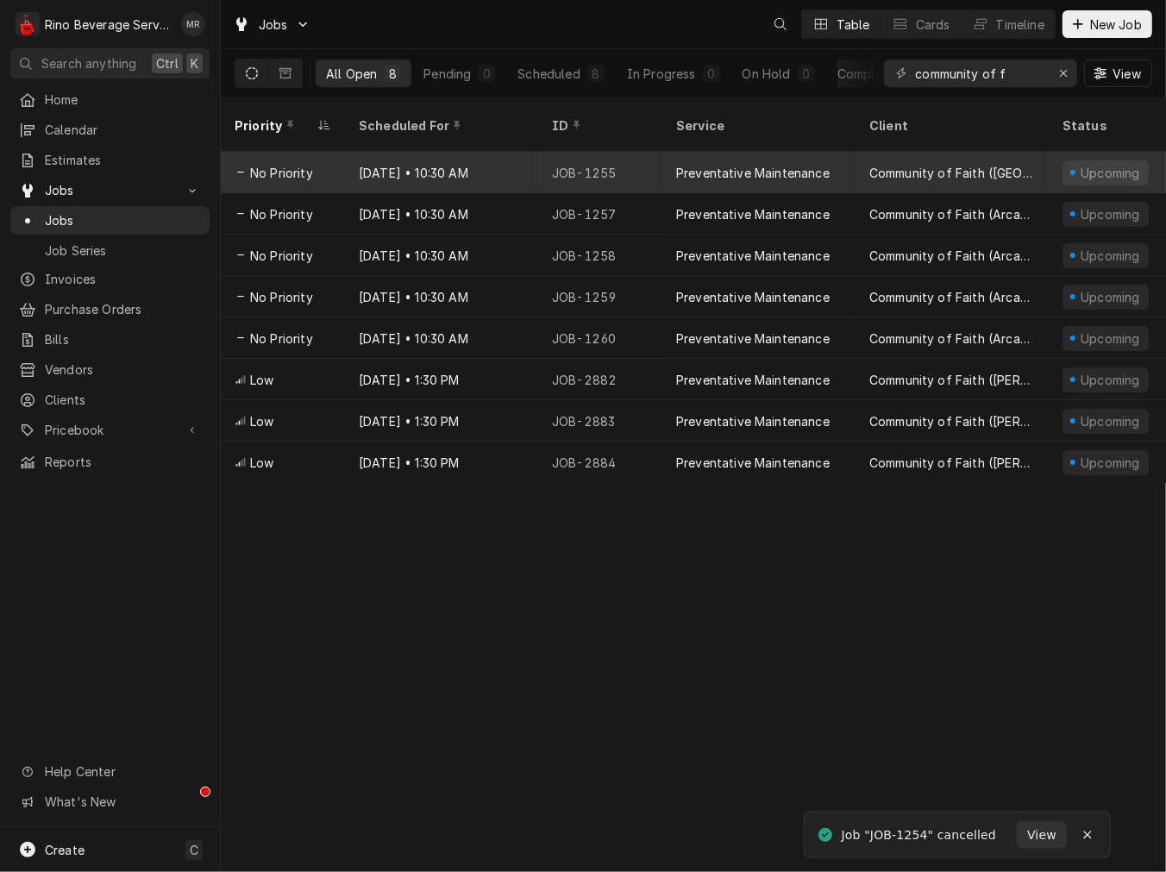
click at [597, 152] on div "JOB-1255" at bounding box center [600, 172] width 124 height 41
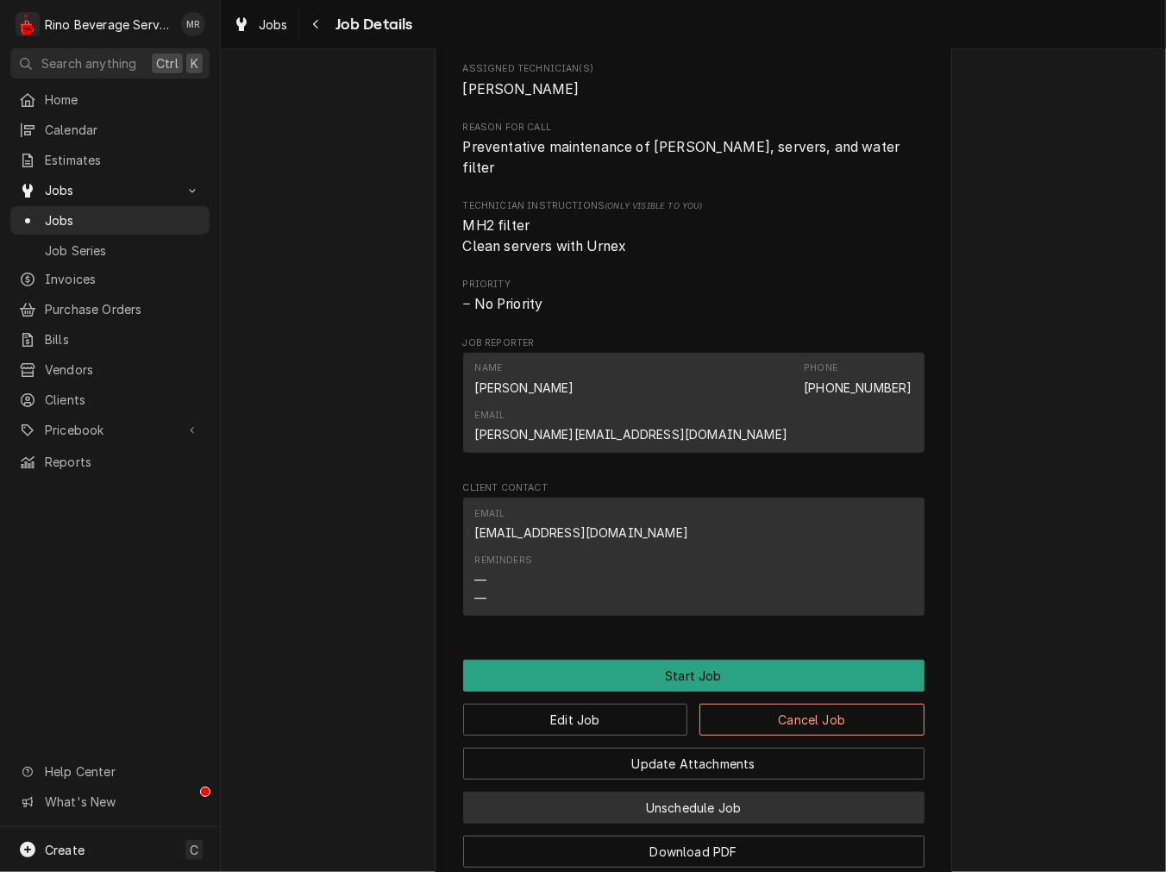
scroll to position [798, 0]
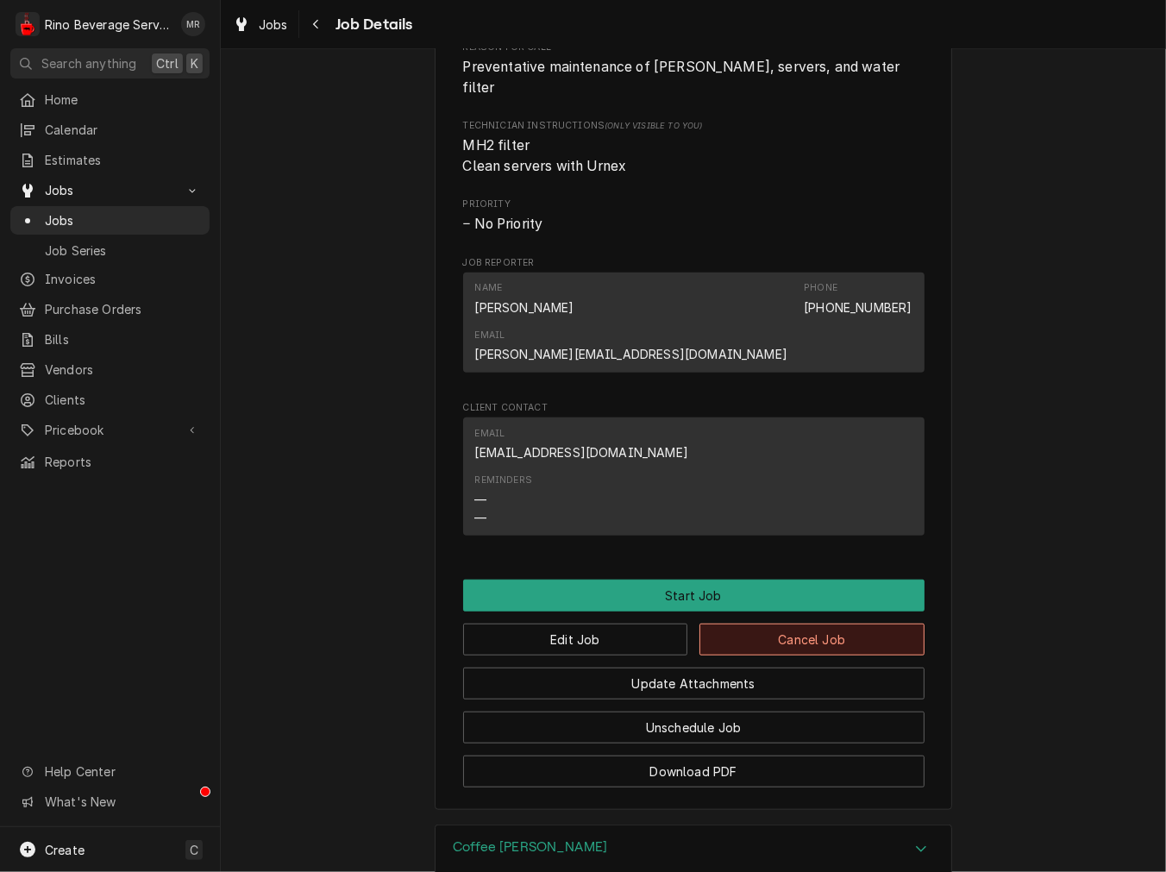
click at [786, 624] on button "Cancel Job" at bounding box center [811, 640] width 225 height 32
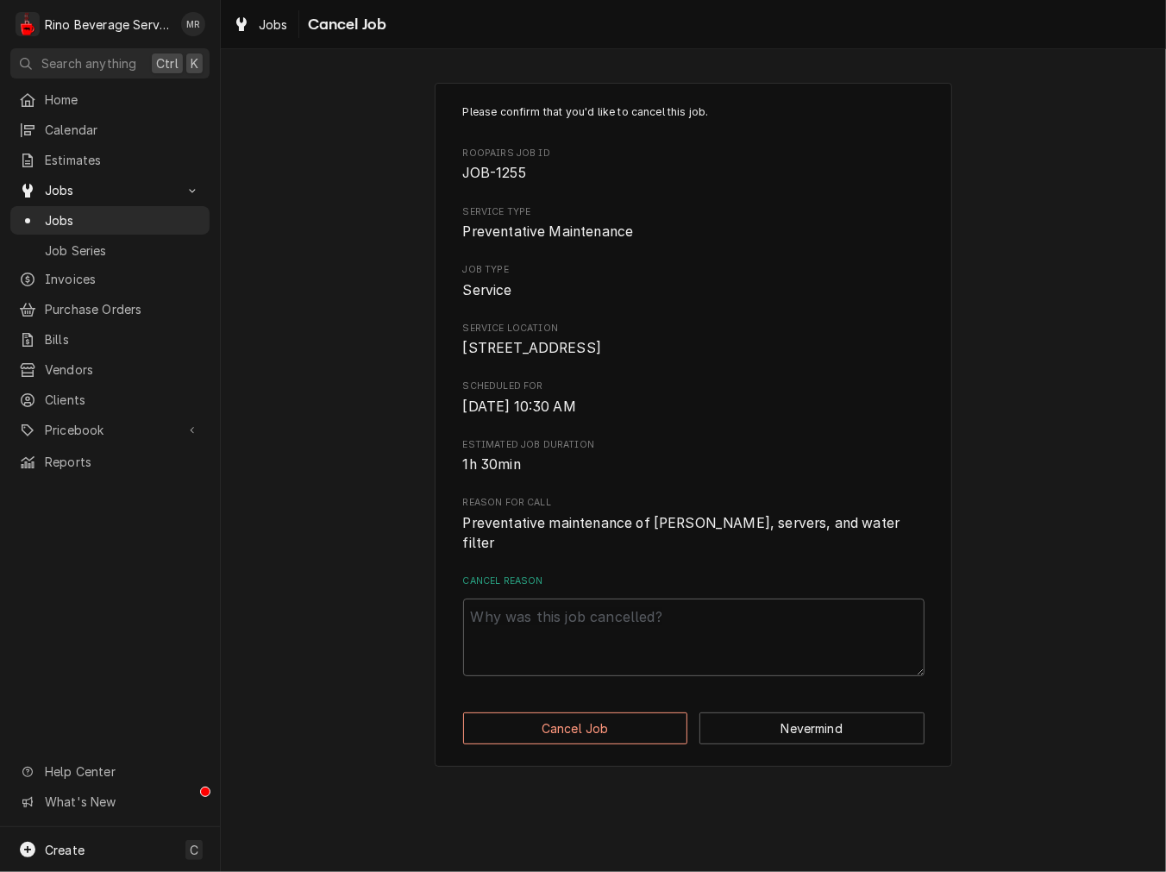
drag, startPoint x: 643, startPoint y: 699, endPoint x: 643, endPoint y: 658, distance: 40.5
click at [643, 699] on div "Please confirm that you'd like to cancel this job. Roopairs Job ID JOB-1255 Ser…" at bounding box center [693, 425] width 517 height 684
click at [634, 630] on textarea "Cancel Reason" at bounding box center [693, 638] width 461 height 78
paste textarea "cancel"
type textarea "x"
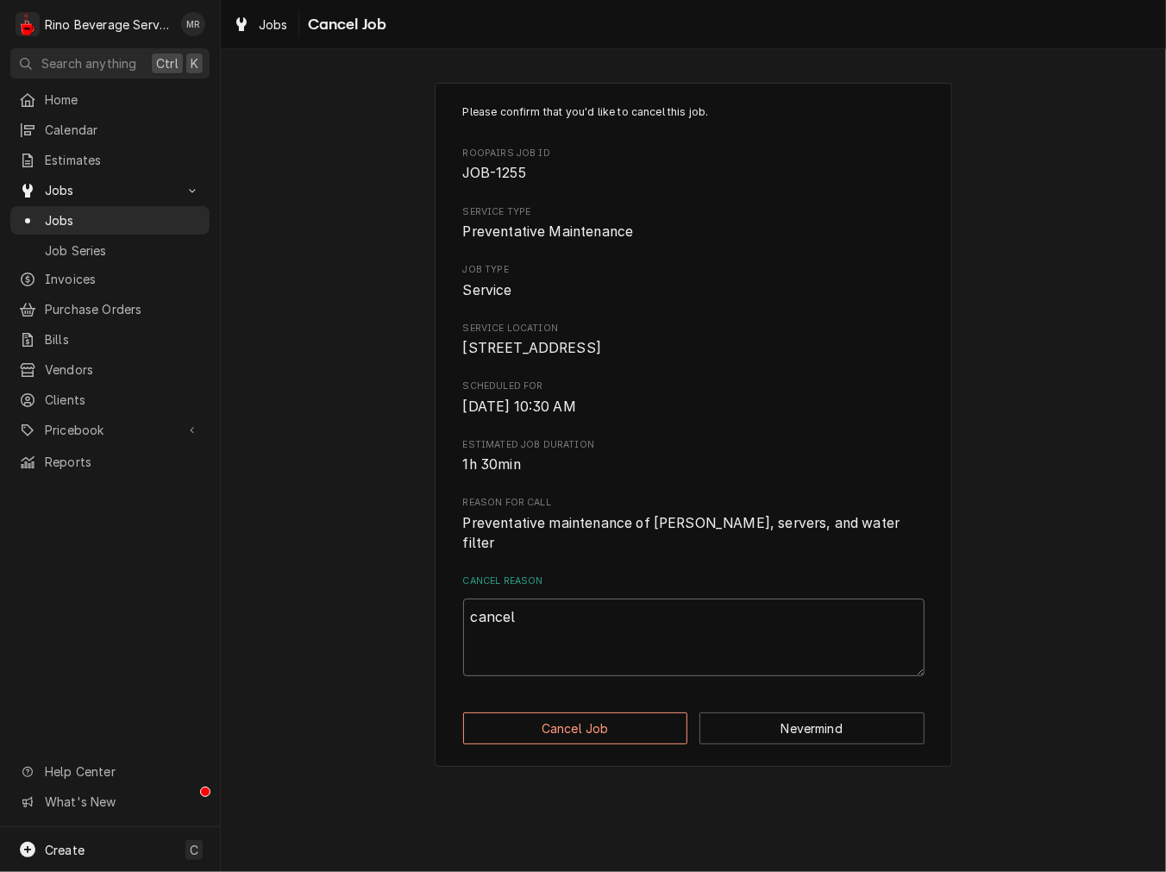
type textarea "cancel"
click at [587, 761] on div "Please confirm that you'd like to cancel this job. Roopairs Job ID JOB-1255 Ser…" at bounding box center [693, 425] width 517 height 684
click at [597, 725] on button "Cancel Job" at bounding box center [575, 728] width 225 height 32
type textarea "x"
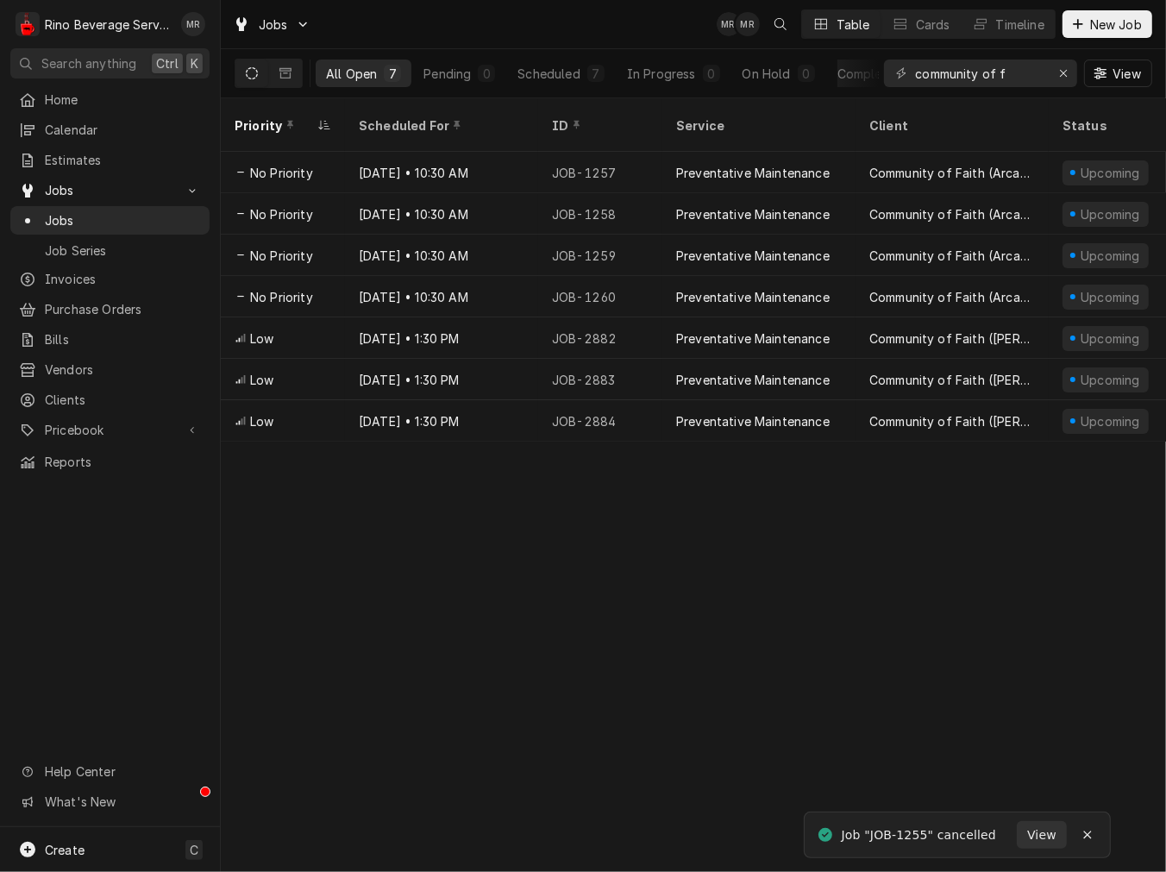
click at [531, 166] on div "[DATE] • 10:30 AM" at bounding box center [441, 172] width 193 height 41
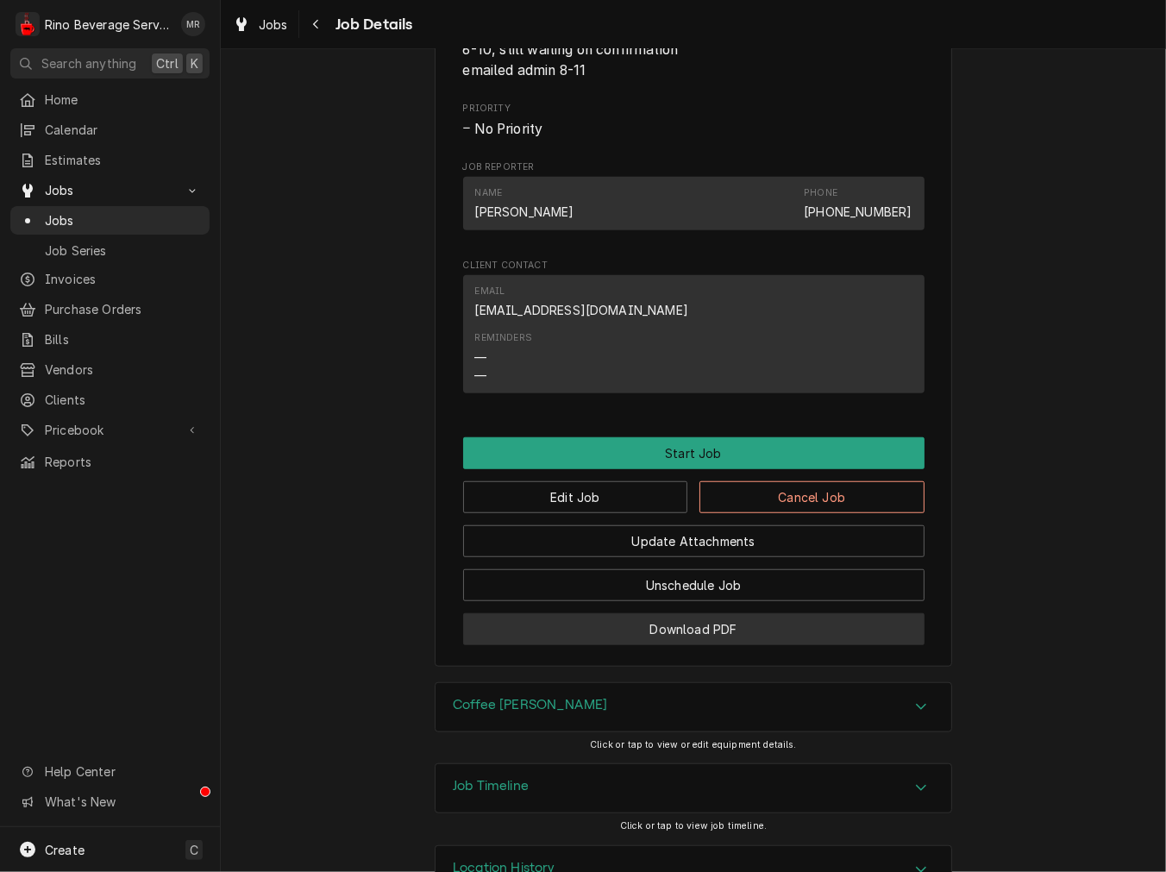
scroll to position [958, 0]
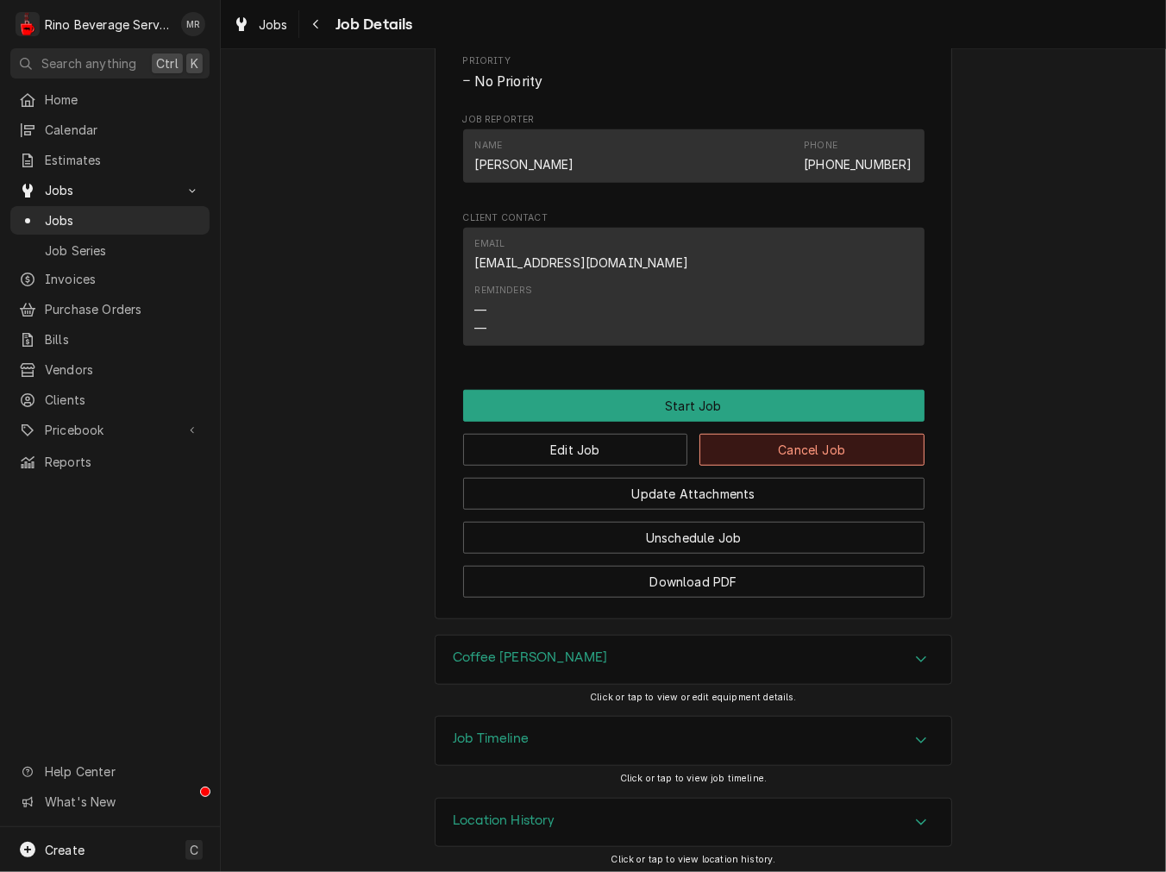
click at [822, 440] on button "Cancel Job" at bounding box center [811, 450] width 225 height 32
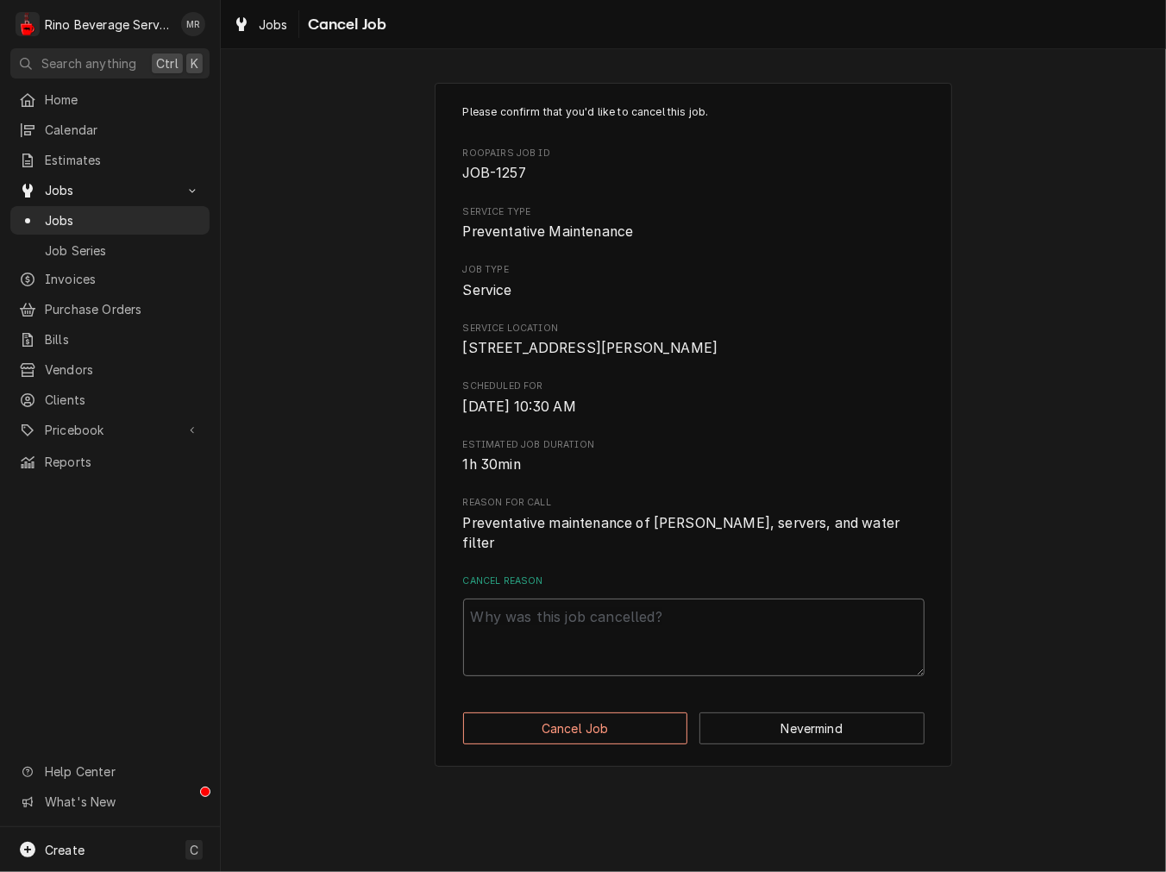
click at [635, 642] on textarea "Cancel Reason" at bounding box center [693, 638] width 461 height 78
paste textarea "cancel"
type textarea "x"
type textarea "cancel"
click at [615, 723] on button "Cancel Job" at bounding box center [575, 728] width 225 height 32
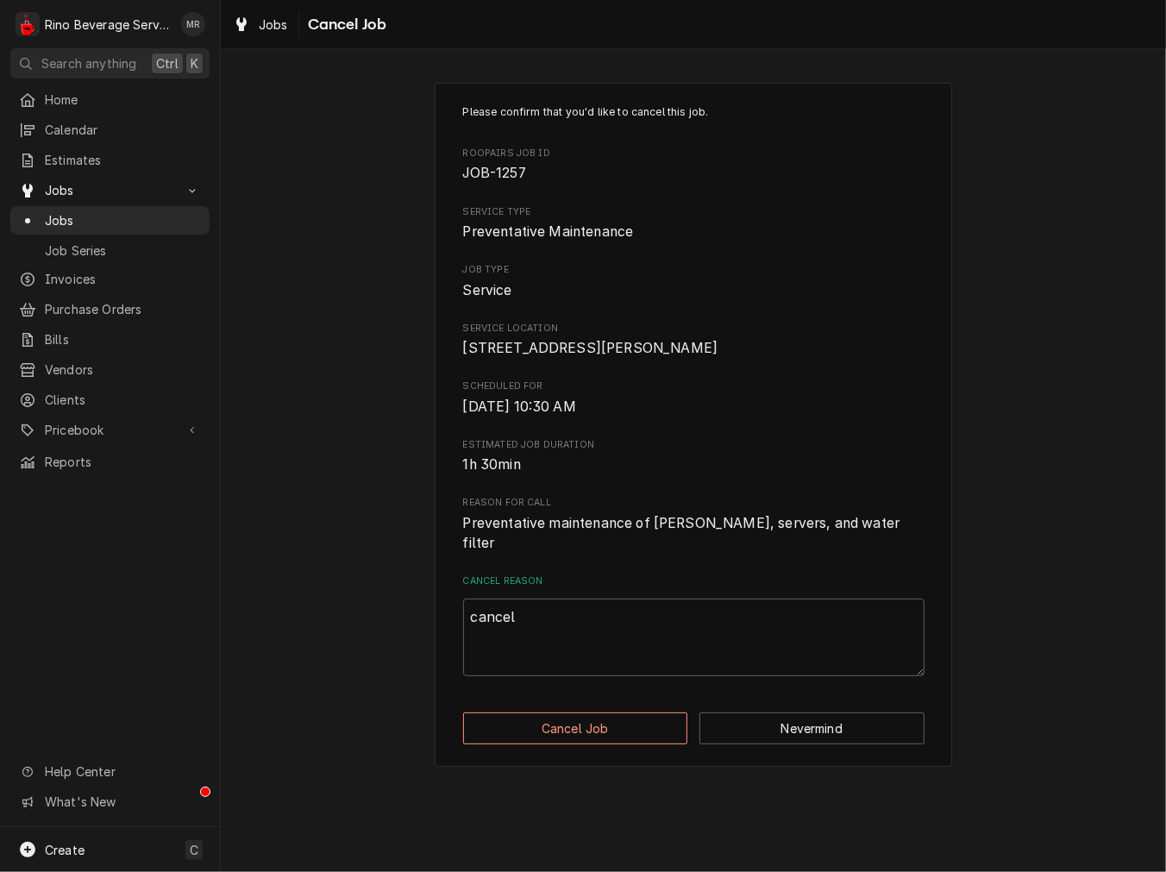
type textarea "x"
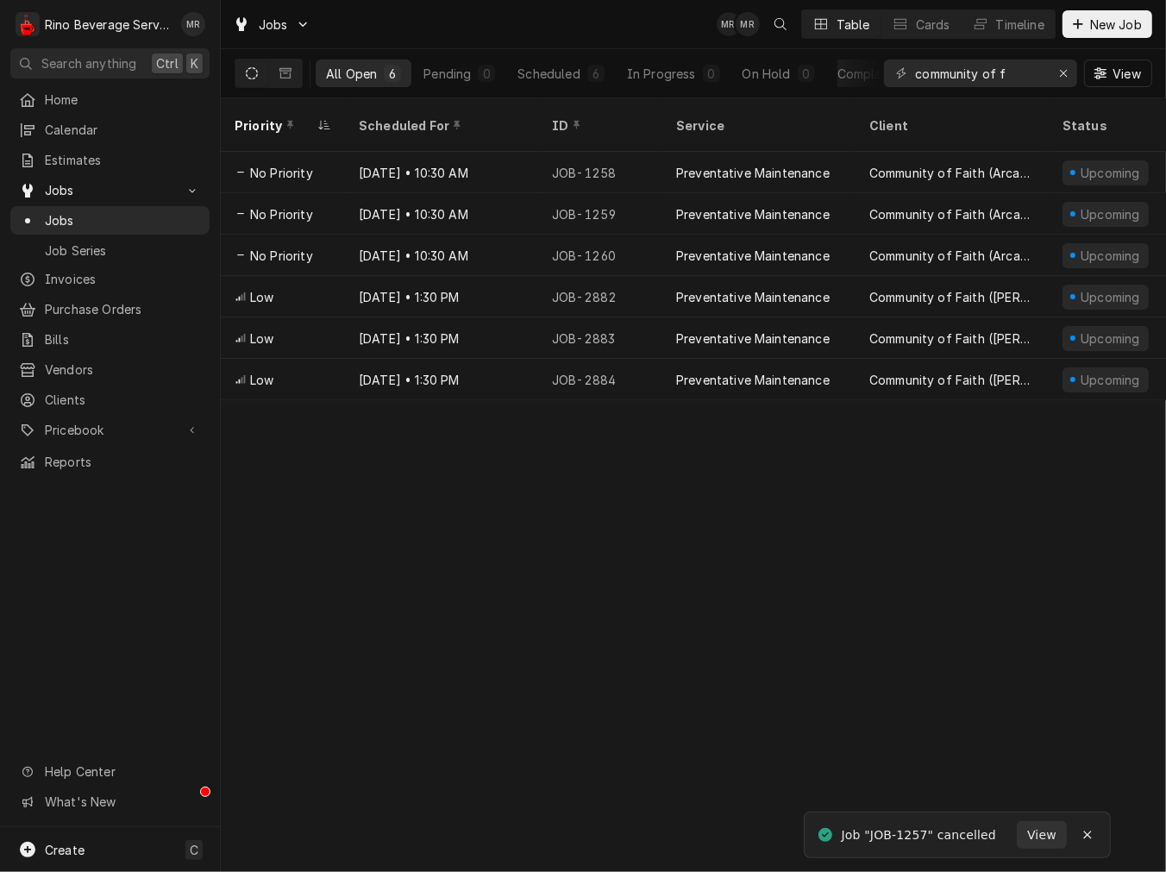
click at [599, 155] on div "JOB-1258" at bounding box center [600, 172] width 124 height 41
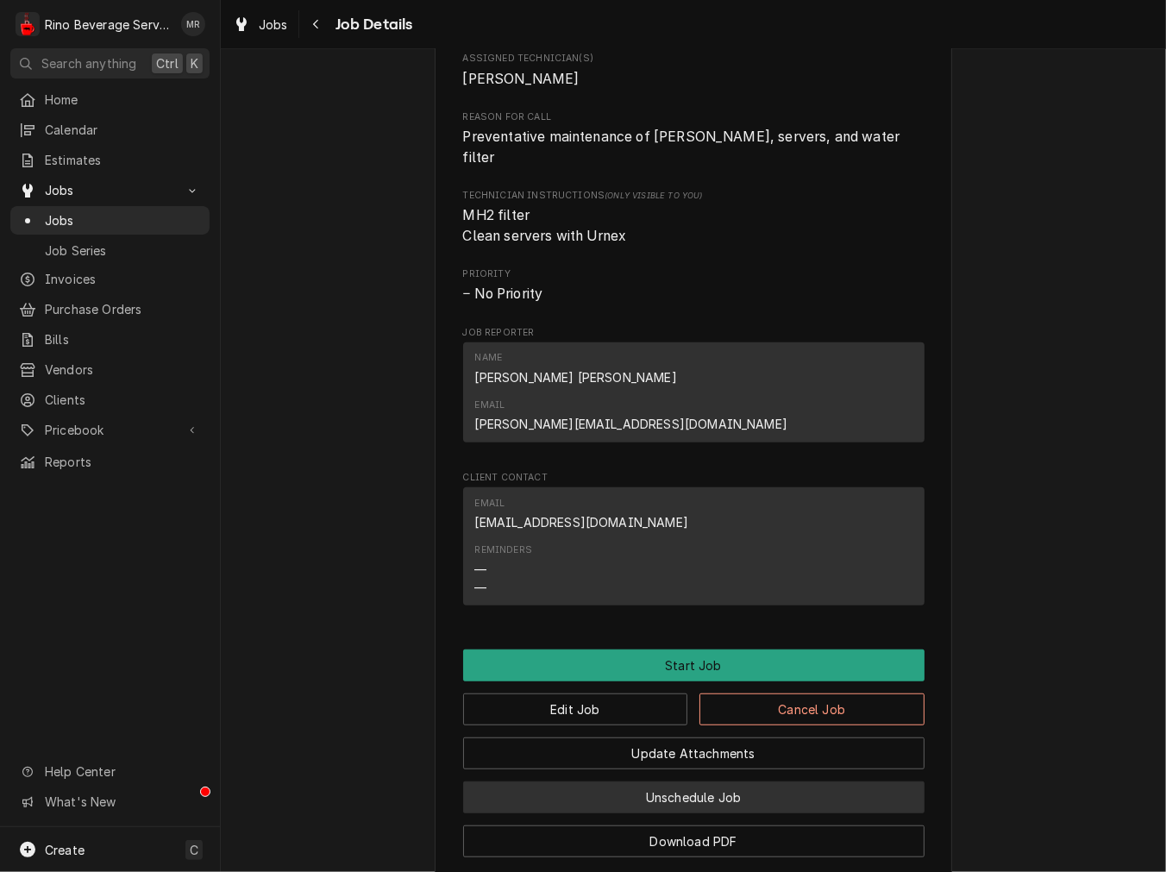
scroll to position [798, 0]
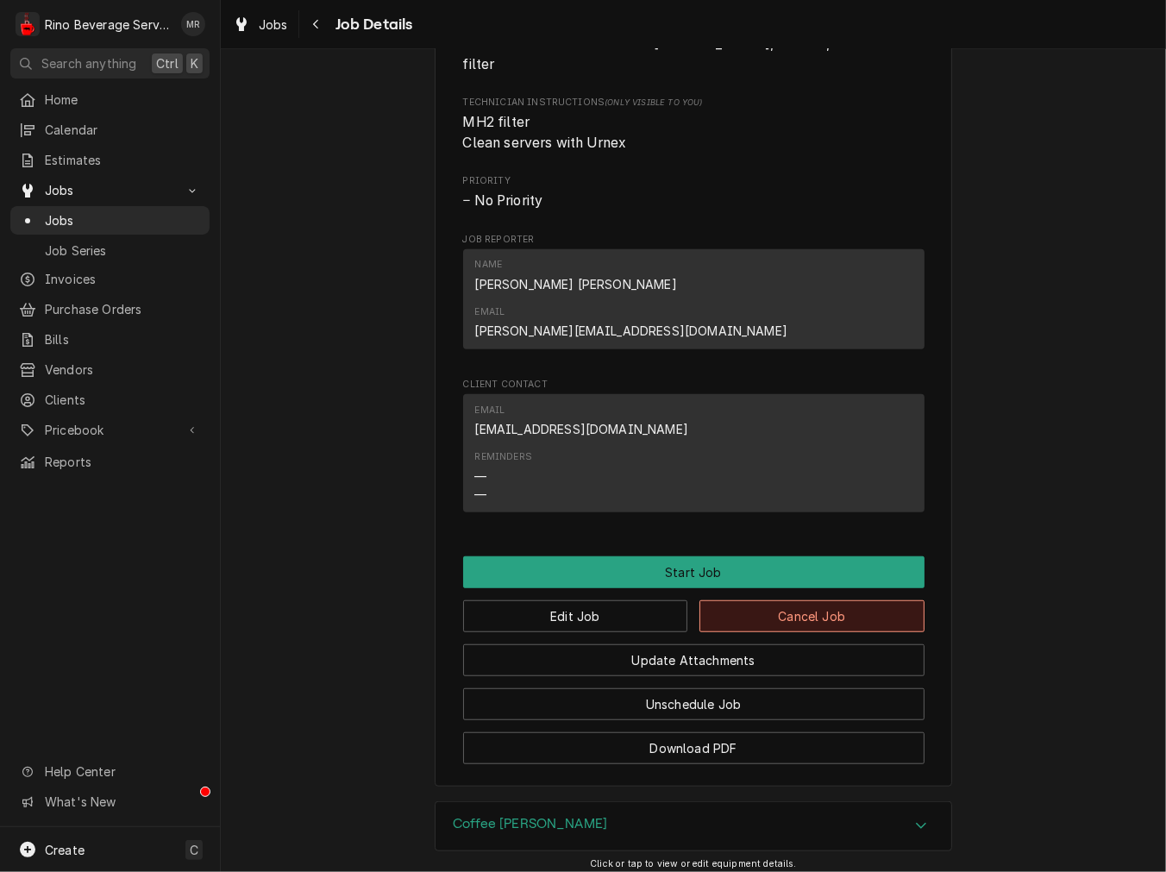
click at [757, 600] on button "Cancel Job" at bounding box center [811, 616] width 225 height 32
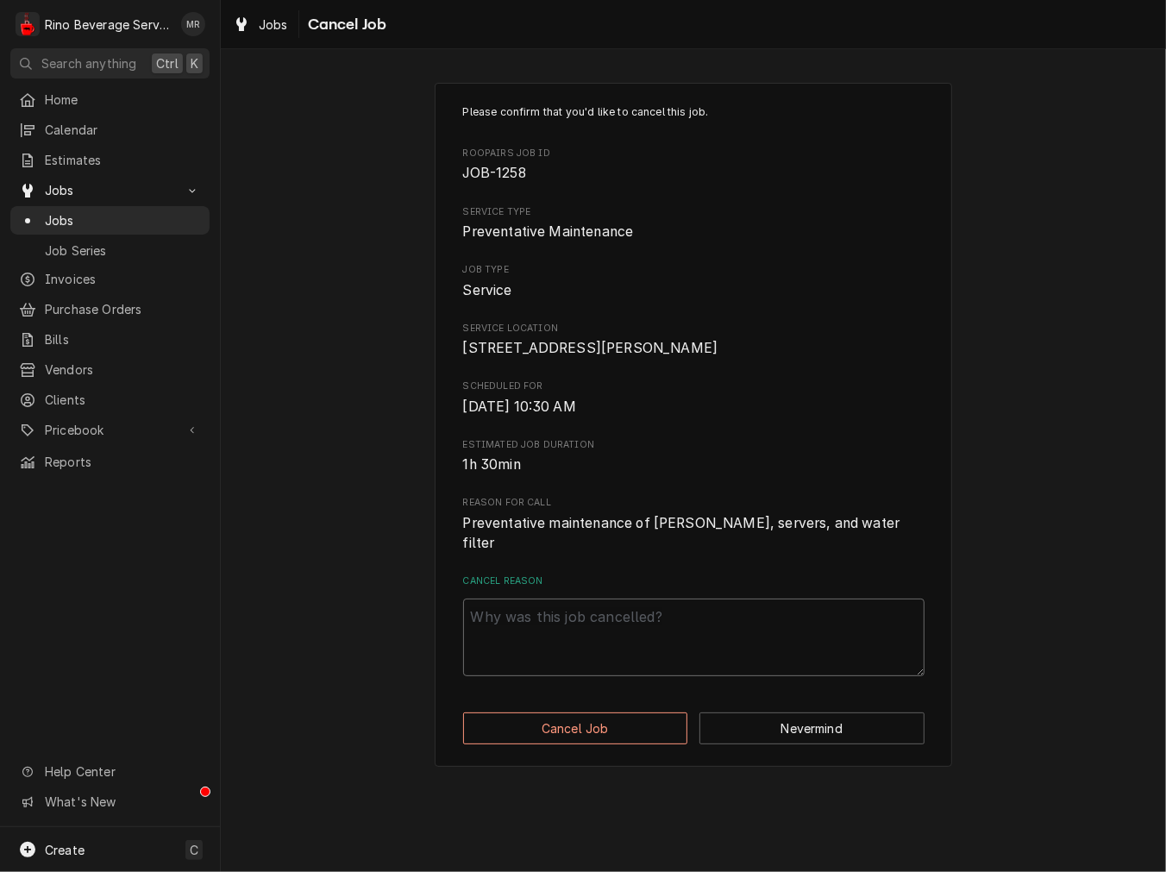
click at [631, 644] on textarea "Cancel Reason" at bounding box center [693, 638] width 461 height 78
paste textarea "cancel"
type textarea "x"
type textarea "cancel"
click at [589, 742] on button "Cancel Job" at bounding box center [575, 728] width 225 height 32
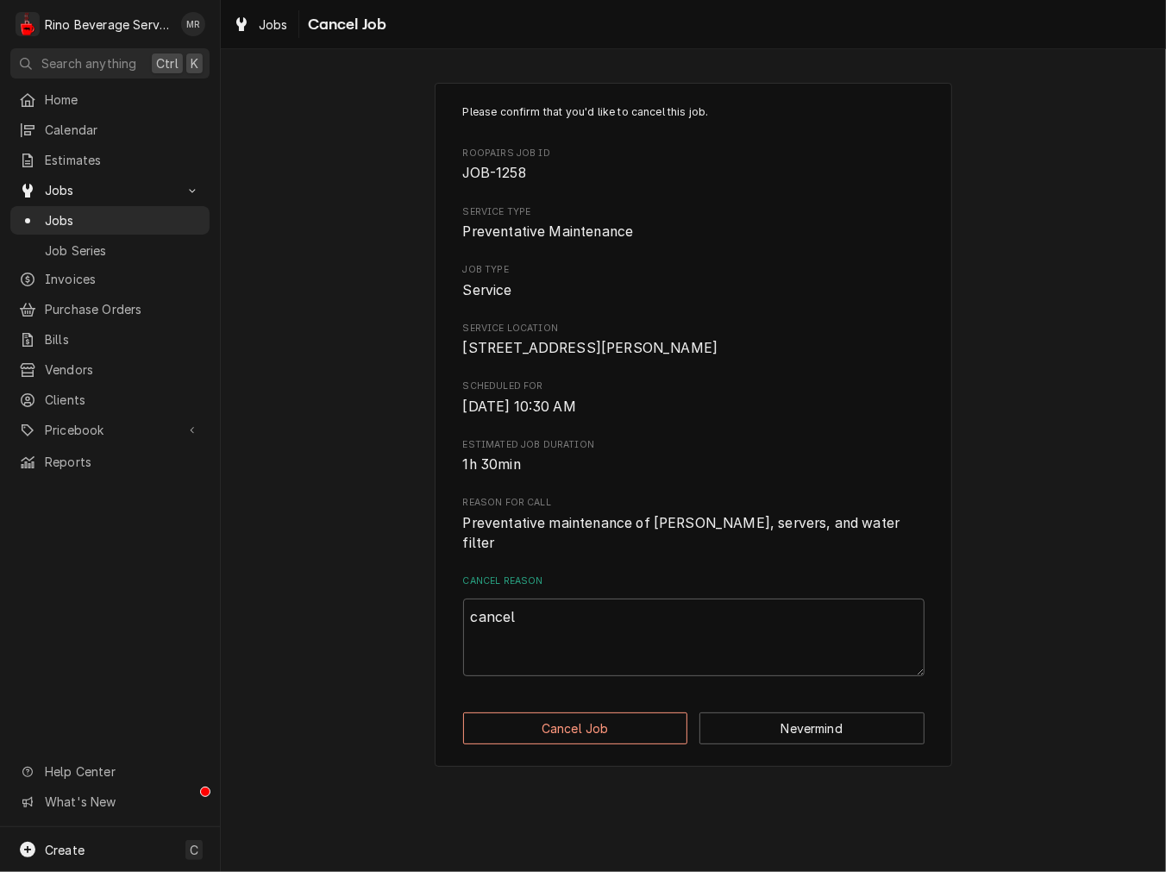
type textarea "x"
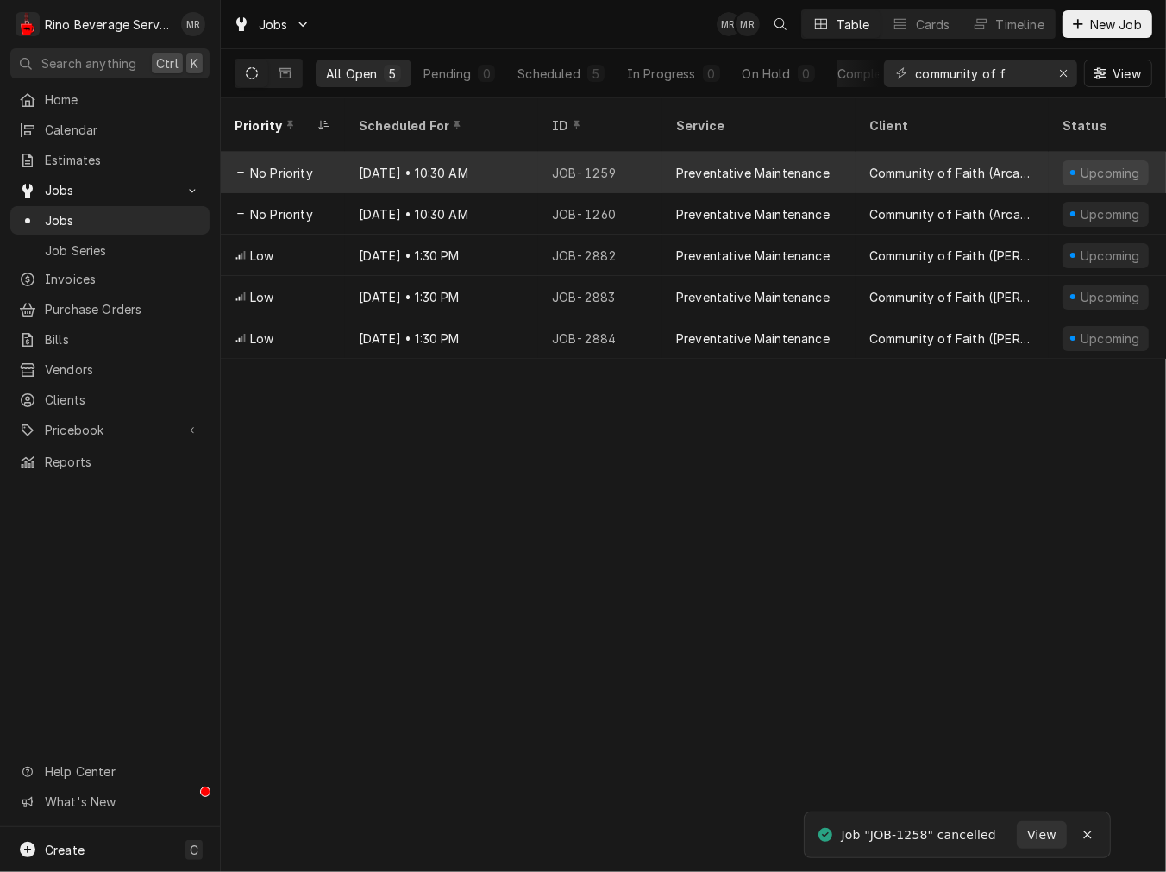
click at [553, 156] on div "JOB-1259" at bounding box center [600, 172] width 124 height 41
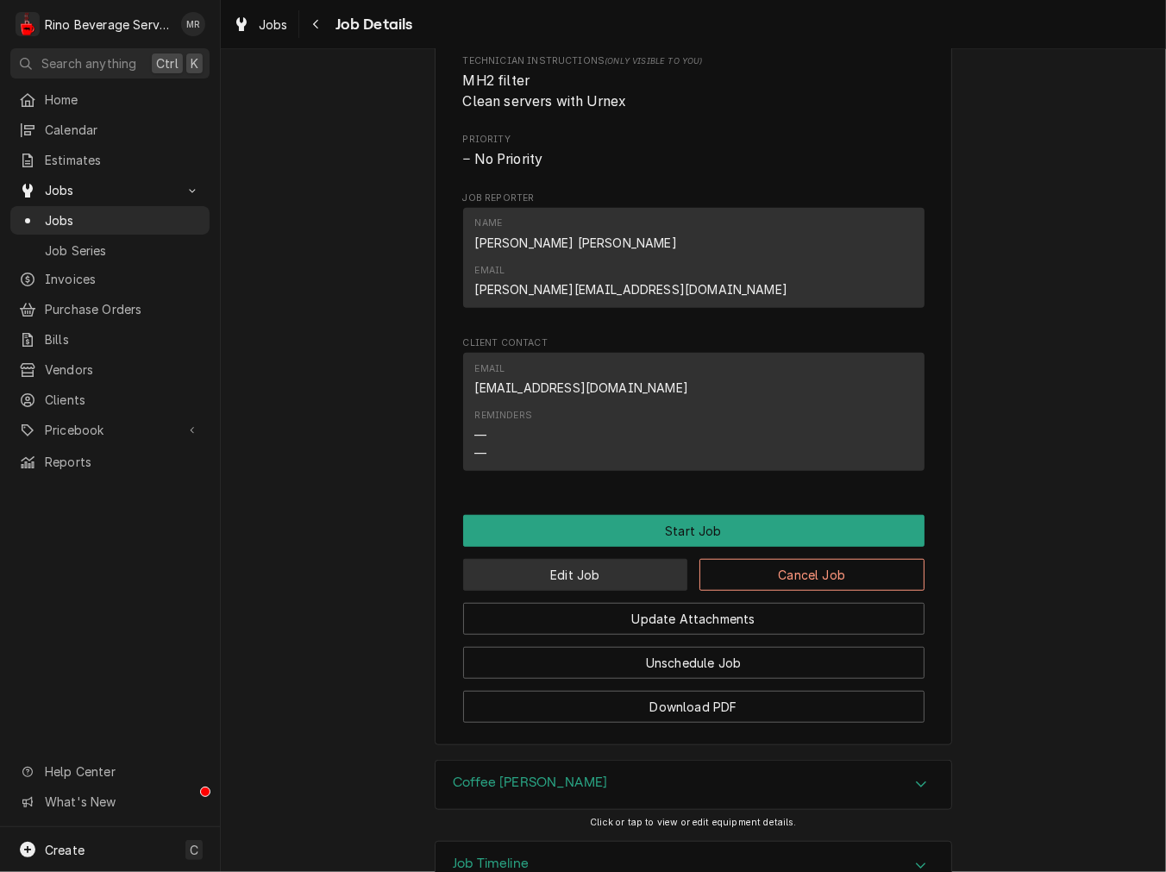
scroll to position [925, 0]
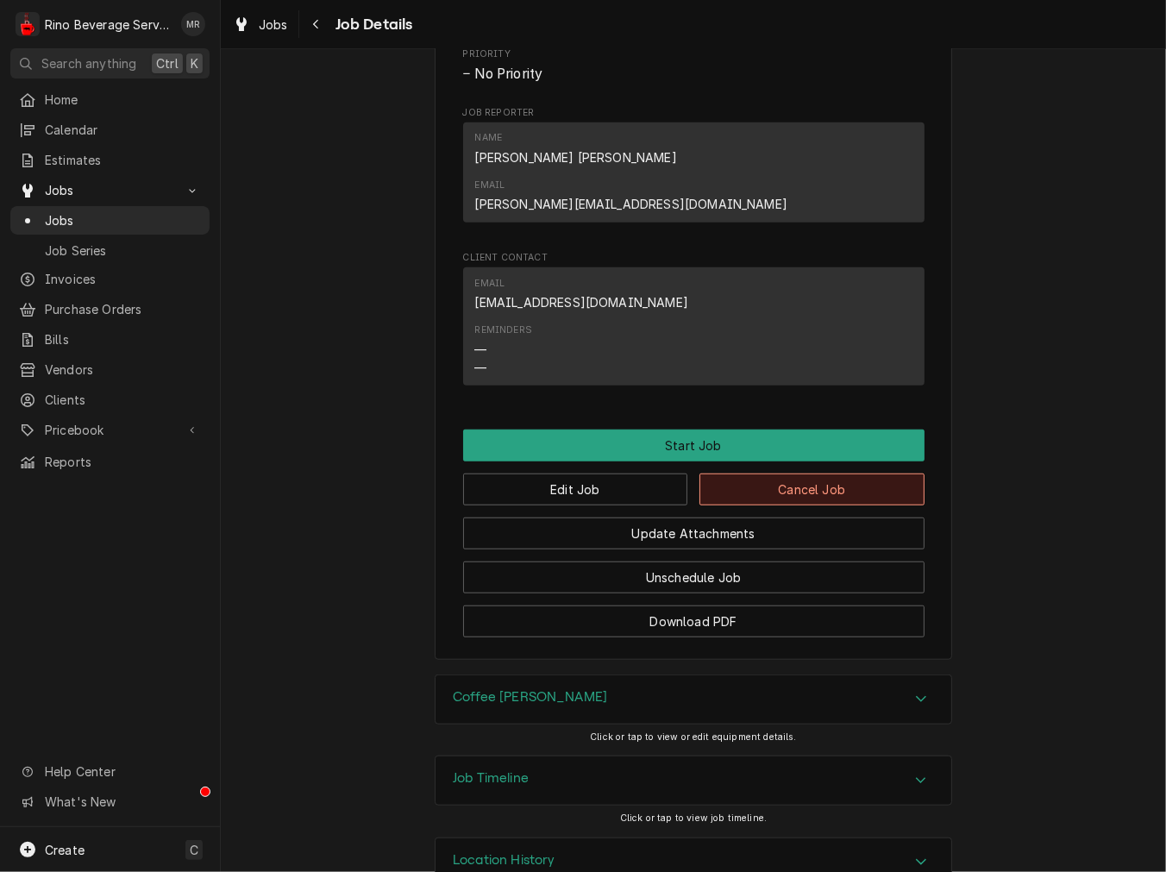
click at [835, 473] on button "Cancel Job" at bounding box center [811, 489] width 225 height 32
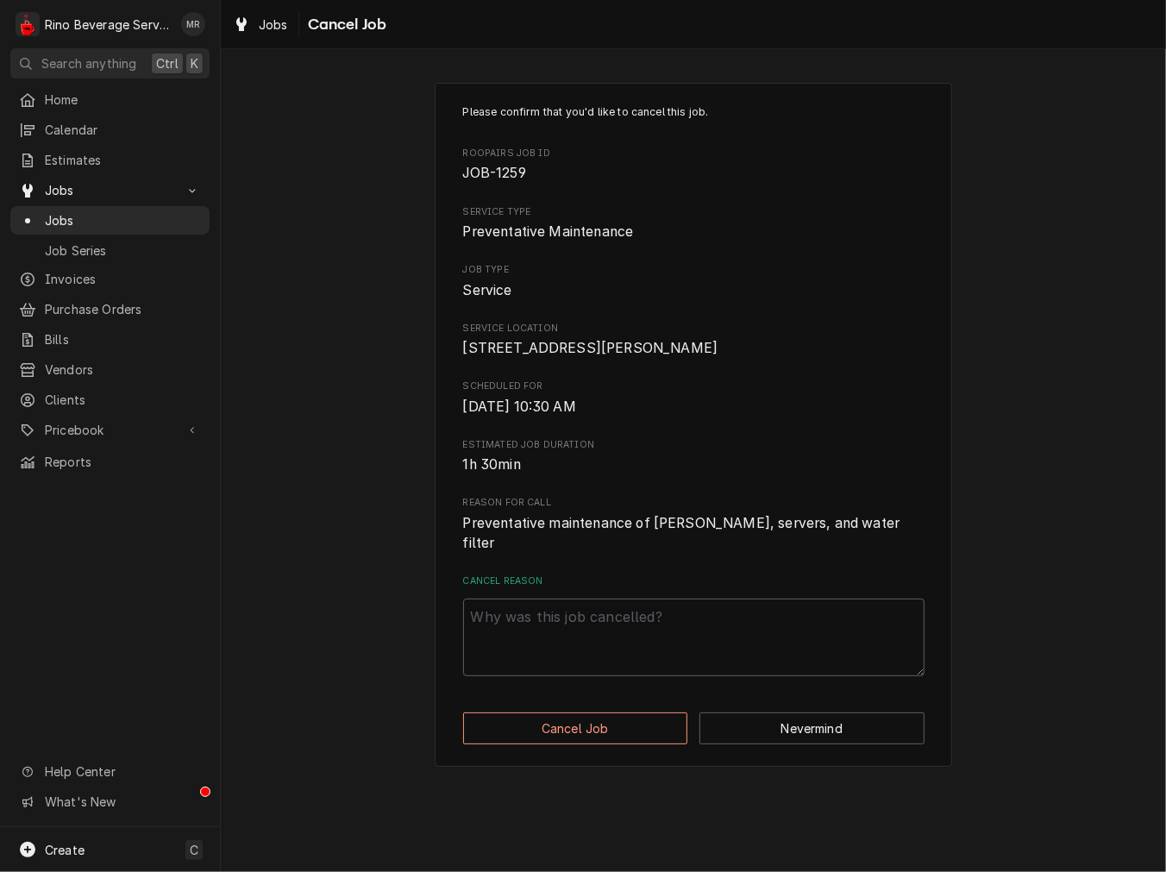
click at [614, 701] on div "Please confirm that you'd like to cancel this job. Roopairs Job ID JOB-1259 Ser…" at bounding box center [693, 425] width 517 height 684
click at [578, 638] on textarea "Cancel Reason" at bounding box center [693, 638] width 461 height 78
paste textarea "cancel"
type textarea "x"
type textarea "cancel"
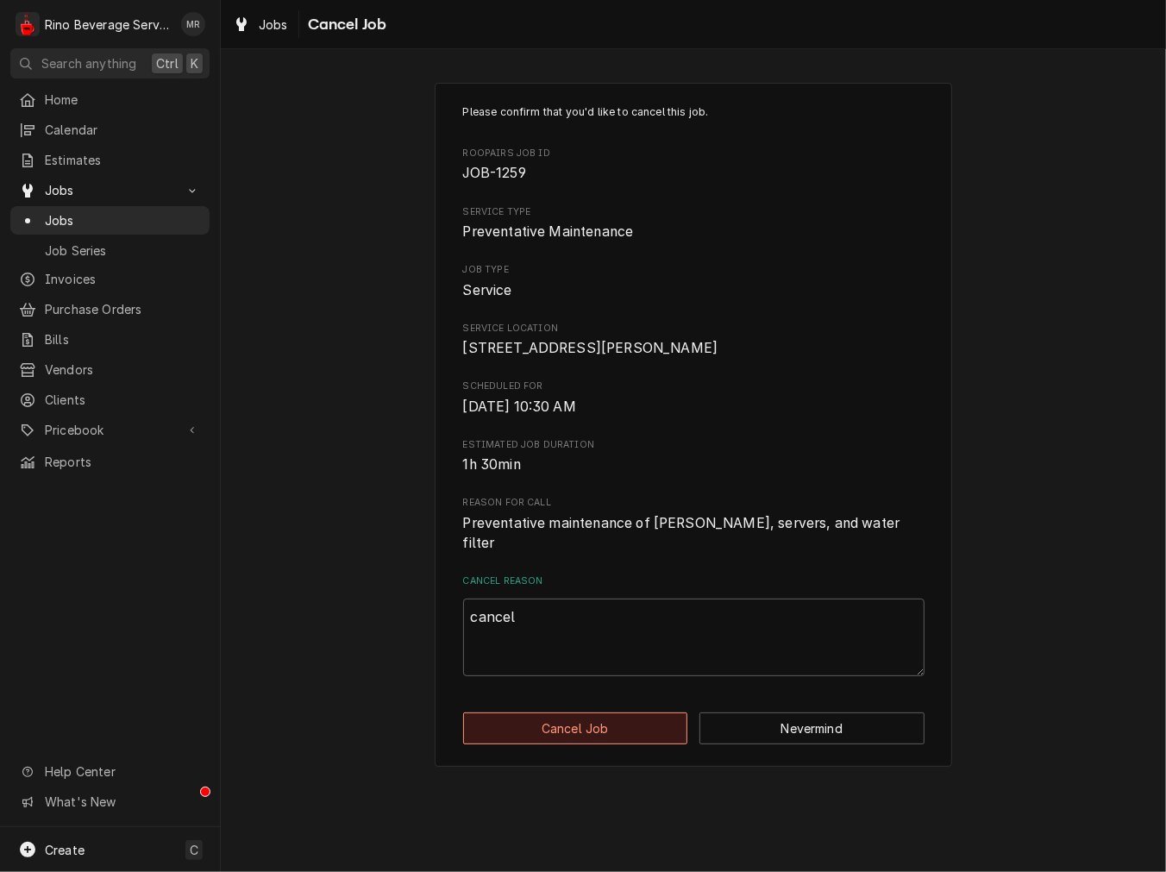
click at [593, 730] on button "Cancel Job" at bounding box center [575, 728] width 225 height 32
type textarea "x"
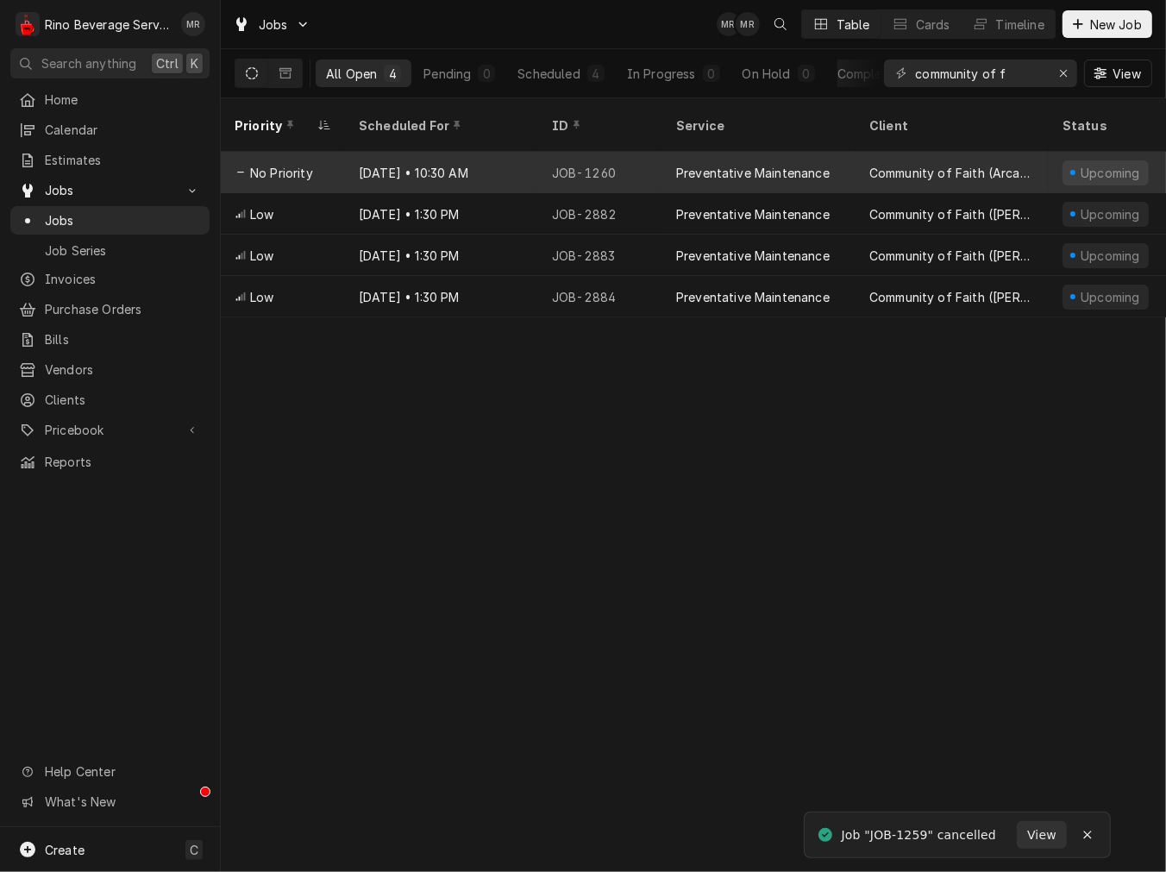
click at [567, 152] on div "JOB-1260" at bounding box center [600, 172] width 124 height 41
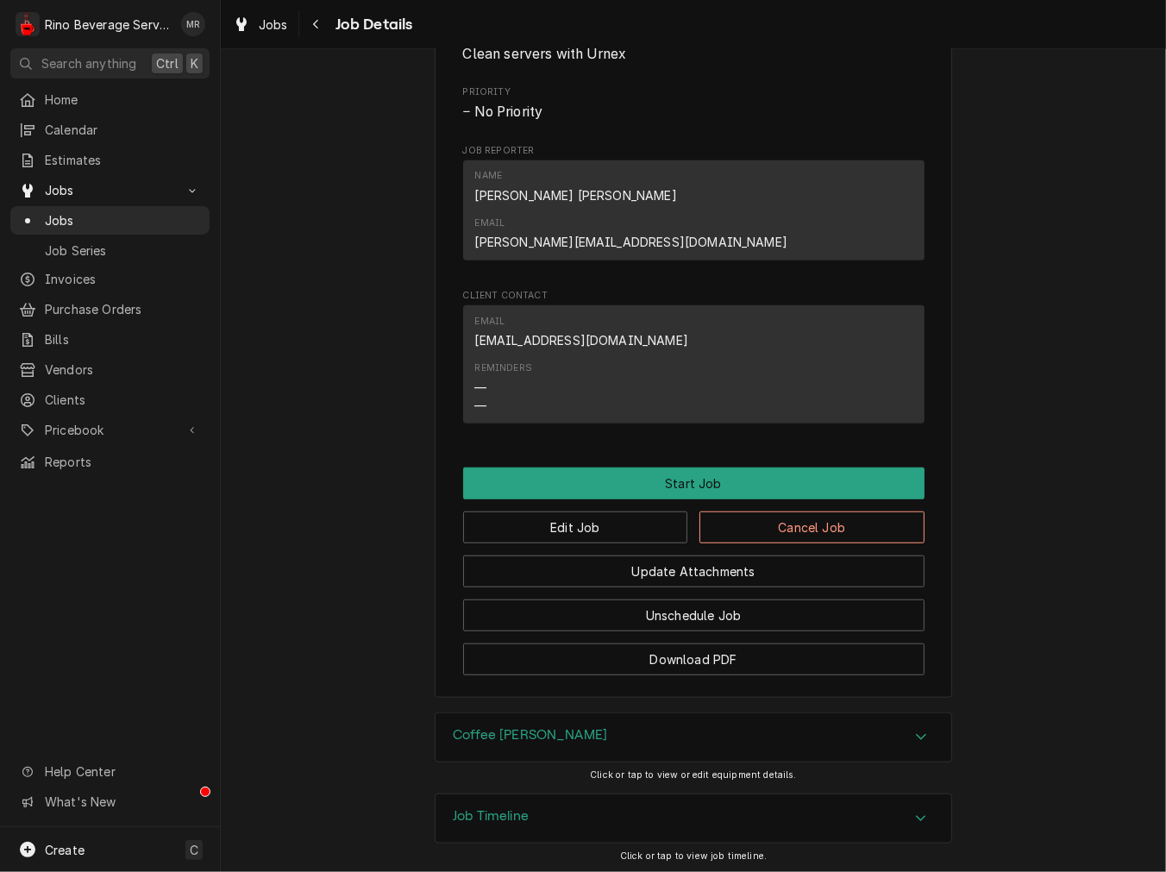
scroll to position [925, 0]
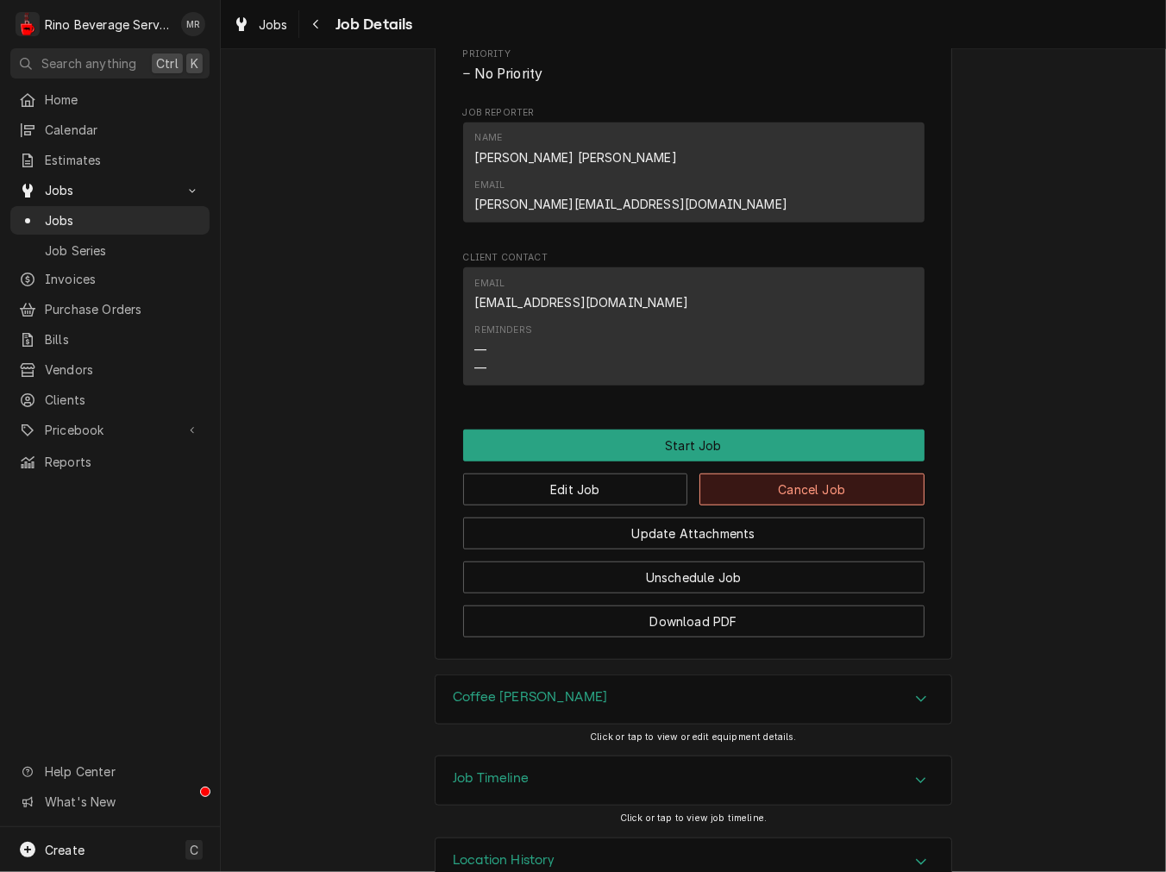
click at [804, 473] on button "Cancel Job" at bounding box center [811, 489] width 225 height 32
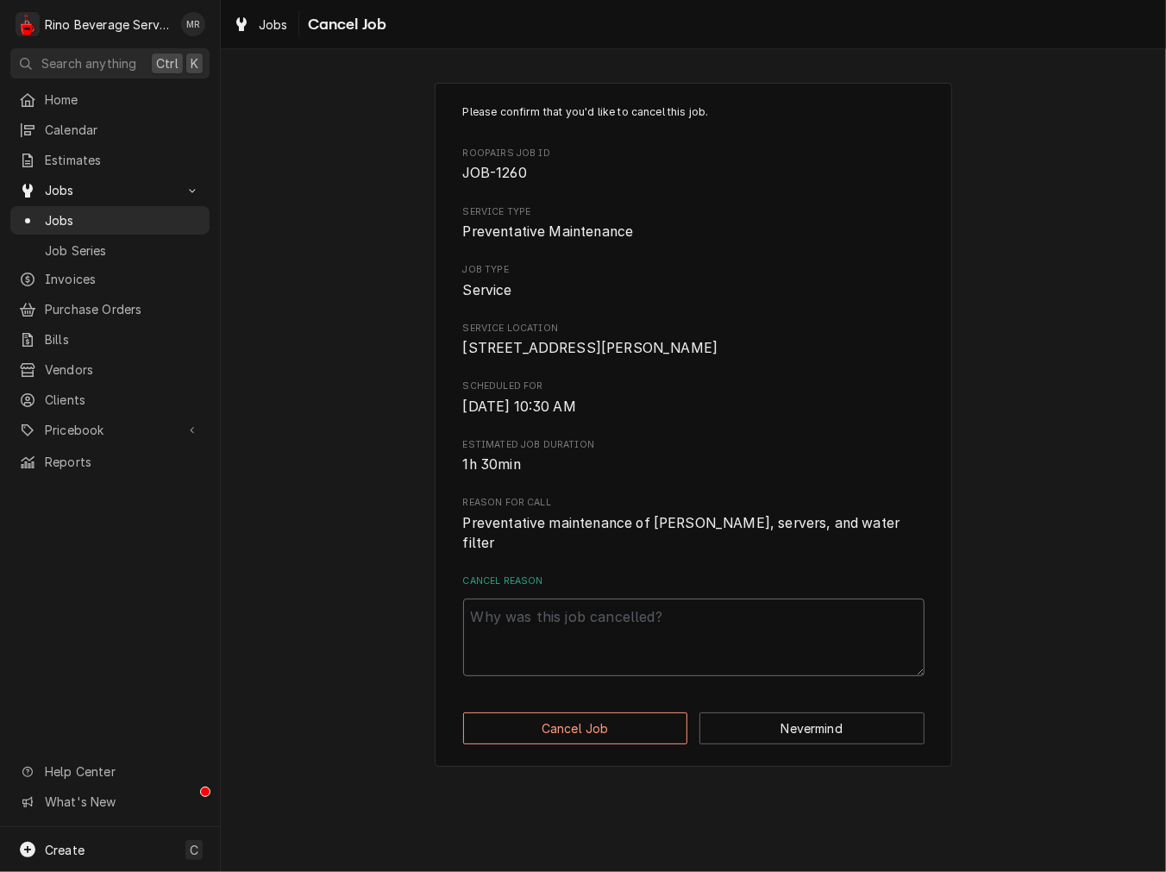
click at [762, 616] on textarea "Cancel Reason" at bounding box center [693, 638] width 461 height 78
paste textarea "cancel"
type textarea "x"
type textarea "cancel"
click at [639, 713] on button "Cancel Job" at bounding box center [575, 728] width 225 height 32
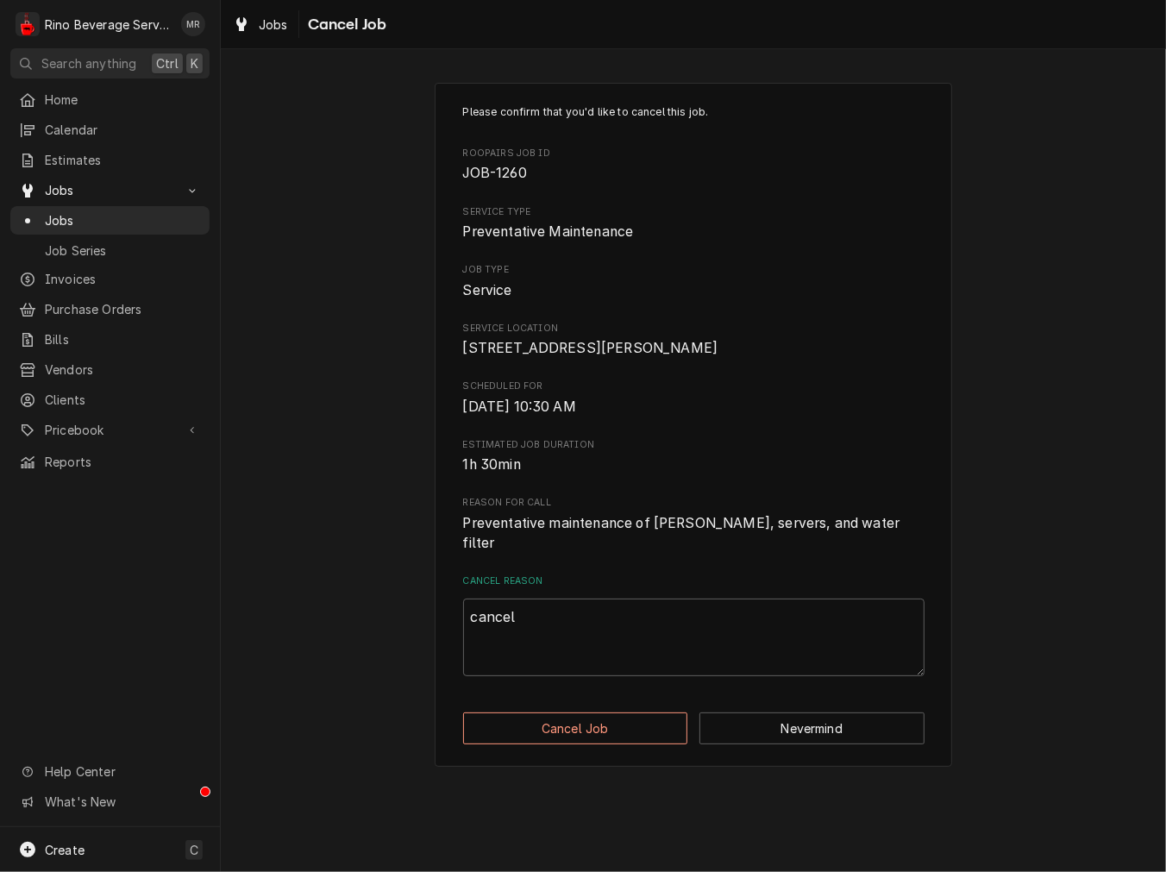
type textarea "x"
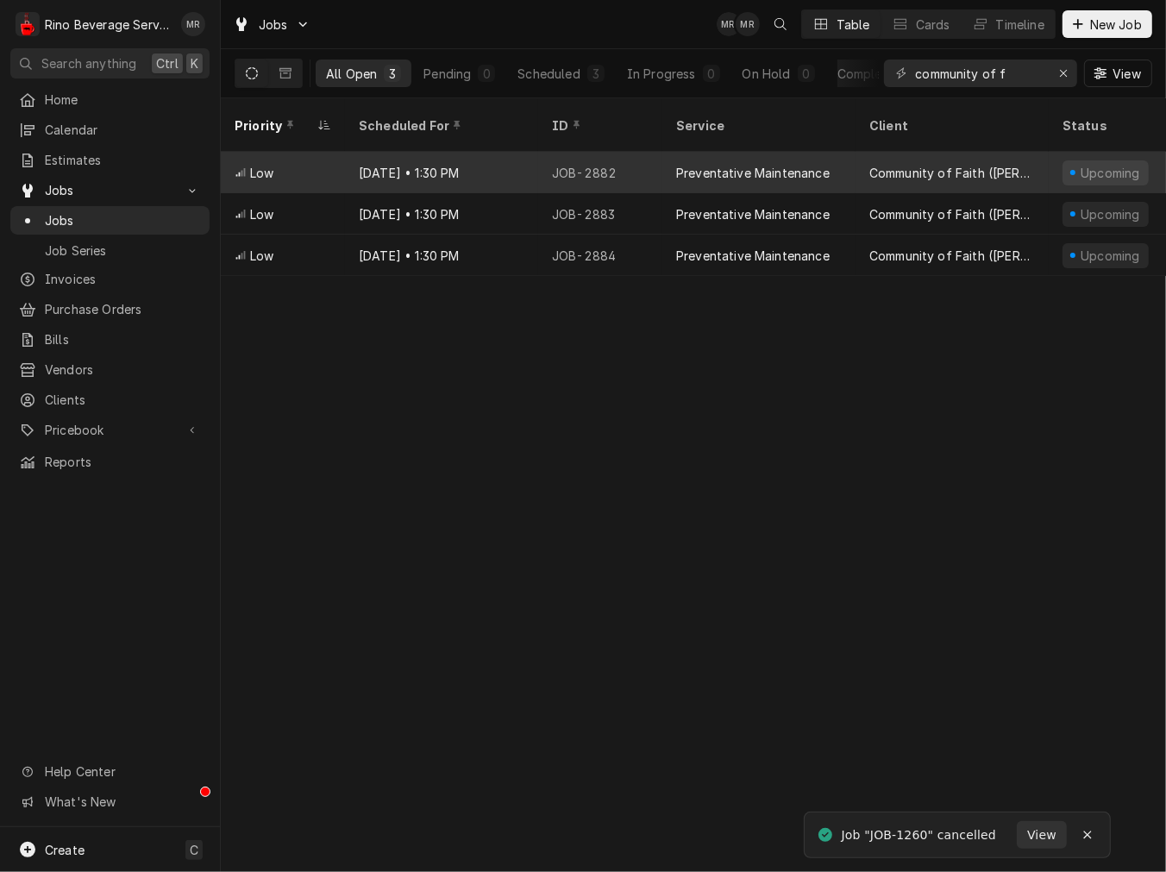
click at [488, 152] on div "May 29, 2026 • 1:30 PM" at bounding box center [441, 172] width 193 height 41
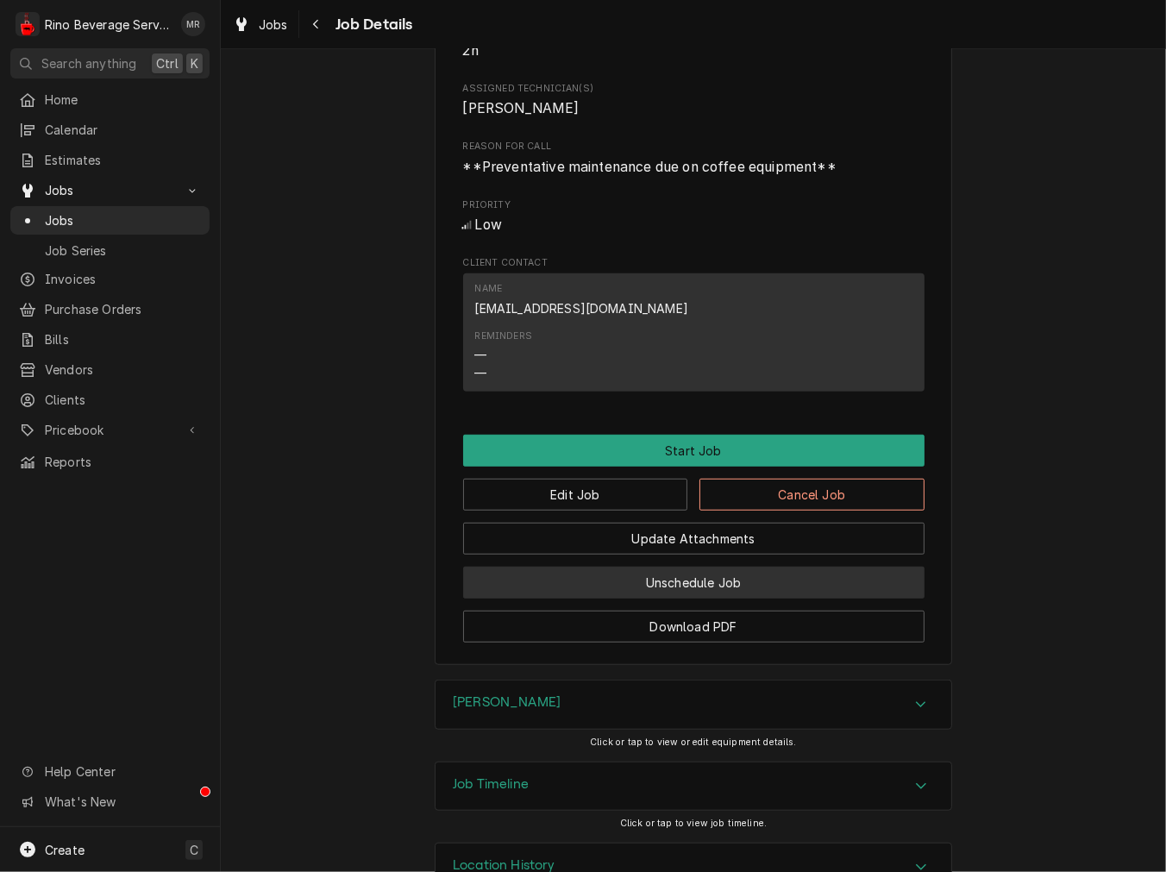
scroll to position [806, 0]
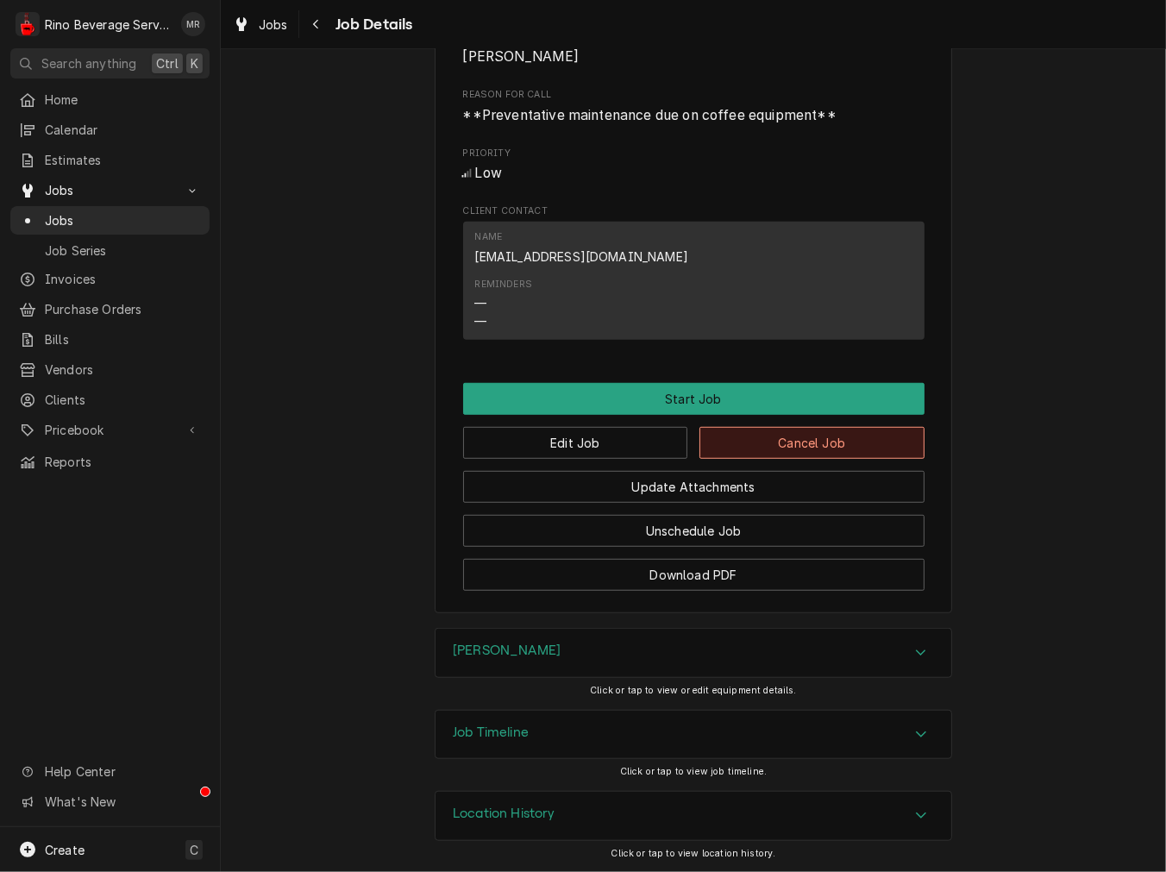
click at [802, 434] on button "Cancel Job" at bounding box center [811, 443] width 225 height 32
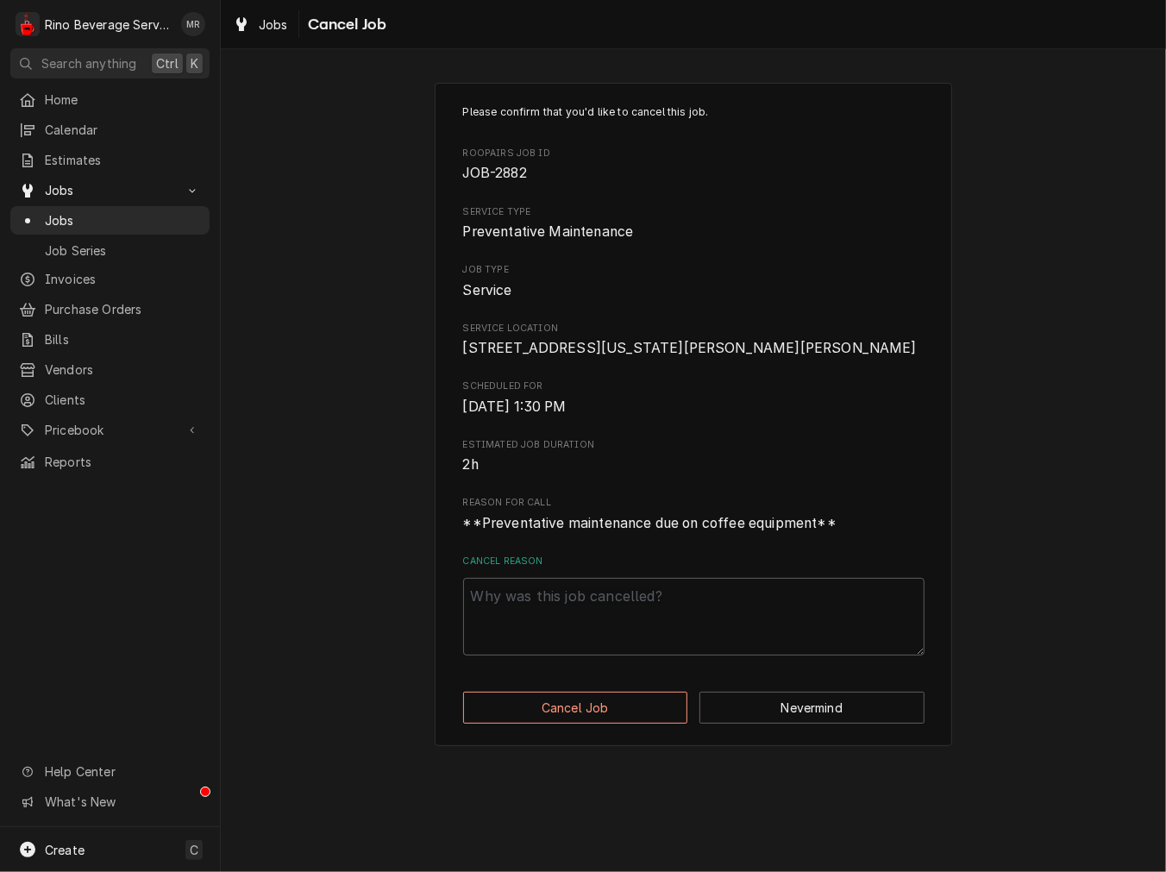
click at [697, 589] on div "Cancel Reason" at bounding box center [693, 606] width 461 height 102
click at [673, 649] on textarea "Cancel Reason" at bounding box center [693, 617] width 461 height 78
paste textarea "cancel"
type textarea "x"
type textarea "cancel"
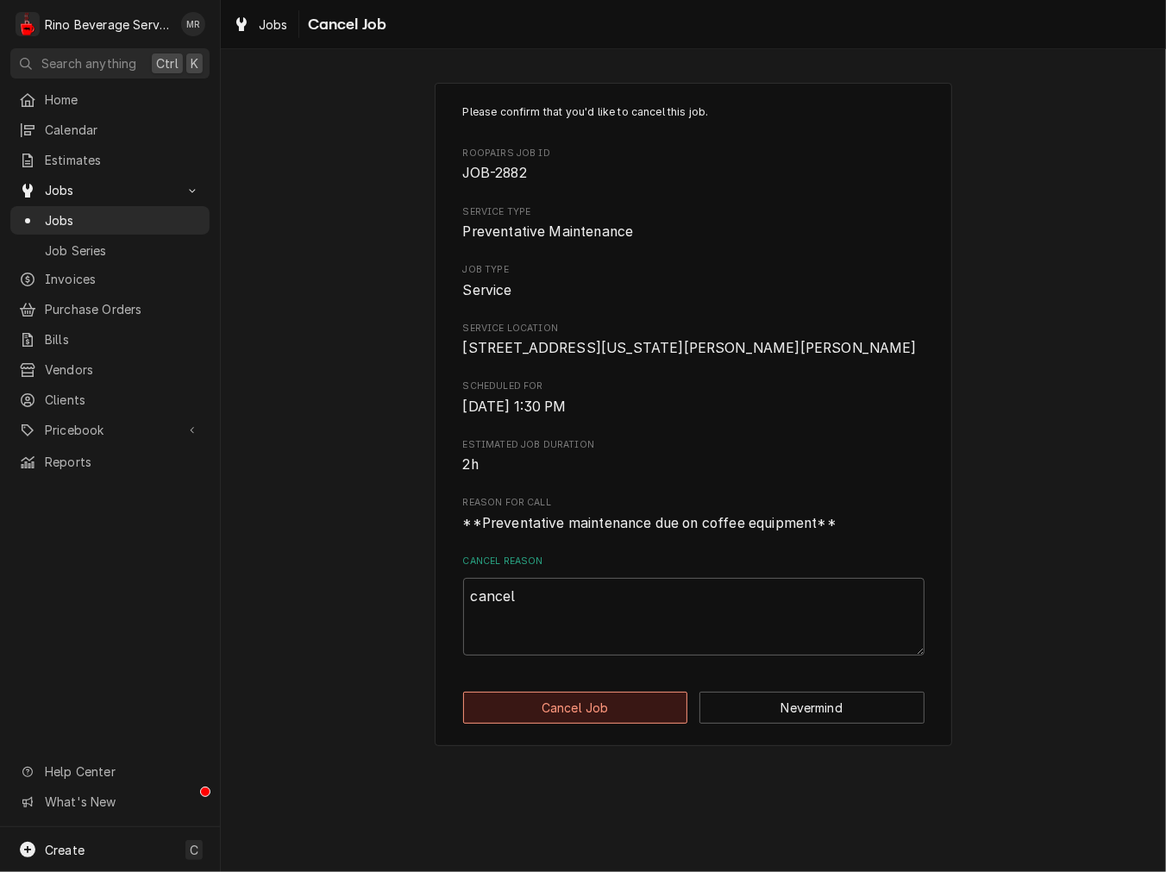
drag, startPoint x: 626, startPoint y: 762, endPoint x: 628, endPoint y: 719, distance: 43.2
click at [628, 746] on div "Please confirm that you'd like to cancel this job. Roopairs Job ID JOB-2882 Ser…" at bounding box center [693, 414] width 517 height 663
click at [624, 711] on div "Please confirm that you'd like to cancel this job. Roopairs Job ID JOB-2882 Ser…" at bounding box center [693, 414] width 517 height 663
click at [624, 723] on button "Cancel Job" at bounding box center [575, 708] width 225 height 32
type textarea "x"
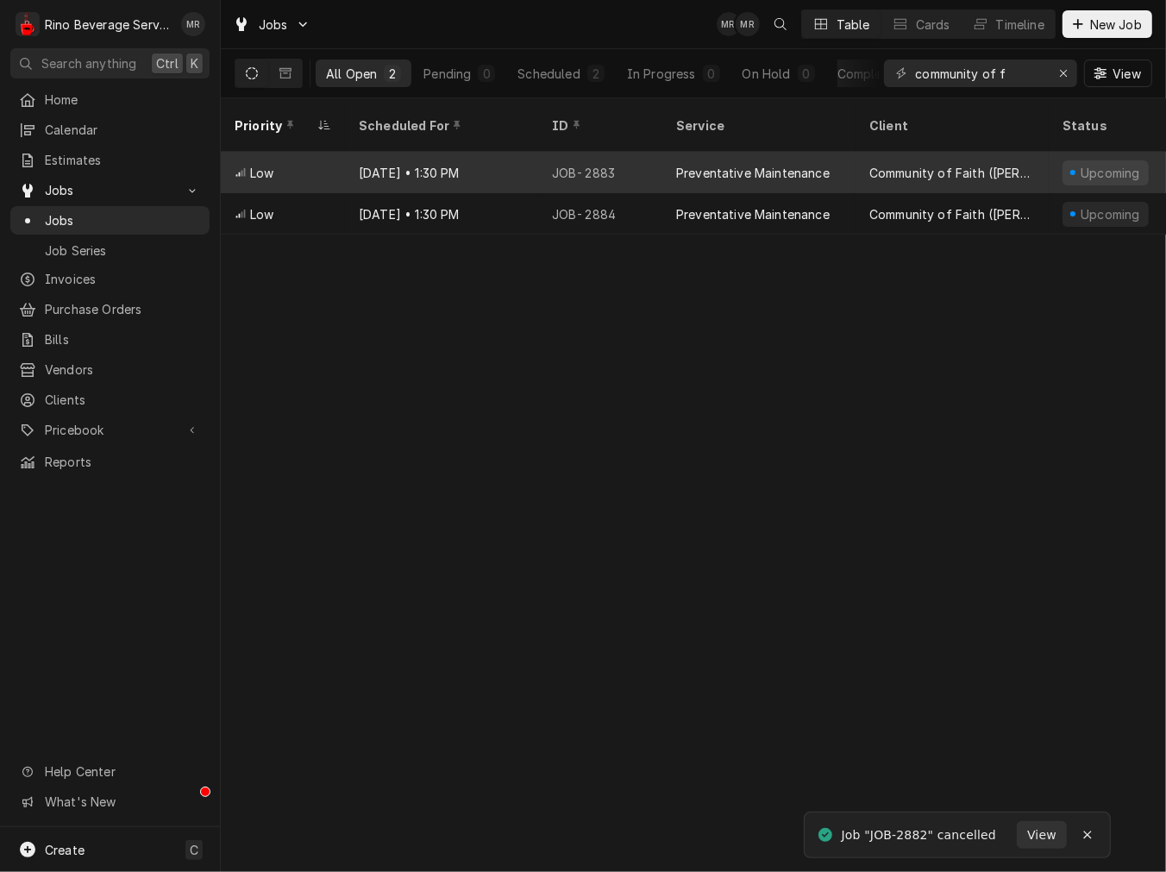
click at [462, 157] on div "[DATE] • 1:30 PM" at bounding box center [441, 172] width 193 height 41
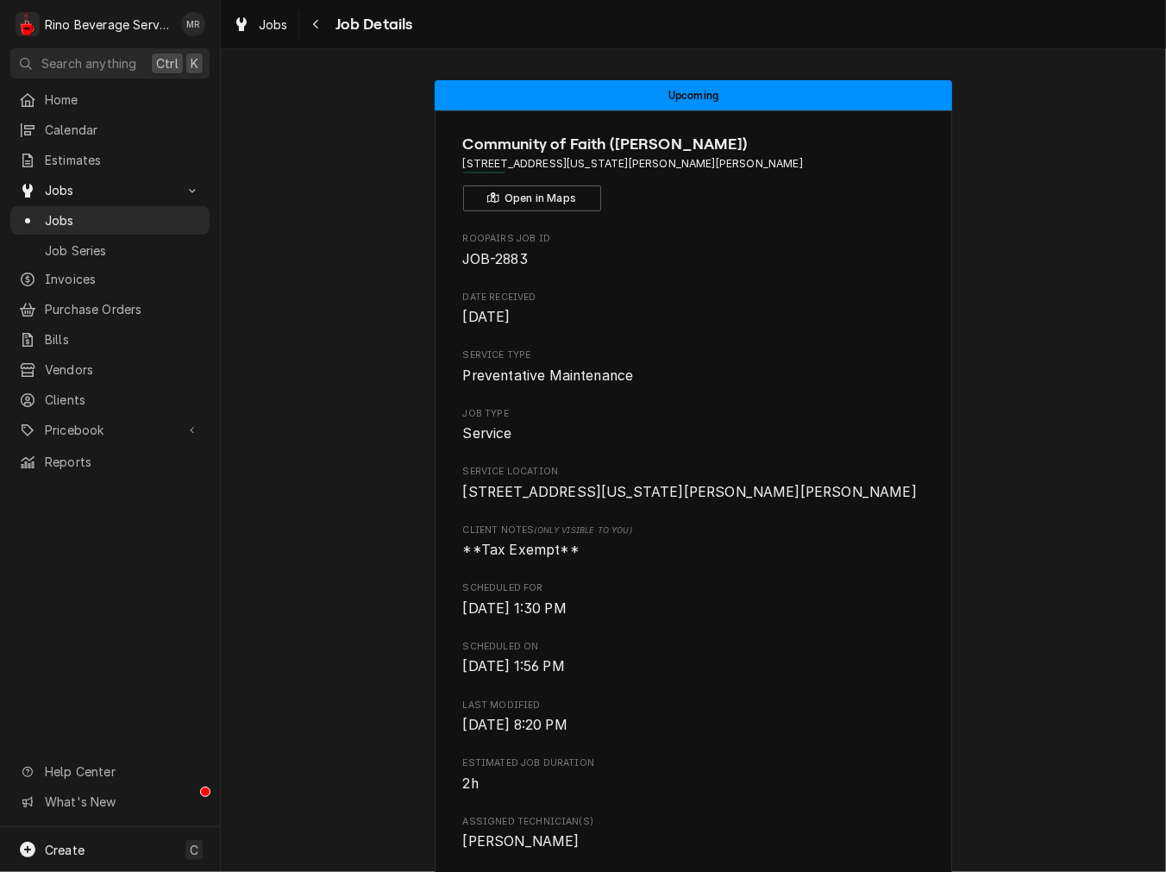
scroll to position [806, 0]
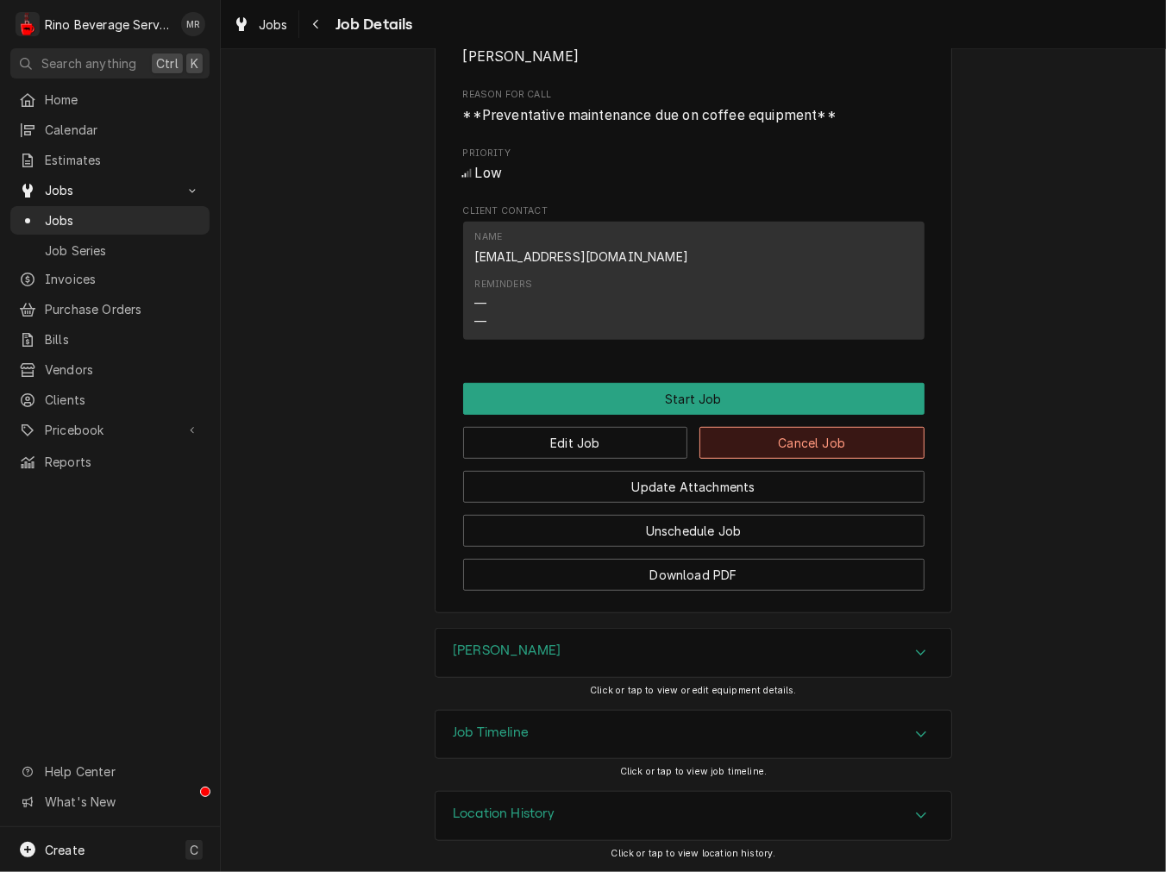
click at [832, 443] on button "Cancel Job" at bounding box center [811, 443] width 225 height 32
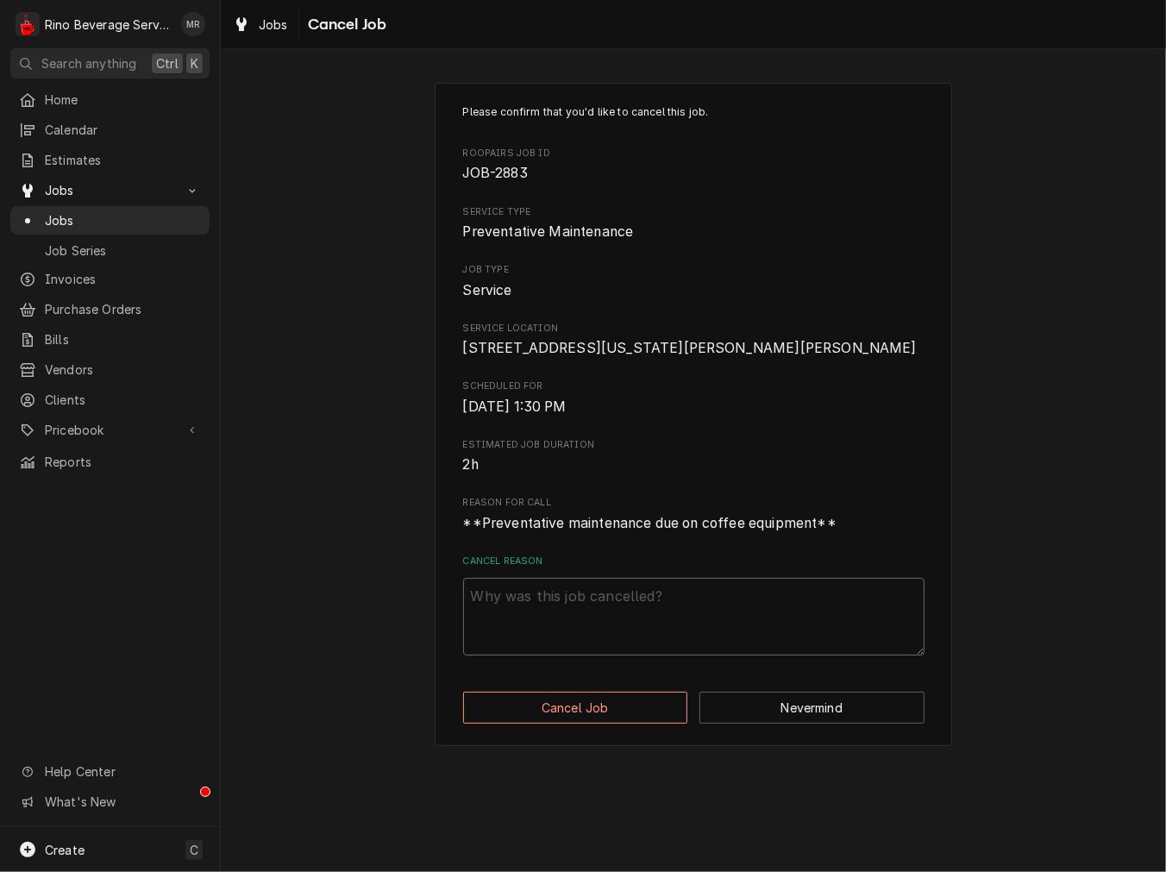
click at [670, 607] on textarea "Cancel Reason" at bounding box center [693, 617] width 461 height 78
paste textarea "cancel"
type textarea "x"
type textarea "cancel"
drag, startPoint x: 621, startPoint y: 722, endPoint x: 627, endPoint y: 695, distance: 27.4
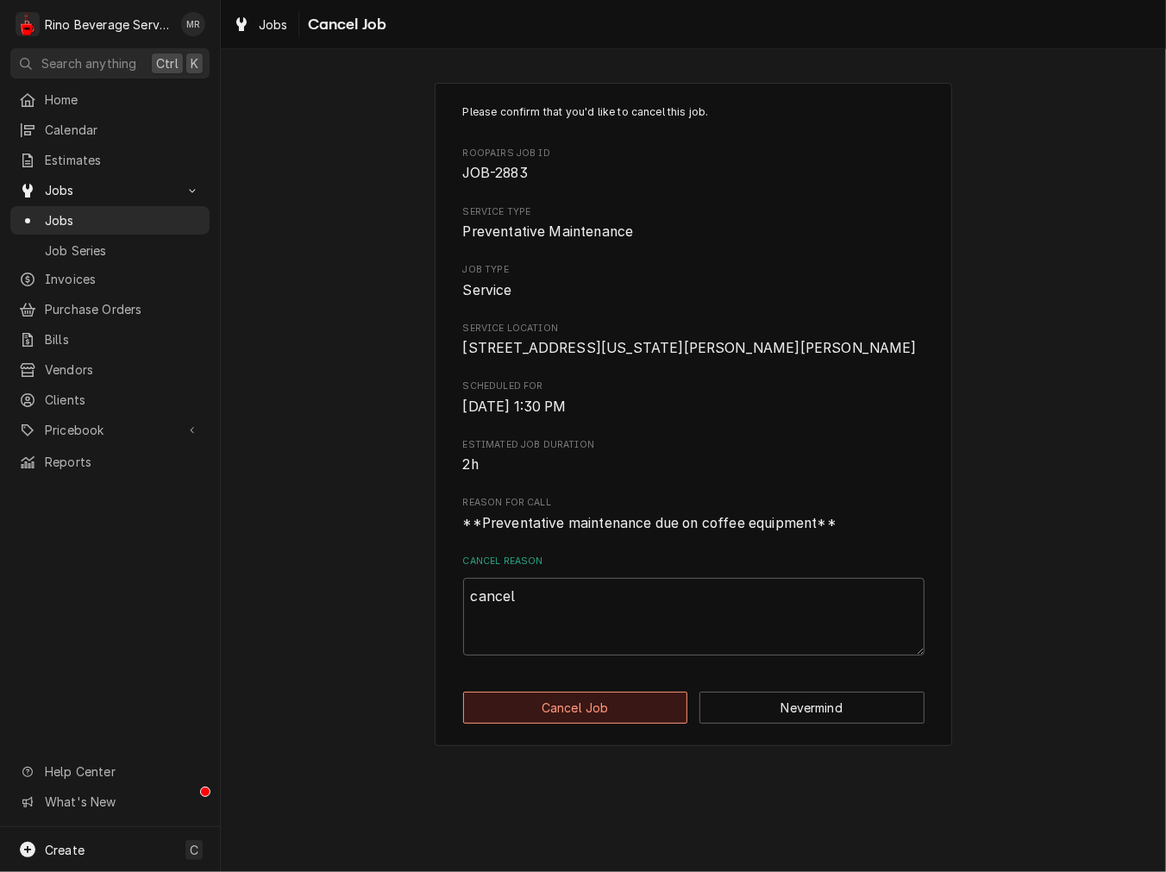
click at [621, 723] on button "Cancel Job" at bounding box center [575, 708] width 225 height 32
type textarea "x"
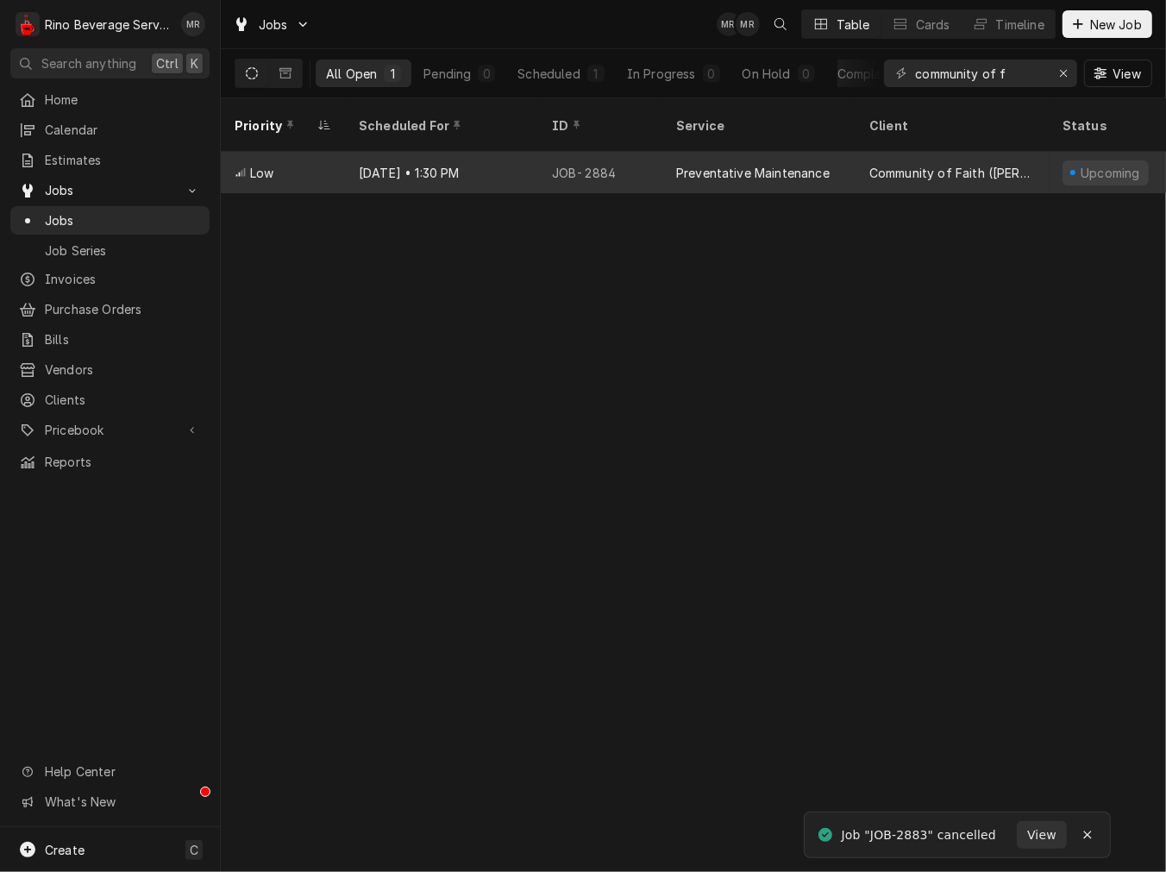
click at [599, 152] on div "JOB-2884" at bounding box center [600, 172] width 124 height 41
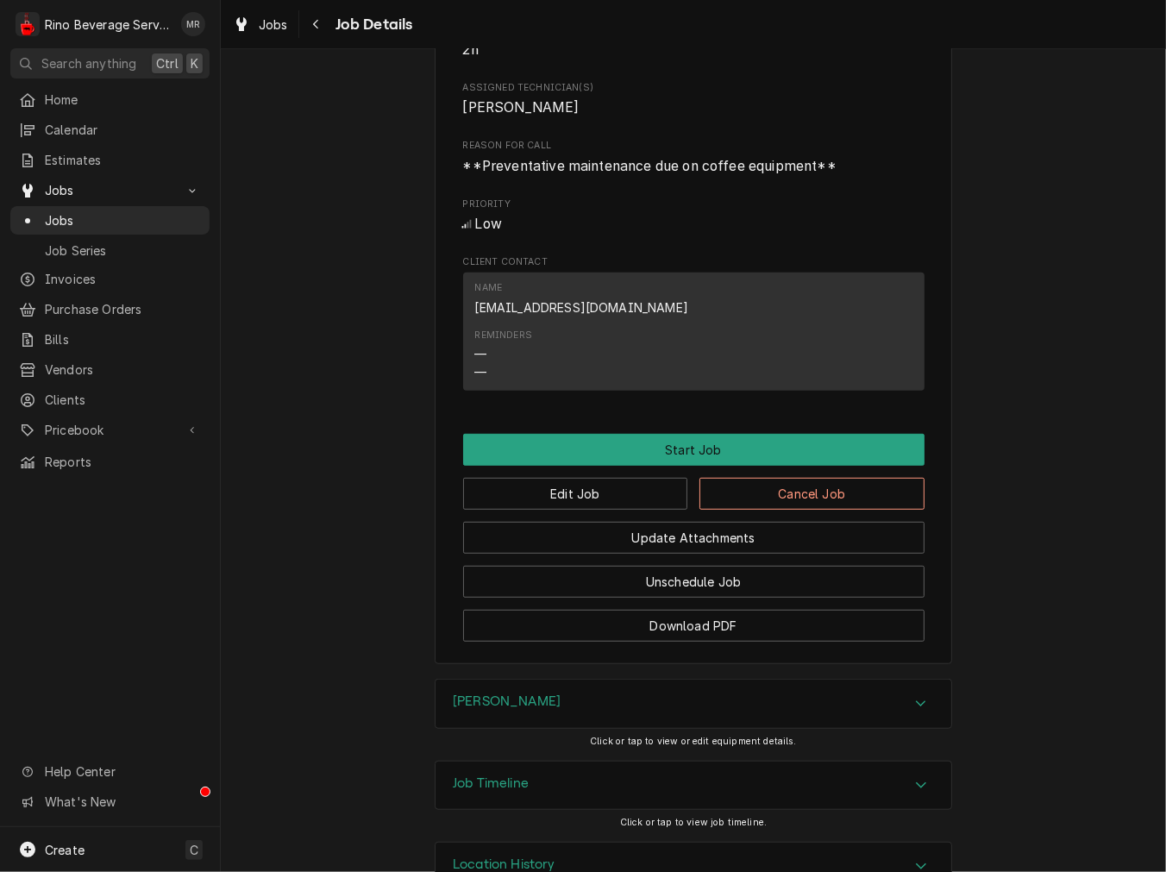
scroll to position [806, 0]
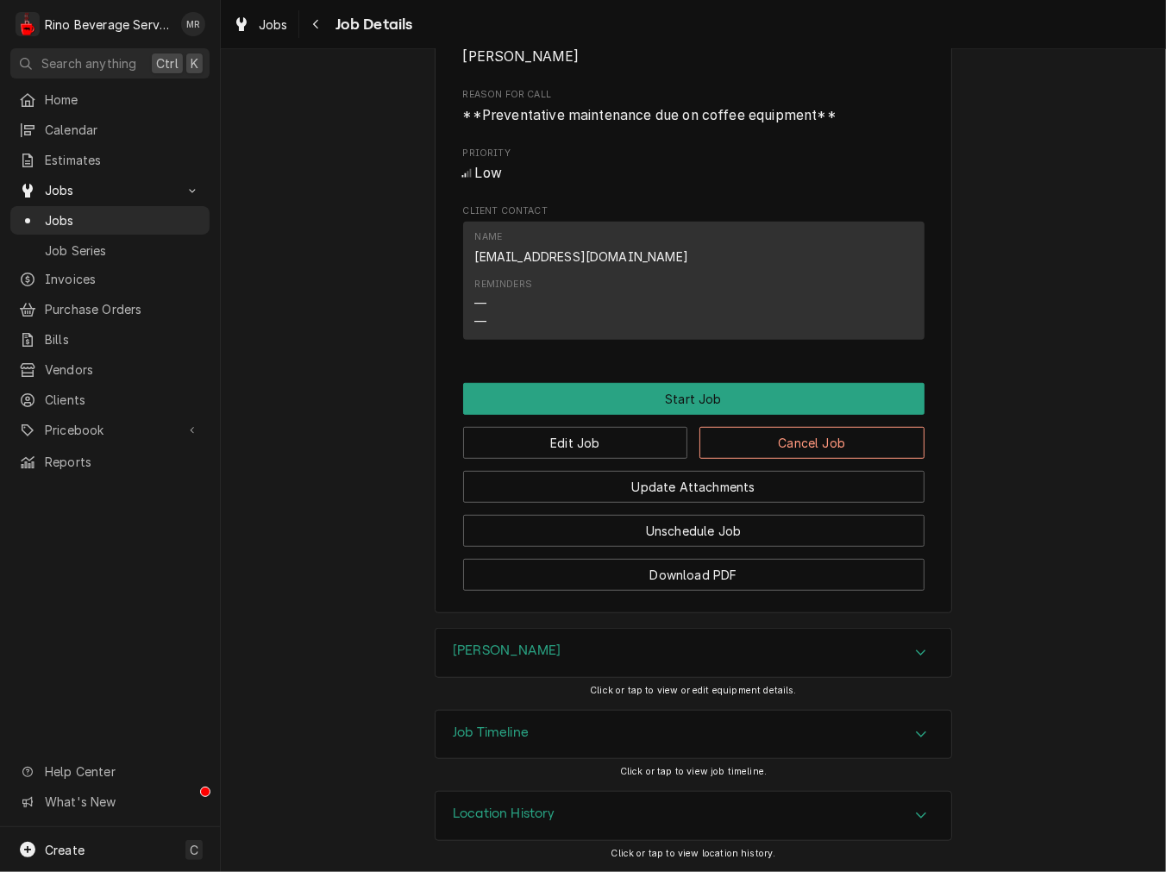
click at [774, 459] on div "Update Attachments" at bounding box center [693, 481] width 461 height 44
click at [776, 442] on button "Cancel Job" at bounding box center [811, 443] width 225 height 32
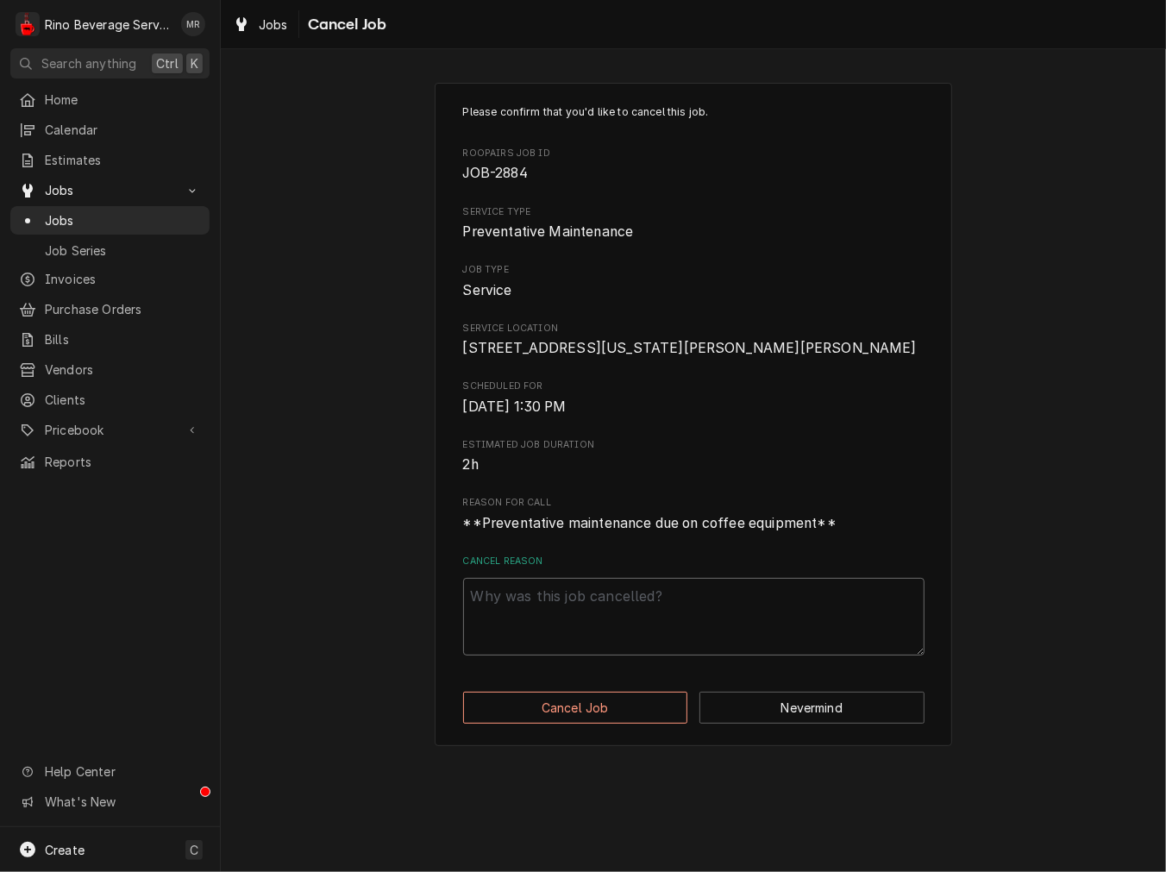
drag, startPoint x: 750, startPoint y: 607, endPoint x: 747, endPoint y: 619, distance: 12.6
click at [750, 608] on textarea "Cancel Reason" at bounding box center [693, 617] width 461 height 78
type textarea "x"
type textarea "v"
type textarea "x"
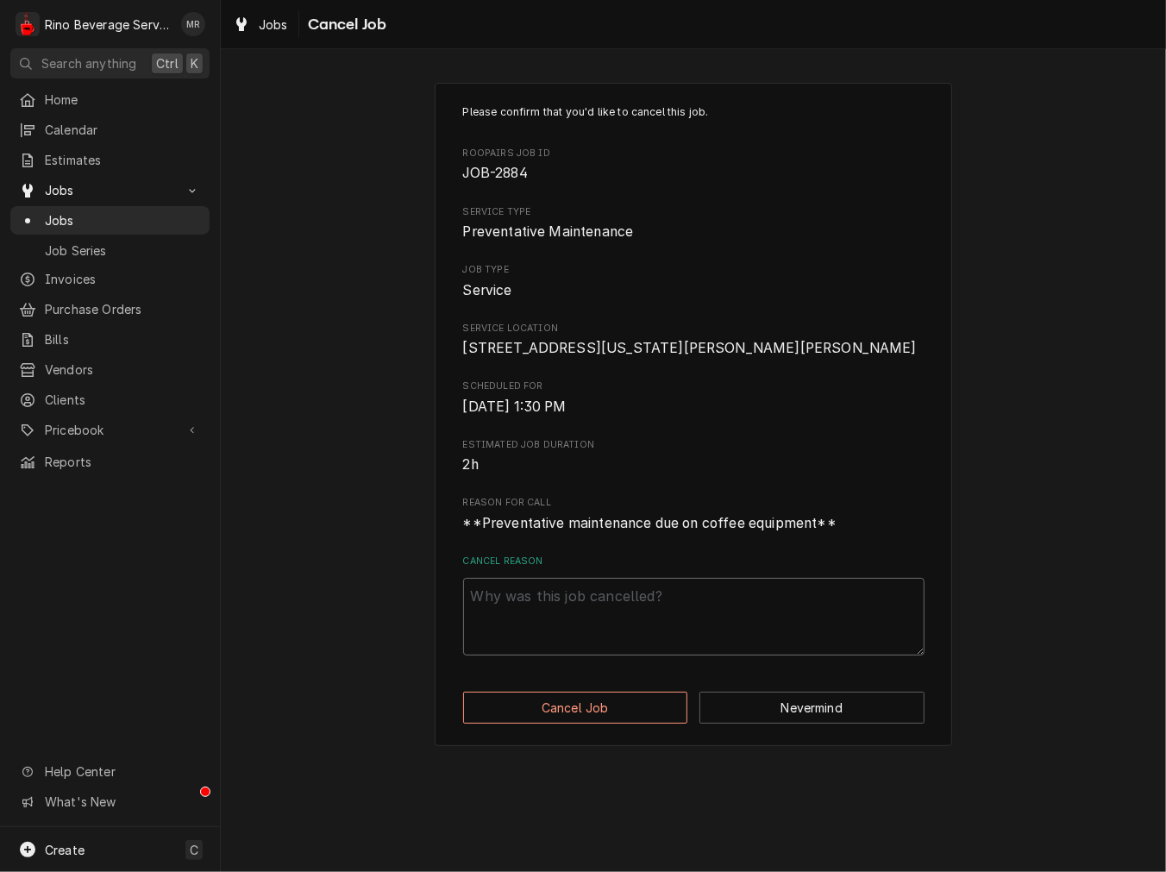
paste textarea "cancel"
type textarea "x"
type textarea "cancel"
click at [618, 724] on button "Cancel Job" at bounding box center [575, 708] width 225 height 32
type textarea "x"
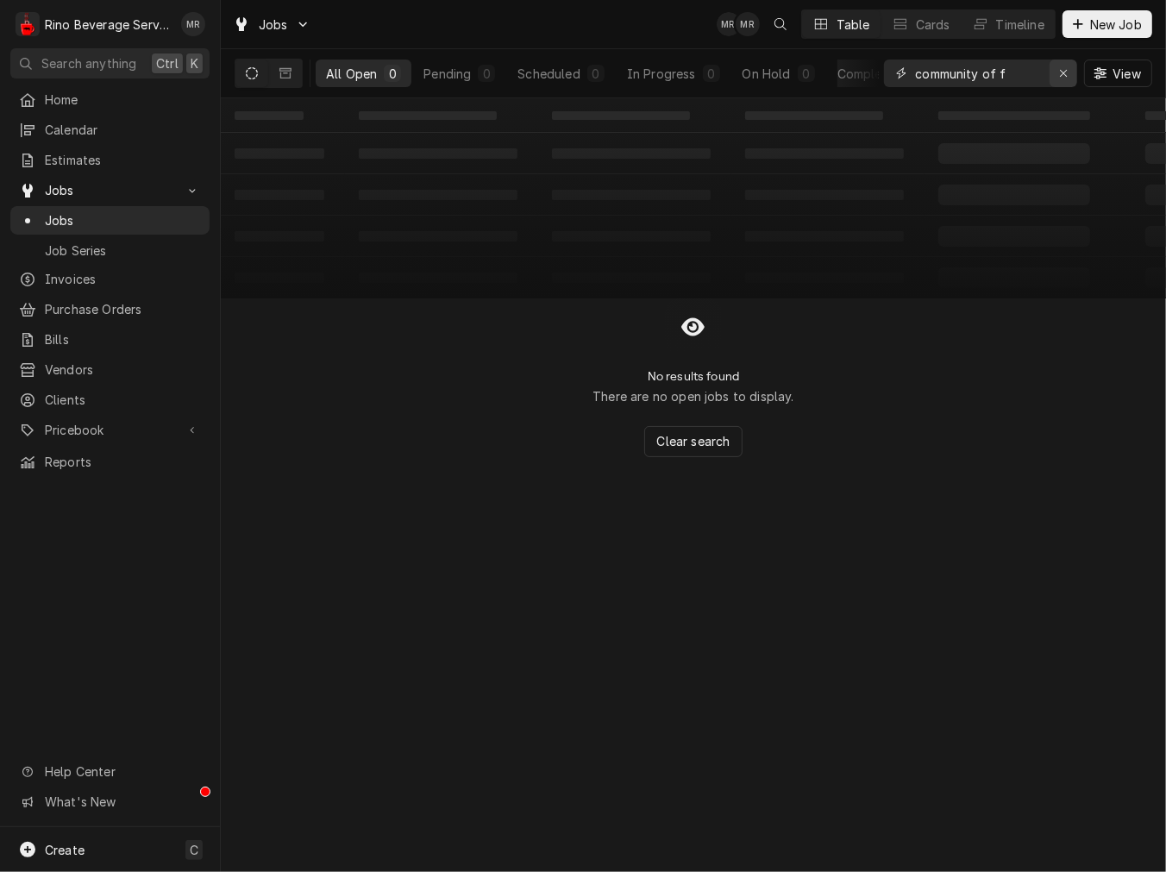
click at [1063, 70] on icon "Erase input" at bounding box center [1063, 73] width 9 height 12
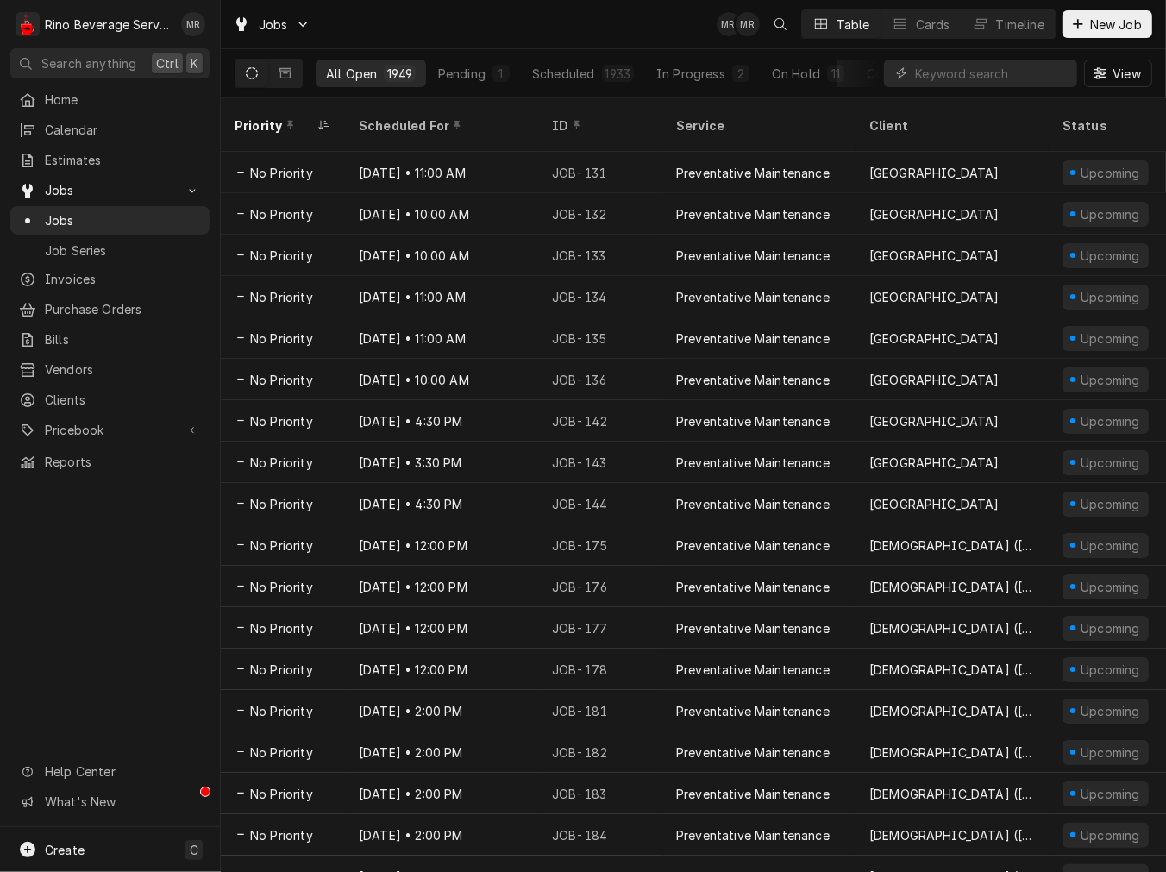
drag, startPoint x: 360, startPoint y: 107, endPoint x: 411, endPoint y: 126, distance: 55.1
click at [361, 106] on div "Scheduled For" at bounding box center [441, 125] width 186 height 47
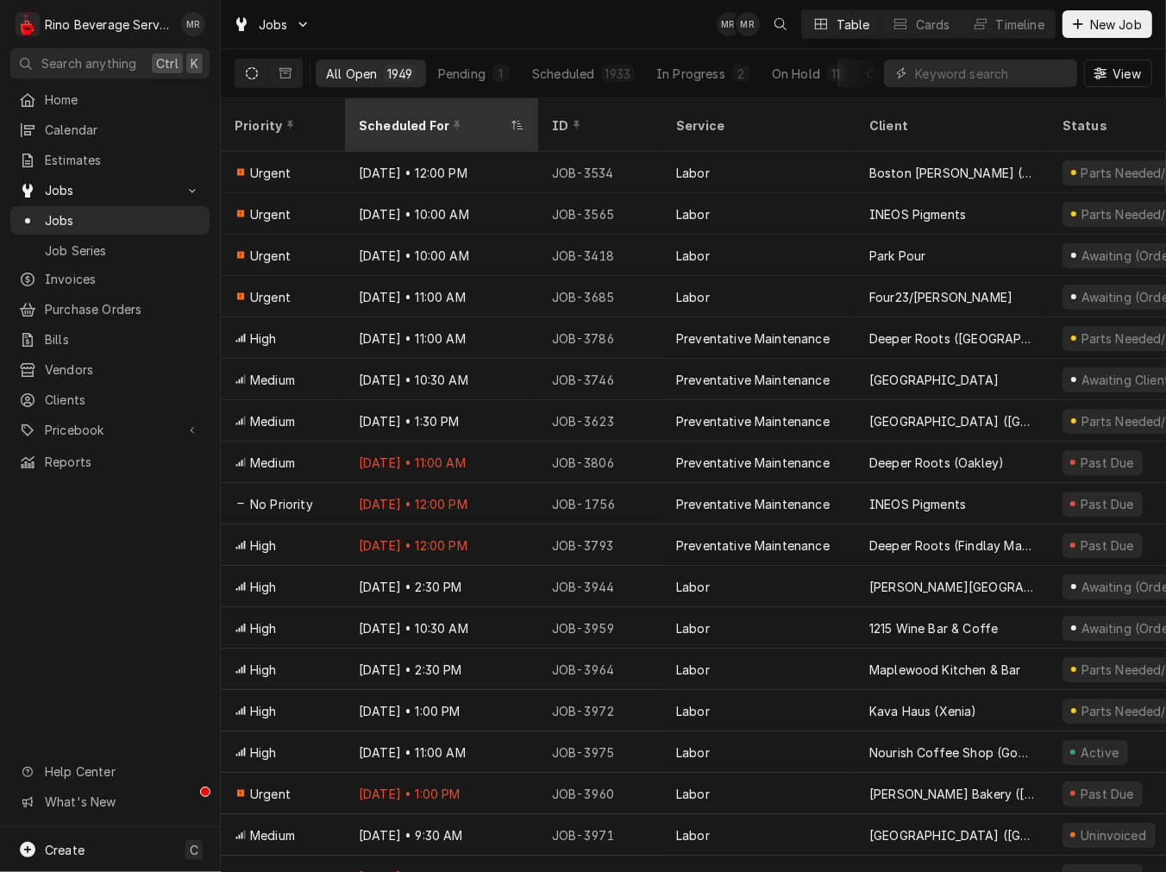
click at [398, 116] on div "Scheduled For" at bounding box center [433, 125] width 148 height 18
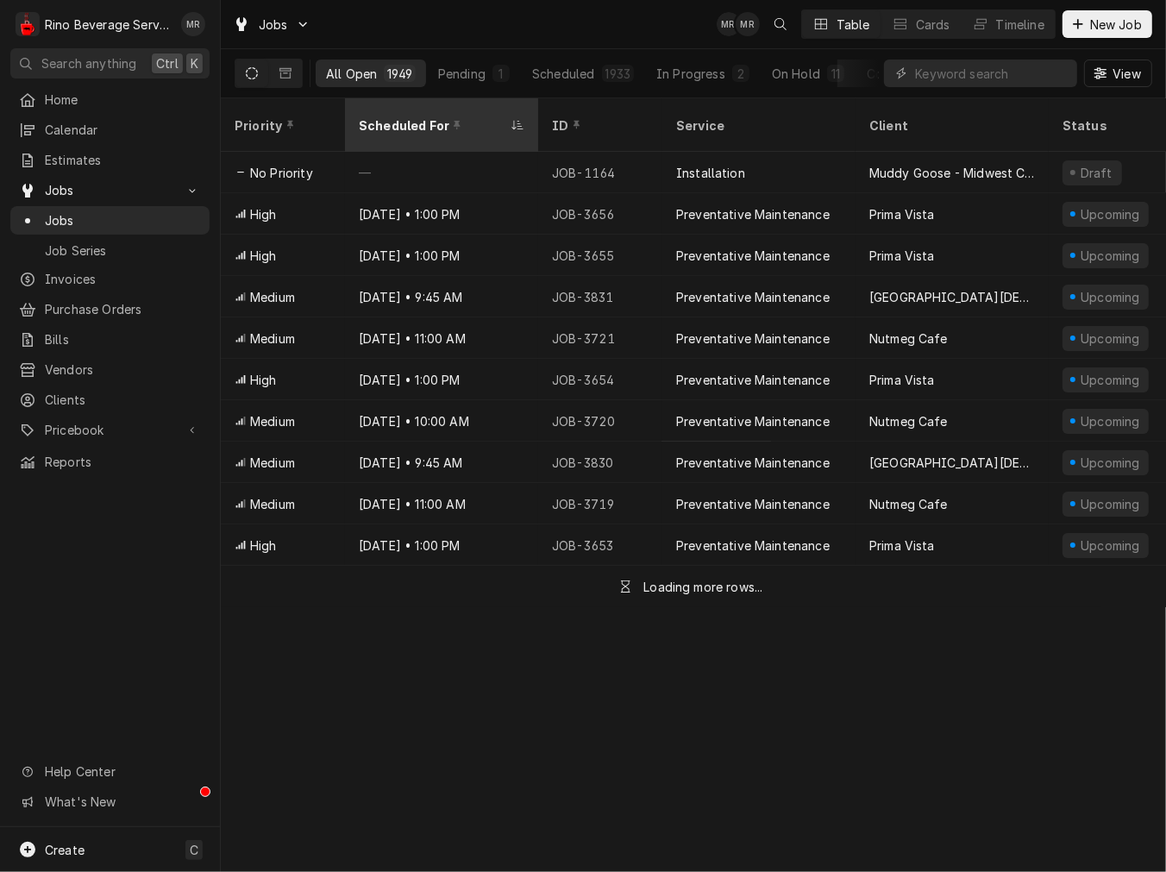
click at [403, 116] on div "Scheduled For" at bounding box center [433, 125] width 148 height 18
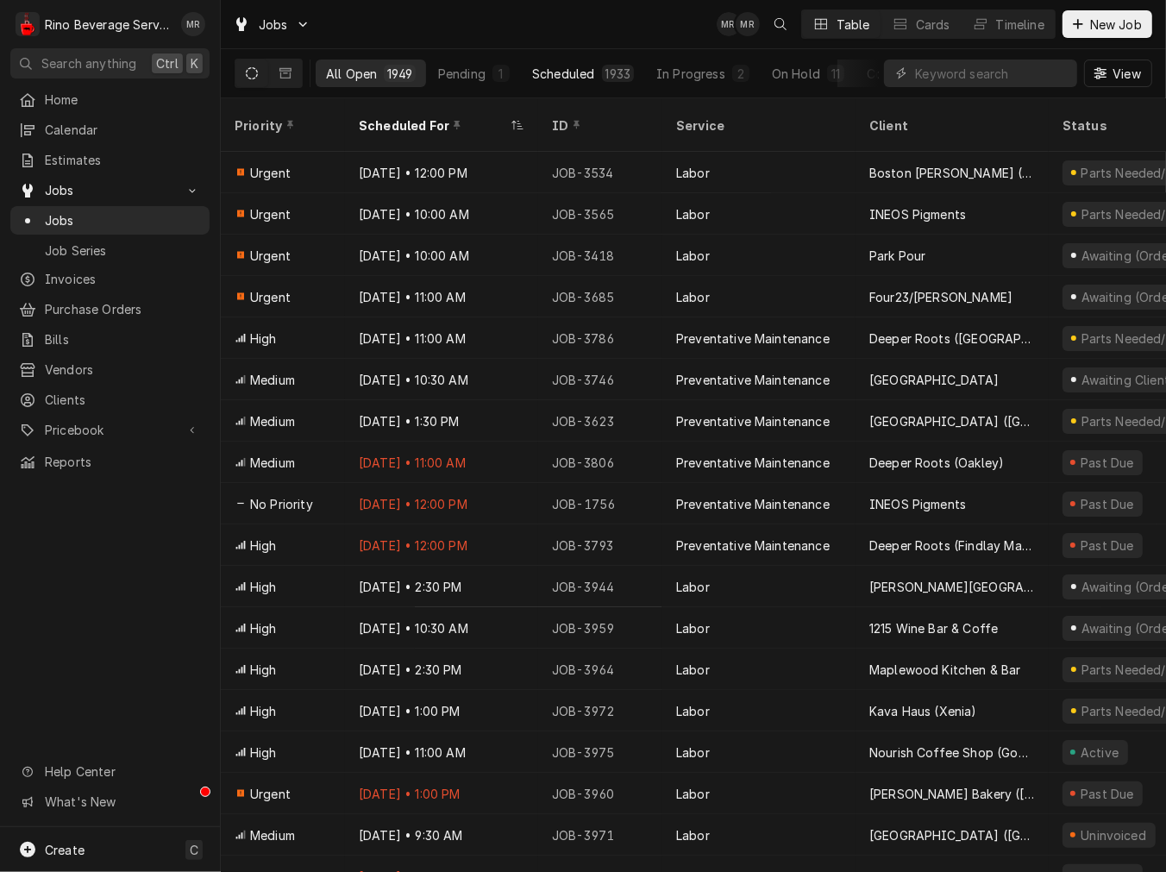
click at [602, 67] on div "1933" at bounding box center [618, 73] width 33 height 17
